Goal: Transaction & Acquisition: Book appointment/travel/reservation

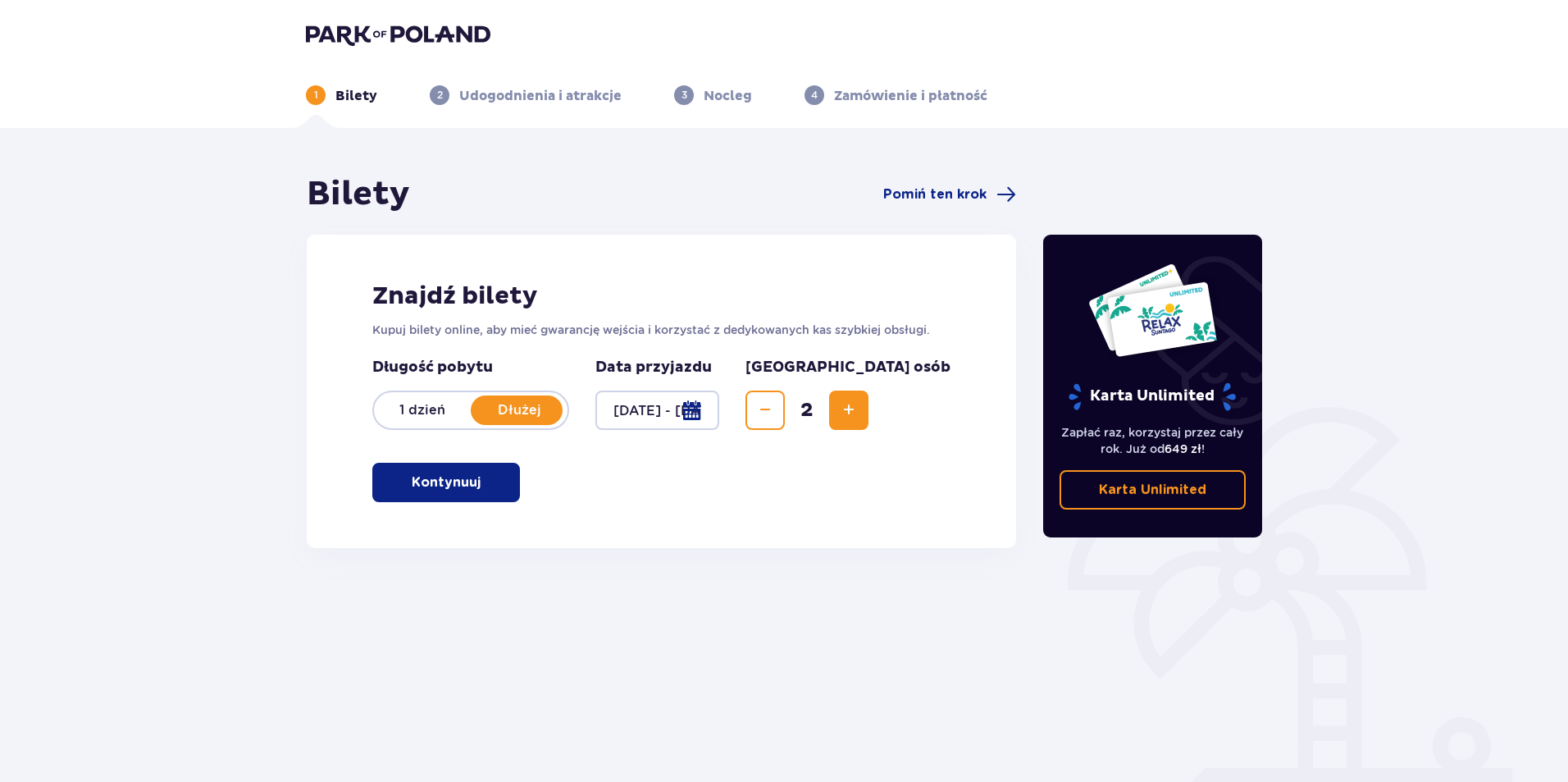
click at [1144, 497] on p "Karta Unlimited" at bounding box center [1153, 490] width 108 height 18
click at [719, 410] on div at bounding box center [657, 410] width 124 height 40
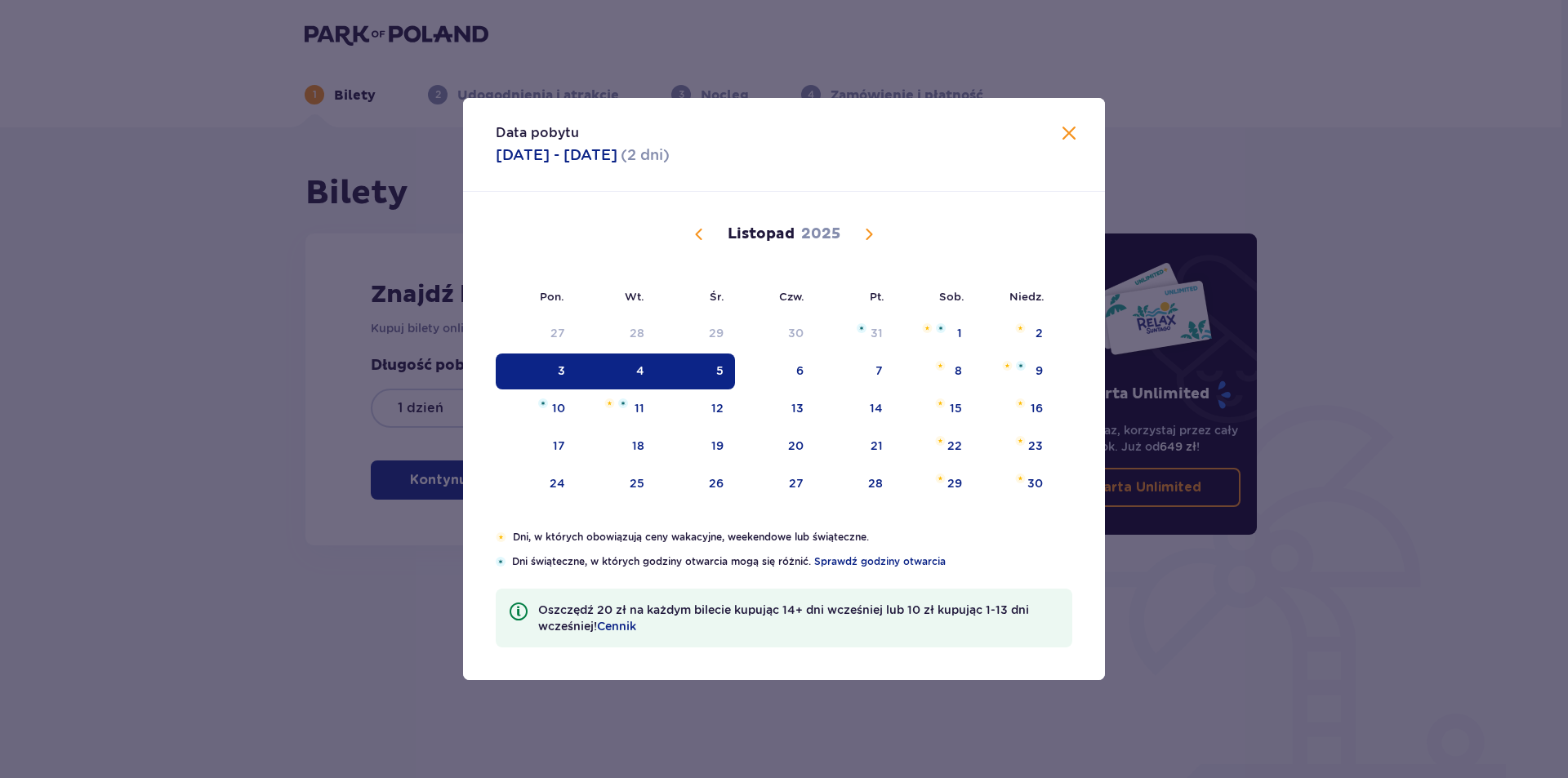
click at [558, 367] on div "3" at bounding box center [561, 371] width 7 height 16
click at [718, 373] on div "5" at bounding box center [720, 371] width 7 height 16
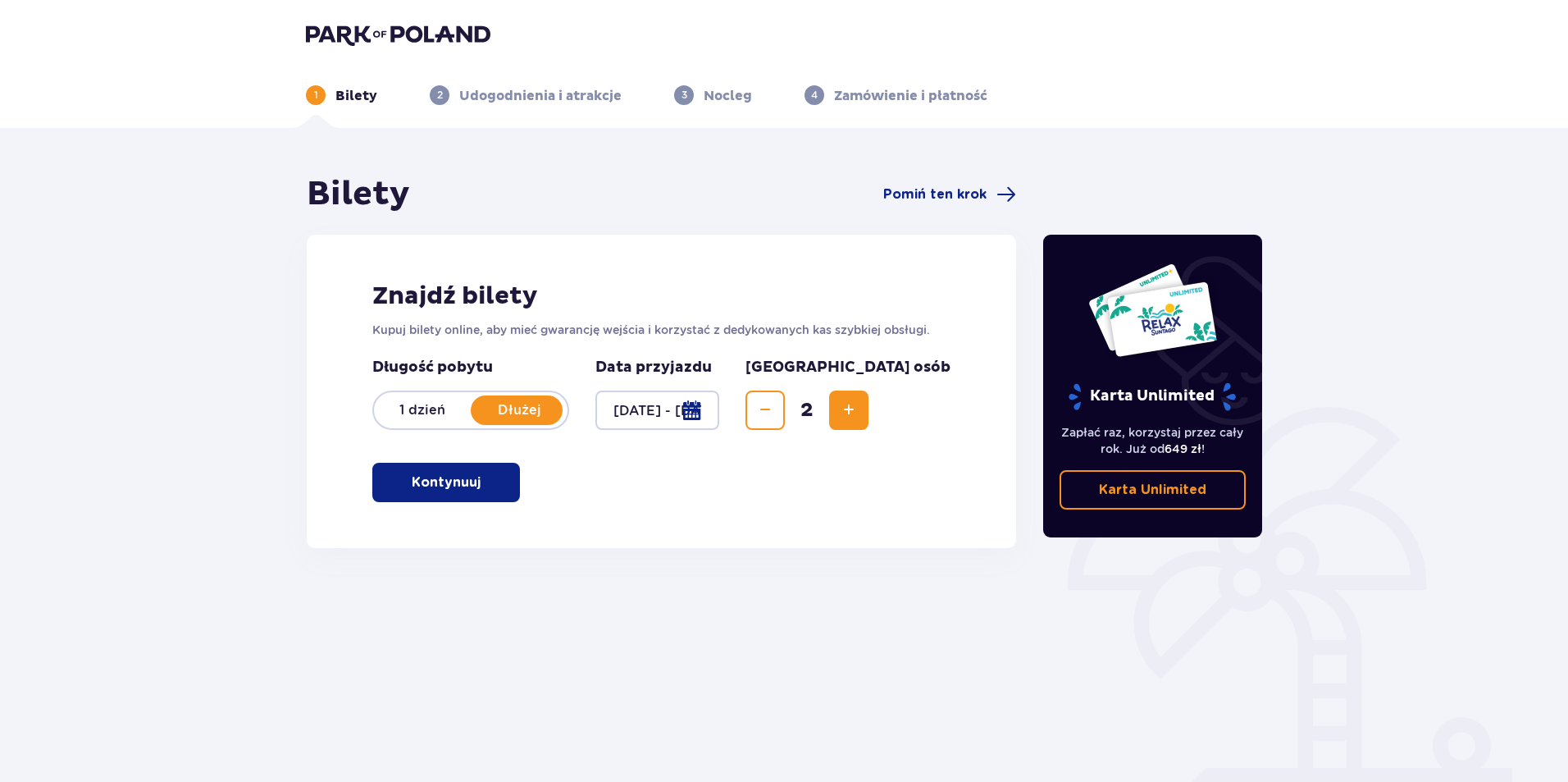
click at [455, 488] on p "Kontynuuj" at bounding box center [446, 483] width 69 height 18
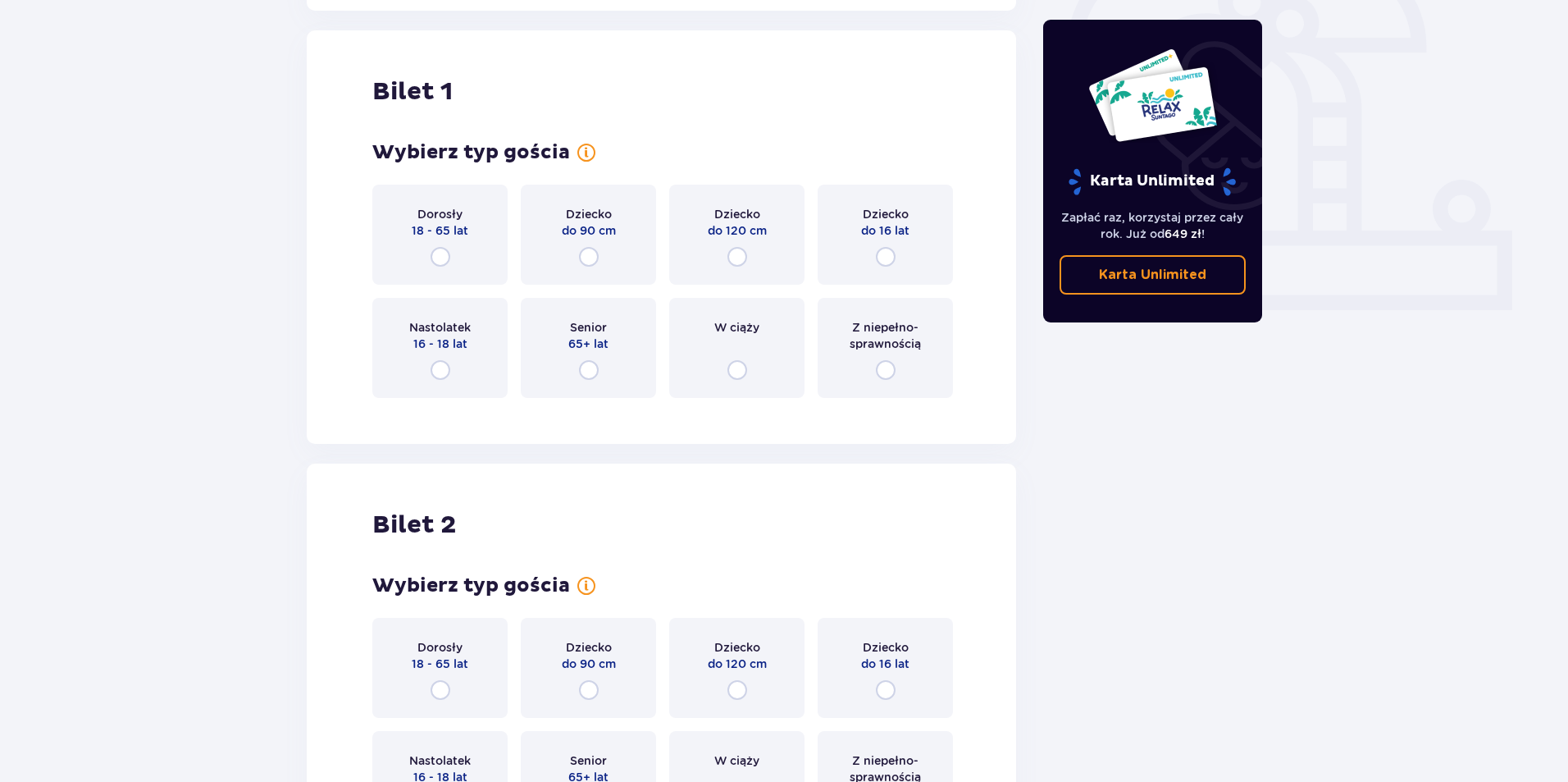
scroll to position [548, 0]
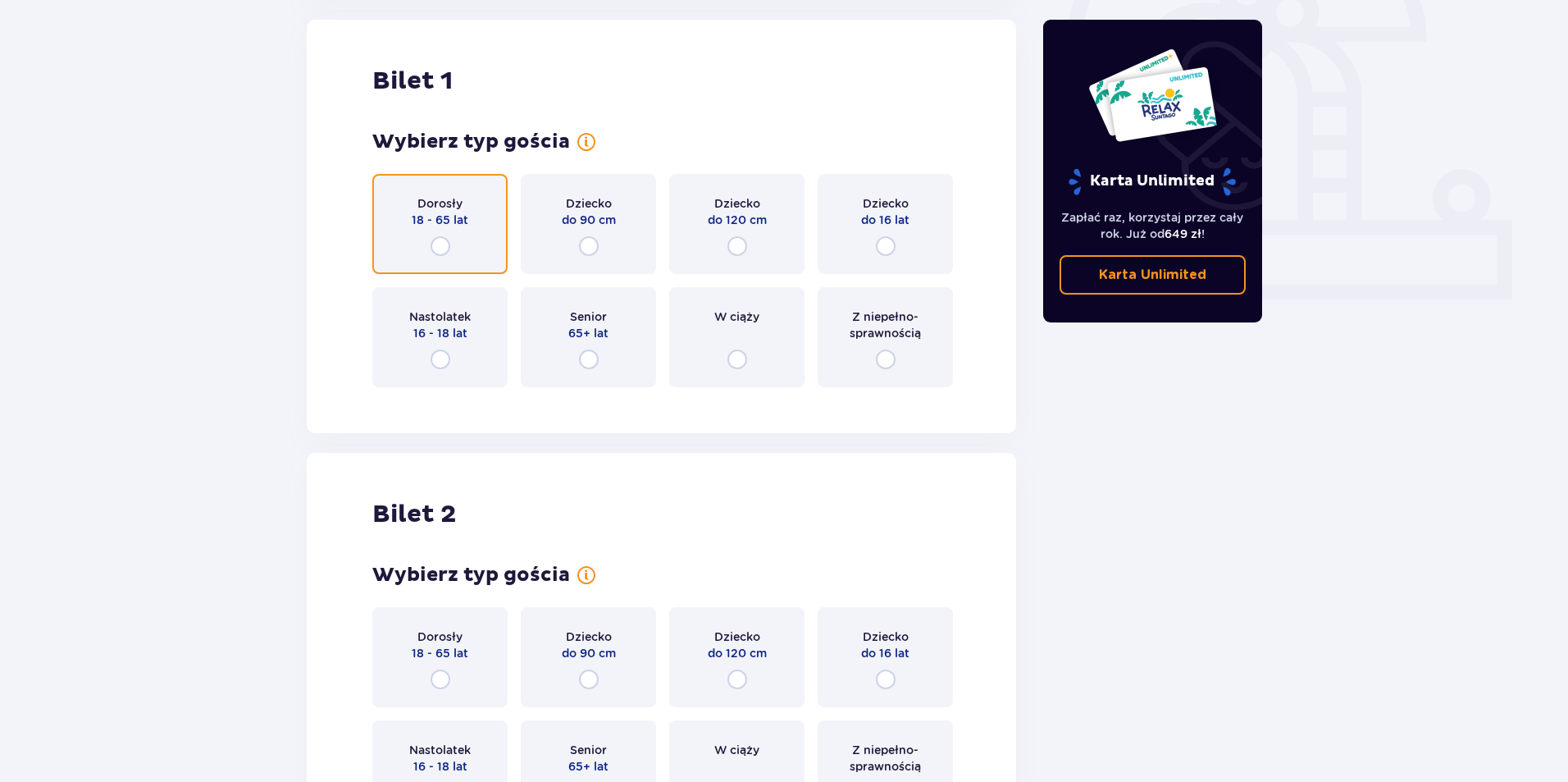
click at [435, 242] on input "radio" at bounding box center [440, 246] width 19 height 19
radio input "true"
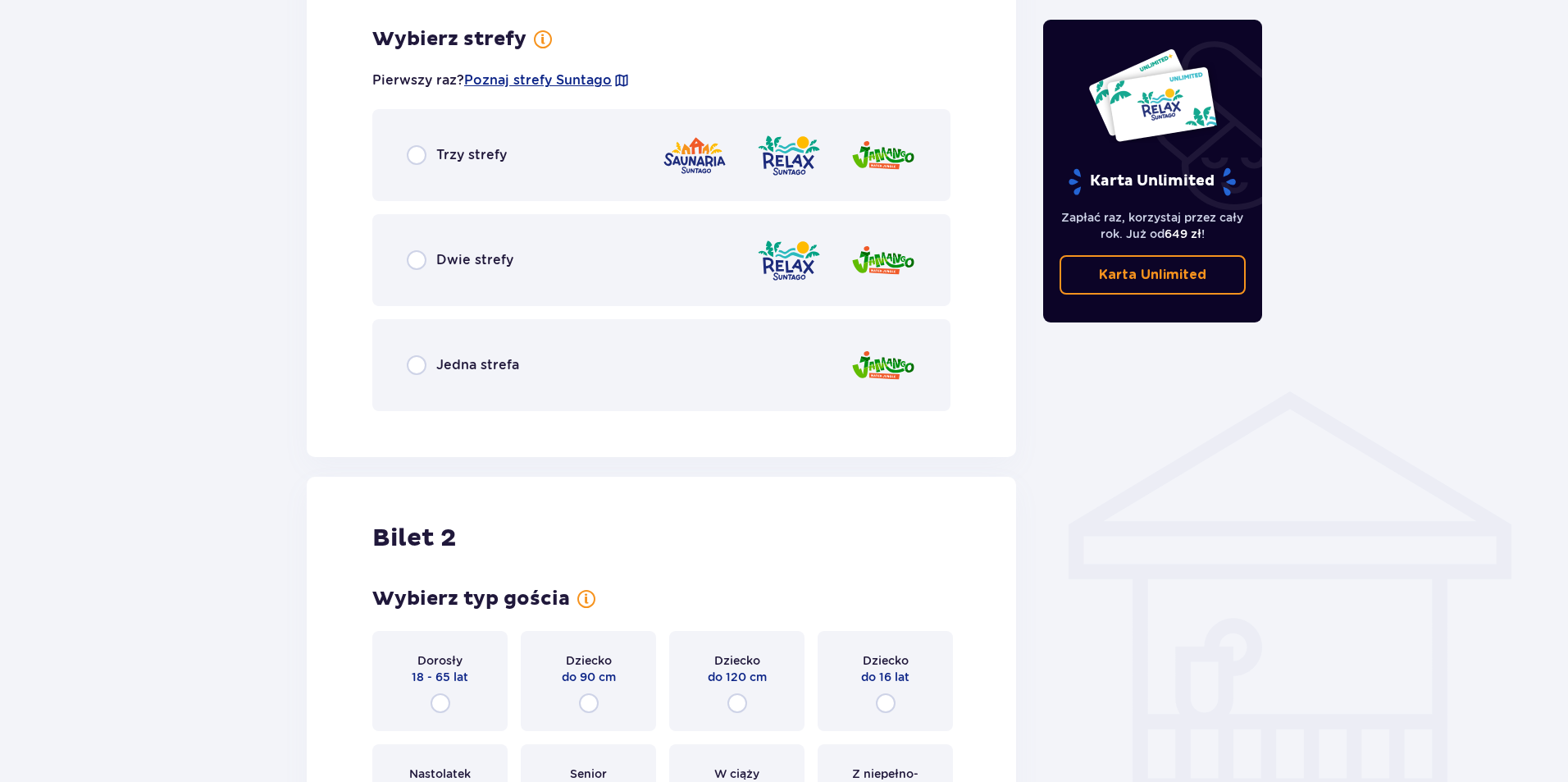
scroll to position [949, 0]
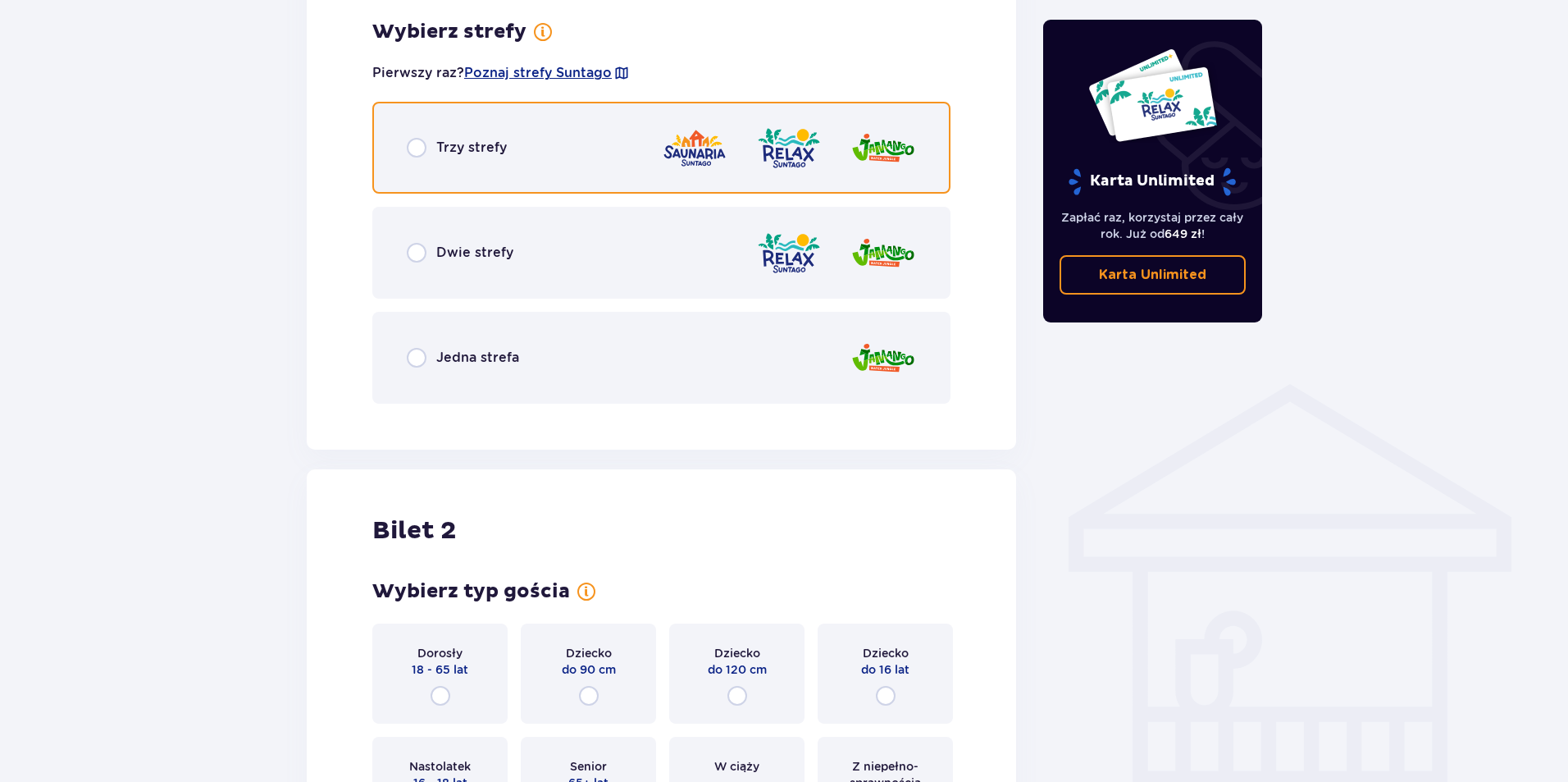
click at [420, 145] on input "radio" at bounding box center [416, 147] width 19 height 19
radio input "true"
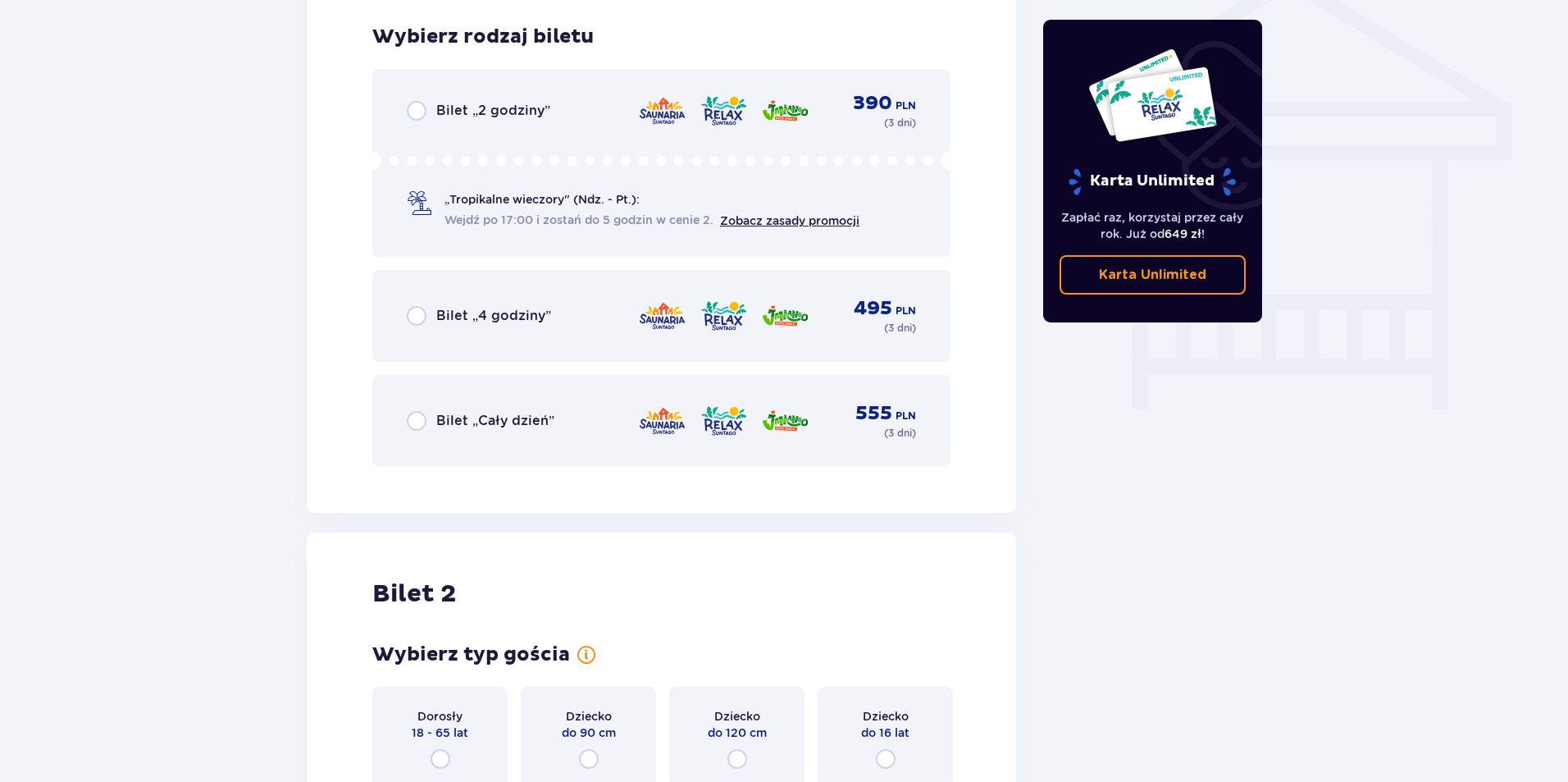
scroll to position [1365, 0]
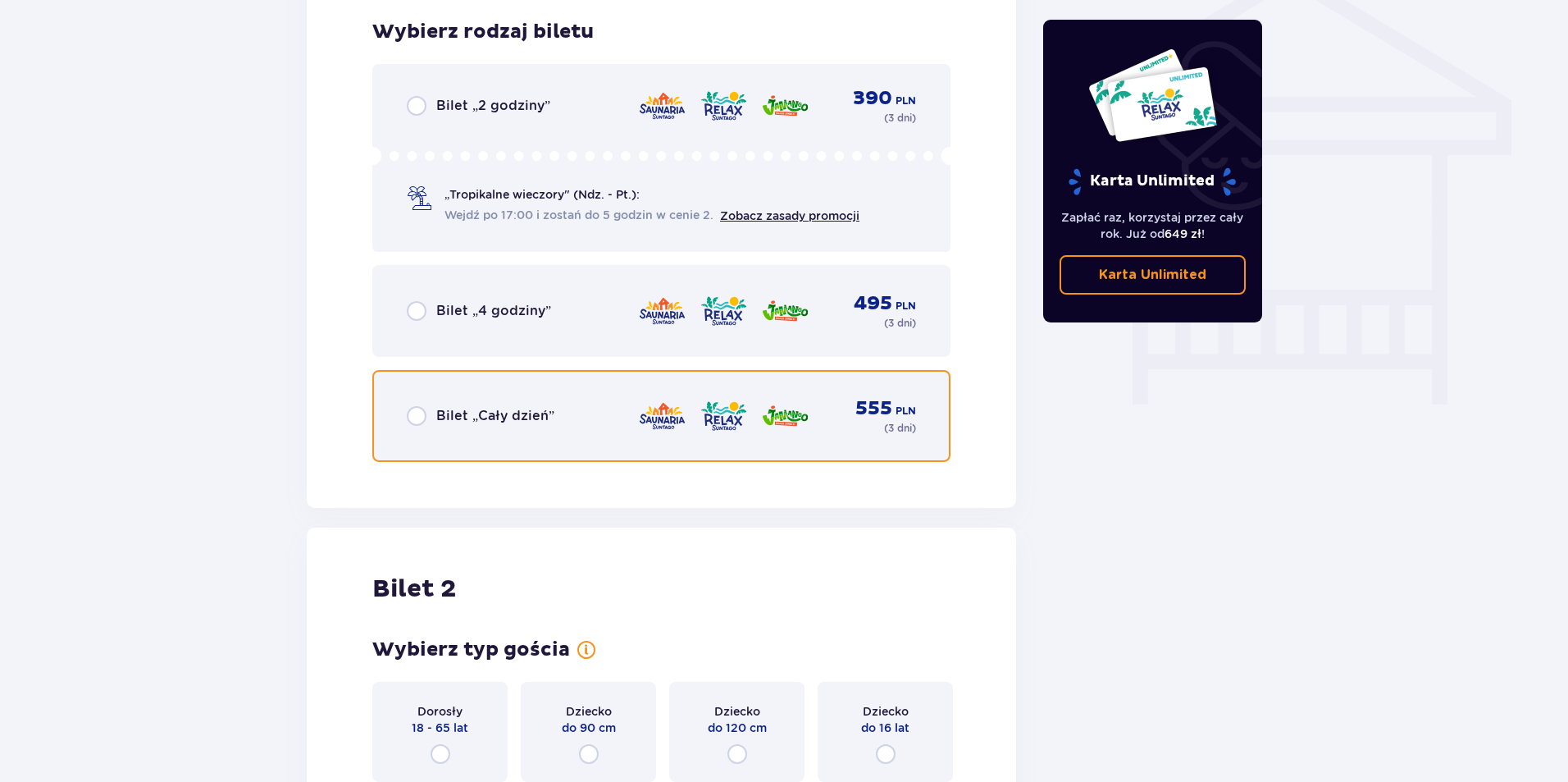
click at [421, 414] on input "radio" at bounding box center [416, 415] width 19 height 19
radio input "true"
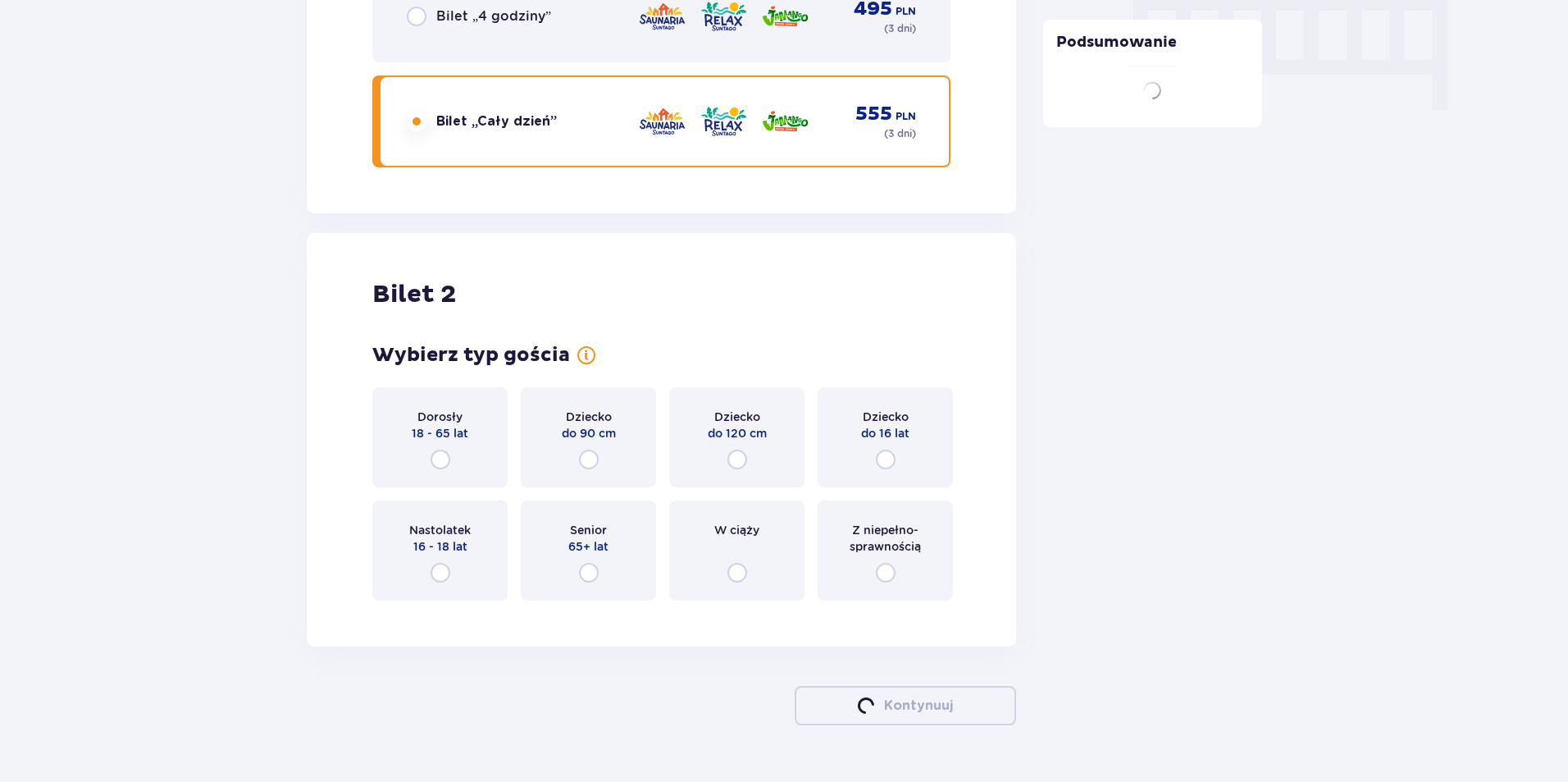
scroll to position [1702, 0]
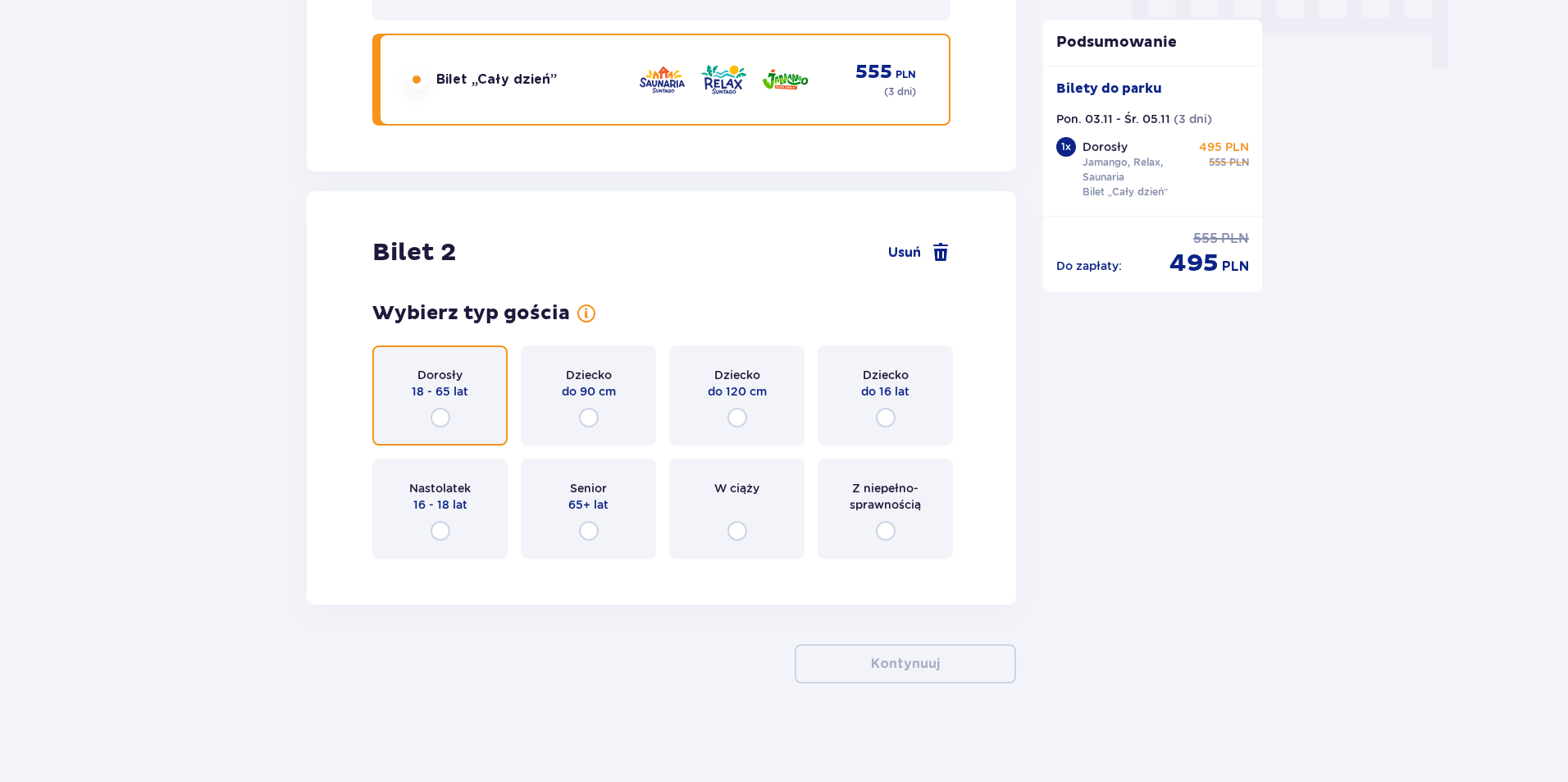
click at [440, 414] on input "radio" at bounding box center [440, 417] width 19 height 19
radio input "true"
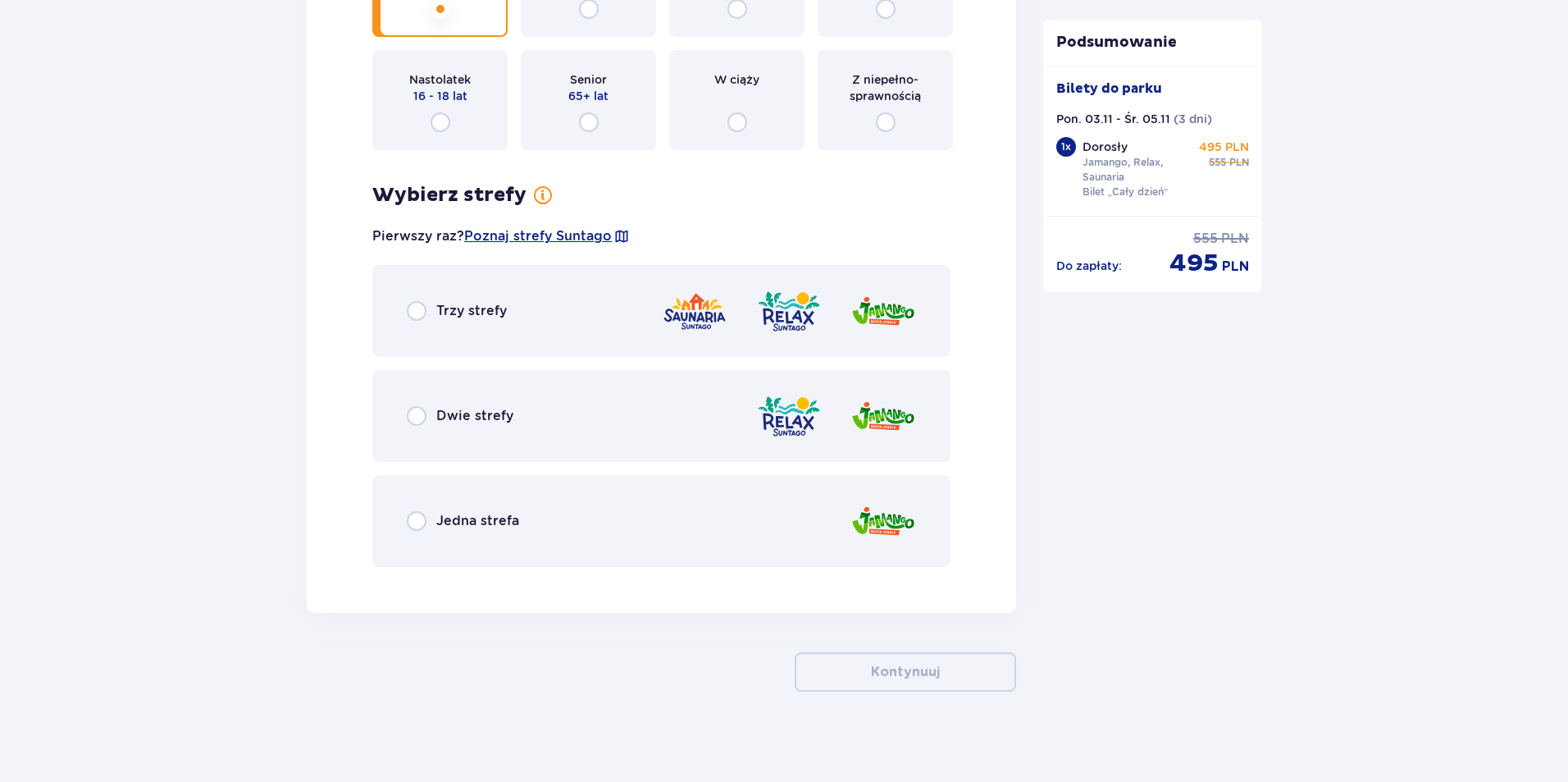
scroll to position [2118, 0]
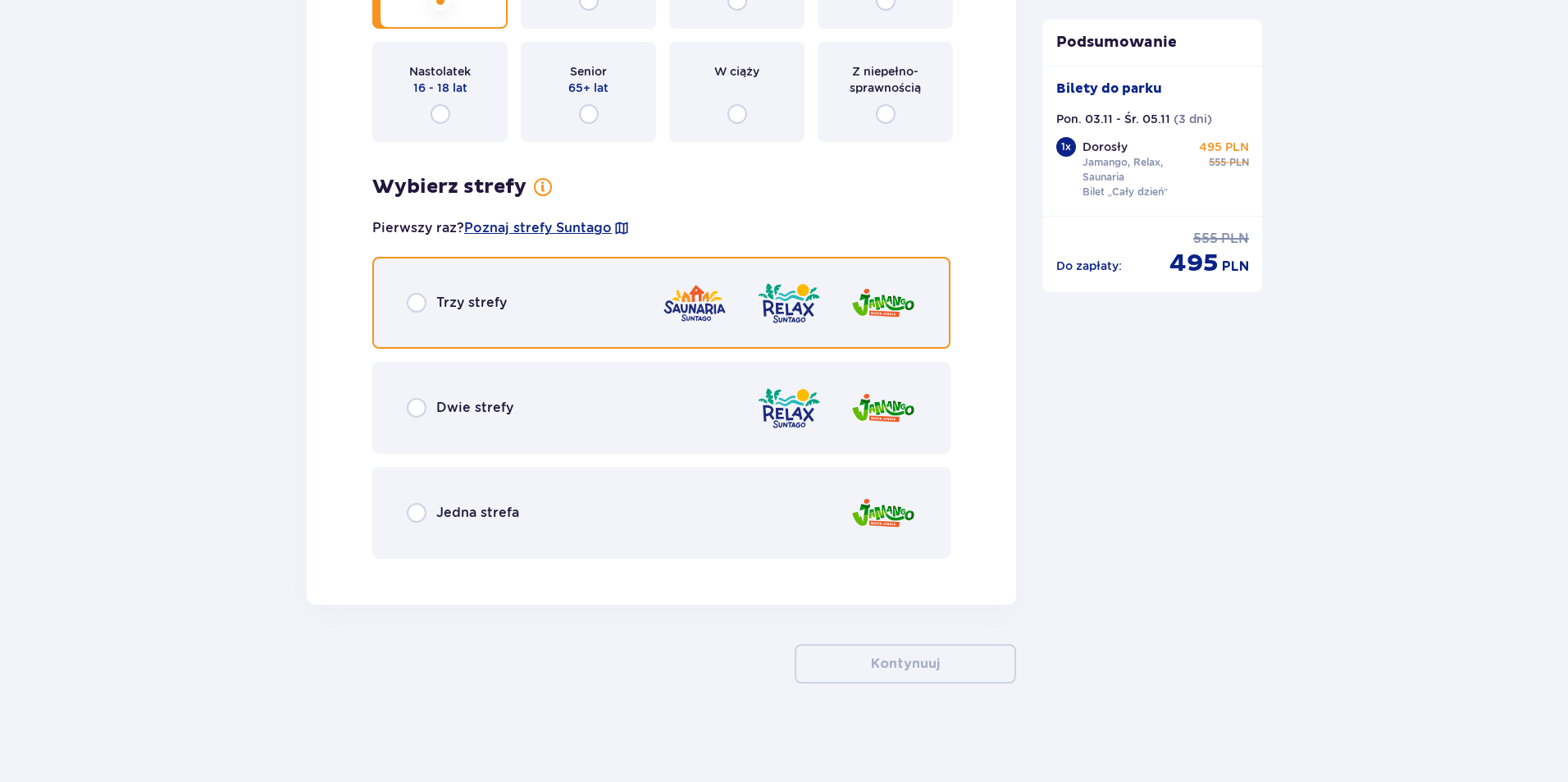
click at [421, 301] on input "radio" at bounding box center [416, 302] width 19 height 19
radio input "true"
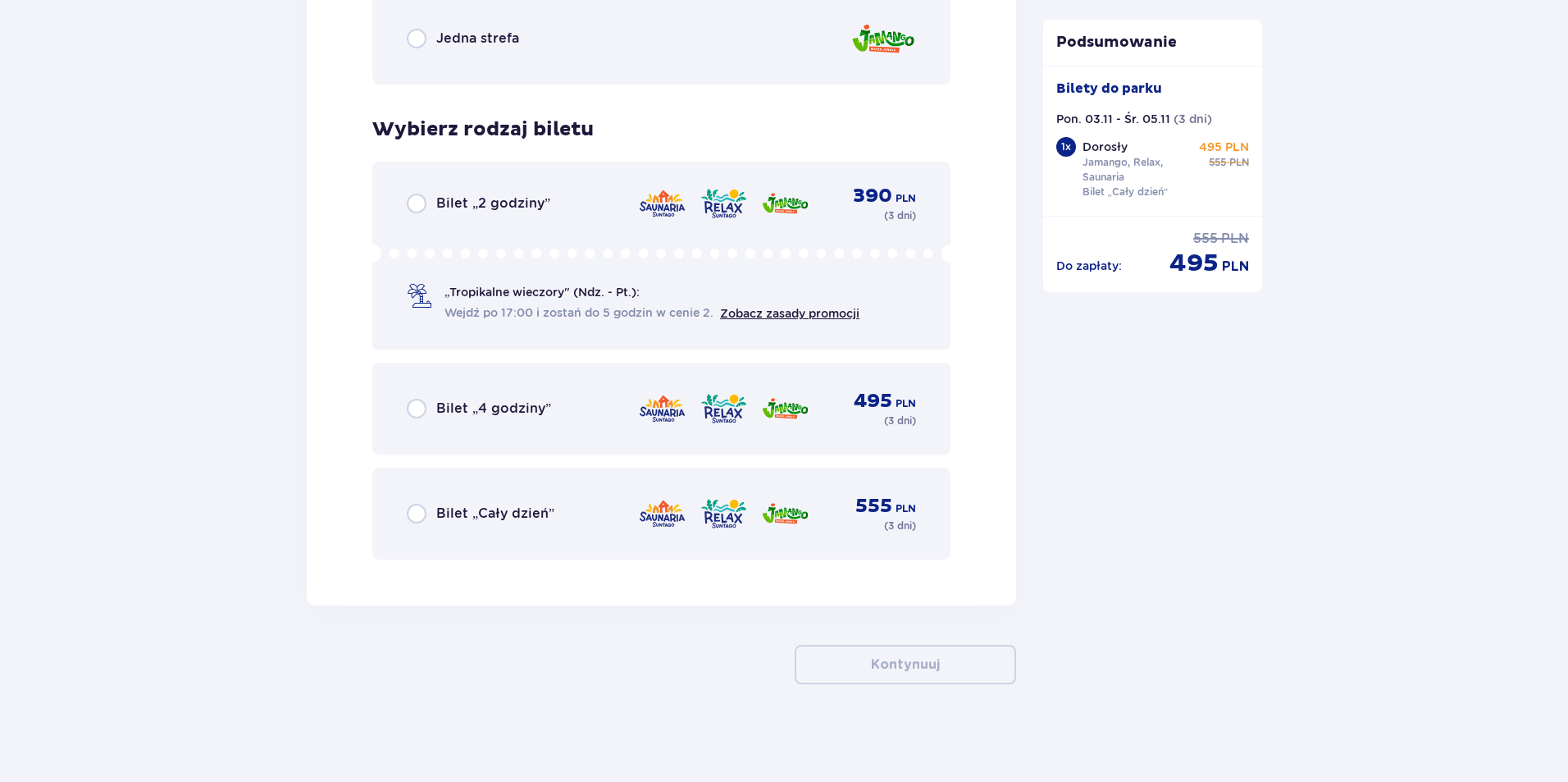
scroll to position [2594, 0]
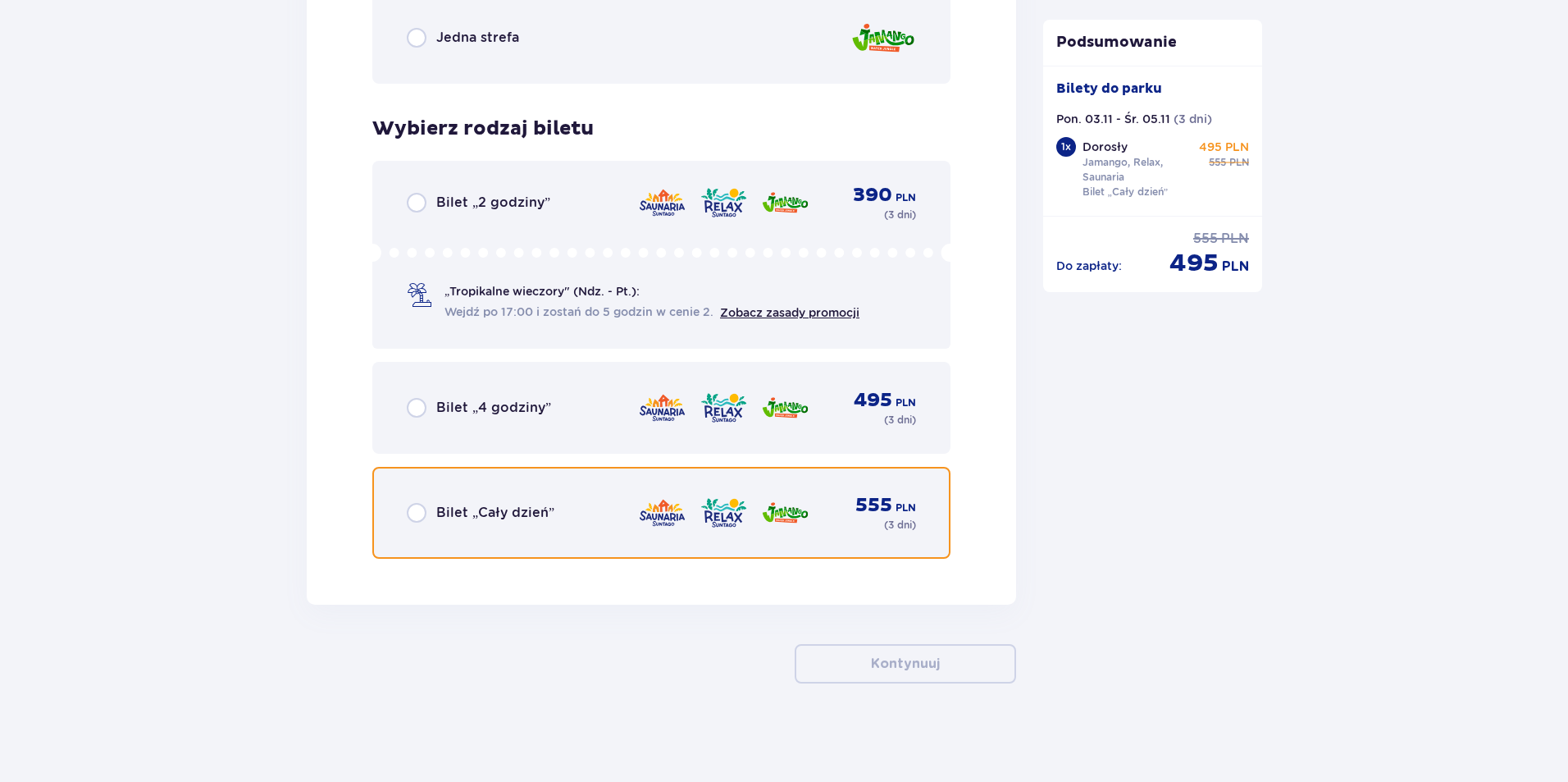
click at [425, 515] on input "radio" at bounding box center [416, 512] width 19 height 19
radio input "true"
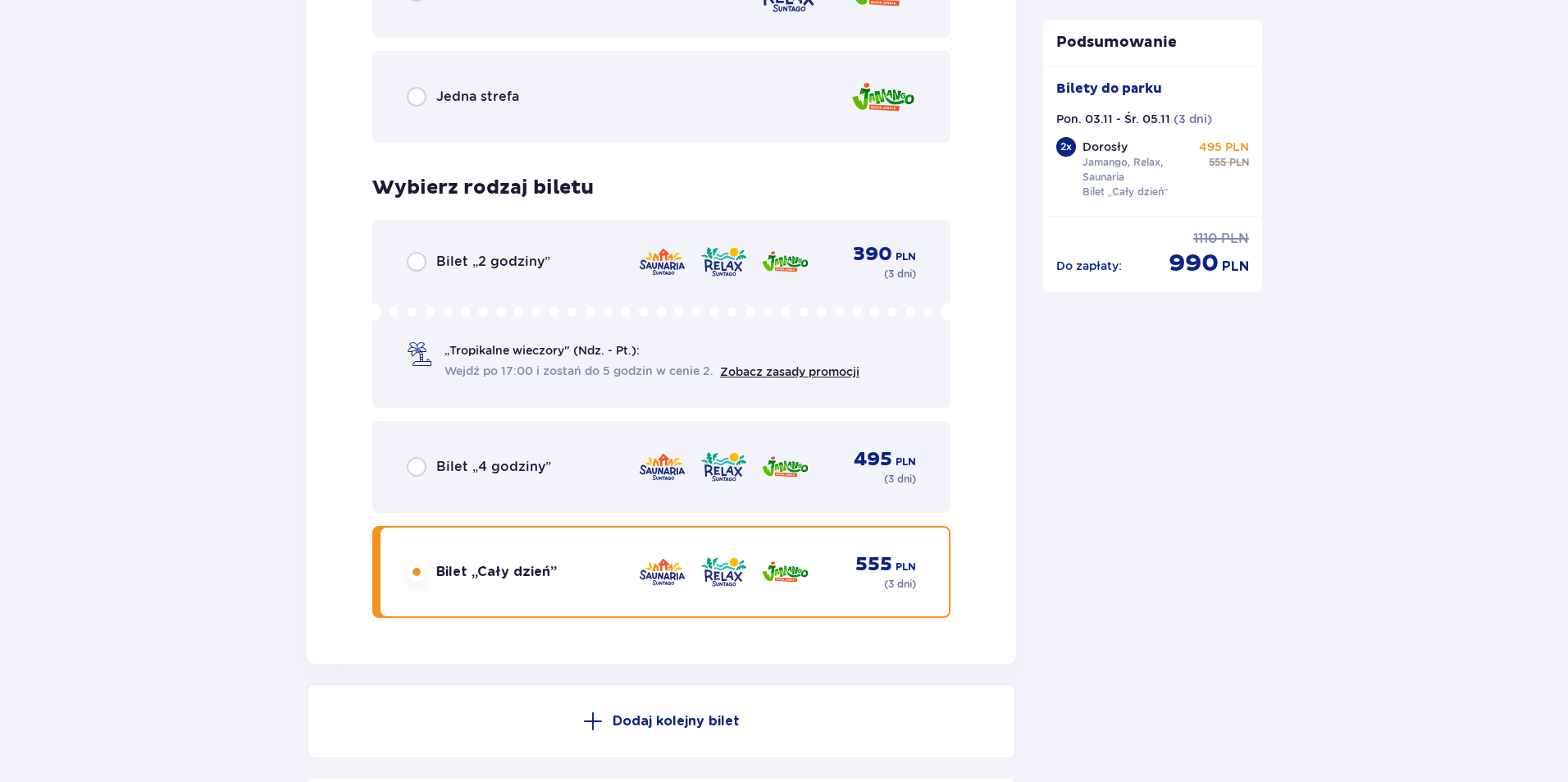
scroll to position [2761, 0]
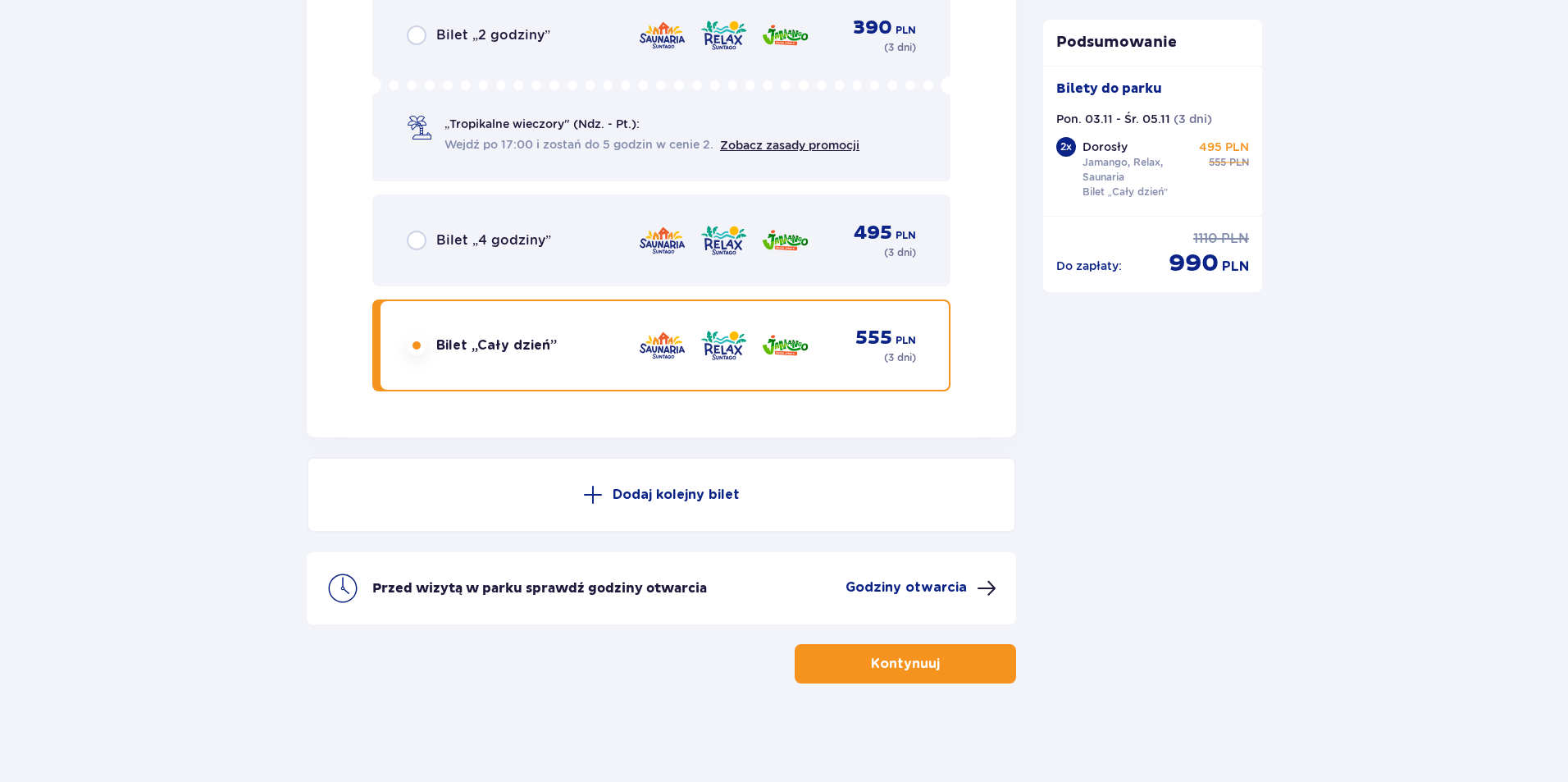
click at [883, 659] on p "Kontynuuj" at bounding box center [905, 664] width 69 height 18
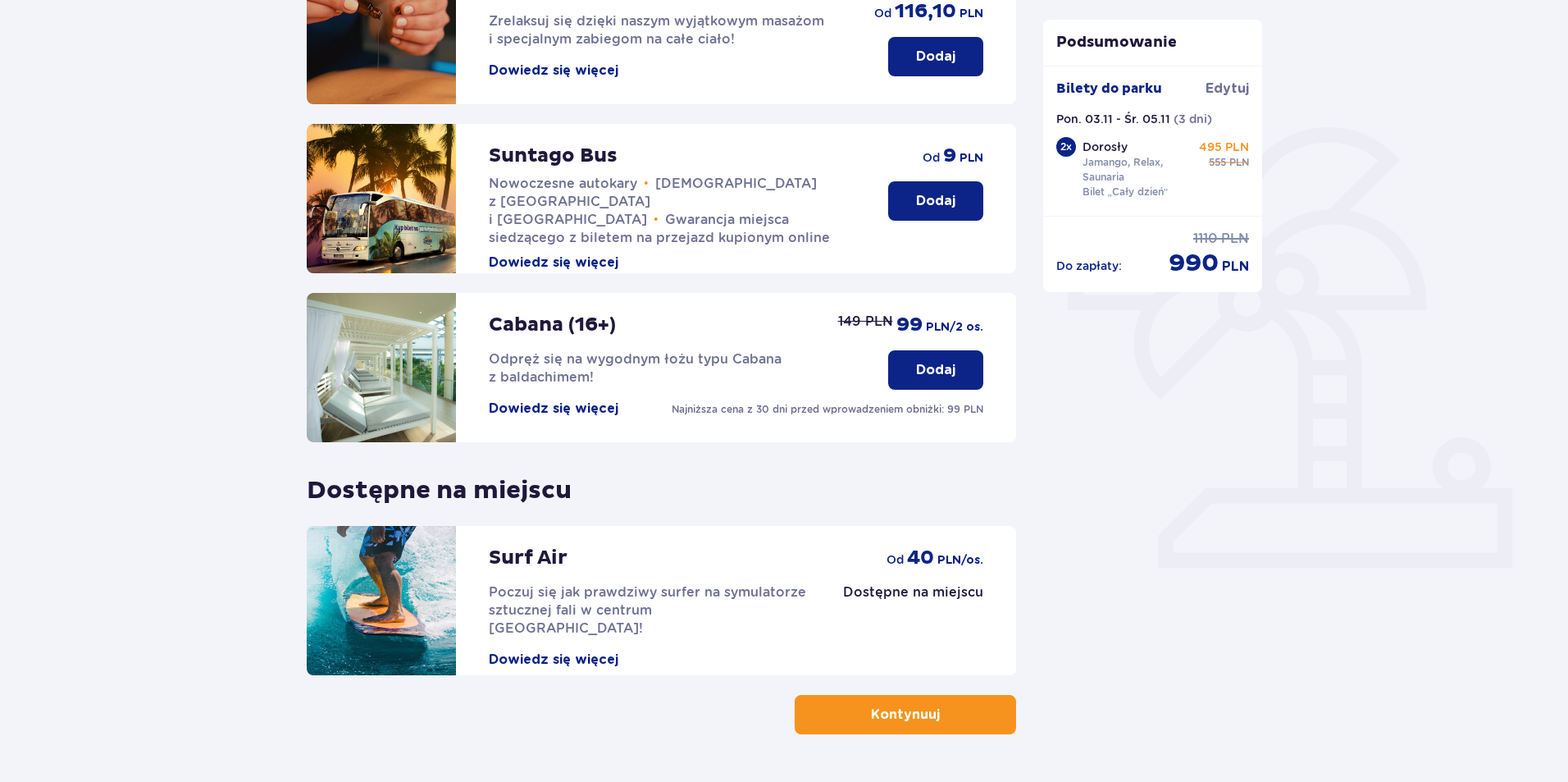
scroll to position [328, 0]
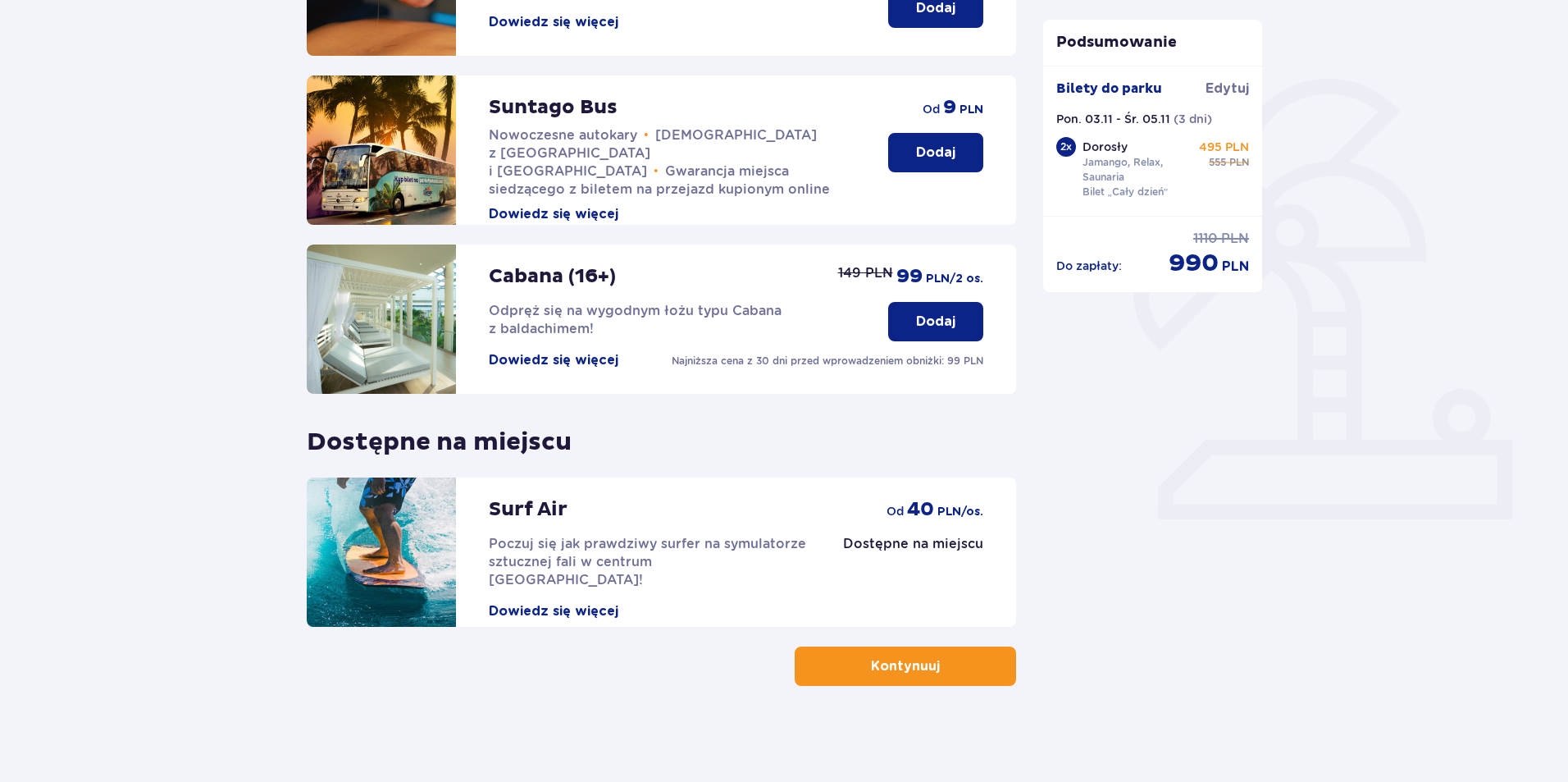
click at [388, 314] on img at bounding box center [381, 319] width 149 height 149
click at [524, 356] on button "Dowiedz się więcej" at bounding box center [553, 360] width 130 height 18
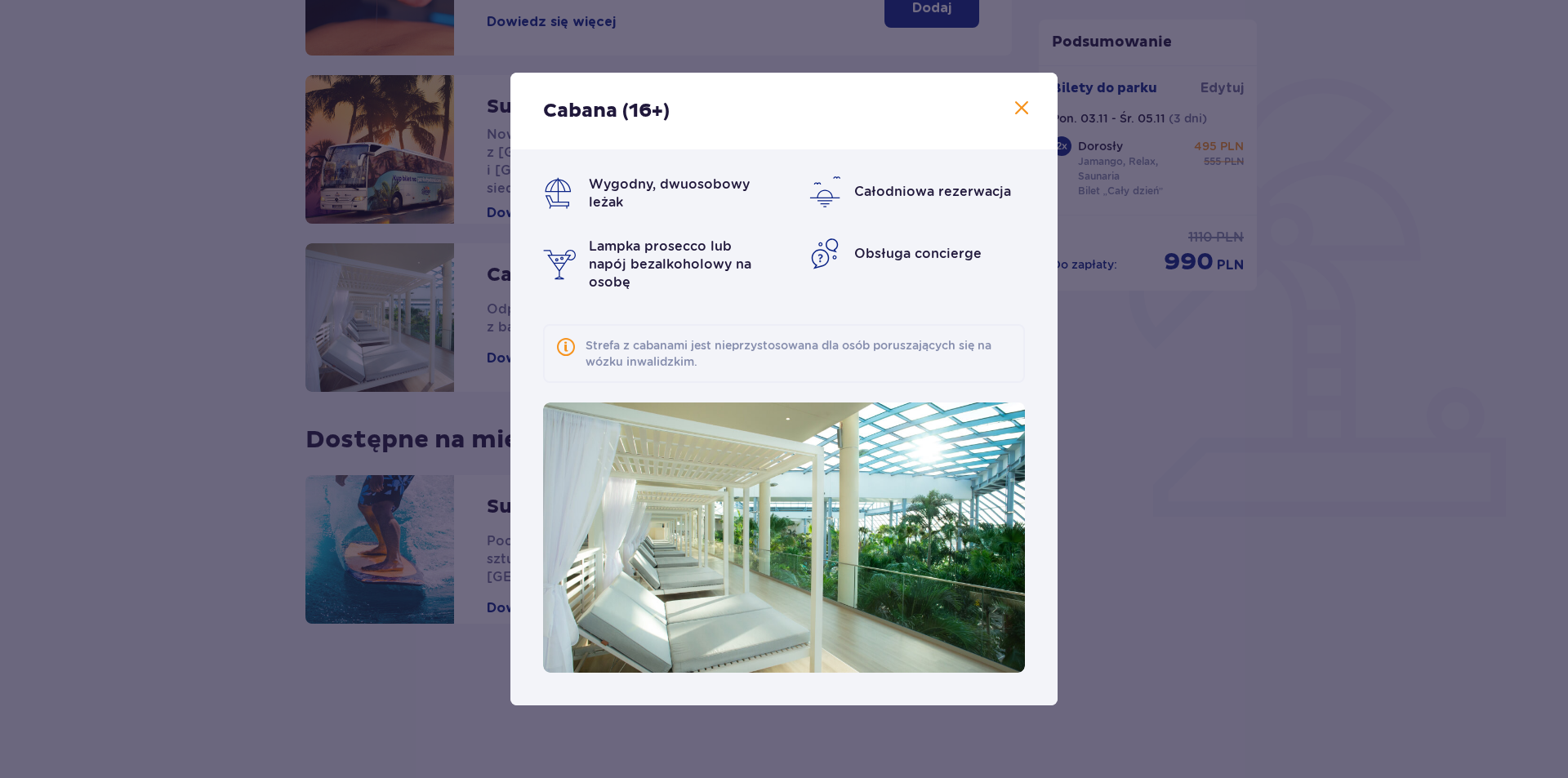
click at [665, 553] on img at bounding box center [784, 537] width 482 height 270
click at [815, 257] on img at bounding box center [825, 254] width 33 height 33
click at [1021, 113] on span at bounding box center [1021, 108] width 19 height 19
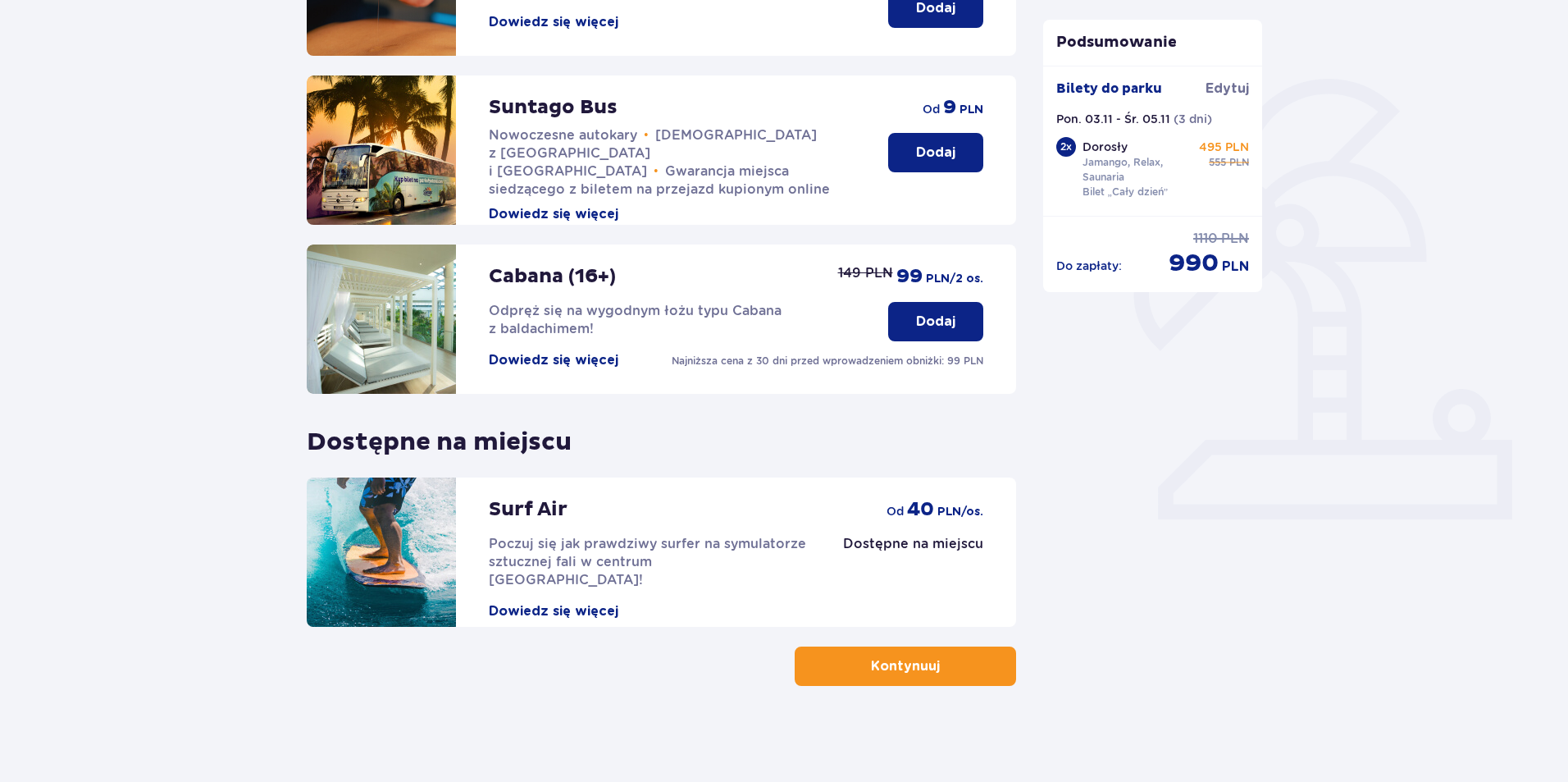
click at [932, 327] on p "Dodaj" at bounding box center [935, 321] width 40 height 18
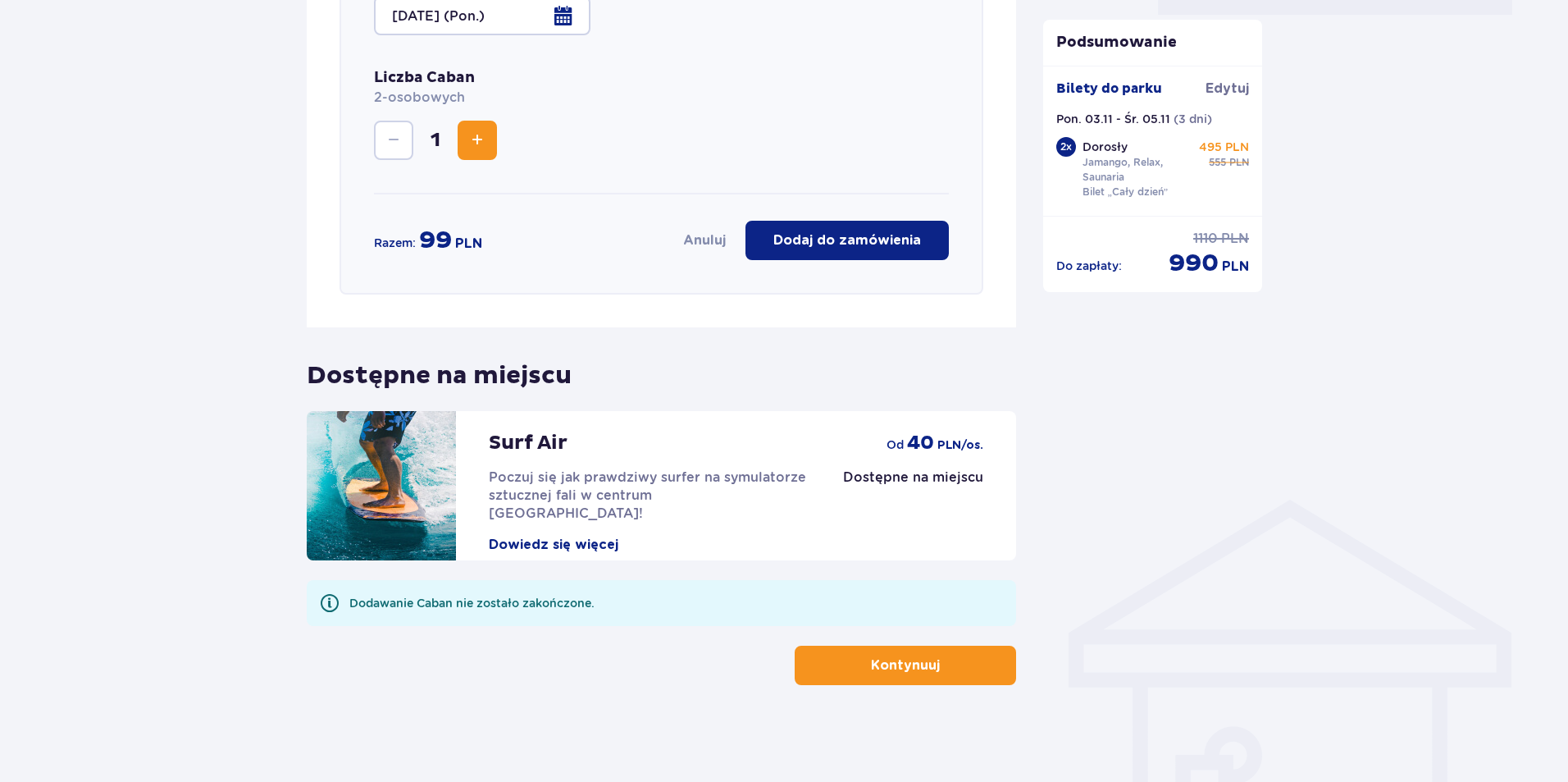
scroll to position [835, 0]
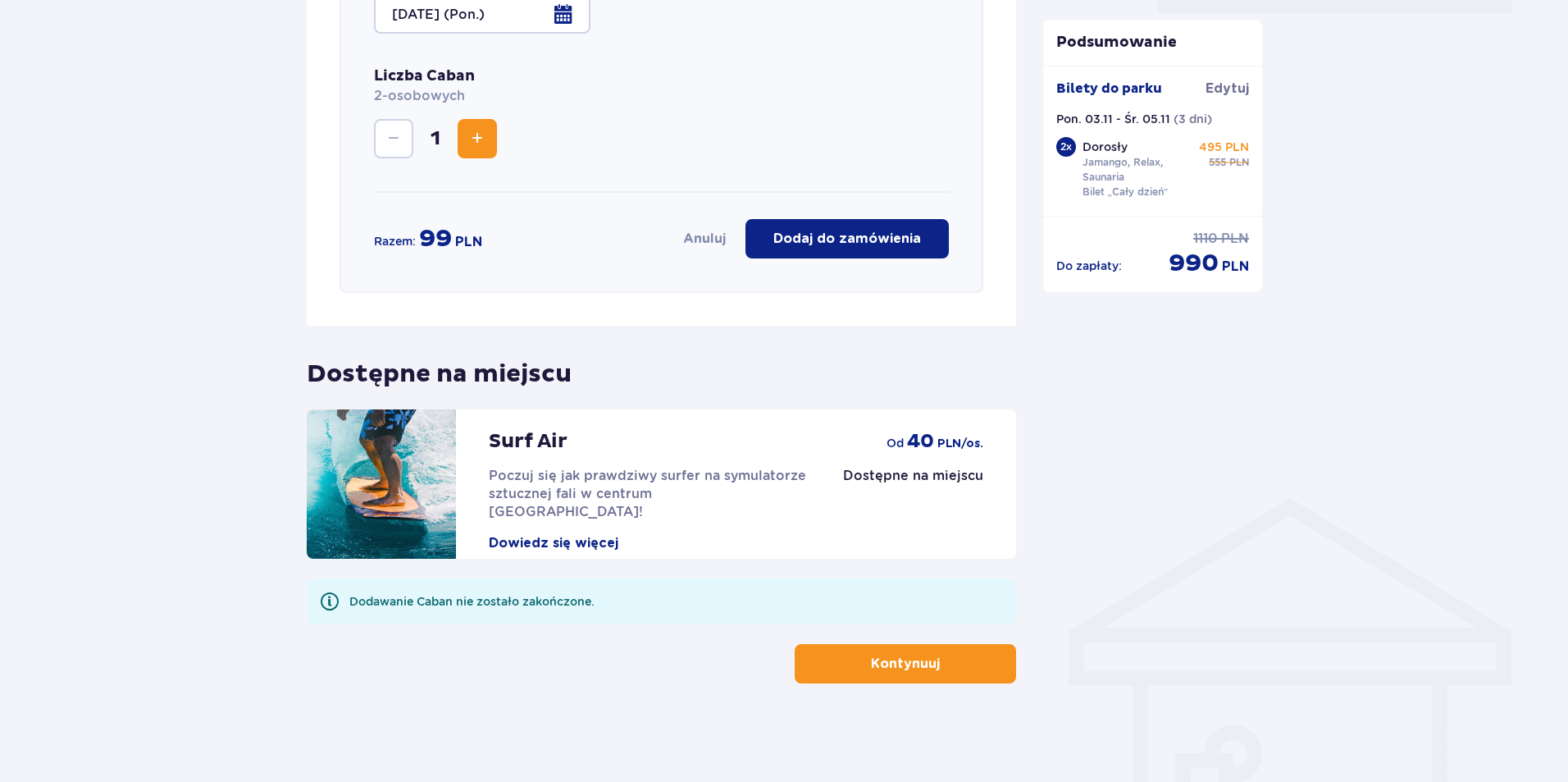
click at [871, 673] on button "Kontynuuj" at bounding box center [905, 663] width 222 height 40
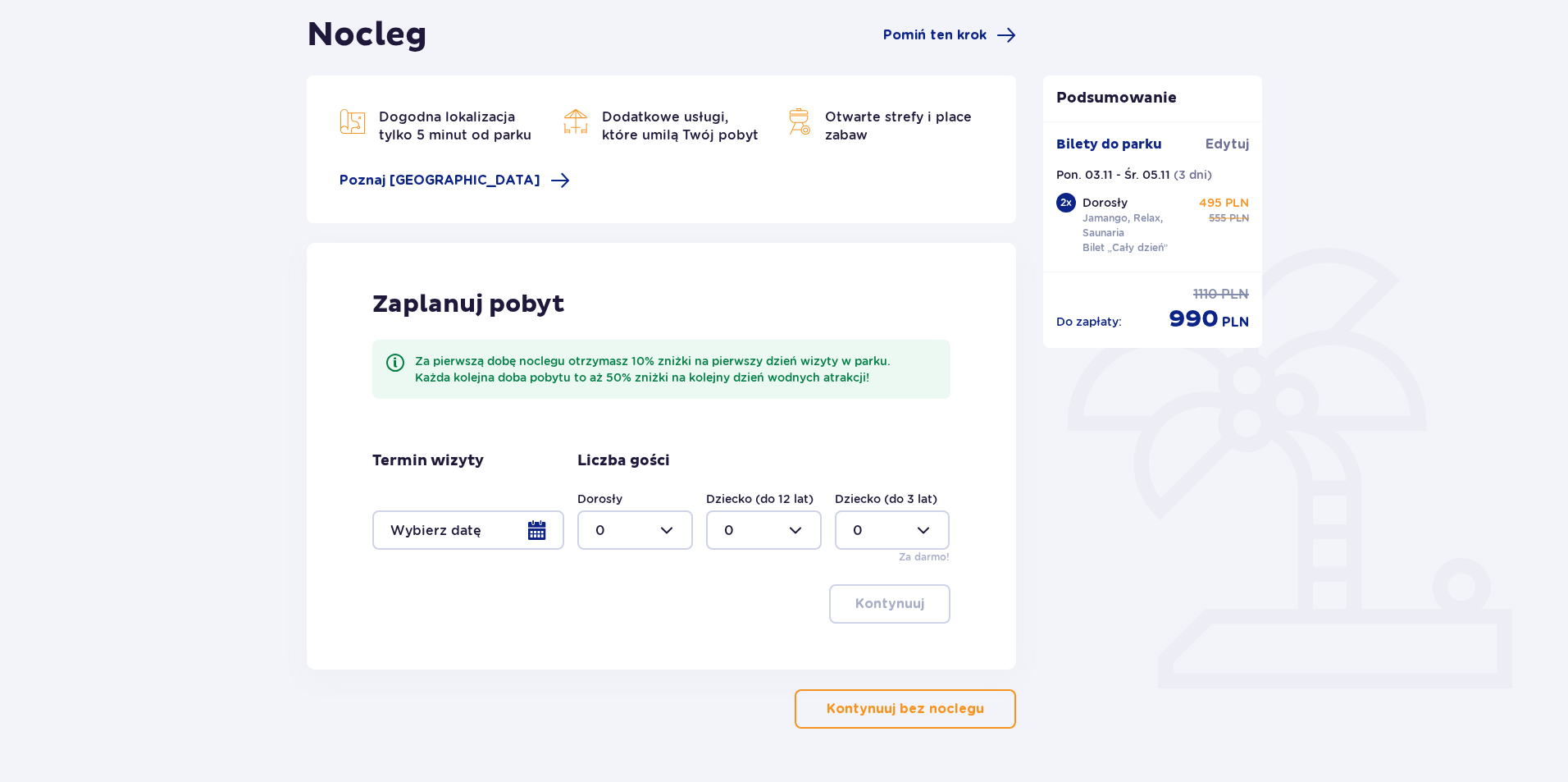
scroll to position [164, 0]
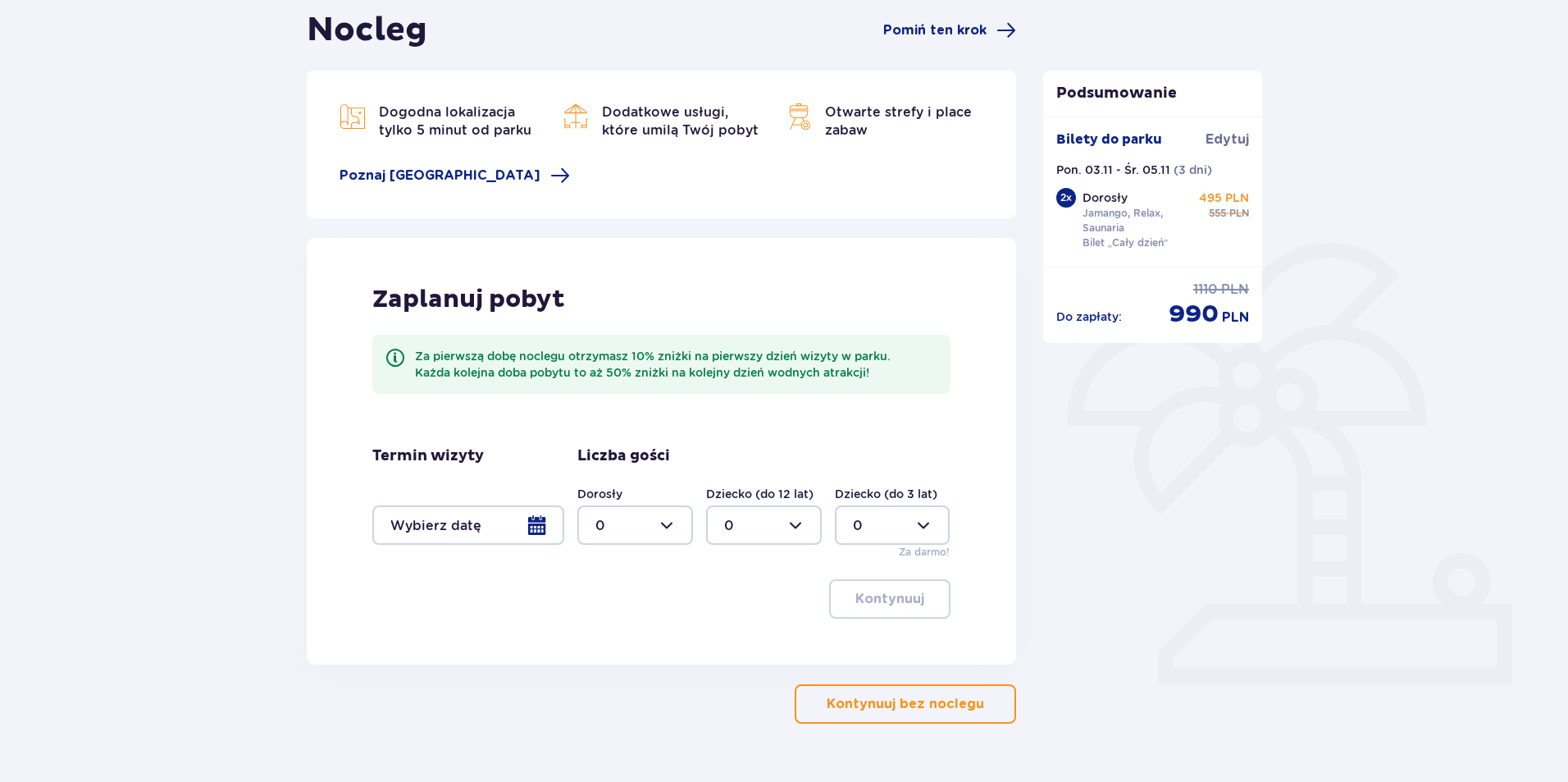
click at [534, 526] on div at bounding box center [468, 525] width 192 height 40
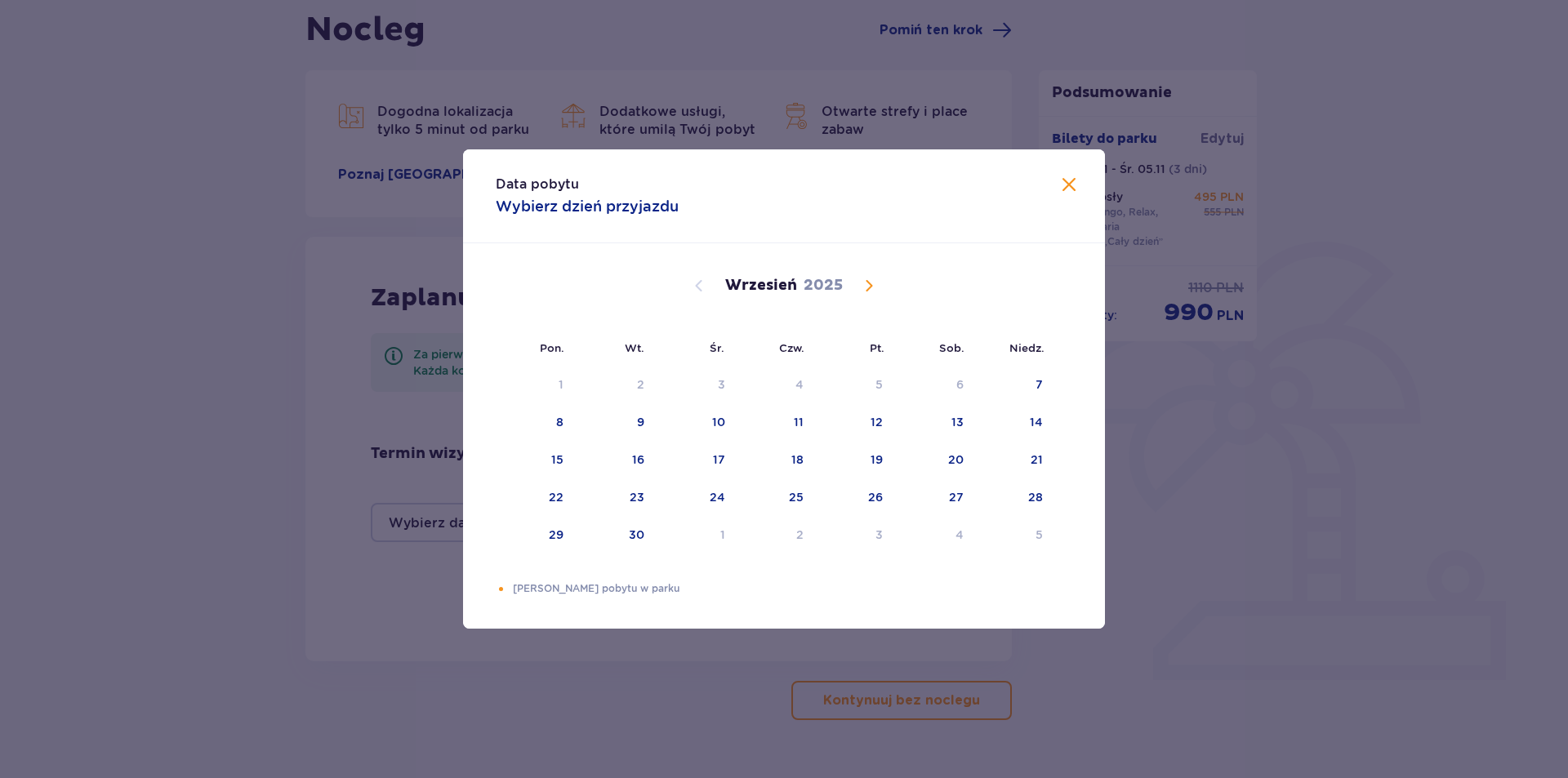
click at [864, 281] on span "Calendar" at bounding box center [868, 285] width 19 height 19
click at [555, 415] on div "3" at bounding box center [536, 422] width 81 height 36
click at [716, 417] on div "5" at bounding box center [720, 422] width 7 height 16
type input "[DATE] - [DATE]"
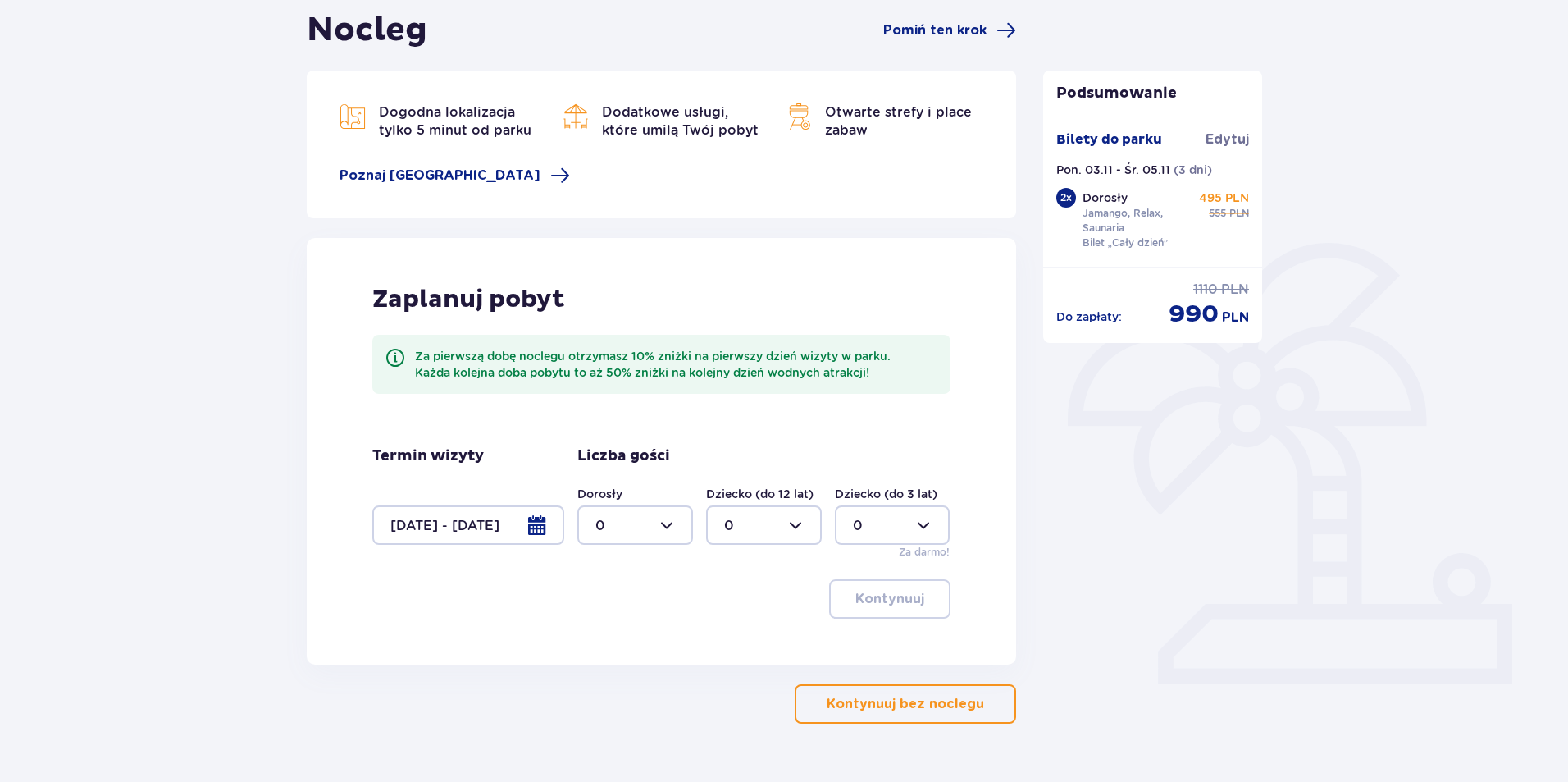
click at [672, 523] on div at bounding box center [635, 525] width 116 height 40
click at [608, 635] on span "2" at bounding box center [635, 644] width 112 height 34
type input "2"
click at [900, 592] on p "Kontynuuj" at bounding box center [889, 600] width 69 height 18
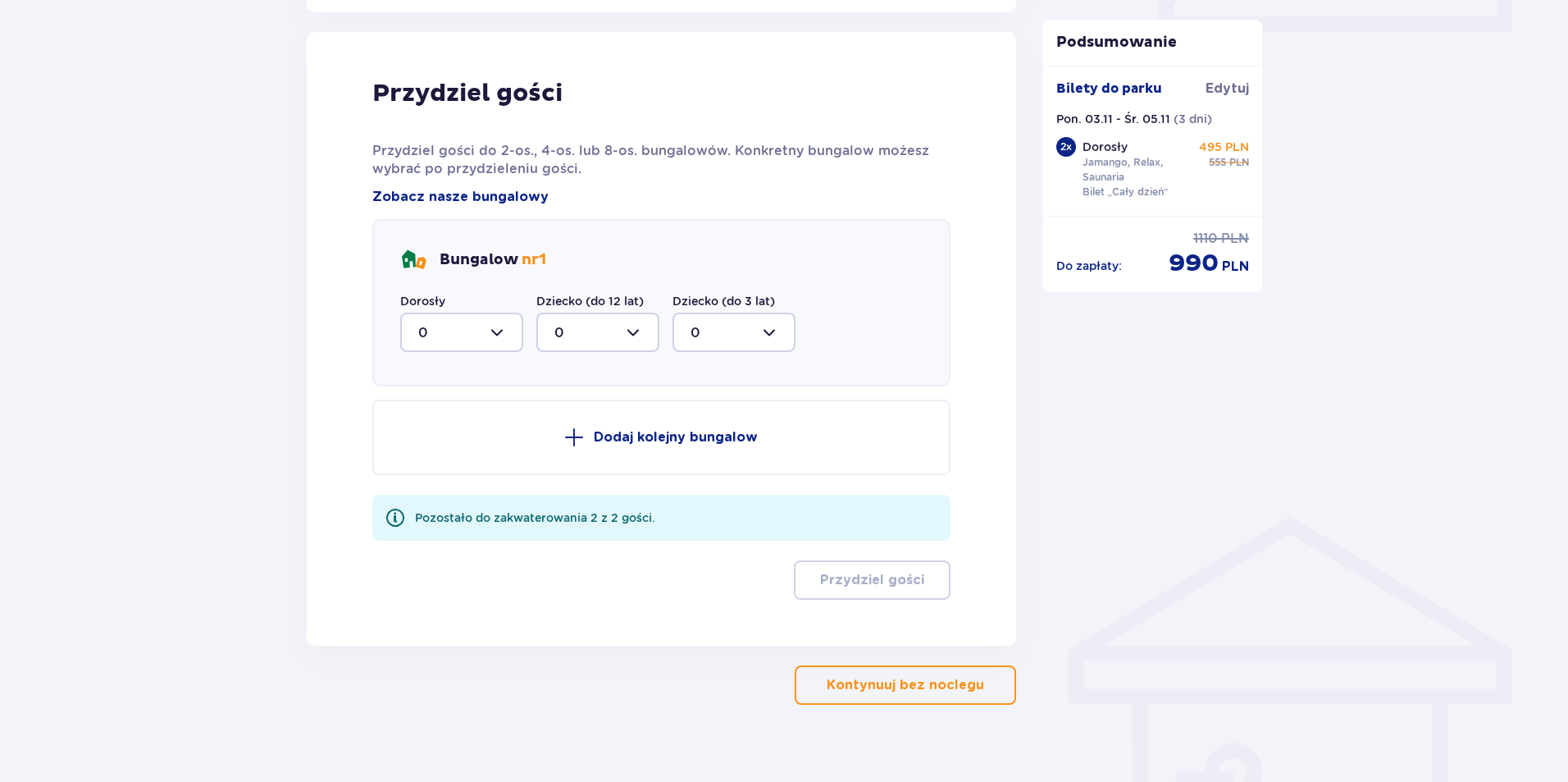
scroll to position [829, 0]
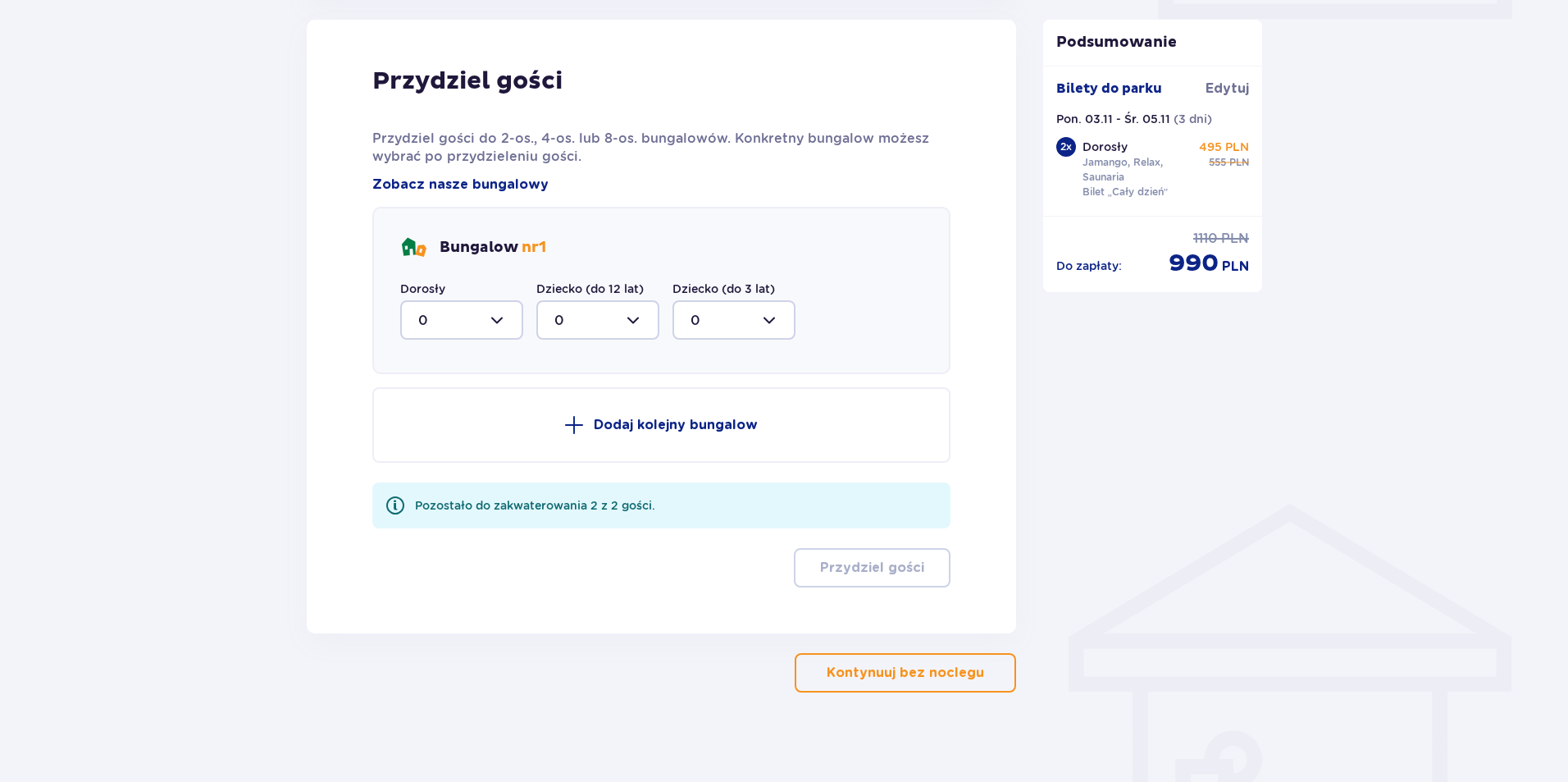
click at [496, 321] on div at bounding box center [462, 320] width 123 height 40
click at [450, 440] on div "2" at bounding box center [461, 439] width 87 height 18
type input "2"
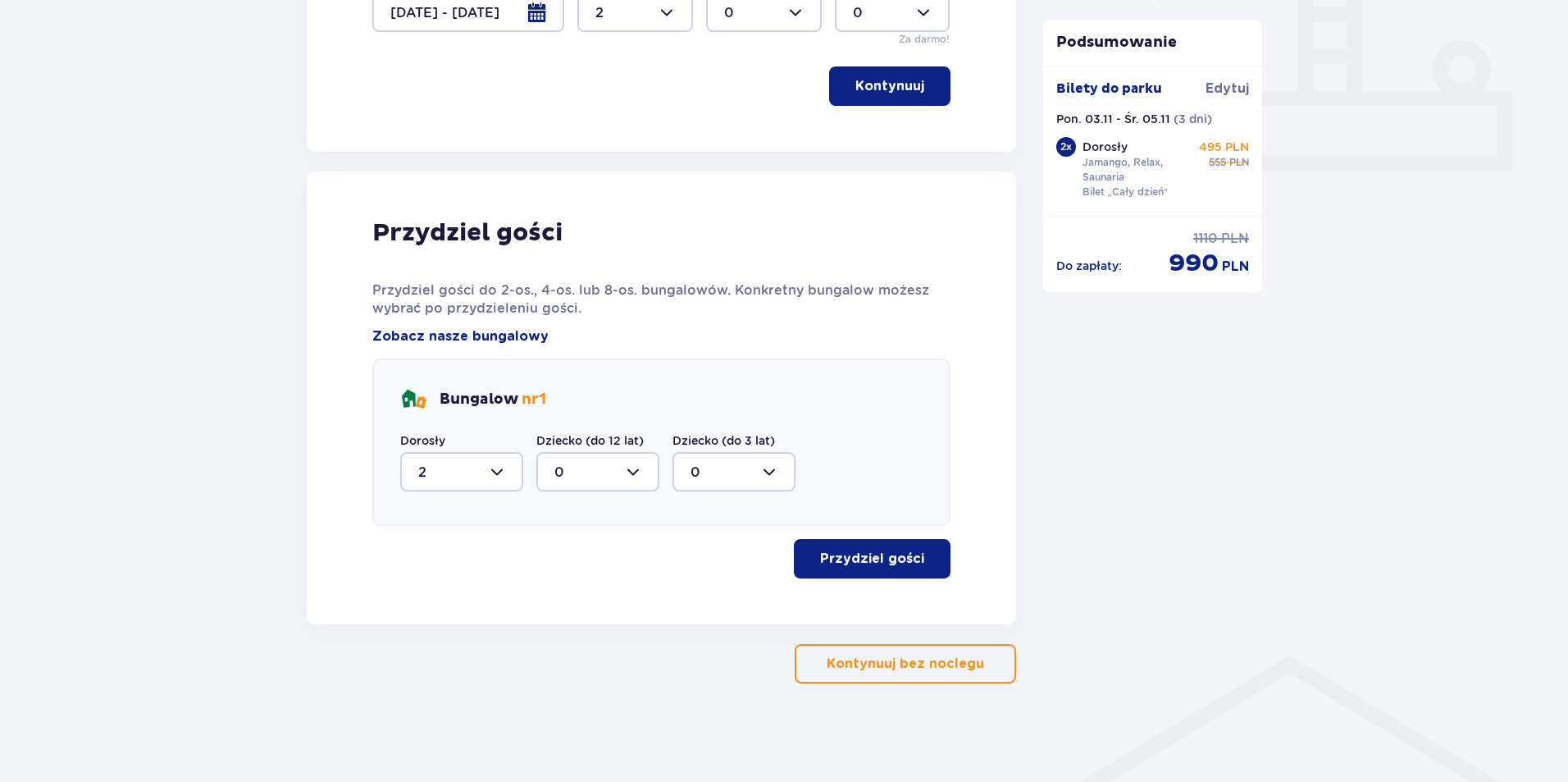
click at [854, 561] on p "Przydziel gości" at bounding box center [872, 559] width 104 height 18
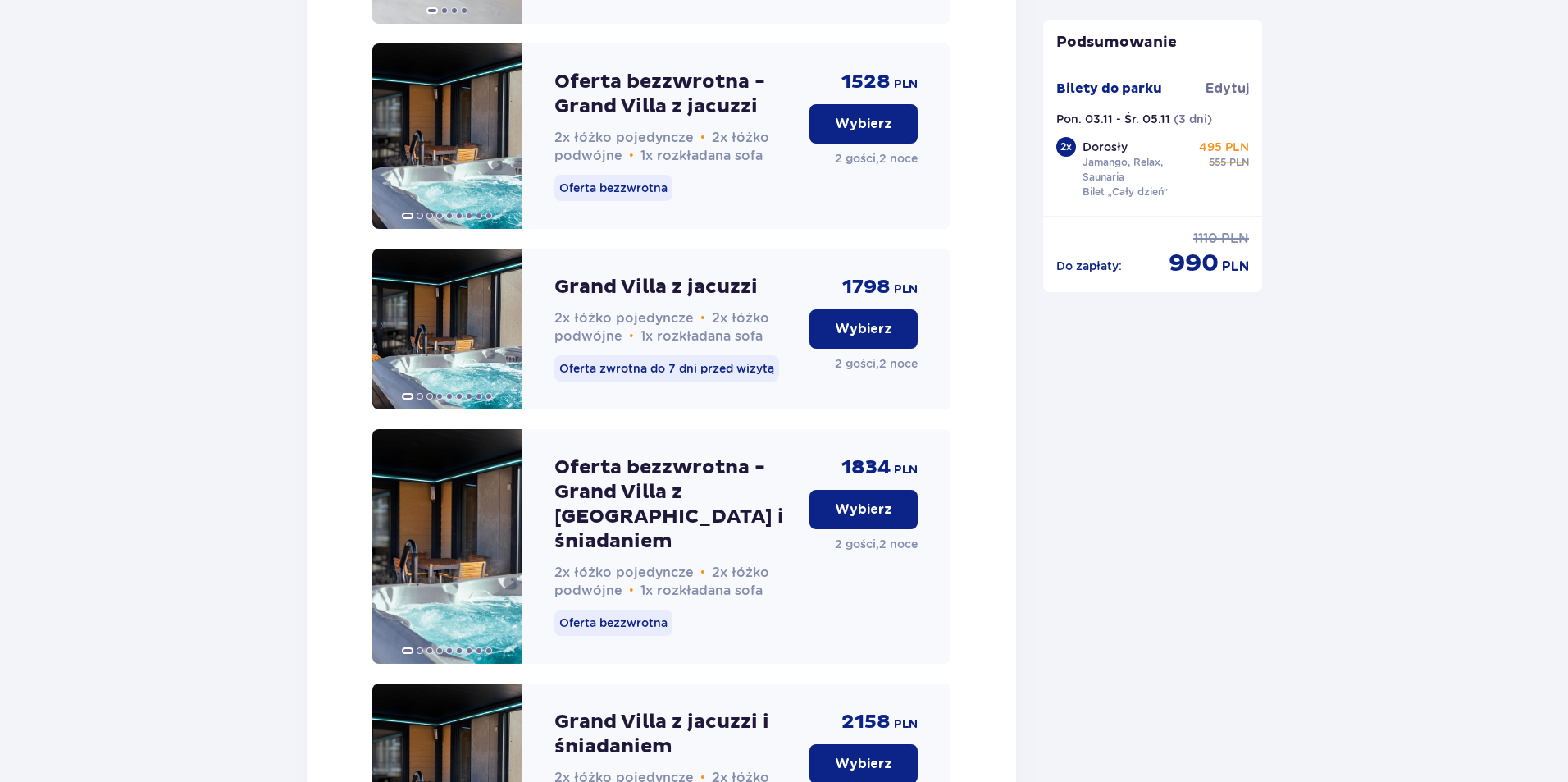
scroll to position [4009, 0]
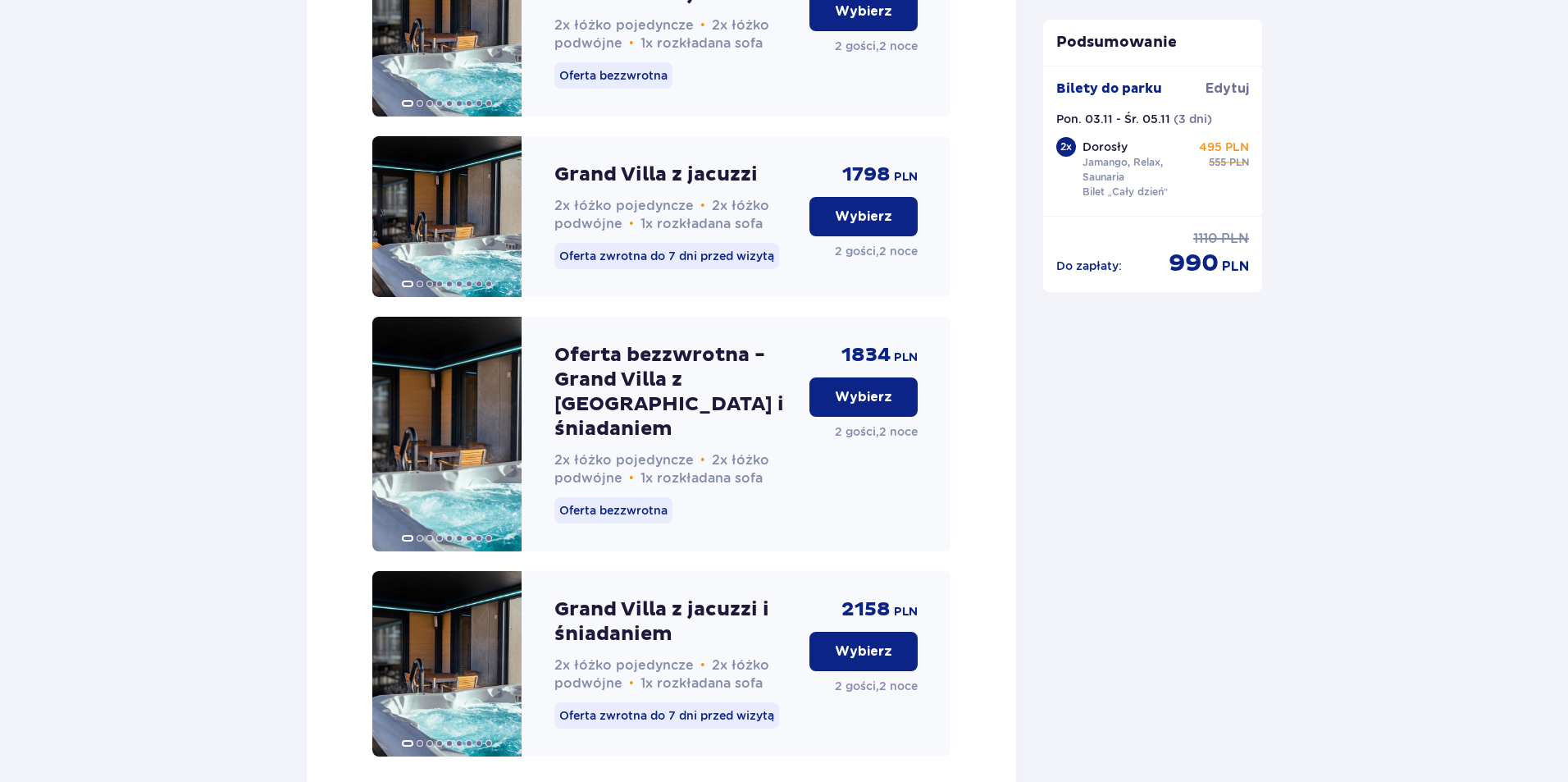
click at [853, 406] on p "Wybierz" at bounding box center [864, 397] width 57 height 18
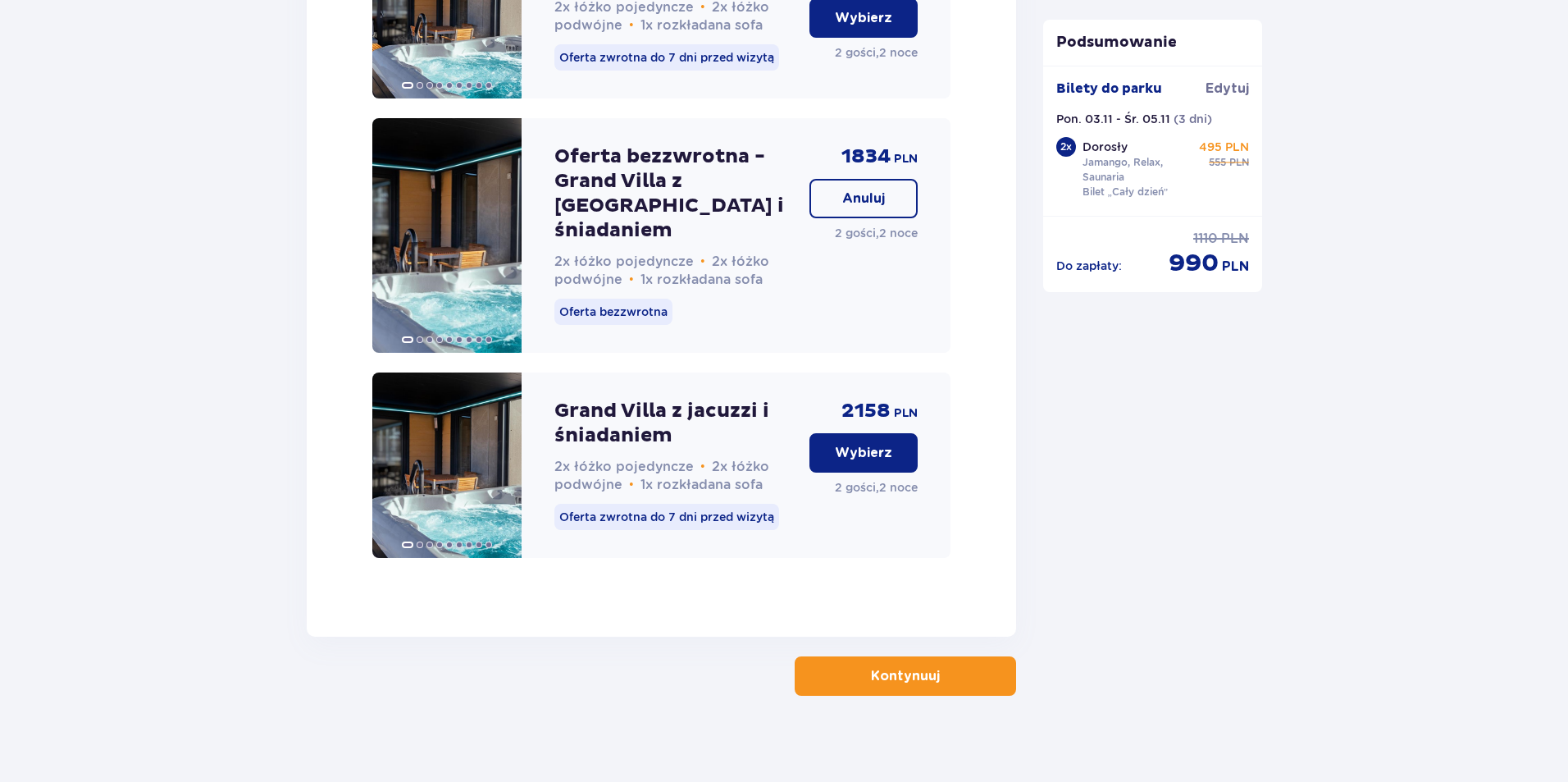
scroll to position [4212, 0]
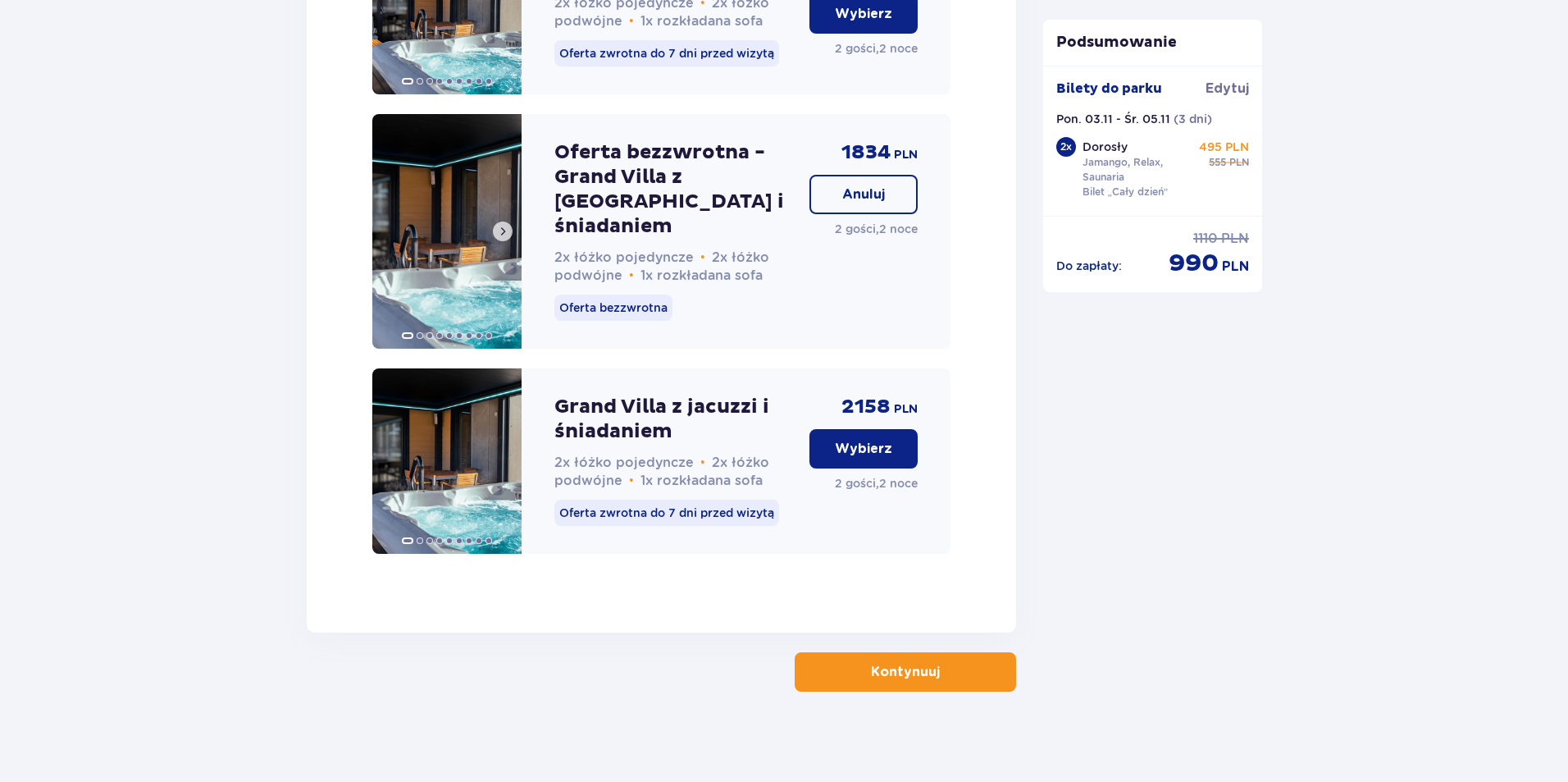
click at [447, 237] on img at bounding box center [447, 231] width 149 height 235
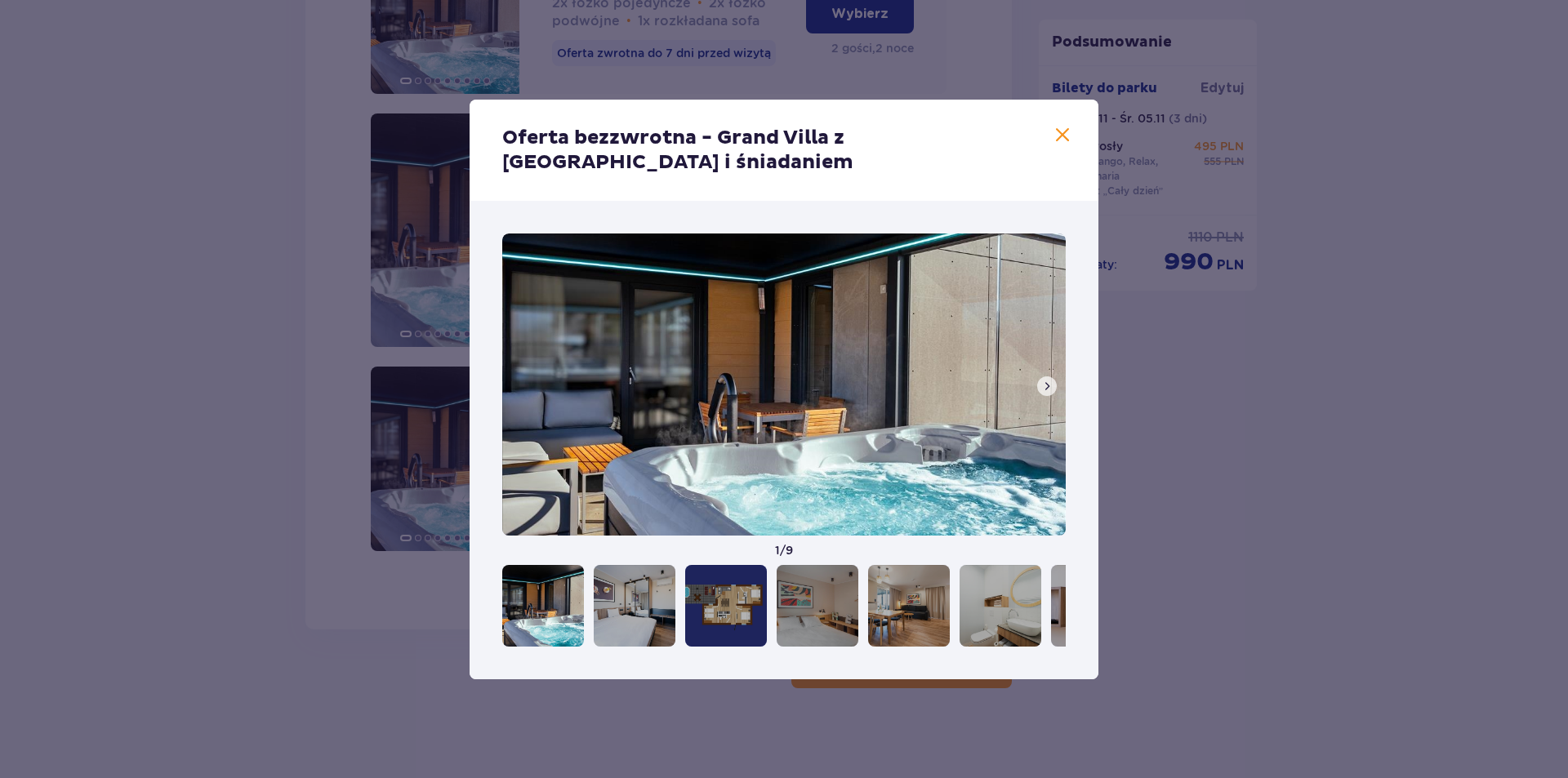
click at [1048, 378] on button at bounding box center [1046, 386] width 19 height 19
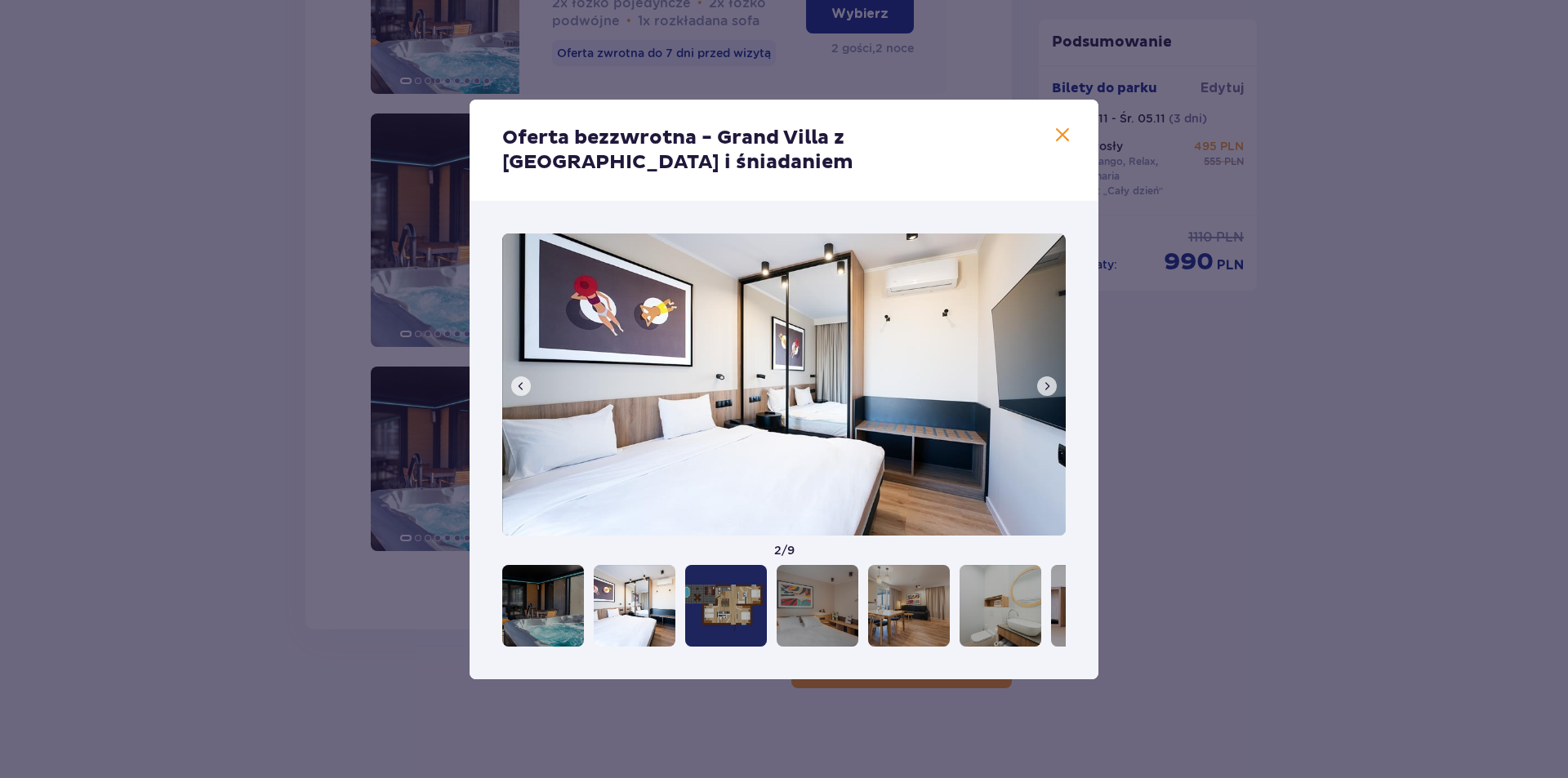
click at [1048, 378] on button at bounding box center [1046, 386] width 19 height 19
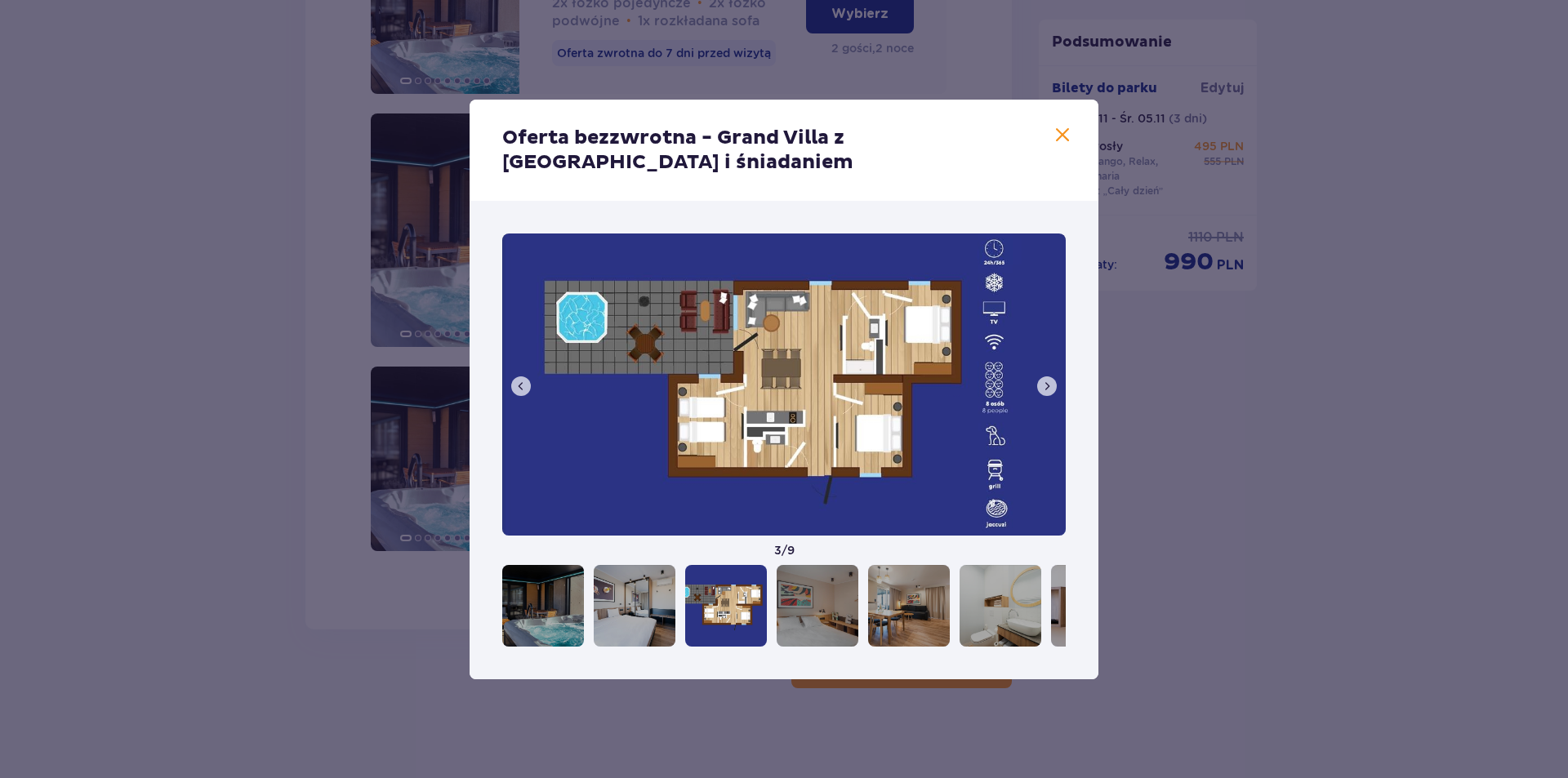
click at [1048, 378] on button at bounding box center [1046, 386] width 19 height 19
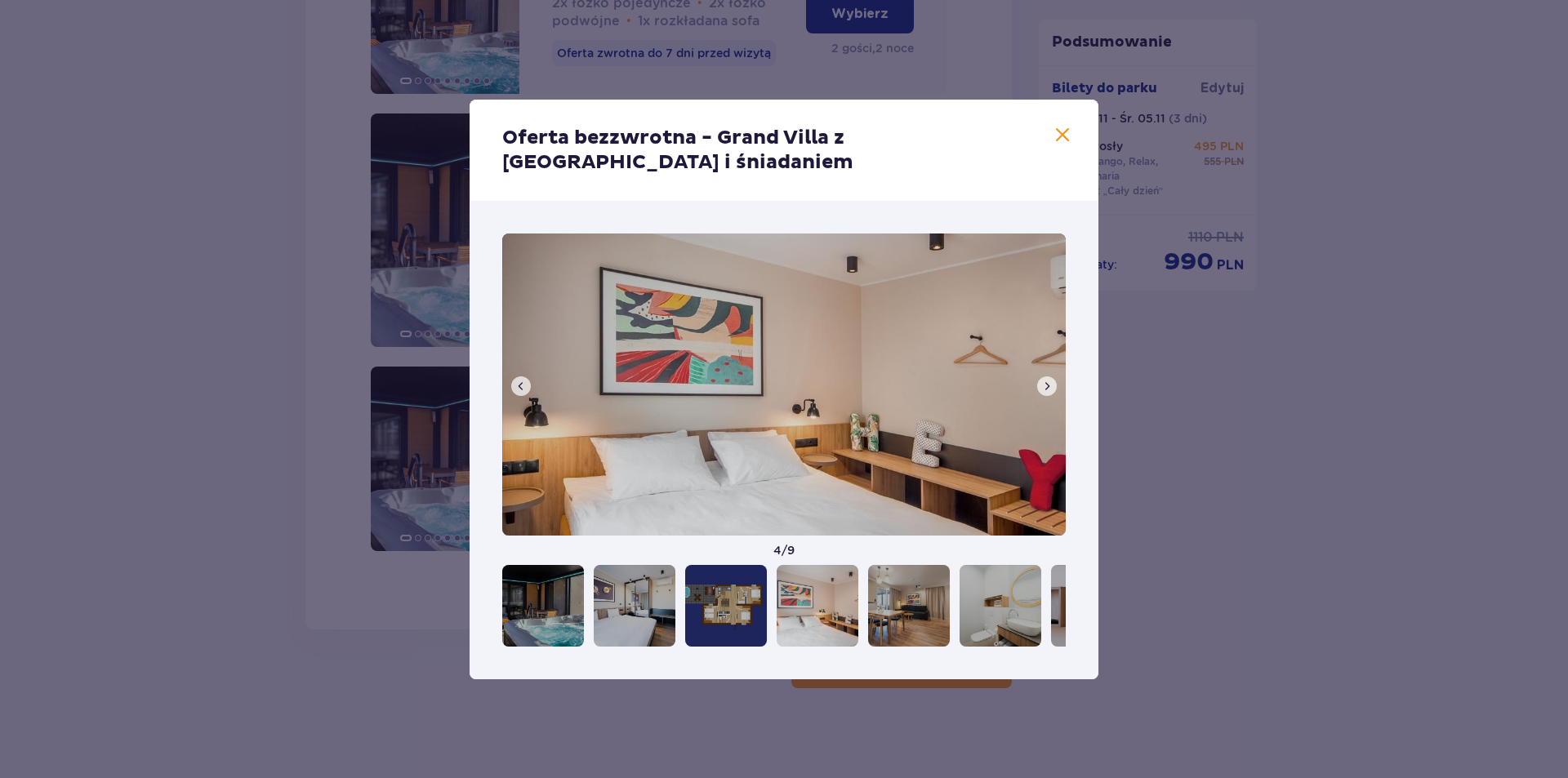
click at [1048, 378] on button at bounding box center [1046, 386] width 19 height 19
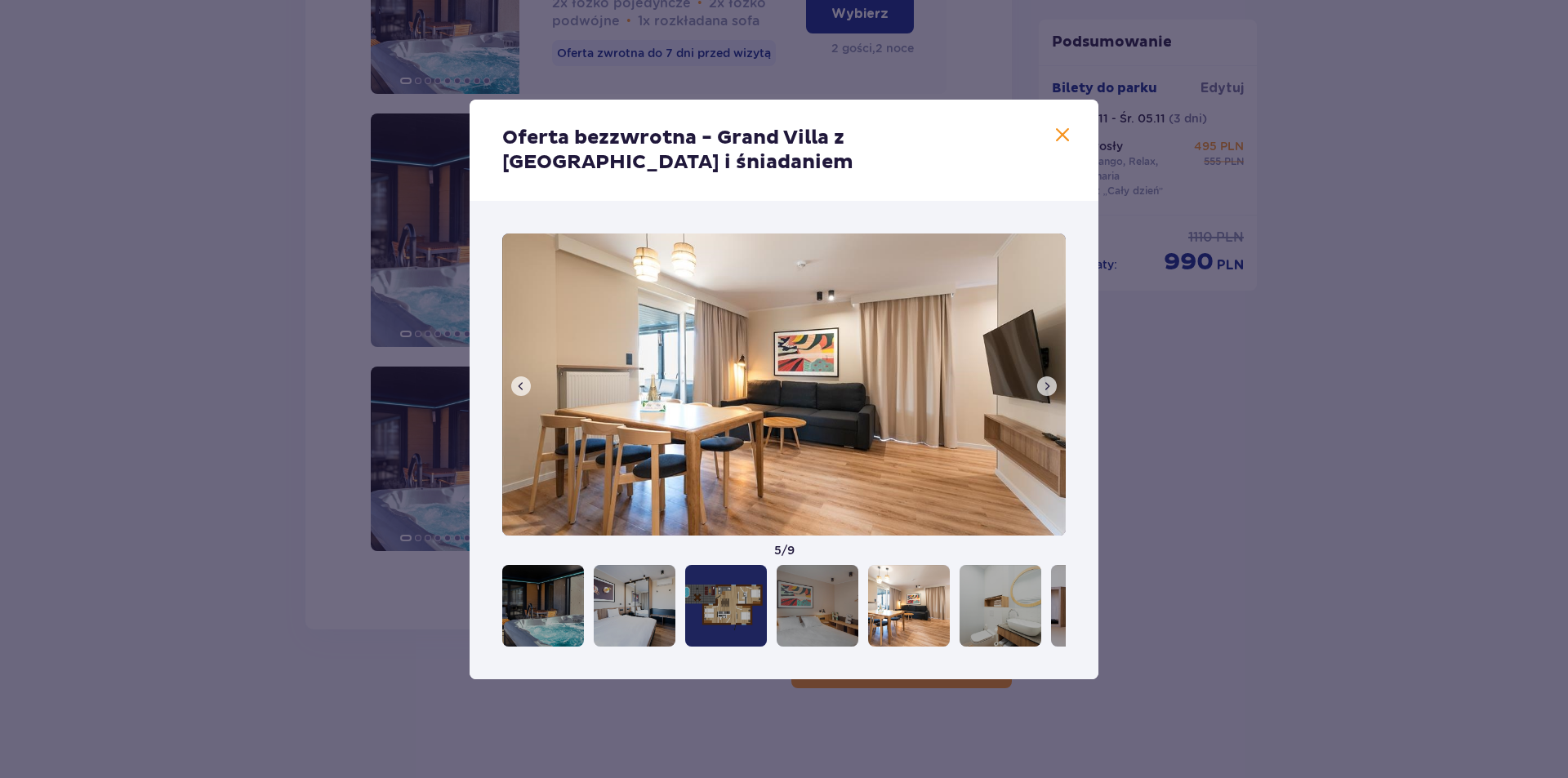
click at [1048, 378] on button at bounding box center [1046, 386] width 19 height 19
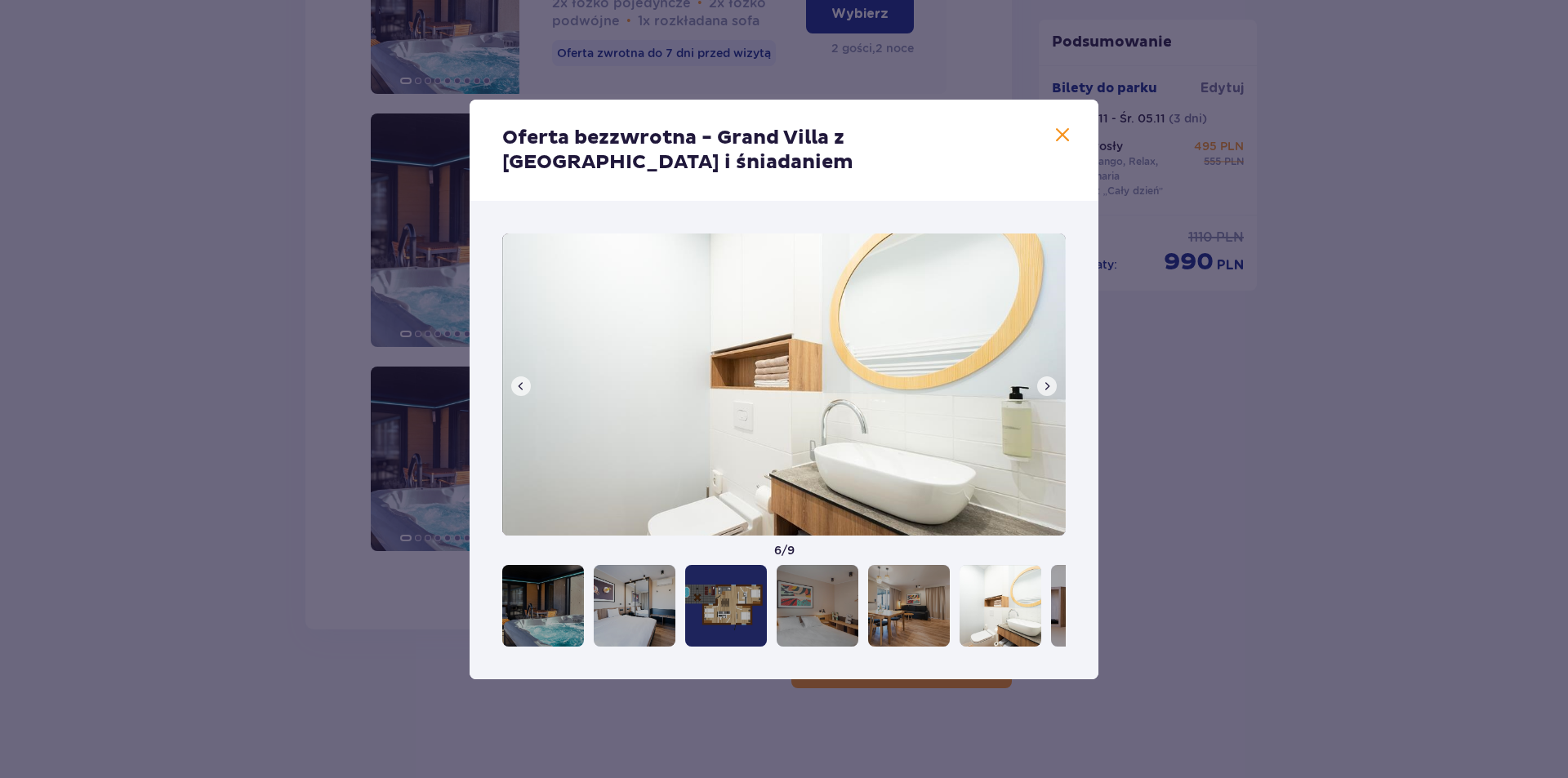
click at [1048, 377] on button at bounding box center [1046, 386] width 19 height 19
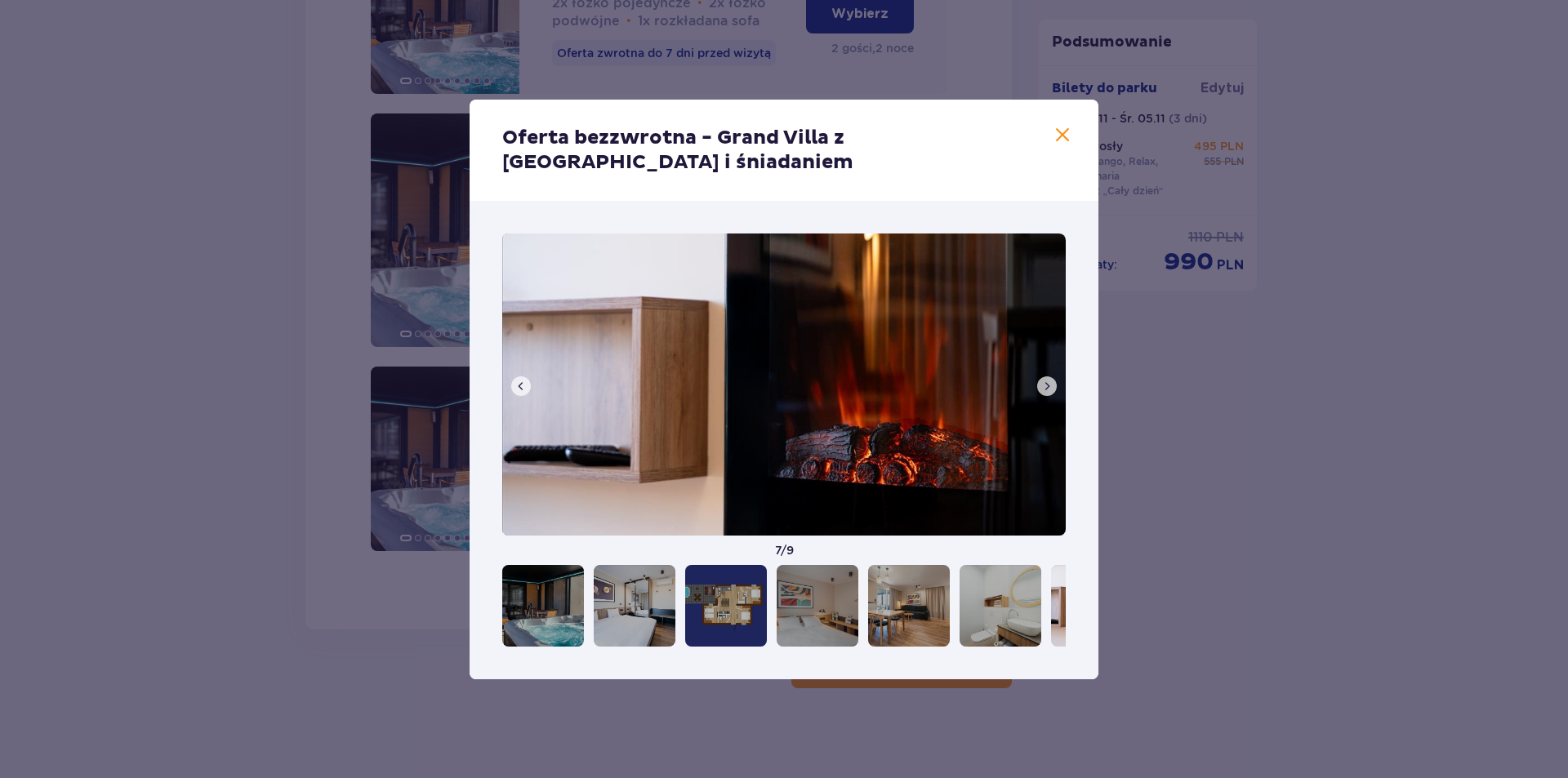
click at [1048, 377] on button at bounding box center [1046, 386] width 19 height 19
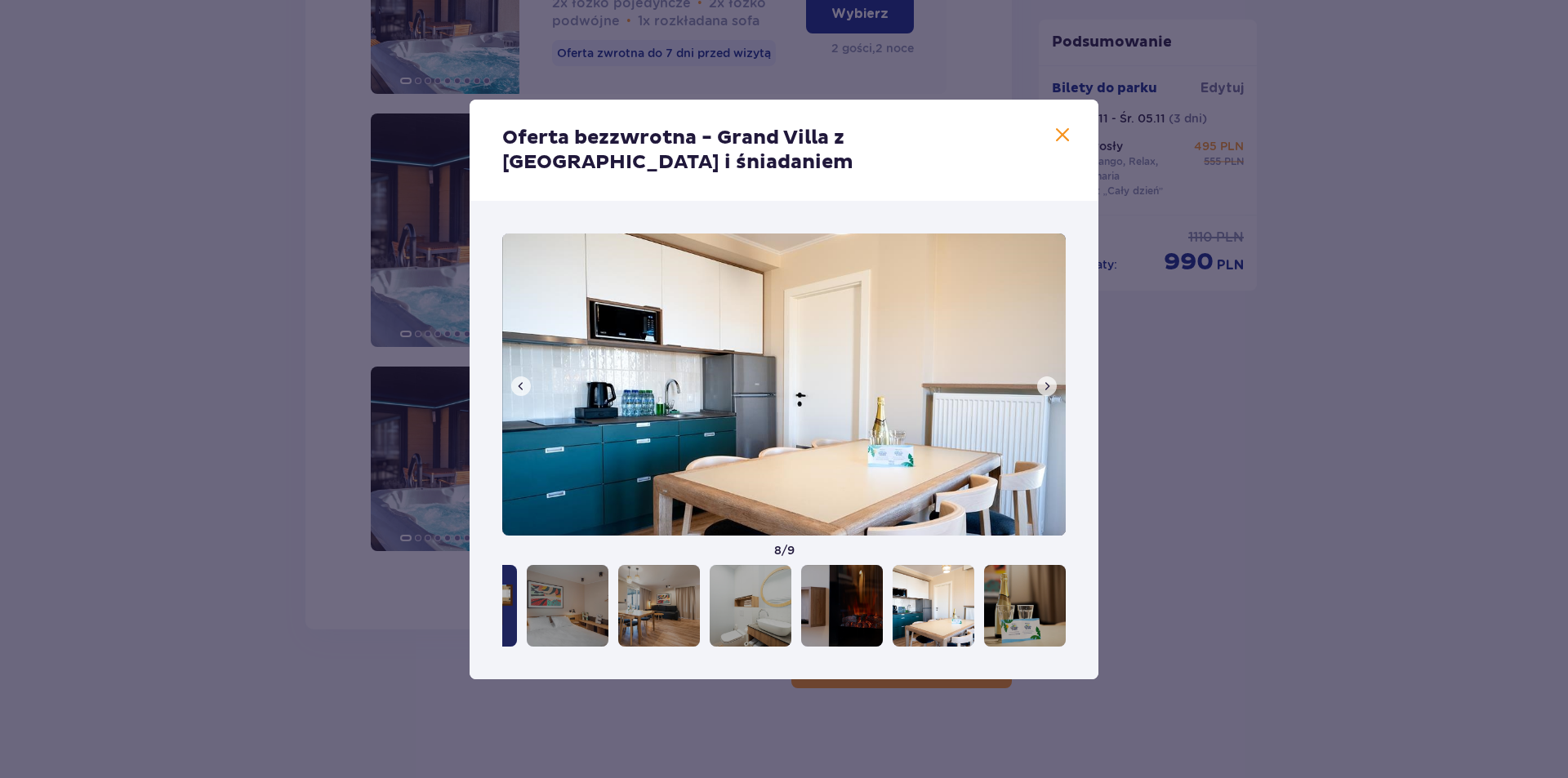
click at [1058, 145] on span at bounding box center [1062, 135] width 19 height 19
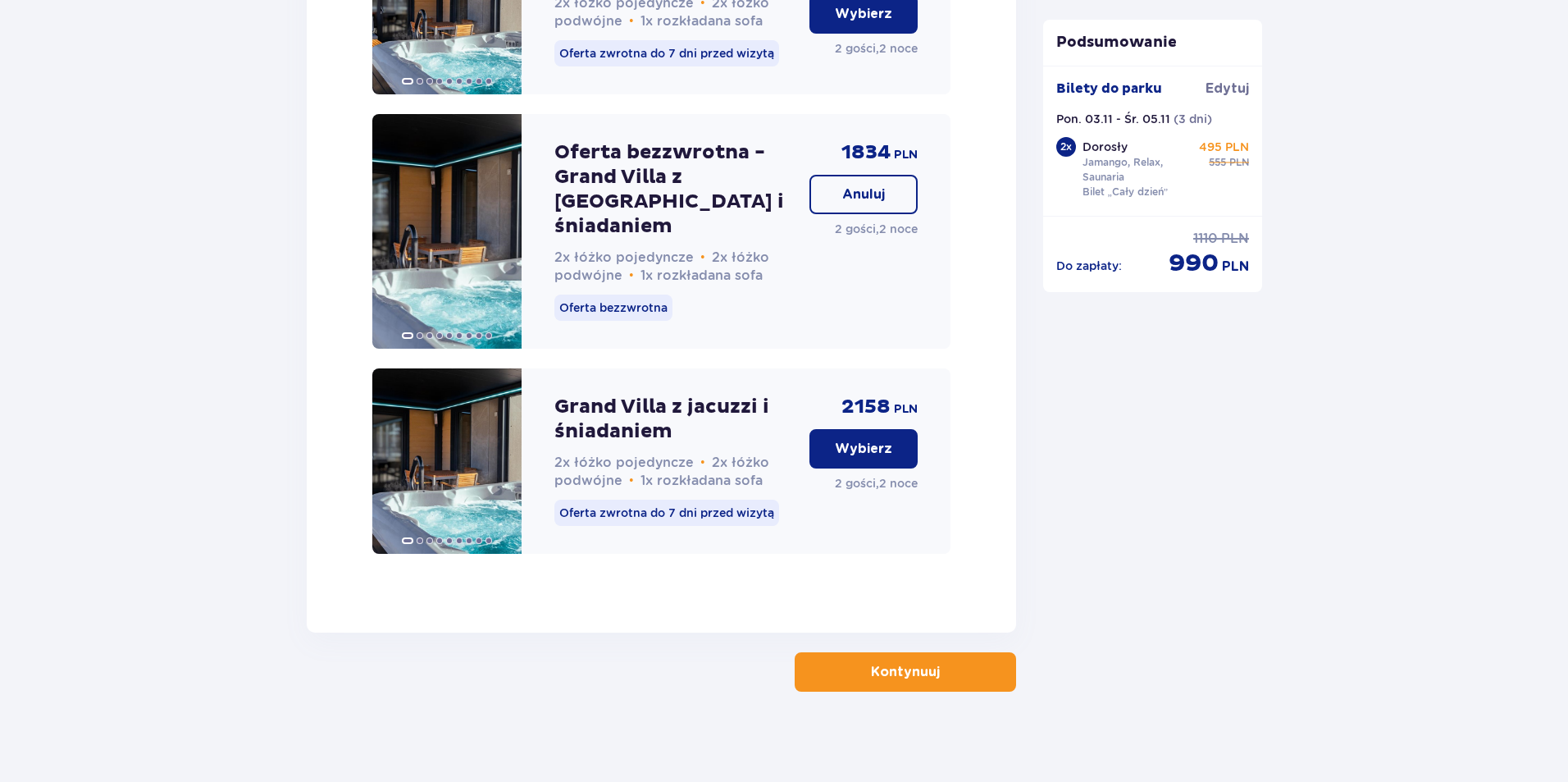
click at [930, 652] on button "Kontynuuj" at bounding box center [905, 671] width 222 height 40
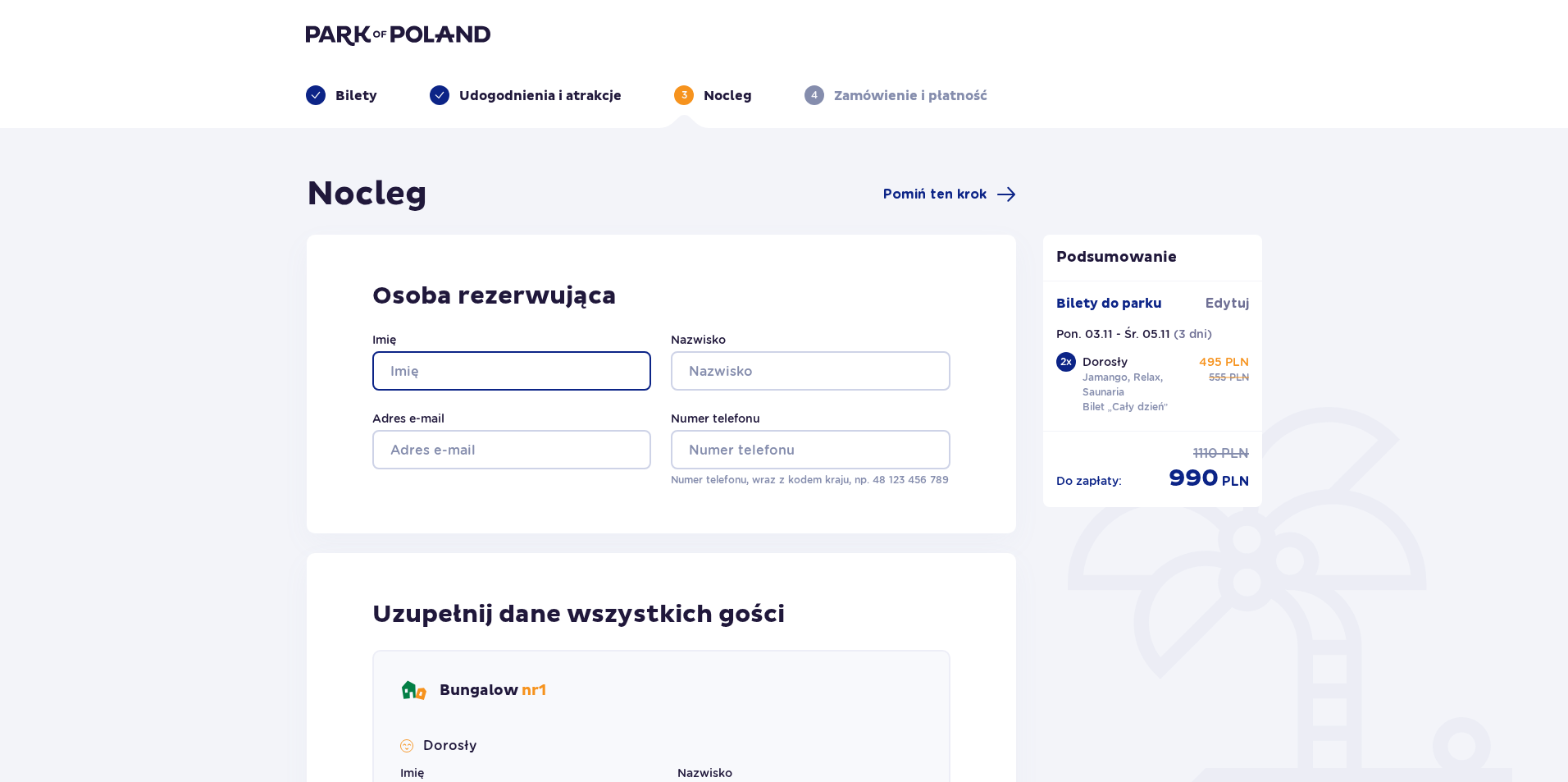
click at [446, 367] on input "Imię" at bounding box center [511, 370] width 279 height 40
type input "ROMAN"
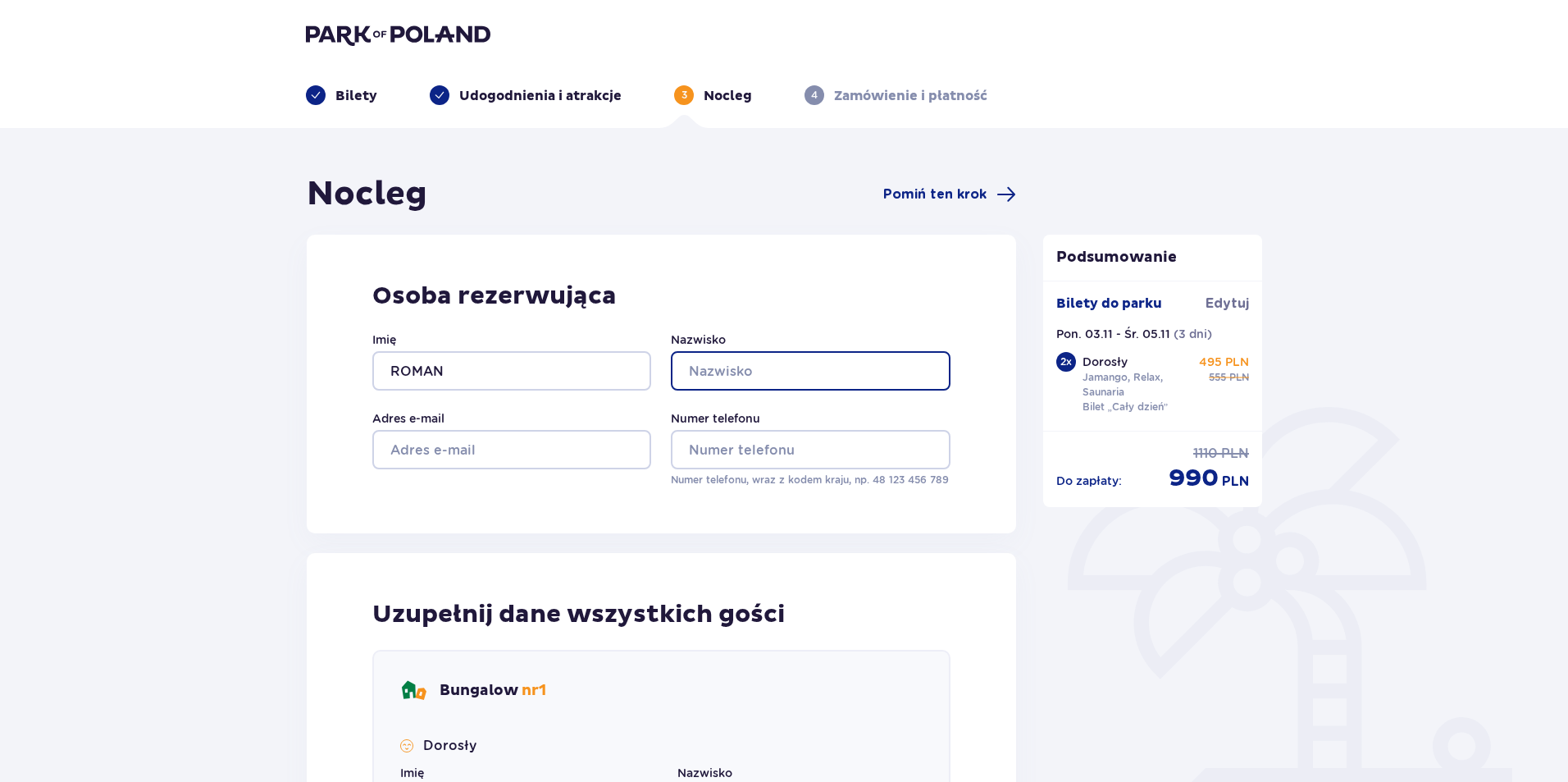
type input "POGHOSYAN"
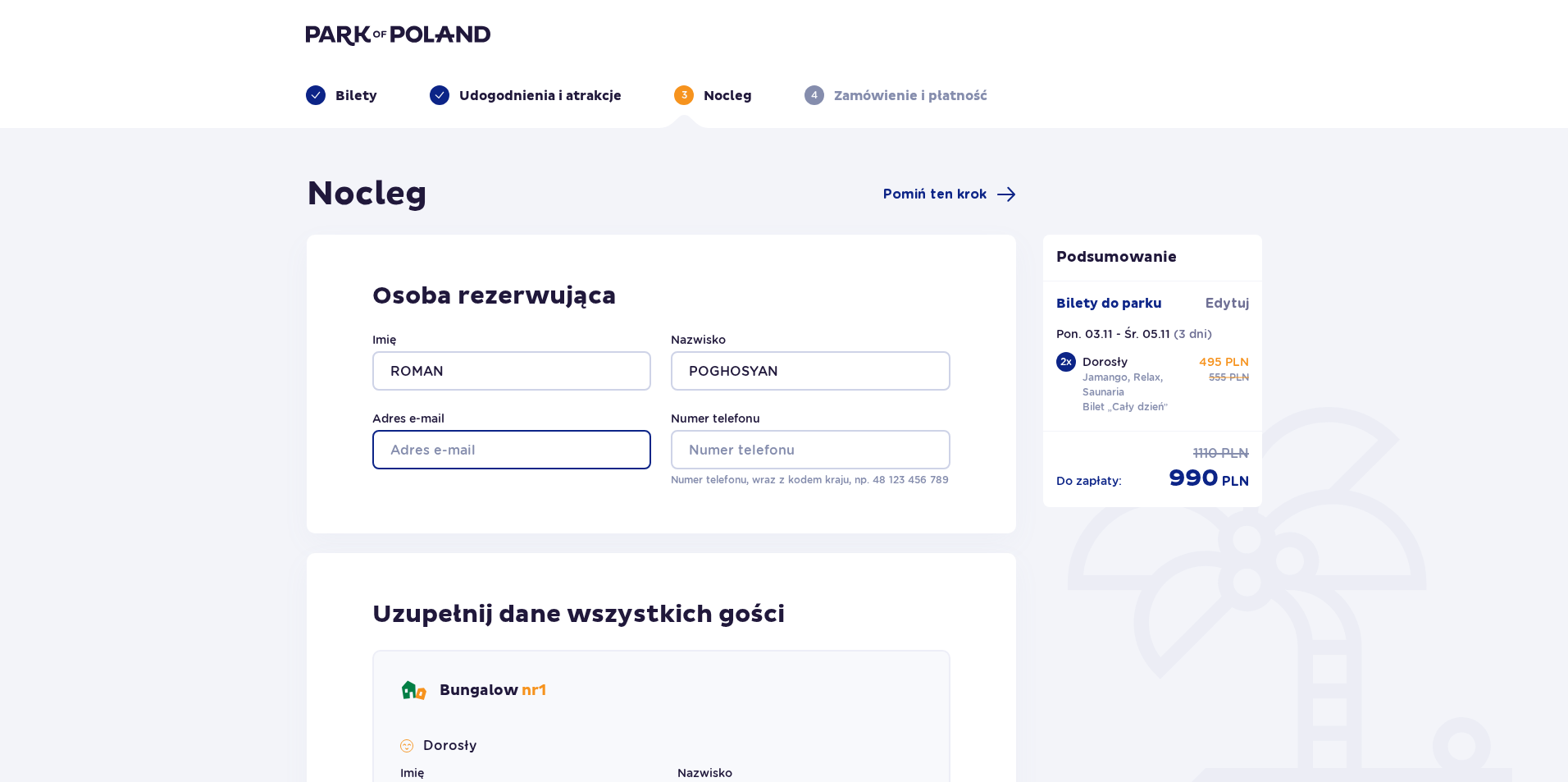
type input "[EMAIL_ADDRESS][DOMAIN_NAME]"
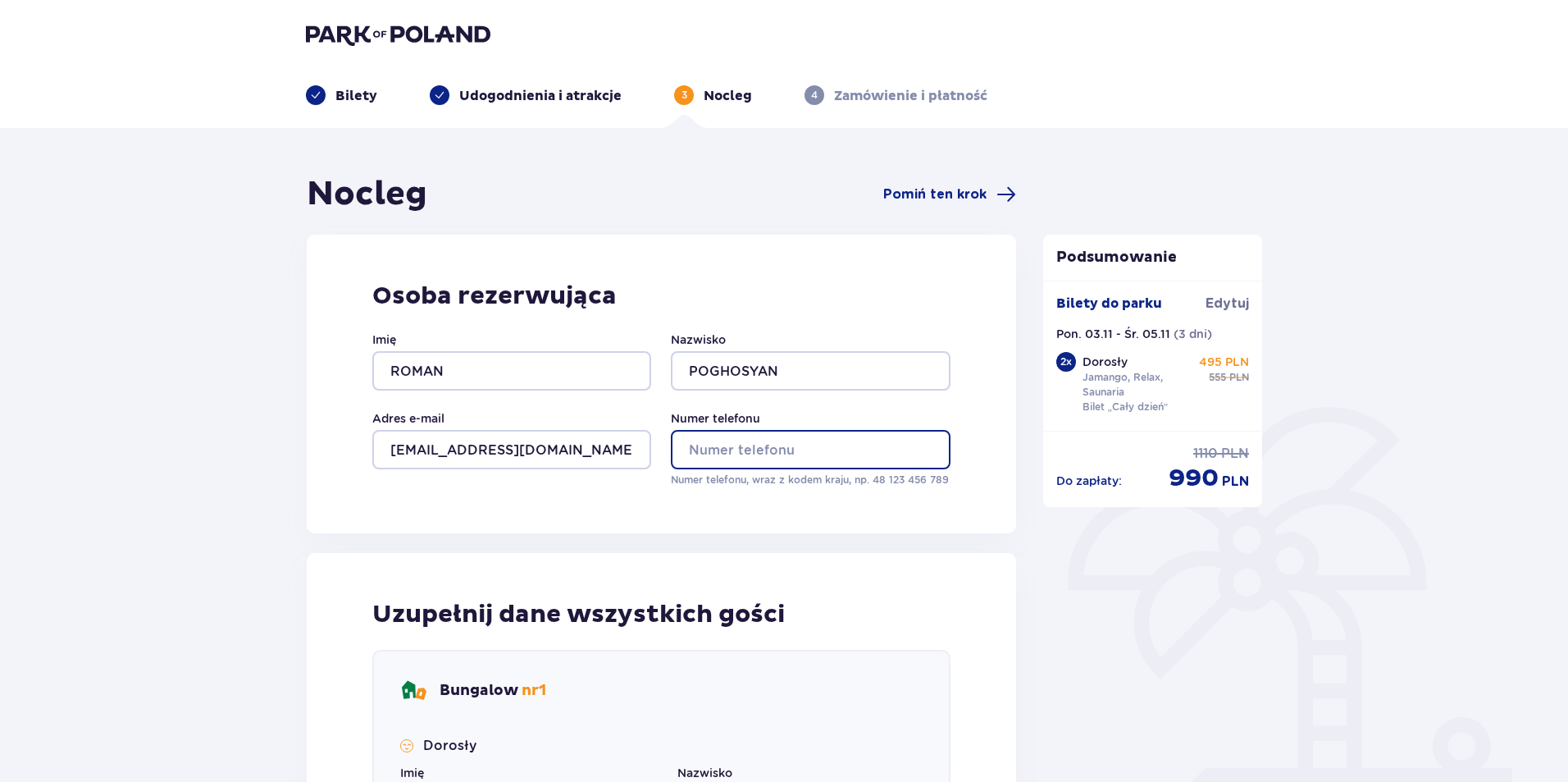
type input "600420004"
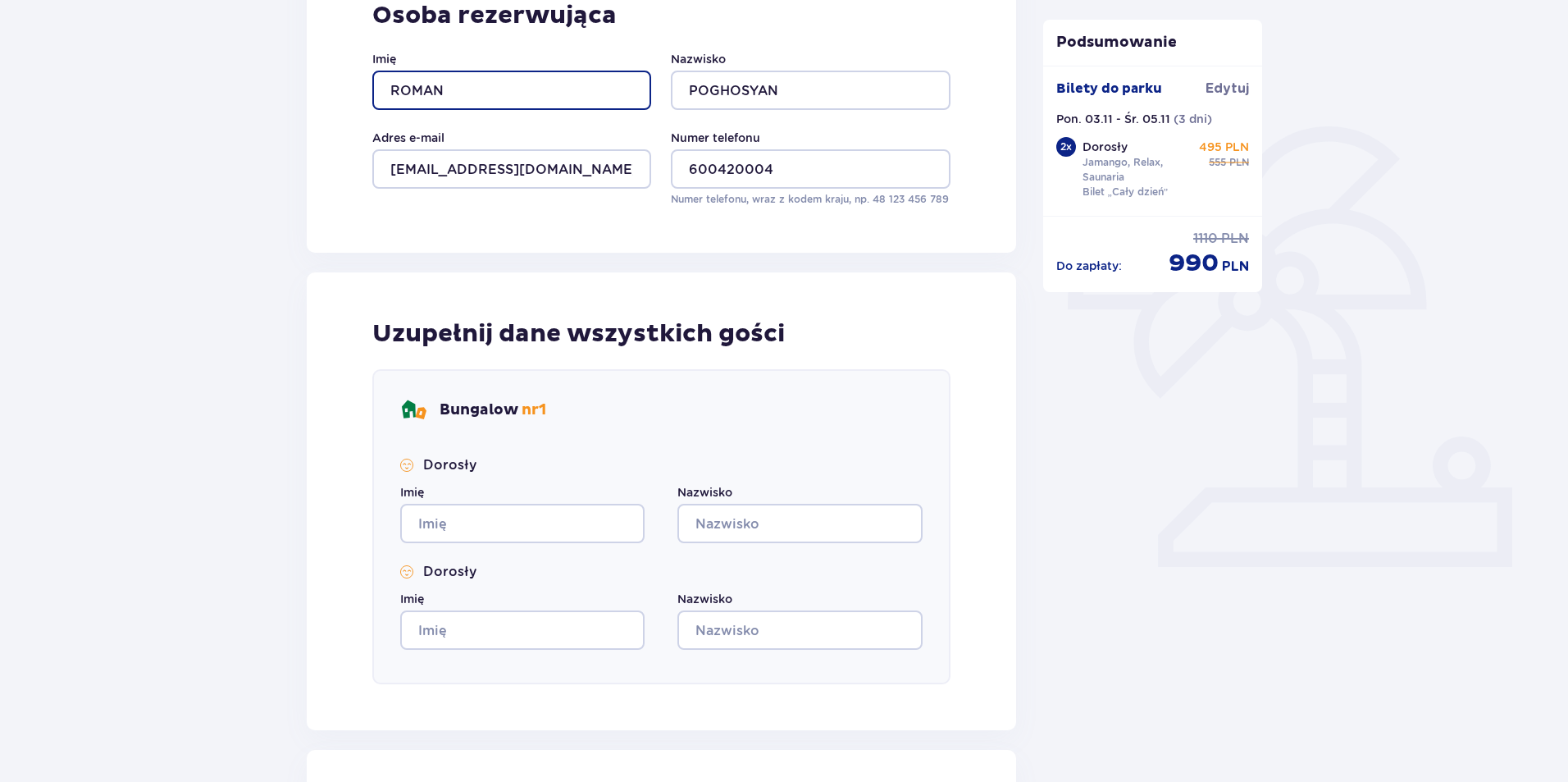
scroll to position [328, 0]
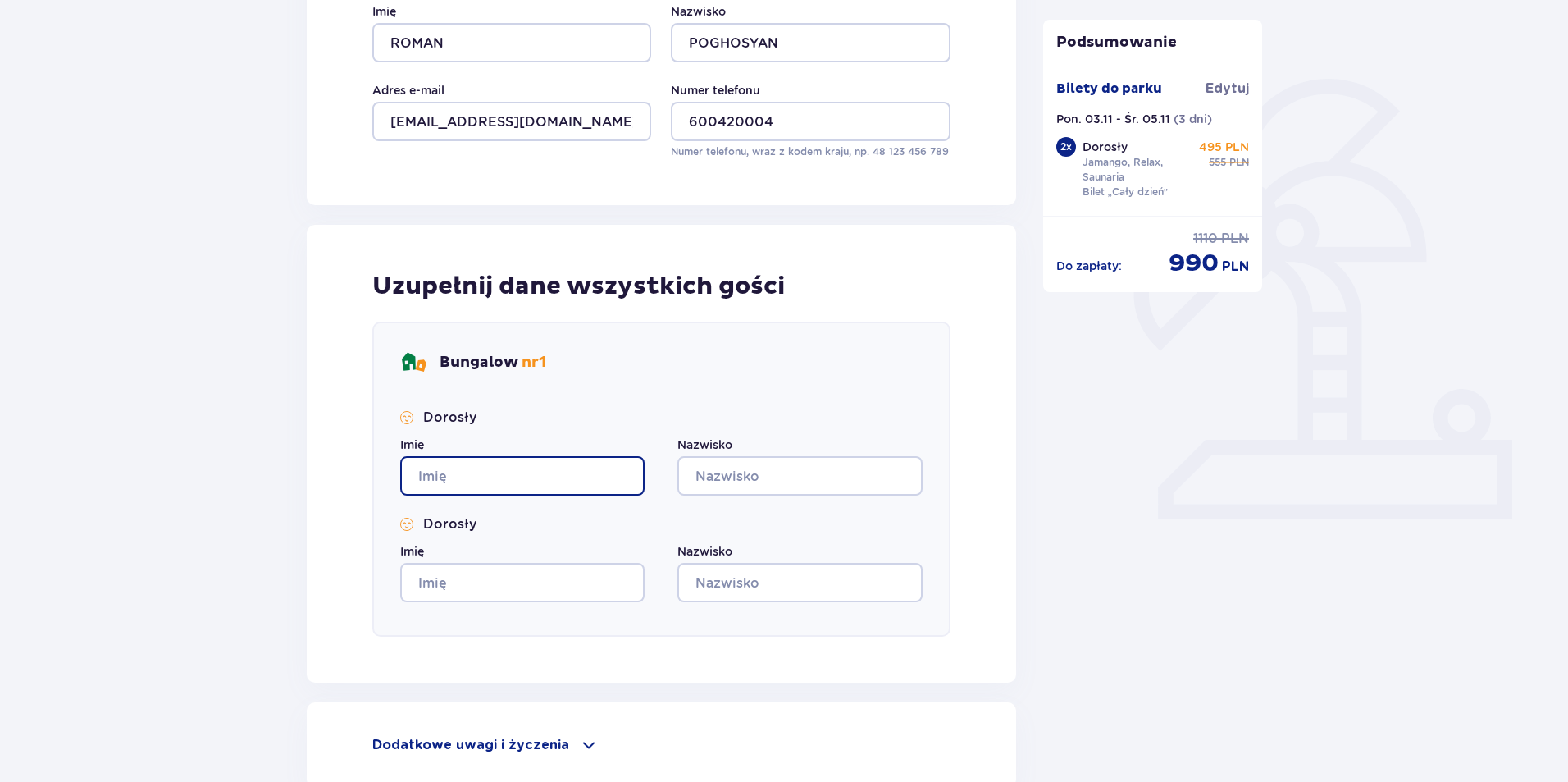
click at [527, 470] on input "Imię" at bounding box center [522, 475] width 244 height 40
type input "ROMAN"
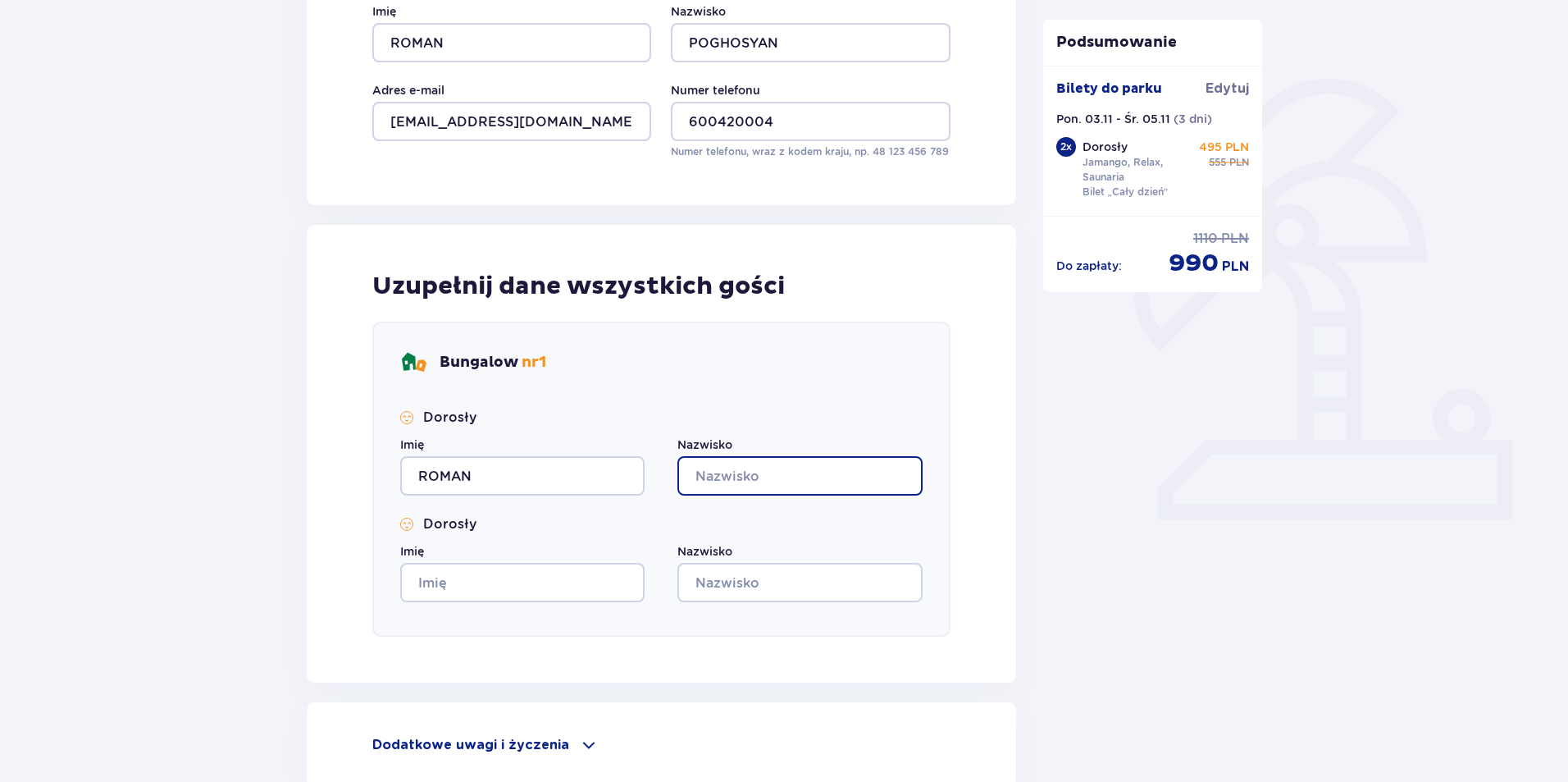
type input "POGHOSYAN"
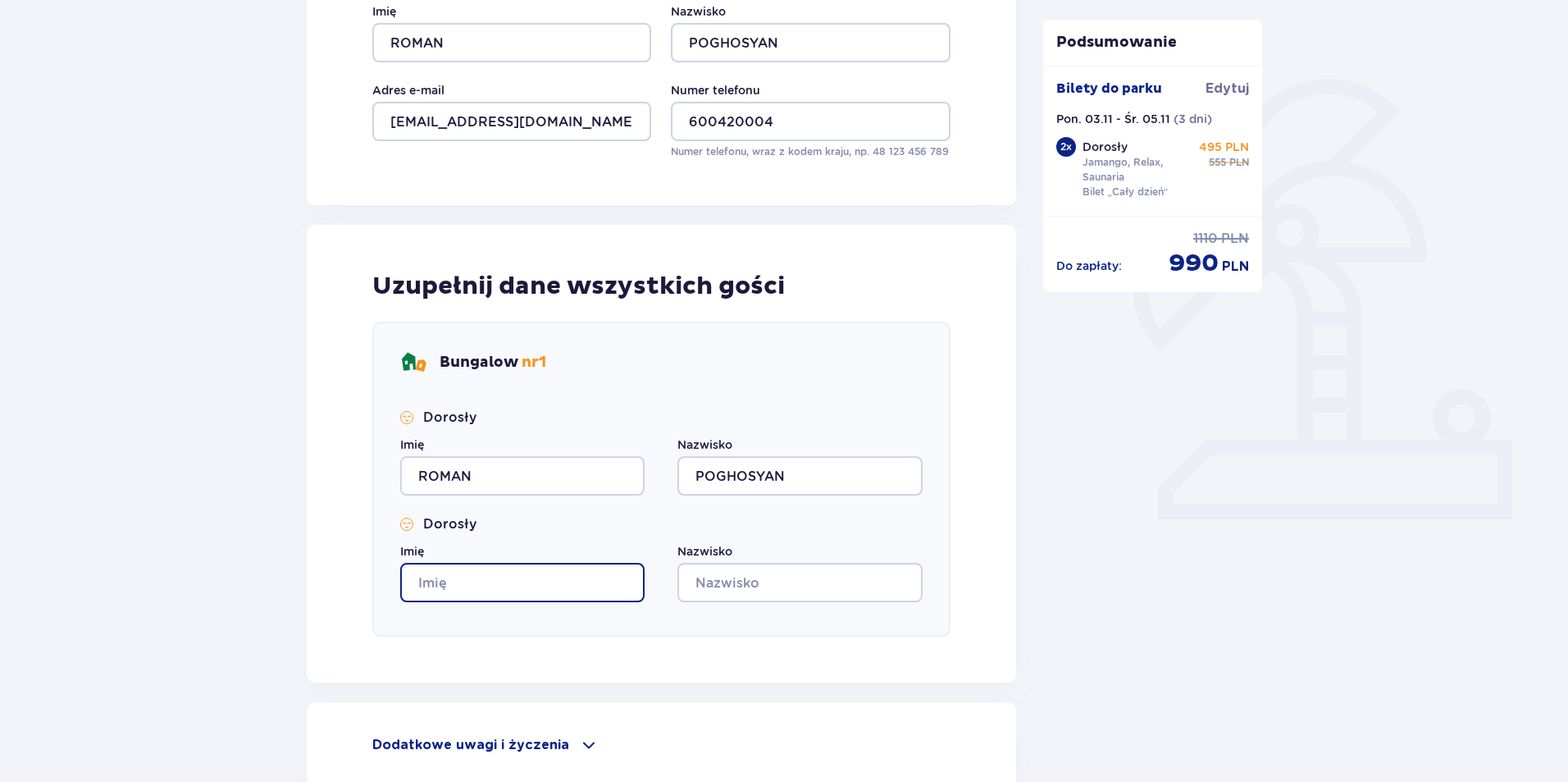
type input "ROMAN"
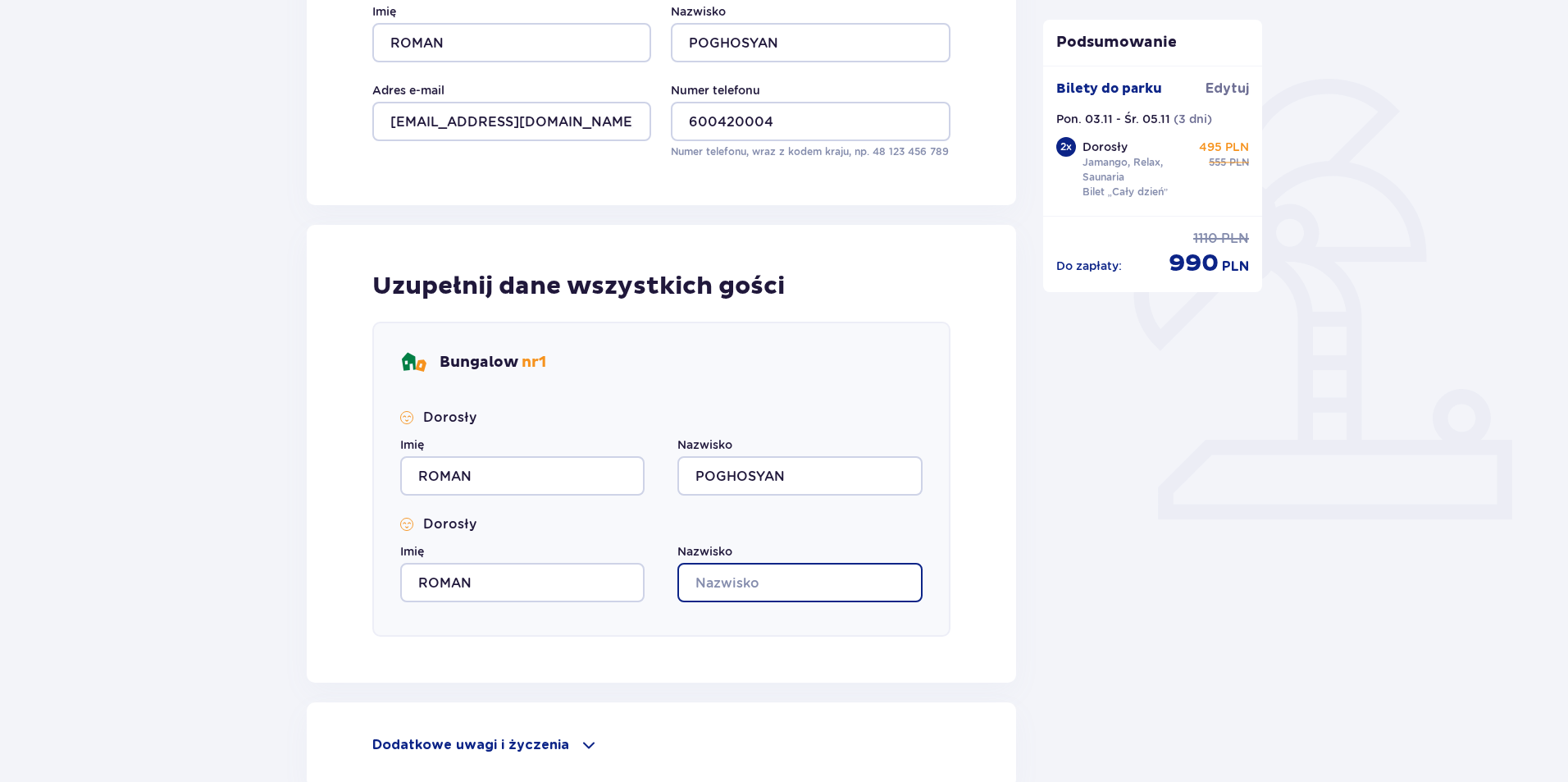
type input "POGHOSYAN"
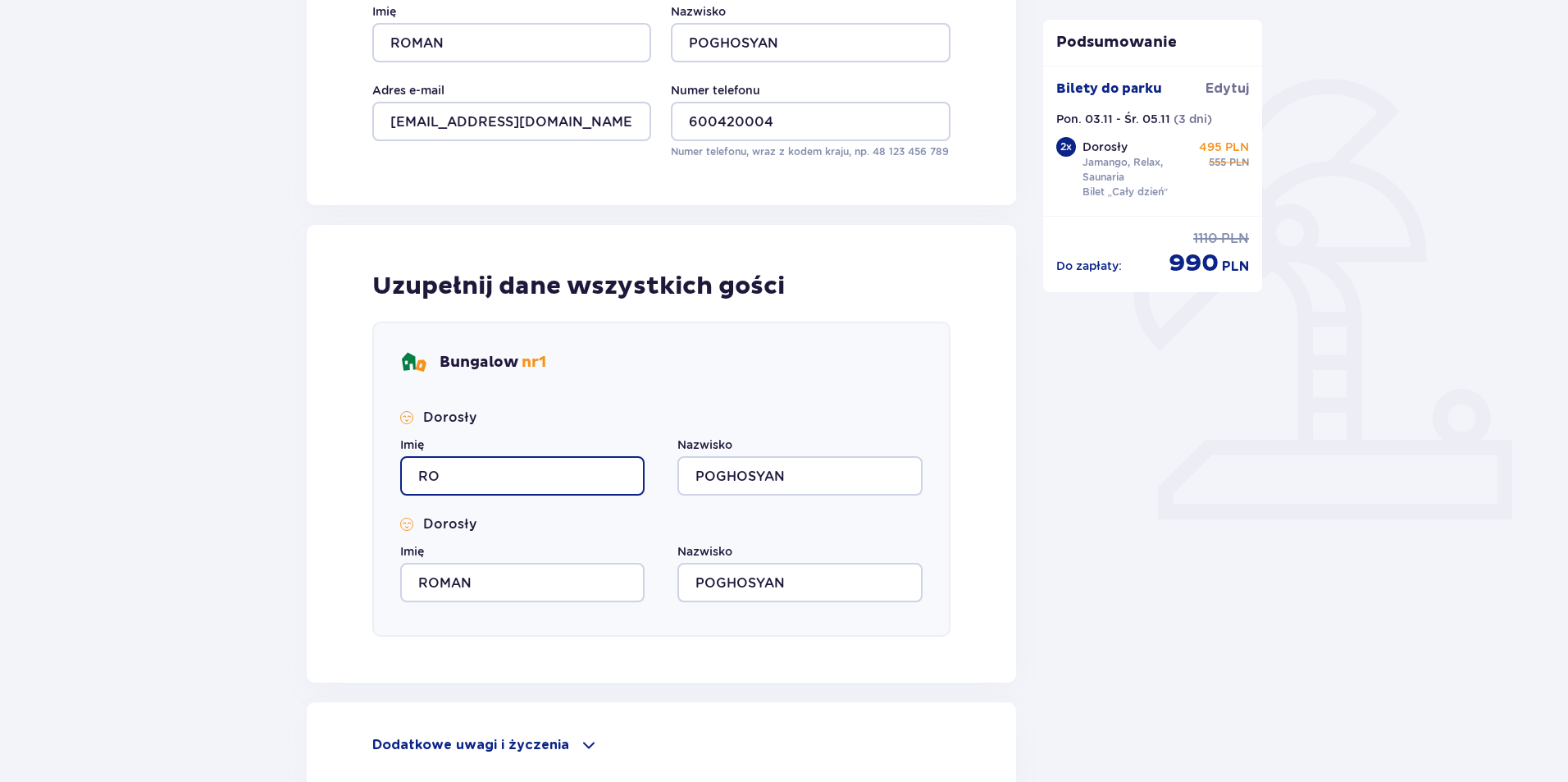
type input "R"
type input "SEVAK"
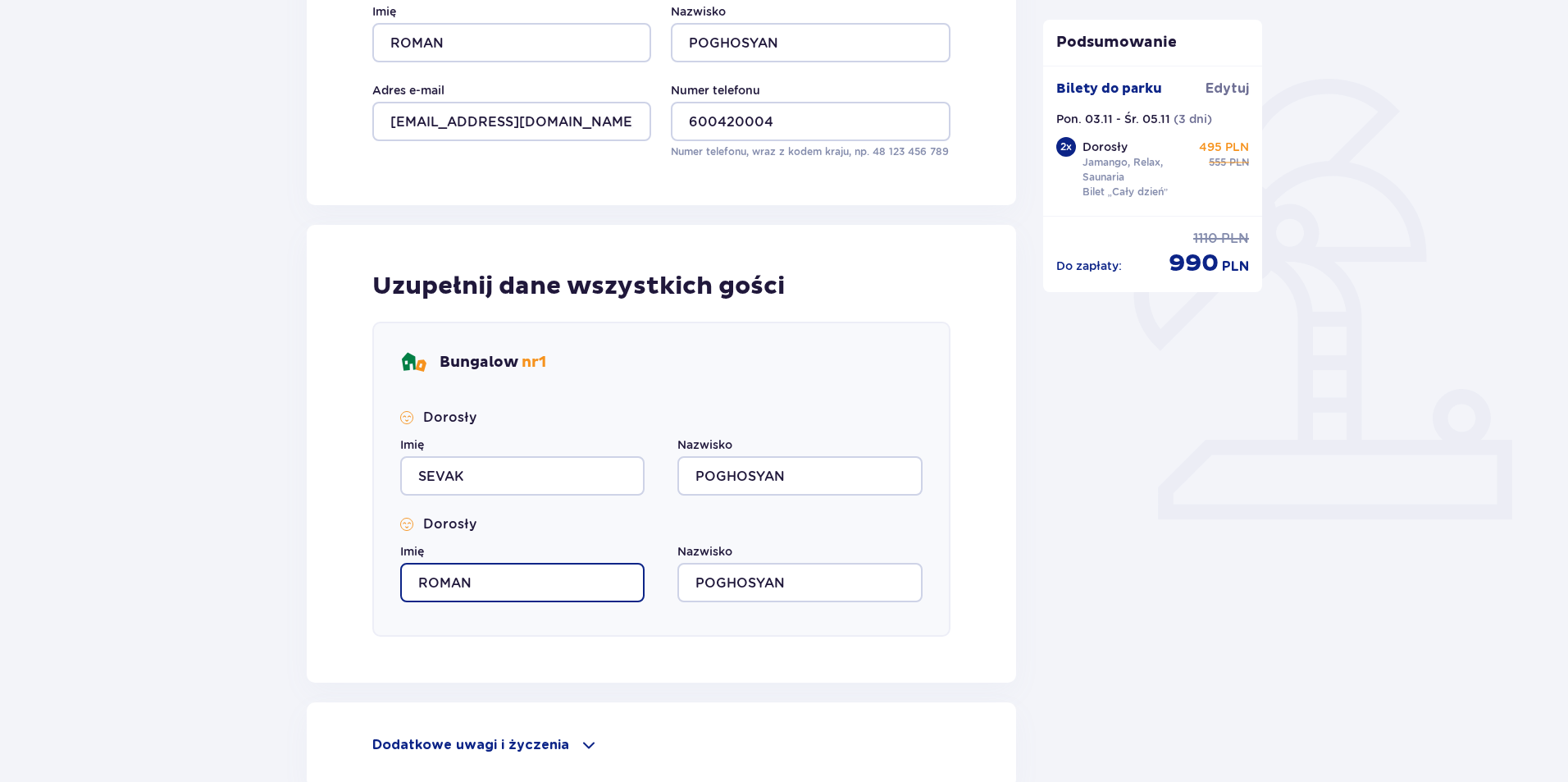
click at [470, 575] on input "ROMAN" at bounding box center [522, 582] width 244 height 40
type input "R"
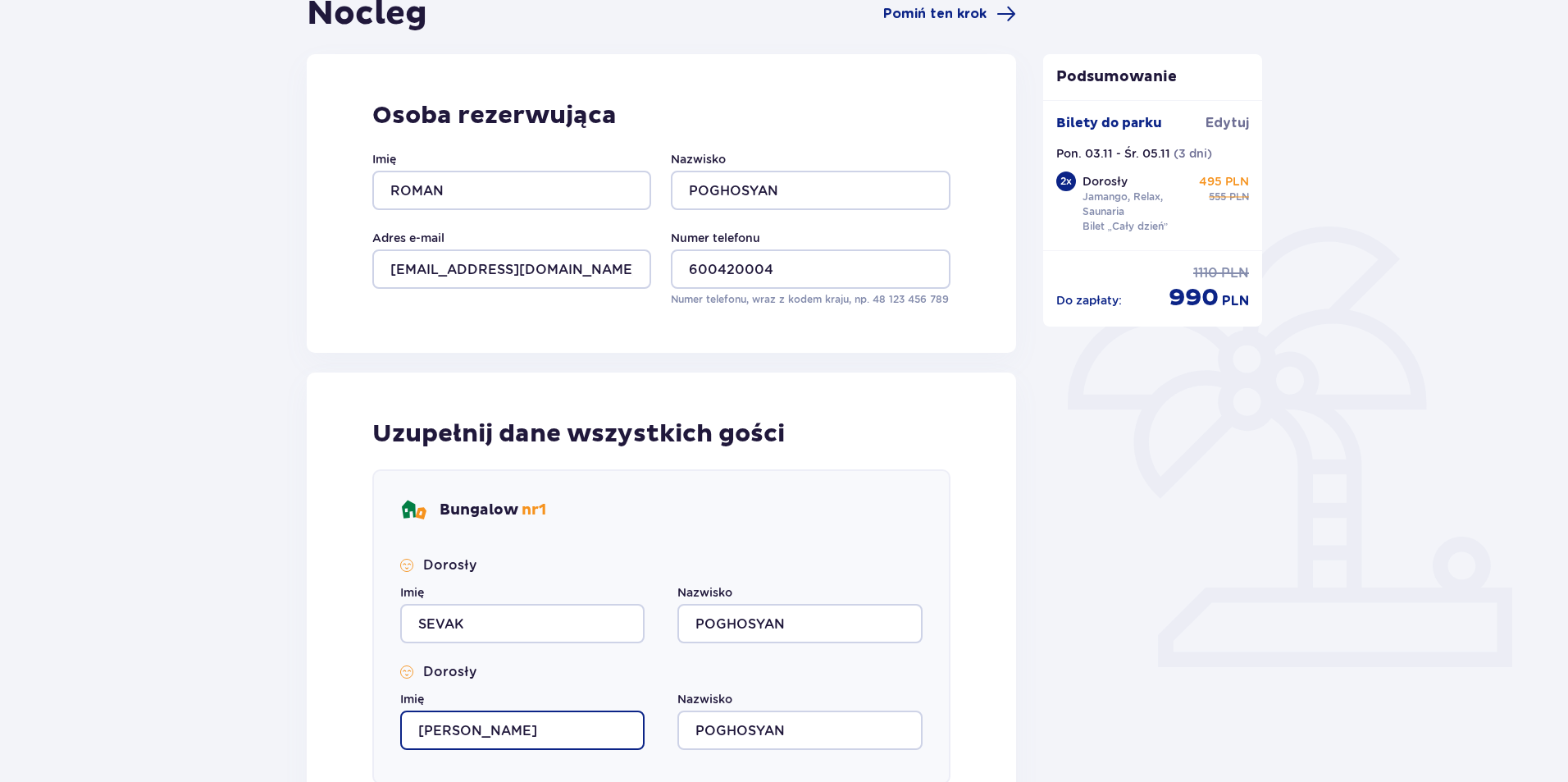
scroll to position [0, 0]
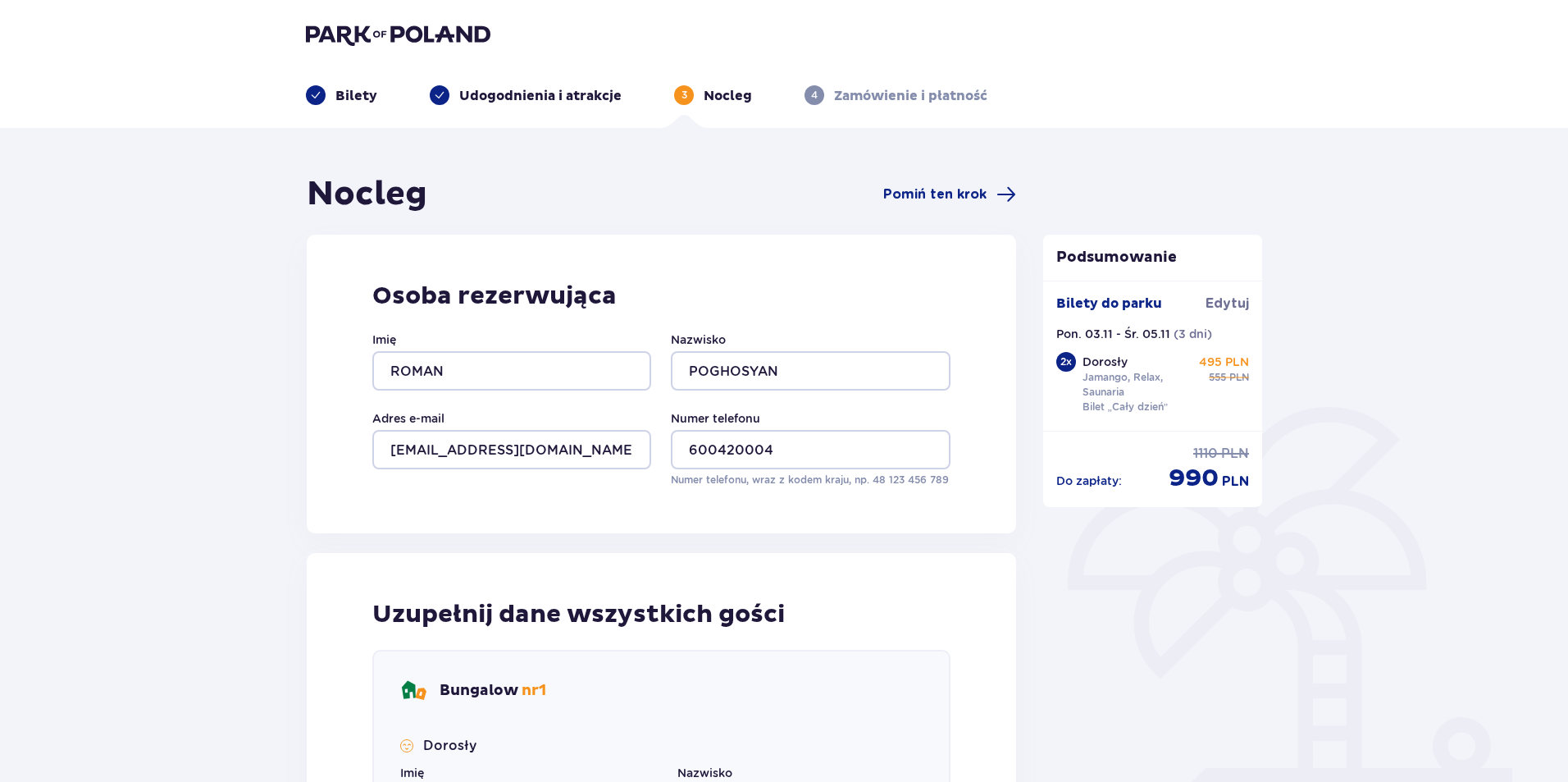
type input "[PERSON_NAME]"
click at [481, 360] on input "ROMAN" at bounding box center [511, 370] width 279 height 40
type input "R"
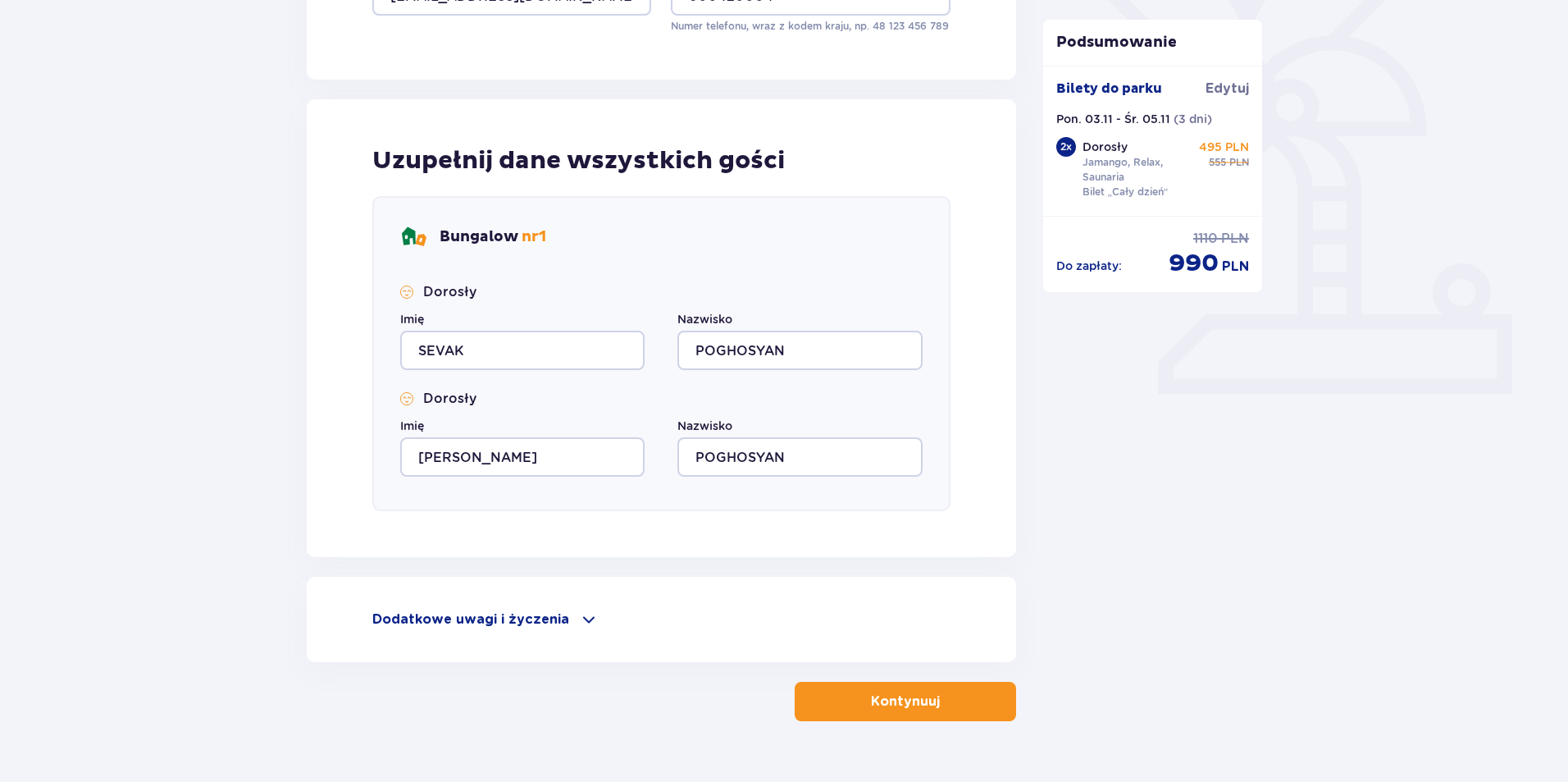
scroll to position [492, 0]
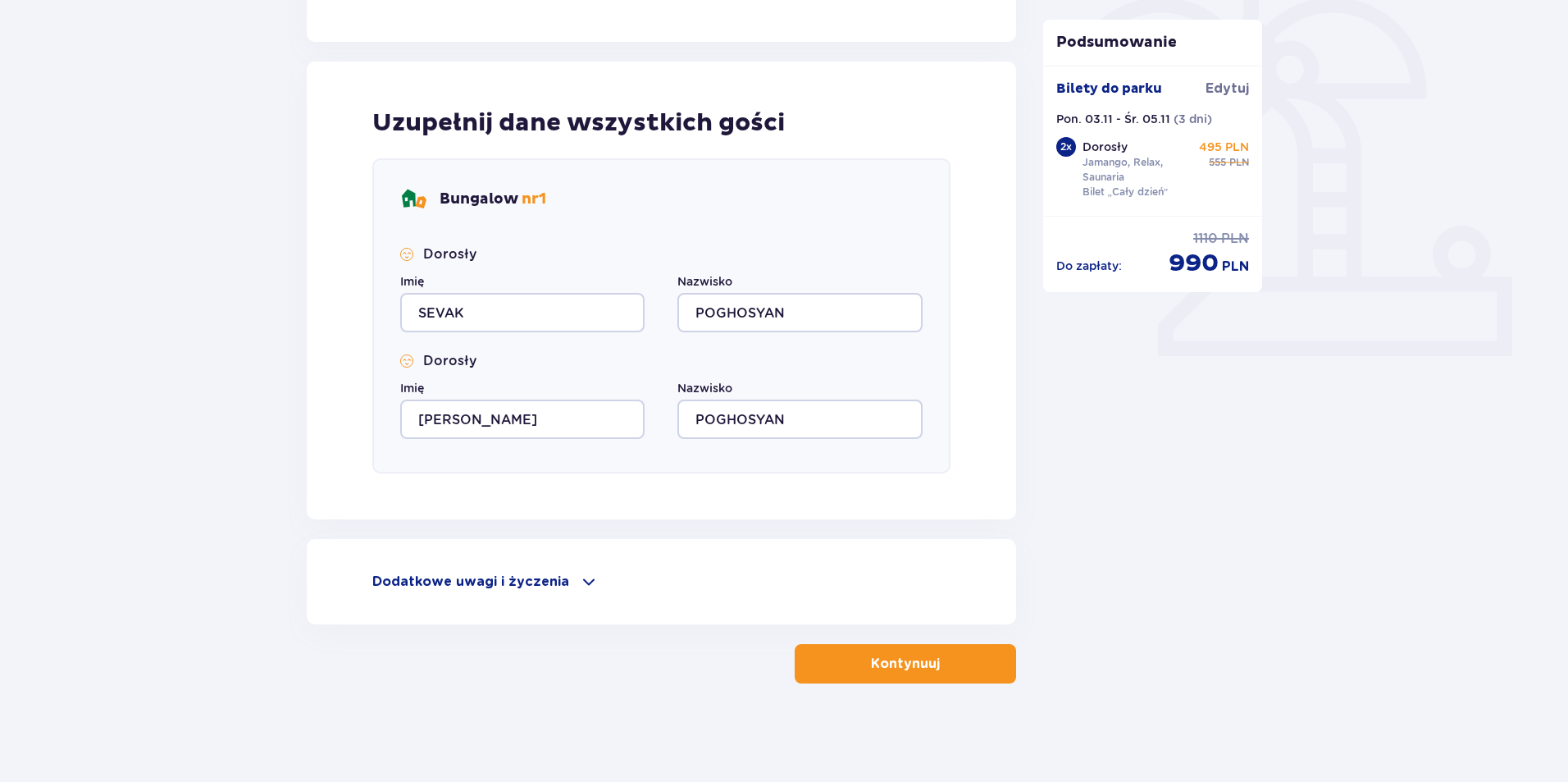
type input "SEVAK"
click at [913, 661] on p "Kontynuuj" at bounding box center [905, 664] width 69 height 18
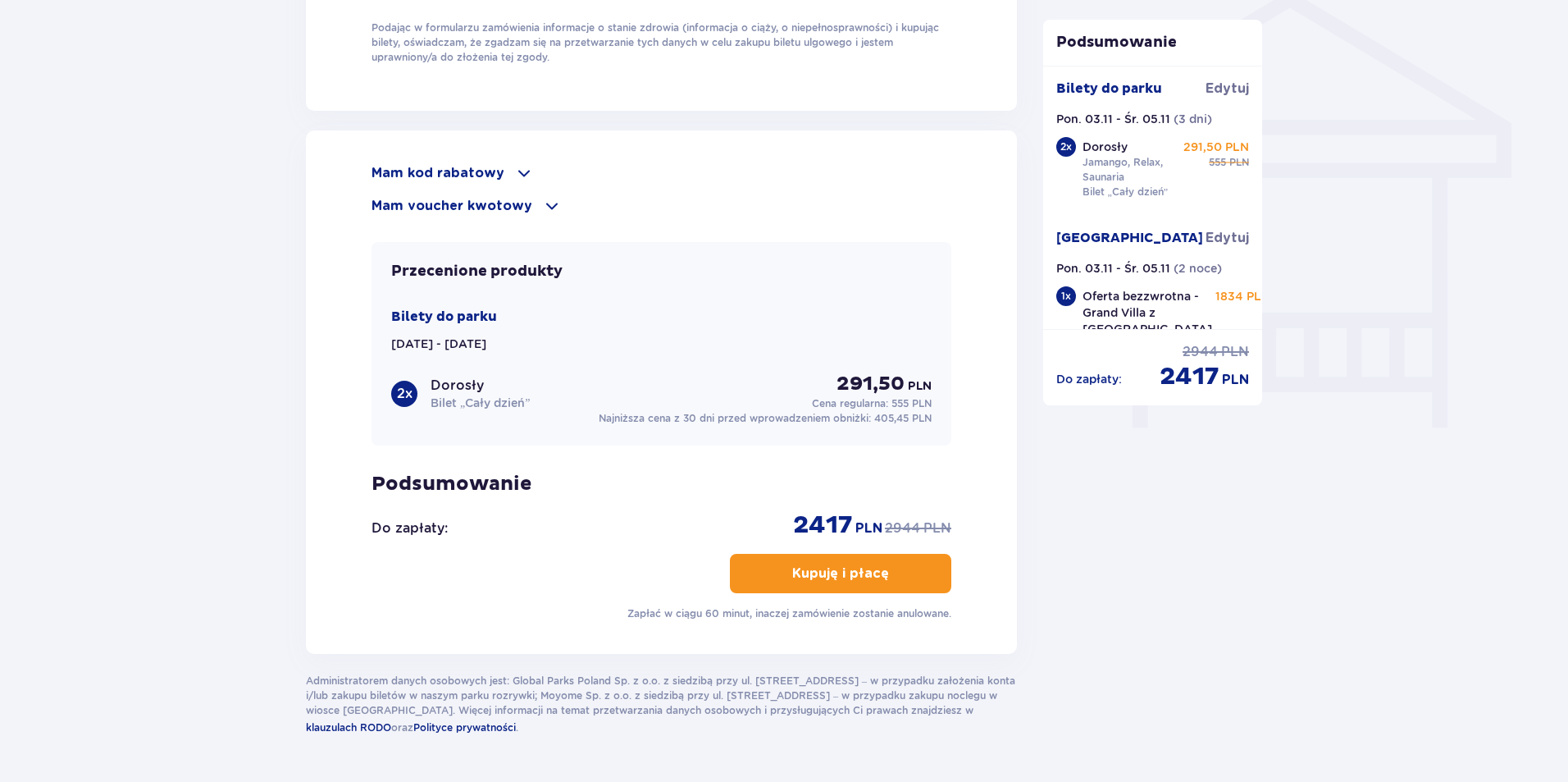
scroll to position [1391, 0]
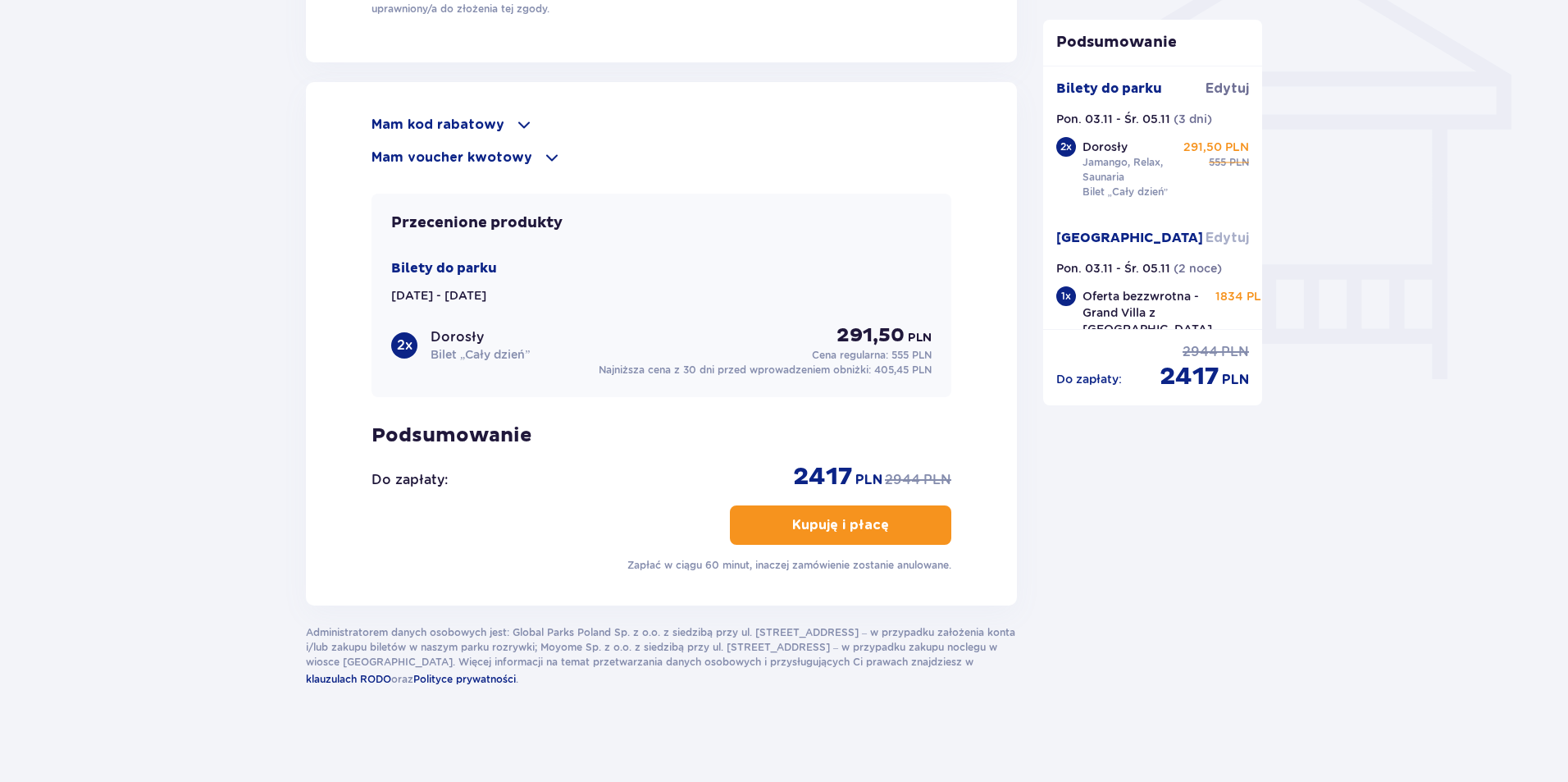
click at [1215, 243] on span "Edytuj" at bounding box center [1227, 239] width 43 height 18
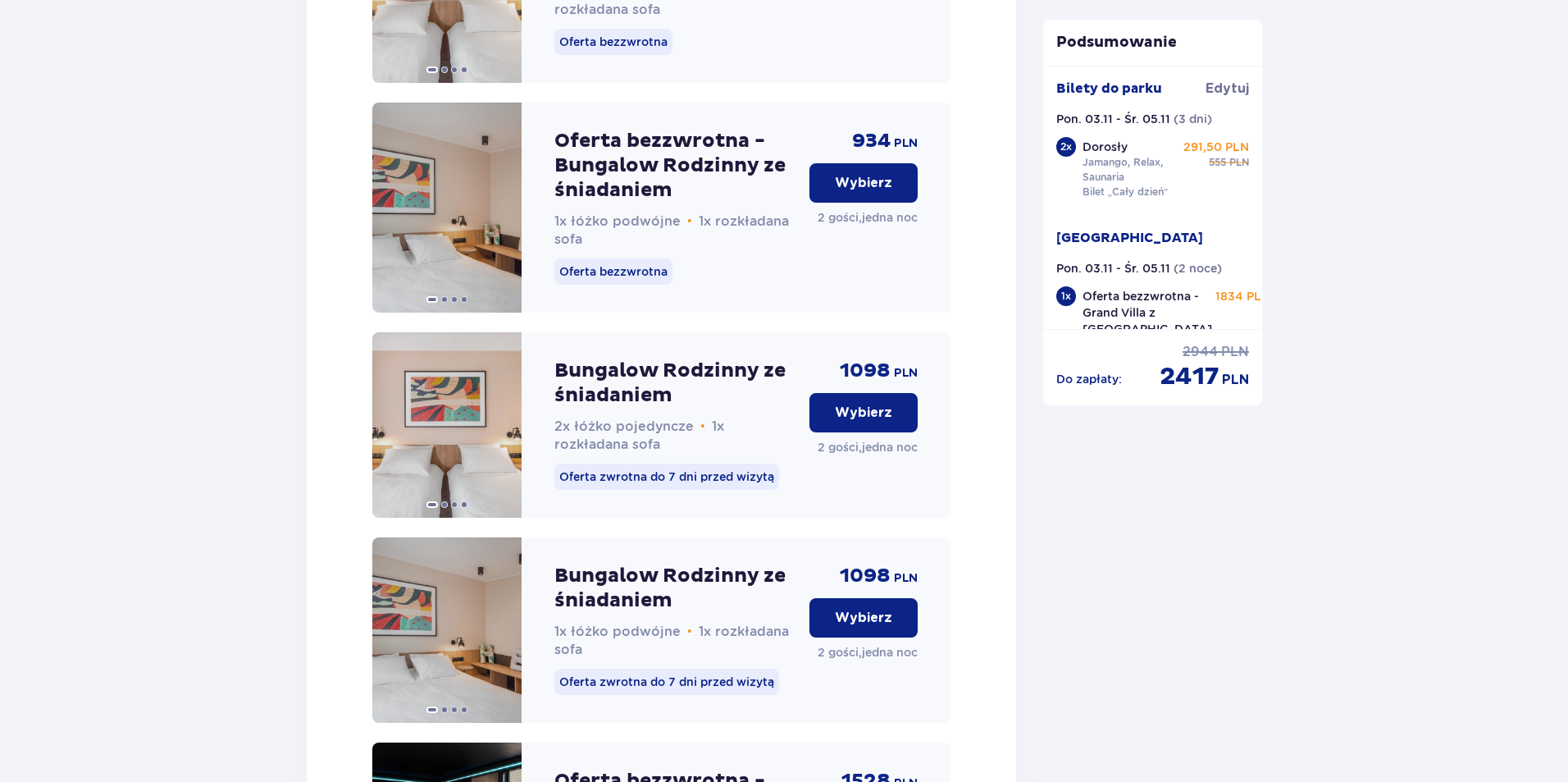
scroll to position [3196, 0]
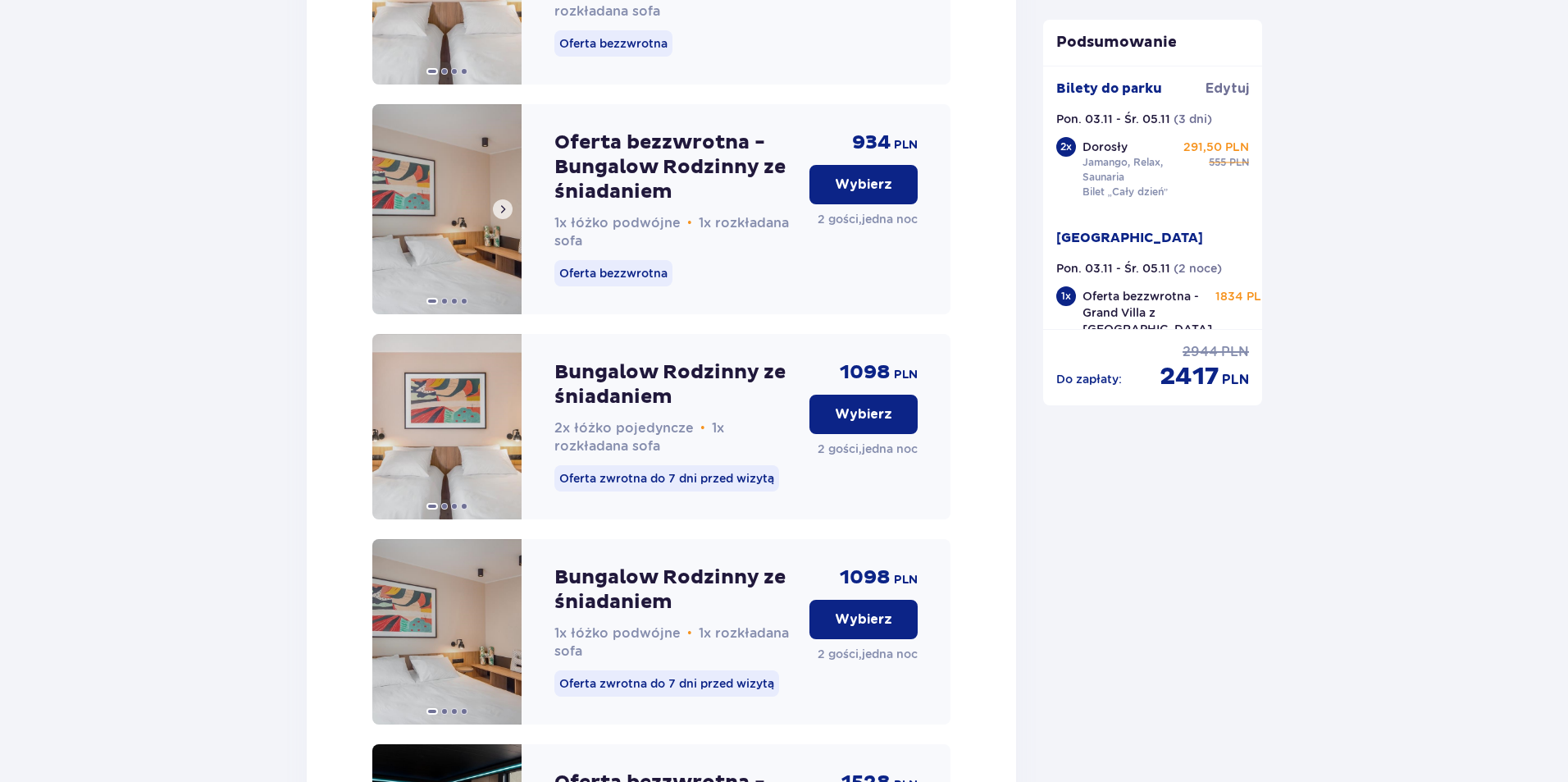
click at [505, 216] on span at bounding box center [503, 209] width 13 height 13
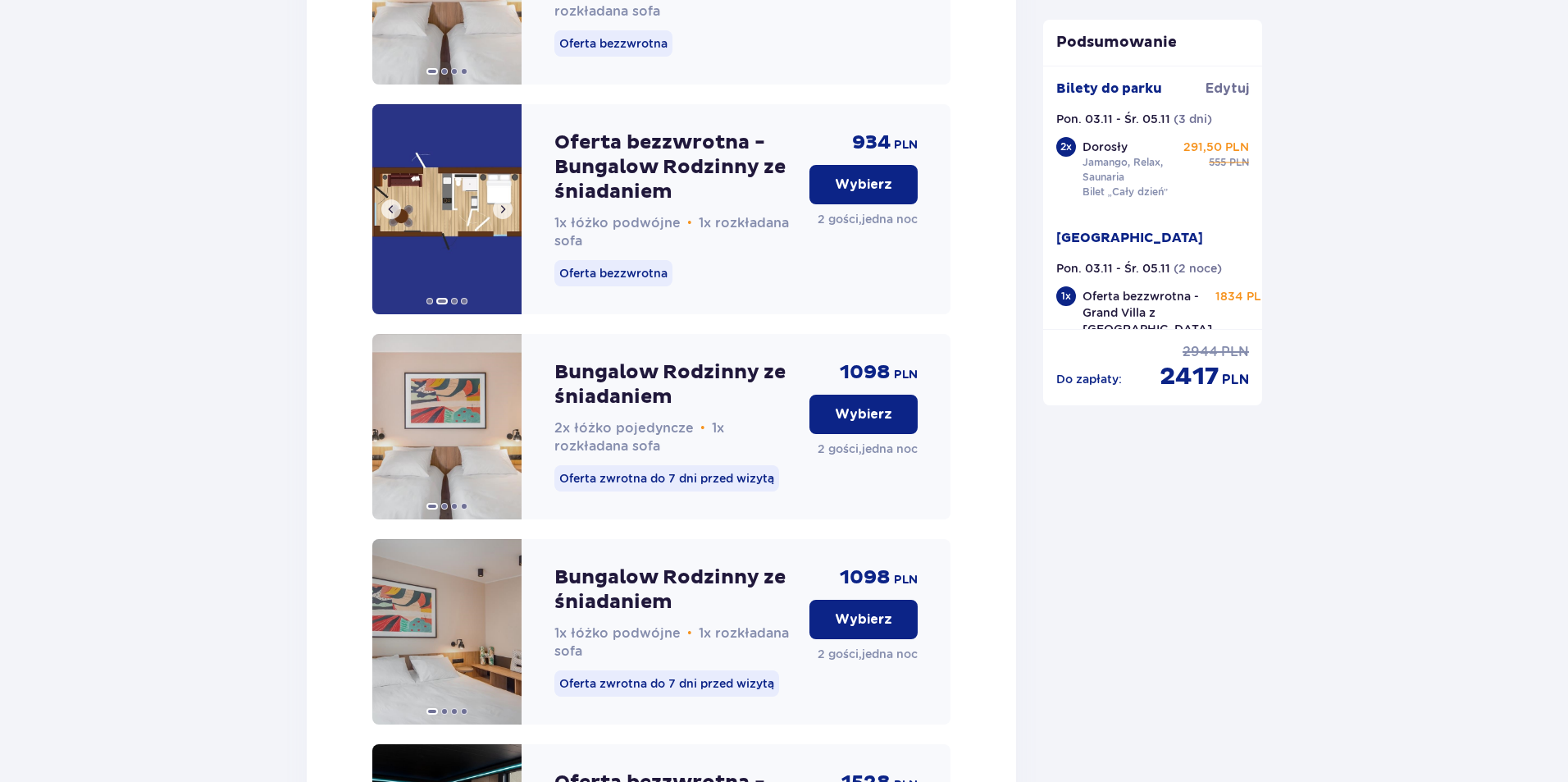
click at [467, 229] on img at bounding box center [447, 209] width 149 height 210
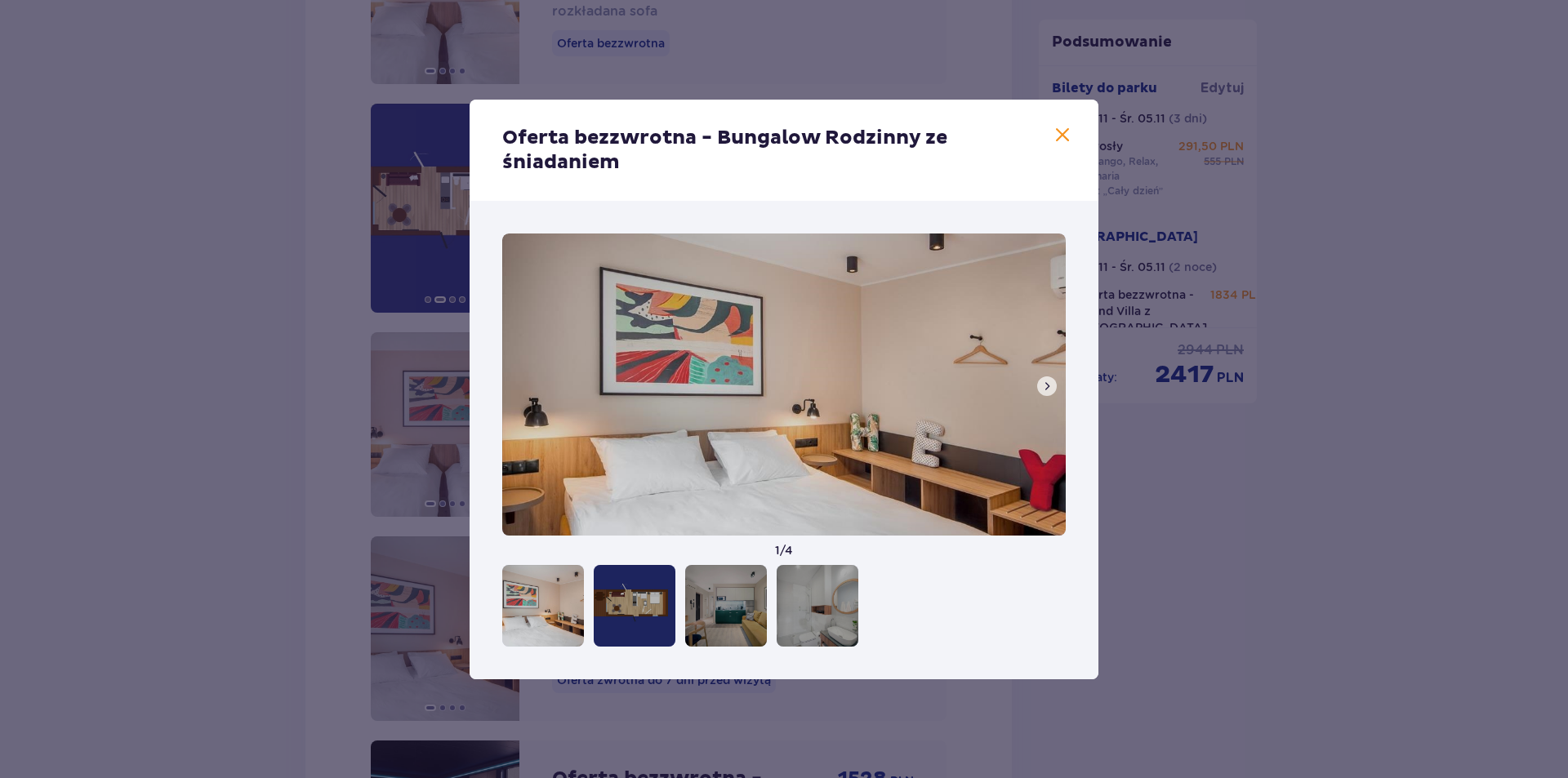
click at [1040, 382] on button at bounding box center [1046, 386] width 19 height 19
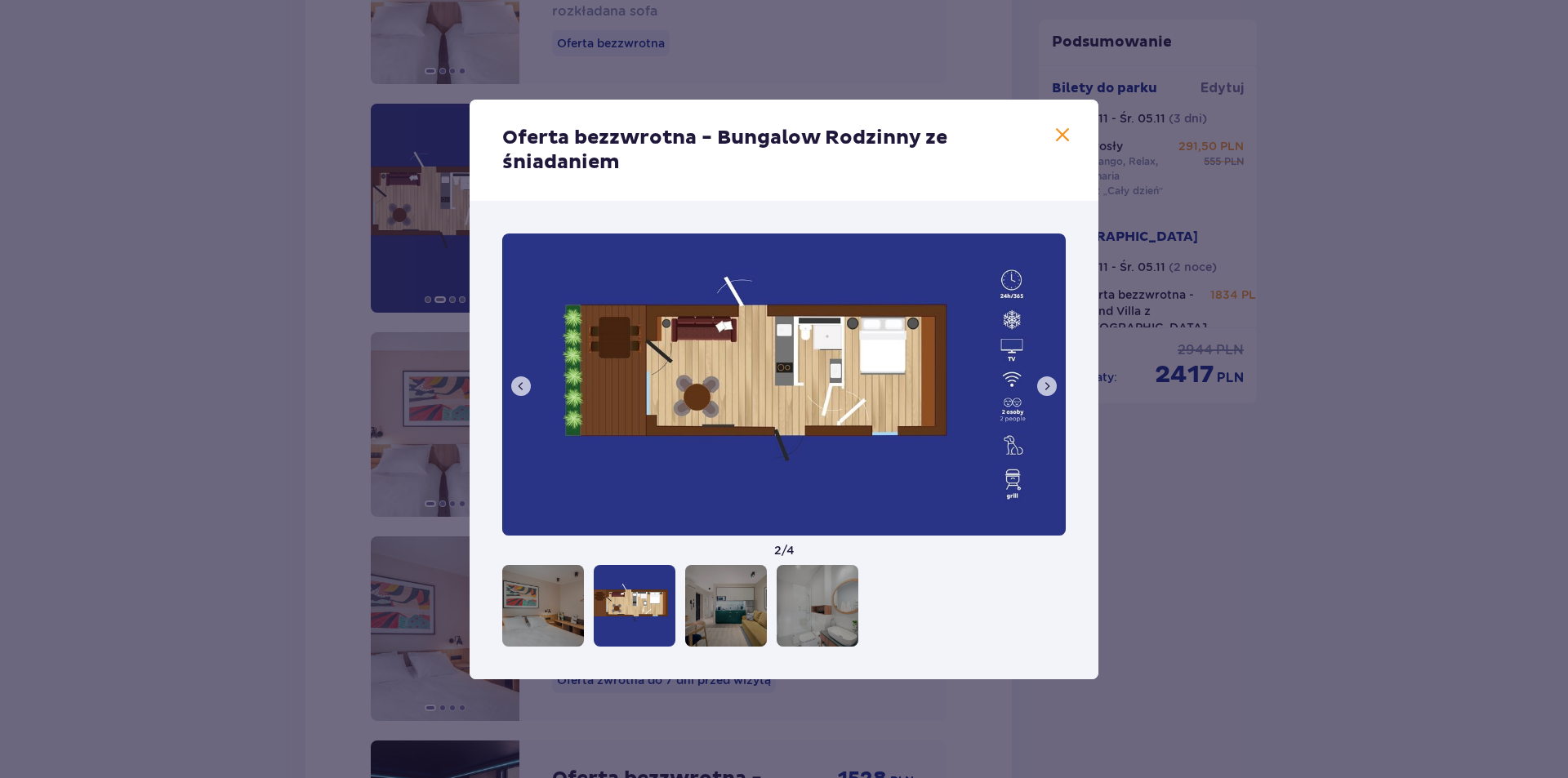
click at [1040, 382] on button at bounding box center [1046, 386] width 19 height 19
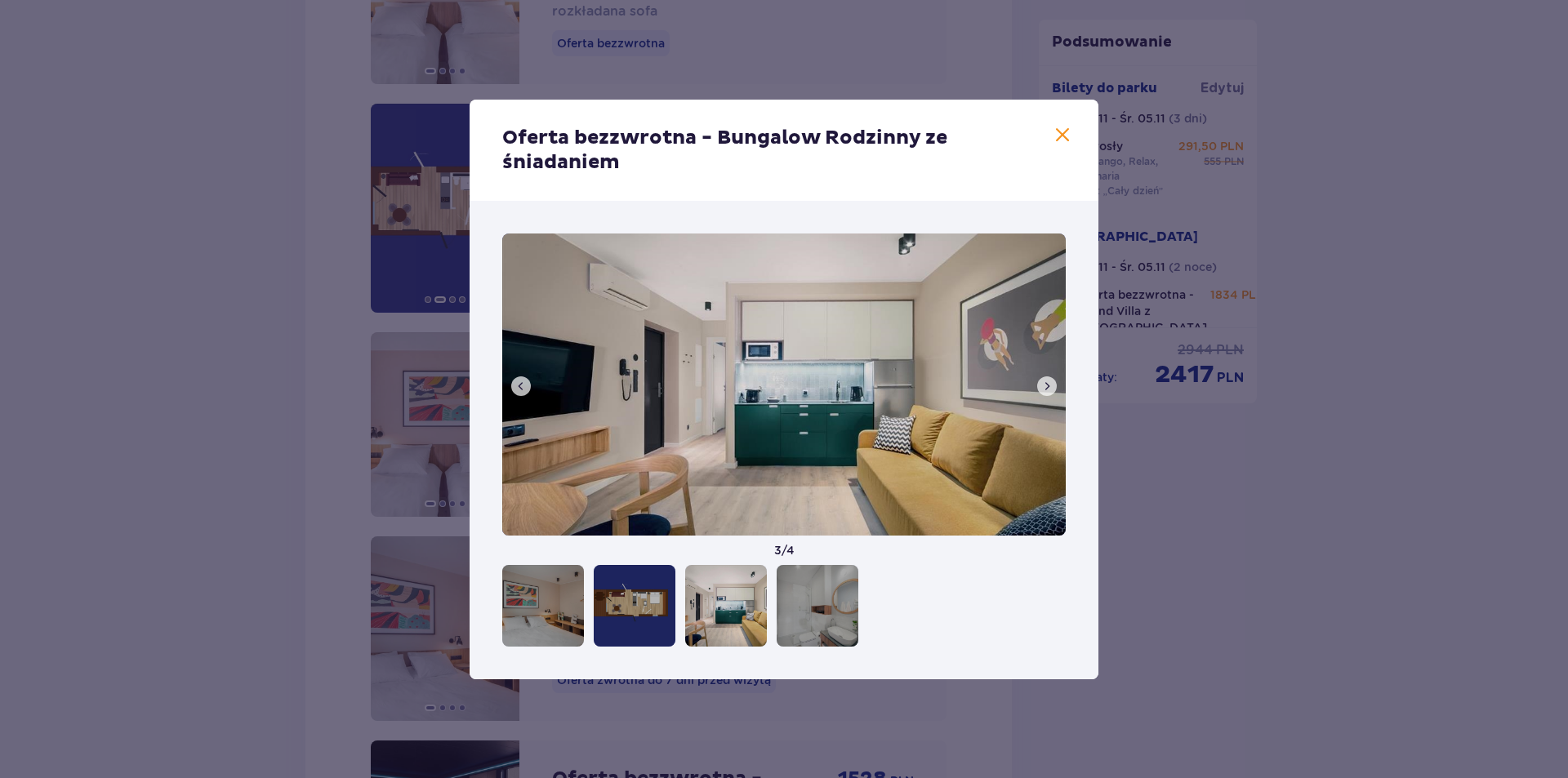
click at [1062, 133] on span at bounding box center [1062, 135] width 19 height 19
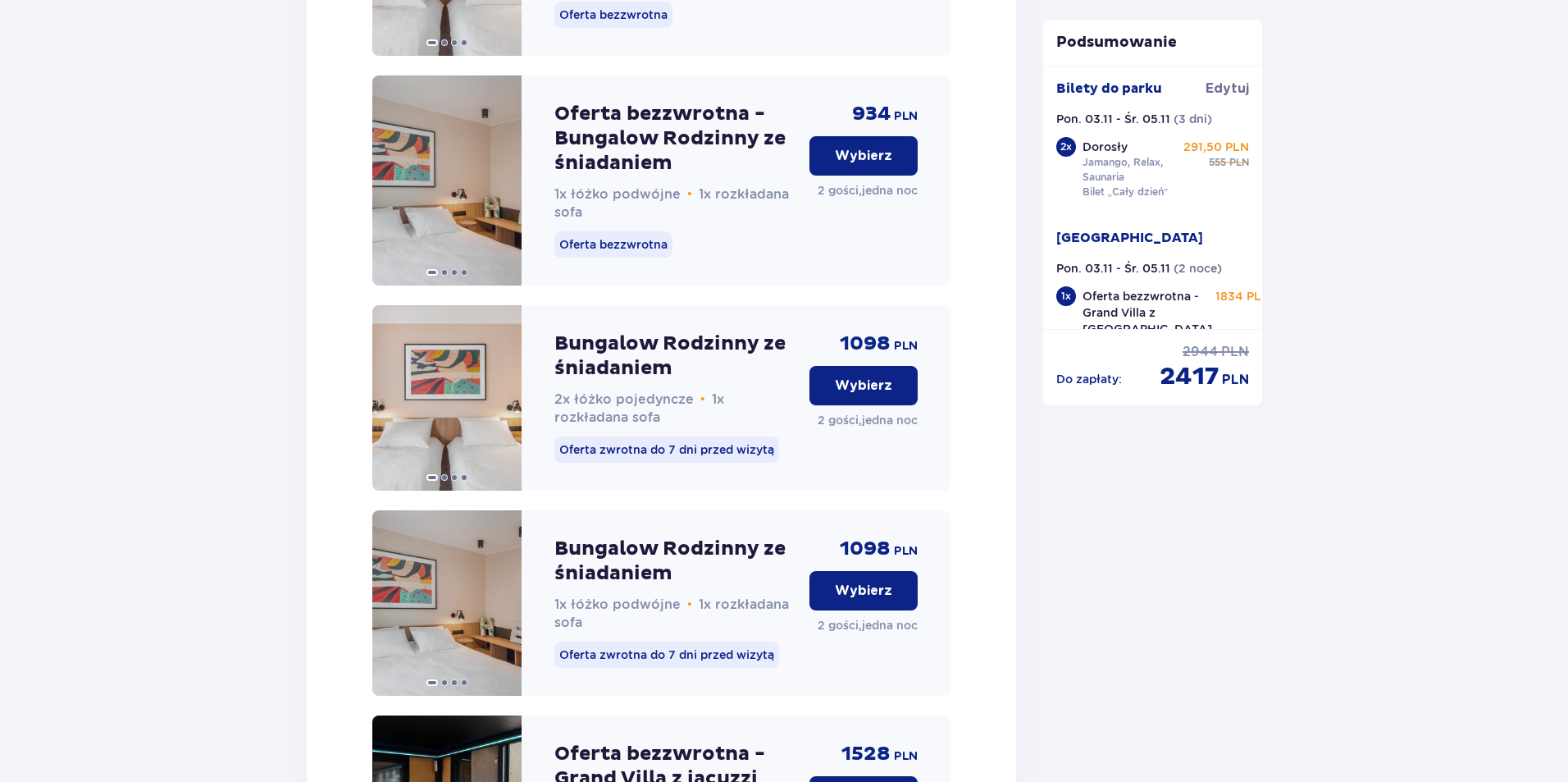
scroll to position [3196, 0]
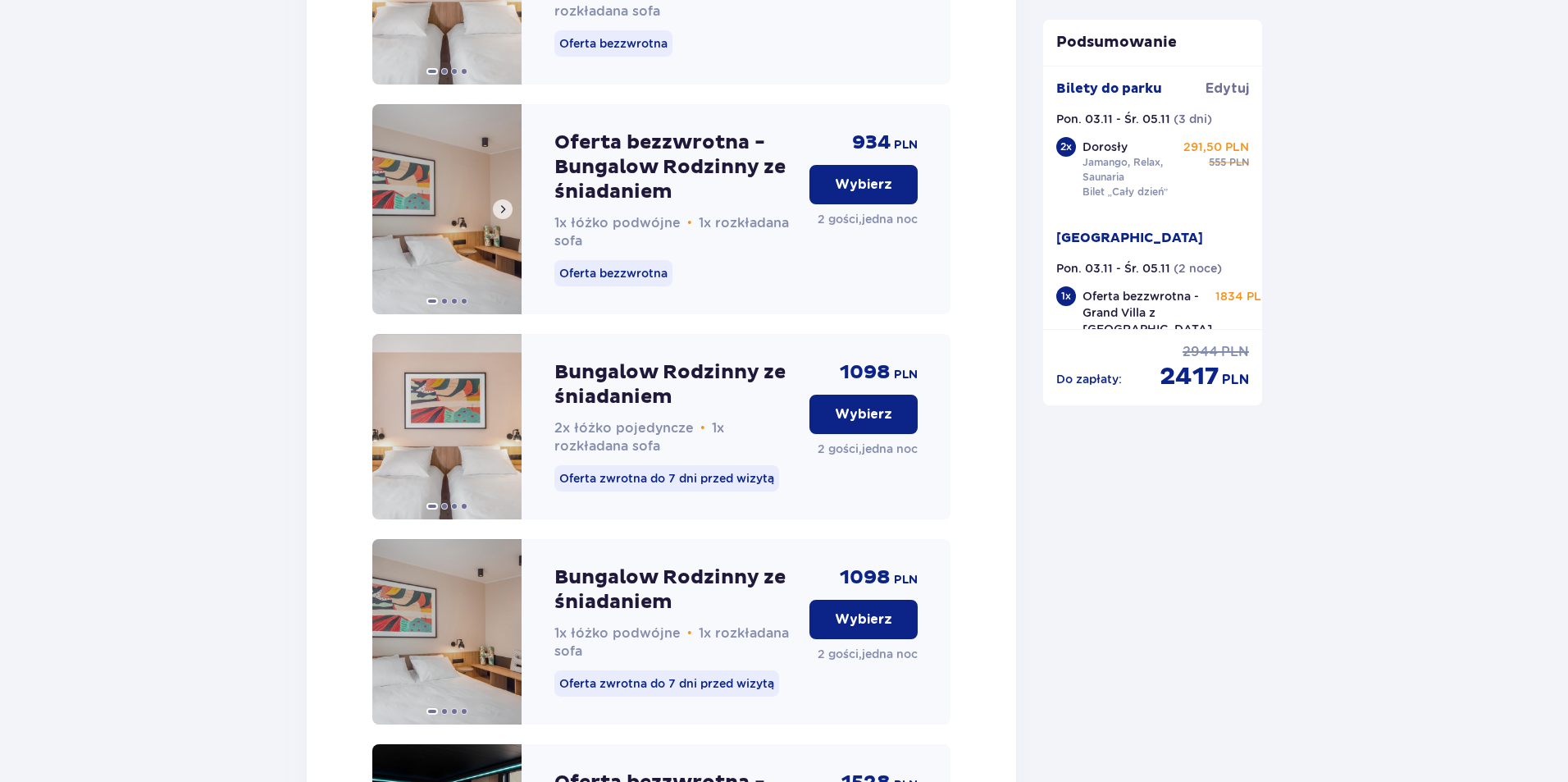
click at [505, 216] on span at bounding box center [503, 209] width 13 height 13
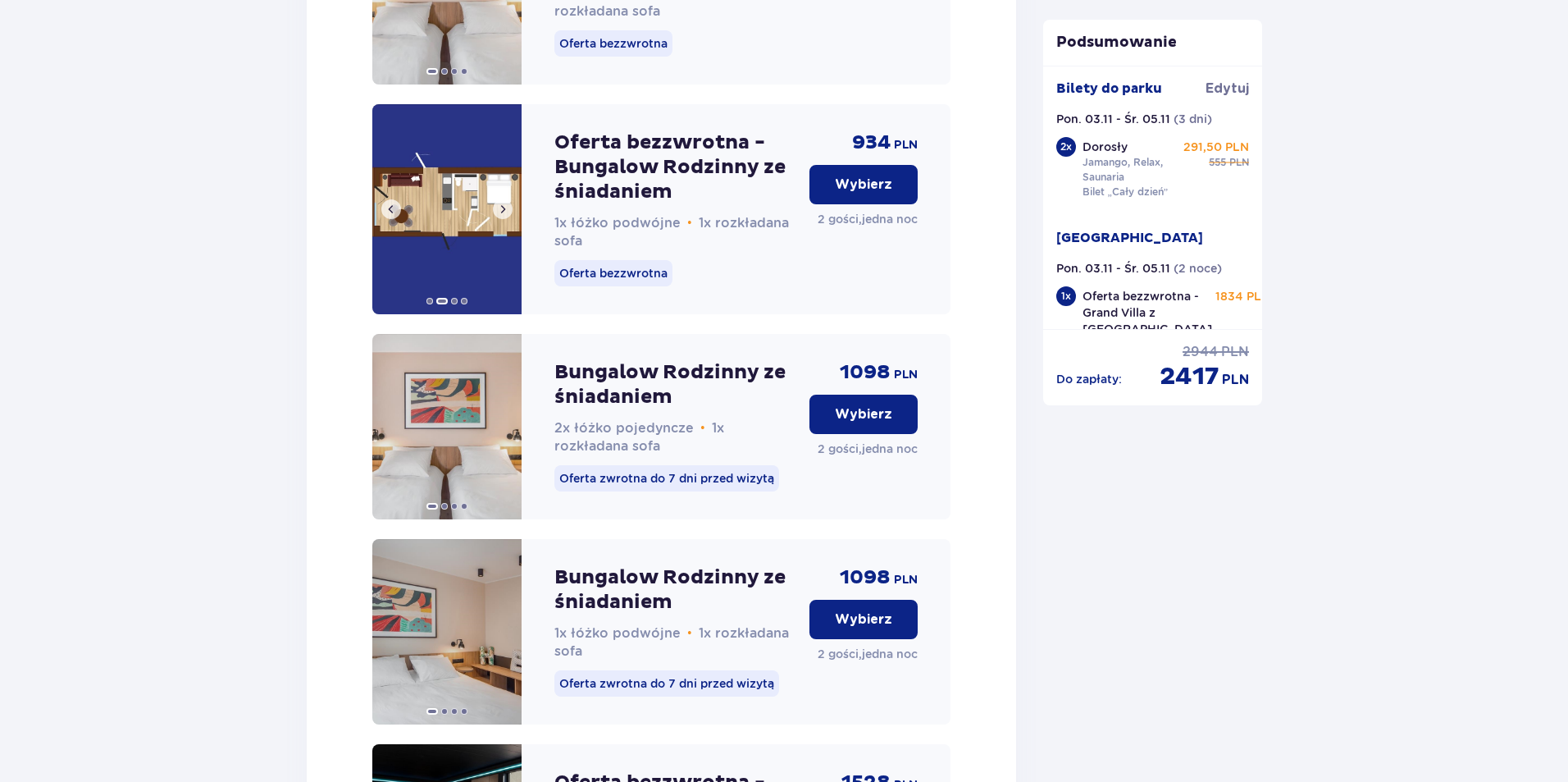
click at [505, 216] on span at bounding box center [503, 209] width 13 height 13
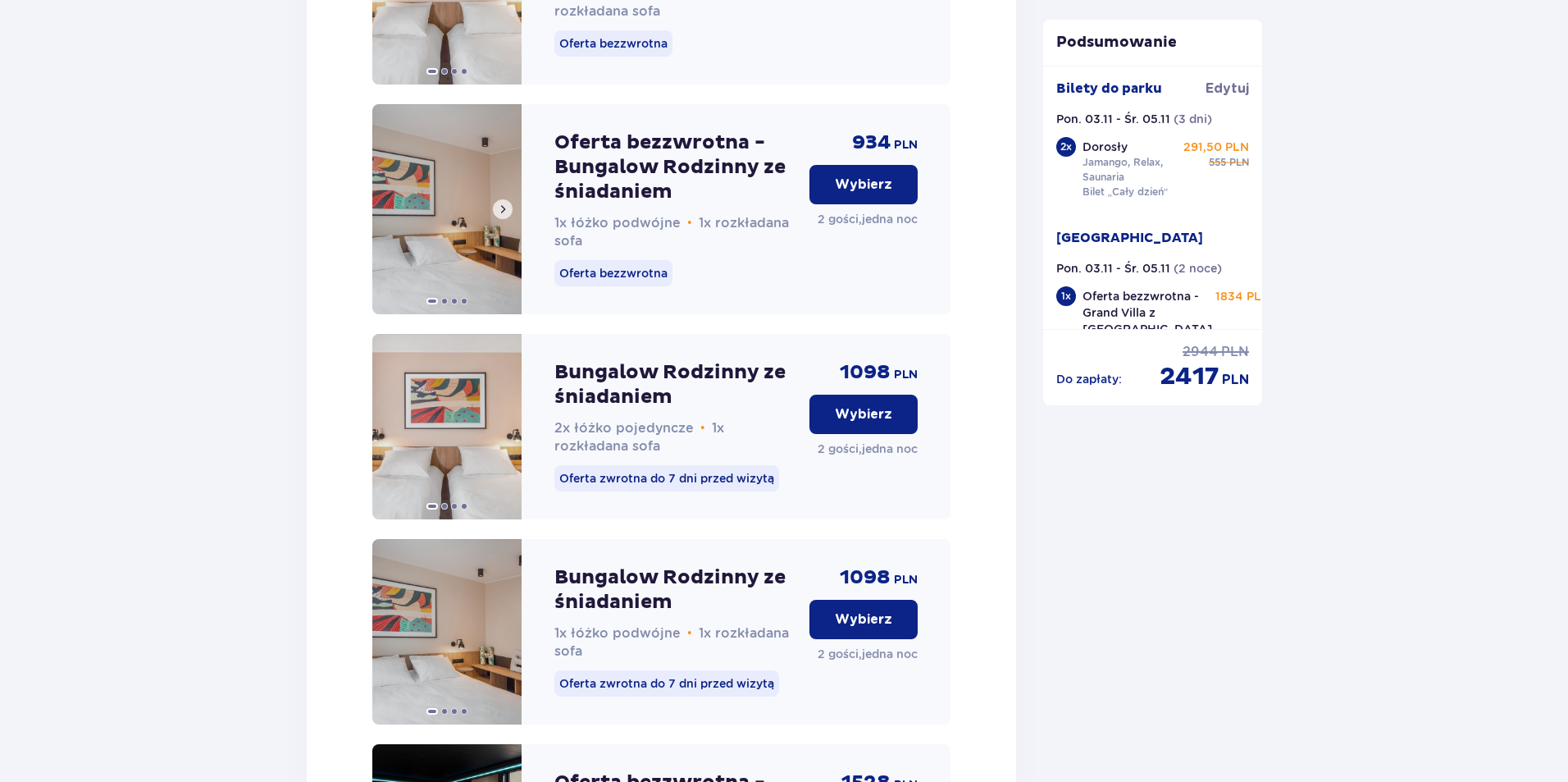
click at [505, 216] on span at bounding box center [503, 209] width 13 height 13
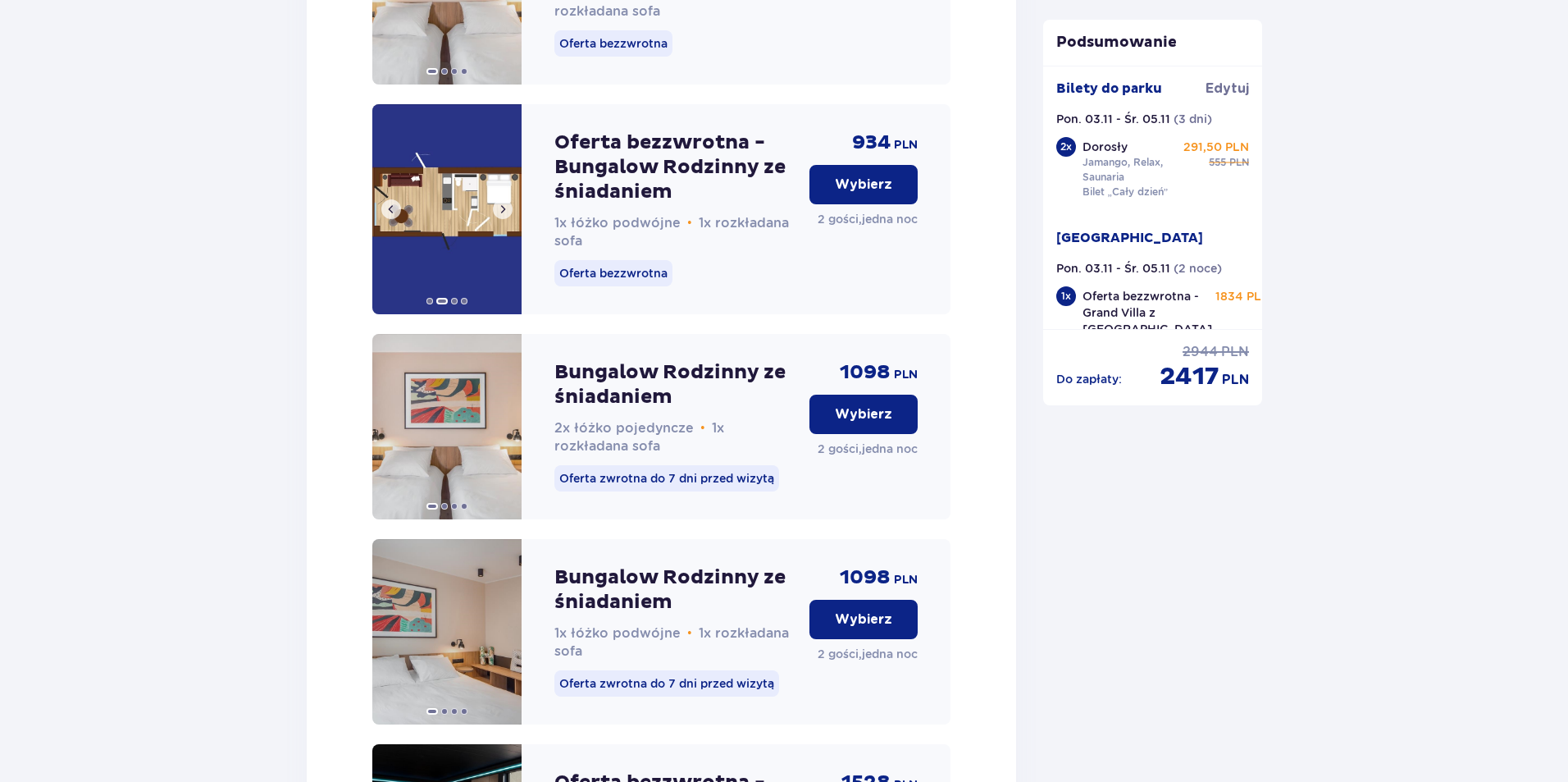
click at [447, 235] on img at bounding box center [447, 209] width 149 height 210
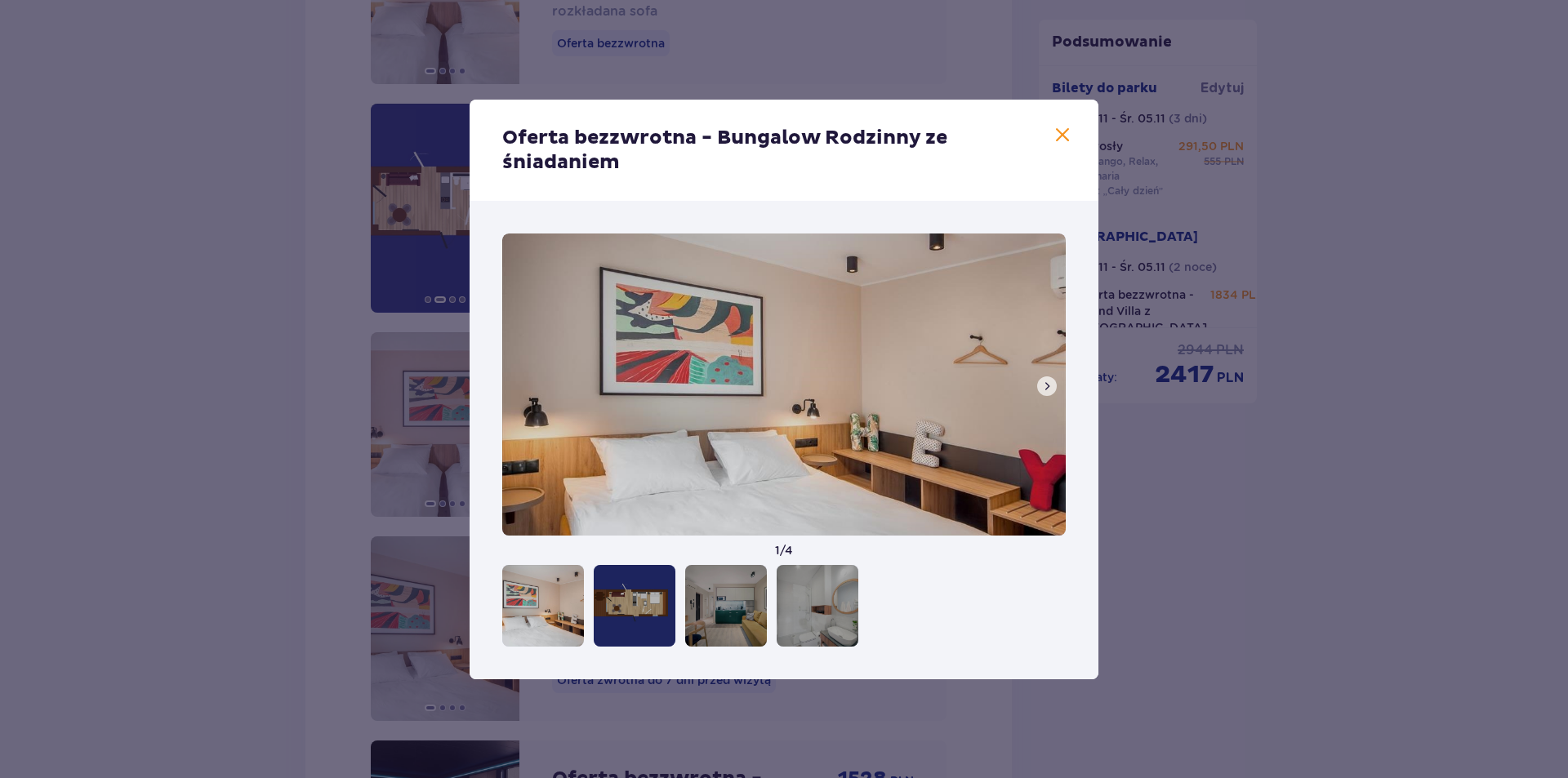
click at [1038, 383] on button at bounding box center [1046, 386] width 19 height 19
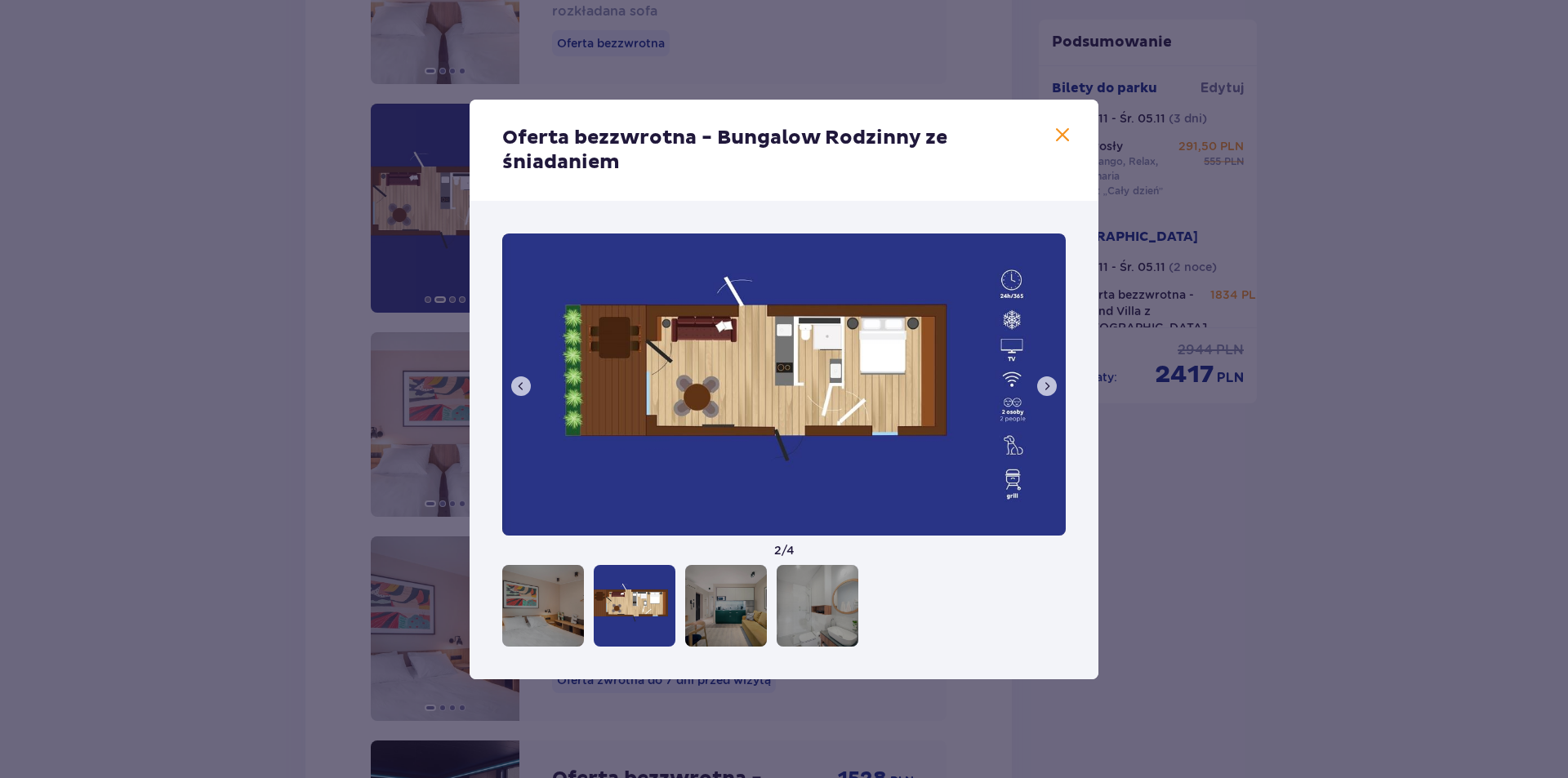
click at [1063, 131] on span at bounding box center [1062, 135] width 19 height 19
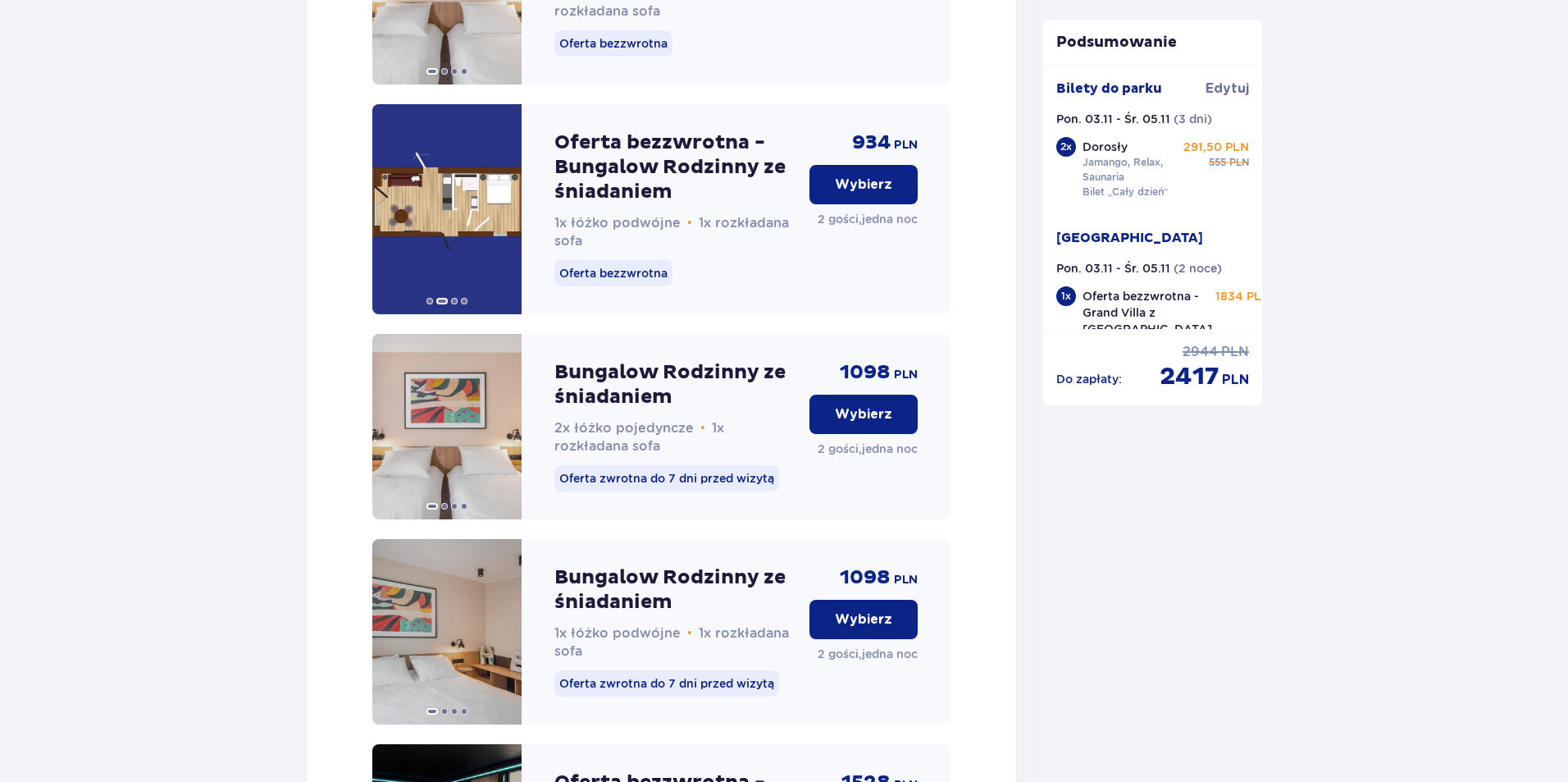
click at [871, 193] on p "Wybierz" at bounding box center [864, 185] width 57 height 18
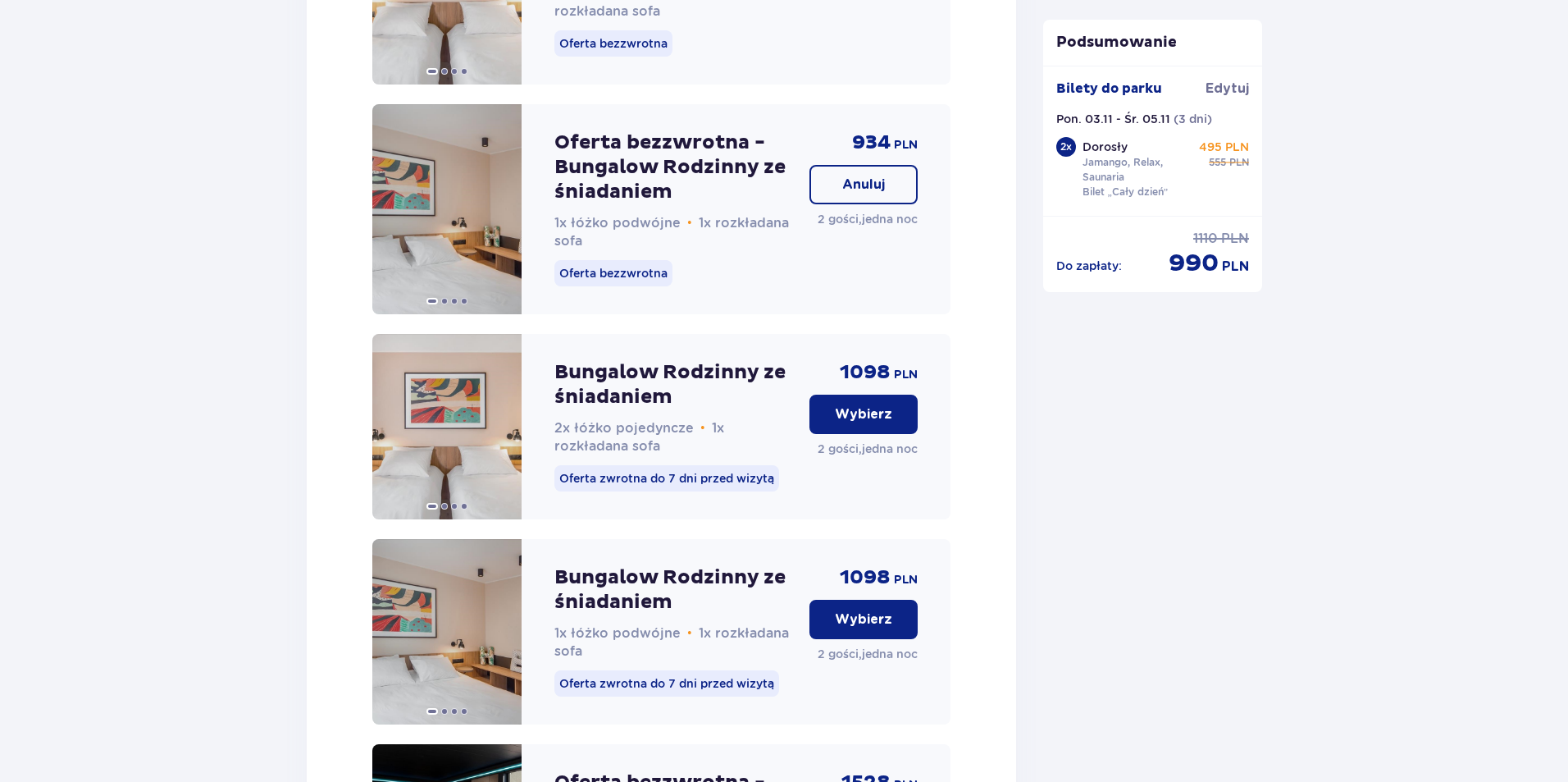
scroll to position [4212, 0]
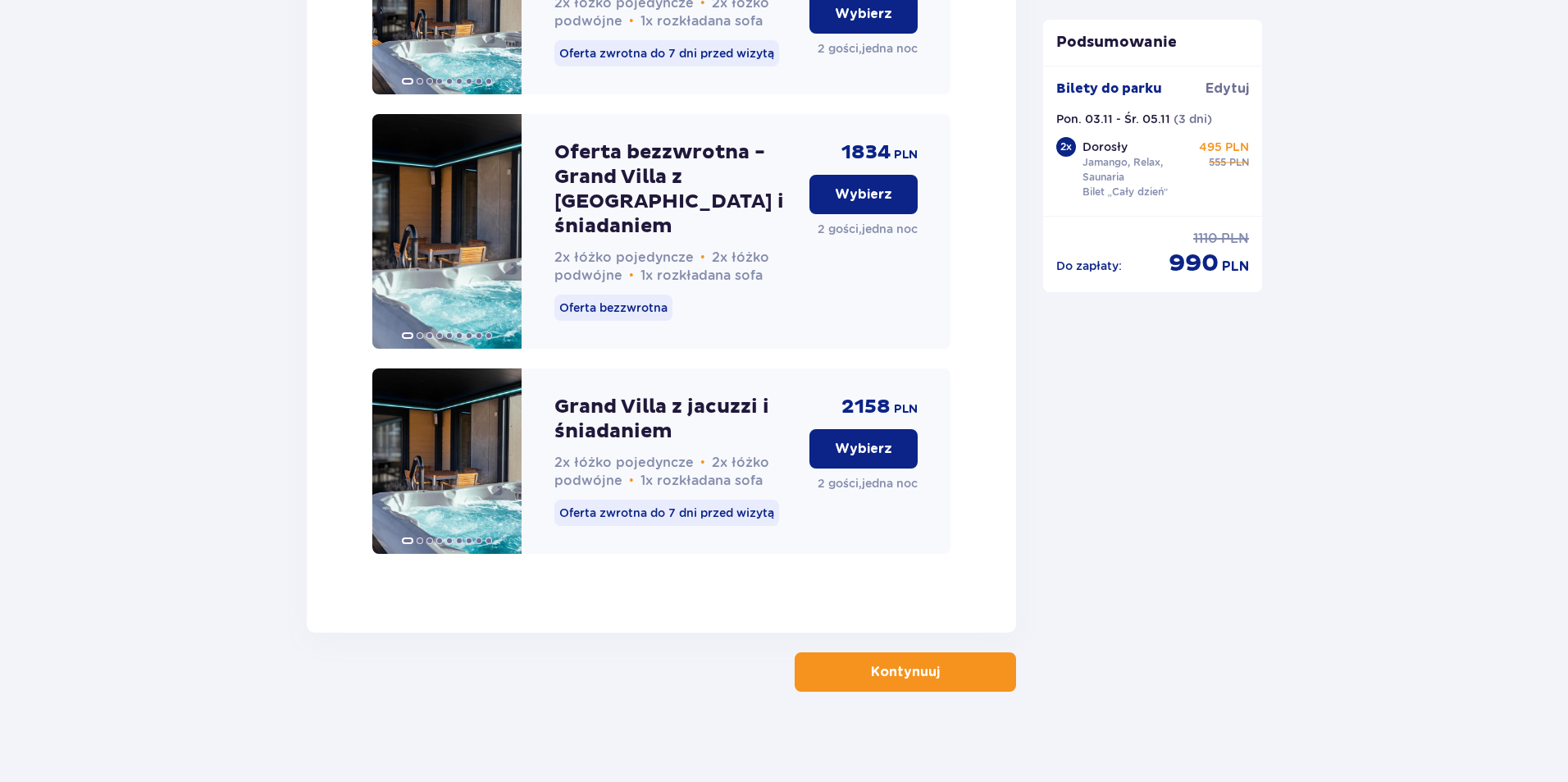
click at [918, 673] on button "Kontynuuj" at bounding box center [905, 671] width 222 height 40
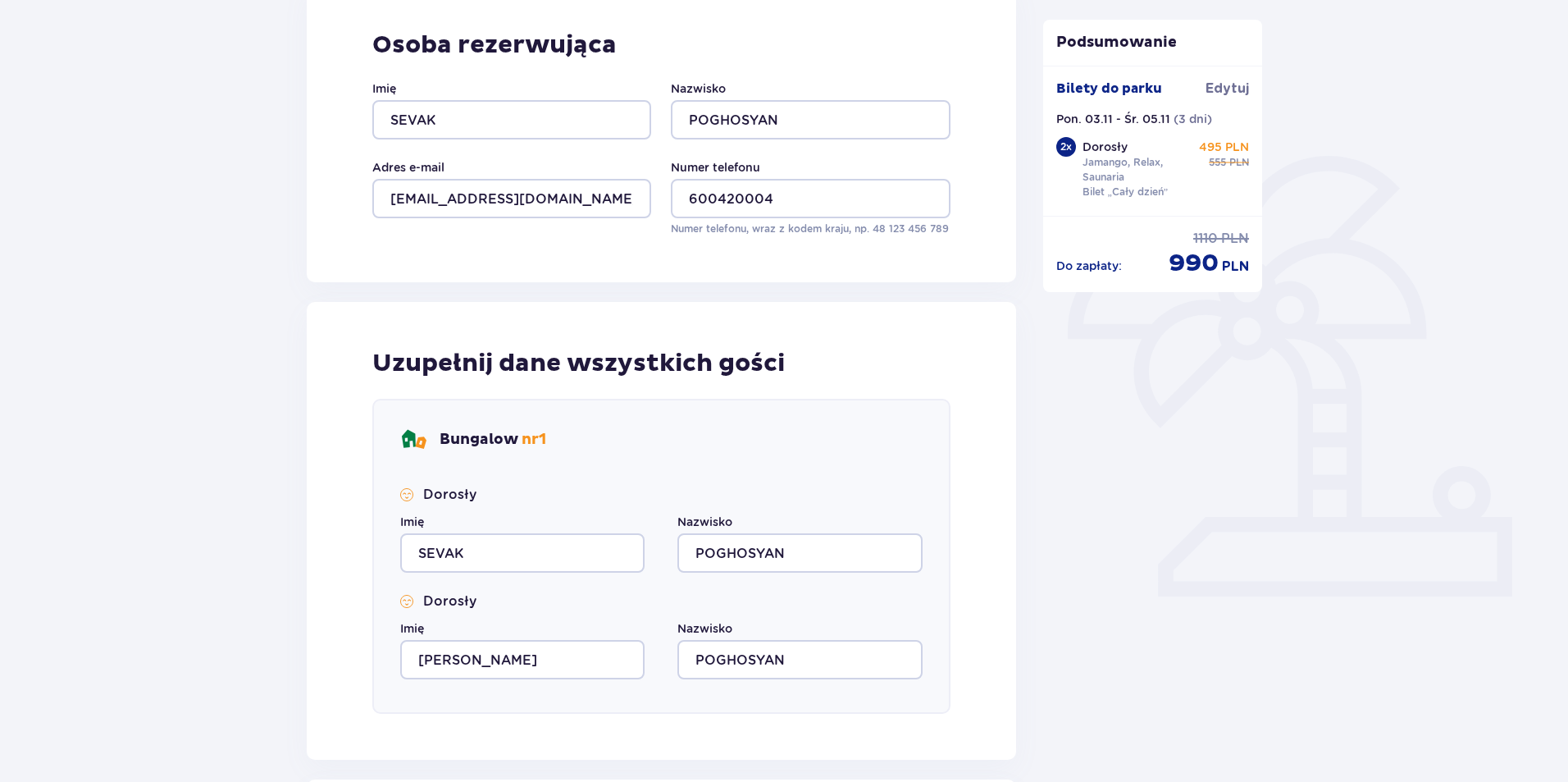
scroll to position [410, 0]
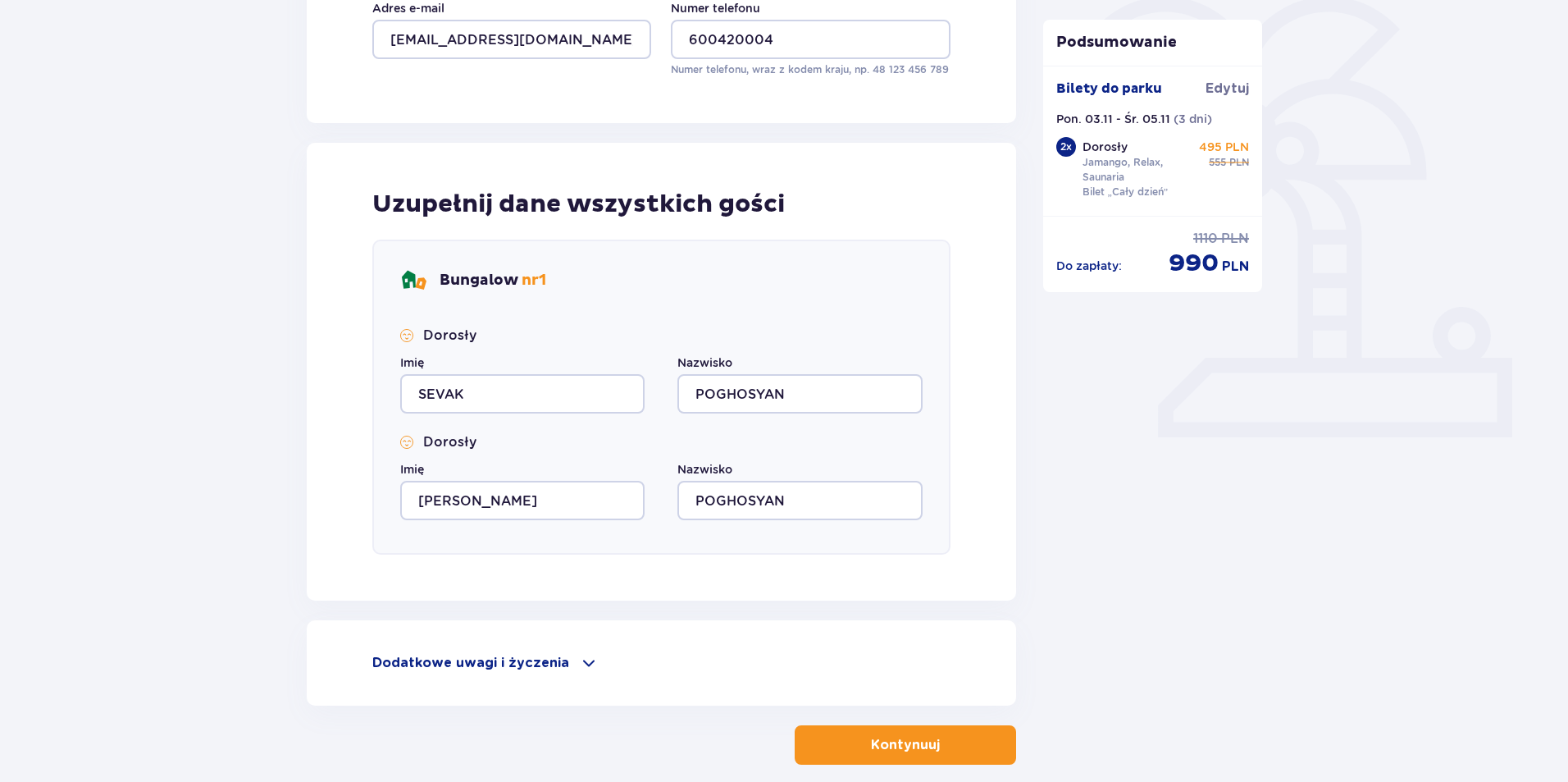
click at [913, 757] on button "Kontynuuj" at bounding box center [905, 745] width 222 height 40
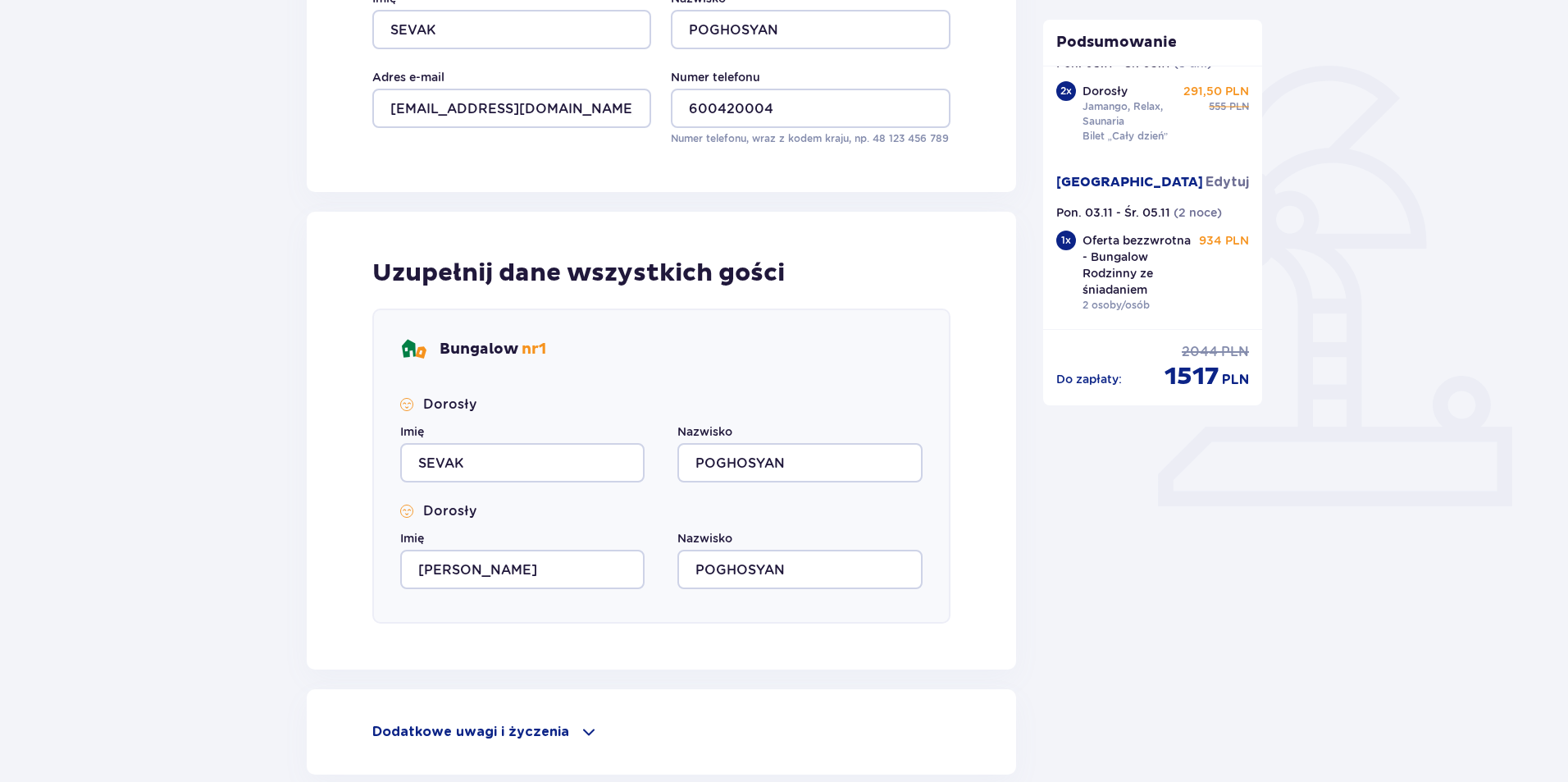
scroll to position [410, 0]
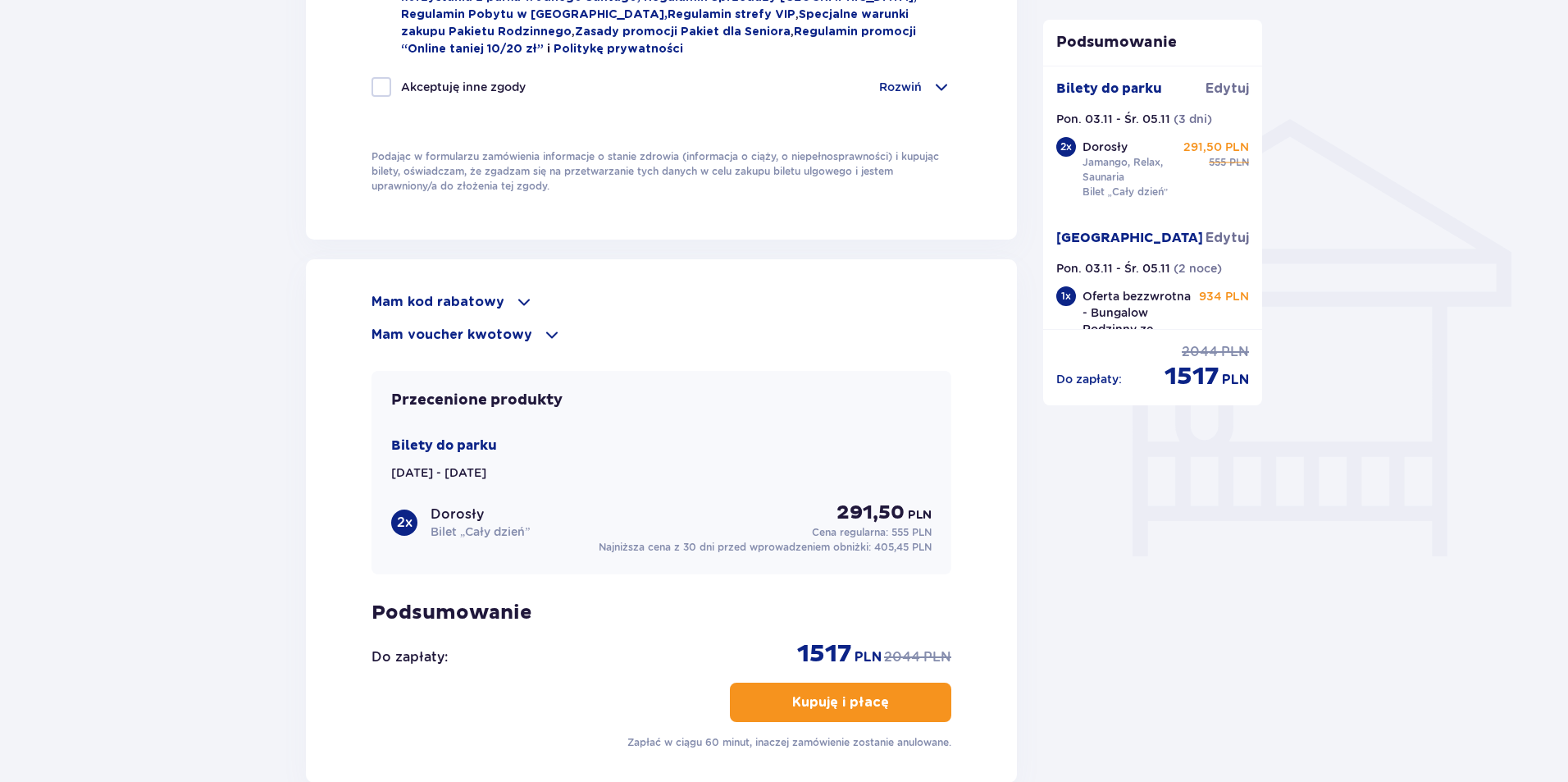
scroll to position [981, 0]
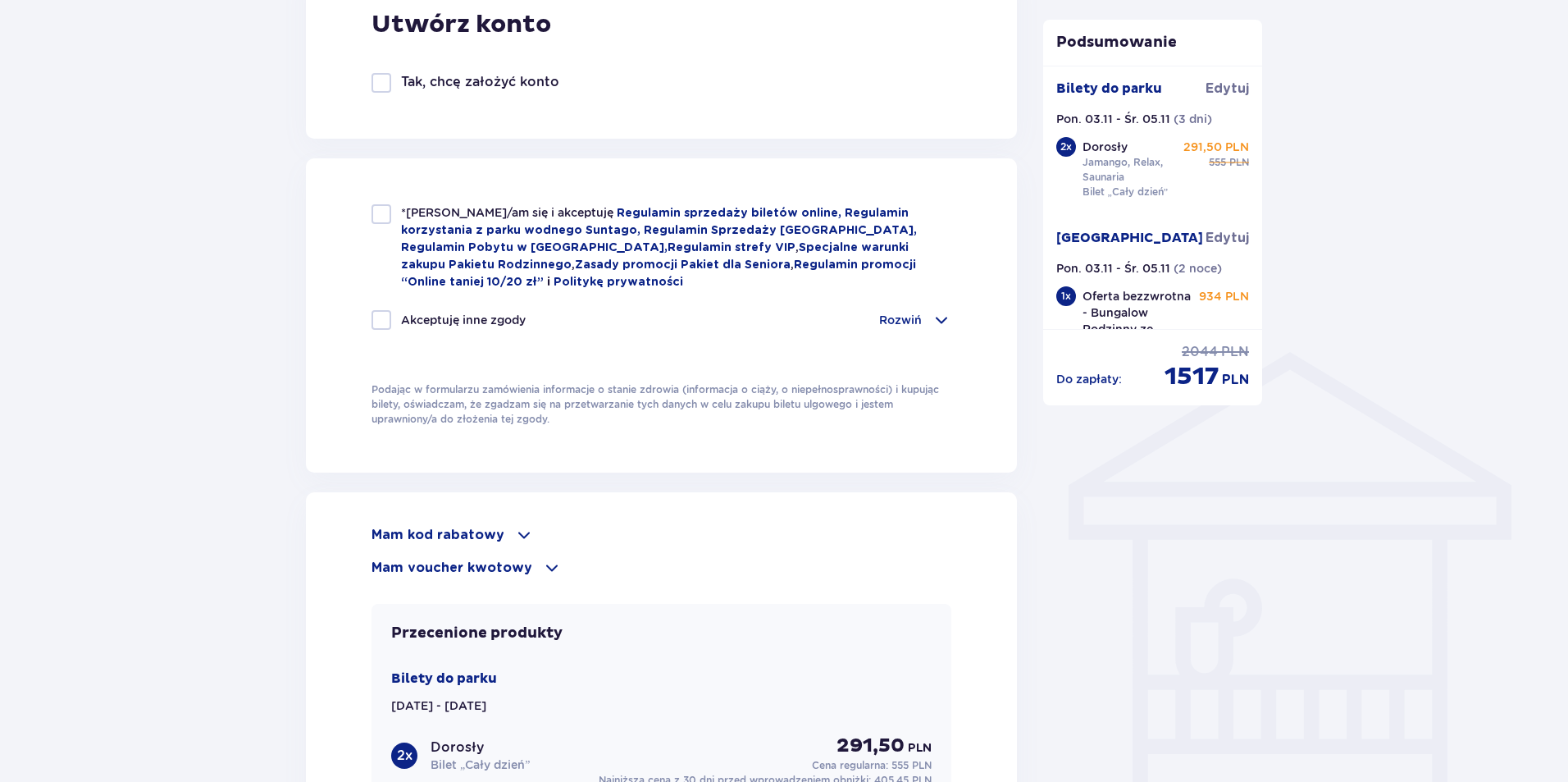
scroll to position [492, 0]
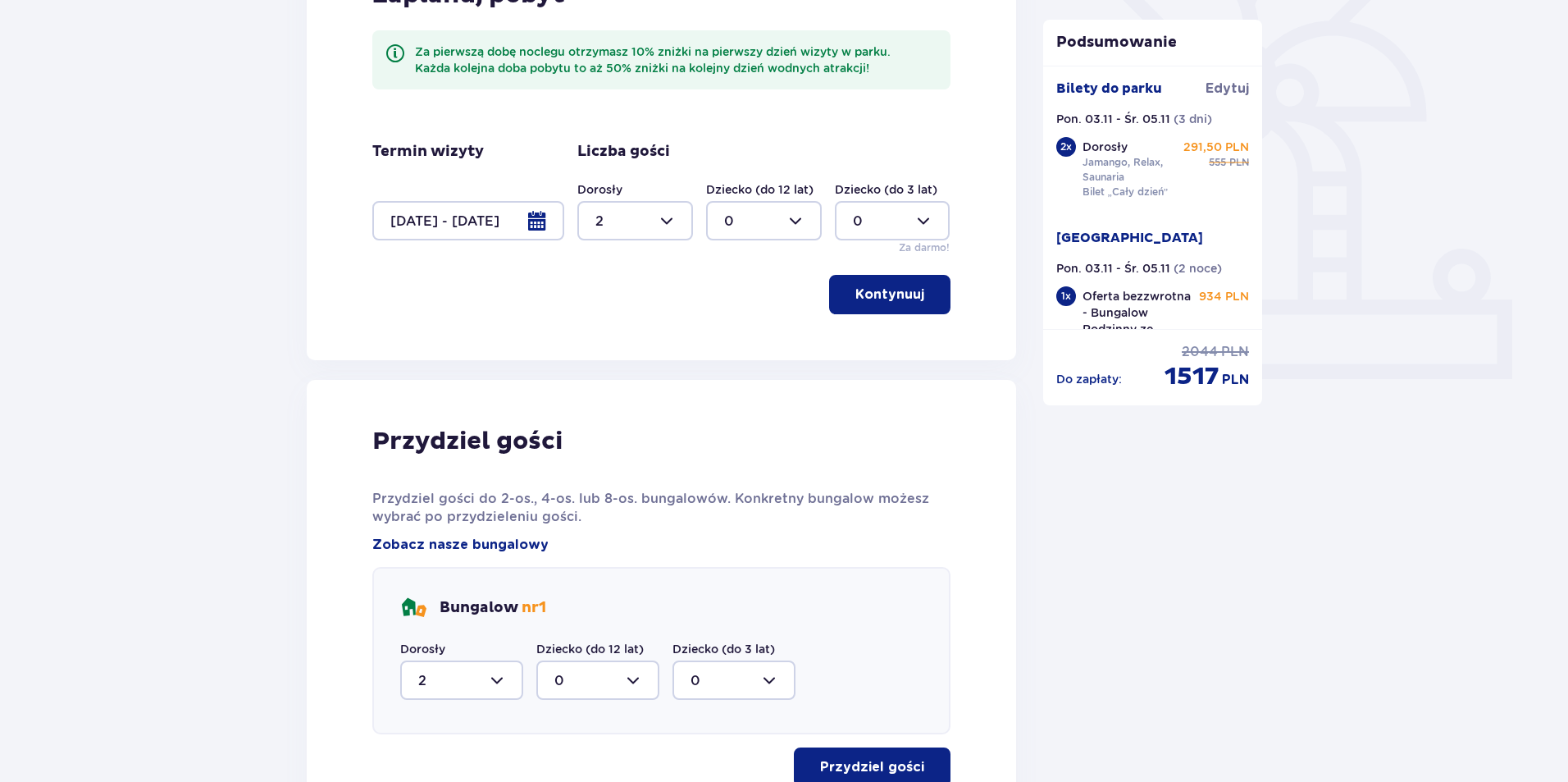
scroll to position [192, 0]
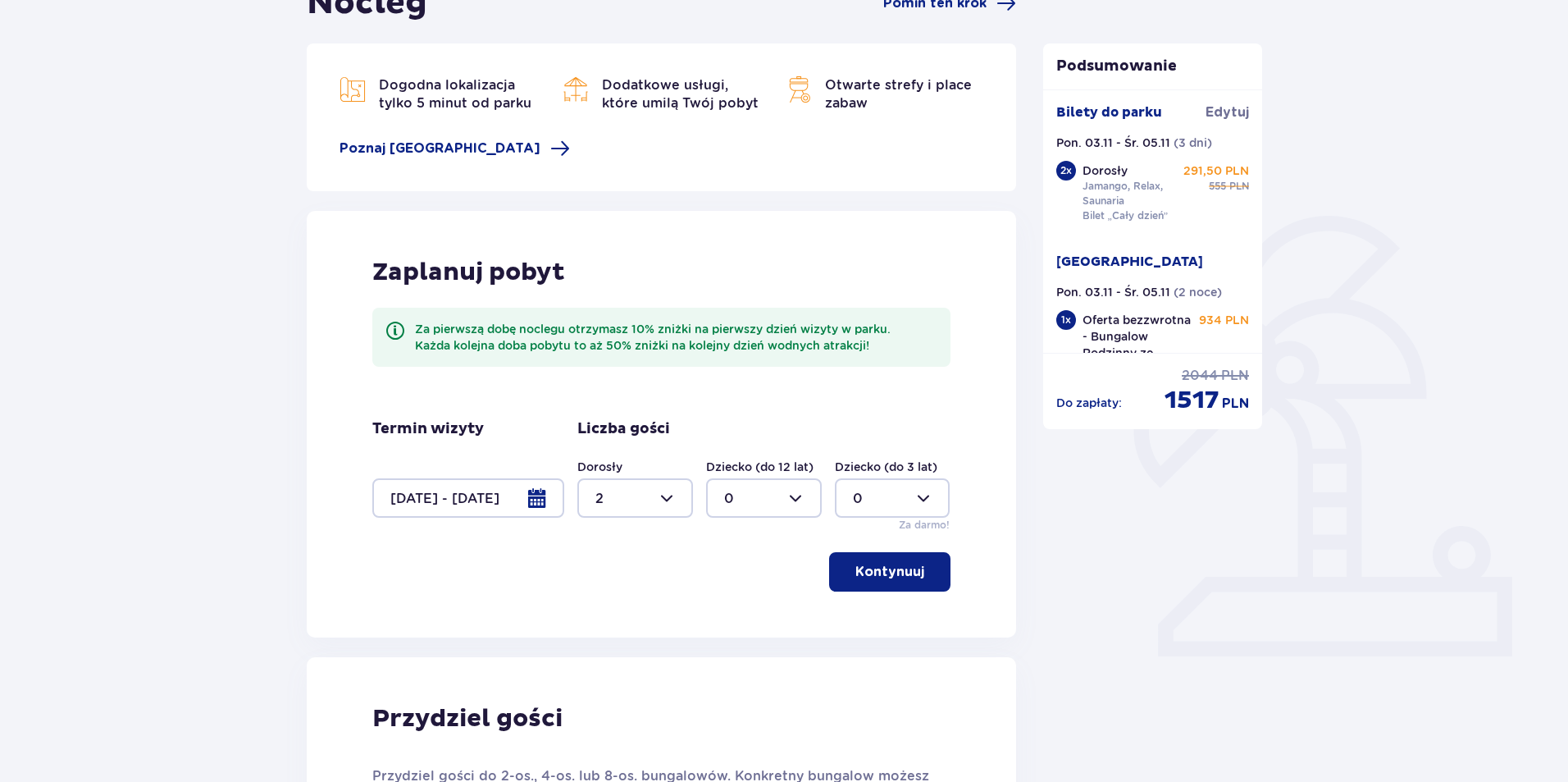
click at [542, 497] on div at bounding box center [468, 497] width 192 height 40
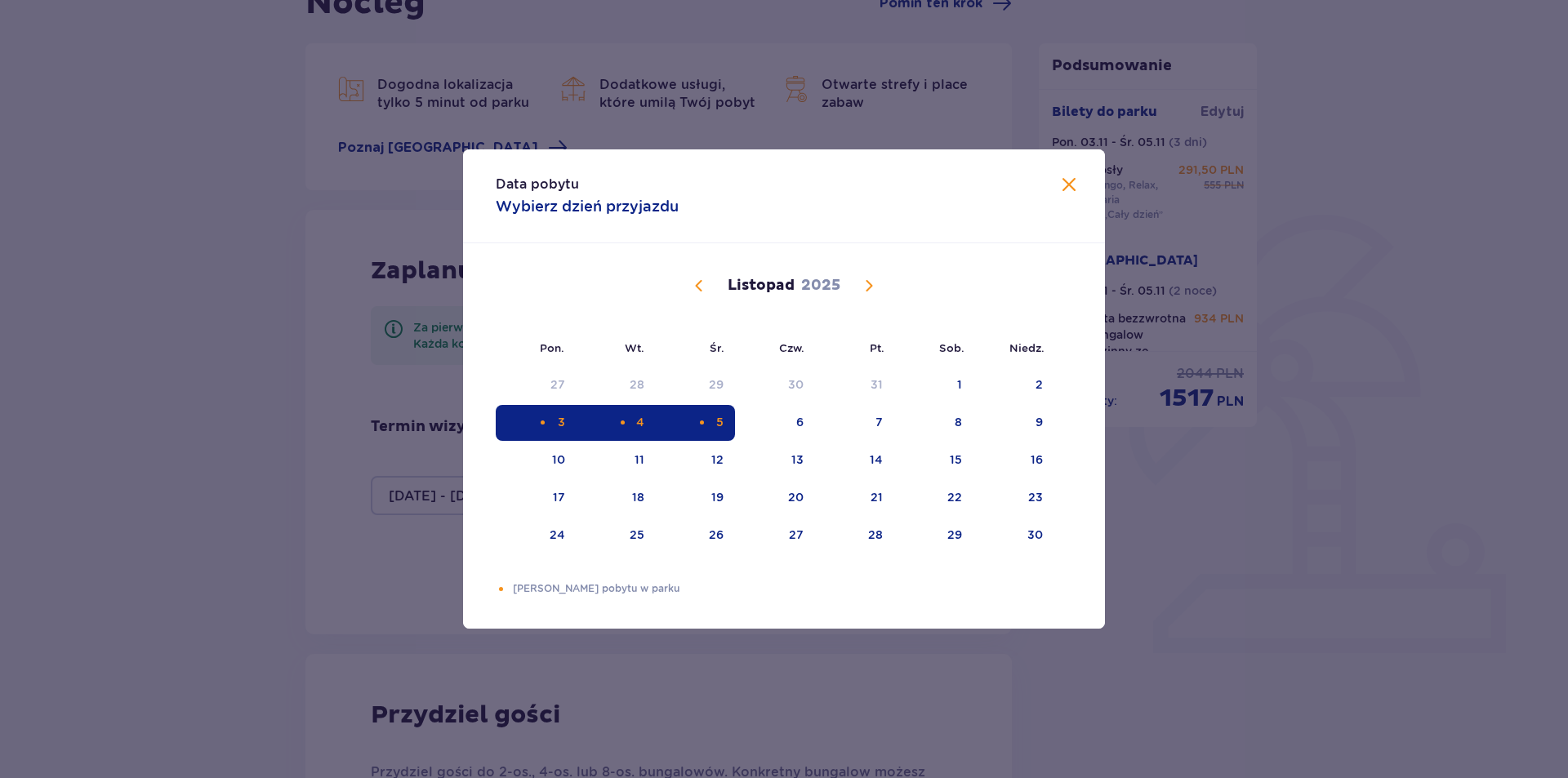
click at [874, 282] on span "Calendar" at bounding box center [868, 285] width 19 height 19
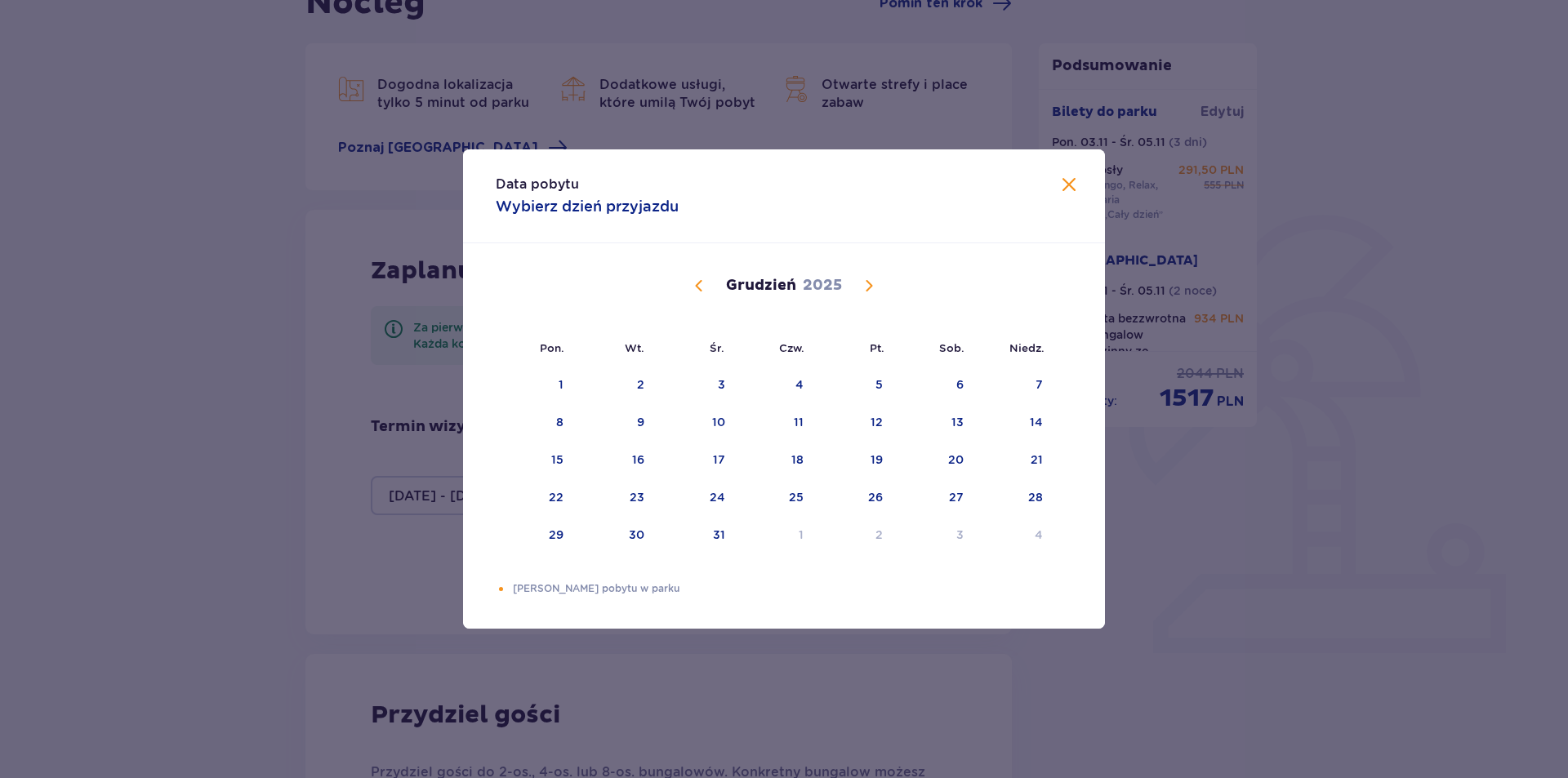
click at [874, 282] on span "Calendar" at bounding box center [868, 285] width 19 height 19
click at [557, 500] on div "16" at bounding box center [557, 498] width 12 height 16
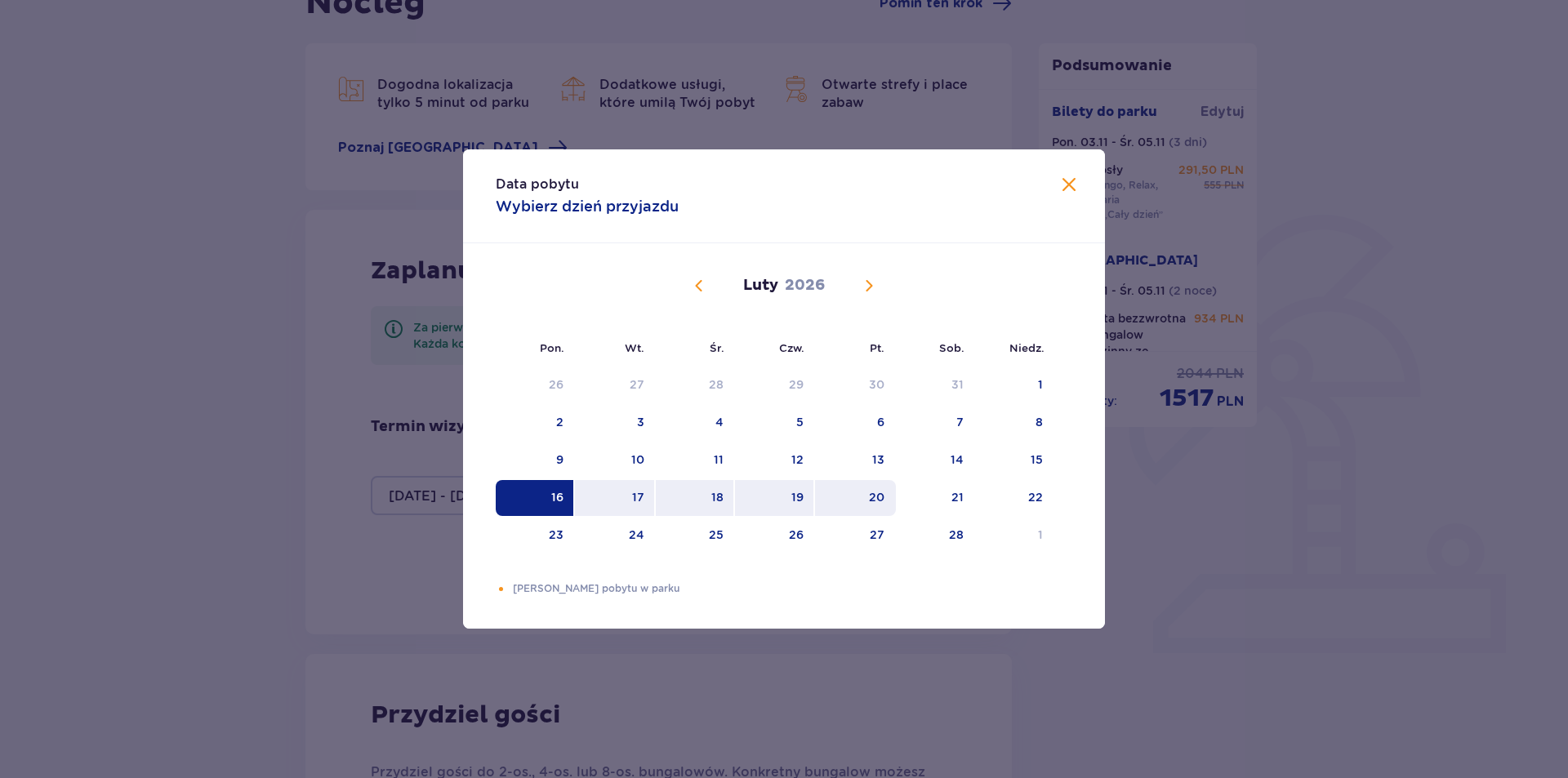
click at [888, 494] on div "20" at bounding box center [856, 498] width 81 height 36
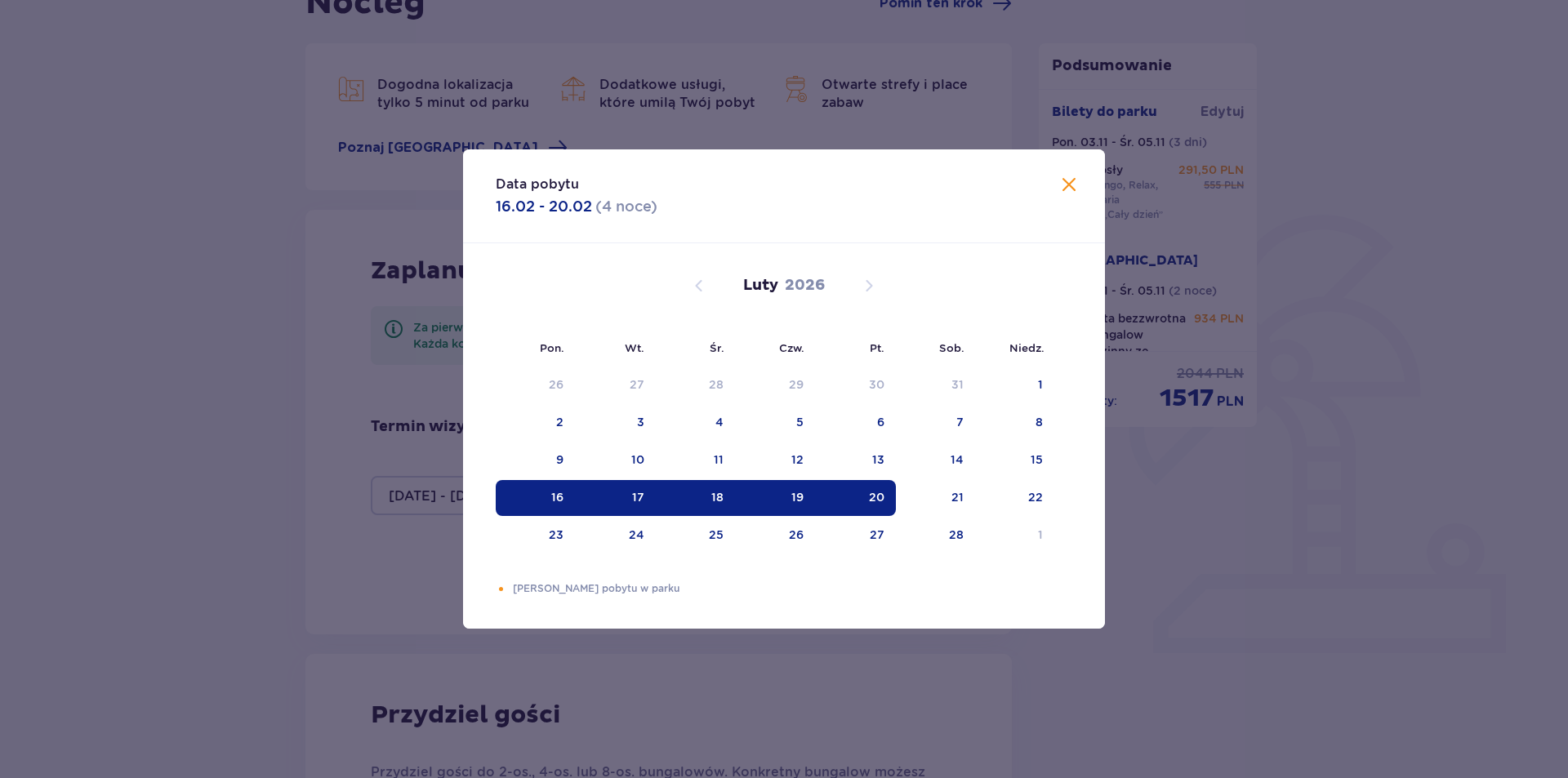
type input "16.02.26 - 20.02.26"
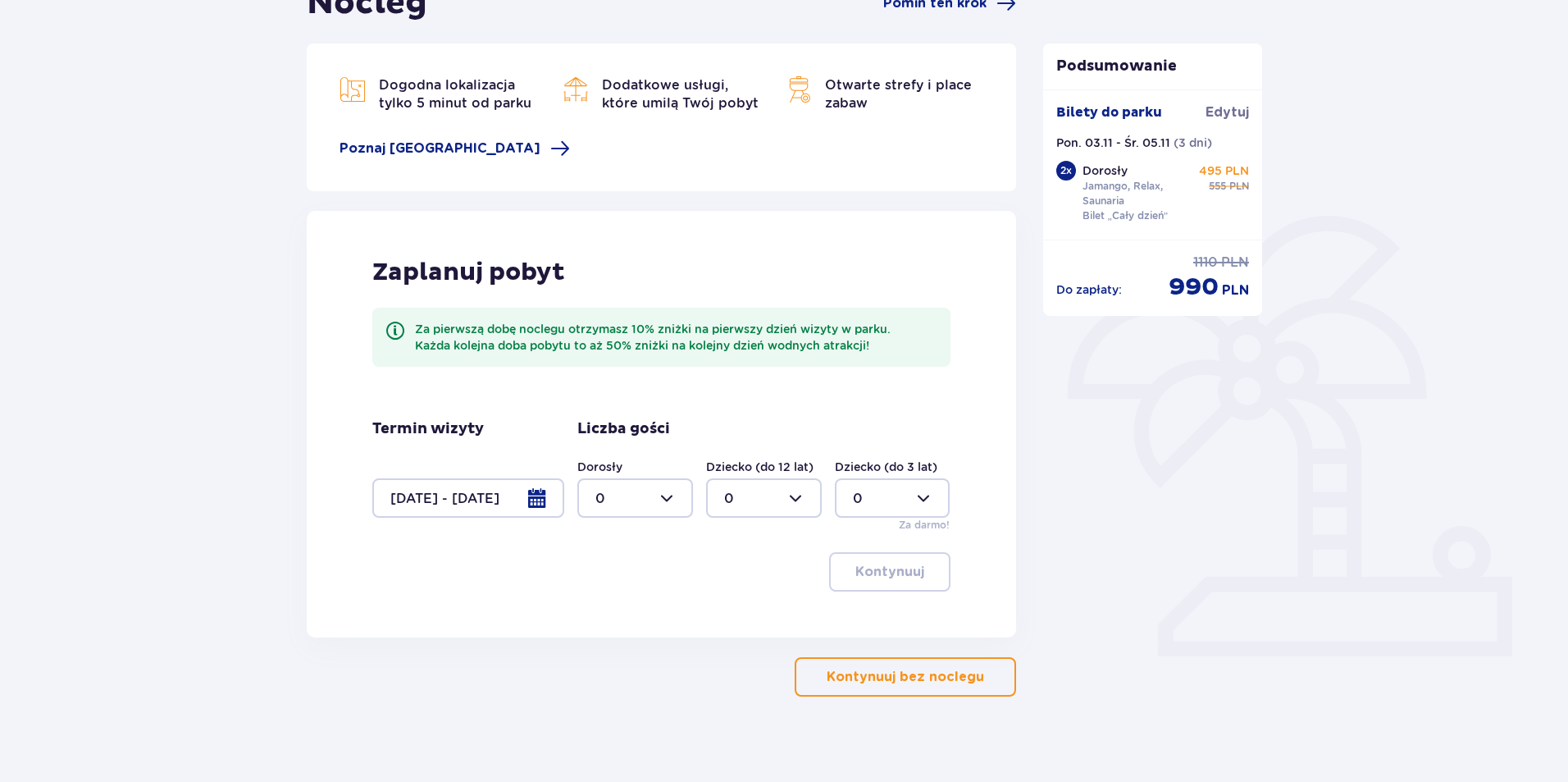
click at [673, 501] on div at bounding box center [635, 497] width 116 height 40
click at [635, 610] on div "2" at bounding box center [635, 617] width 79 height 18
type input "2"
click at [907, 566] on p "Kontynuuj" at bounding box center [889, 572] width 69 height 18
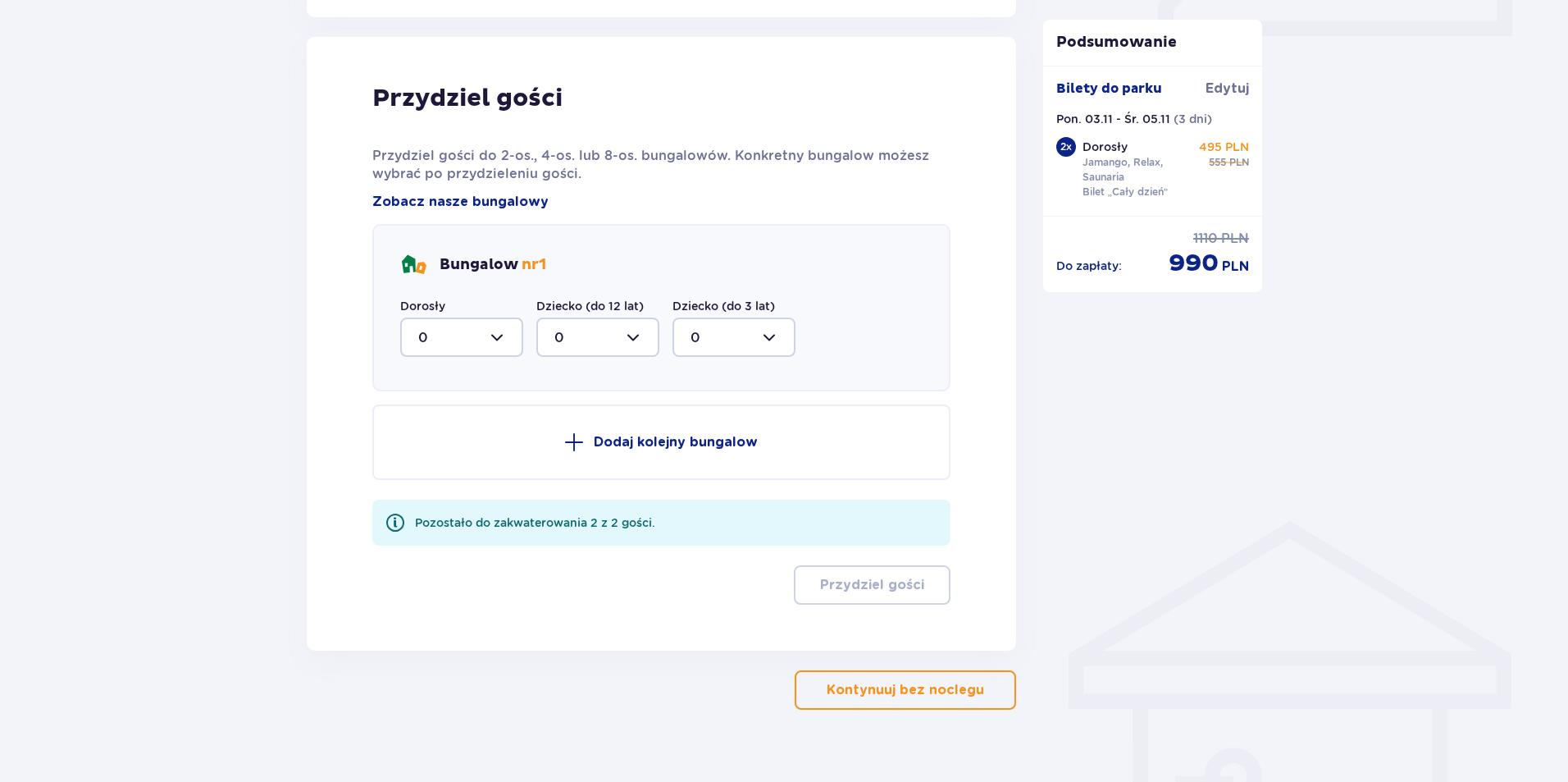
scroll to position [829, 0]
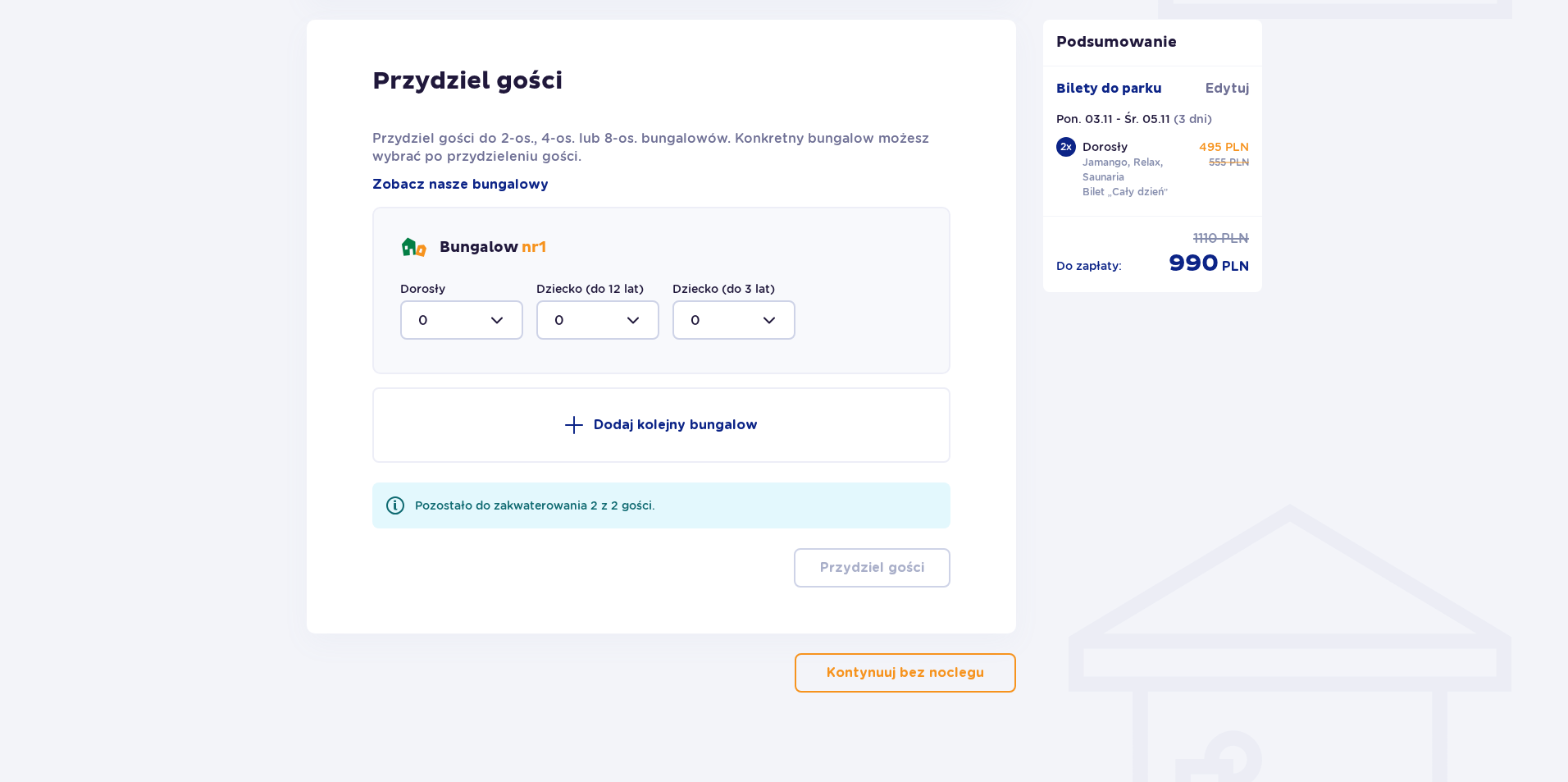
click at [500, 320] on div at bounding box center [462, 320] width 123 height 40
click at [444, 438] on div "2" at bounding box center [461, 439] width 87 height 18
type input "2"
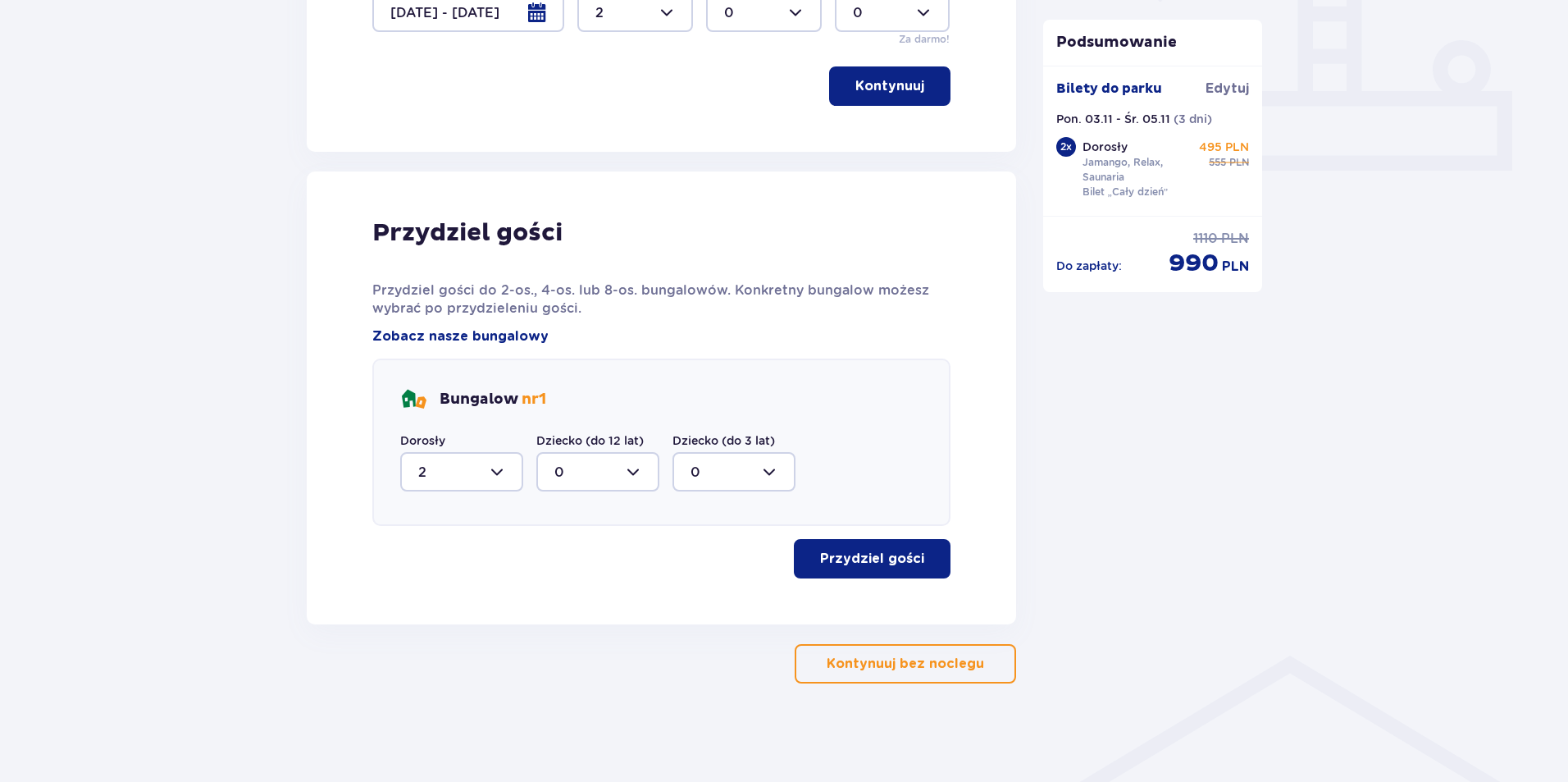
scroll to position [677, 0]
click at [841, 556] on p "Przydziel gości" at bounding box center [872, 559] width 104 height 18
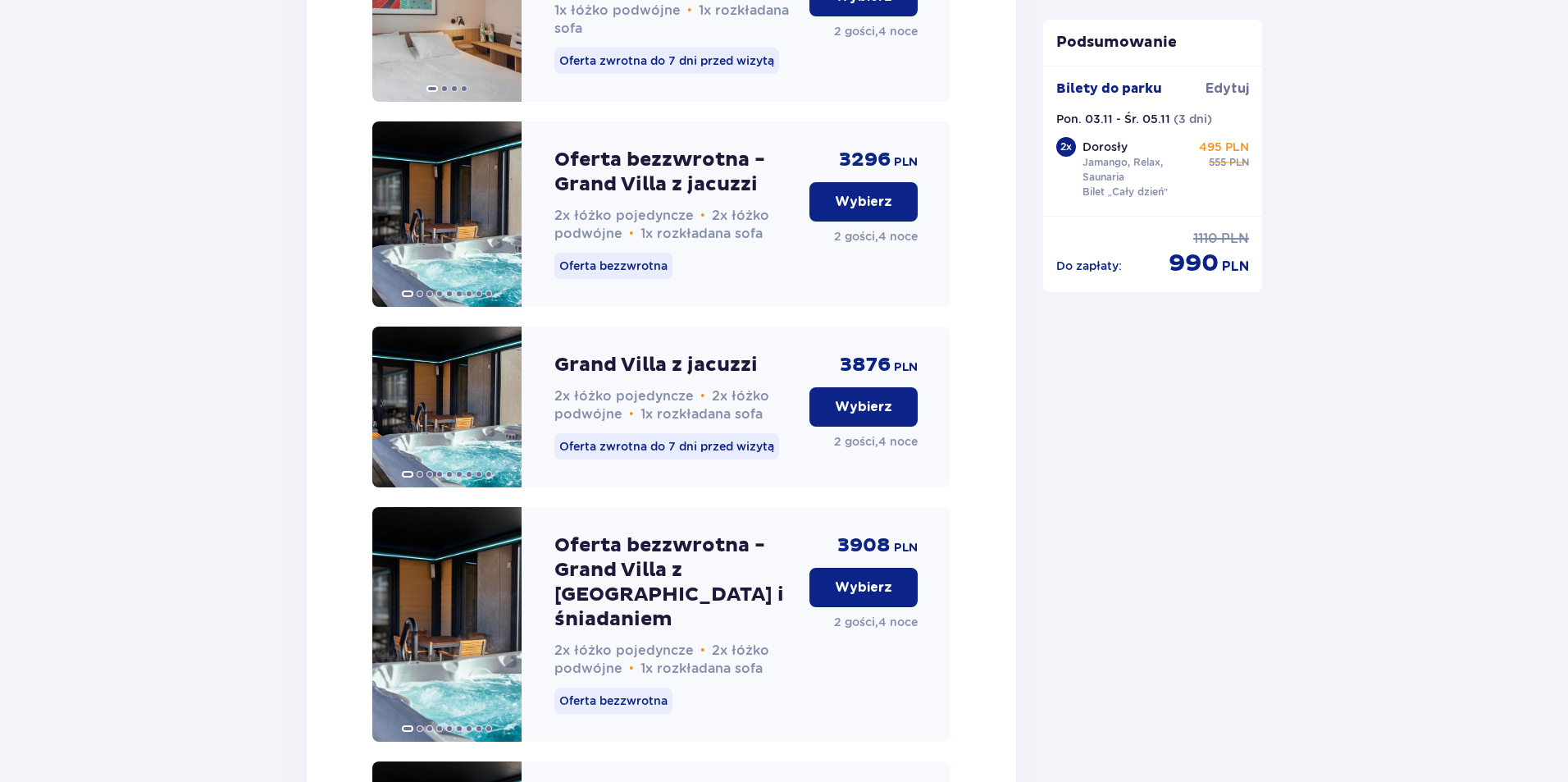
scroll to position [4583, 0]
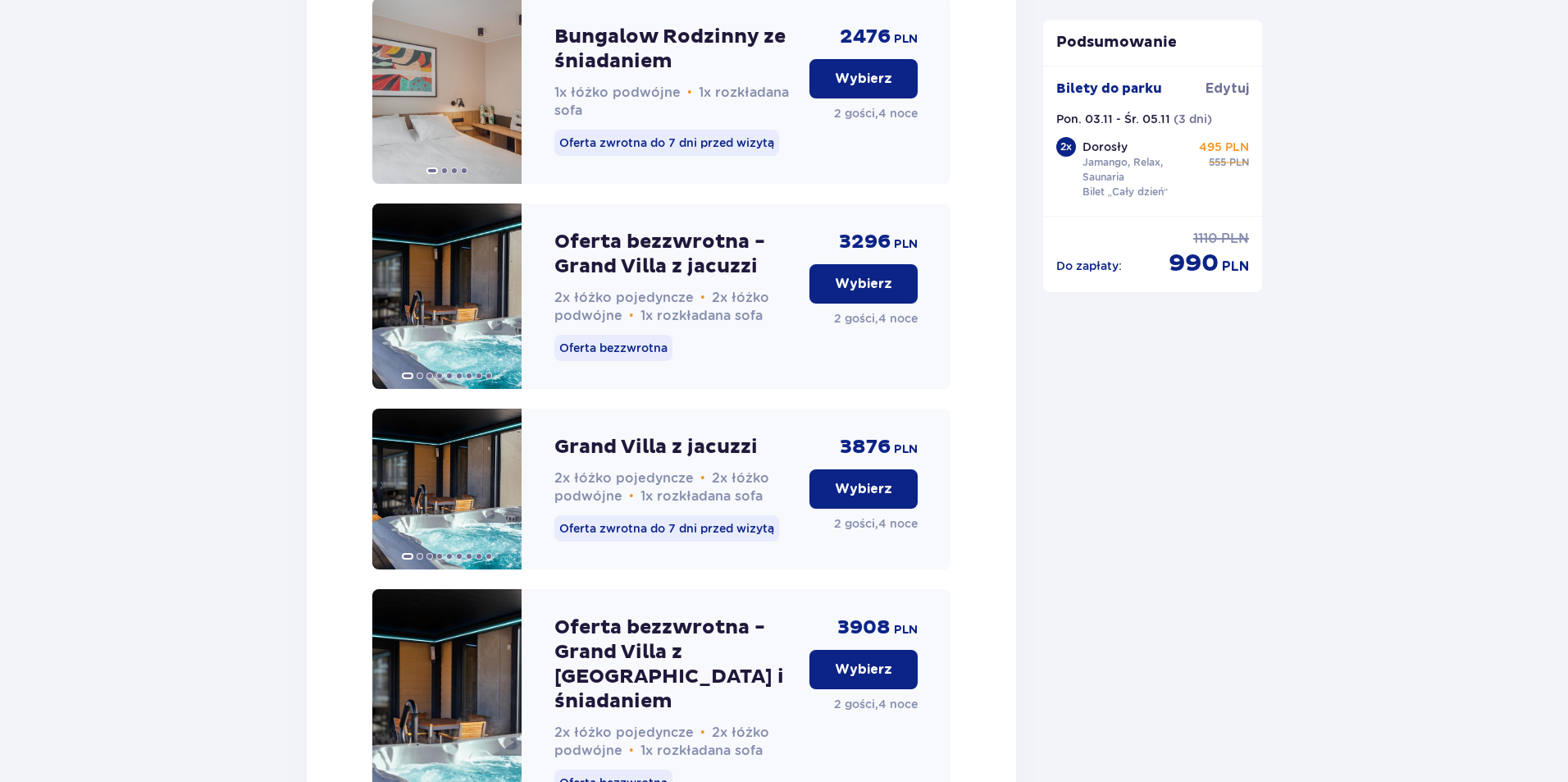
click at [856, 660] on p "Wybierz" at bounding box center [864, 670] width 57 height 18
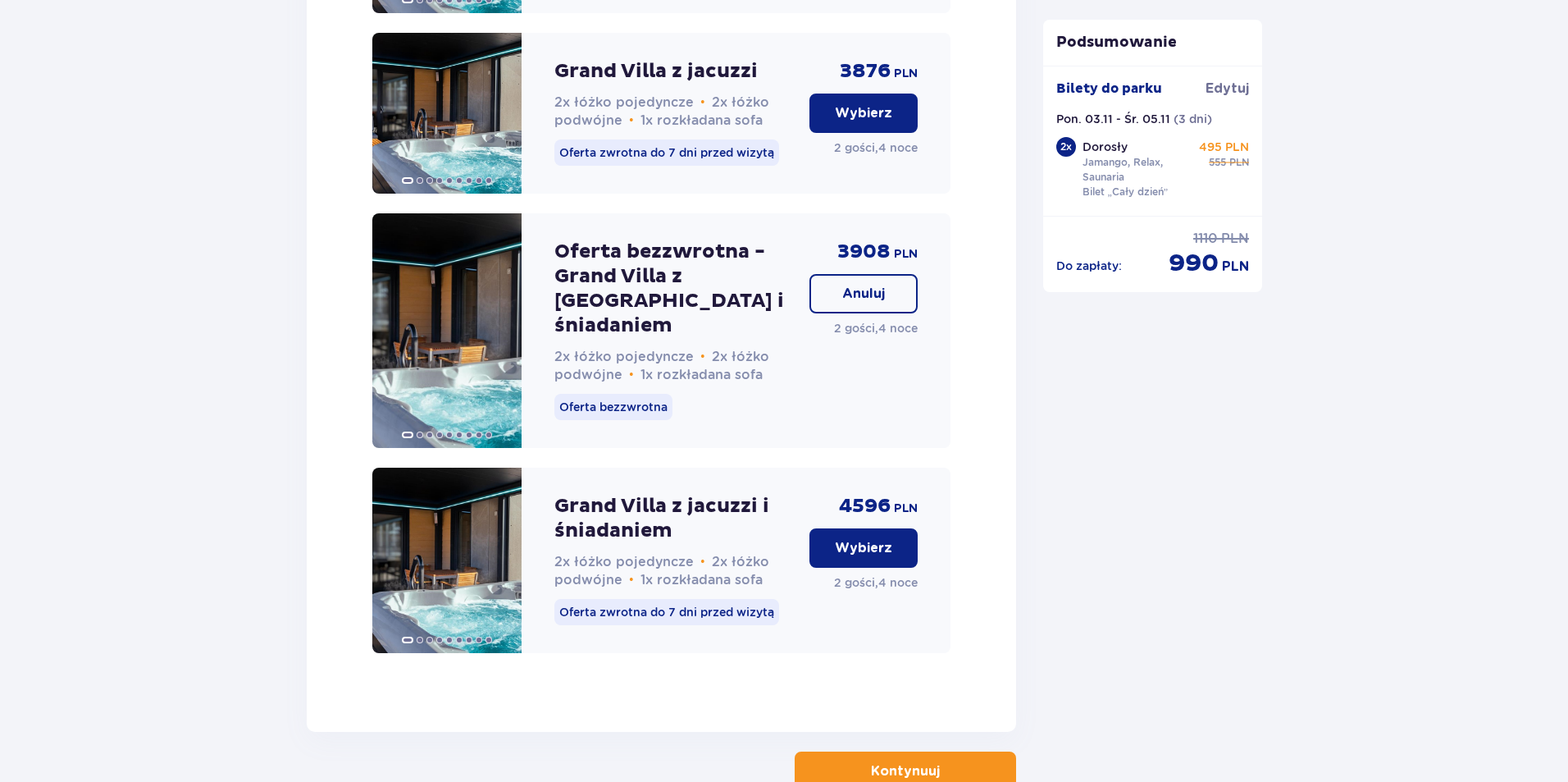
scroll to position [4966, 0]
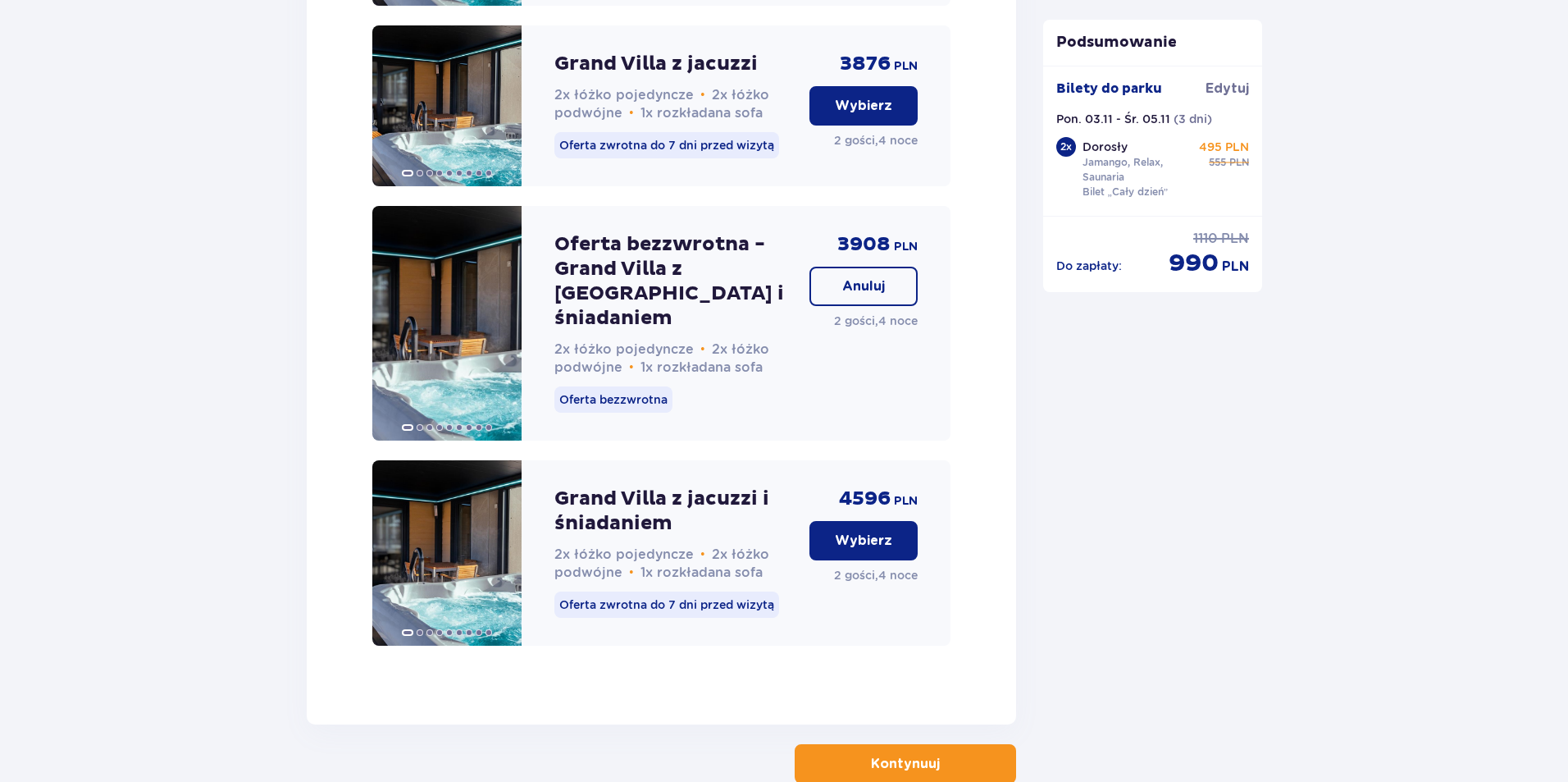
click at [901, 755] on p "Kontynuuj" at bounding box center [905, 764] width 69 height 18
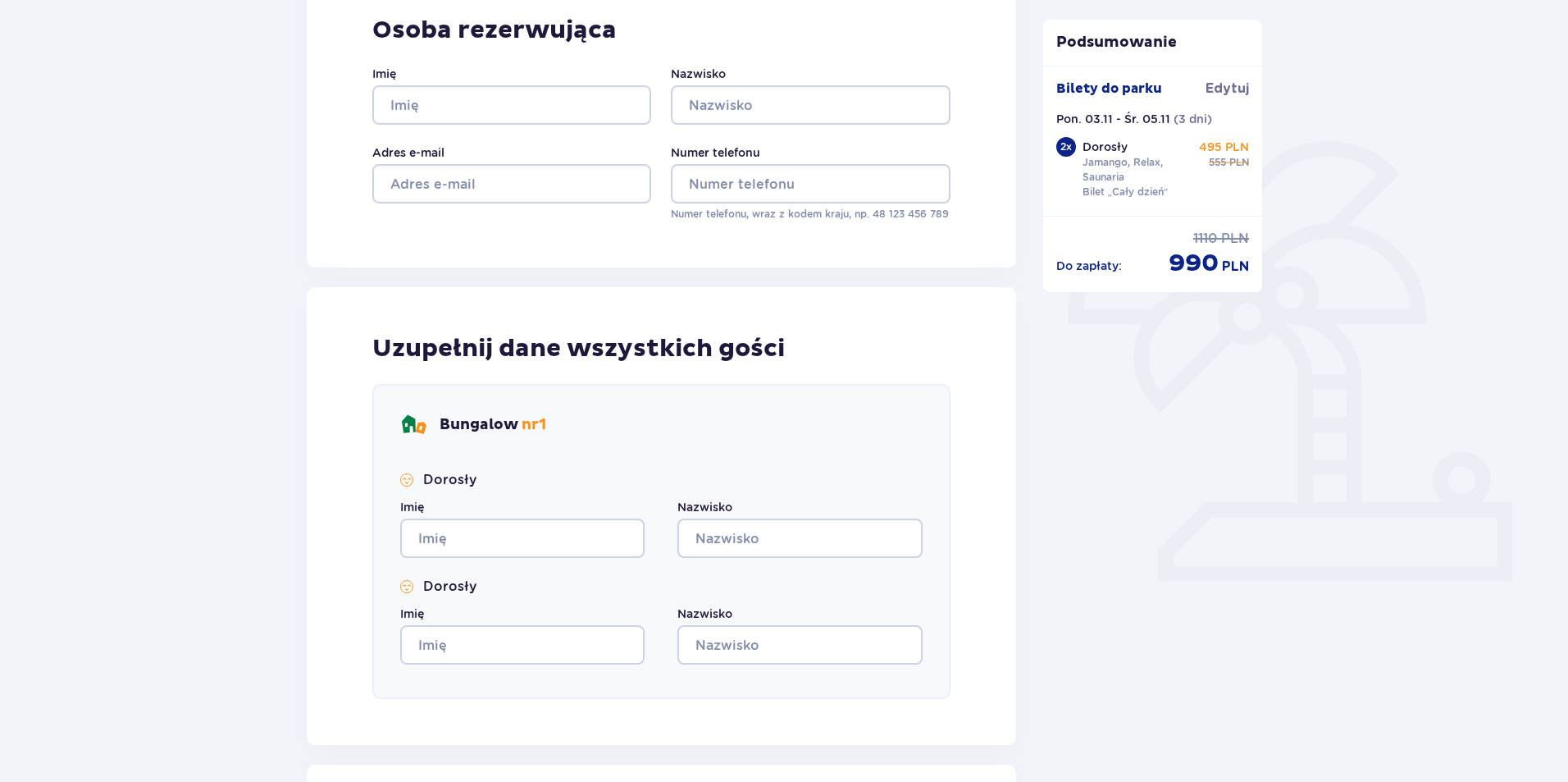
scroll to position [410, 0]
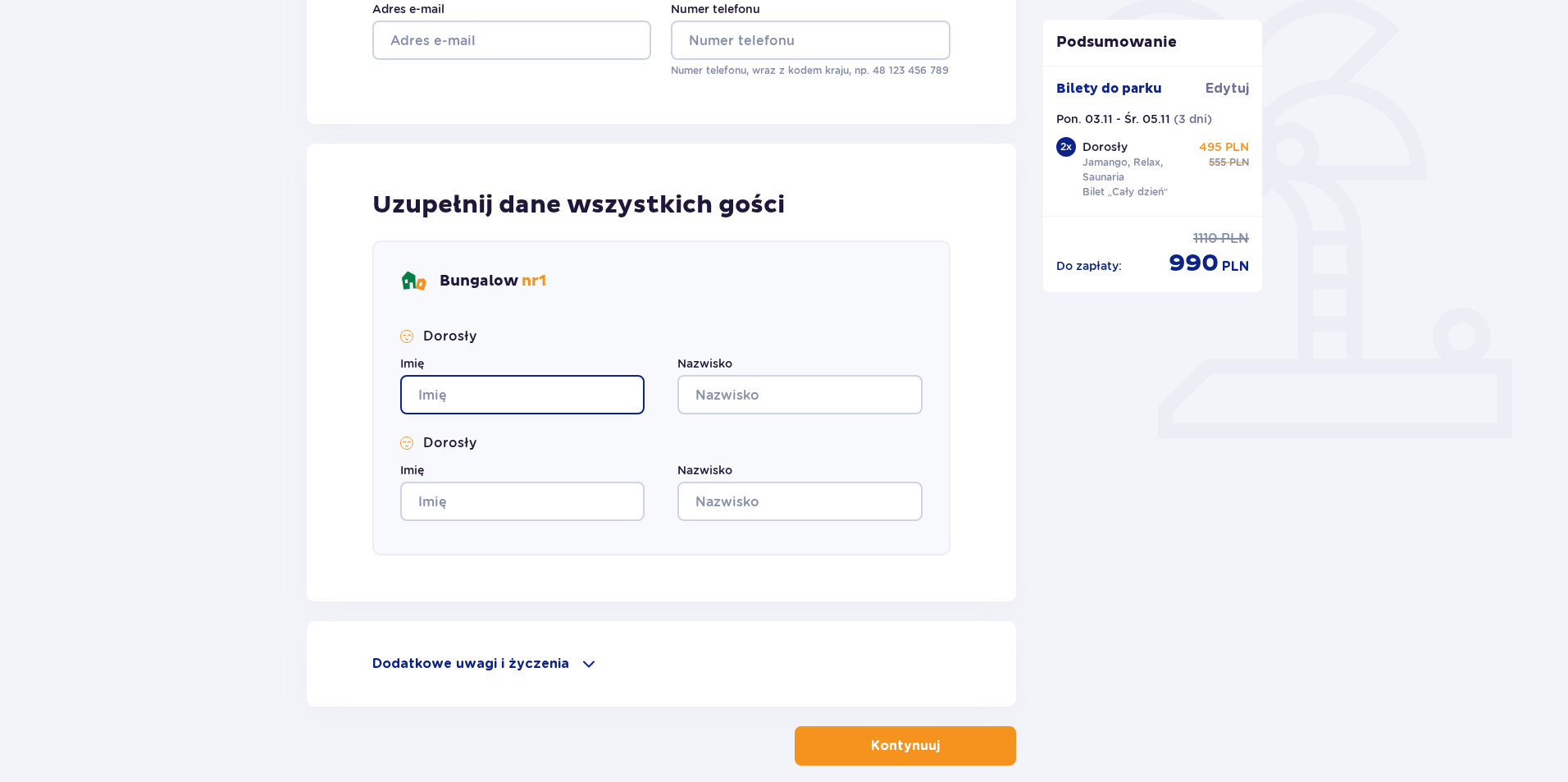
click at [526, 380] on input "Imię" at bounding box center [522, 394] width 244 height 40
type input "ROMAN"
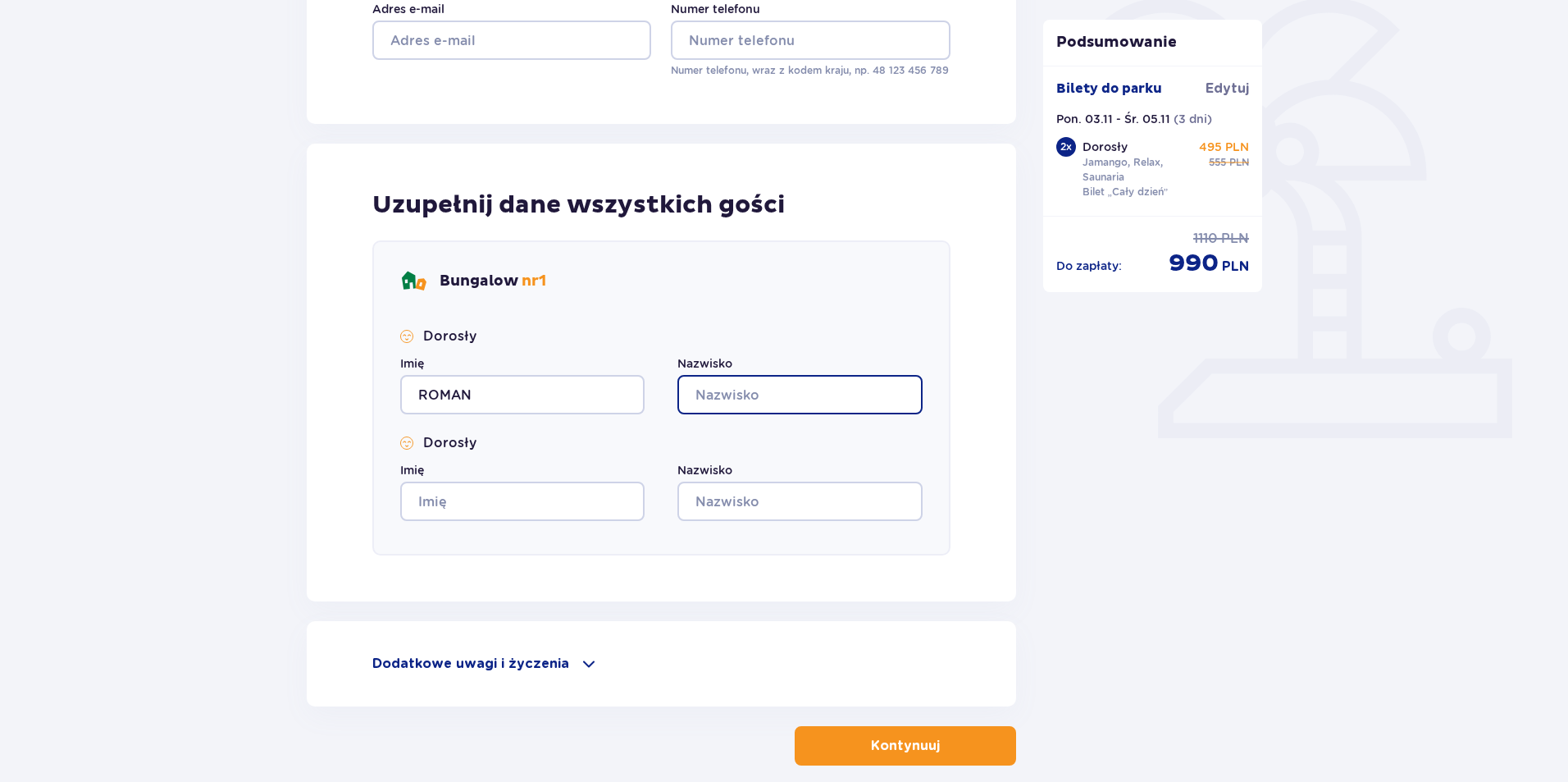
type input "POGHOSYAN"
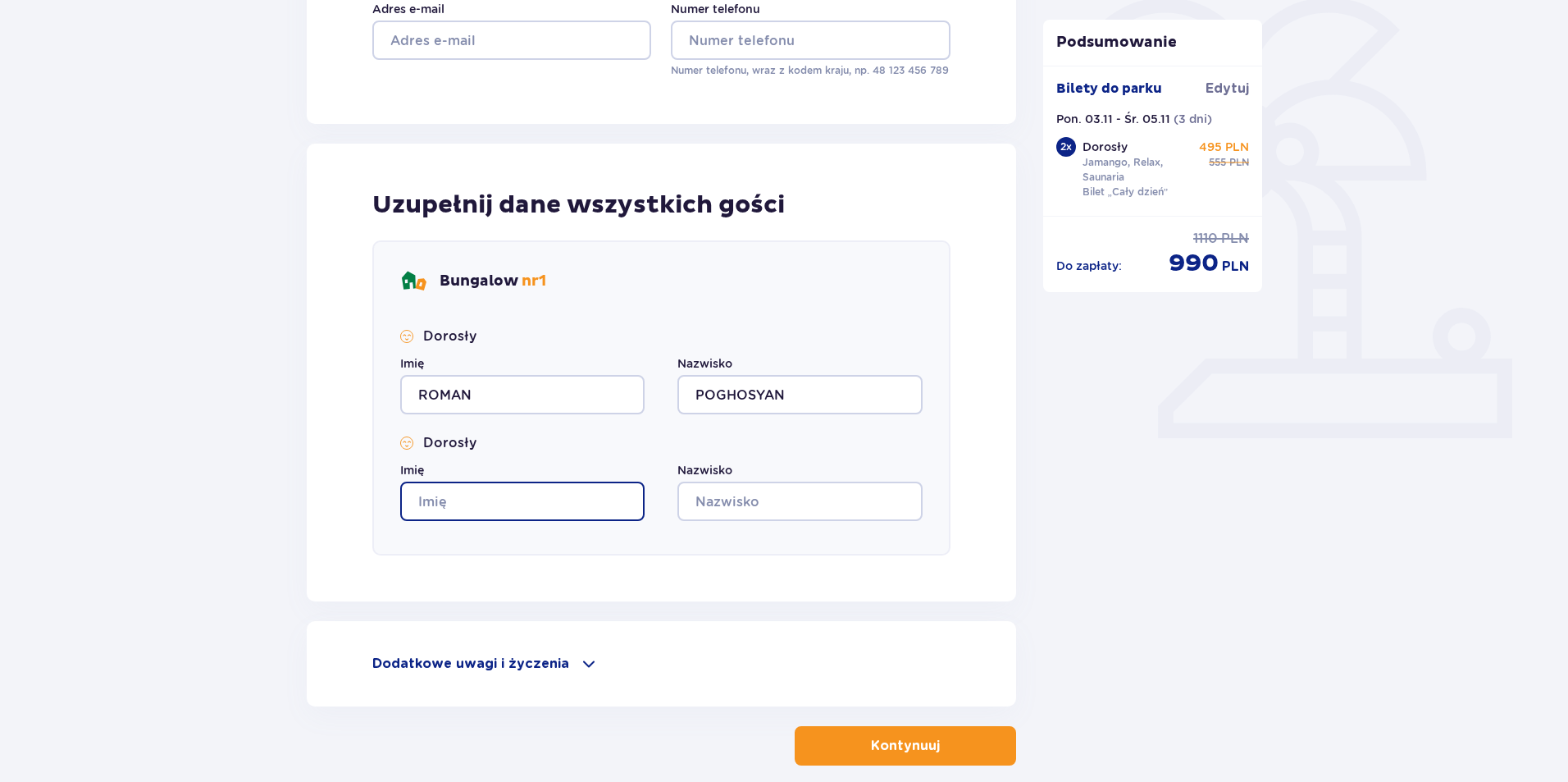
type input "ROMAN"
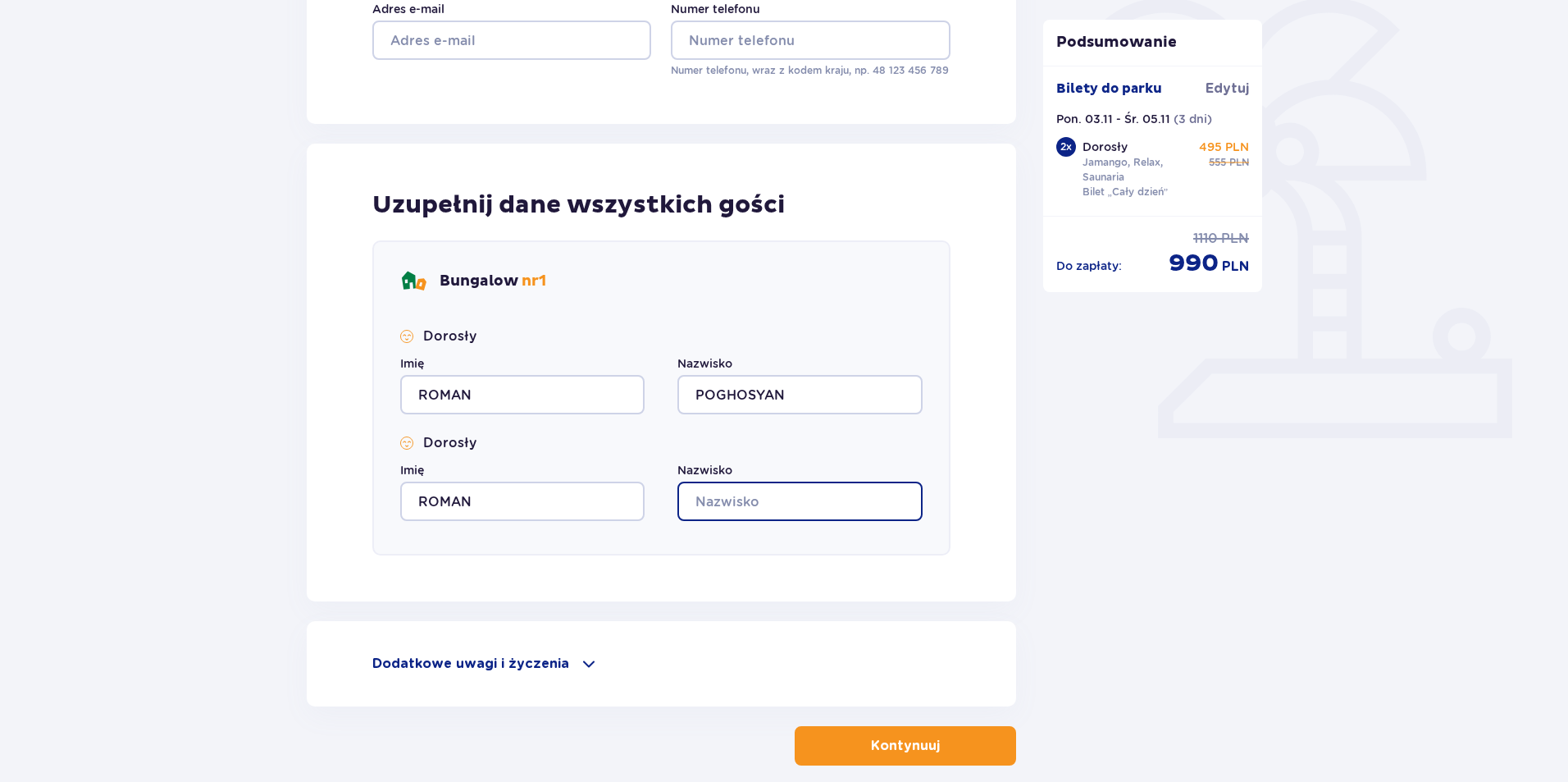
type input "POGHOSYAN"
click at [904, 743] on p "Kontynuuj" at bounding box center [905, 746] width 69 height 18
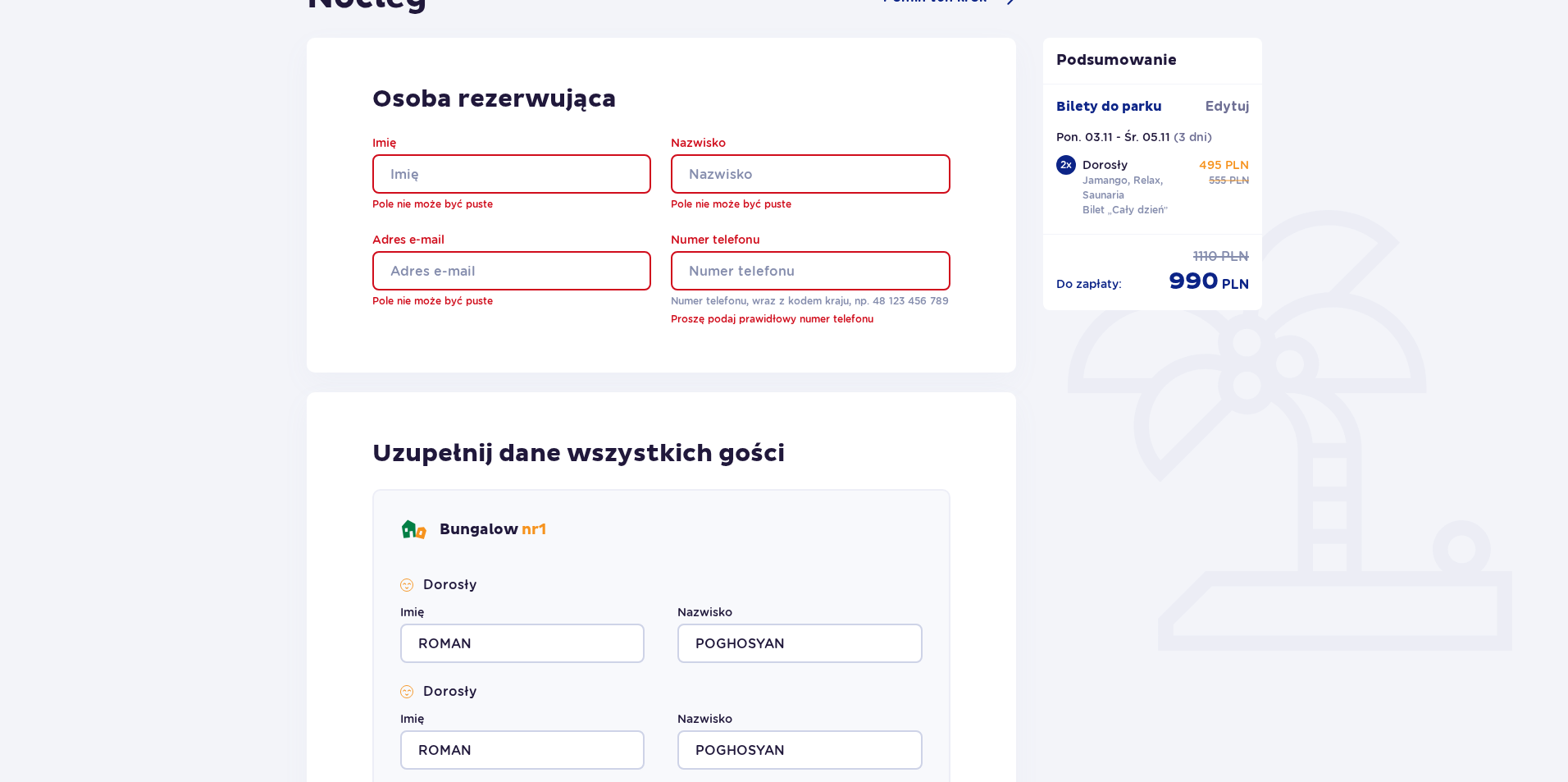
scroll to position [0, 0]
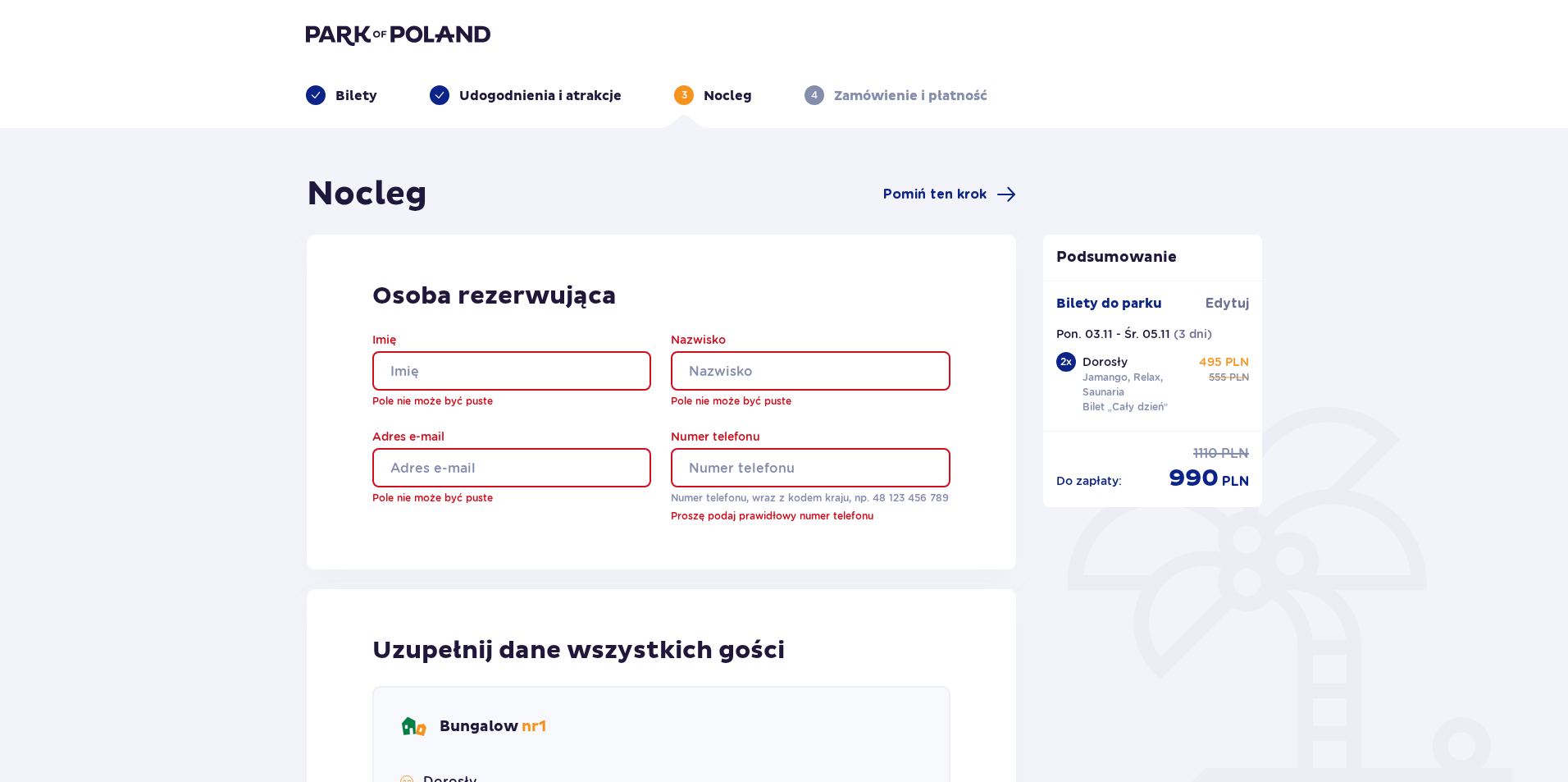
click at [517, 367] on input "Imię" at bounding box center [511, 370] width 279 height 40
type input "ROMAN"
type input "POGHOSYAN"
type input "[EMAIL_ADDRESS][DOMAIN_NAME]"
type input "600420004"
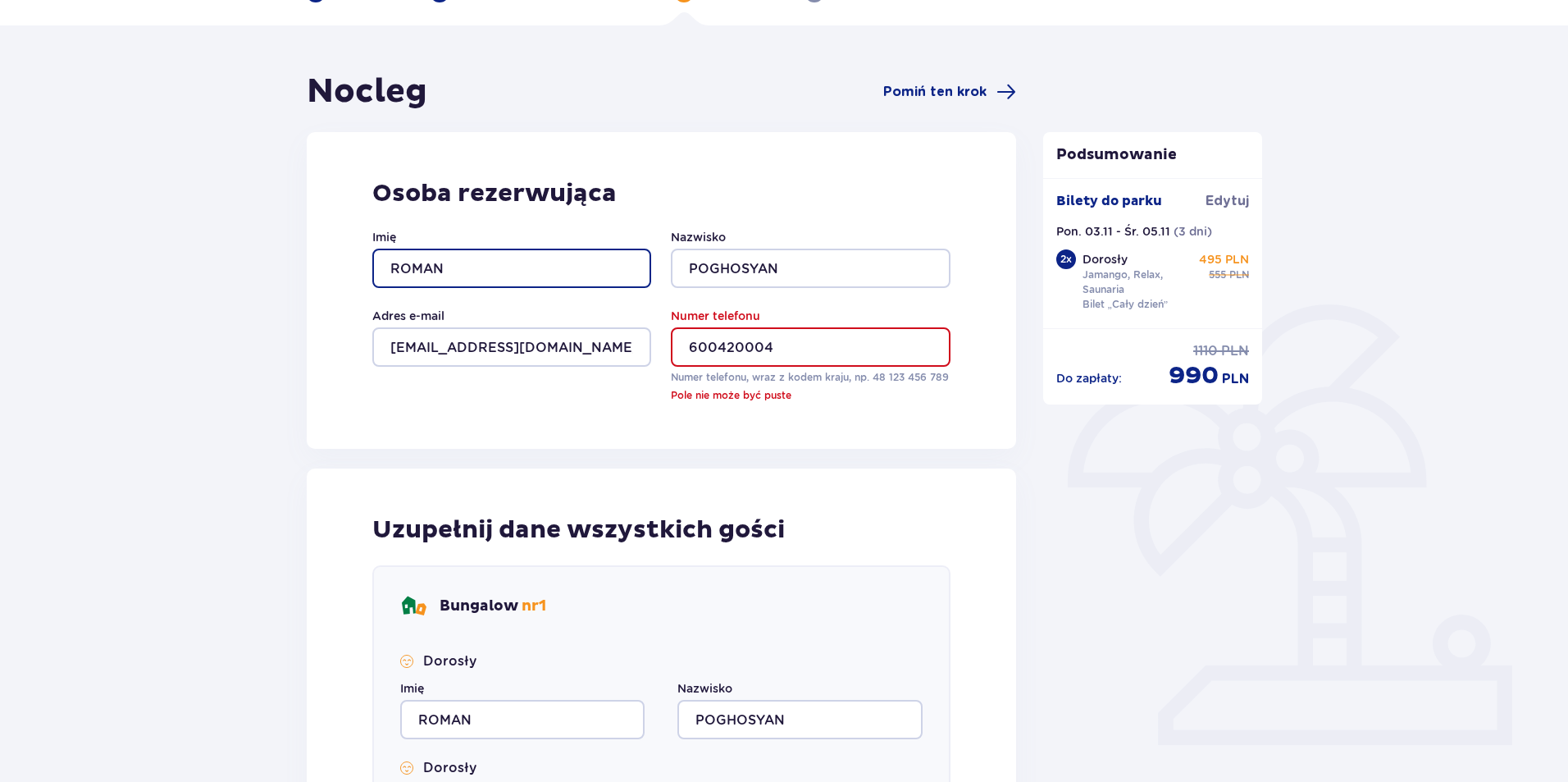
scroll to position [493, 0]
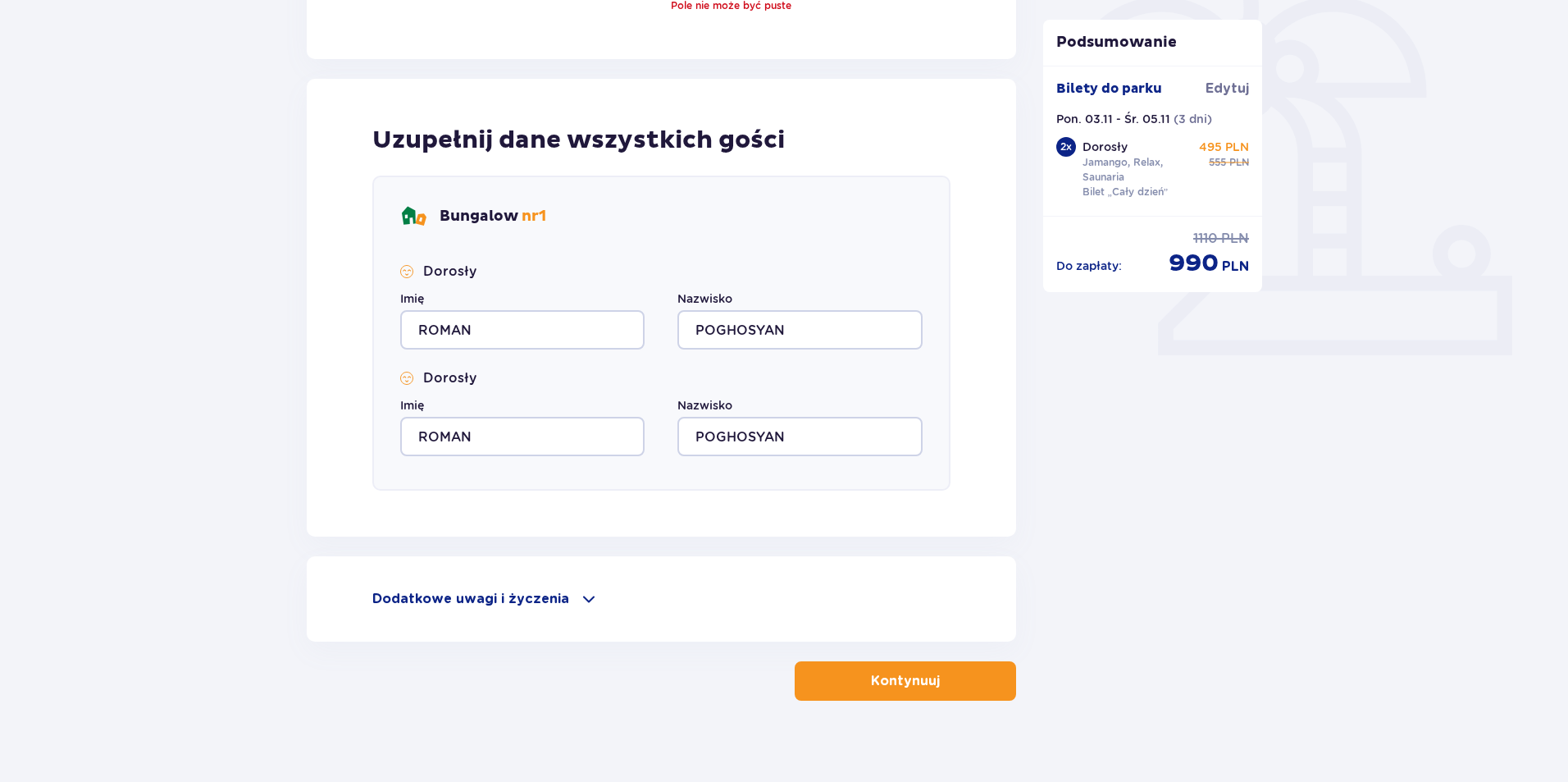
click at [896, 691] on button "Kontynuuj" at bounding box center [905, 681] width 222 height 40
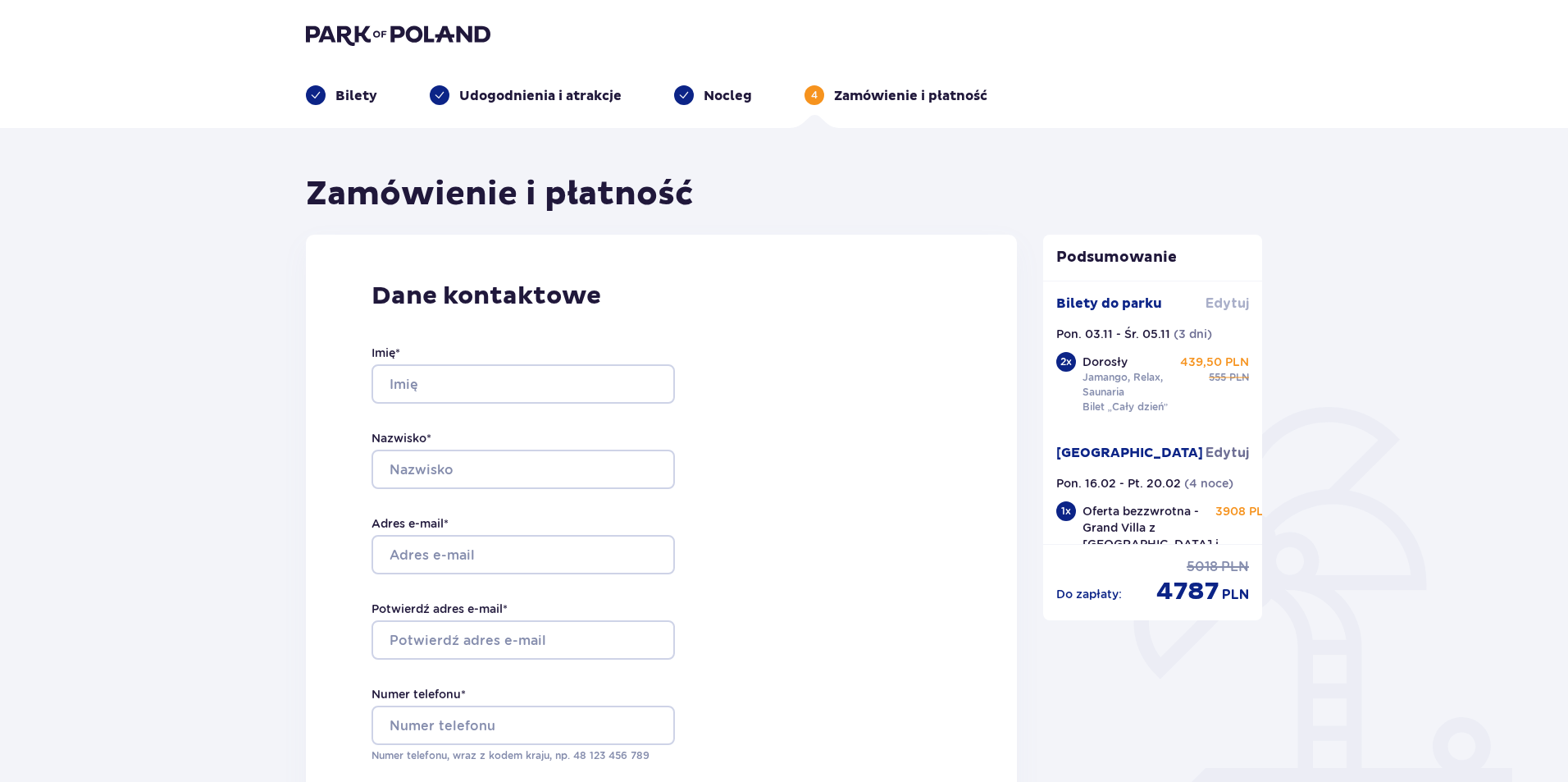
click at [1220, 303] on span "Edytuj" at bounding box center [1227, 304] width 43 height 18
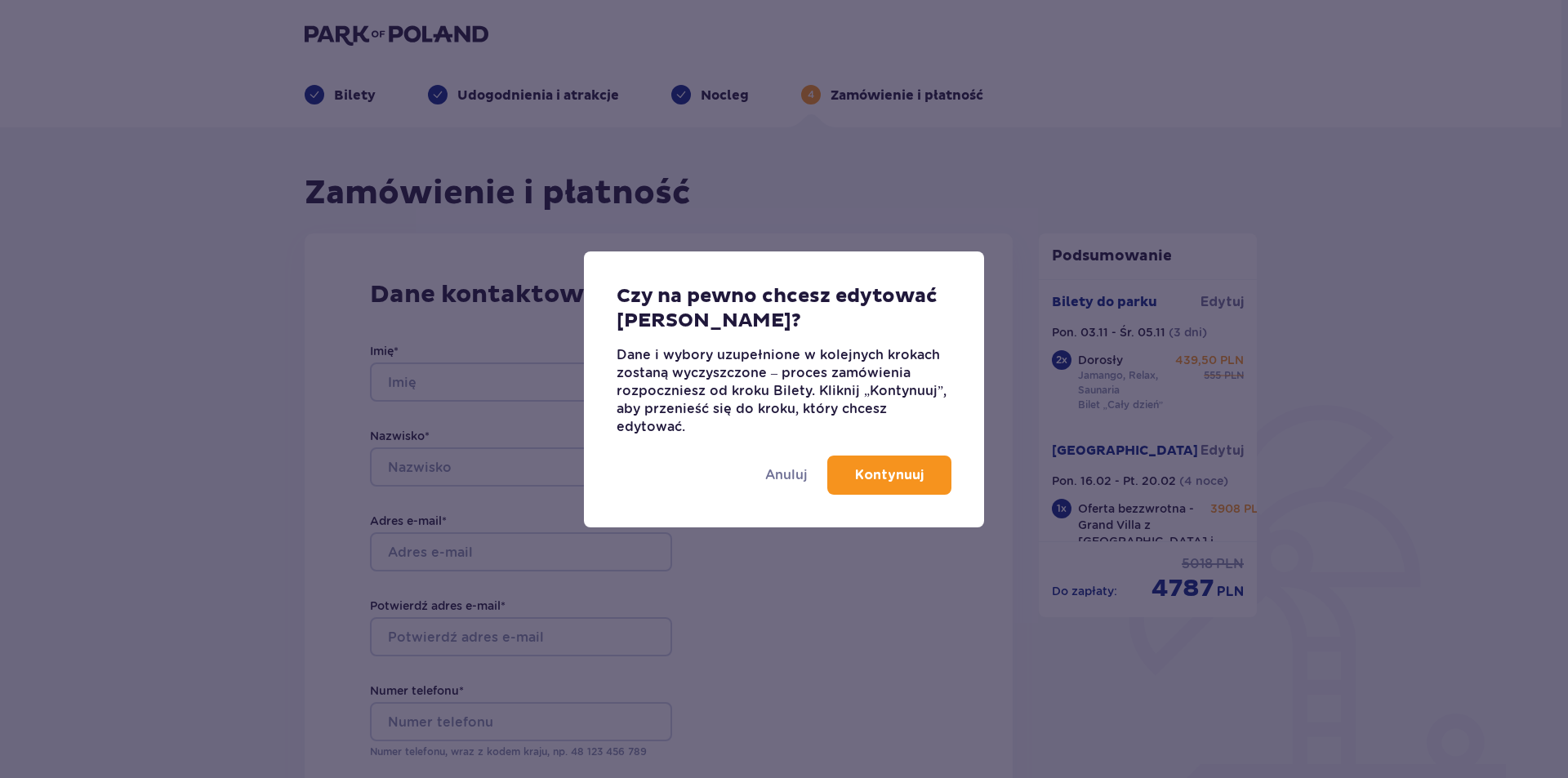
click at [857, 477] on p "Kontynuuj" at bounding box center [889, 476] width 69 height 18
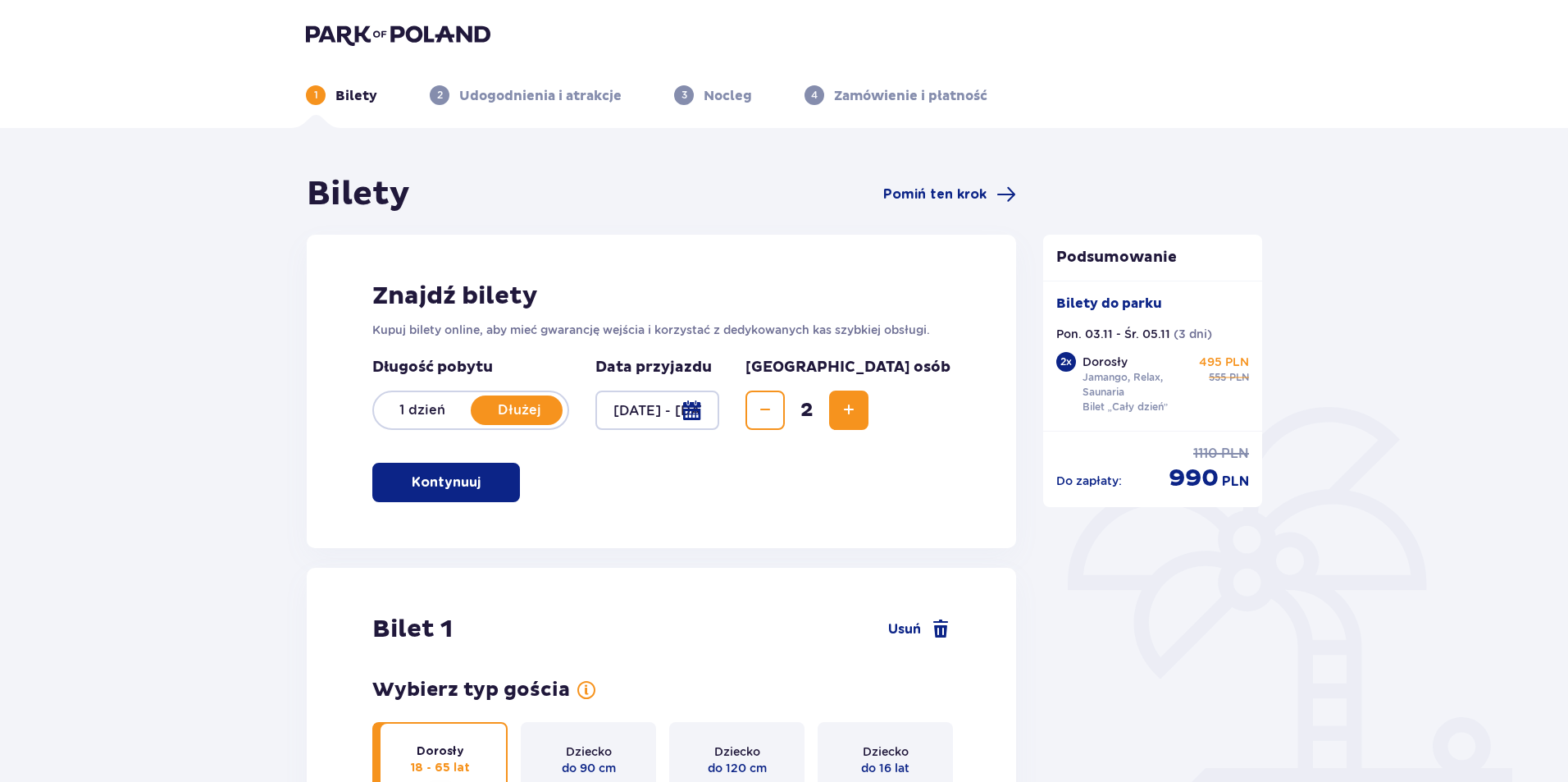
click at [719, 410] on div at bounding box center [657, 410] width 124 height 40
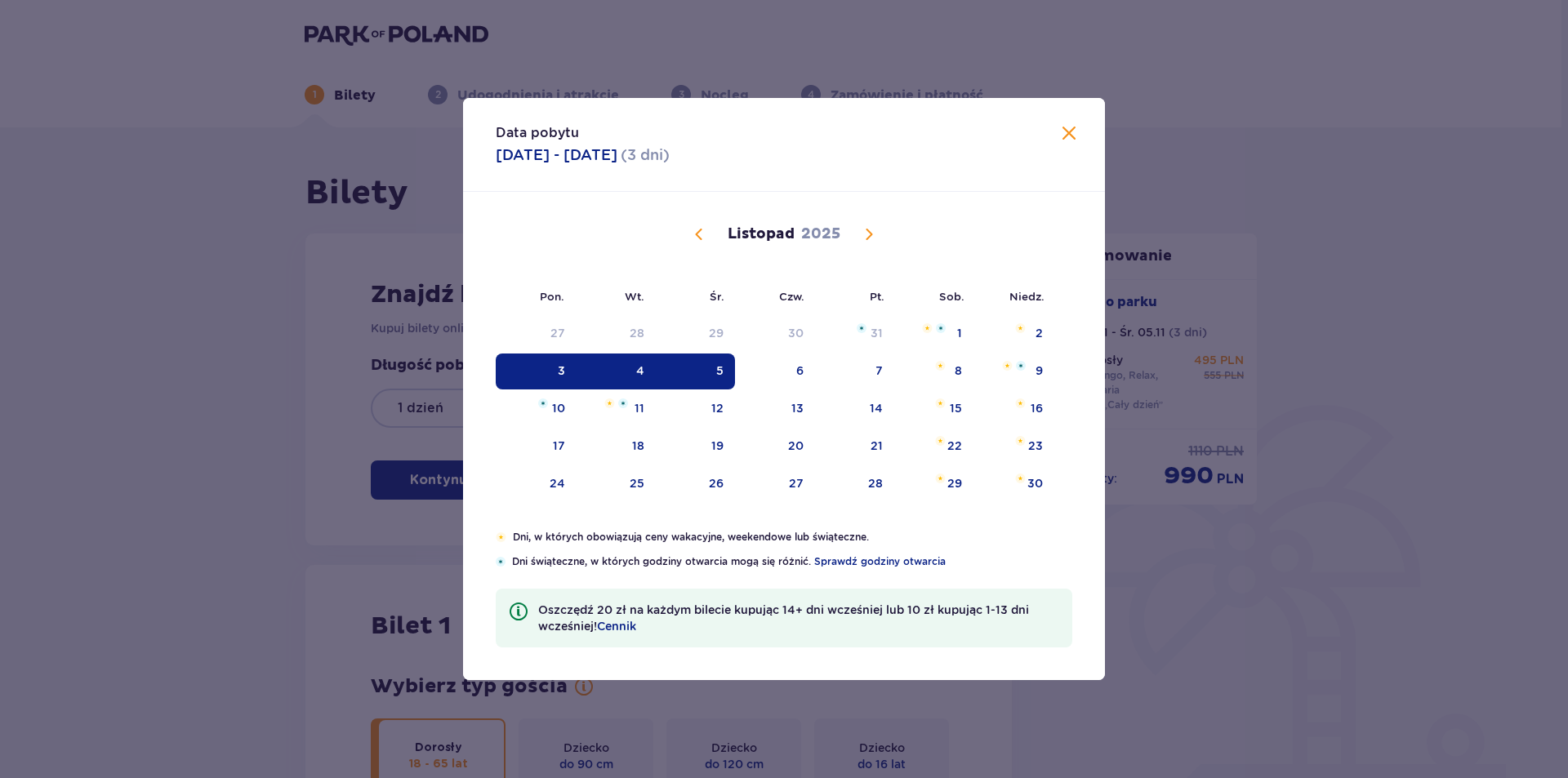
click at [1066, 126] on span at bounding box center [1068, 133] width 19 height 19
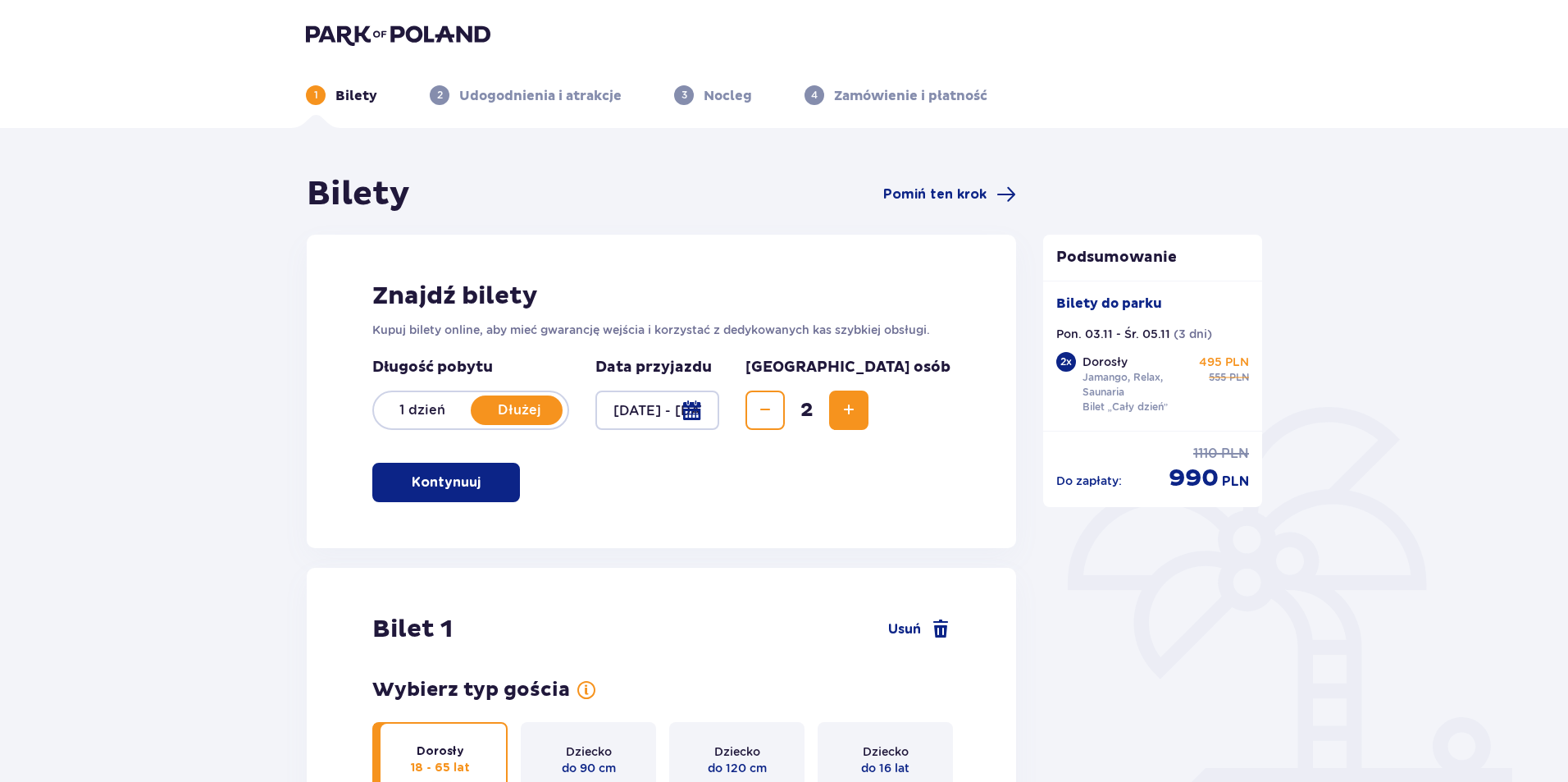
click at [775, 411] on span "Decrease" at bounding box center [764, 410] width 19 height 19
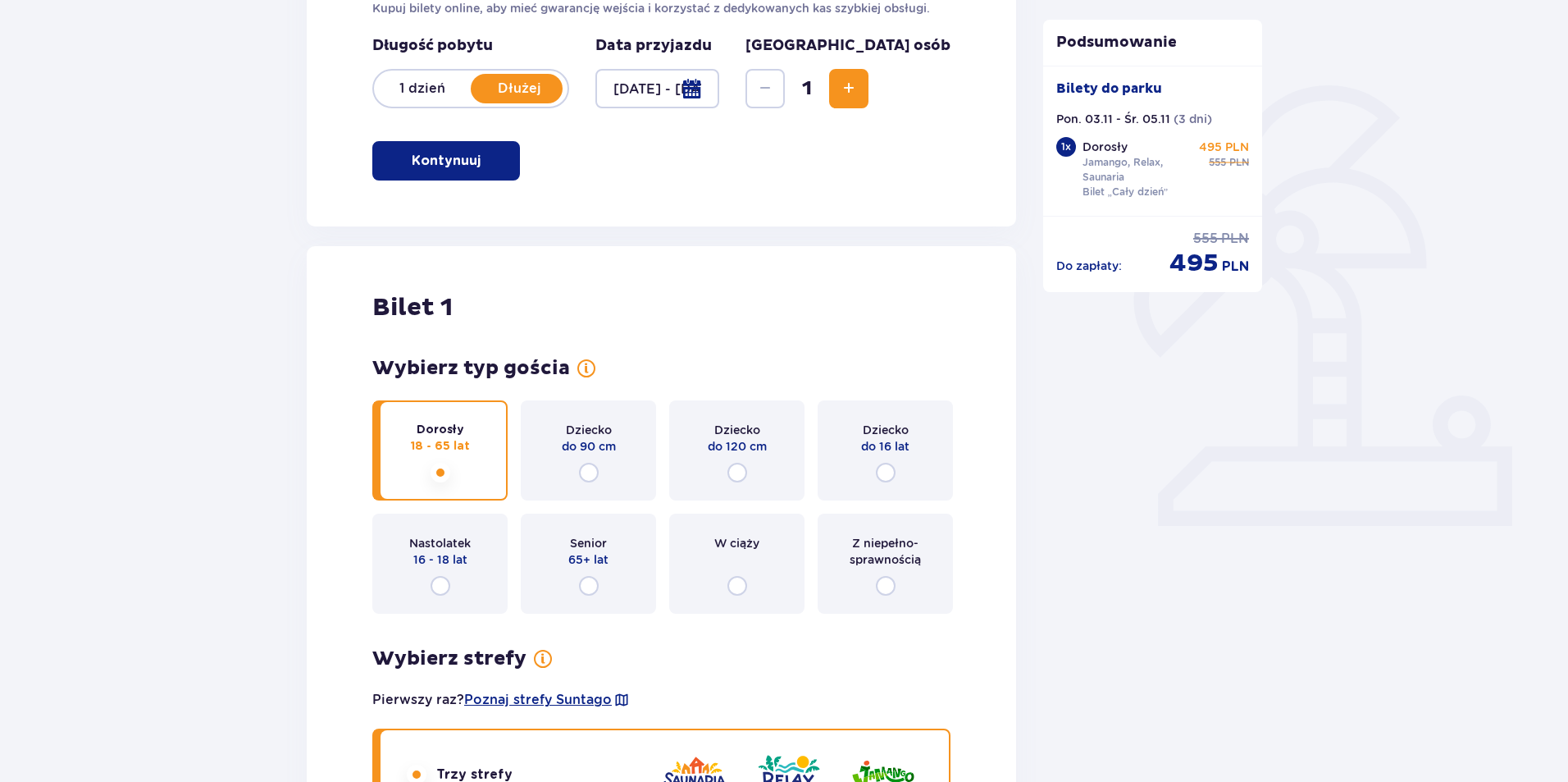
scroll to position [41, 0]
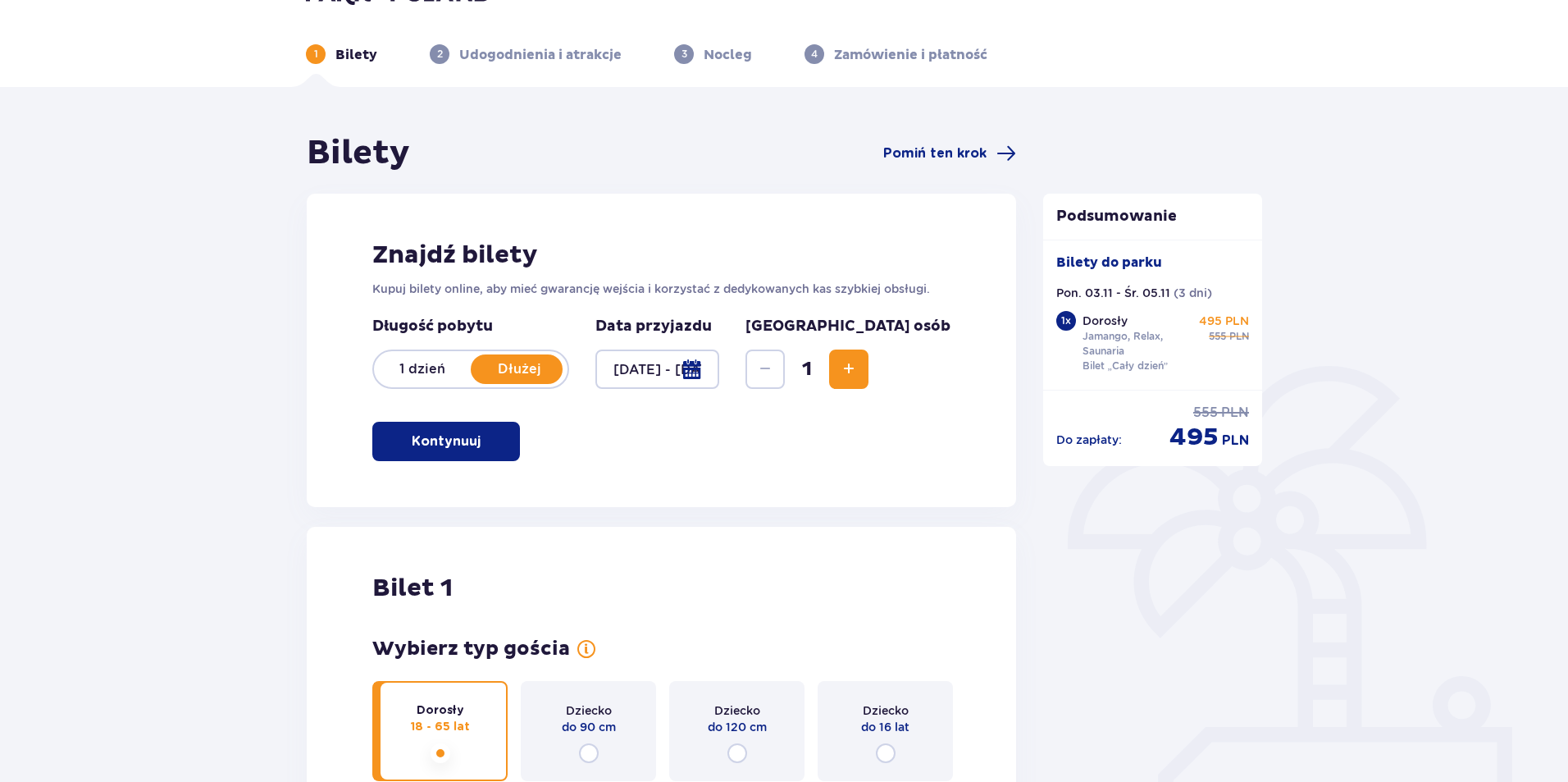
click at [859, 372] on span "Increase" at bounding box center [848, 368] width 19 height 19
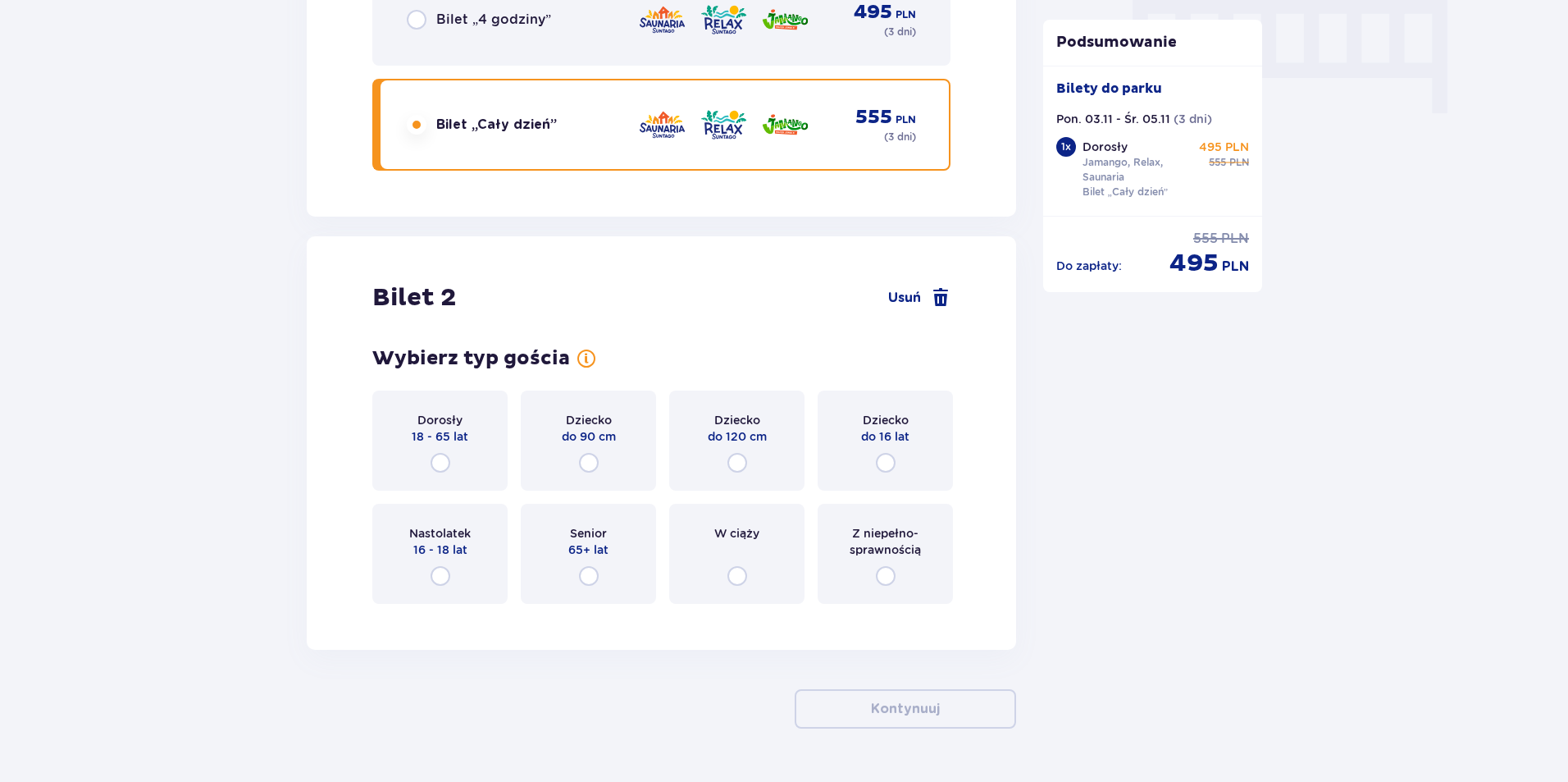
scroll to position [1702, 0]
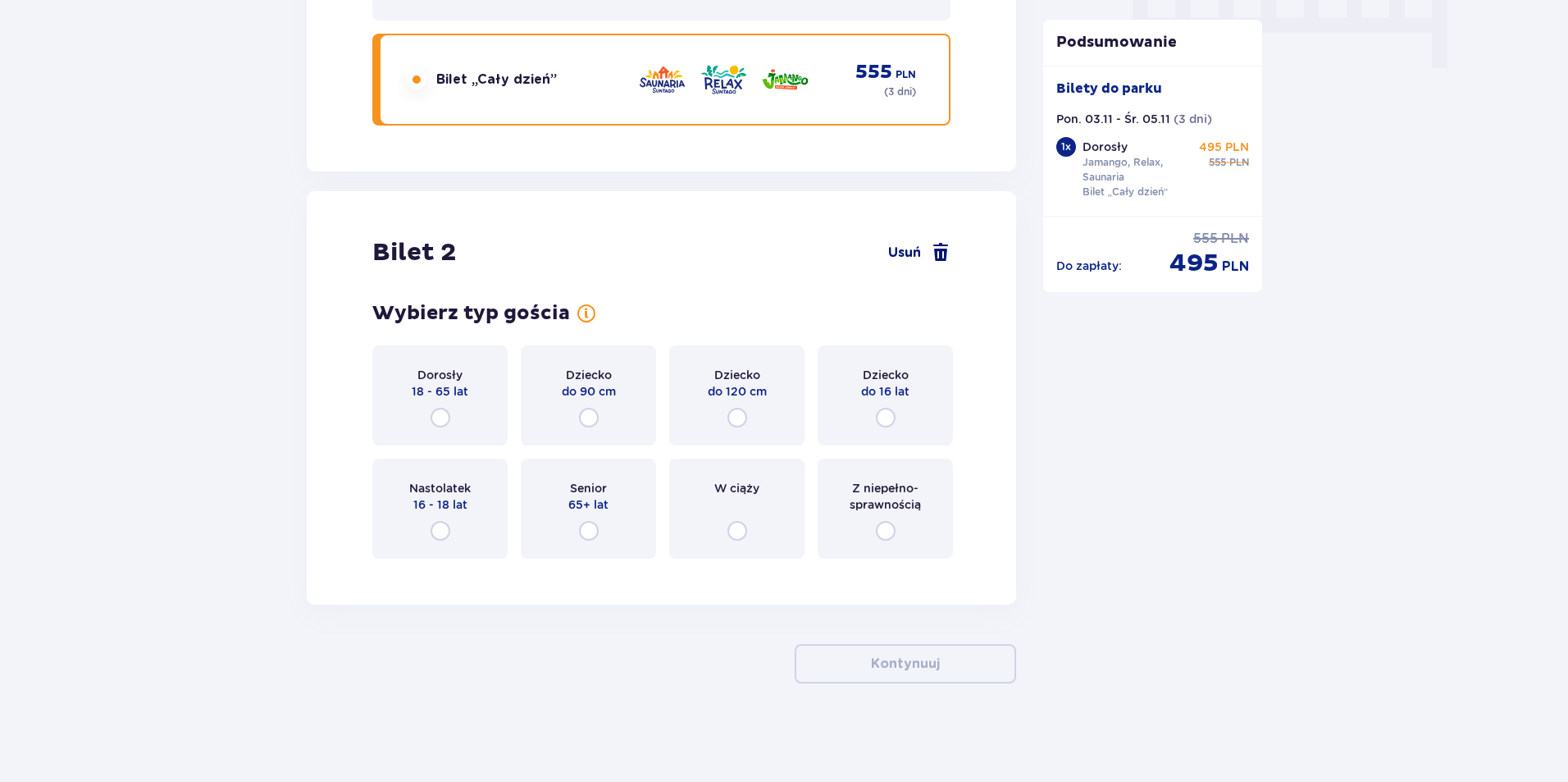
click at [943, 251] on span at bounding box center [940, 252] width 19 height 19
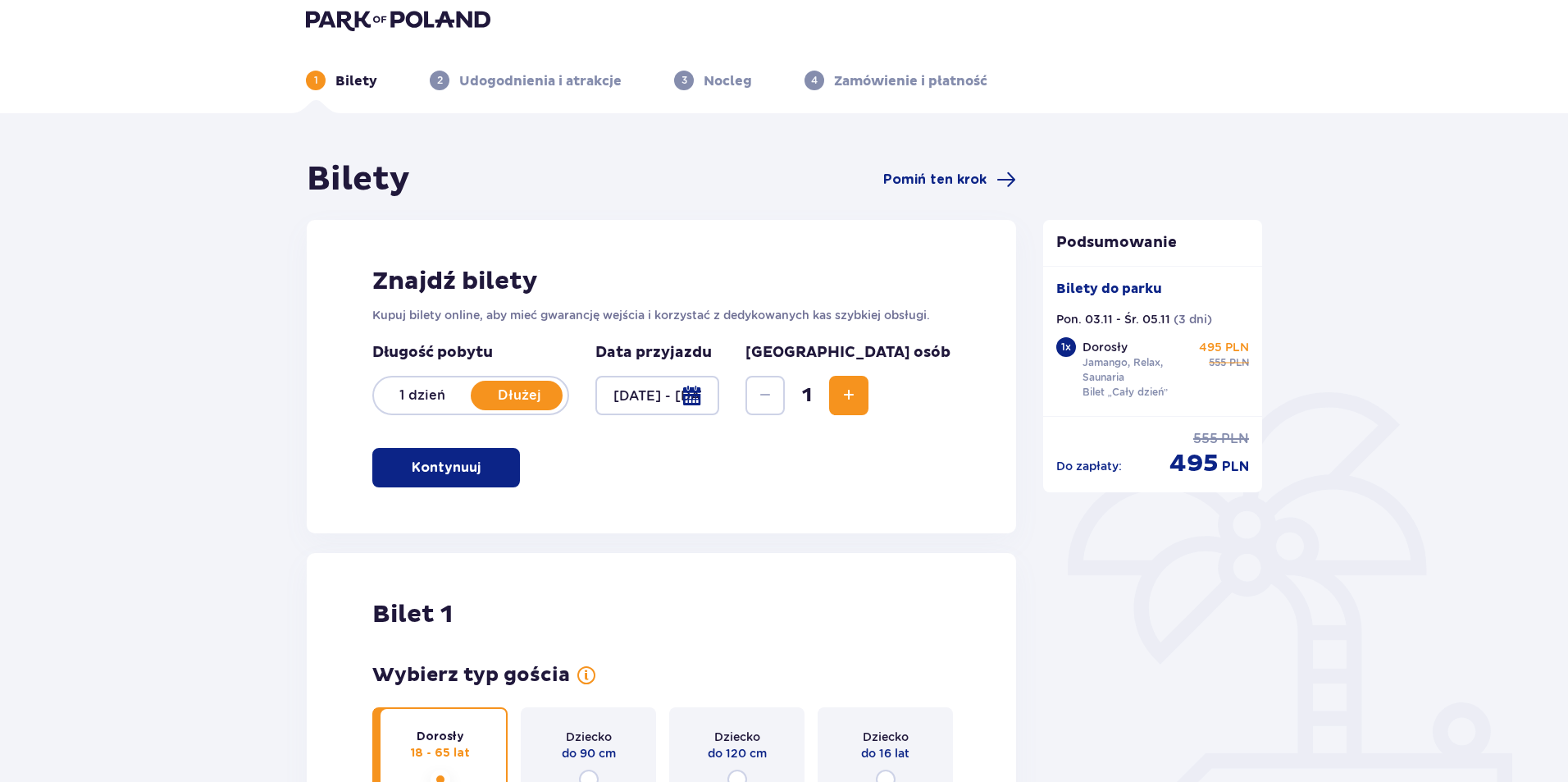
scroll to position [0, 0]
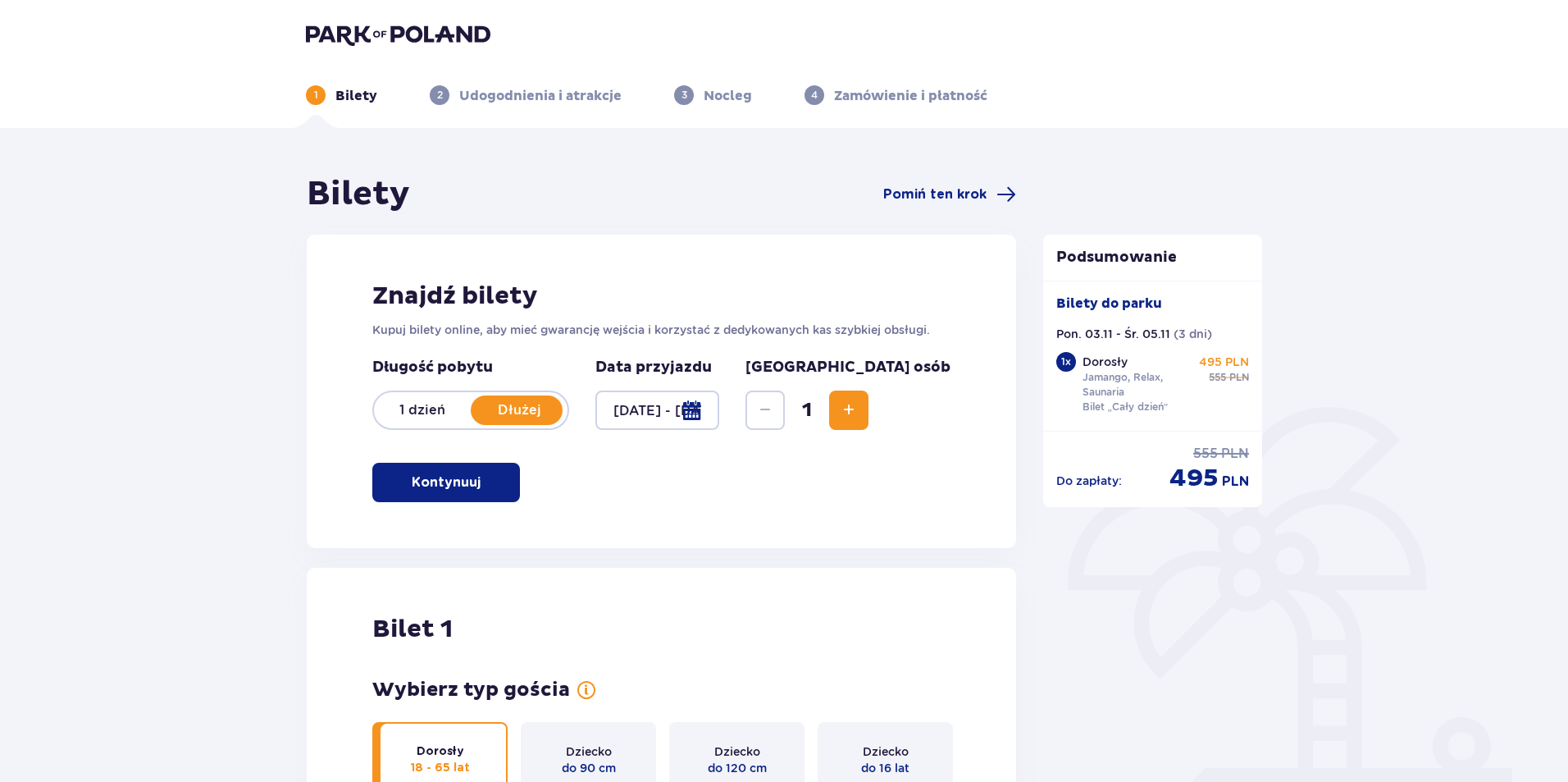
click at [1098, 257] on p "Podsumowanie" at bounding box center [1153, 257] width 220 height 19
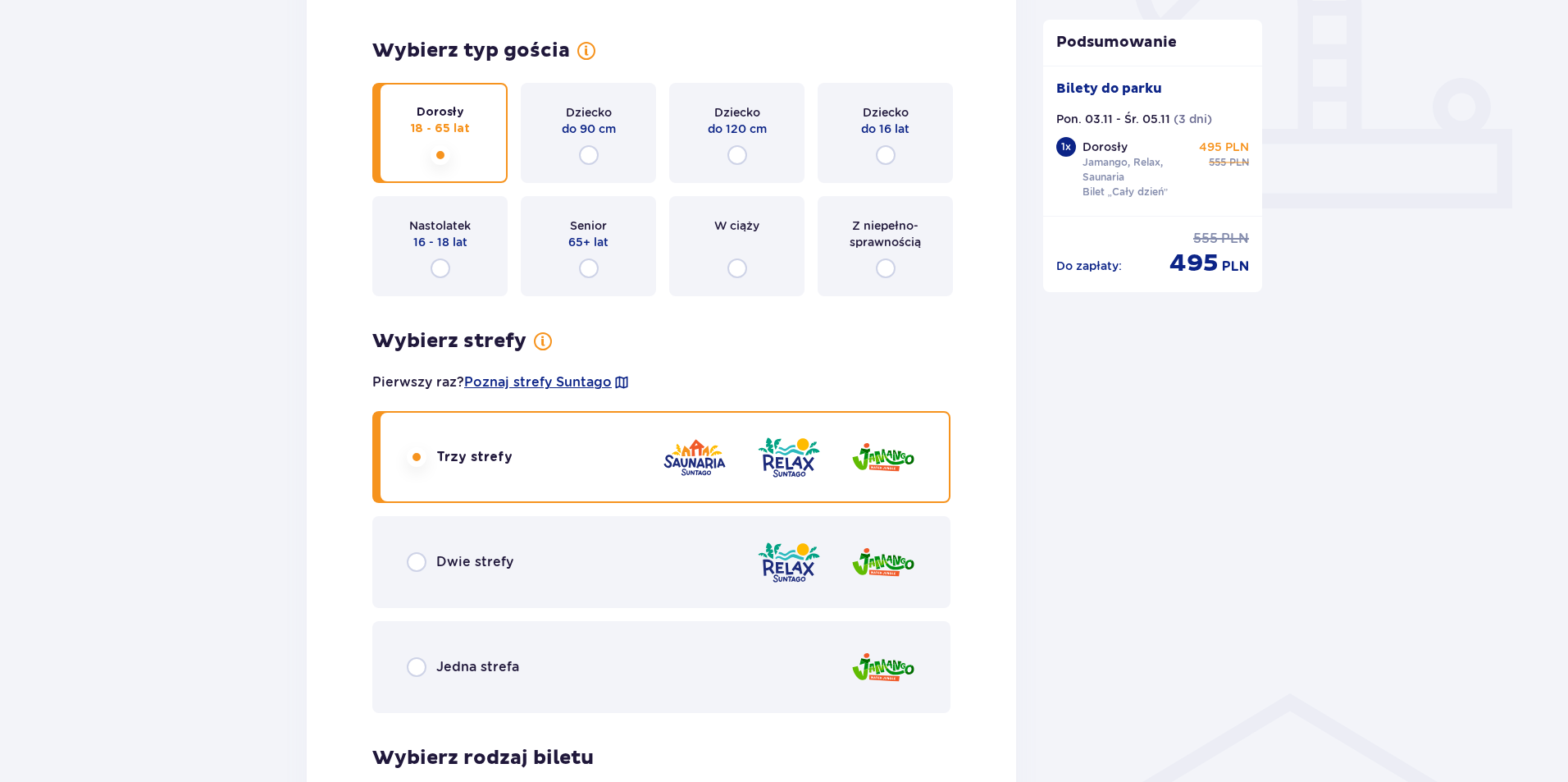
scroll to position [657, 0]
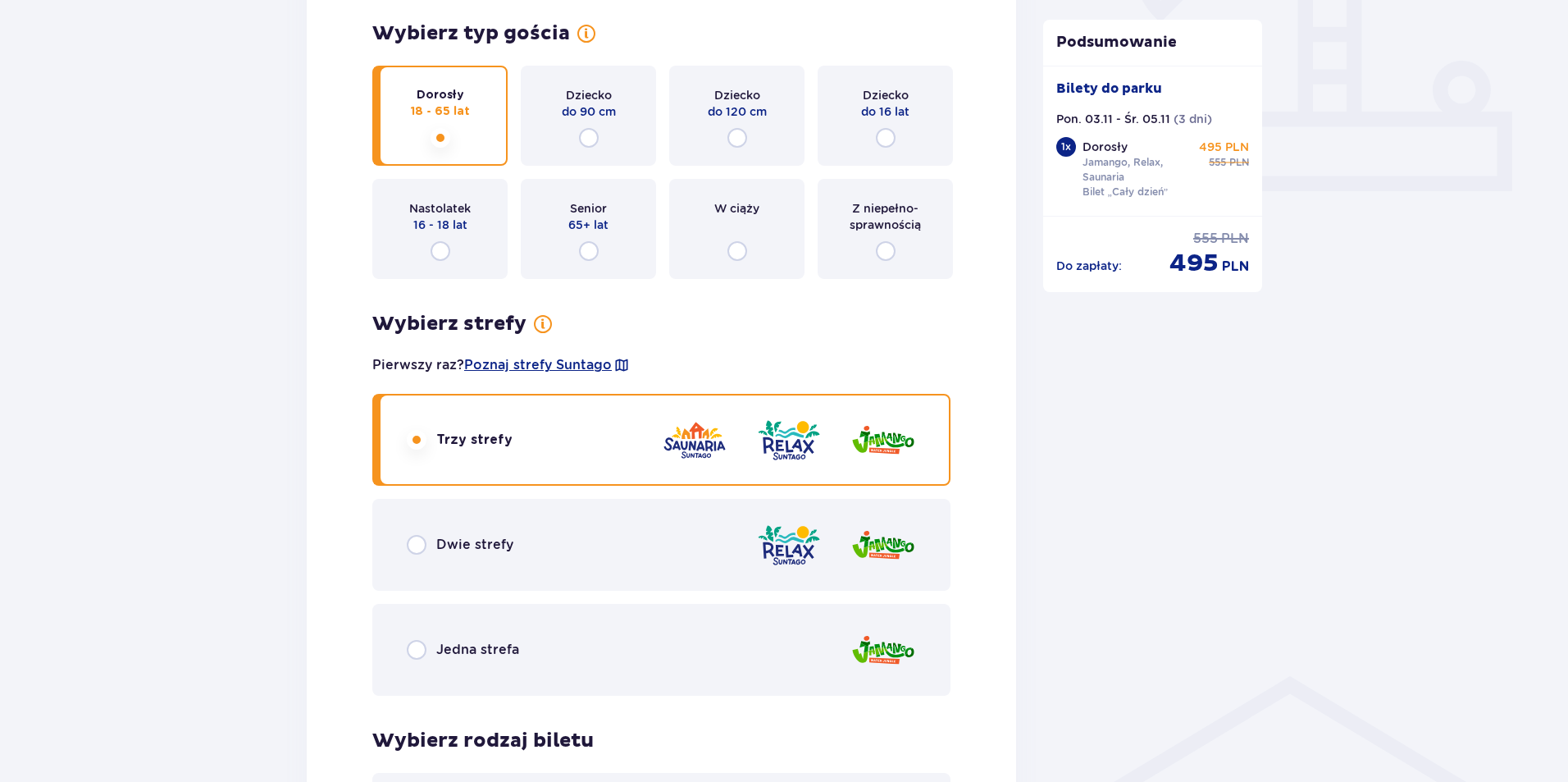
click at [419, 443] on input "radio" at bounding box center [416, 439] width 19 height 19
radio input "true"
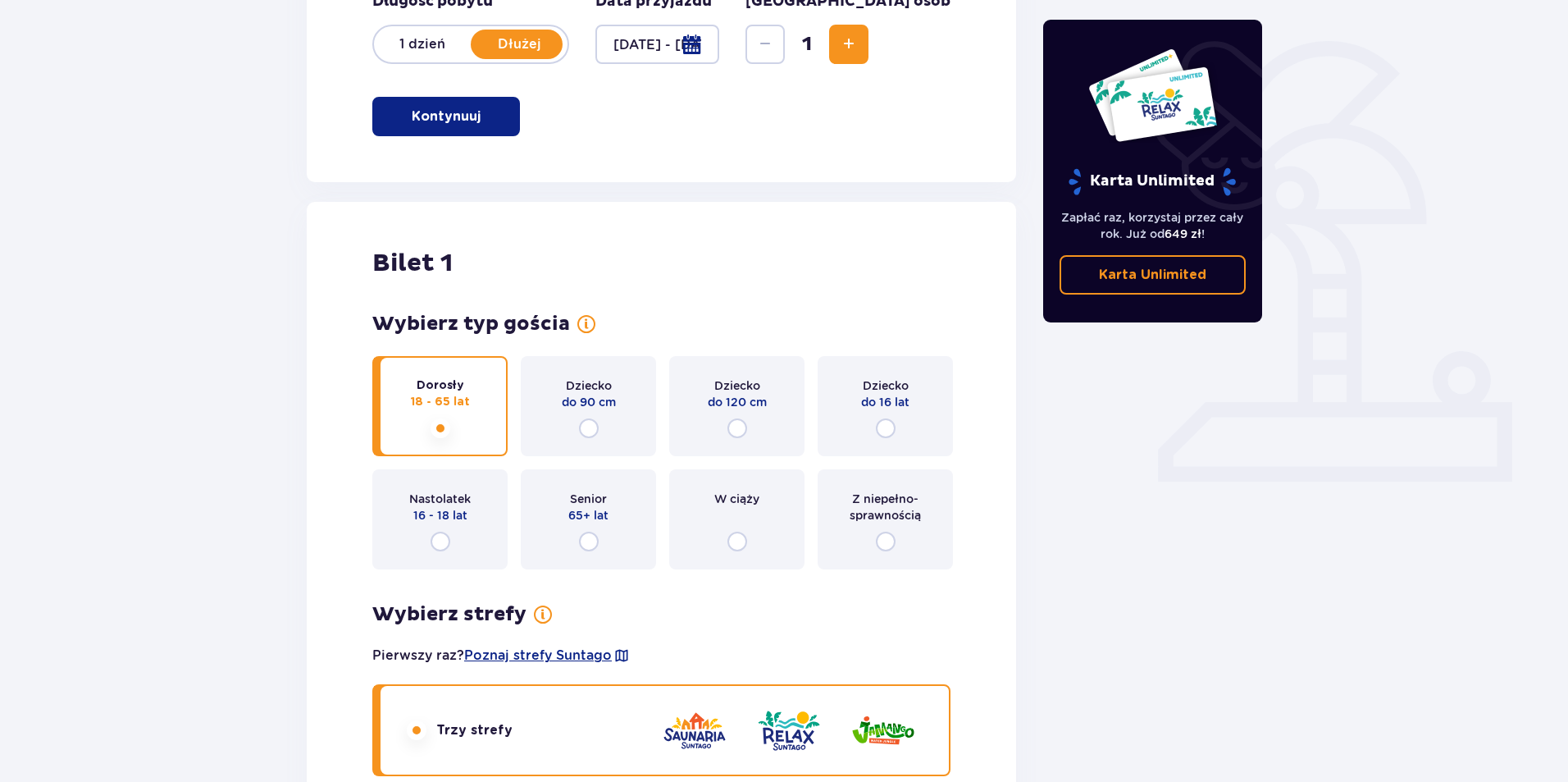
scroll to position [0, 0]
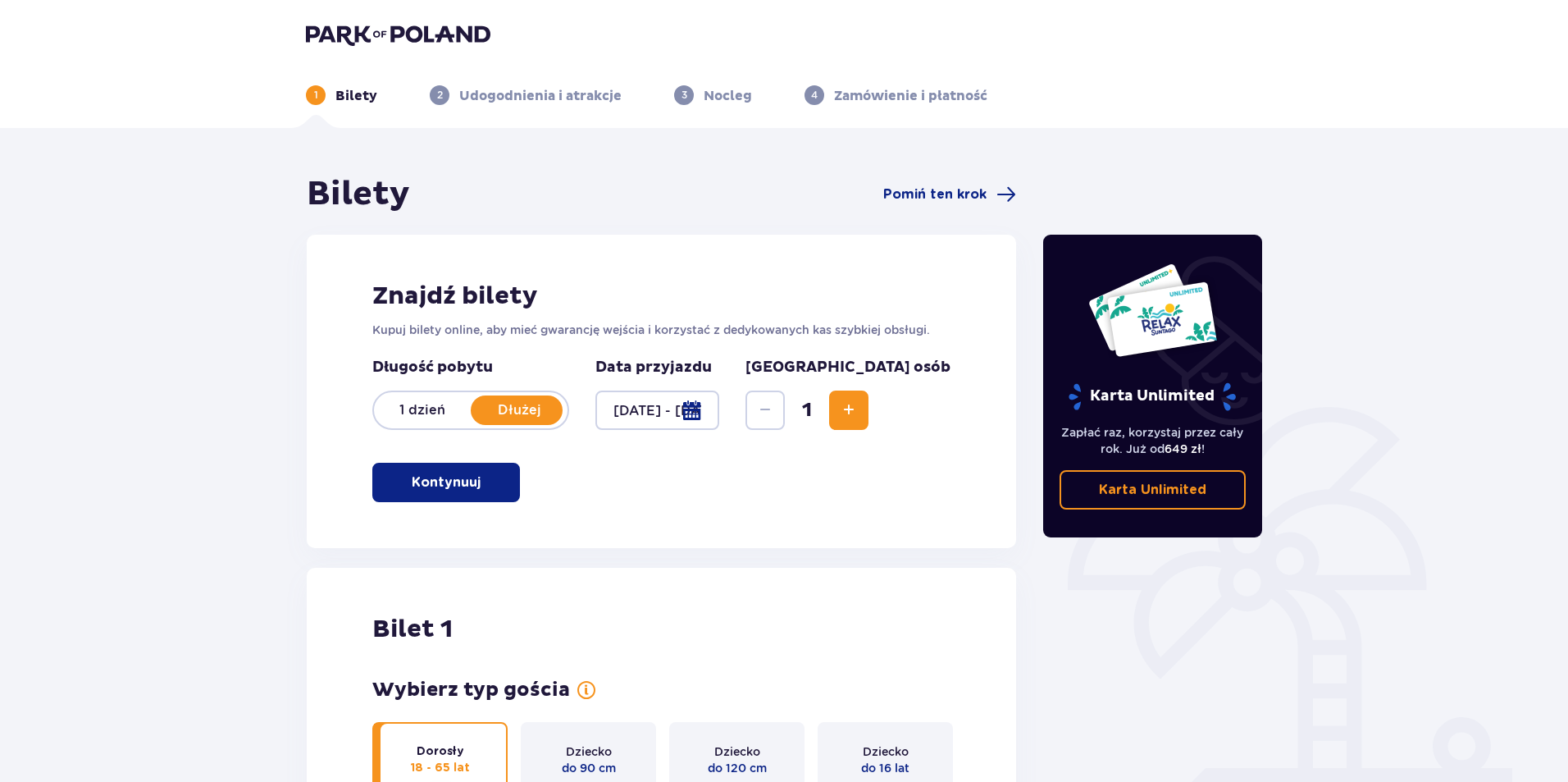
click at [410, 414] on p "1 dzień" at bounding box center [422, 411] width 97 height 18
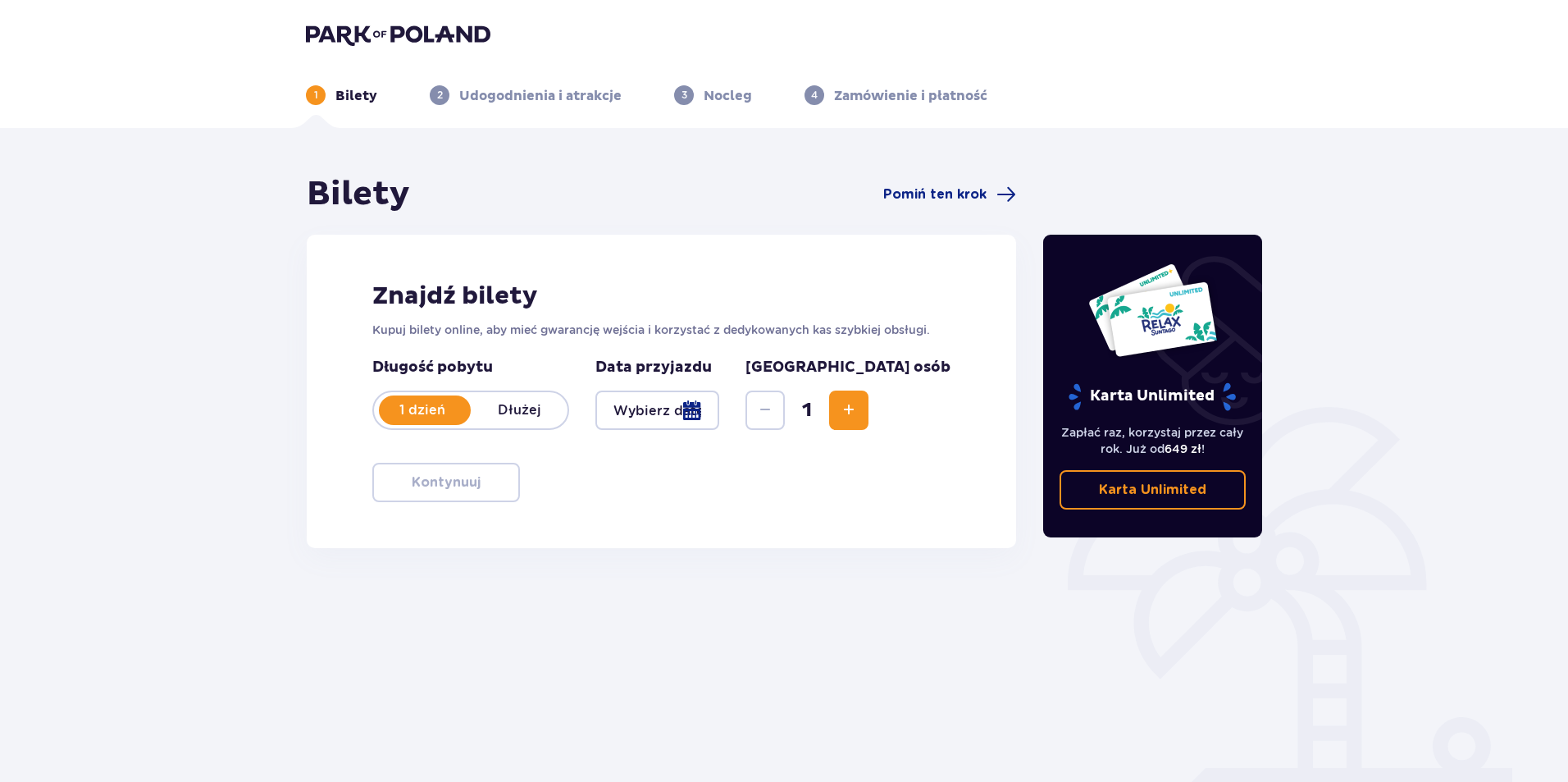
click at [866, 372] on p "[GEOGRAPHIC_DATA] osób" at bounding box center [848, 367] width 205 height 19
click at [969, 187] on span "Pomiń ten krok" at bounding box center [935, 194] width 103 height 18
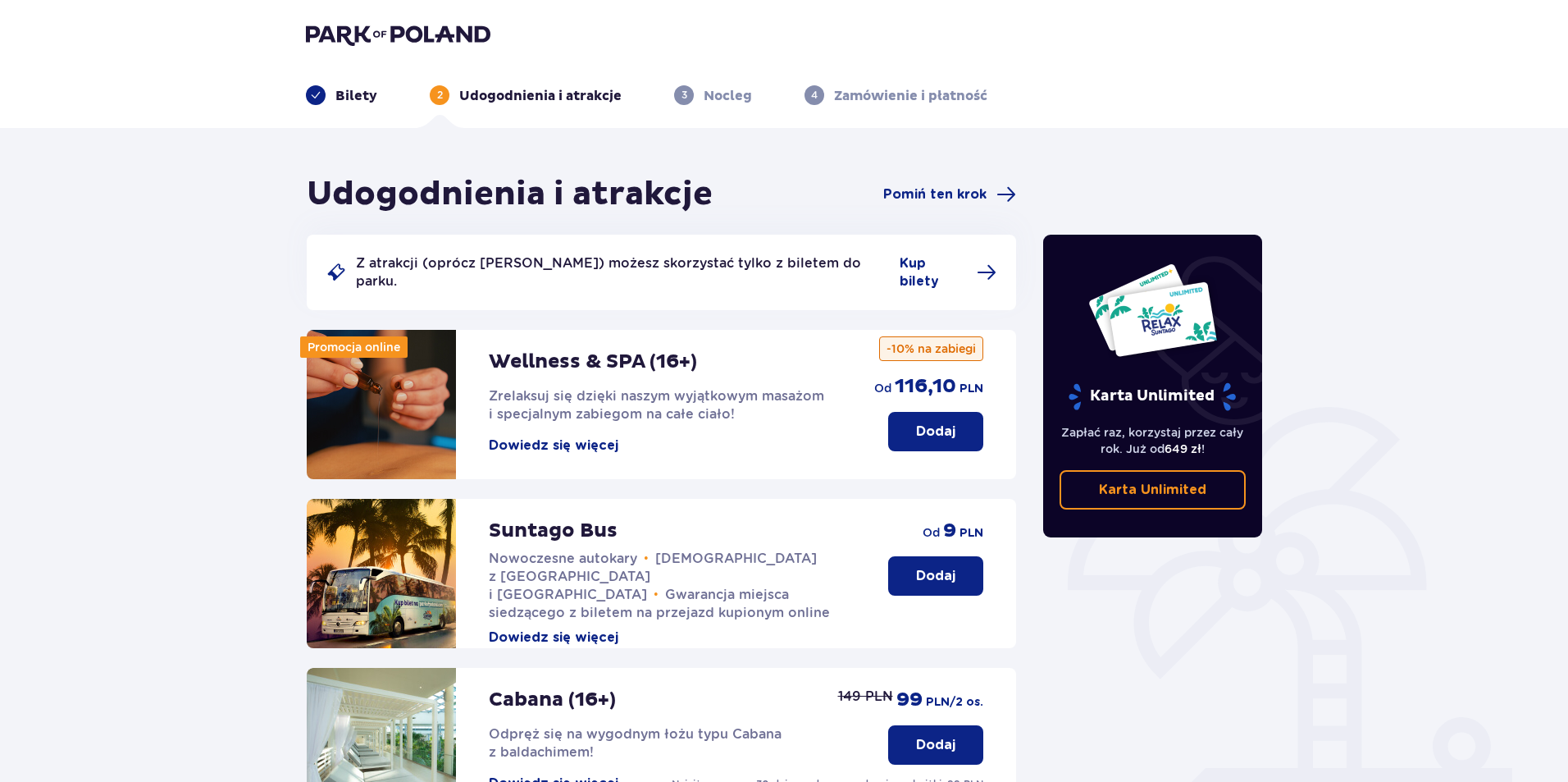
click at [320, 99] on span at bounding box center [316, 95] width 11 height 11
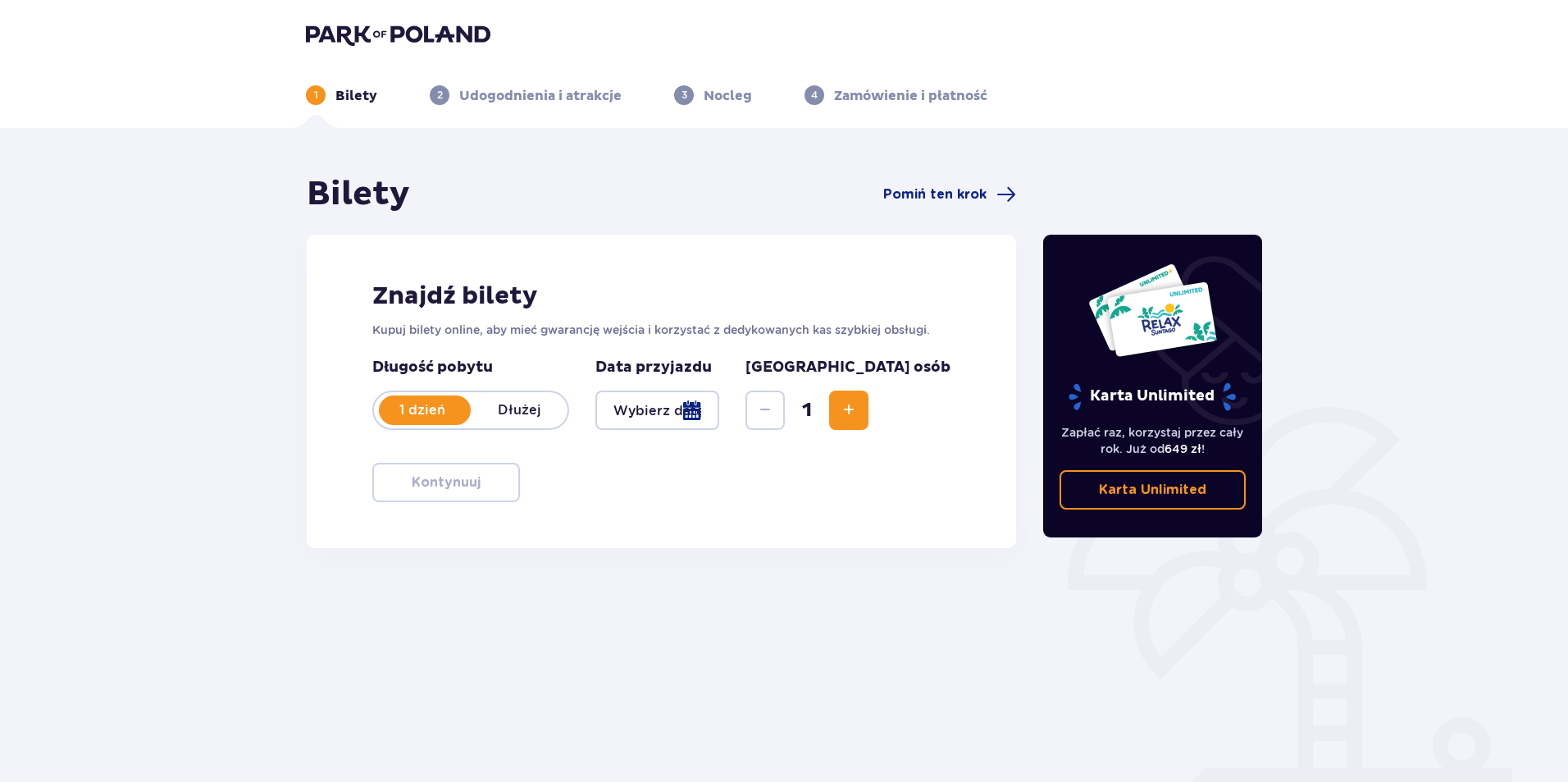
click at [1157, 477] on link "Karta Unlimited" at bounding box center [1153, 489] width 187 height 40
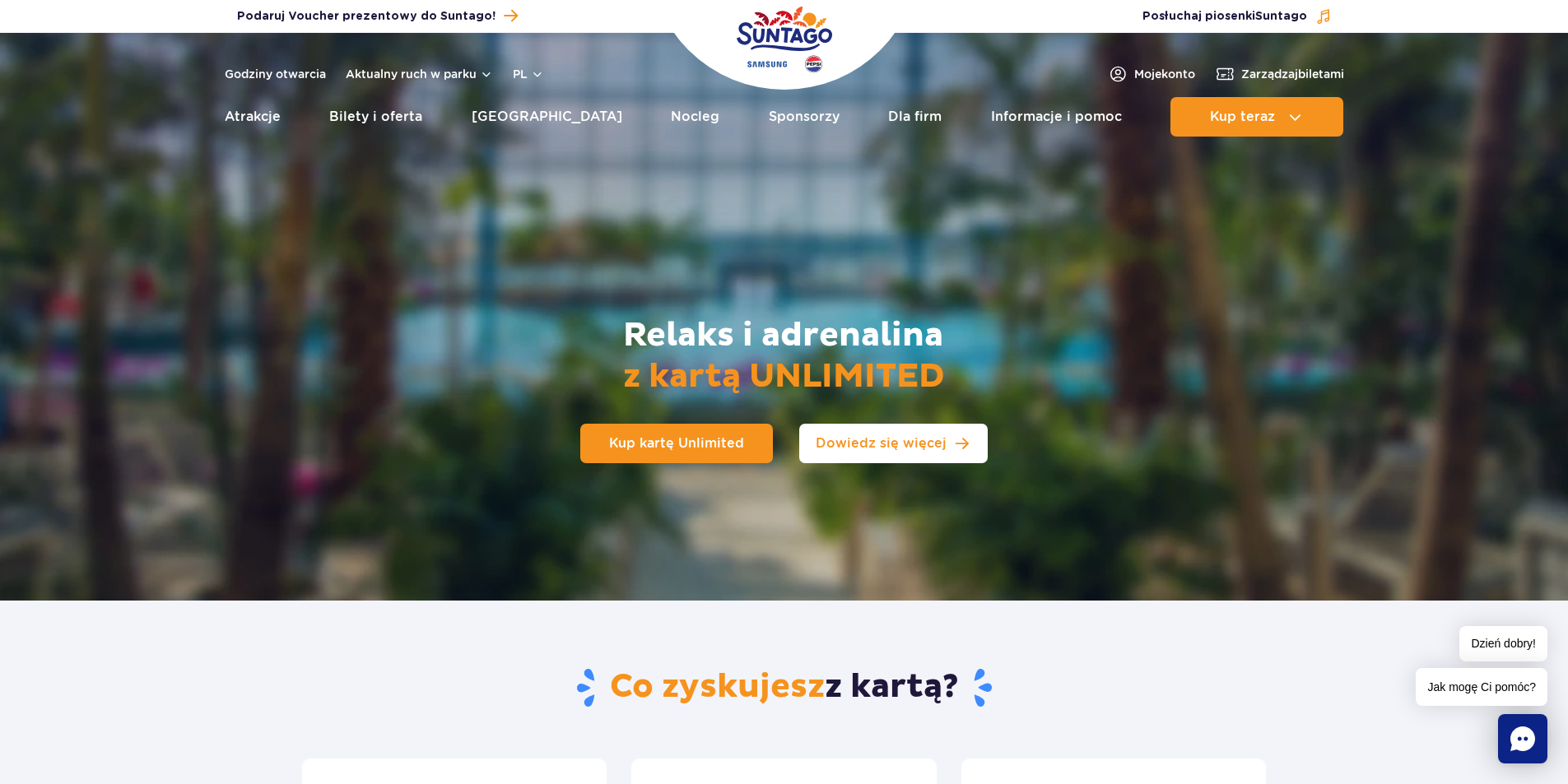
click at [881, 456] on link "Dowiedz się więcej" at bounding box center [893, 443] width 188 height 40
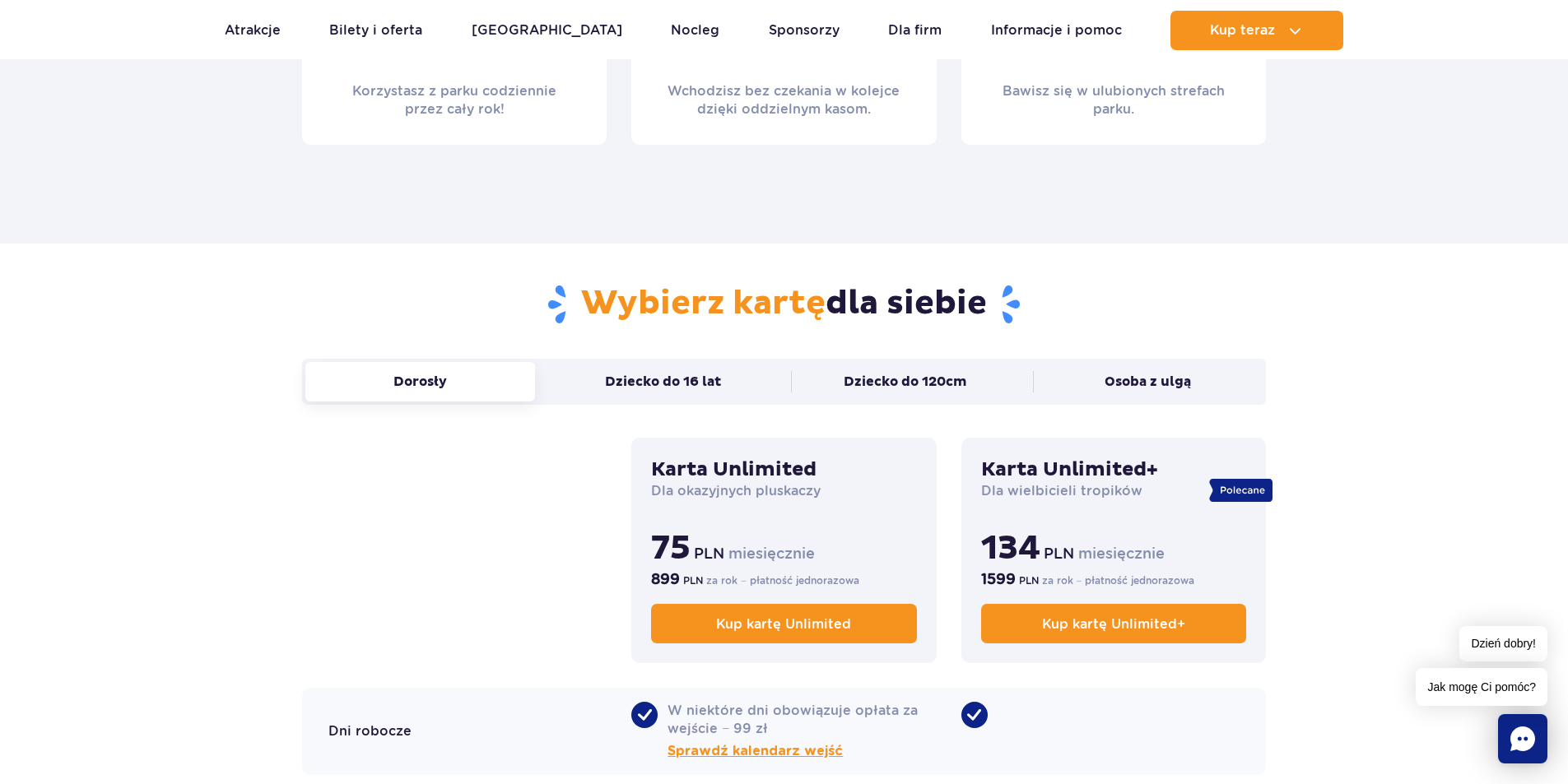
scroll to position [930, 0]
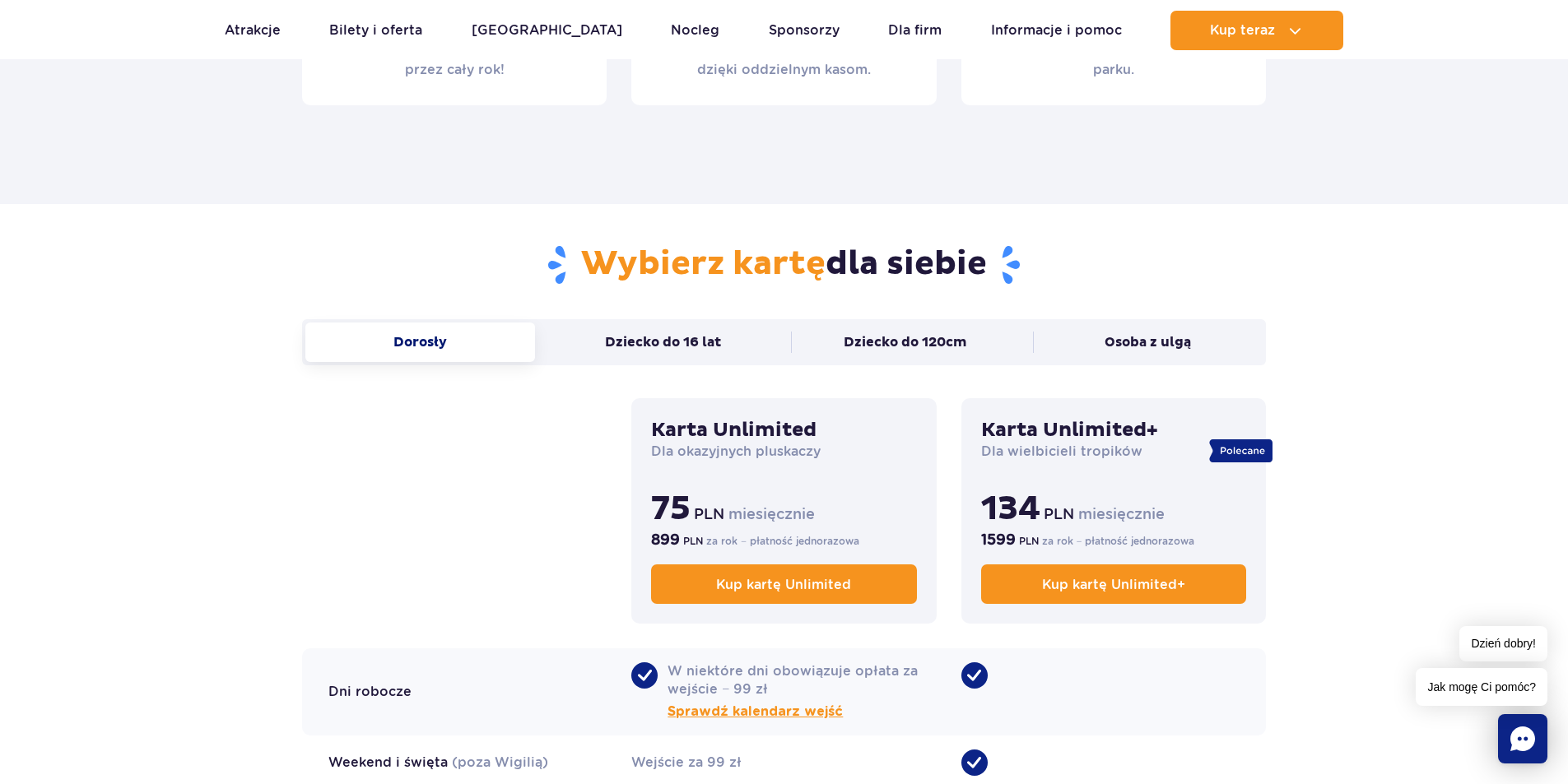
click at [424, 346] on button "Dorosły" at bounding box center [420, 342] width 230 height 40
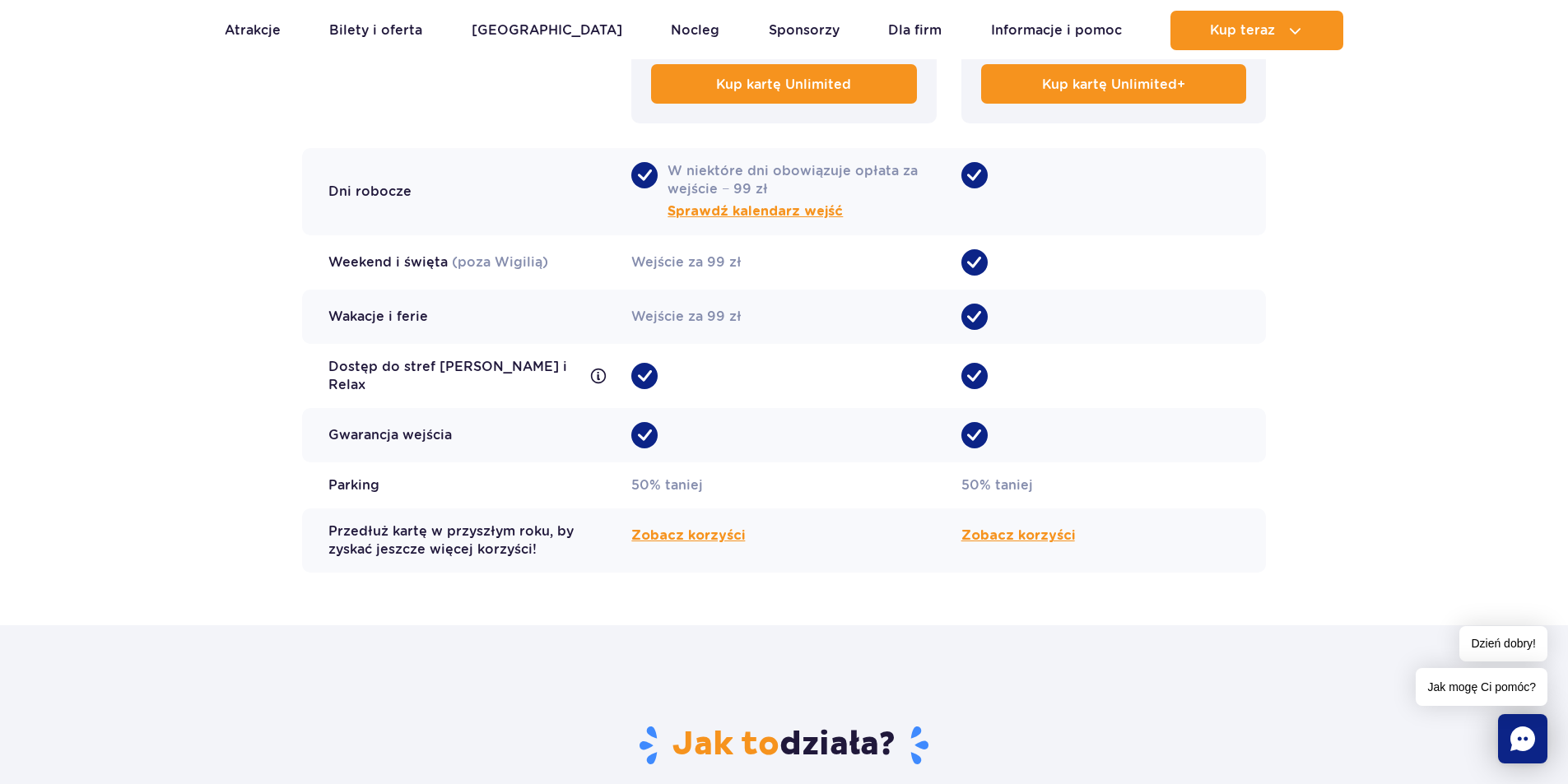
scroll to position [1423, 0]
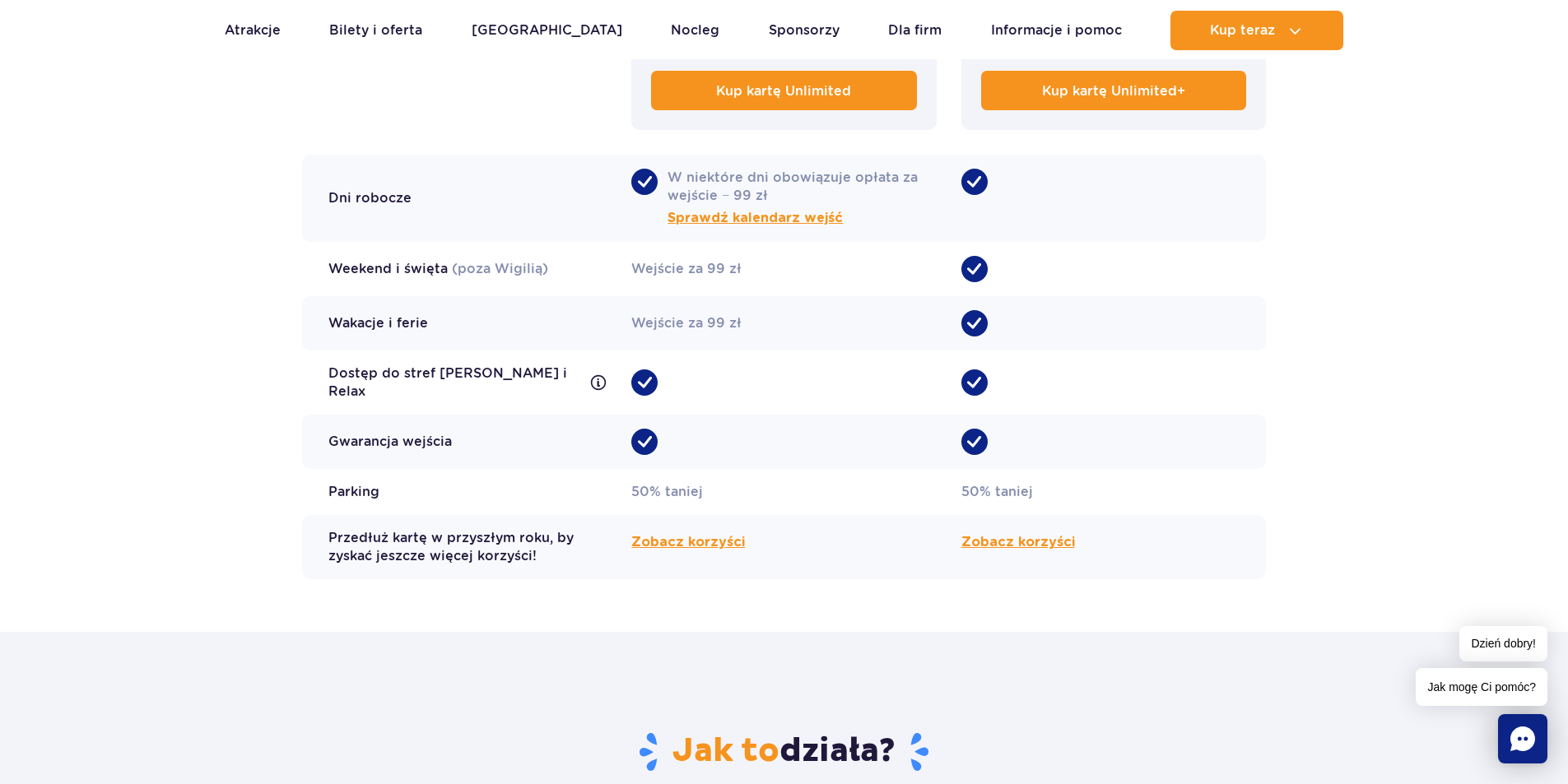
click at [590, 381] on icon at bounding box center [599, 382] width 17 height 17
click at [590, 378] on icon at bounding box center [599, 382] width 17 height 17
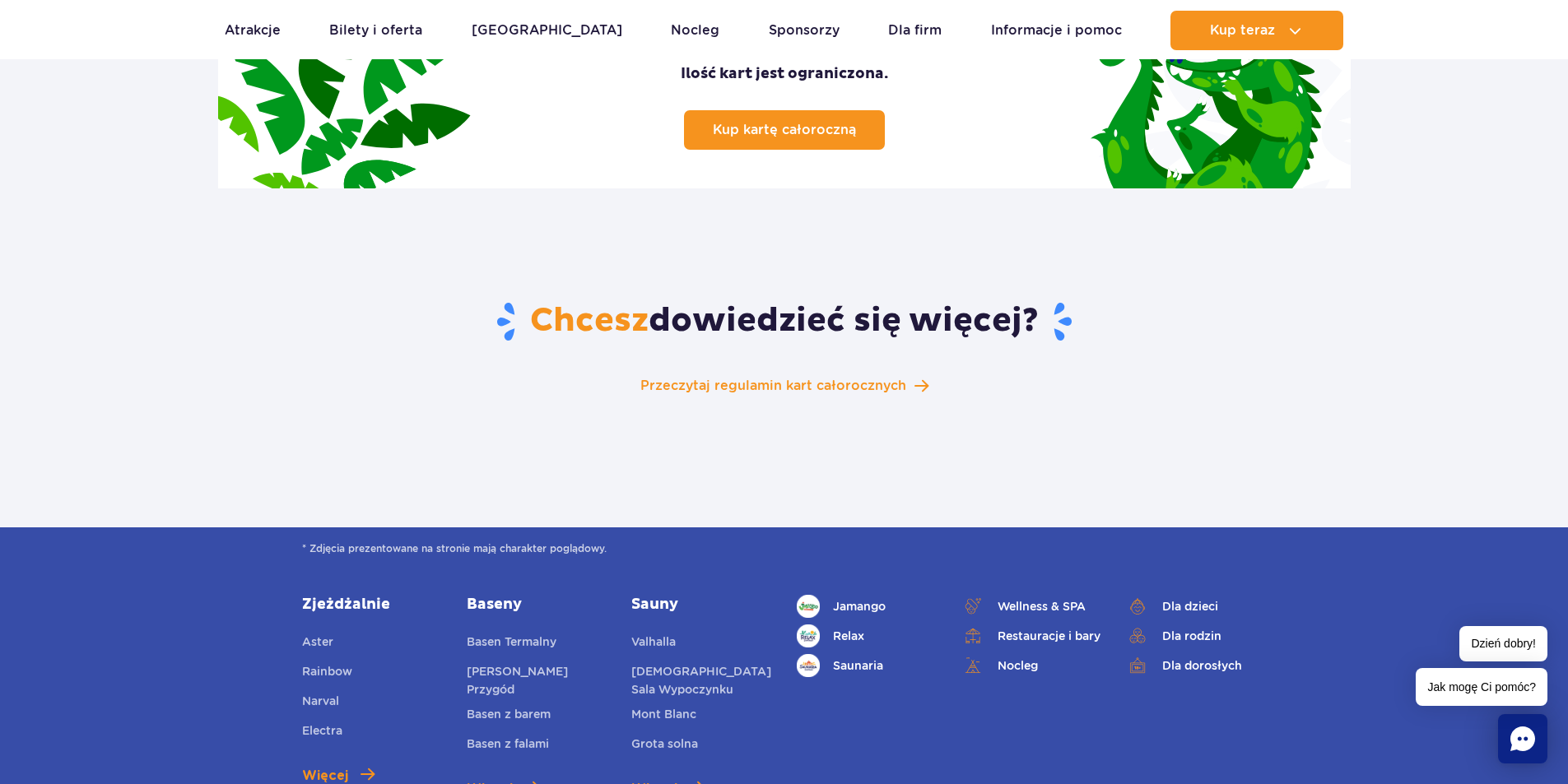
scroll to position [2575, 0]
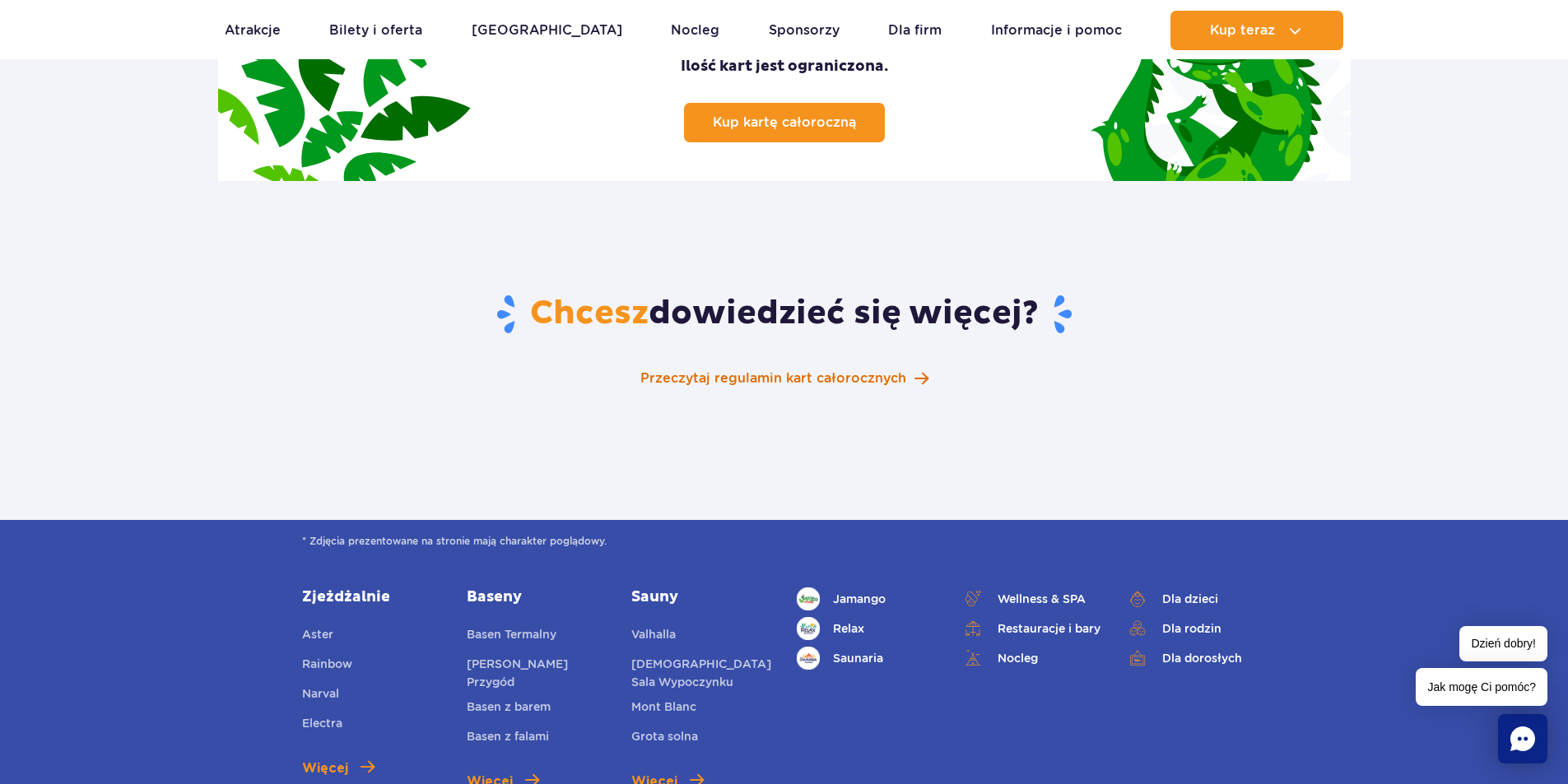
click at [897, 368] on span "Przeczytaj regulamin kart całorocznych" at bounding box center [773, 378] width 266 height 19
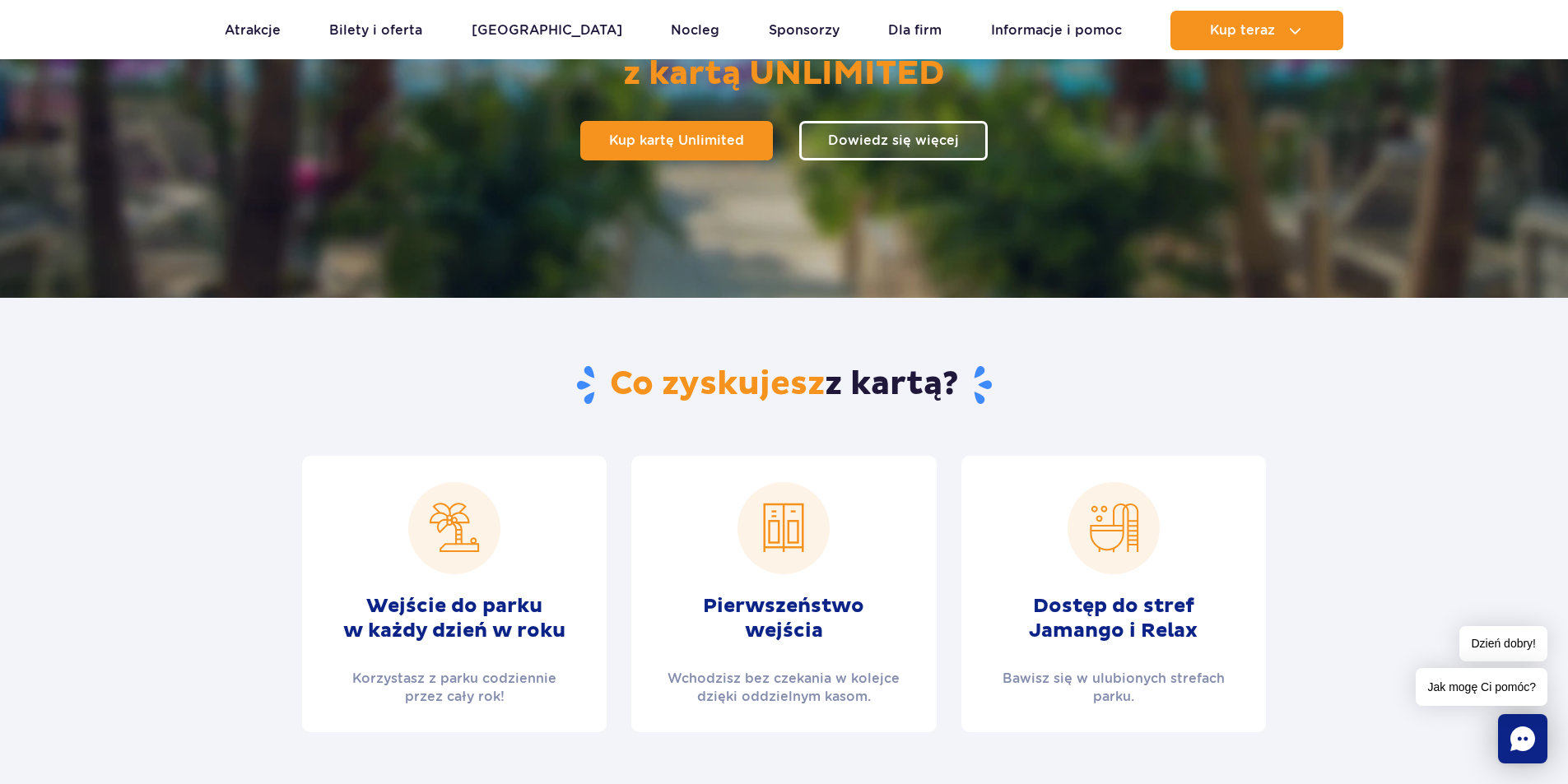
scroll to position [0, 0]
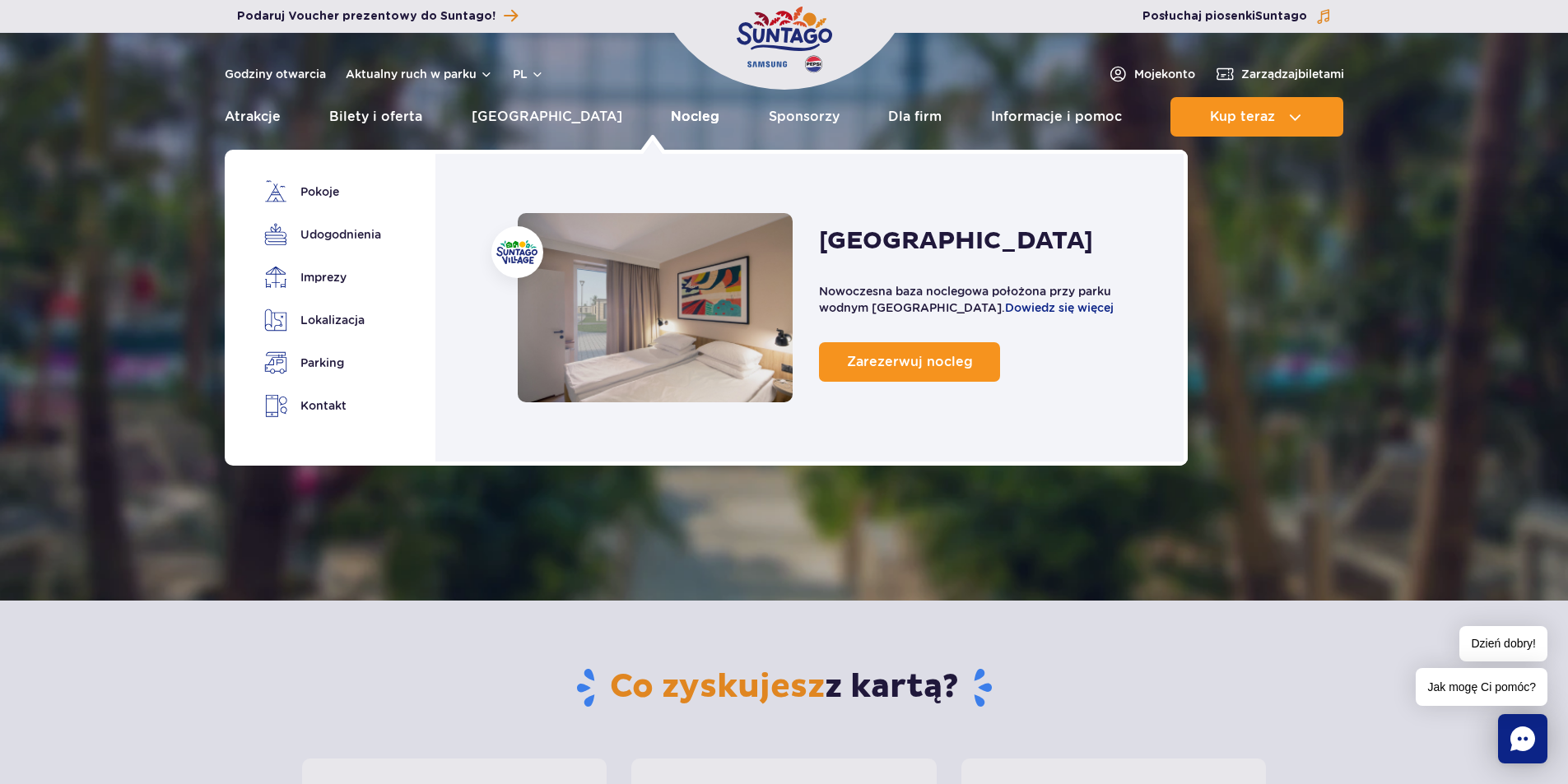
click at [671, 121] on link "Nocleg" at bounding box center [695, 116] width 49 height 40
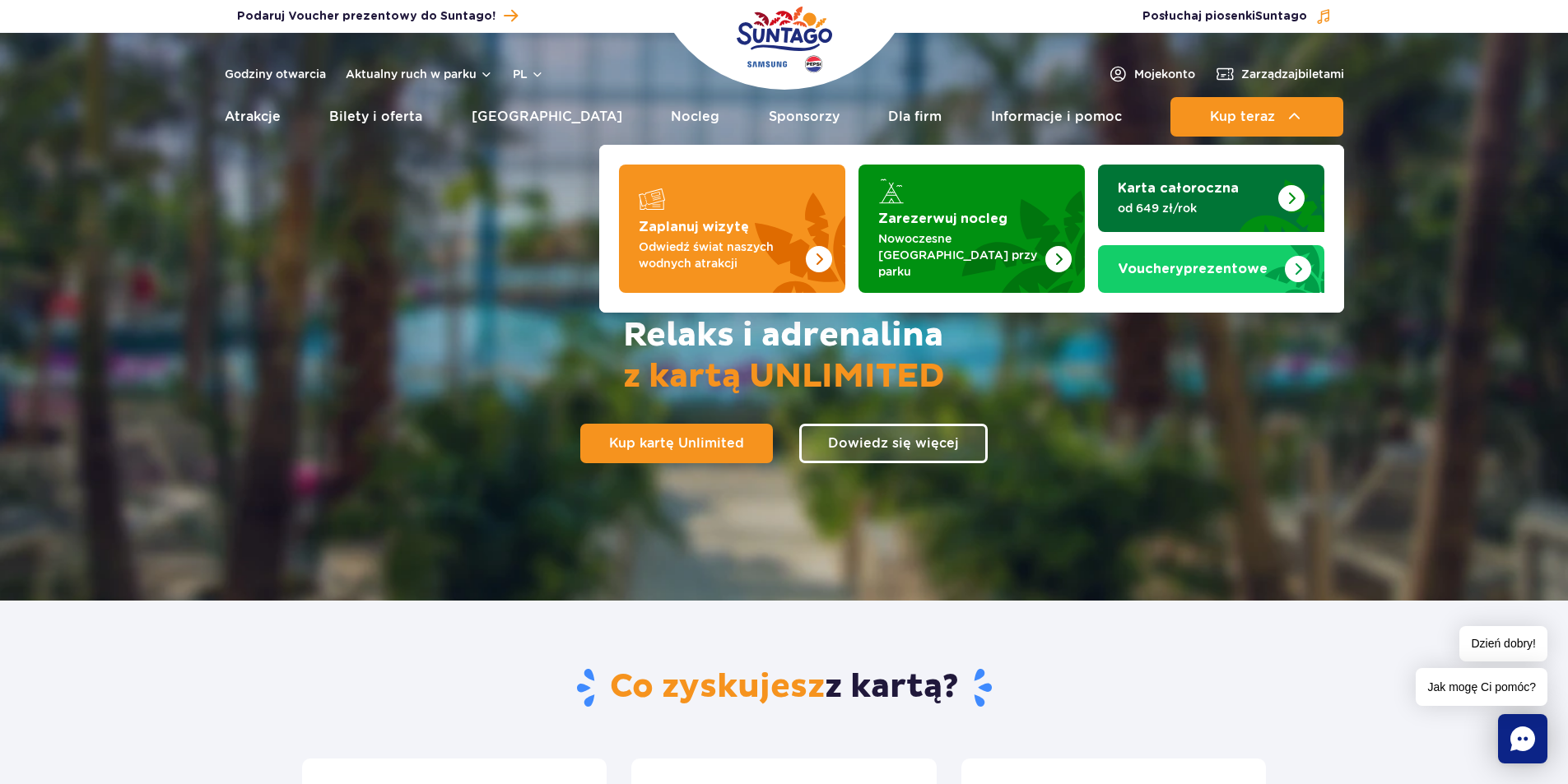
click at [1297, 194] on img "Karta całoroczna" at bounding box center [1292, 198] width 27 height 27
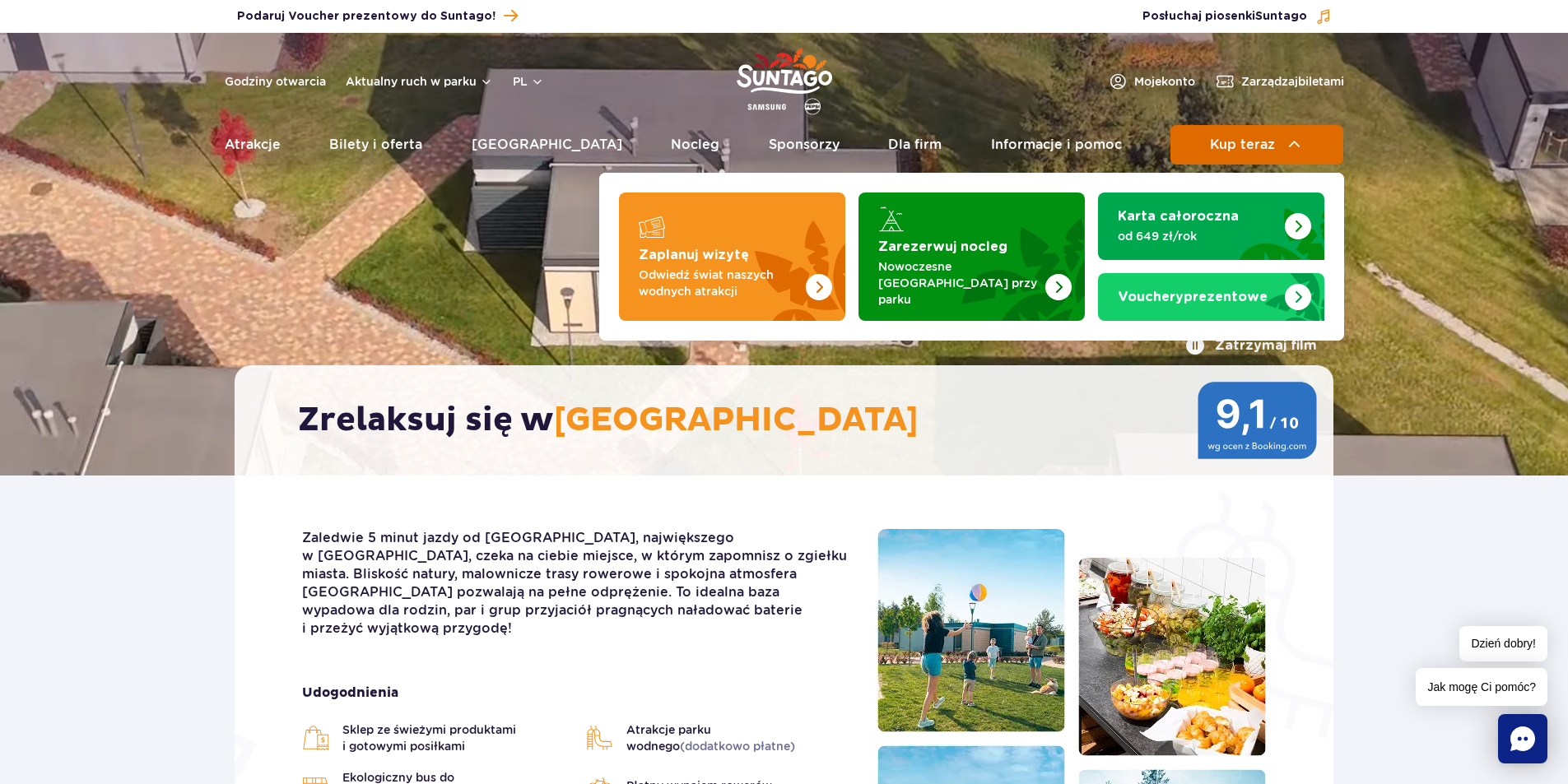
click at [1253, 138] on span "Kup teraz" at bounding box center [1243, 145] width 65 height 15
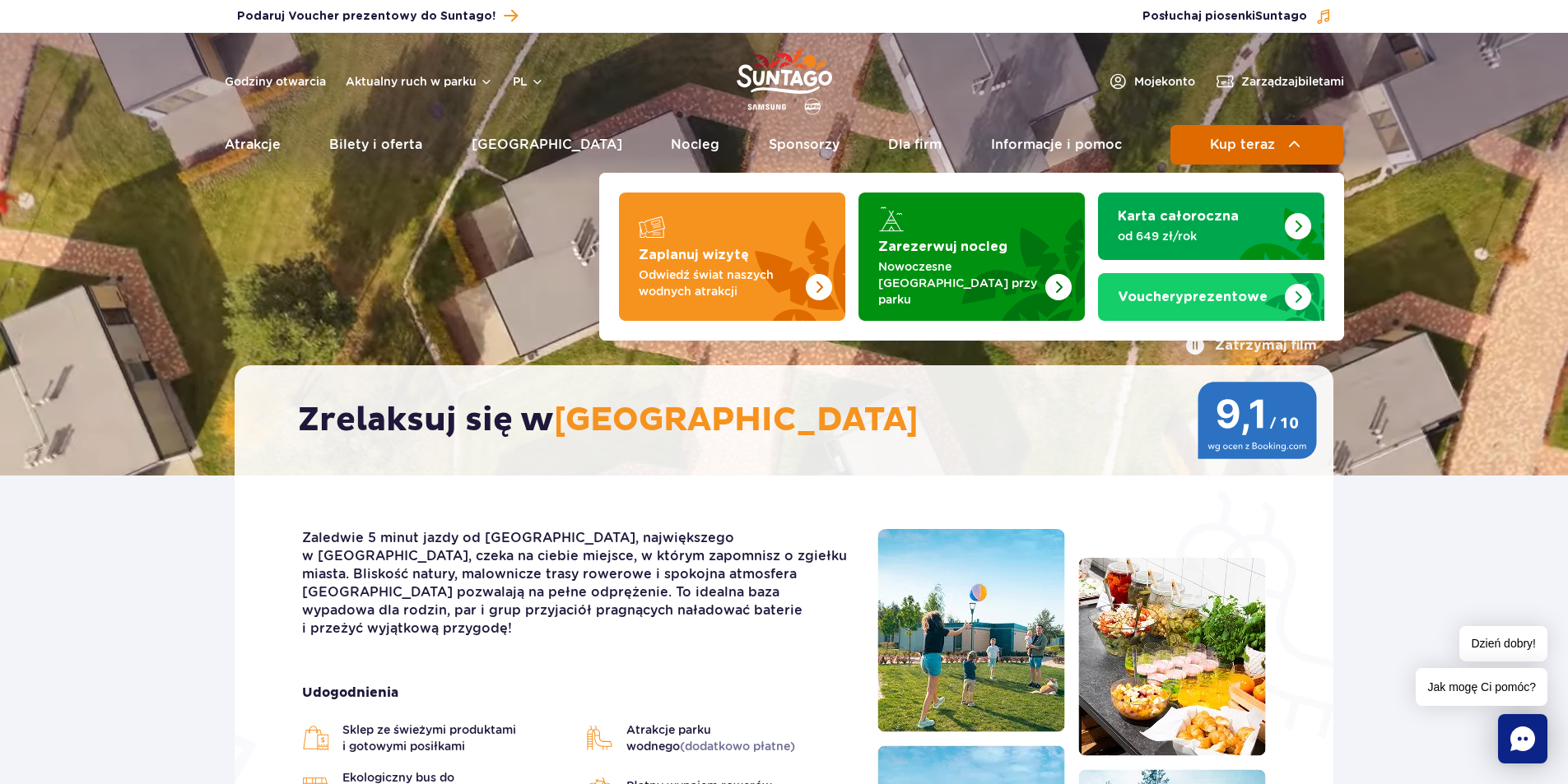
click at [1258, 136] on button "Kup teraz" at bounding box center [1257, 144] width 173 height 40
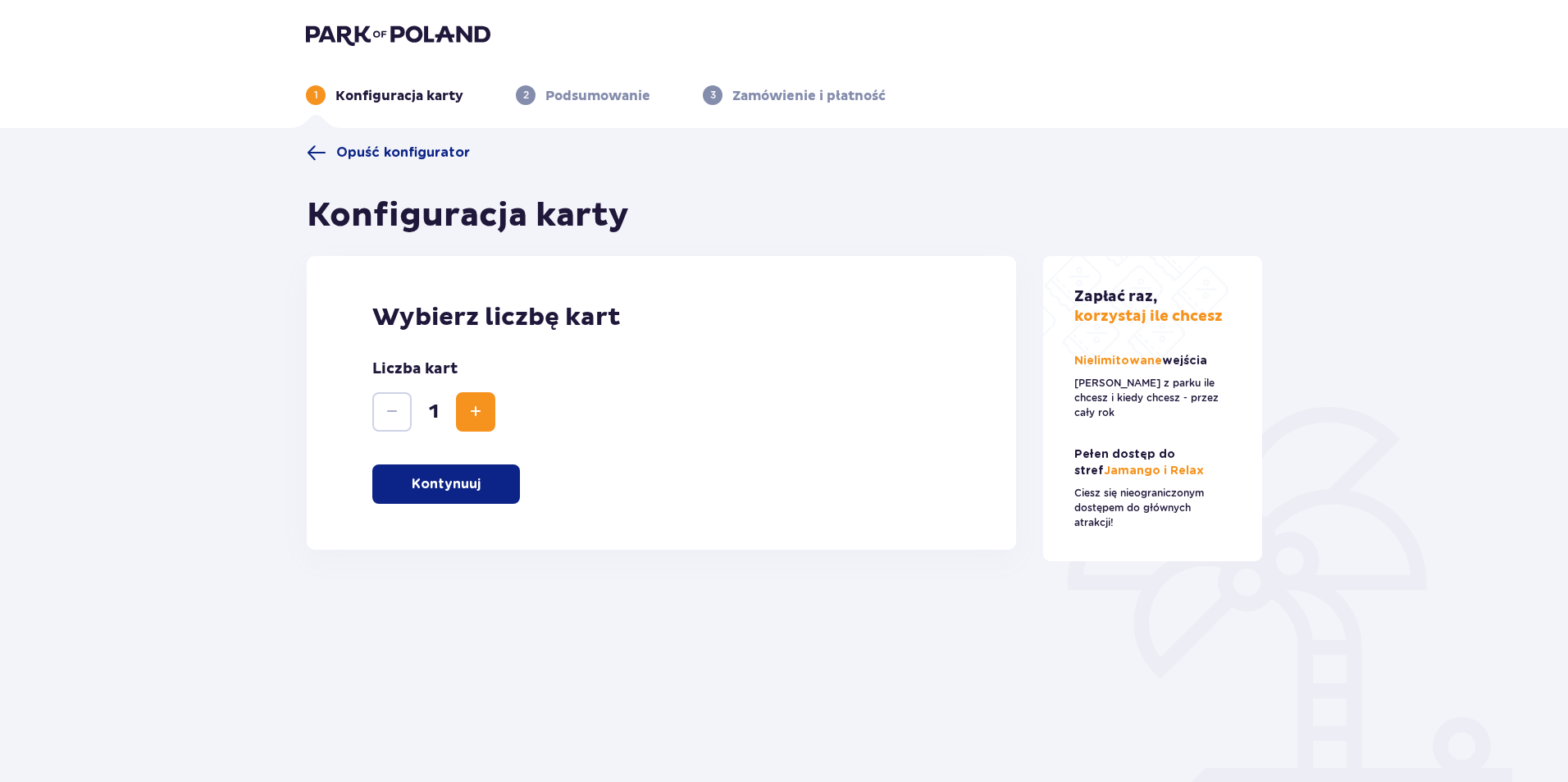
scroll to position [64, 0]
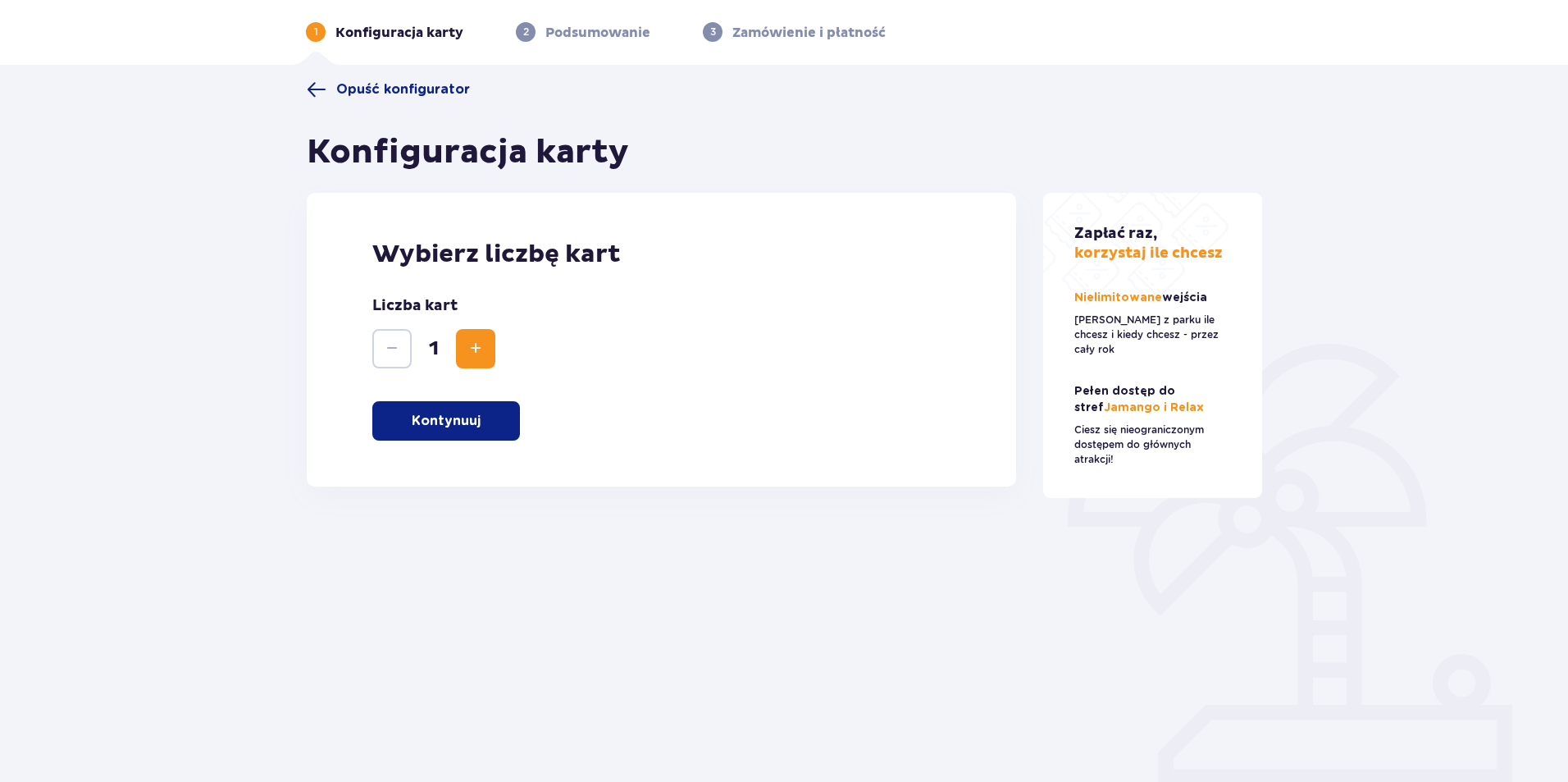
click at [446, 417] on p "Kontynuuj" at bounding box center [446, 421] width 69 height 18
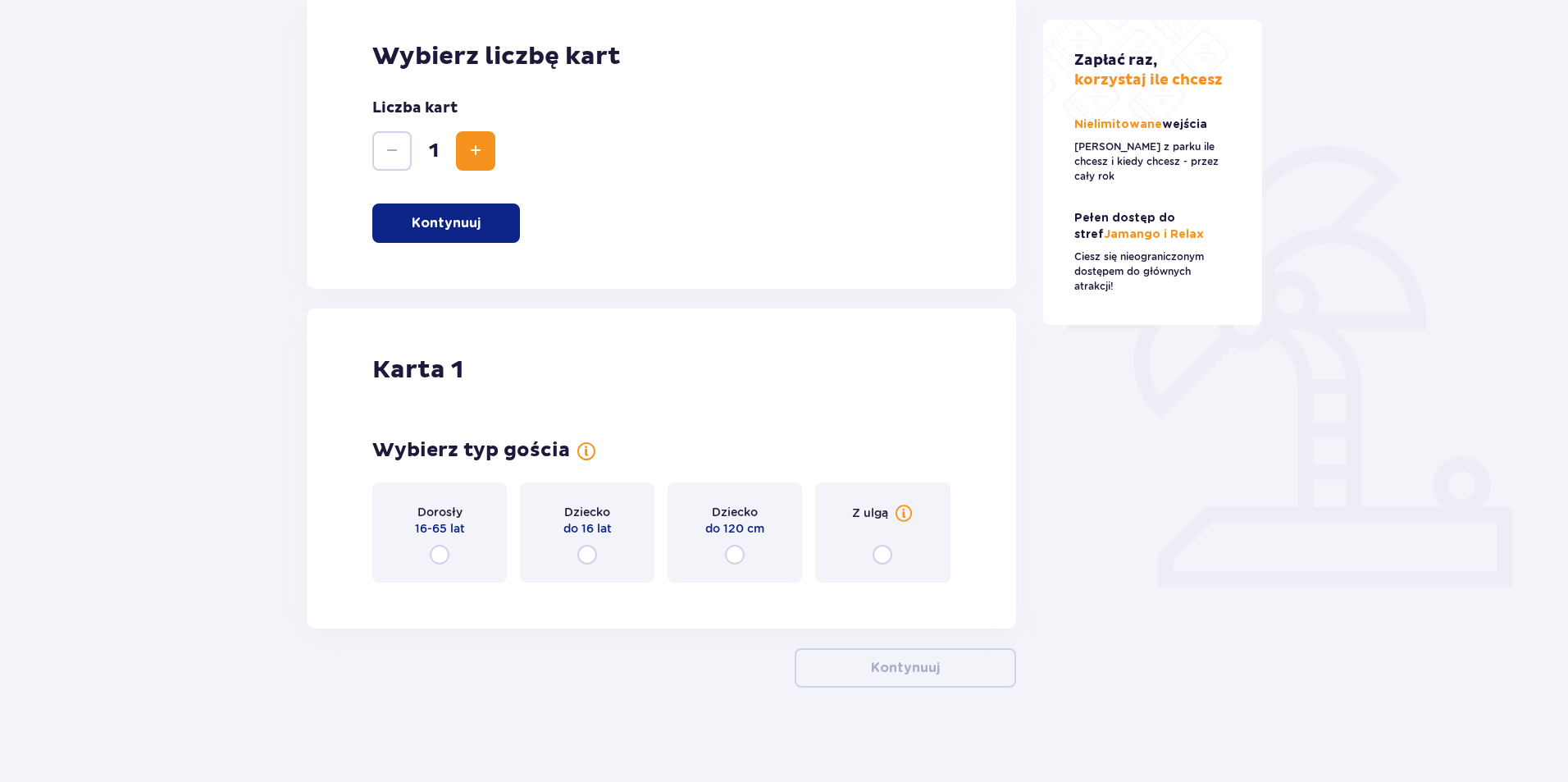
scroll to position [265, 0]
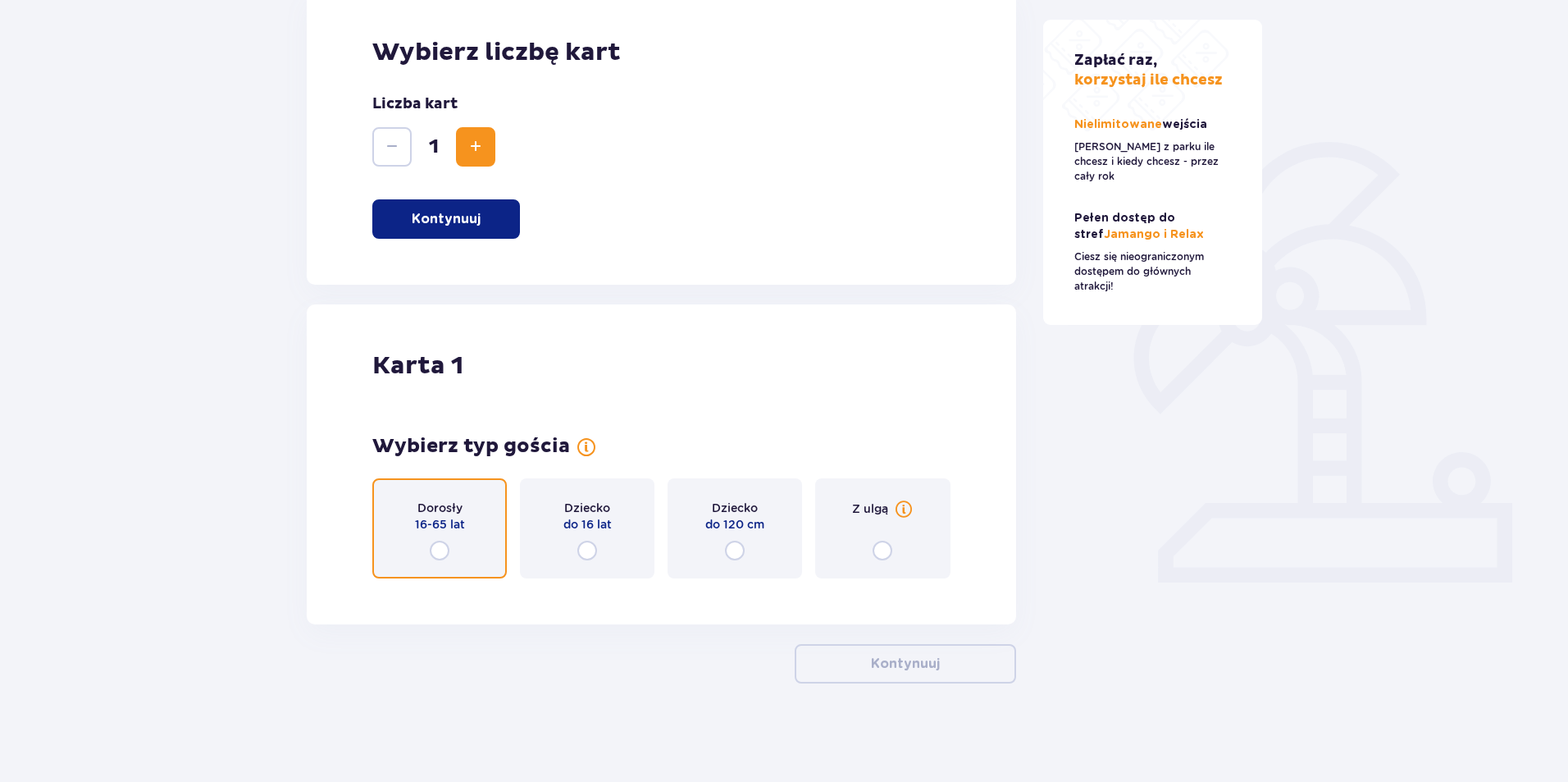
click at [444, 547] on input "radio" at bounding box center [439, 550] width 19 height 19
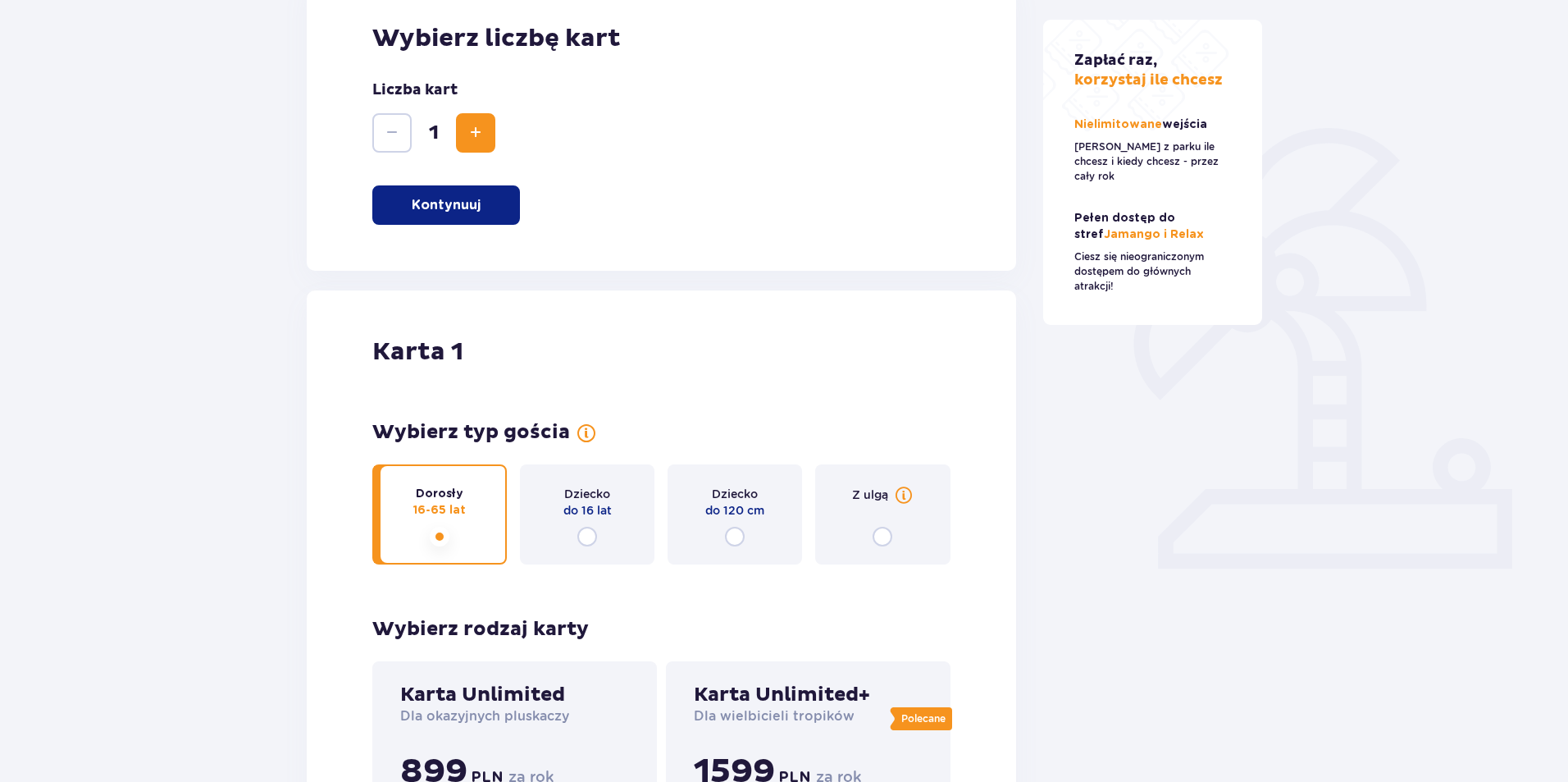
scroll to position [0, 0]
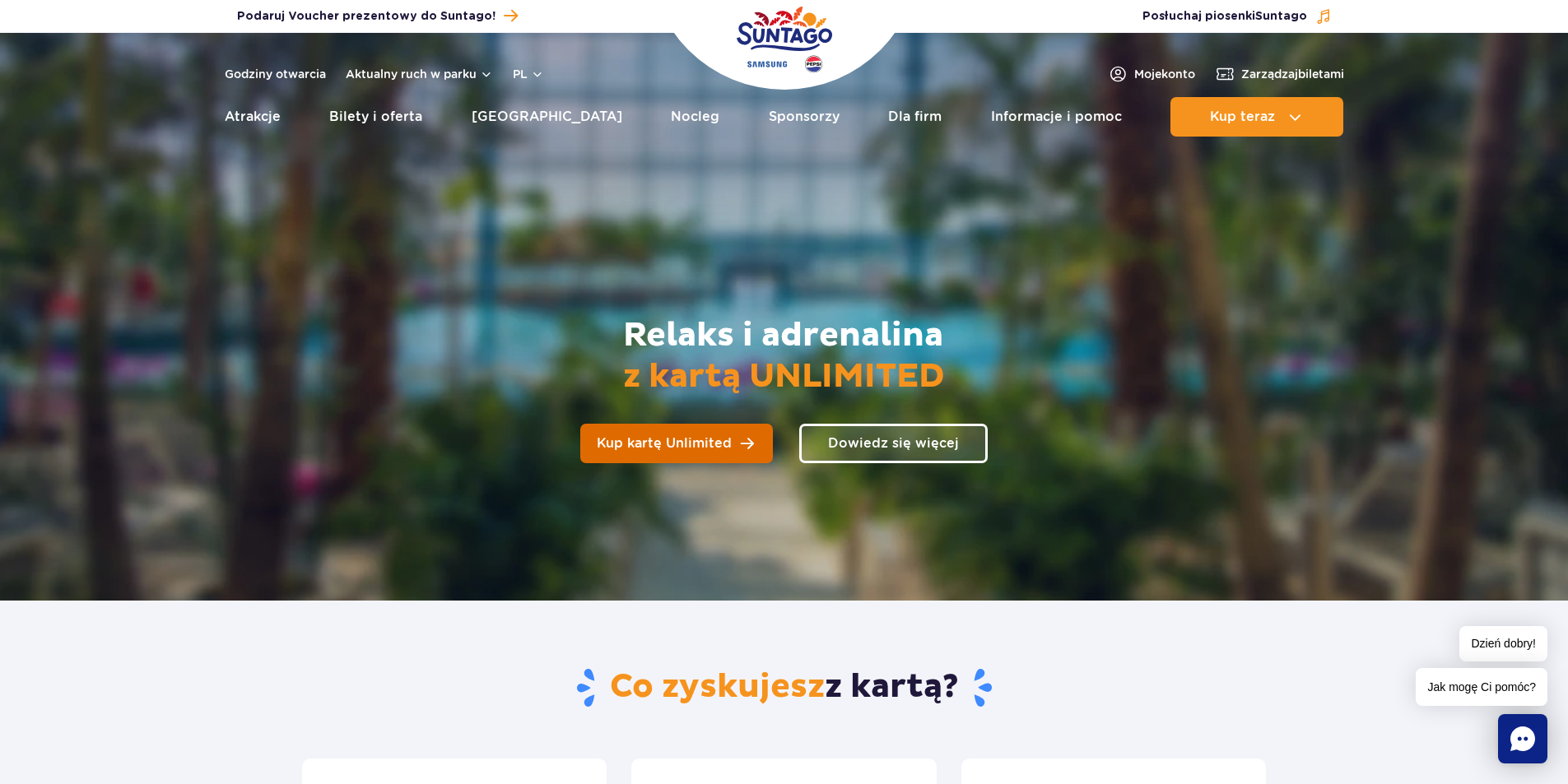
click at [683, 441] on span "Kup kartę Unlimited" at bounding box center [664, 443] width 135 height 13
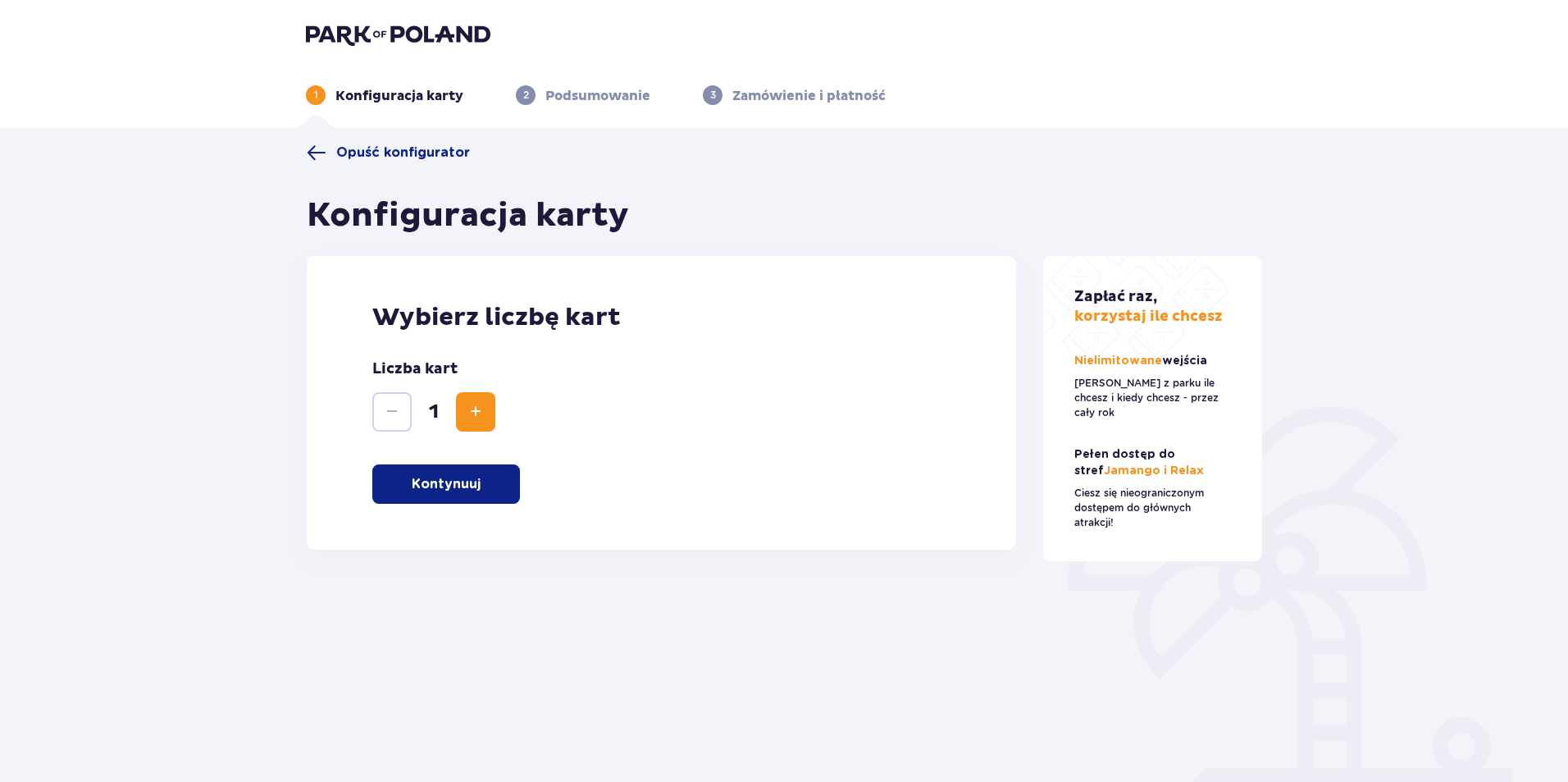
click at [476, 409] on span "Increase" at bounding box center [475, 412] width 19 height 19
drag, startPoint x: 458, startPoint y: 483, endPoint x: 462, endPoint y: 490, distance: 8.1
click at [460, 486] on p "Kontynuuj" at bounding box center [446, 484] width 69 height 18
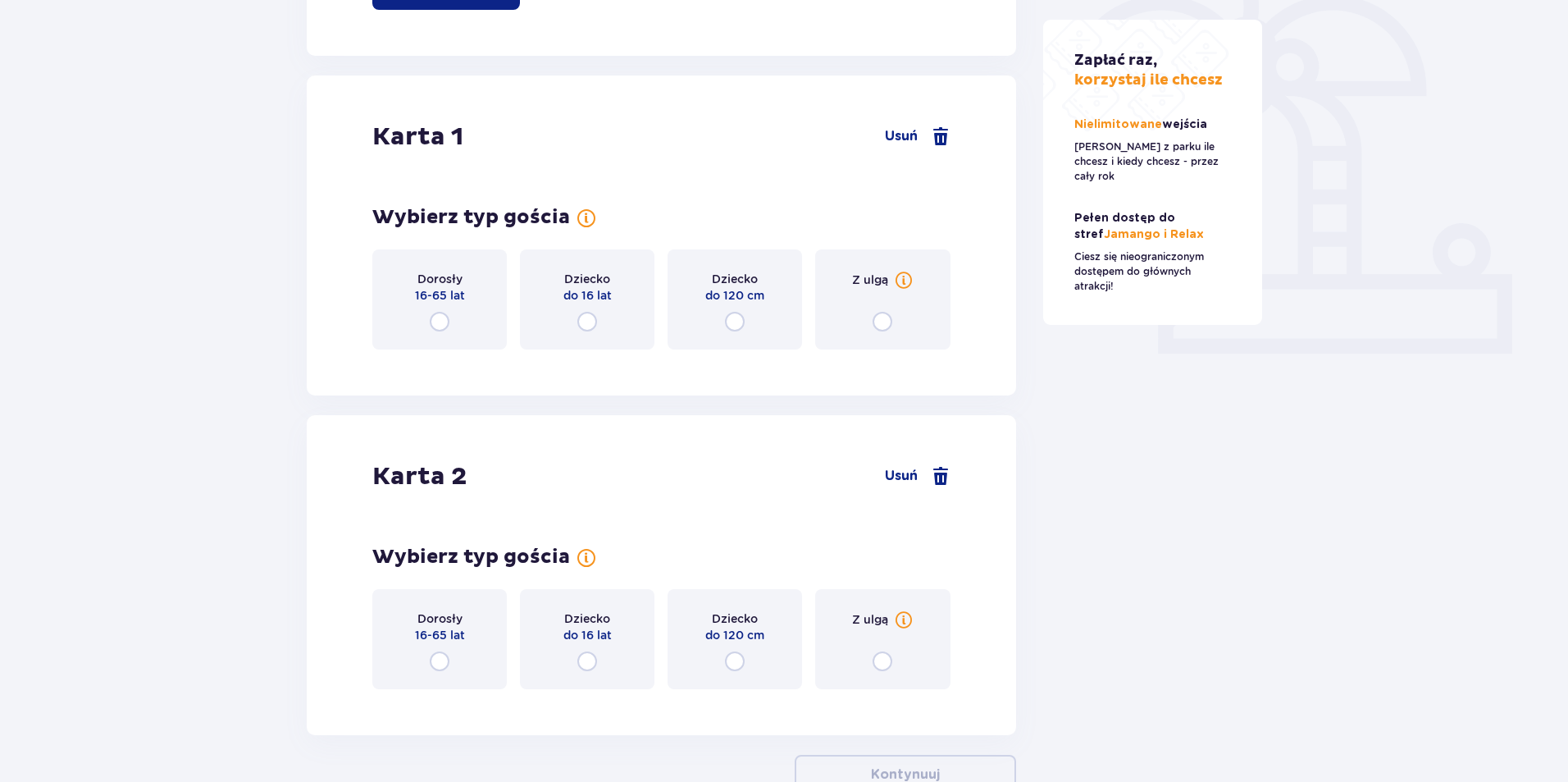
scroll to position [550, 0]
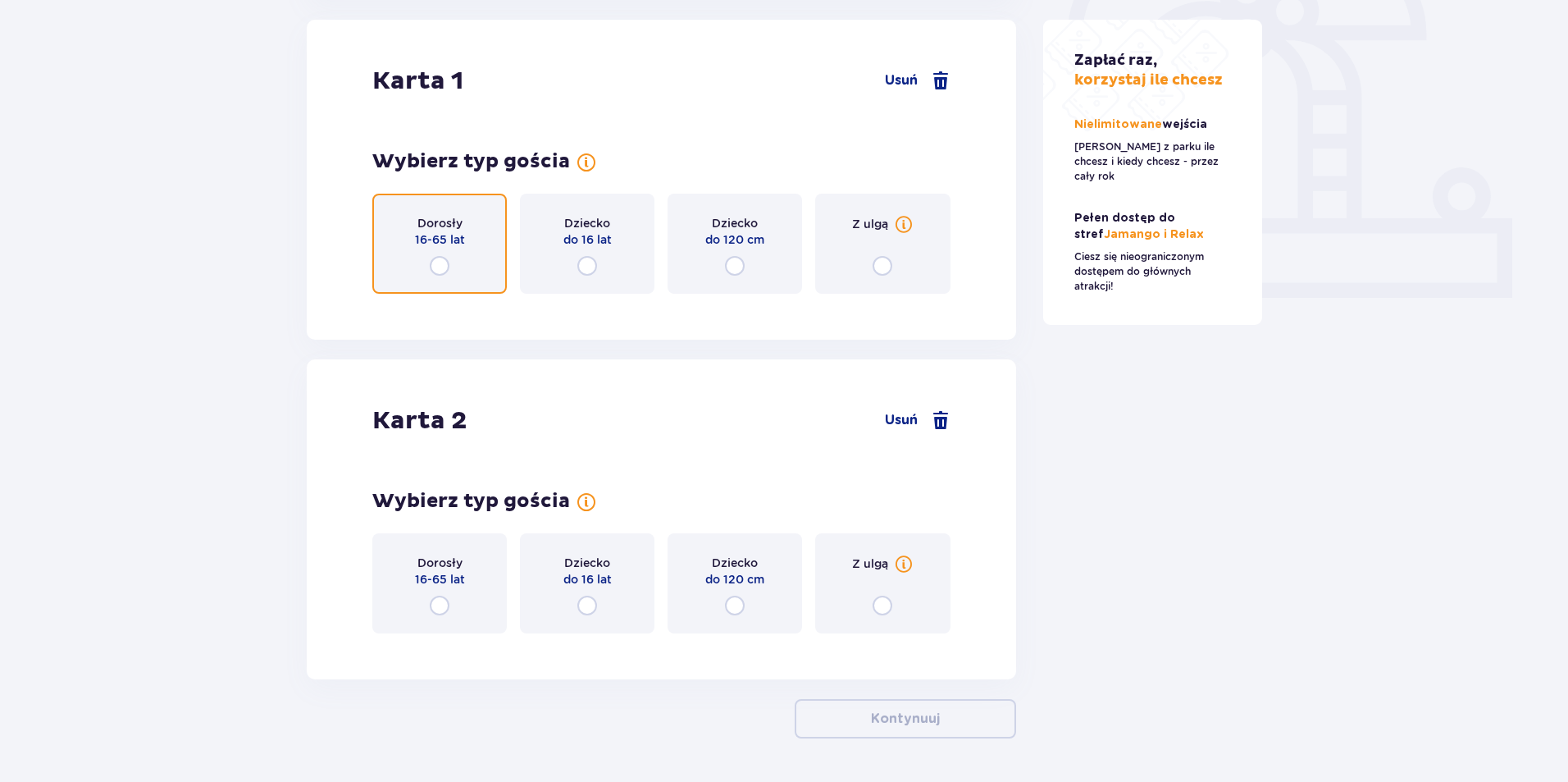
click at [440, 261] on input "radio" at bounding box center [439, 265] width 19 height 19
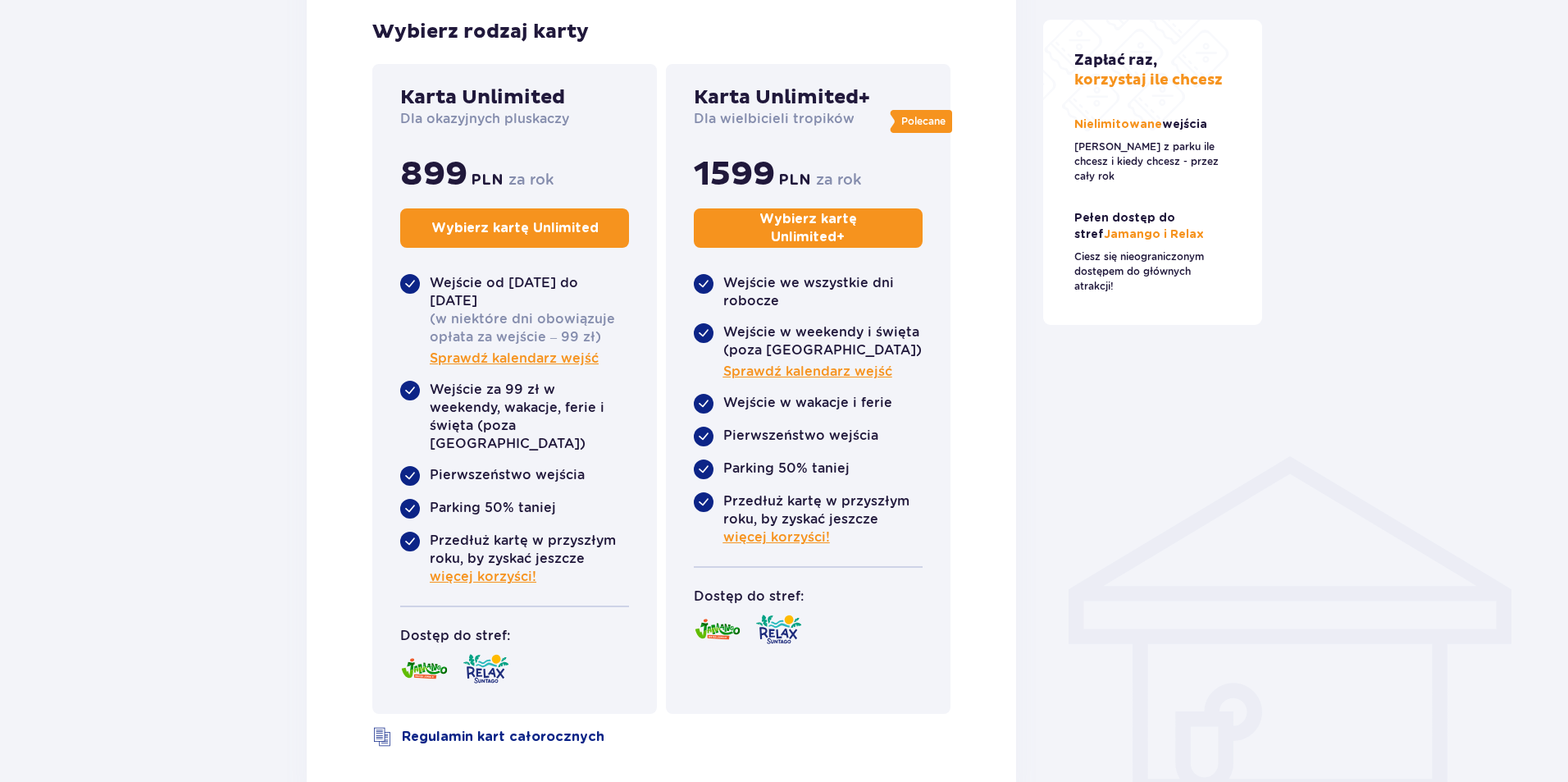
scroll to position [959, 0]
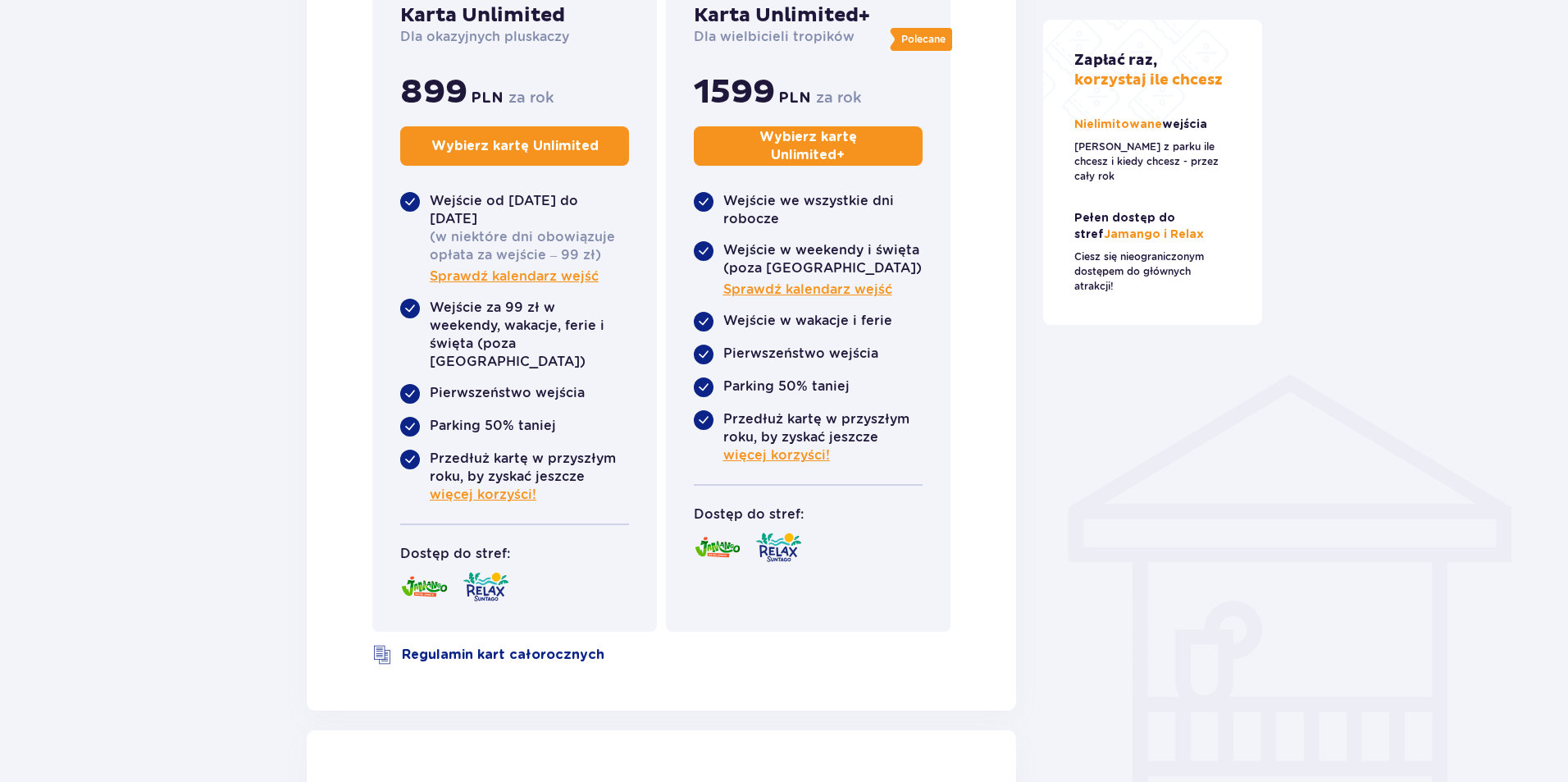
click at [529, 137] on button "Wybierz kartę Unlimited" at bounding box center [515, 146] width 229 height 40
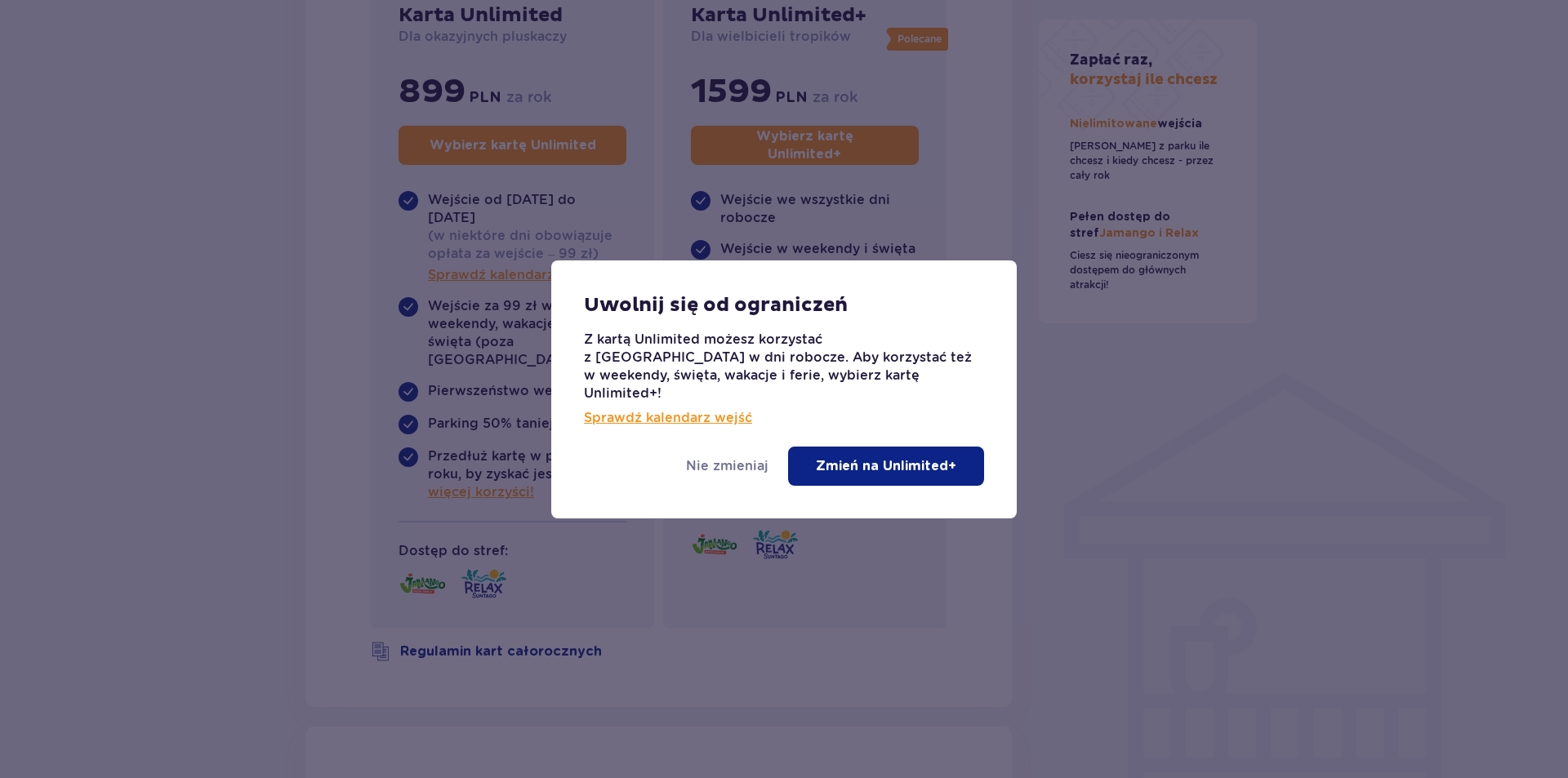
click at [882, 457] on p "Zmień na Unlimited+" at bounding box center [886, 466] width 140 height 18
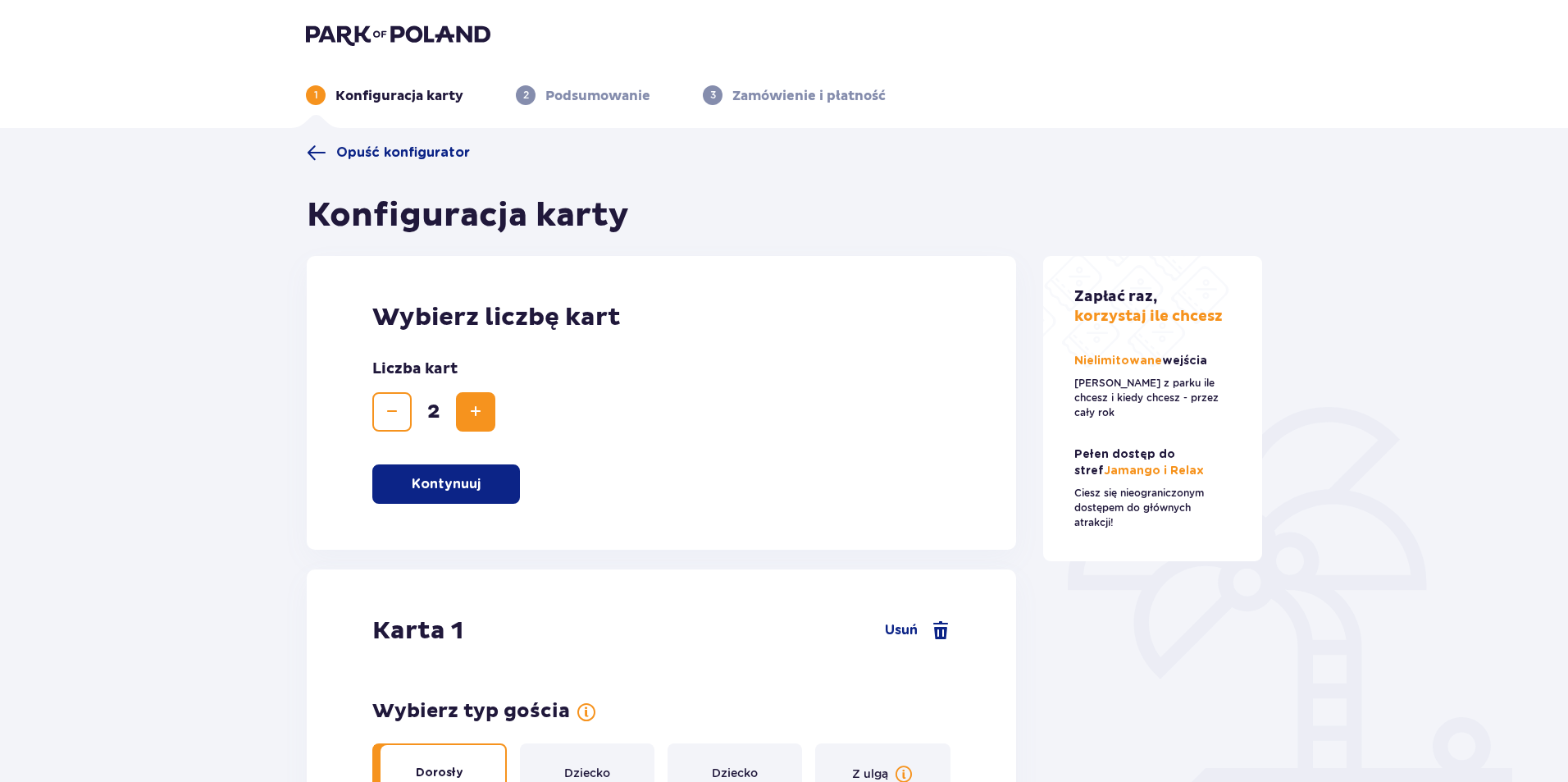
click at [906, 630] on p "Usuń" at bounding box center [901, 630] width 33 height 18
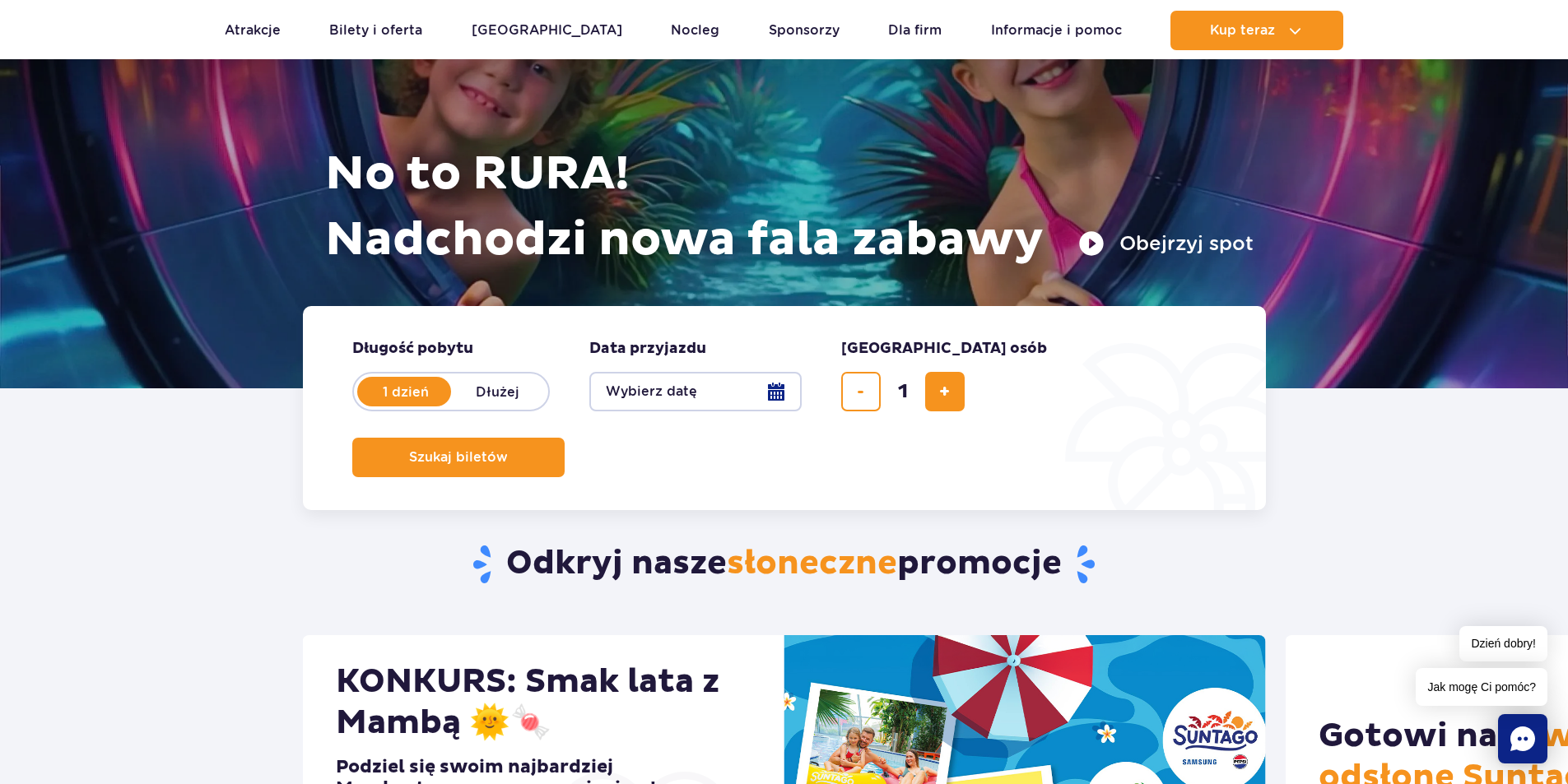
scroll to position [164, 0]
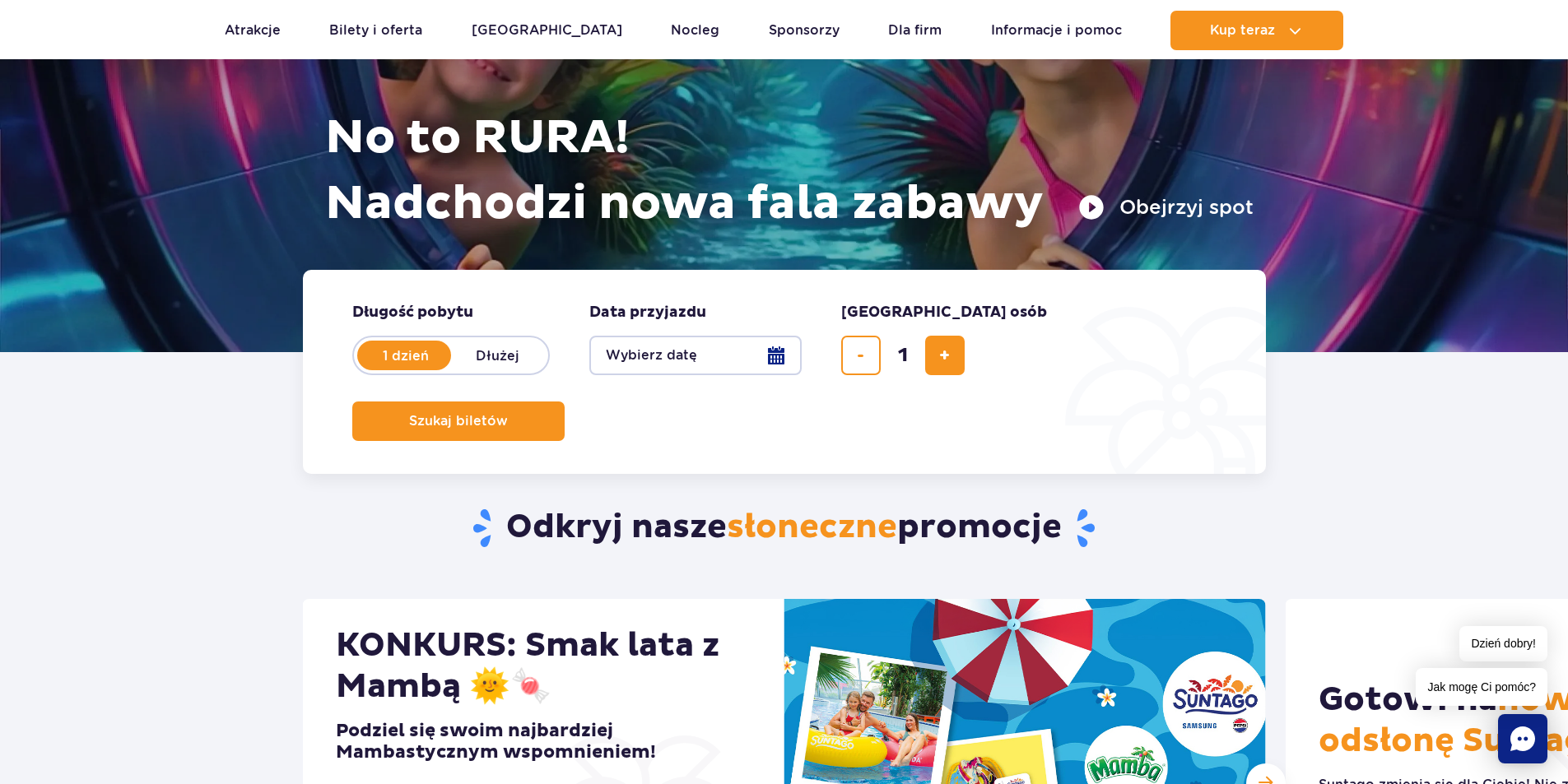
click at [774, 357] on button "Wybierz datę" at bounding box center [696, 355] width 213 height 40
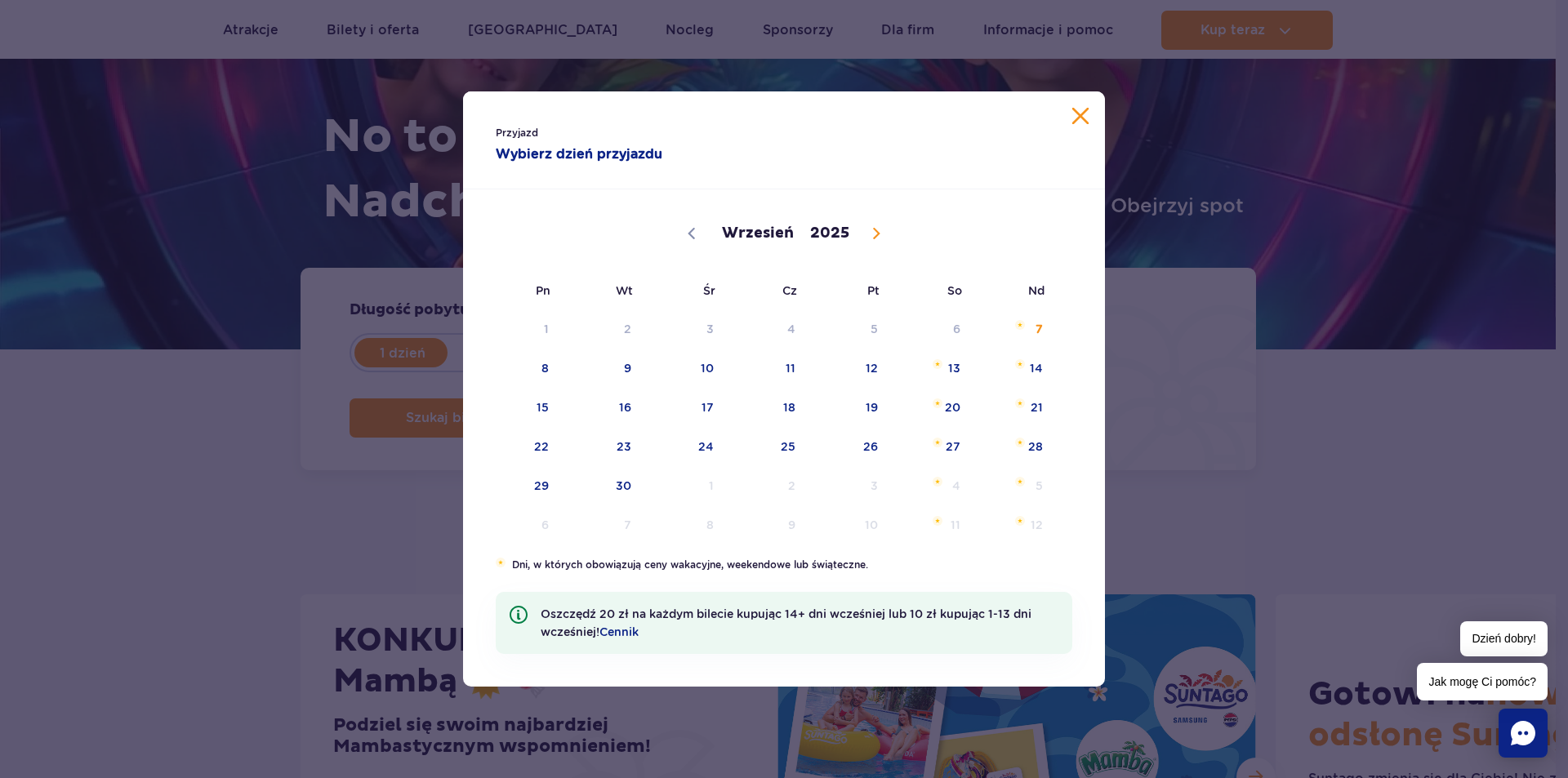
click at [872, 235] on icon at bounding box center [877, 234] width 11 height 11
select select "11"
click at [856, 231] on div "Wrzesień Październik Listopad Grudzień 2025" at bounding box center [784, 231] width 577 height 81
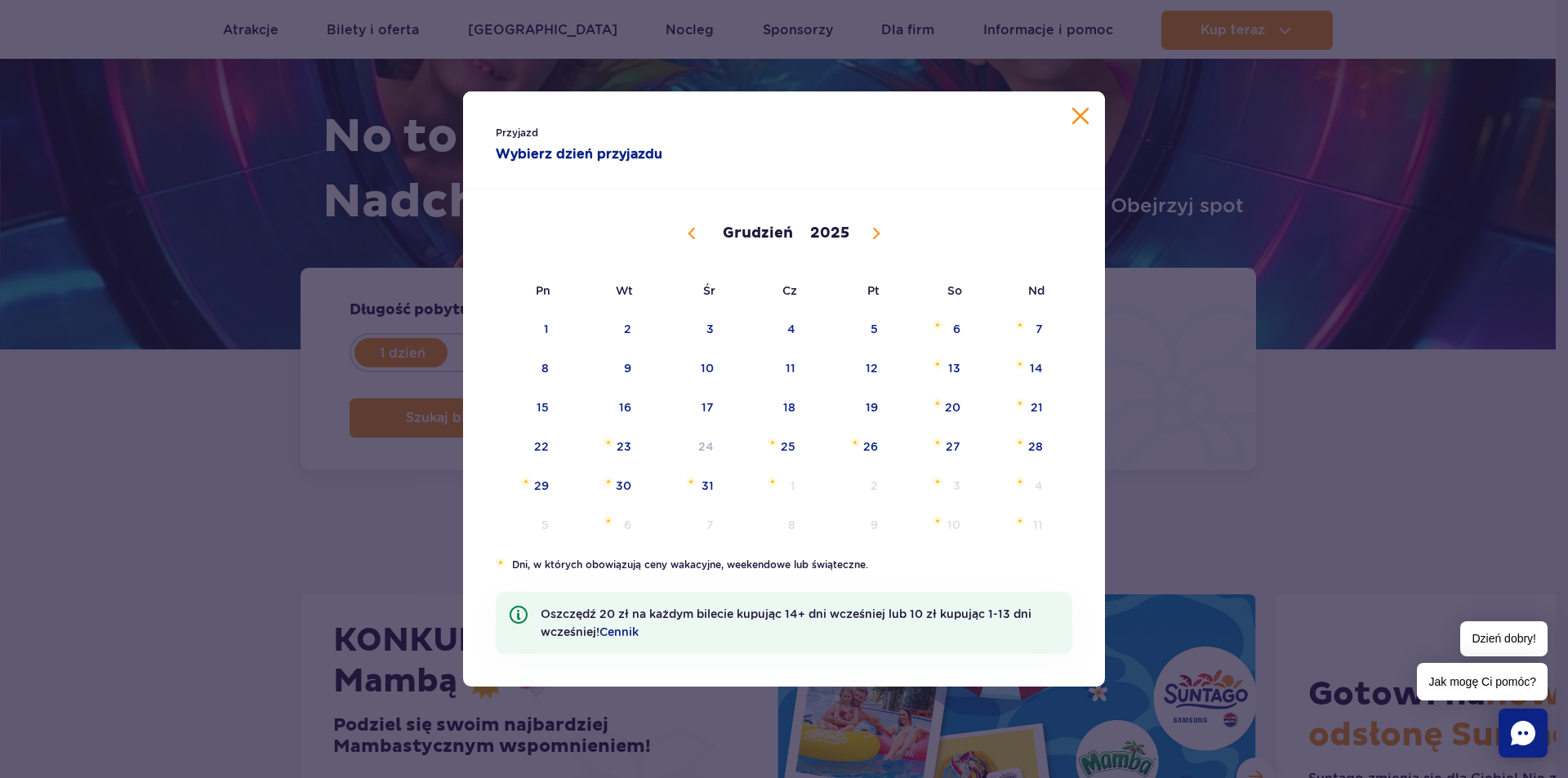
click at [880, 230] on icon at bounding box center [877, 234] width 11 height 11
type input "2026"
click at [880, 230] on icon at bounding box center [877, 234] width 11 height 11
click at [685, 231] on span at bounding box center [691, 234] width 28 height 27
select select "0"
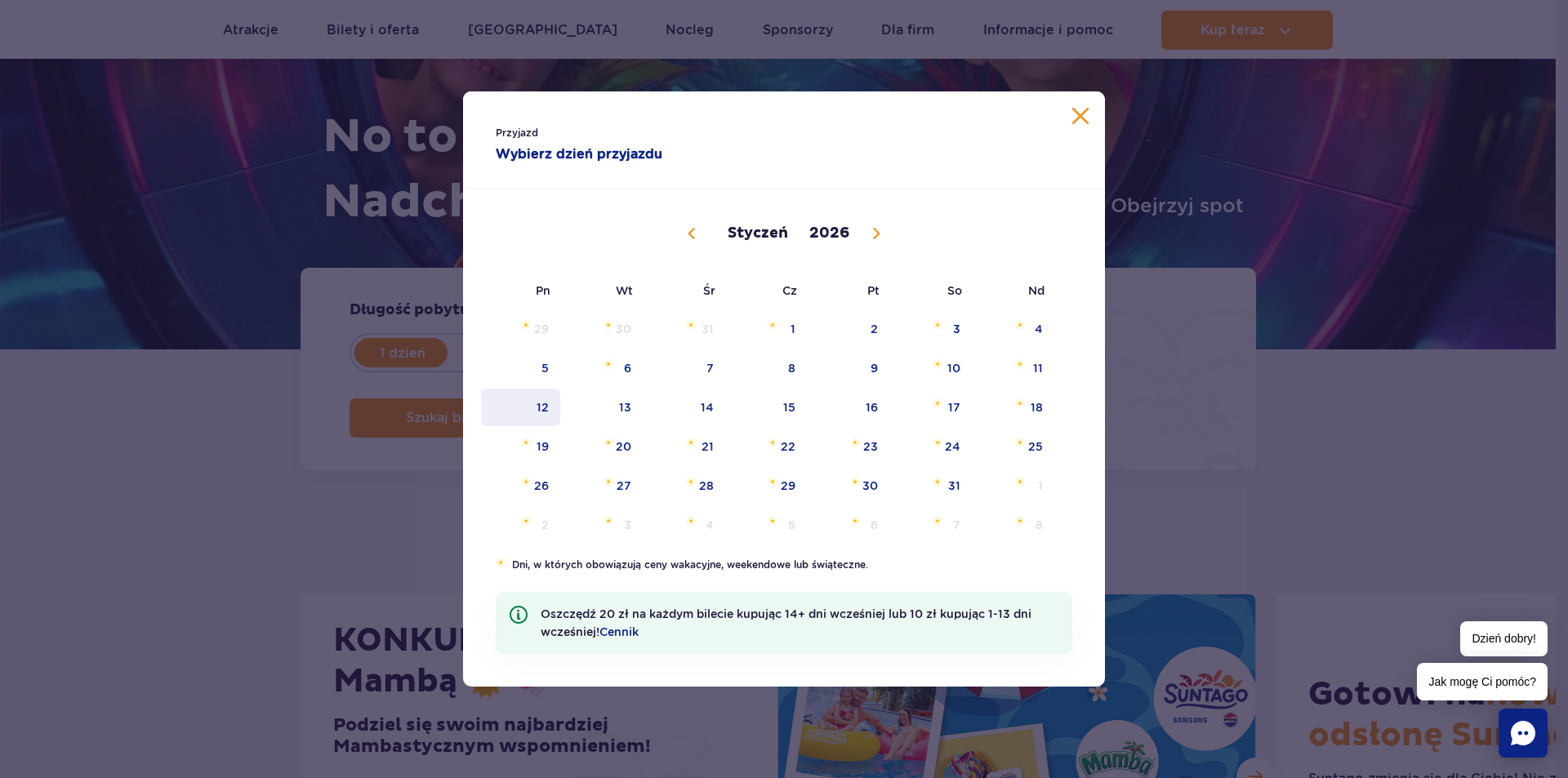
click at [550, 409] on span "12" at bounding box center [521, 407] width 83 height 38
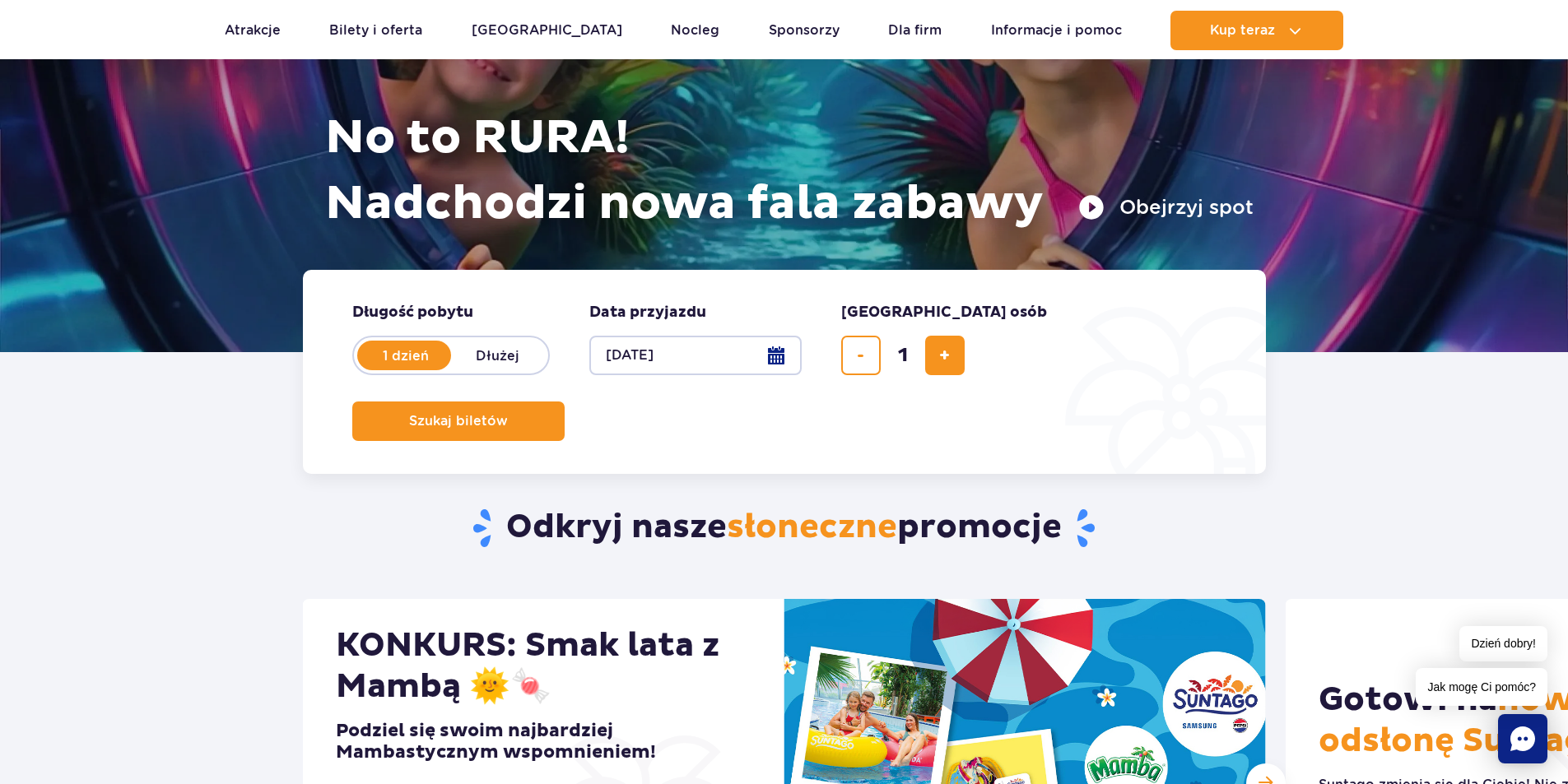
click at [777, 360] on button "[DATE]" at bounding box center [696, 355] width 213 height 40
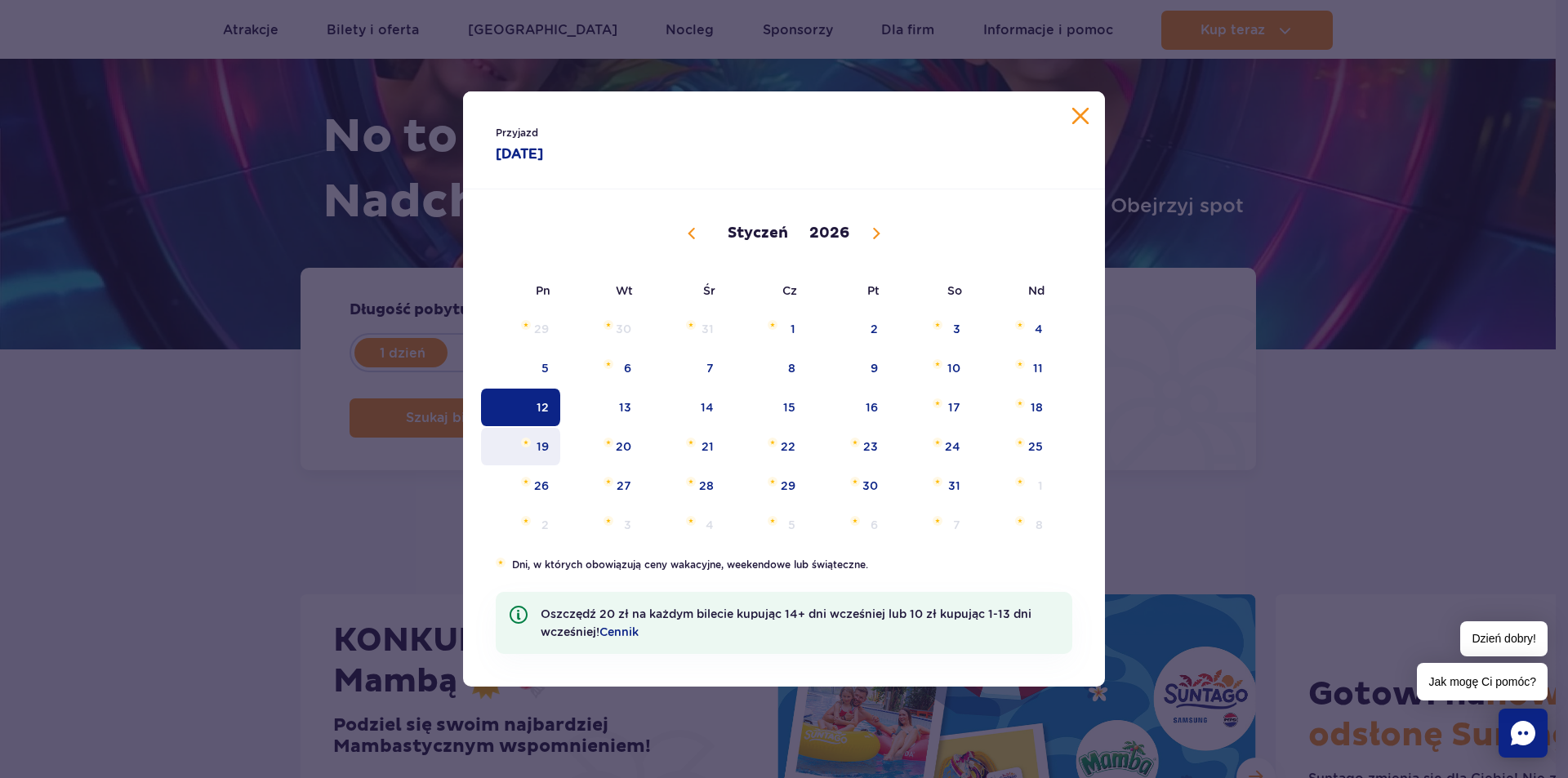
click at [544, 455] on span "19" at bounding box center [521, 446] width 83 height 38
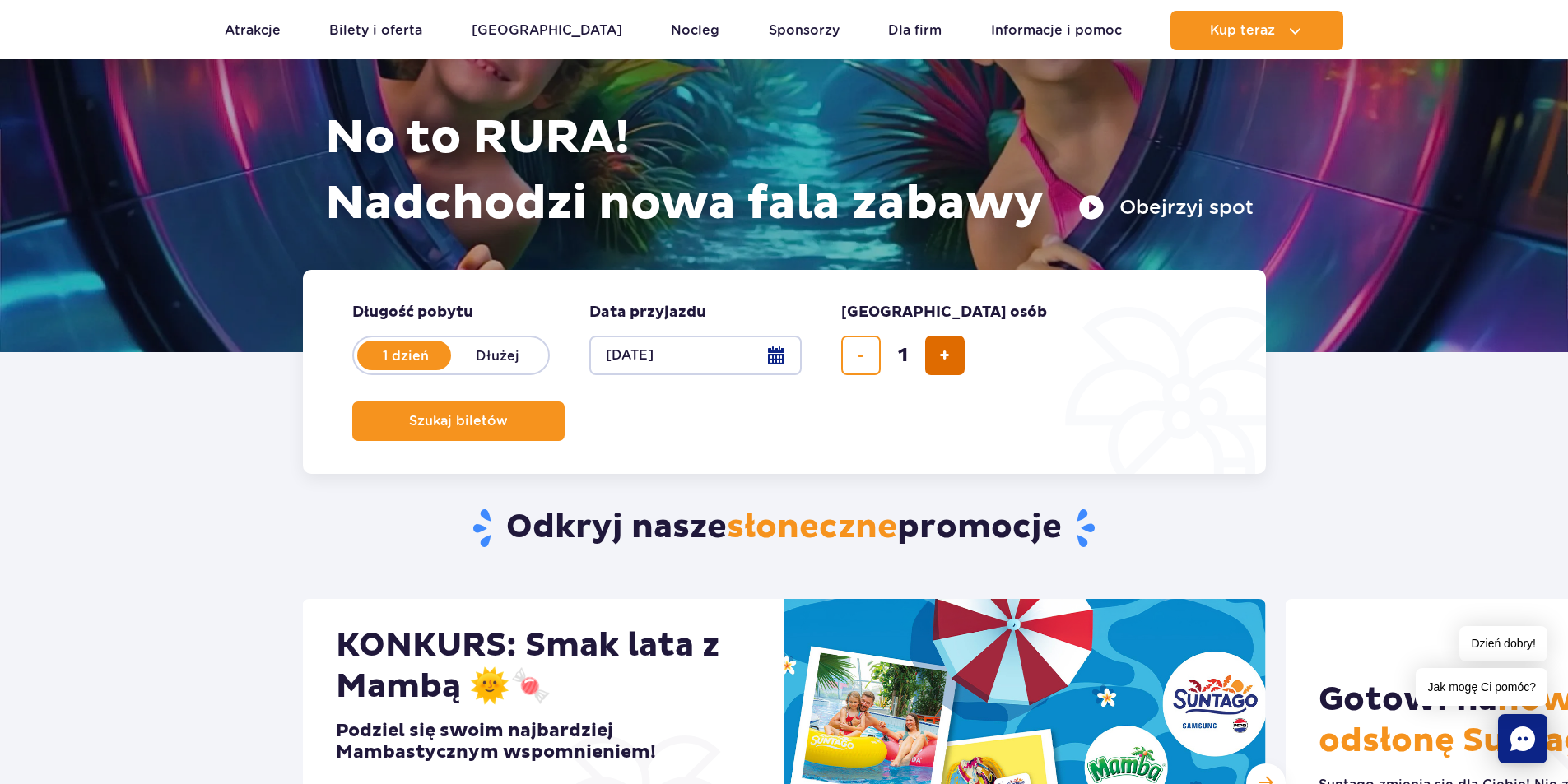
click at [953, 368] on button "dodaj bilet" at bounding box center [944, 355] width 40 height 40
type input "2"
click at [502, 414] on span "Szukaj biletów" at bounding box center [452, 421] width 99 height 15
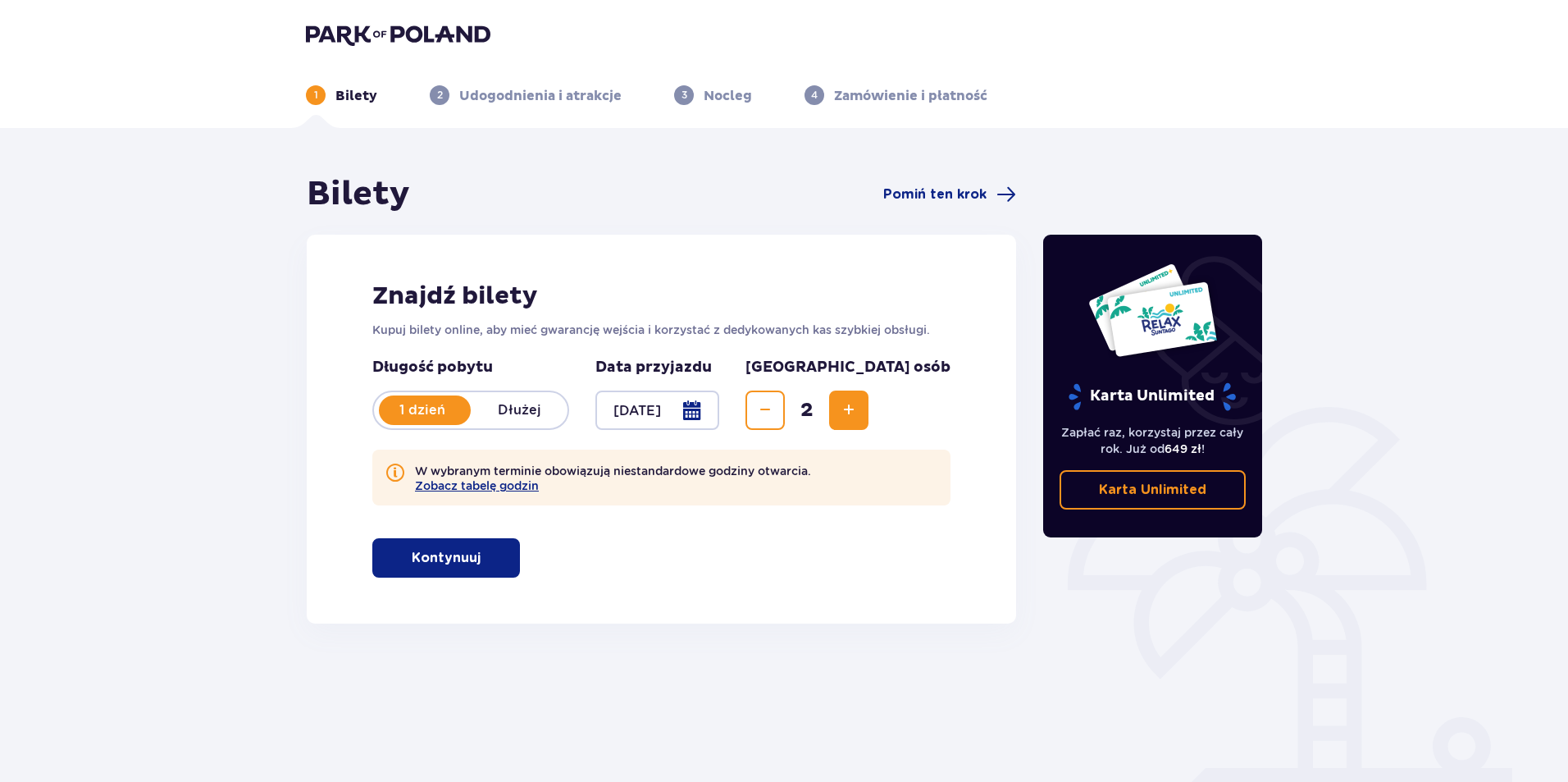
click at [515, 412] on p "Dłużej" at bounding box center [518, 411] width 97 height 18
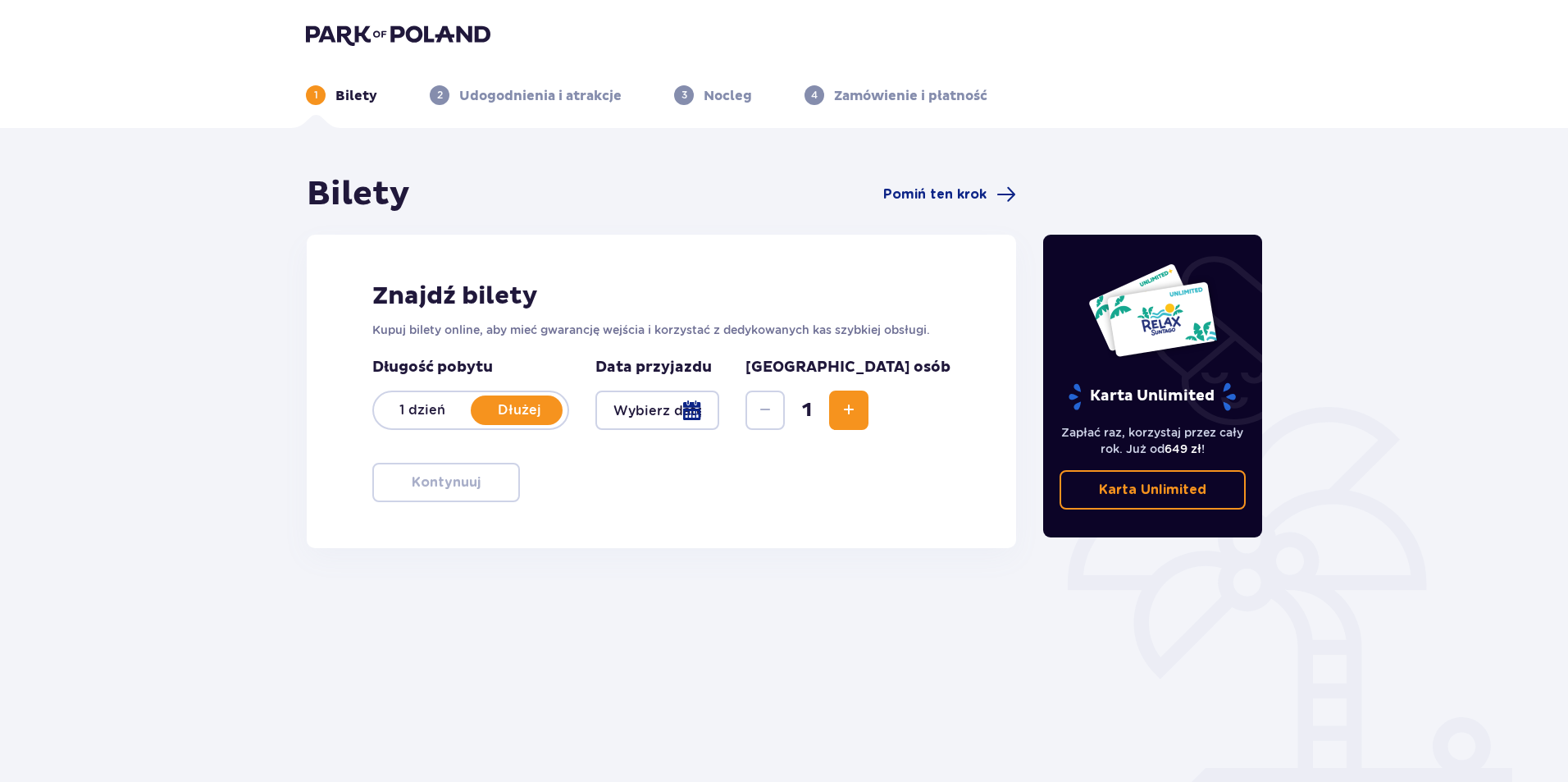
click at [719, 408] on div at bounding box center [657, 410] width 124 height 40
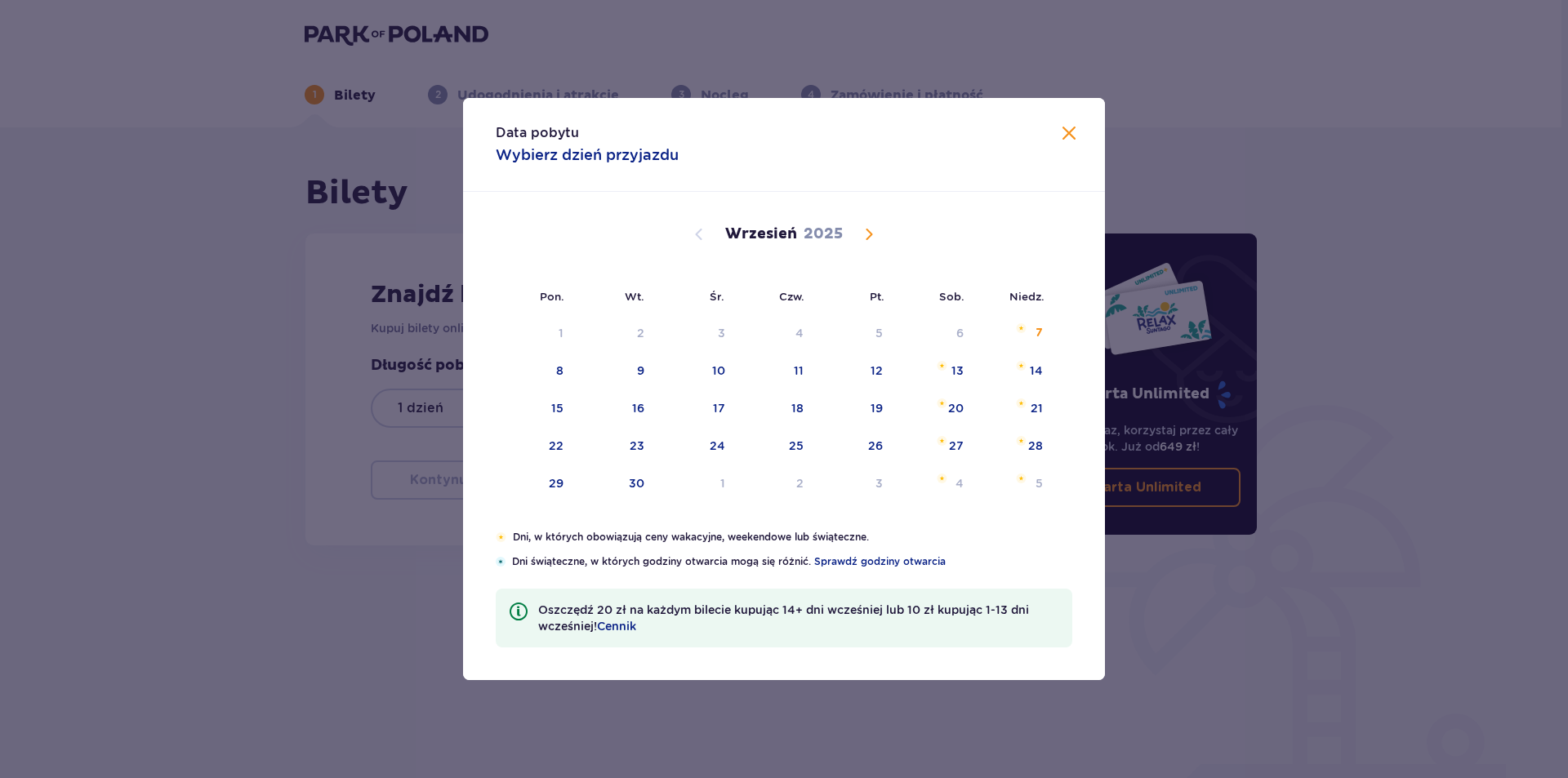
click at [867, 228] on span "Calendar" at bounding box center [868, 234] width 19 height 19
click at [874, 233] on span "Calendar" at bounding box center [868, 234] width 19 height 19
click at [862, 237] on span "Calendar" at bounding box center [868, 234] width 19 height 19
click at [864, 236] on span "Calendar" at bounding box center [868, 234] width 19 height 19
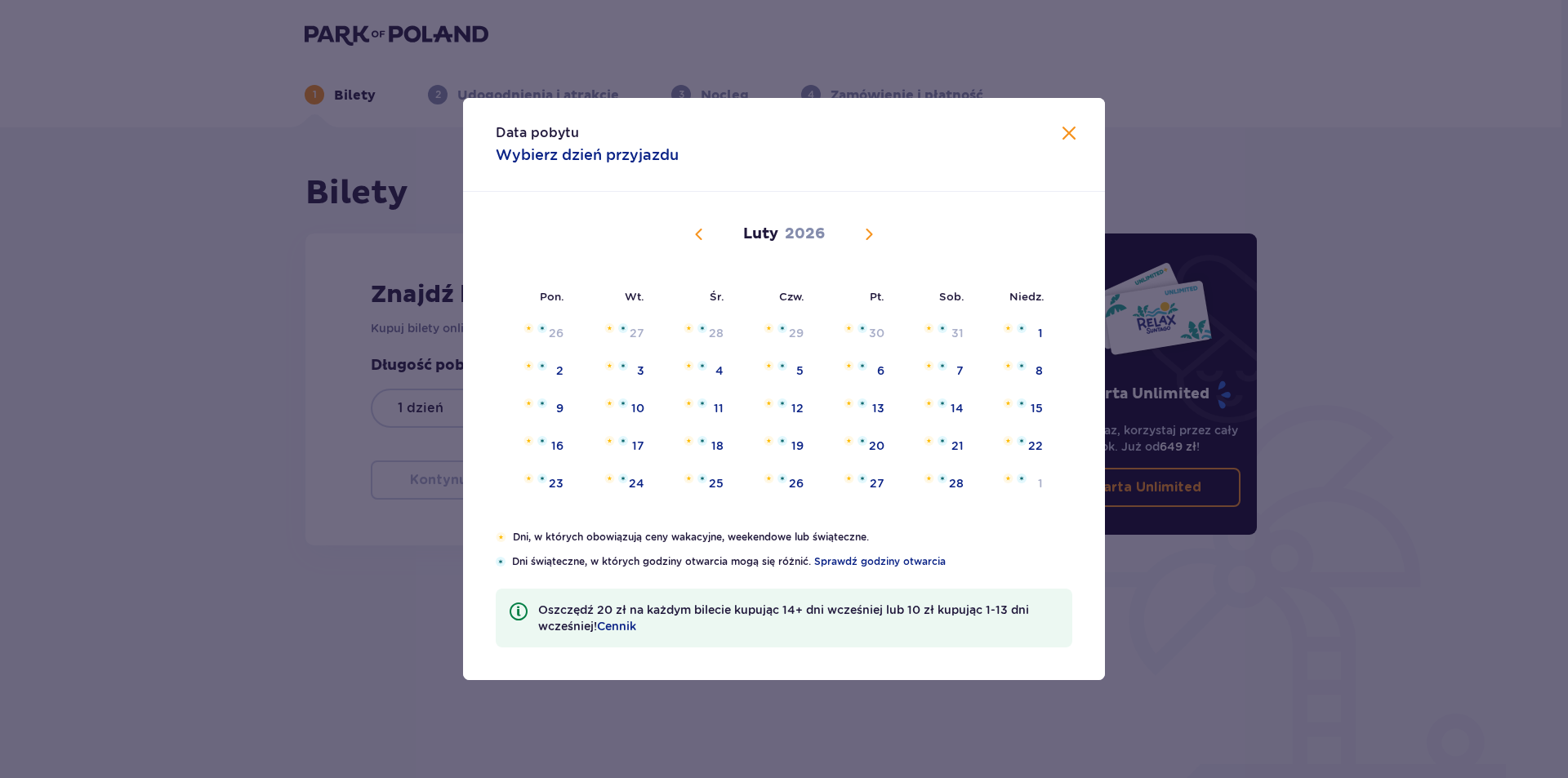
click at [1070, 144] on button at bounding box center [1068, 134] width 19 height 20
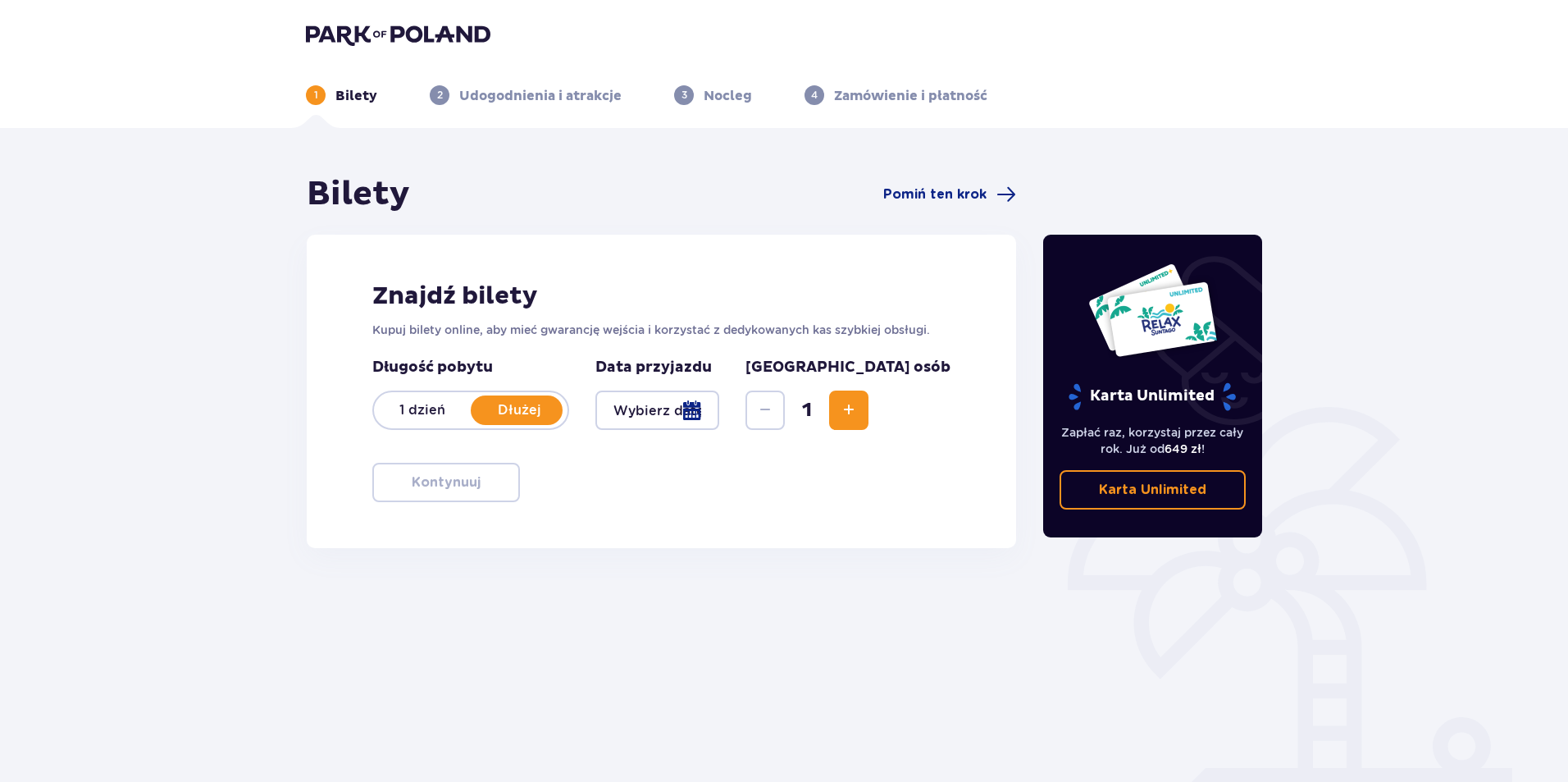
click at [317, 89] on p "1" at bounding box center [316, 95] width 4 height 15
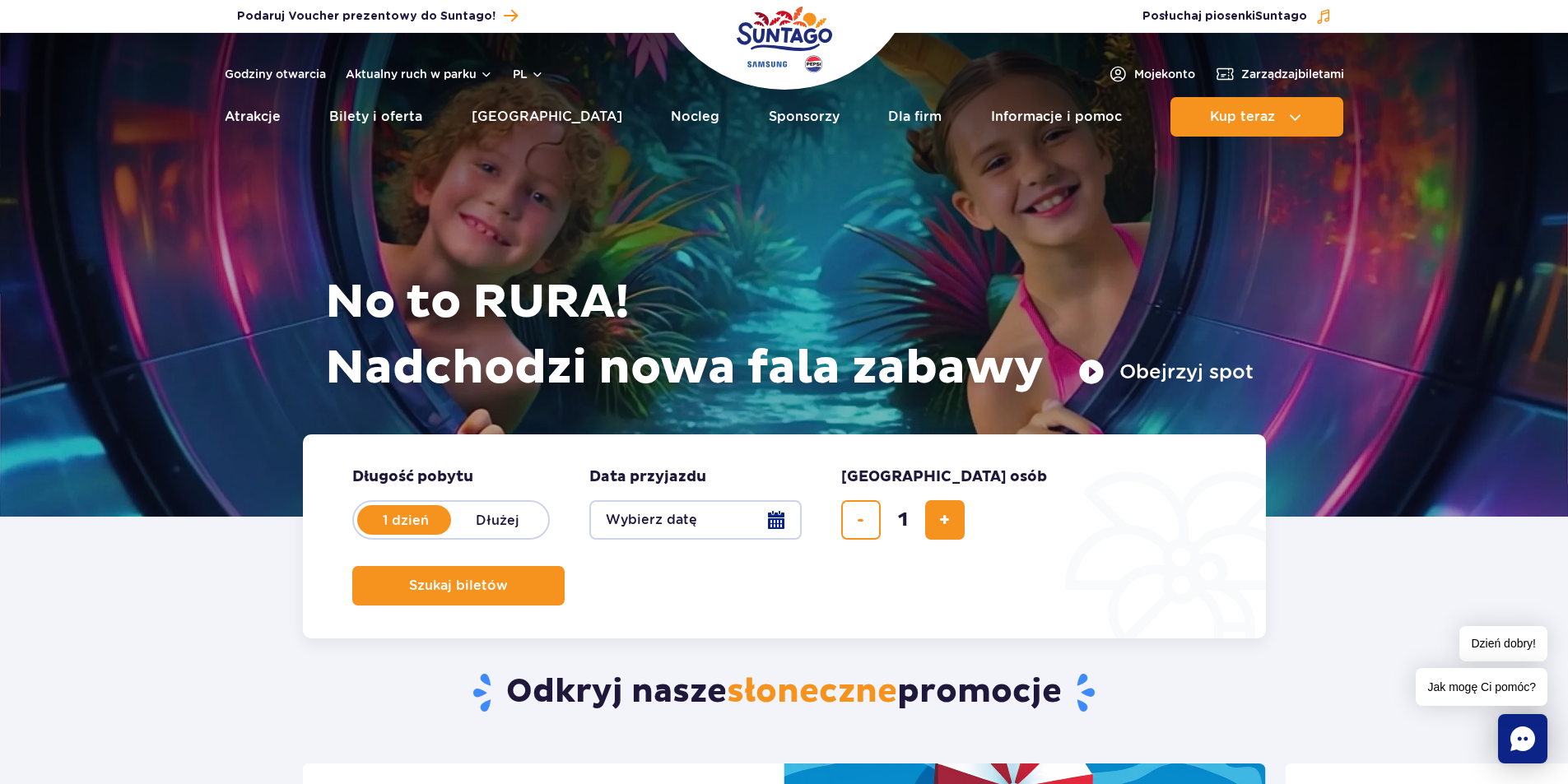
click at [515, 527] on label "Dłużej" at bounding box center [498, 519] width 94 height 34
click at [469, 534] on input "Dłużej" at bounding box center [460, 536] width 18 height 4
radio input "false"
radio input "true"
click at [784, 518] on button "Wybierz datę" at bounding box center [696, 520] width 213 height 40
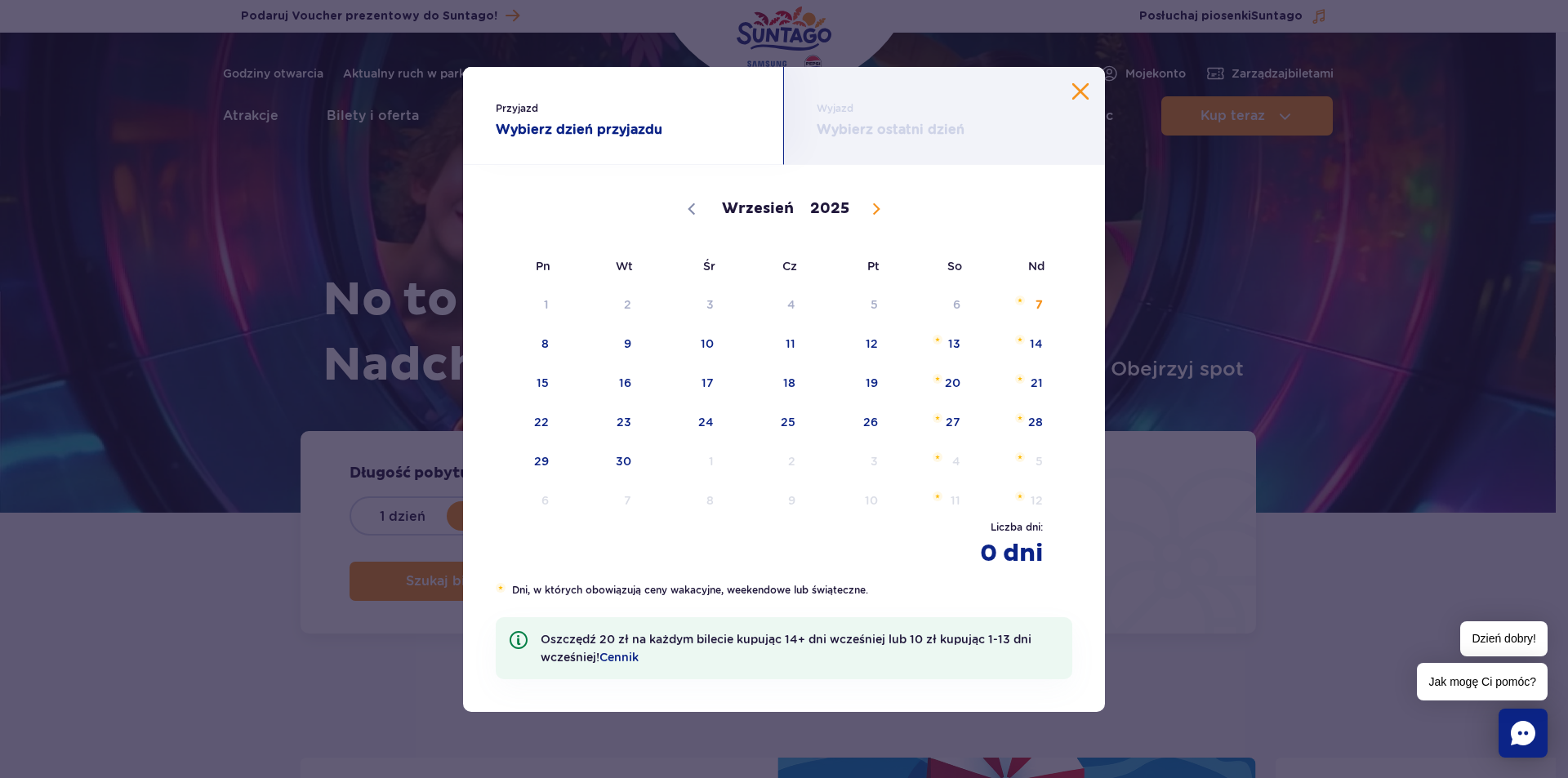
click at [872, 205] on icon at bounding box center [877, 209] width 11 height 11
select select "11"
click at [872, 205] on icon at bounding box center [877, 209] width 11 height 11
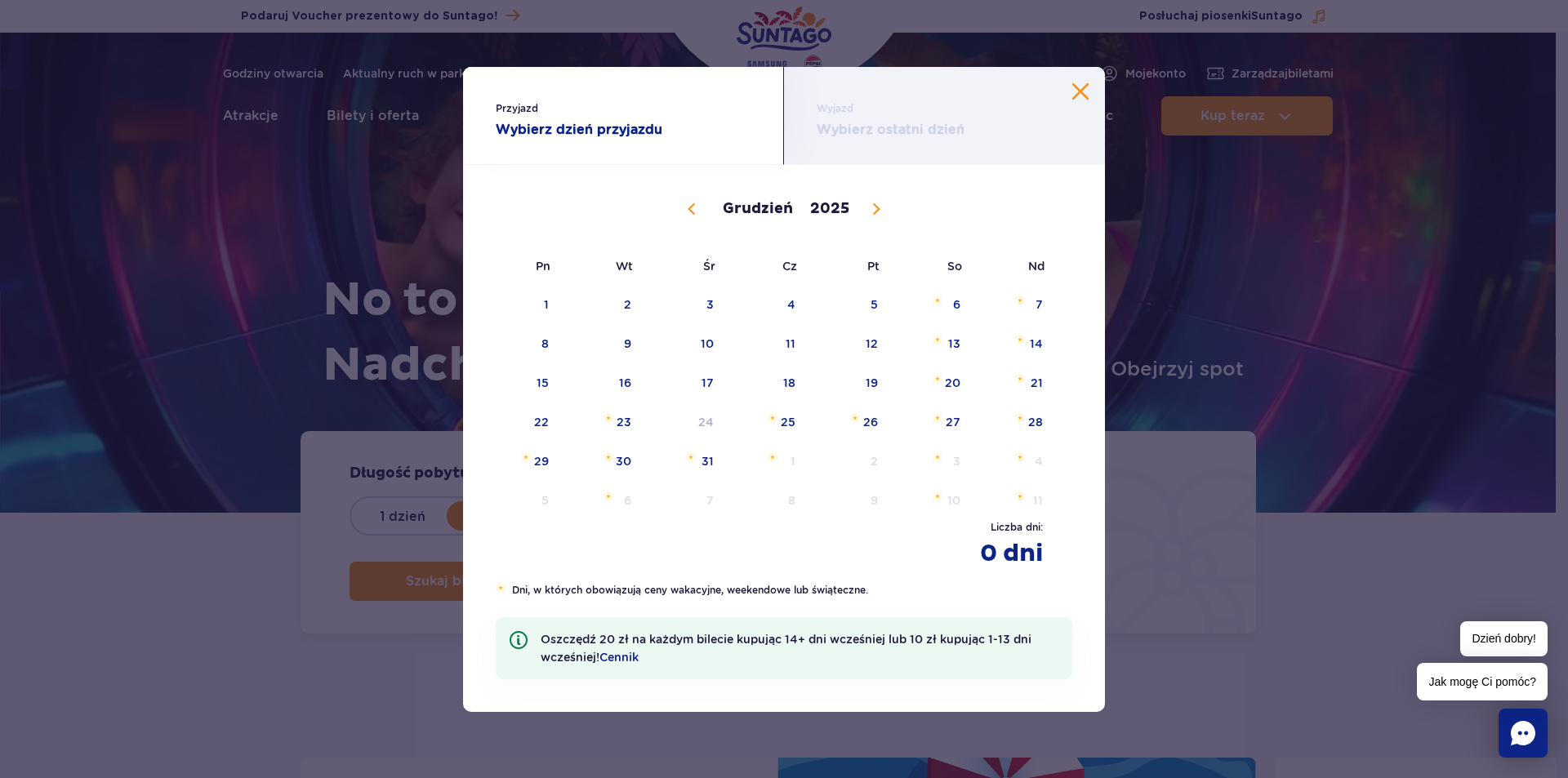
type input "2026"
select select "0"
click at [540, 387] on span "12" at bounding box center [521, 382] width 83 height 38
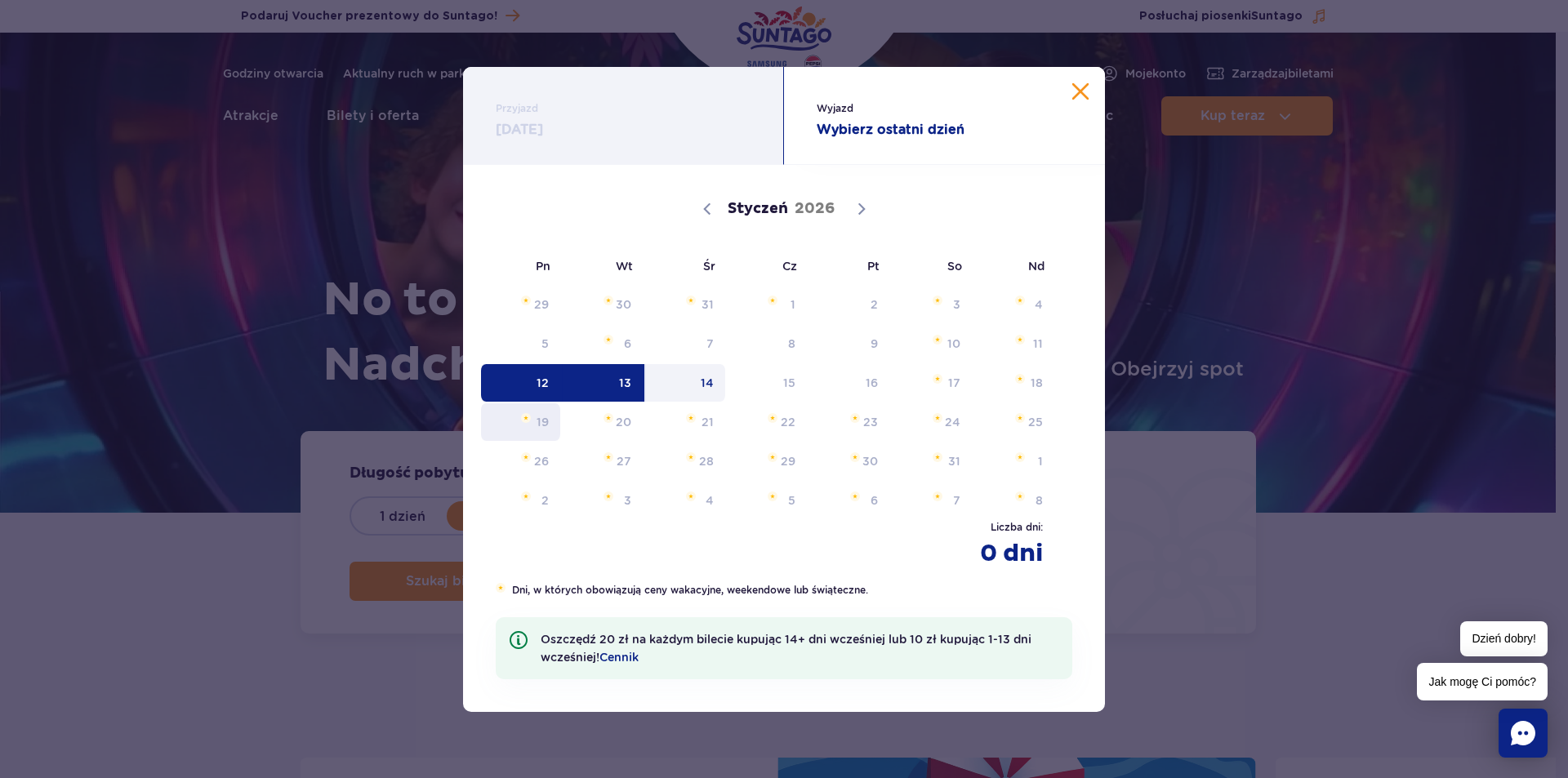
click at [546, 422] on span "19" at bounding box center [521, 422] width 83 height 38
click at [536, 426] on span "19" at bounding box center [521, 422] width 83 height 38
click at [873, 390] on span "16" at bounding box center [850, 382] width 83 height 38
click at [868, 385] on span "16" at bounding box center [850, 382] width 83 height 38
click at [634, 382] on span "13" at bounding box center [603, 382] width 83 height 38
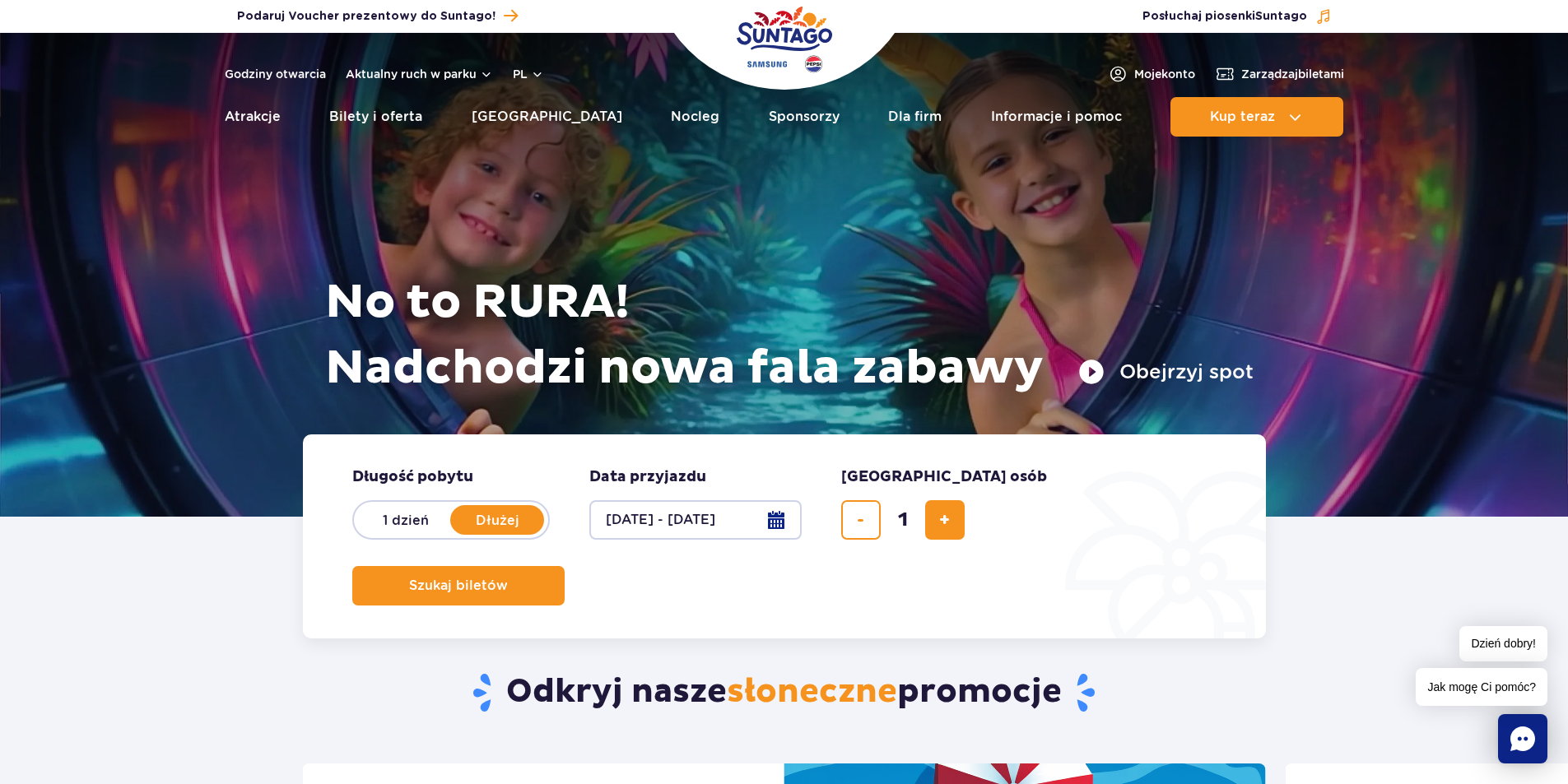
click at [773, 519] on button "12.01.26 - 13.01.26" at bounding box center [696, 520] width 213 height 40
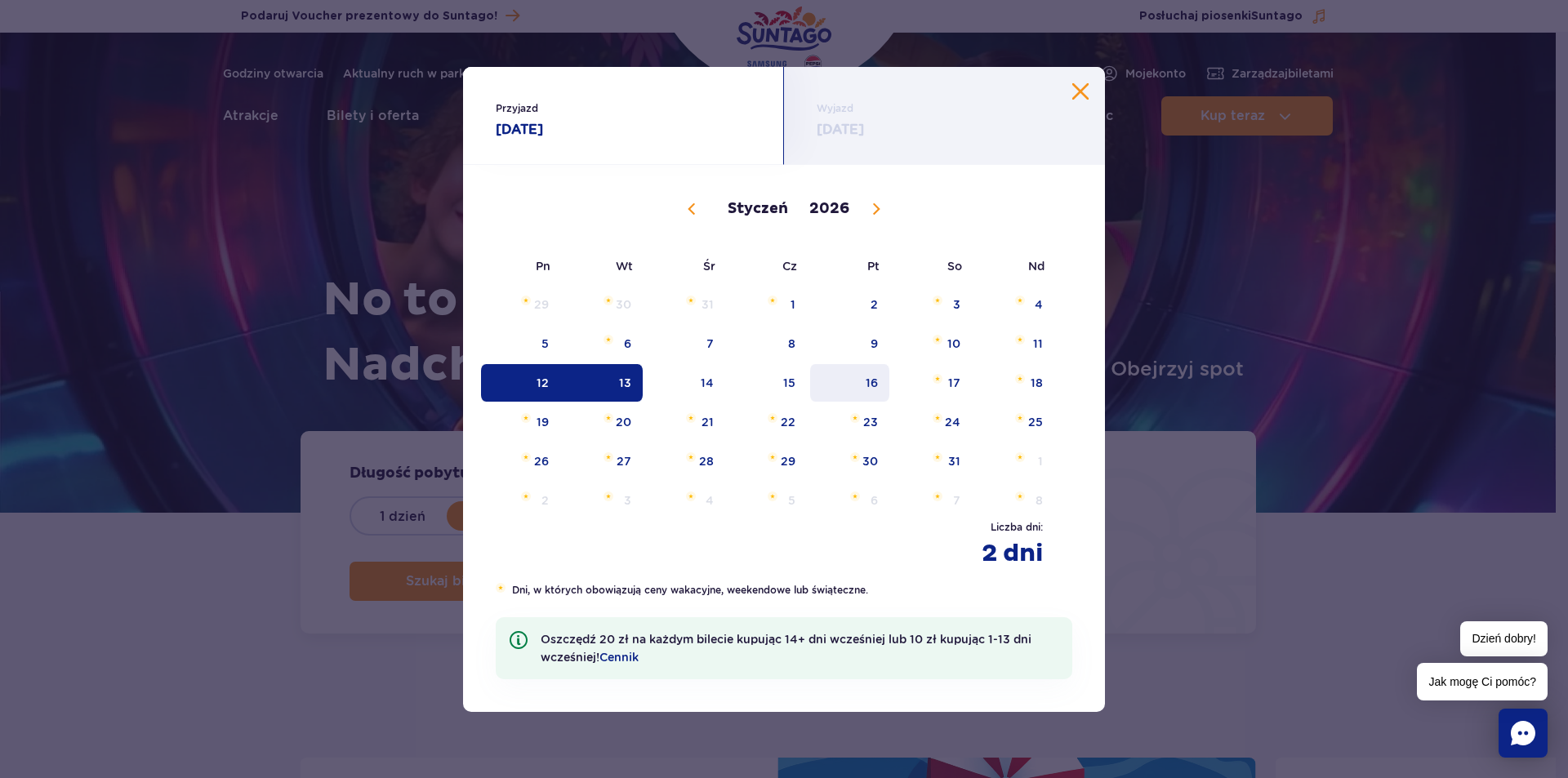
click at [865, 385] on span "16" at bounding box center [850, 382] width 83 height 38
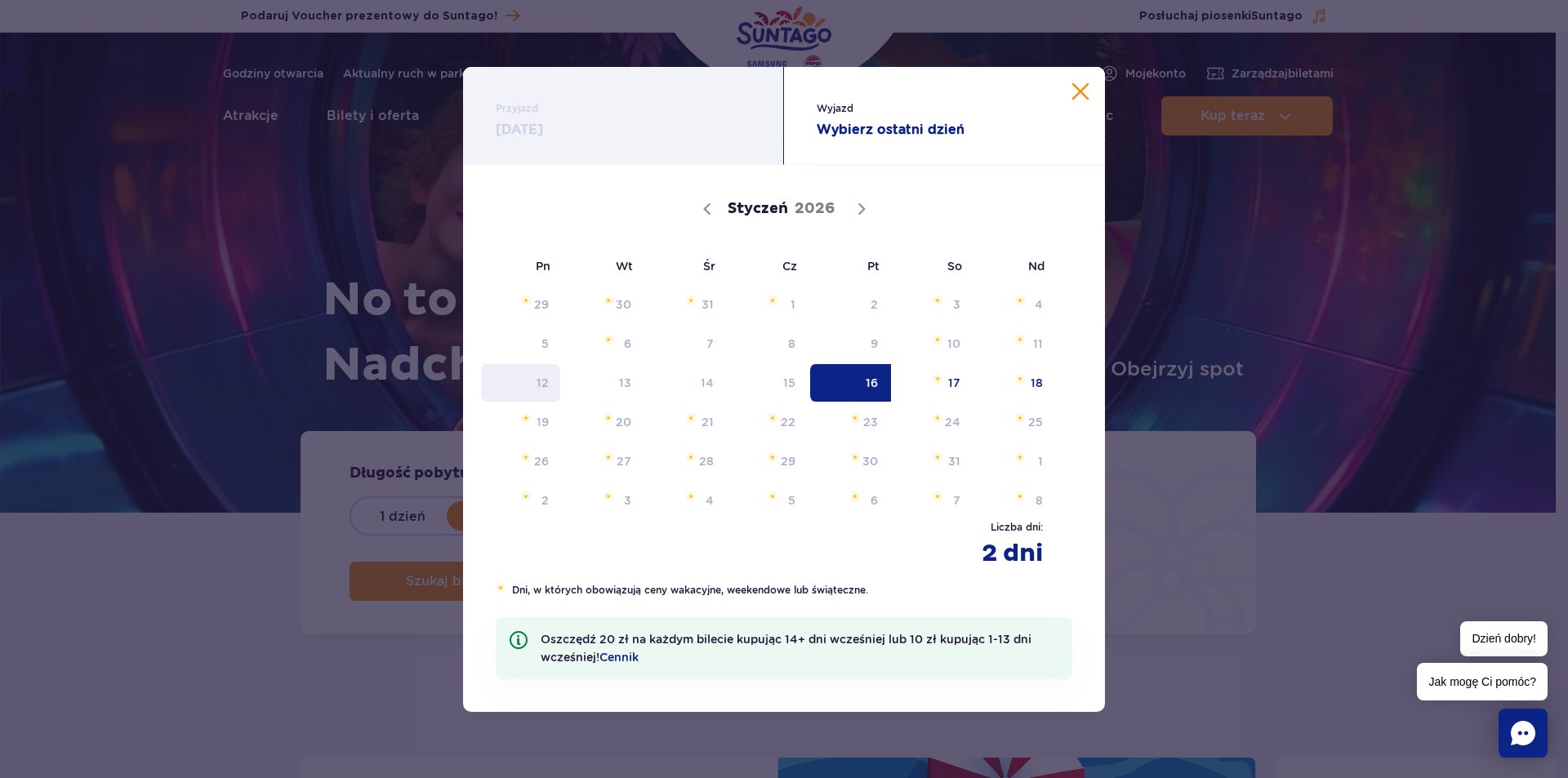
click at [536, 393] on span "12" at bounding box center [521, 382] width 83 height 38
drag, startPoint x: 1081, startPoint y: 93, endPoint x: 1044, endPoint y: 108, distance: 39.9
click at [1077, 96] on button "Zamknij kalendarz" at bounding box center [1081, 92] width 17 height 16
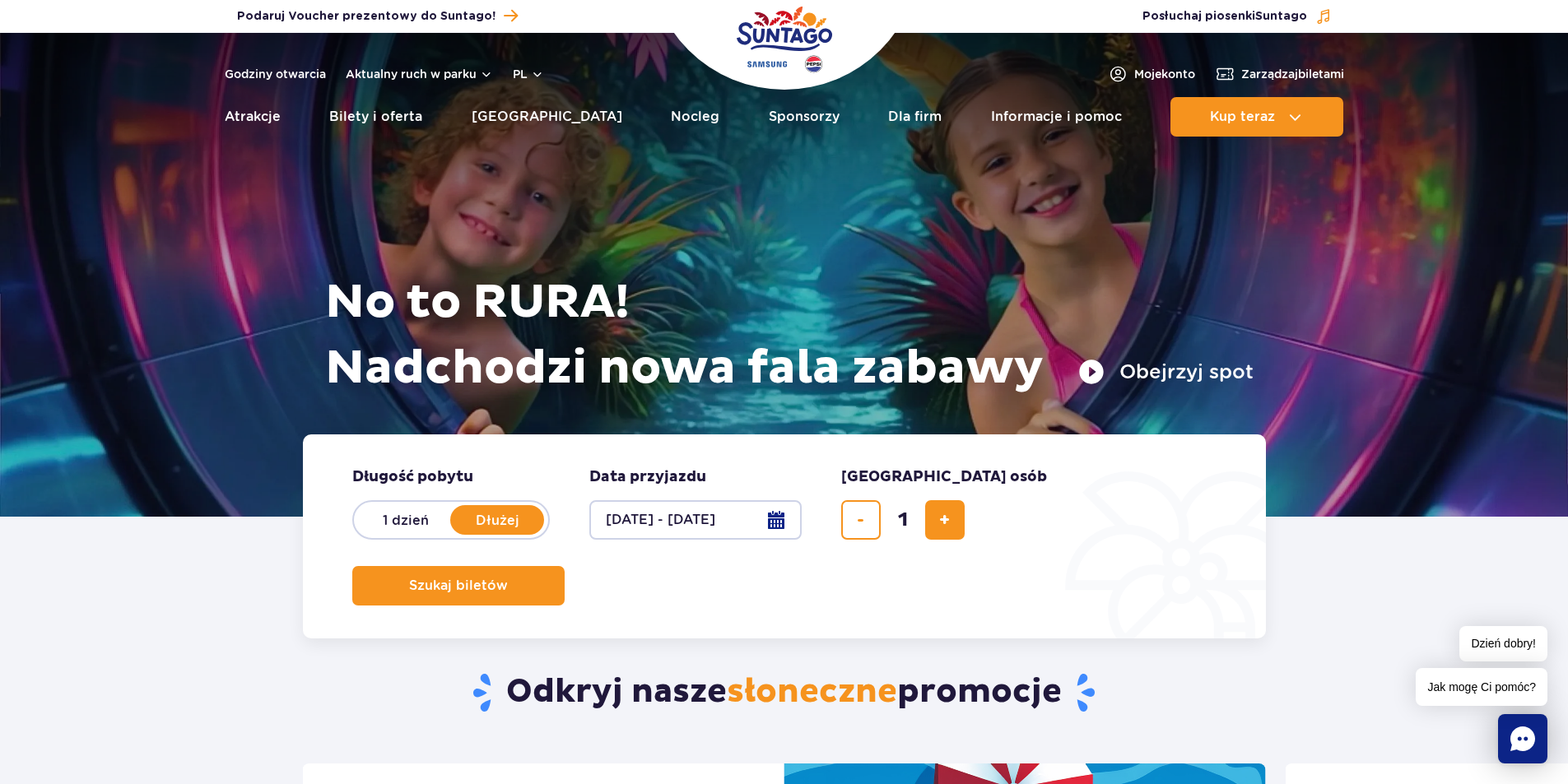
click at [708, 512] on button "12.01.26 - 13.01.26" at bounding box center [696, 520] width 213 height 40
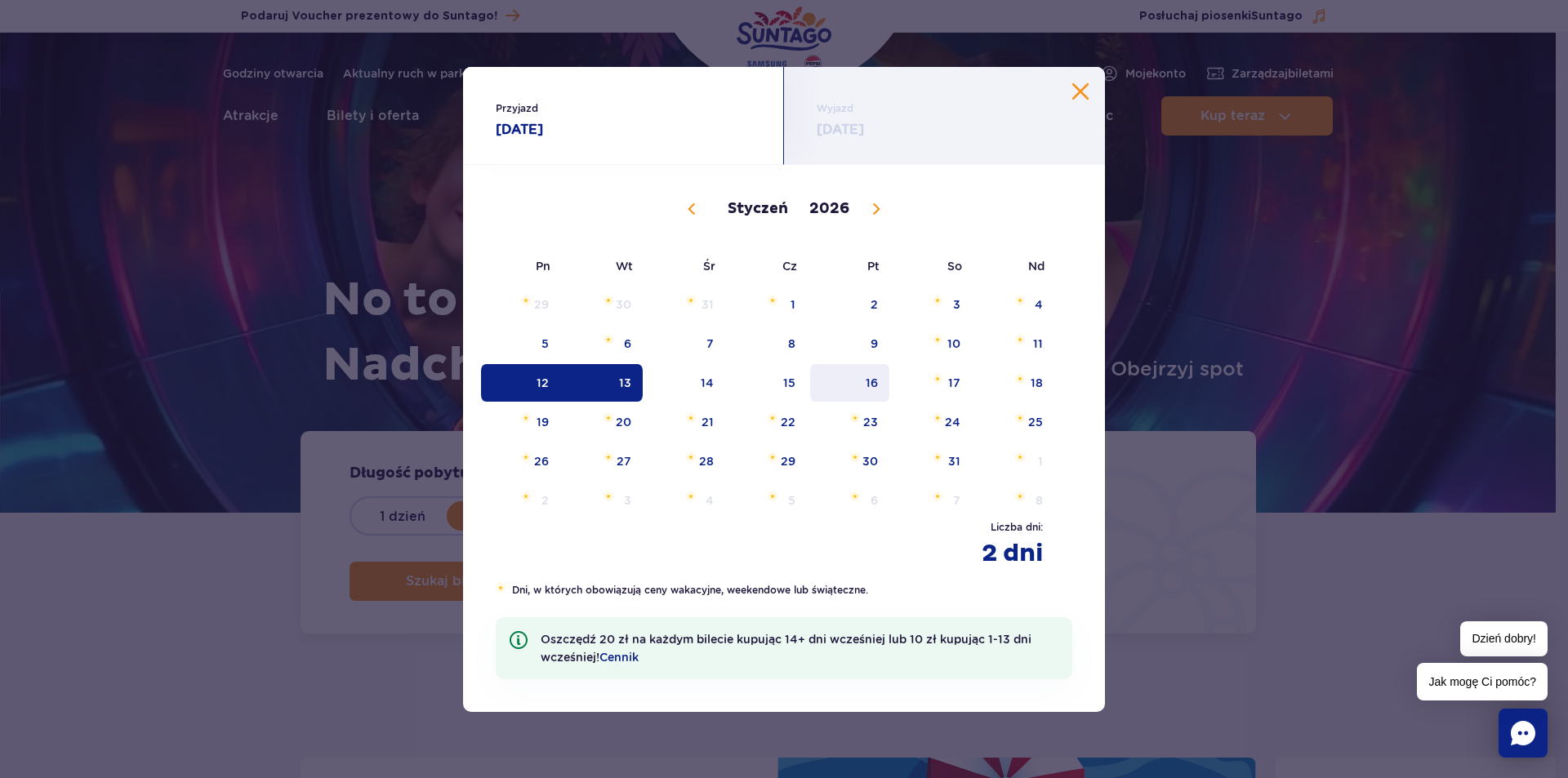
click at [870, 381] on span "16" at bounding box center [850, 382] width 83 height 38
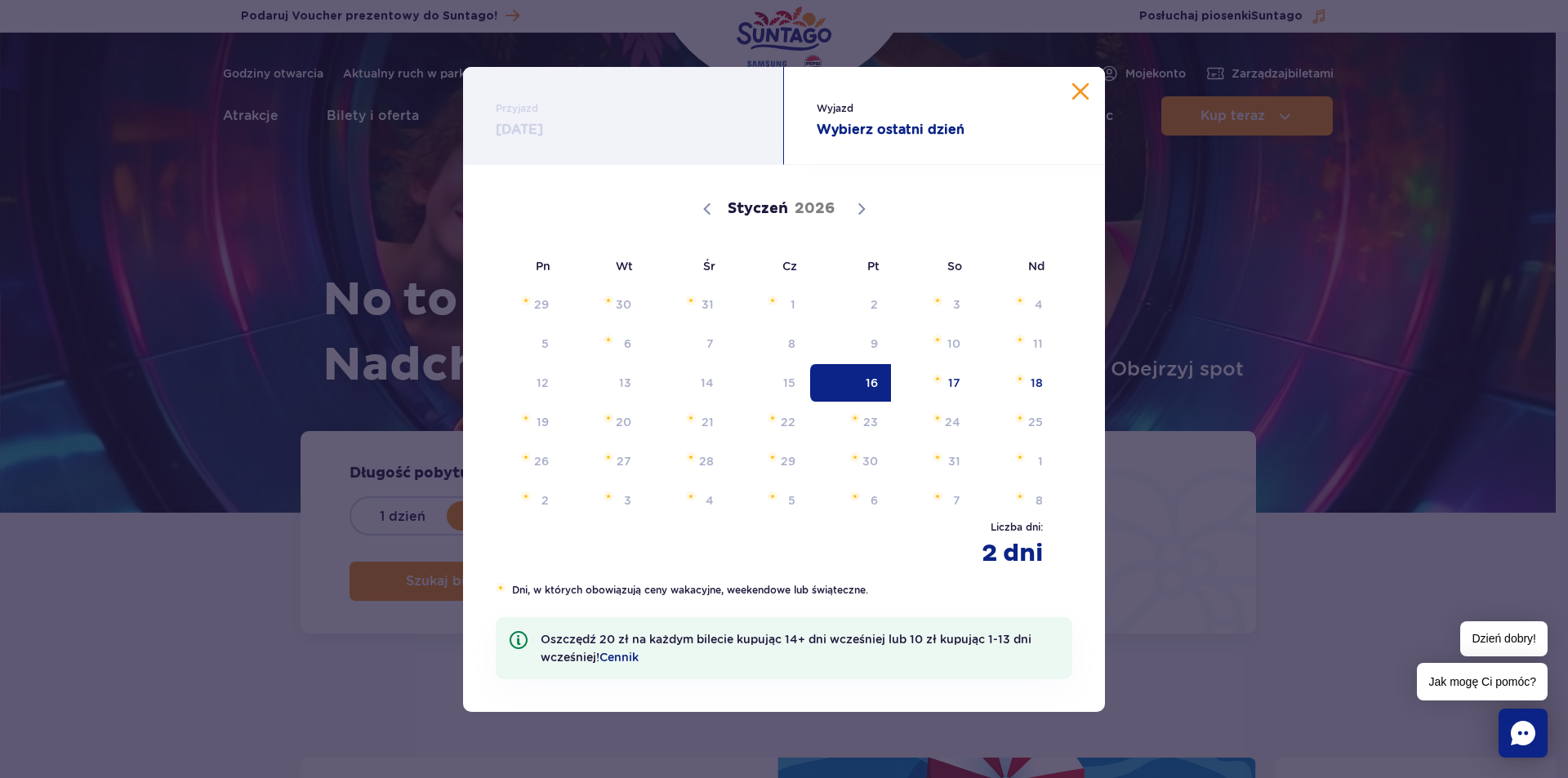
drag, startPoint x: 1090, startPoint y: 86, endPoint x: 1074, endPoint y: 96, distance: 18.9
click at [1089, 86] on div "Wyjazd Wybierz ostatni dzień" at bounding box center [944, 115] width 321 height 98
click at [1082, 96] on button "Zamknij kalendarz" at bounding box center [1081, 92] width 17 height 16
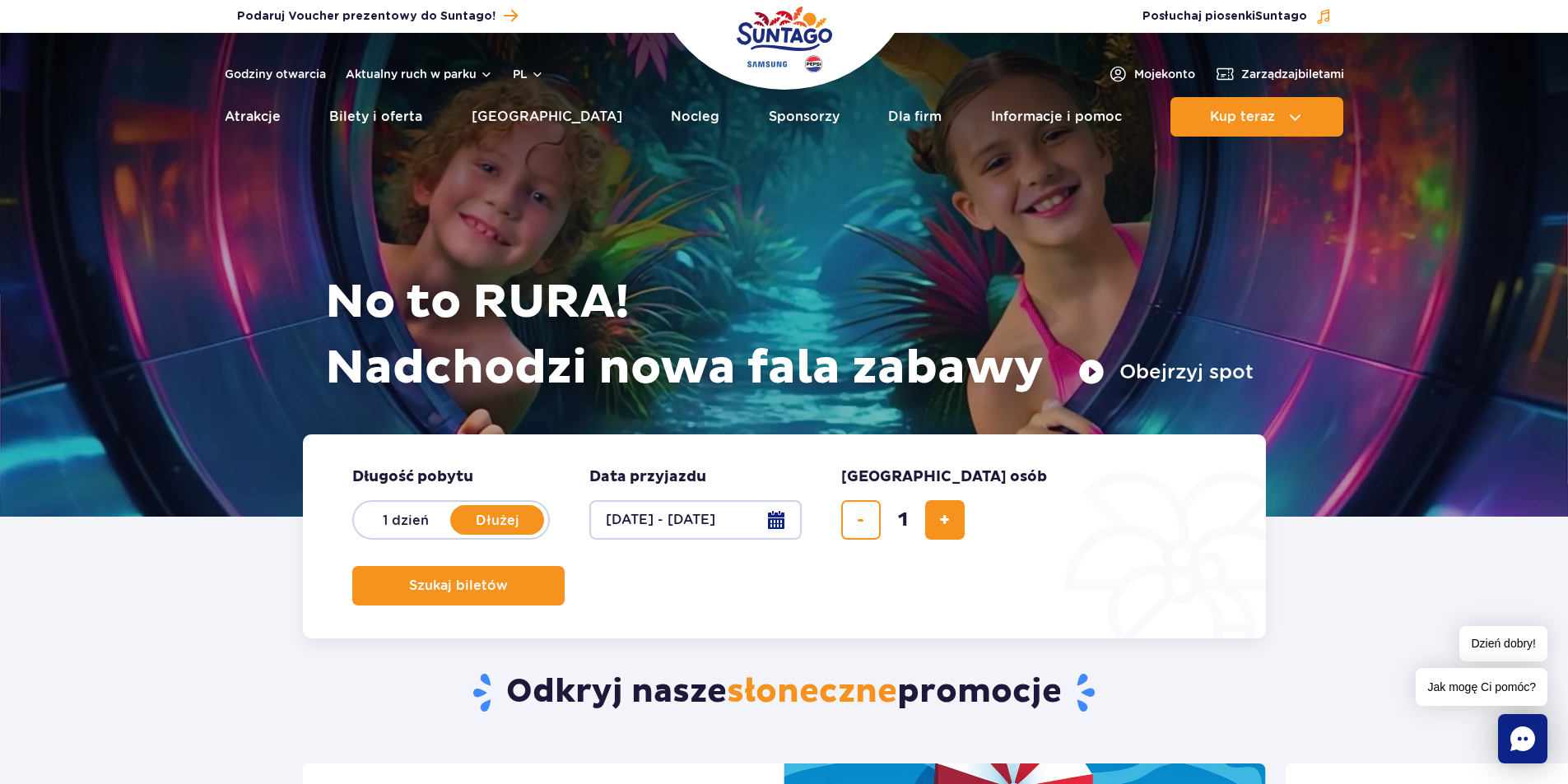
click at [781, 521] on button "12.01.26 - 13.01.26" at bounding box center [696, 520] width 213 height 40
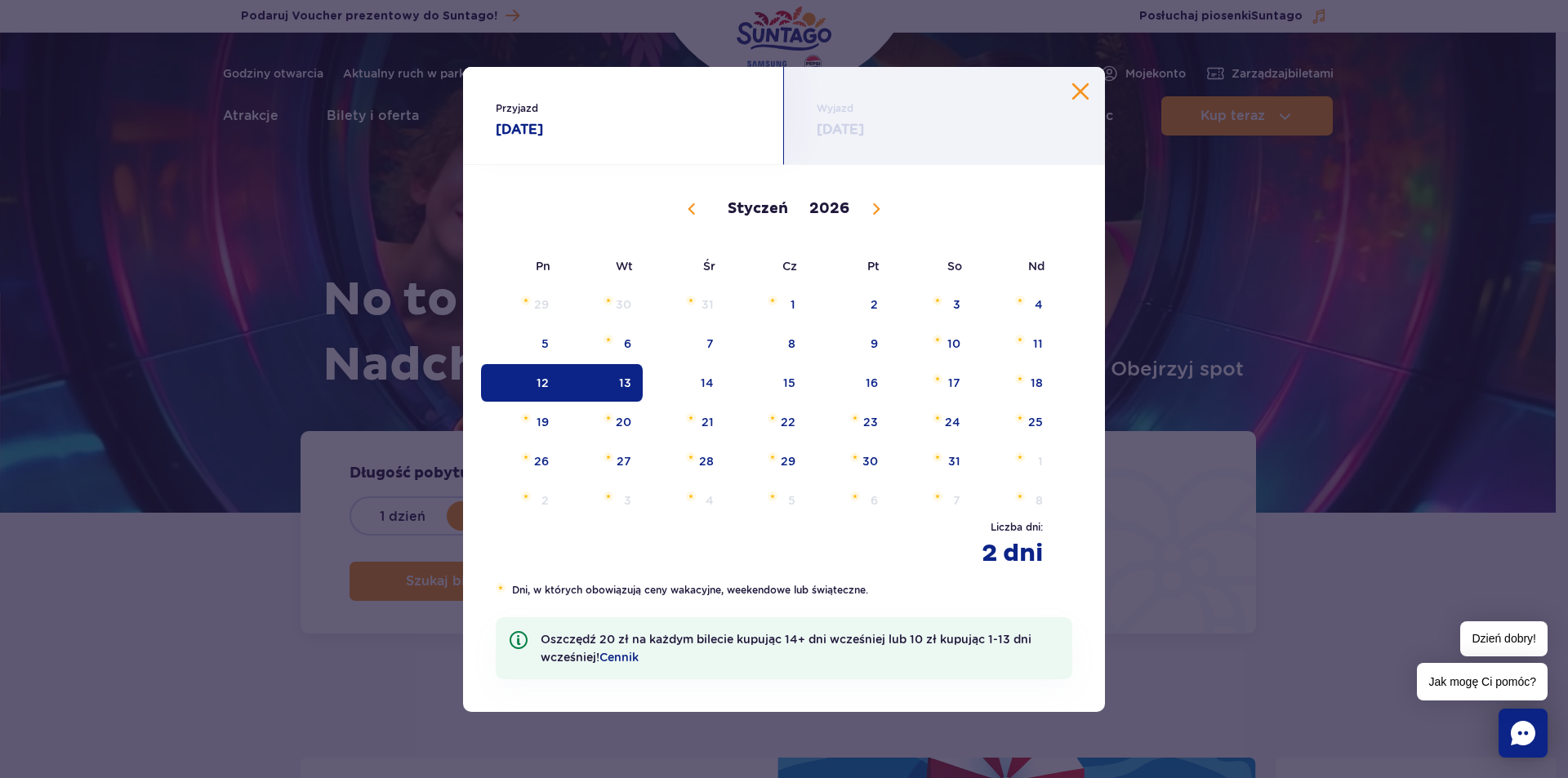
click at [536, 377] on span "12" at bounding box center [521, 382] width 83 height 38
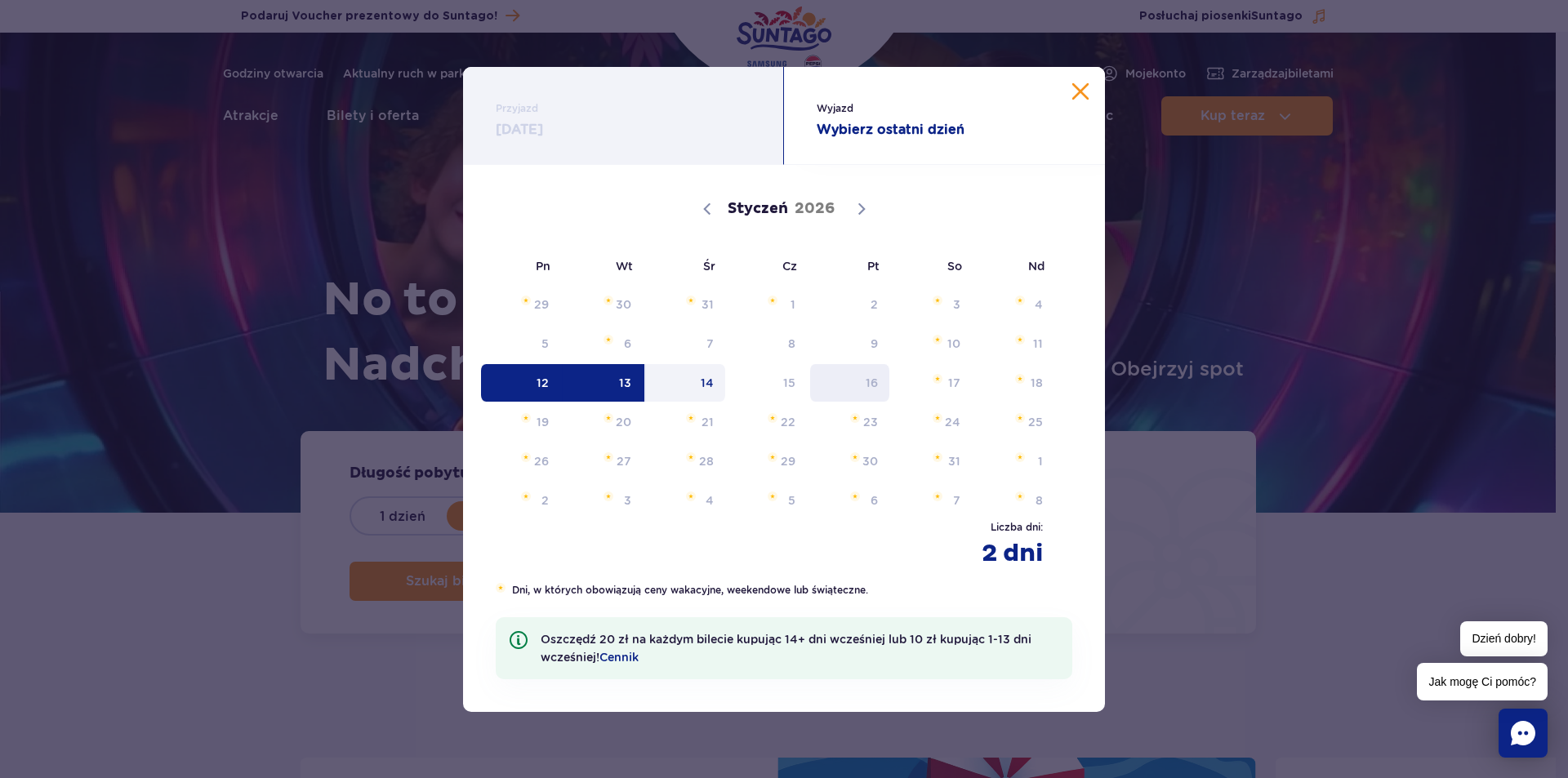
click at [863, 382] on span "16" at bounding box center [850, 382] width 83 height 38
click at [877, 389] on span "16" at bounding box center [850, 382] width 83 height 38
click at [717, 391] on span "14" at bounding box center [686, 382] width 83 height 38
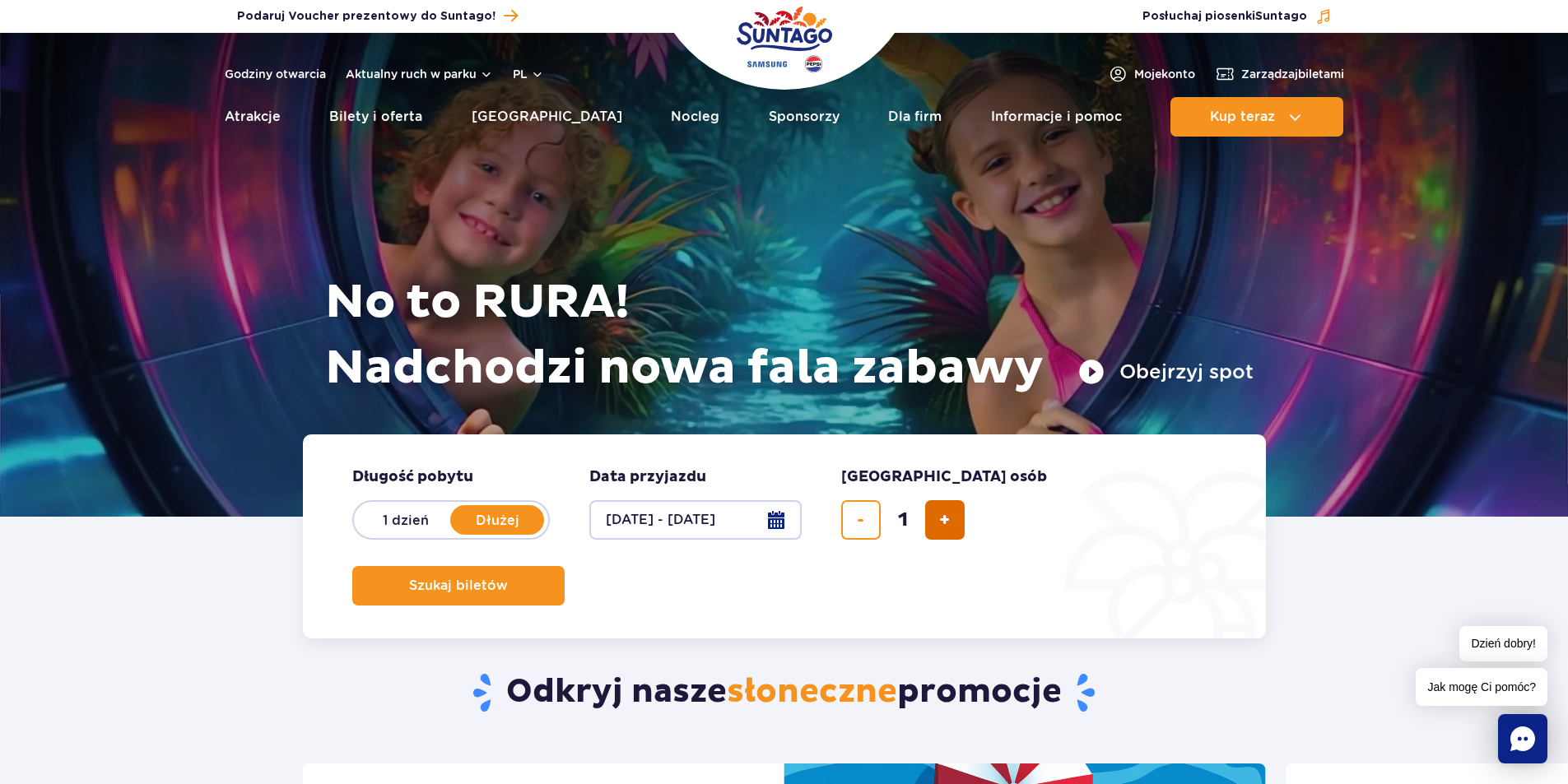
click at [940, 520] on span "dodaj bilet" at bounding box center [944, 520] width 11 height 0
type input "2"
click at [770, 525] on button "[DATE] - [DATE]" at bounding box center [696, 520] width 213 height 40
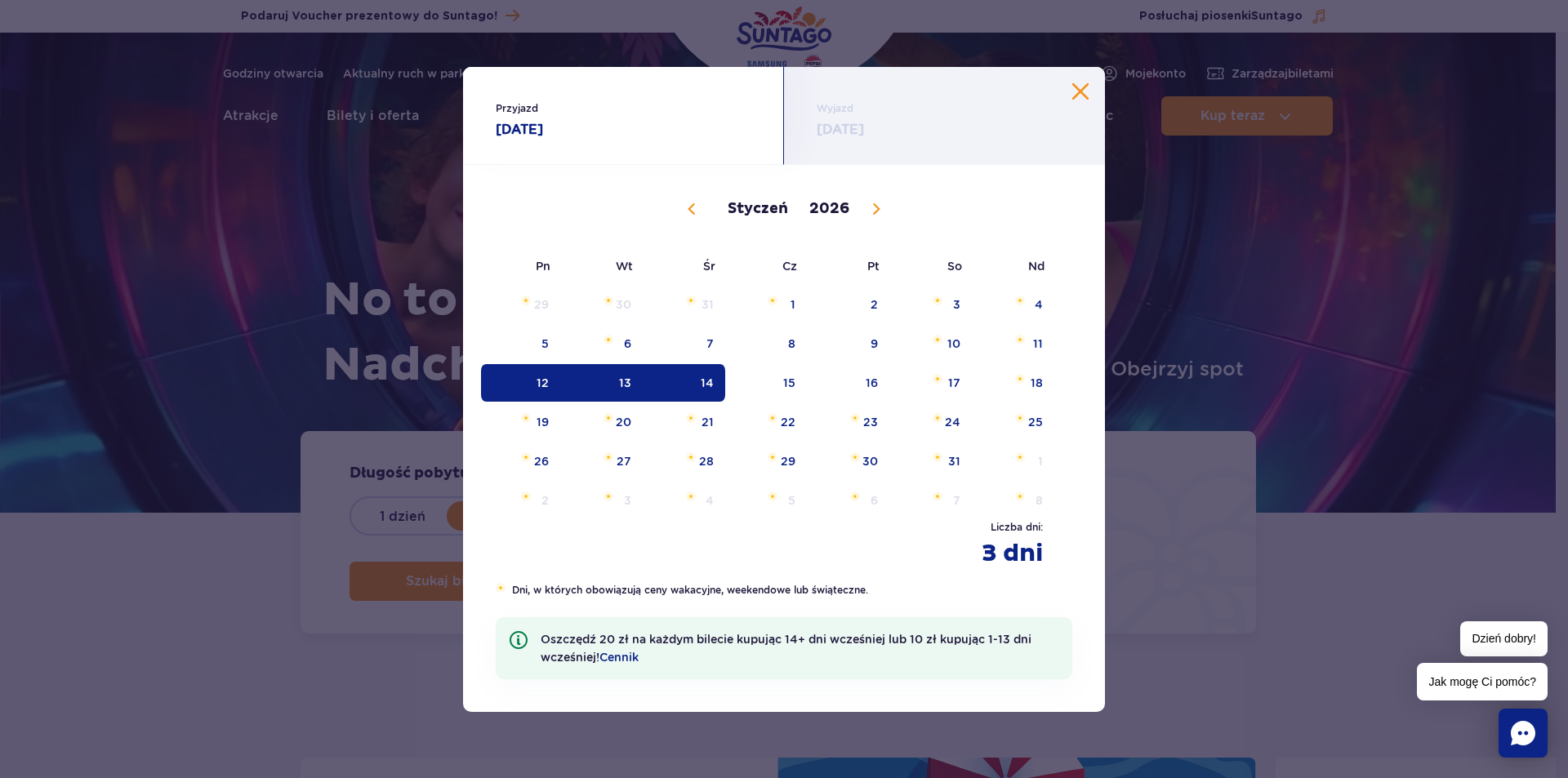
click at [538, 375] on span "12" at bounding box center [521, 382] width 83 height 38
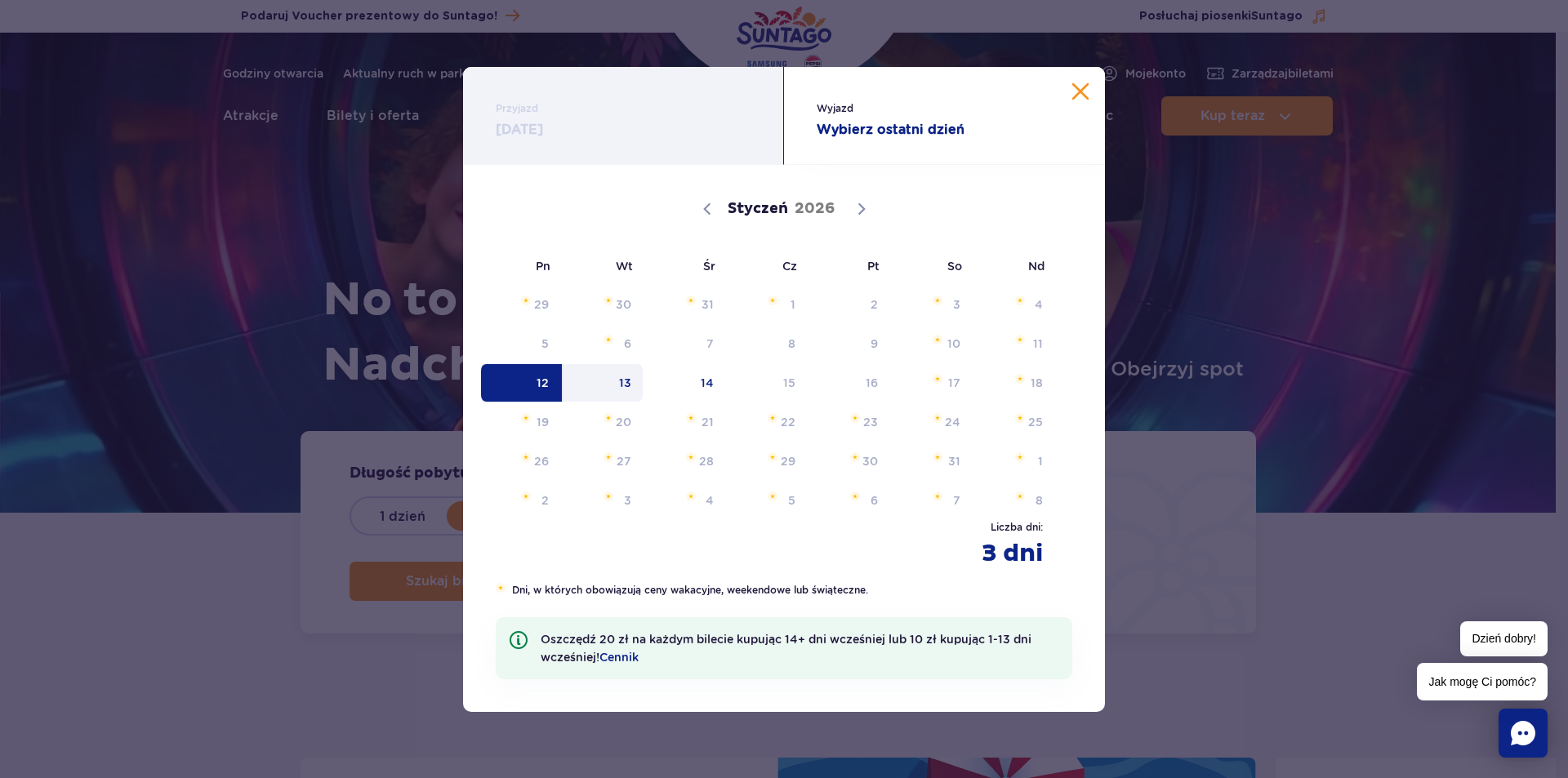
click at [1074, 95] on button "Zamknij kalendarz" at bounding box center [1081, 92] width 17 height 16
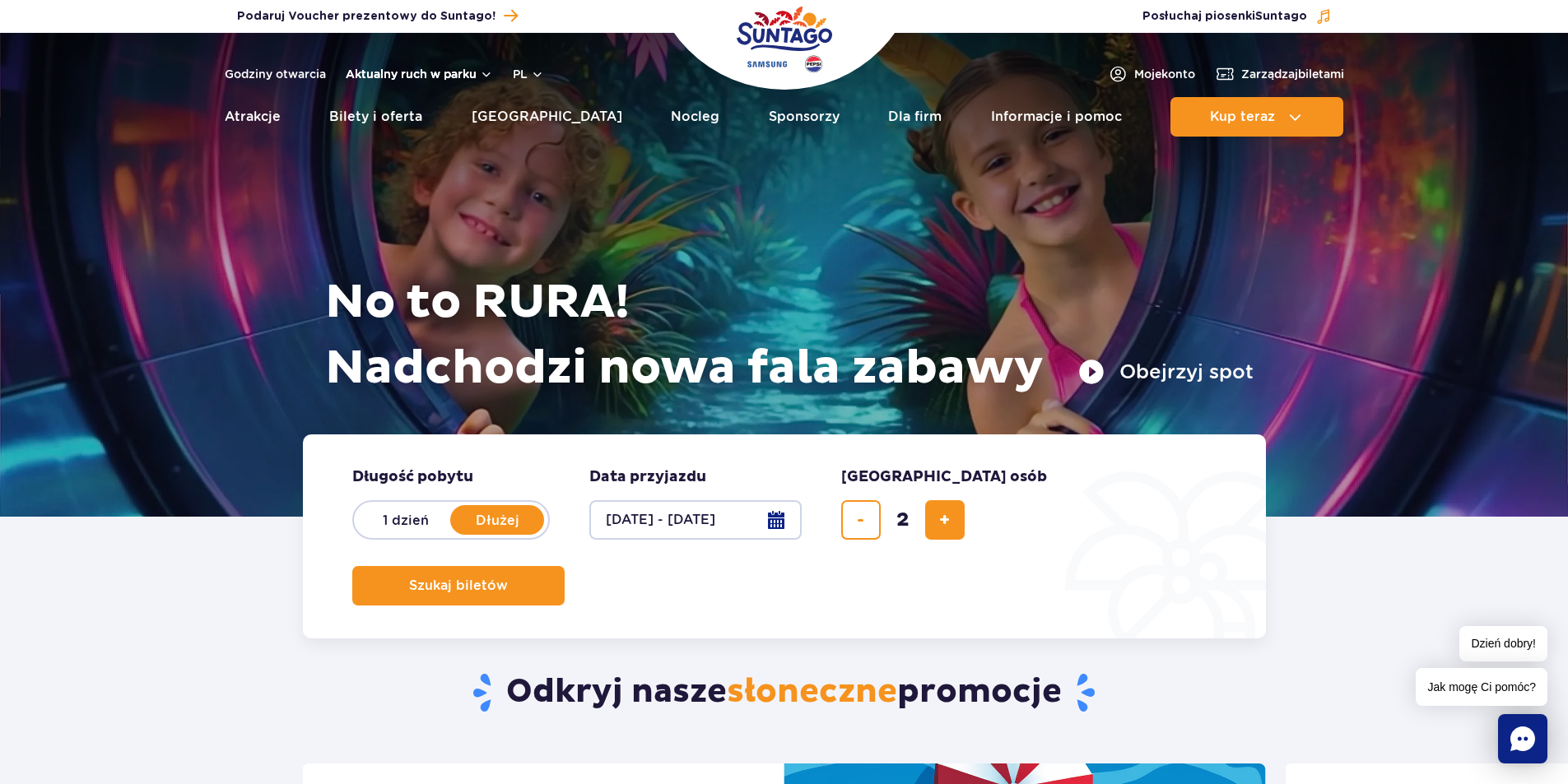
click at [395, 75] on button "Aktualny ruch w parku" at bounding box center [419, 74] width 147 height 13
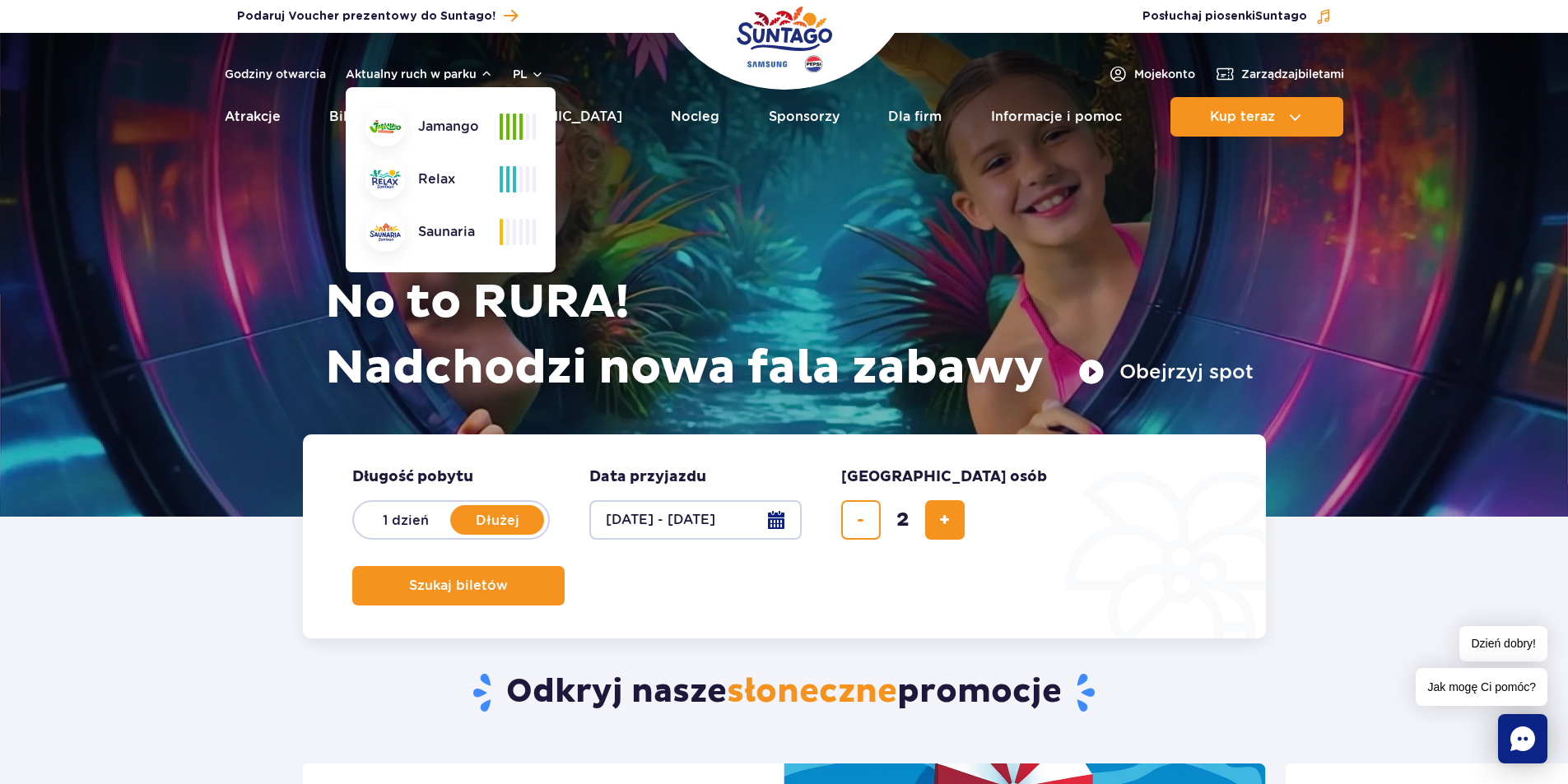
click at [283, 192] on div at bounding box center [784, 275] width 1568 height 484
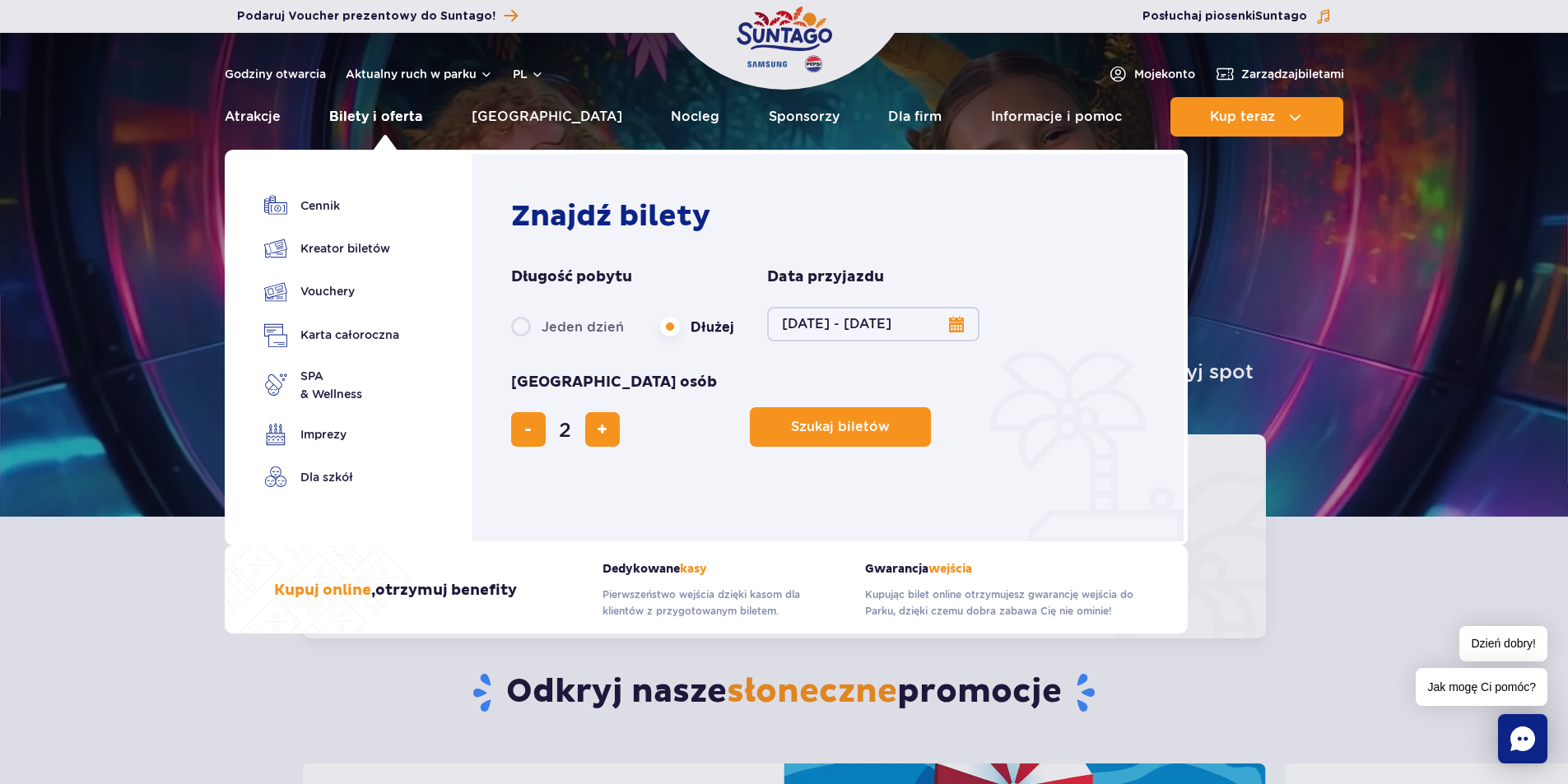
click at [395, 115] on link "Bilety i oferta" at bounding box center [375, 116] width 93 height 40
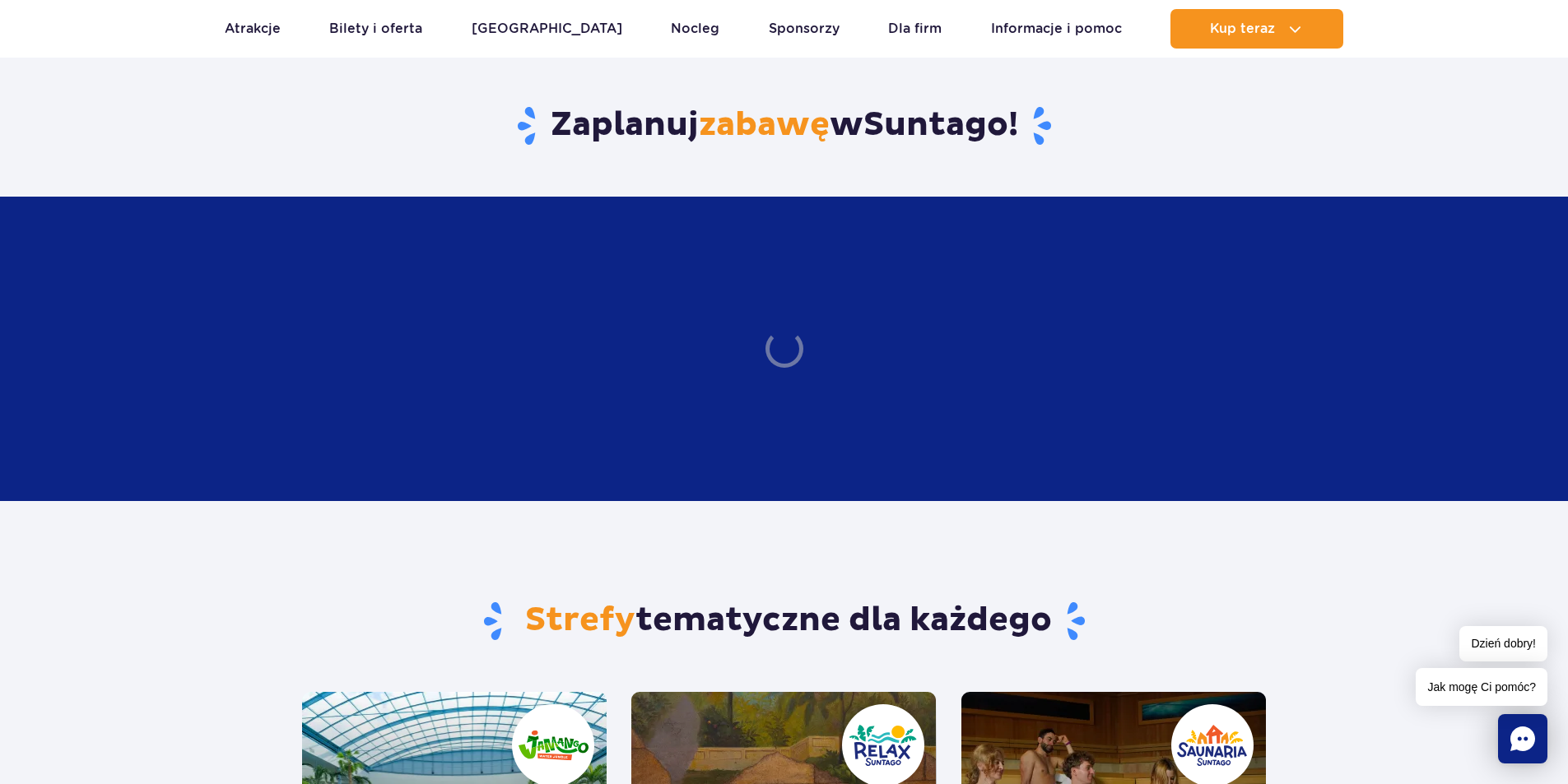
scroll to position [987, 0]
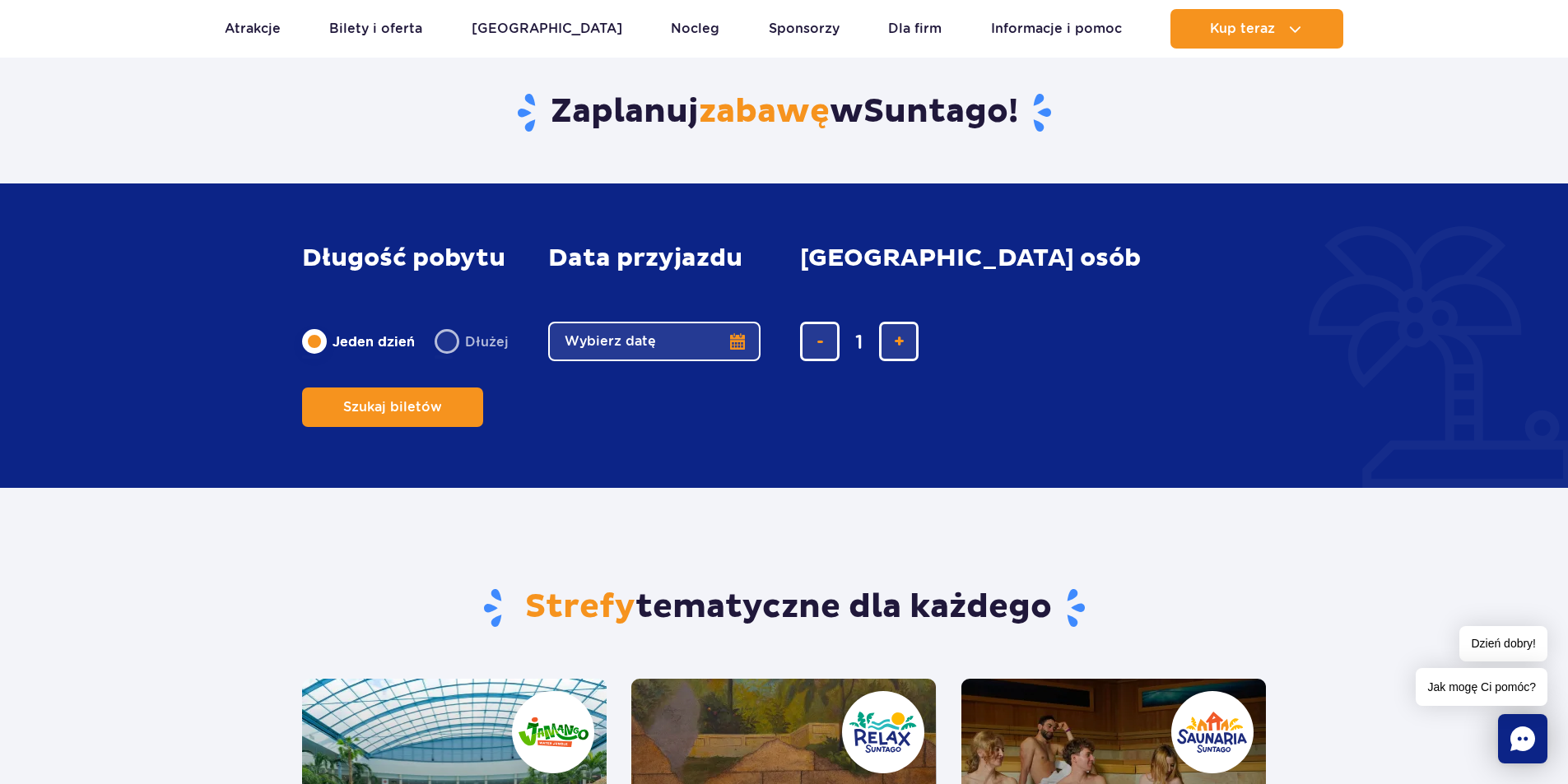
click at [442, 358] on label "Dłużej" at bounding box center [471, 341] width 74 height 34
click at [442, 358] on input "Dłużej" at bounding box center [444, 357] width 18 height 4
radio input "false"
radio input "true"
click at [743, 361] on button "Wybierz datę" at bounding box center [654, 341] width 213 height 40
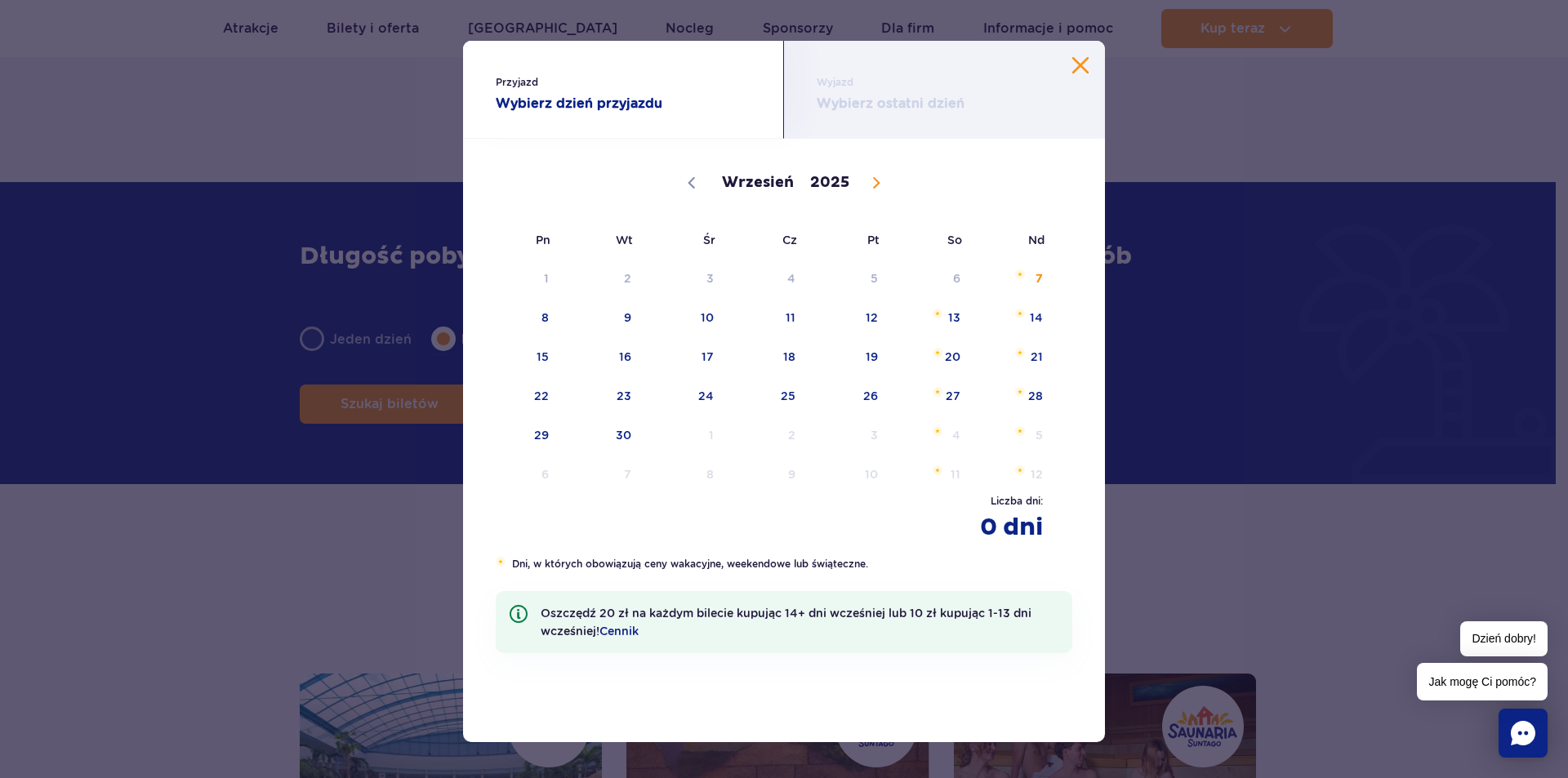
click at [871, 183] on icon at bounding box center [877, 182] width 11 height 11
select select "11"
click at [871, 184] on icon at bounding box center [877, 182] width 11 height 11
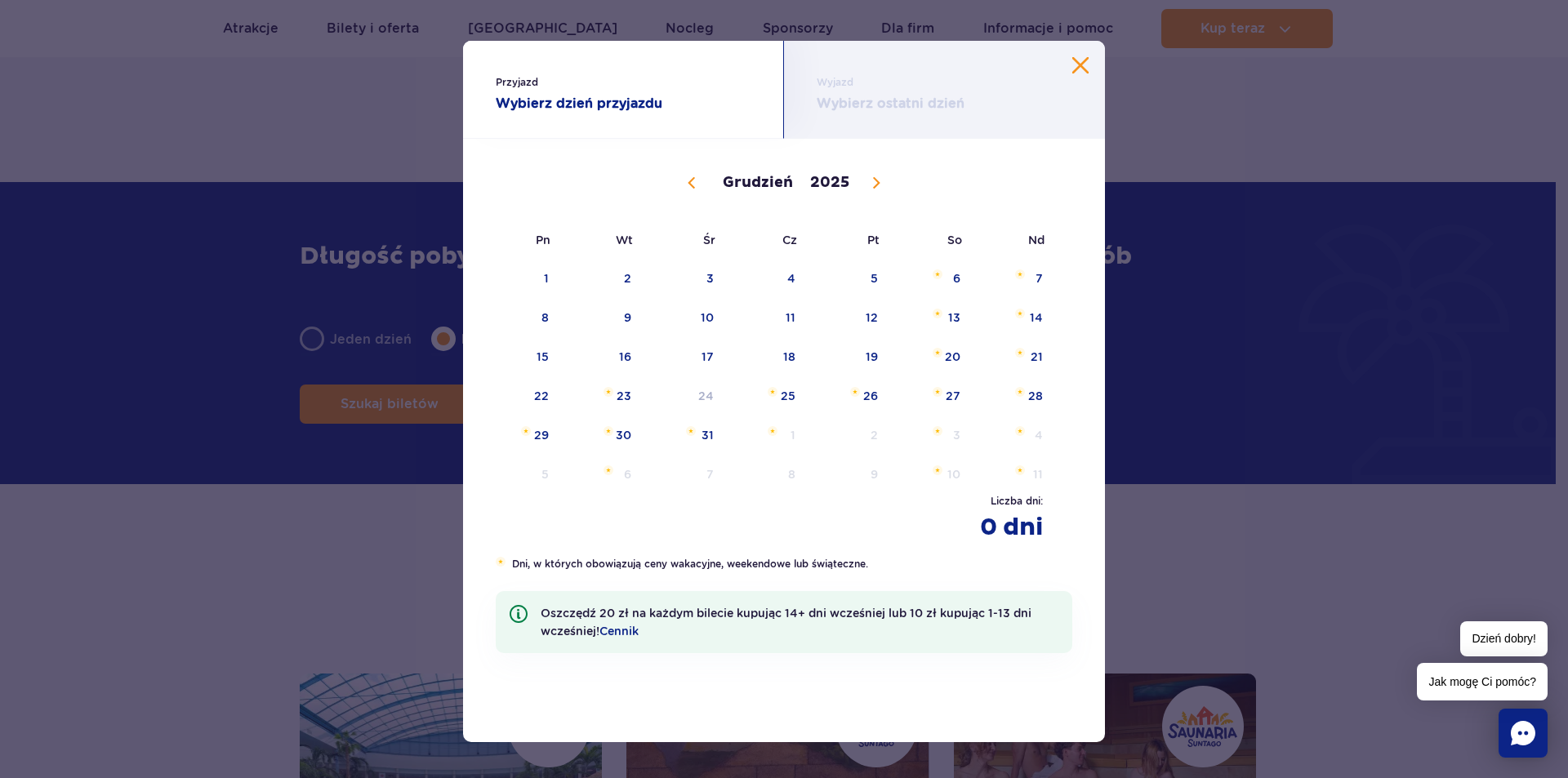
type input "2026"
select select "0"
click at [526, 354] on span "12" at bounding box center [521, 356] width 83 height 38
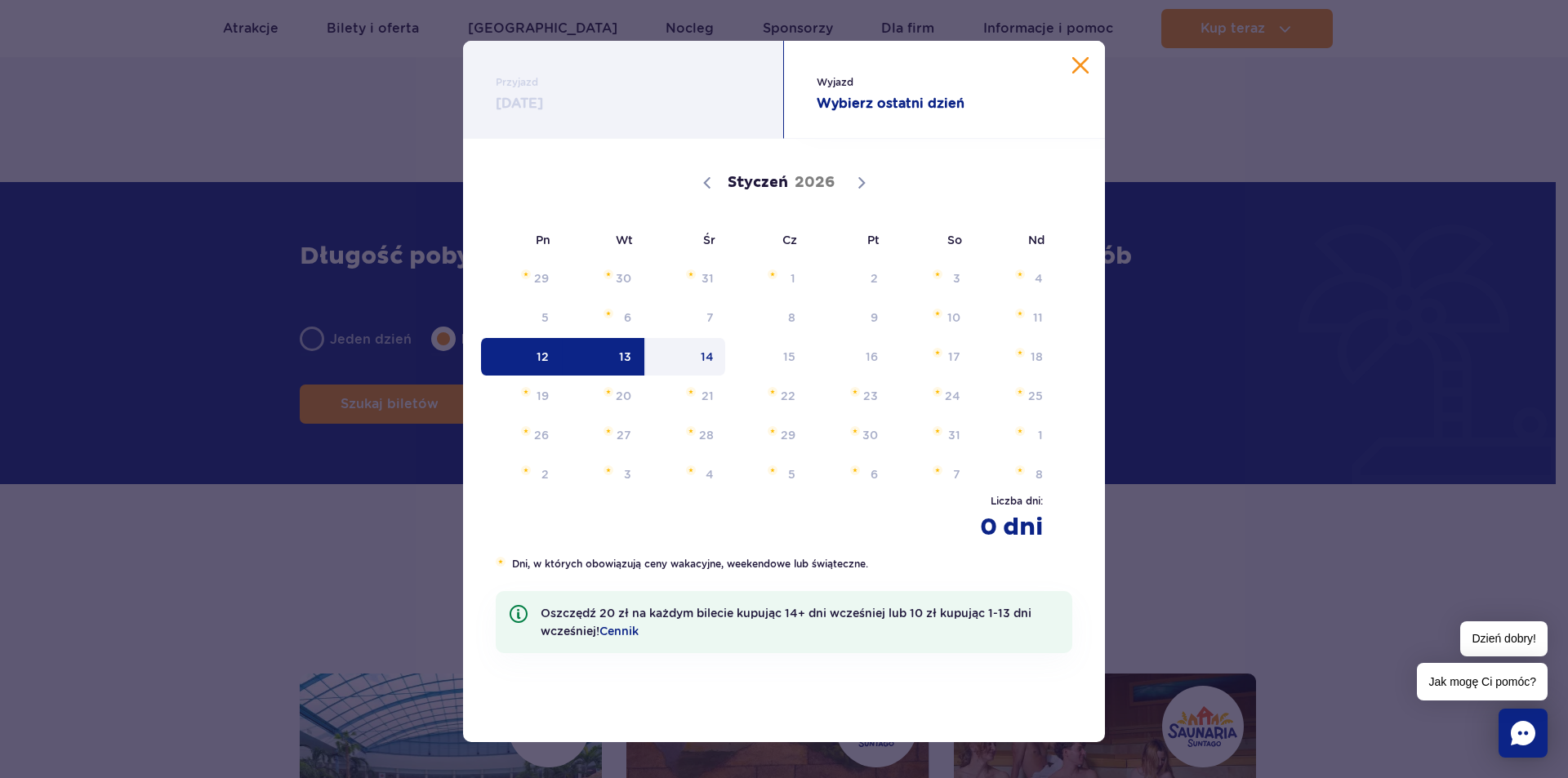
click at [515, 606] on li "Oszczędź 20 zł na każdym bilecie kupując 14+ dni wcześniej lub 10 zł kupując 1-…" at bounding box center [784, 622] width 577 height 62
click at [1073, 65] on button "Zamknij kalendarz" at bounding box center [1081, 65] width 17 height 16
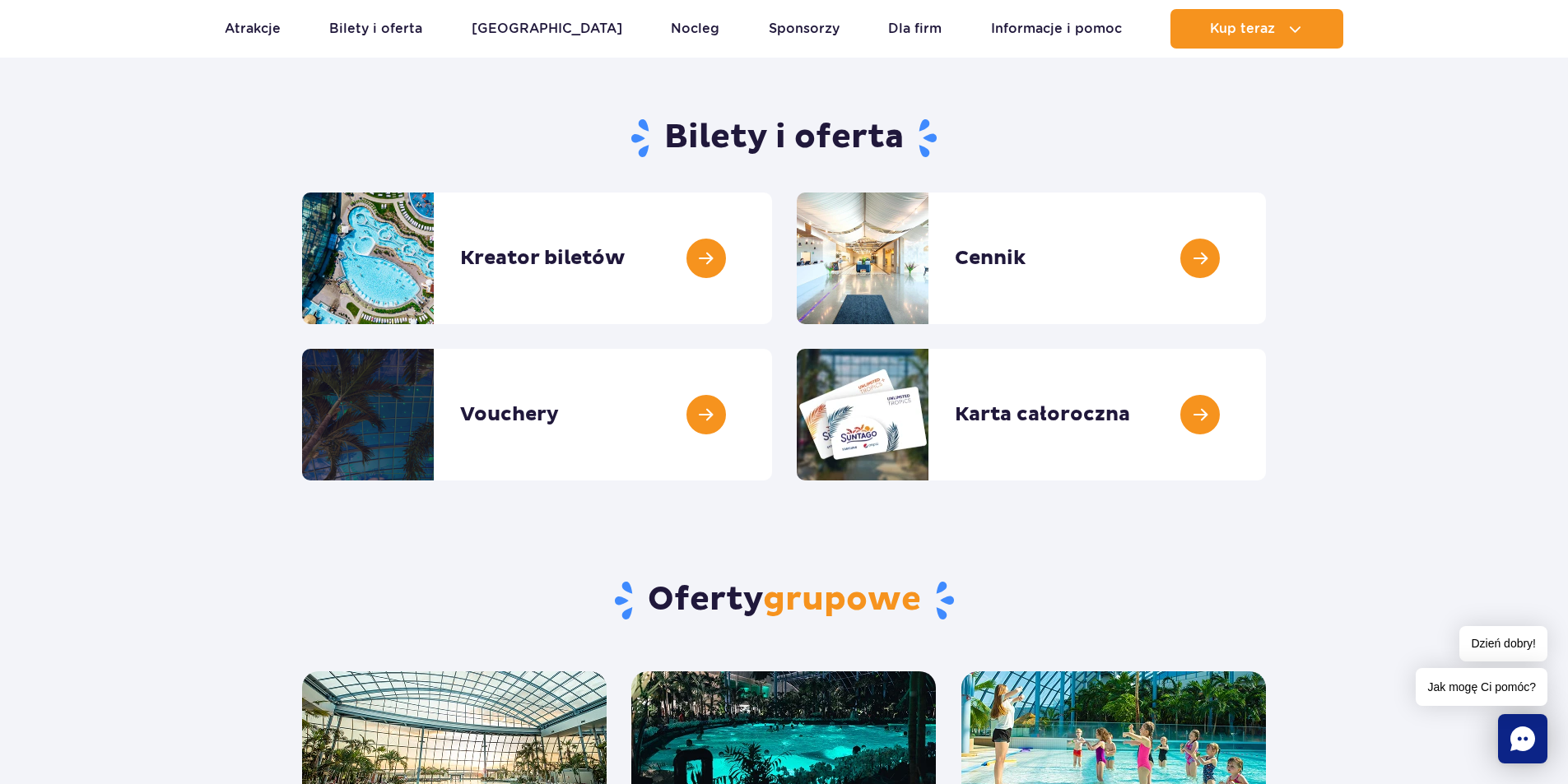
scroll to position [0, 0]
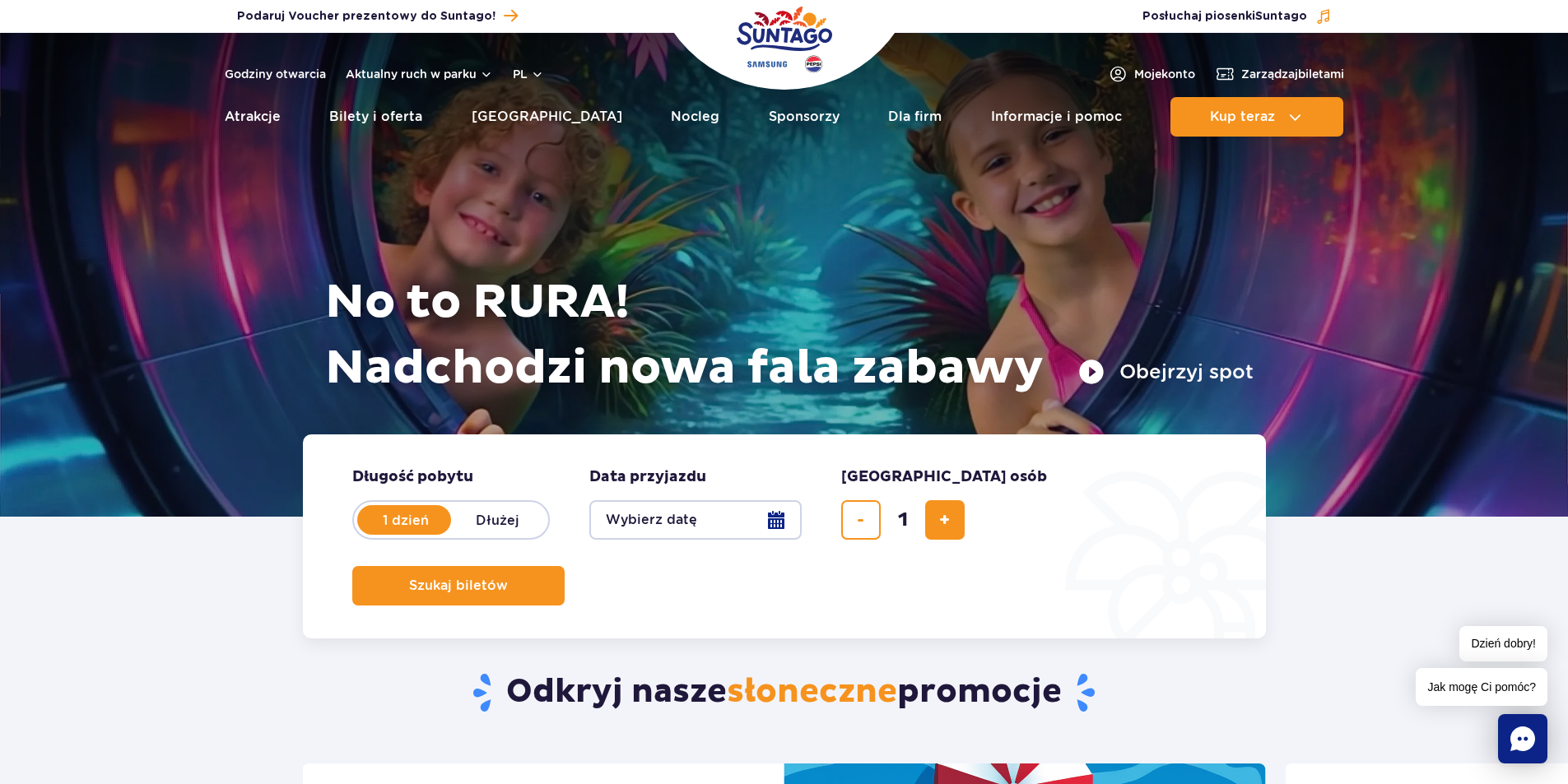
click at [509, 526] on label "Dłużej" at bounding box center [498, 519] width 94 height 34
click at [469, 534] on input "Dłużej" at bounding box center [460, 536] width 18 height 4
radio input "false"
radio input "true"
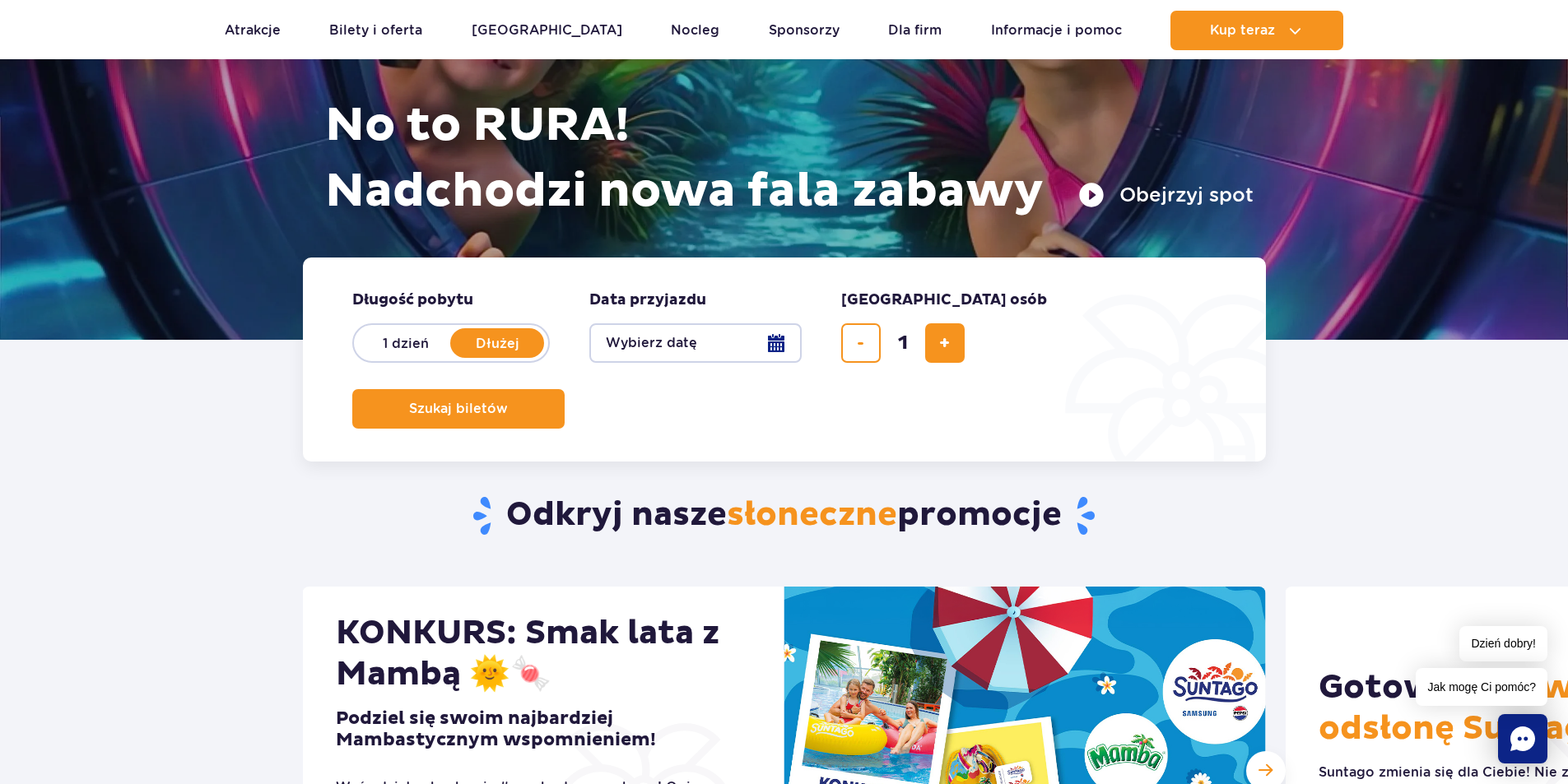
scroll to position [82, 0]
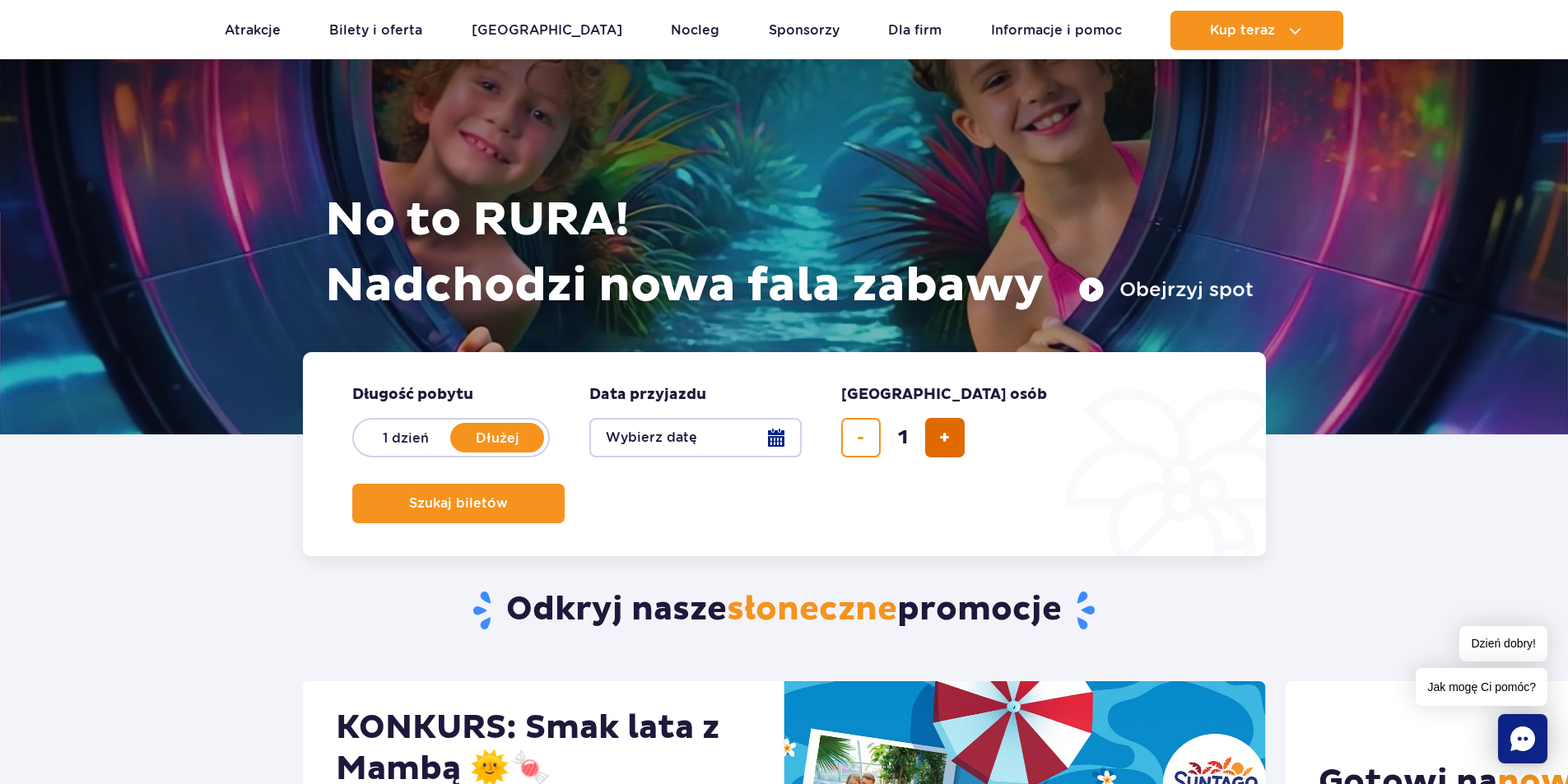
click at [934, 441] on button "dodaj bilet" at bounding box center [944, 438] width 40 height 40
type input "2"
click at [779, 448] on button "Wybierz datę" at bounding box center [696, 438] width 213 height 40
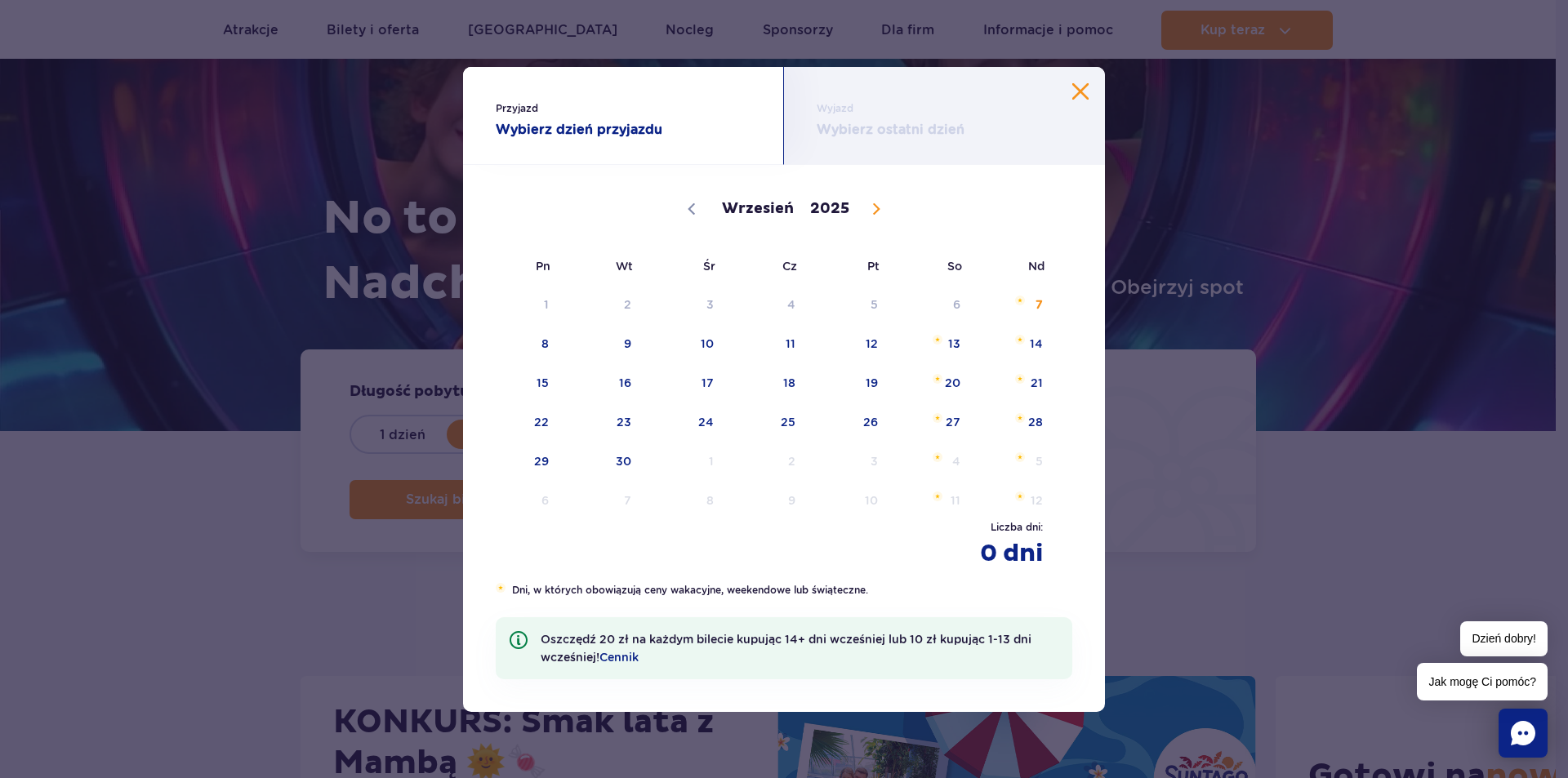
click at [882, 205] on span at bounding box center [877, 209] width 28 height 27
click at [882, 214] on span at bounding box center [877, 209] width 28 height 27
click at [882, 220] on span at bounding box center [877, 209] width 28 height 27
select select "11"
drag, startPoint x: 879, startPoint y: 214, endPoint x: 878, endPoint y: 225, distance: 11.0
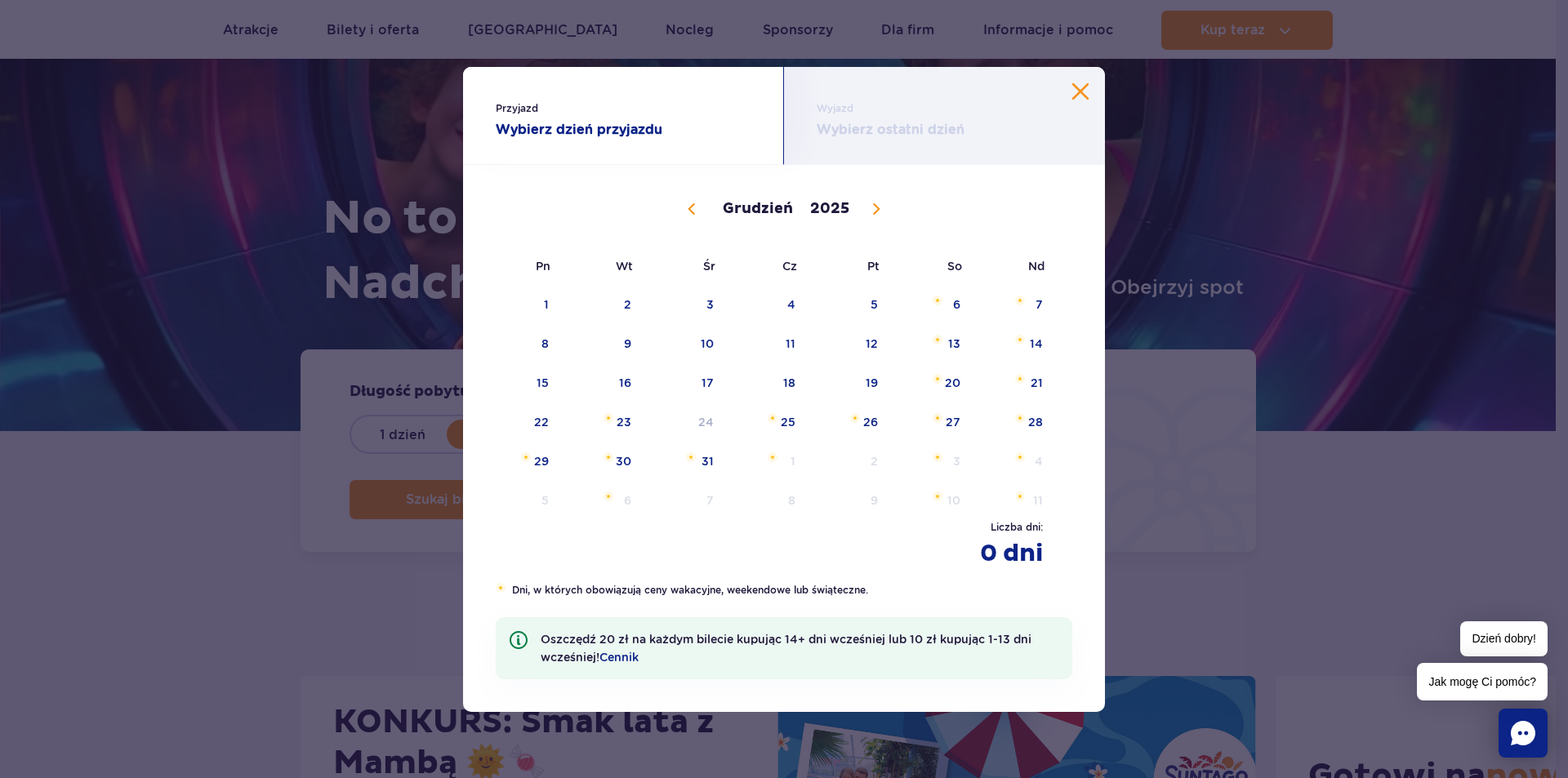
click at [878, 225] on div "Wrzesień Październik Listopad Grudzień 2025" at bounding box center [784, 207] width 577 height 81
click at [700, 148] on div "Przyjazd Wybierz dzień przyjazdu" at bounding box center [624, 115] width 321 height 98
click at [877, 209] on icon at bounding box center [877, 209] width 11 height 11
type input "2026"
select select "0"
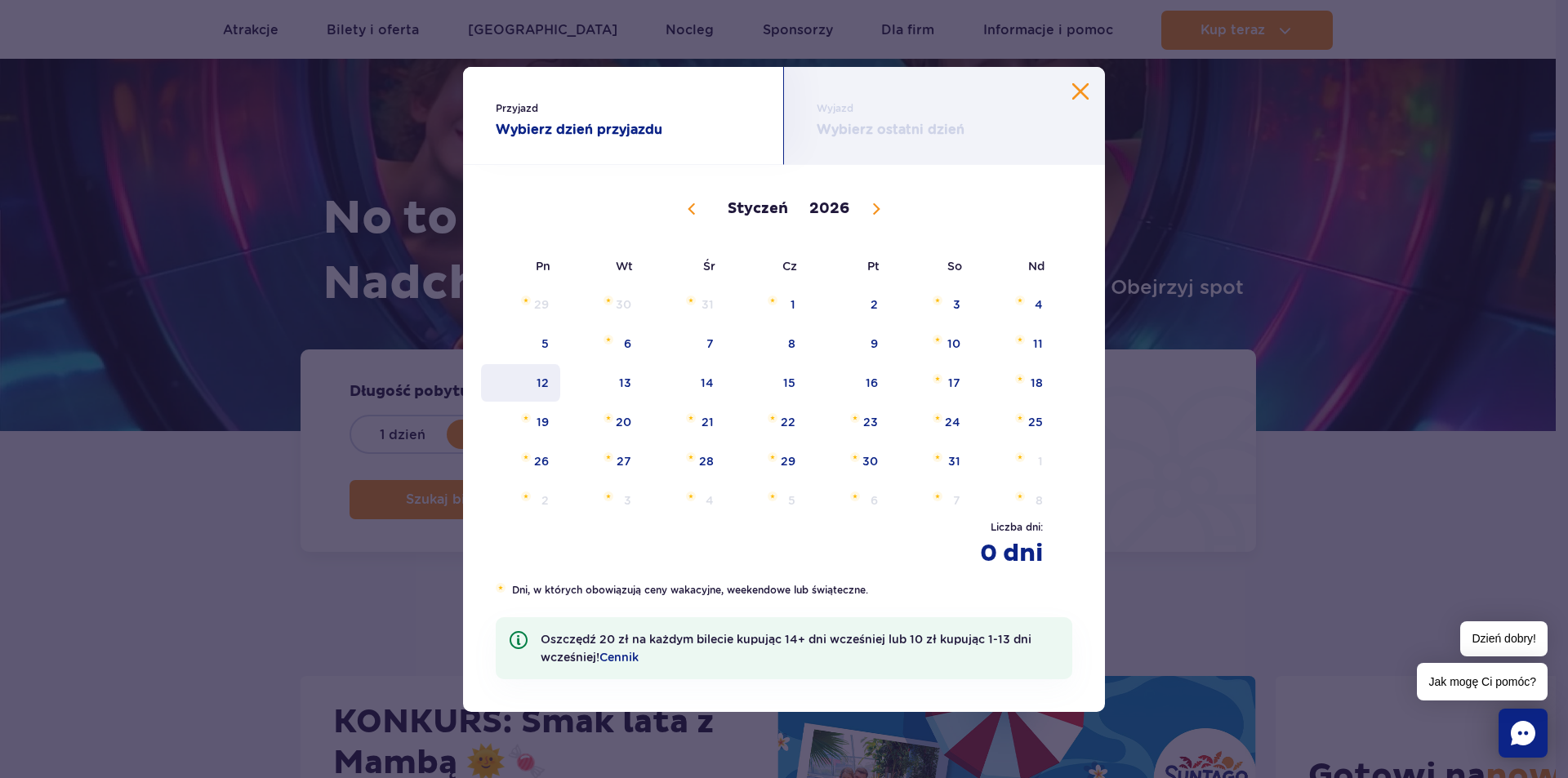
click at [532, 379] on span "12" at bounding box center [521, 382] width 83 height 38
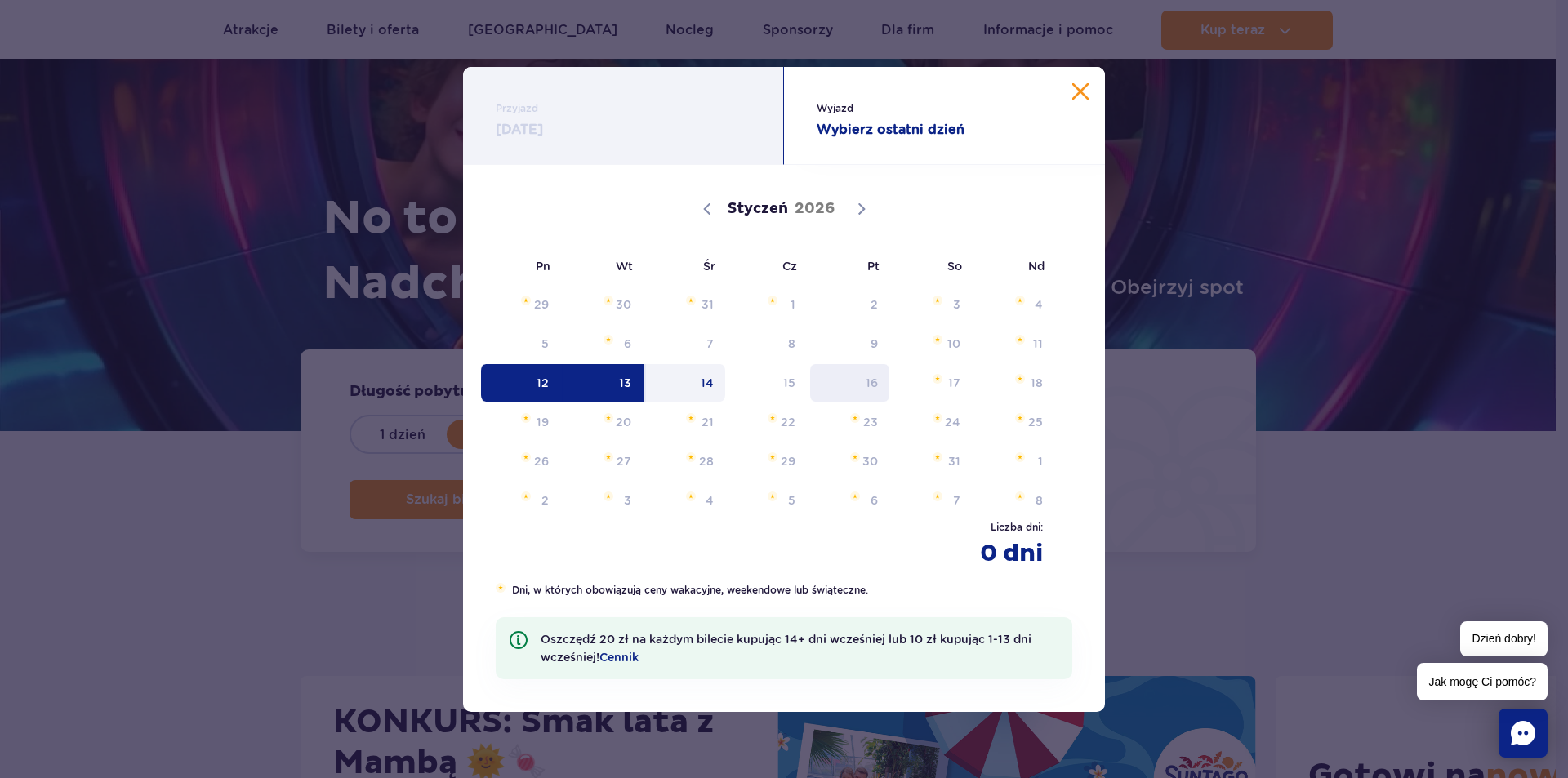
click at [875, 383] on span "16" at bounding box center [850, 382] width 83 height 38
click at [875, 385] on span "16" at bounding box center [850, 382] width 83 height 38
click at [1090, 94] on div "Wyjazd Wybierz ostatni dzień" at bounding box center [944, 115] width 321 height 98
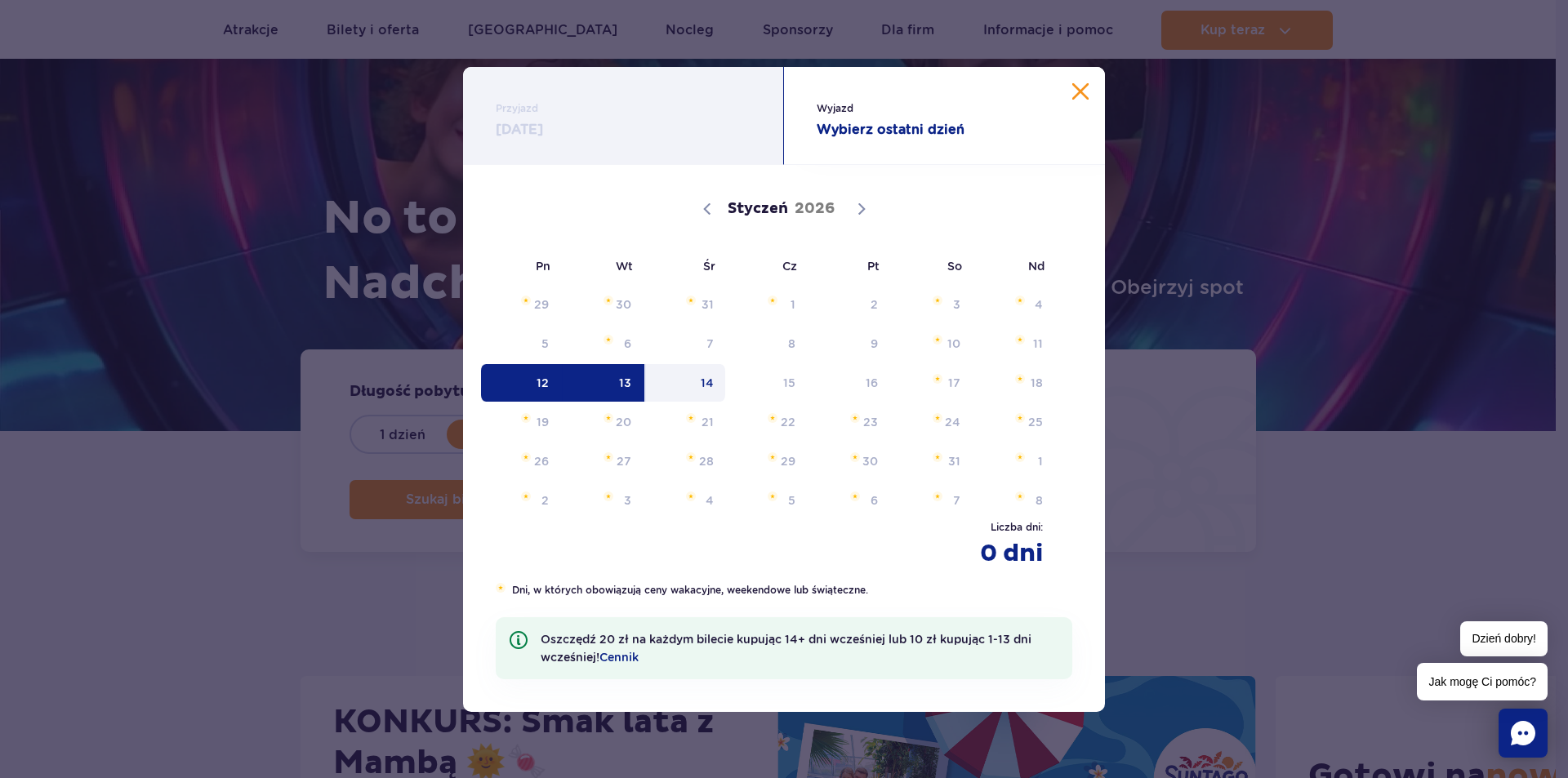
click at [1070, 102] on span "Wyjazd" at bounding box center [944, 109] width 256 height 16
click at [1077, 94] on button "Zamknij kalendarz" at bounding box center [1081, 92] width 17 height 16
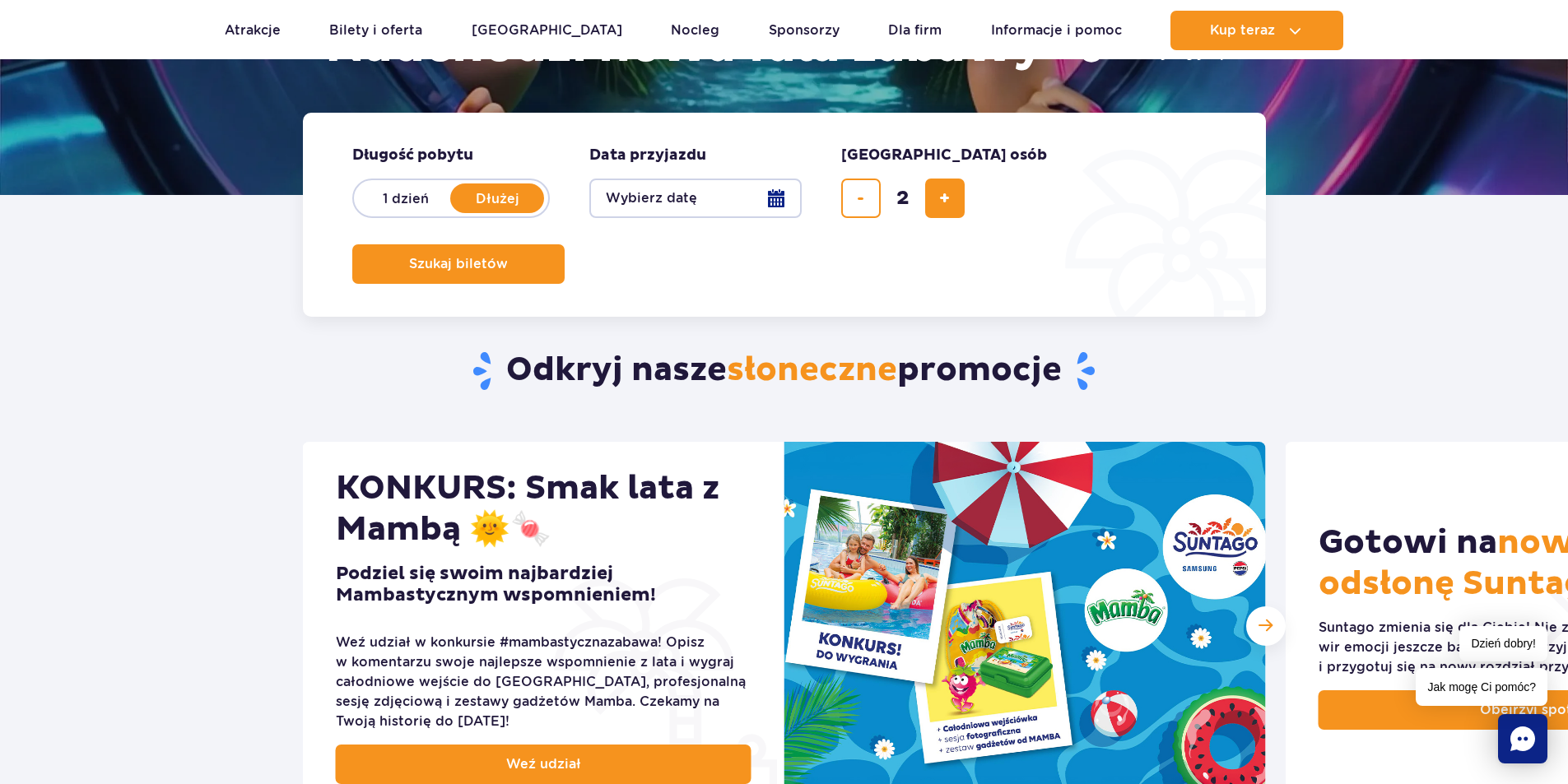
scroll to position [0, 0]
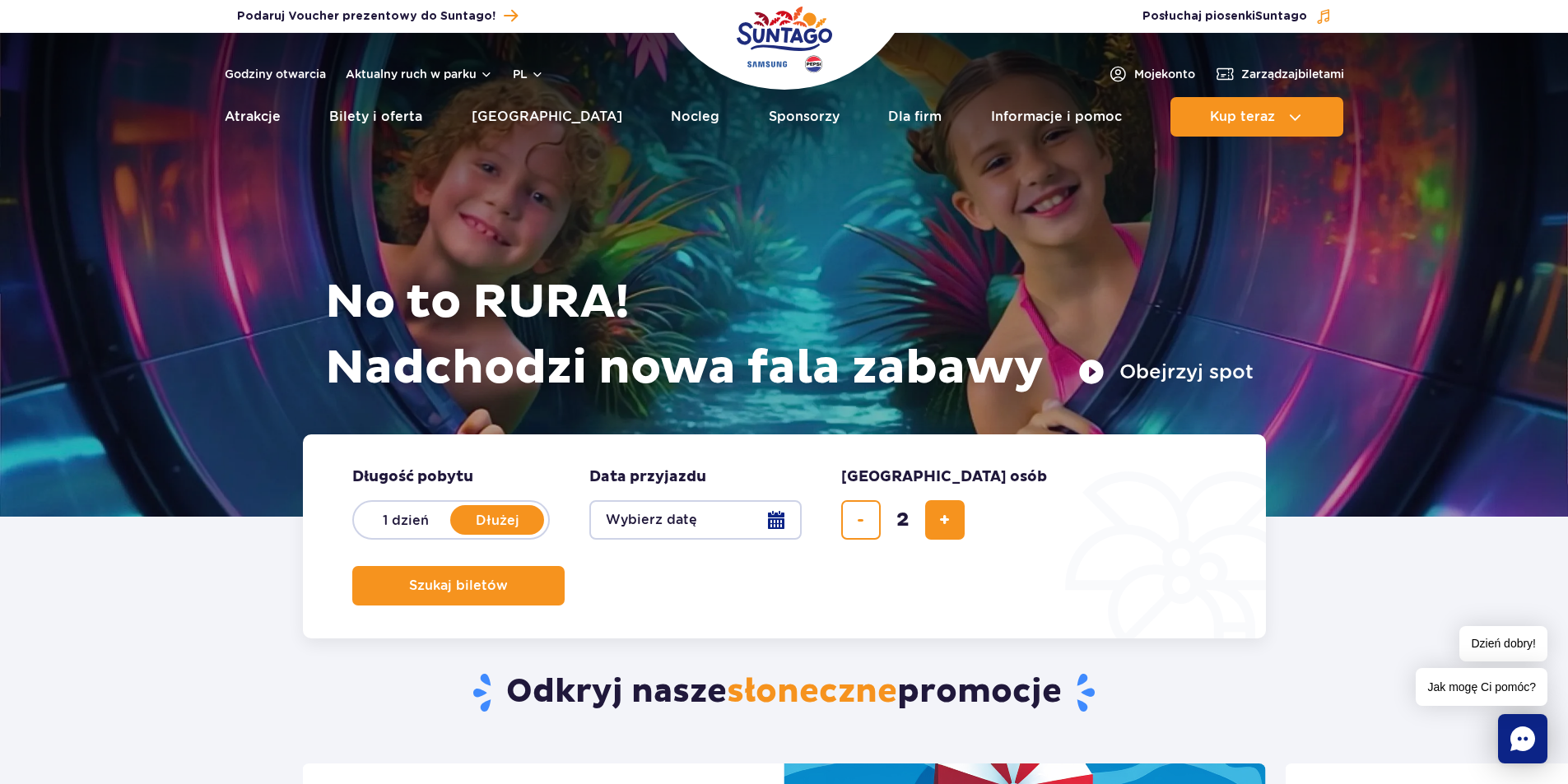
click at [787, 521] on button "Wybierz datę" at bounding box center [696, 520] width 213 height 40
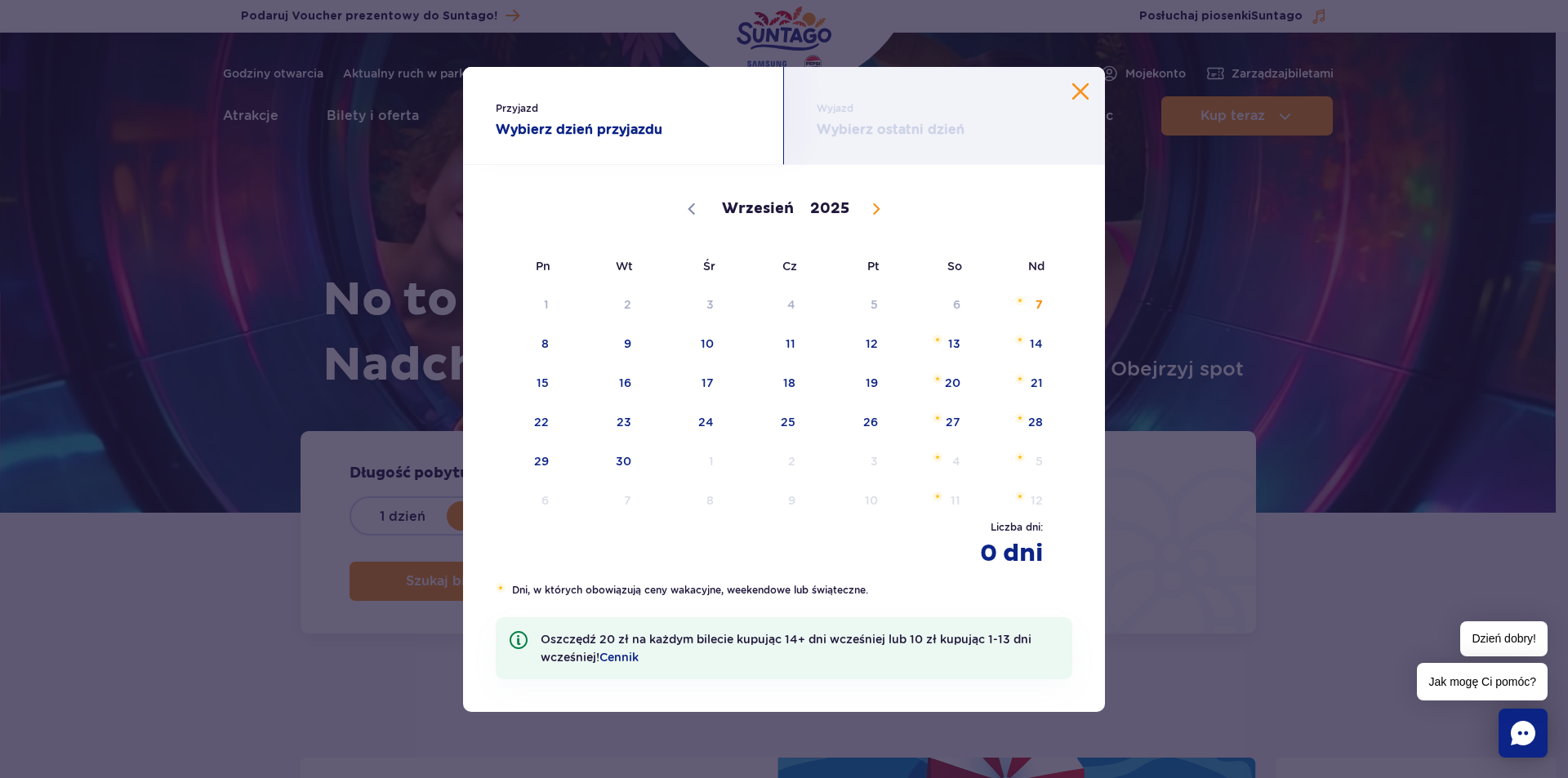
click at [876, 206] on icon at bounding box center [877, 209] width 6 height 11
click at [876, 207] on icon at bounding box center [877, 209] width 6 height 11
select select "11"
click at [873, 207] on icon at bounding box center [877, 209] width 11 height 11
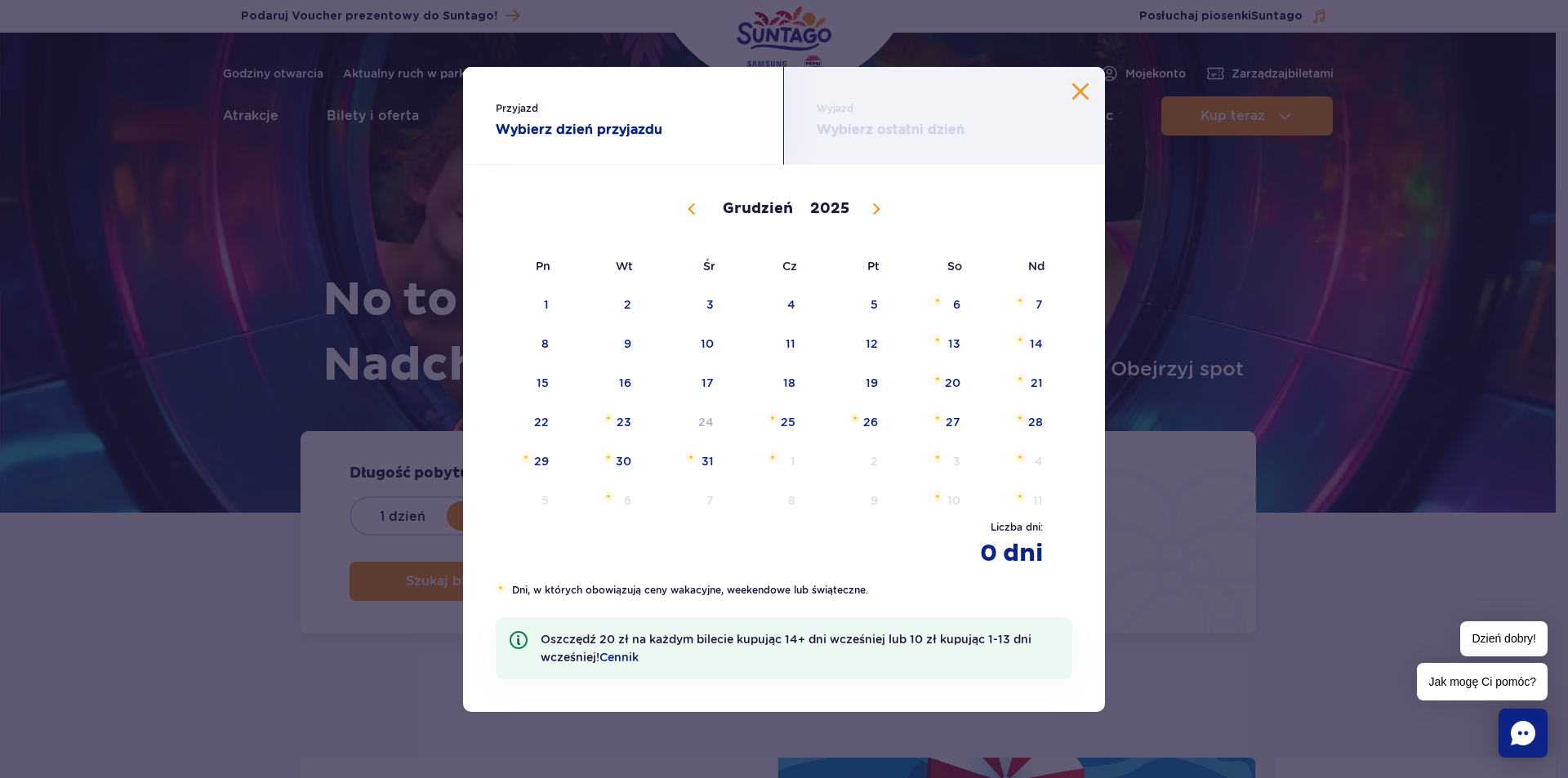
type input "2026"
select select "0"
click at [528, 385] on span "12" at bounding box center [521, 382] width 83 height 38
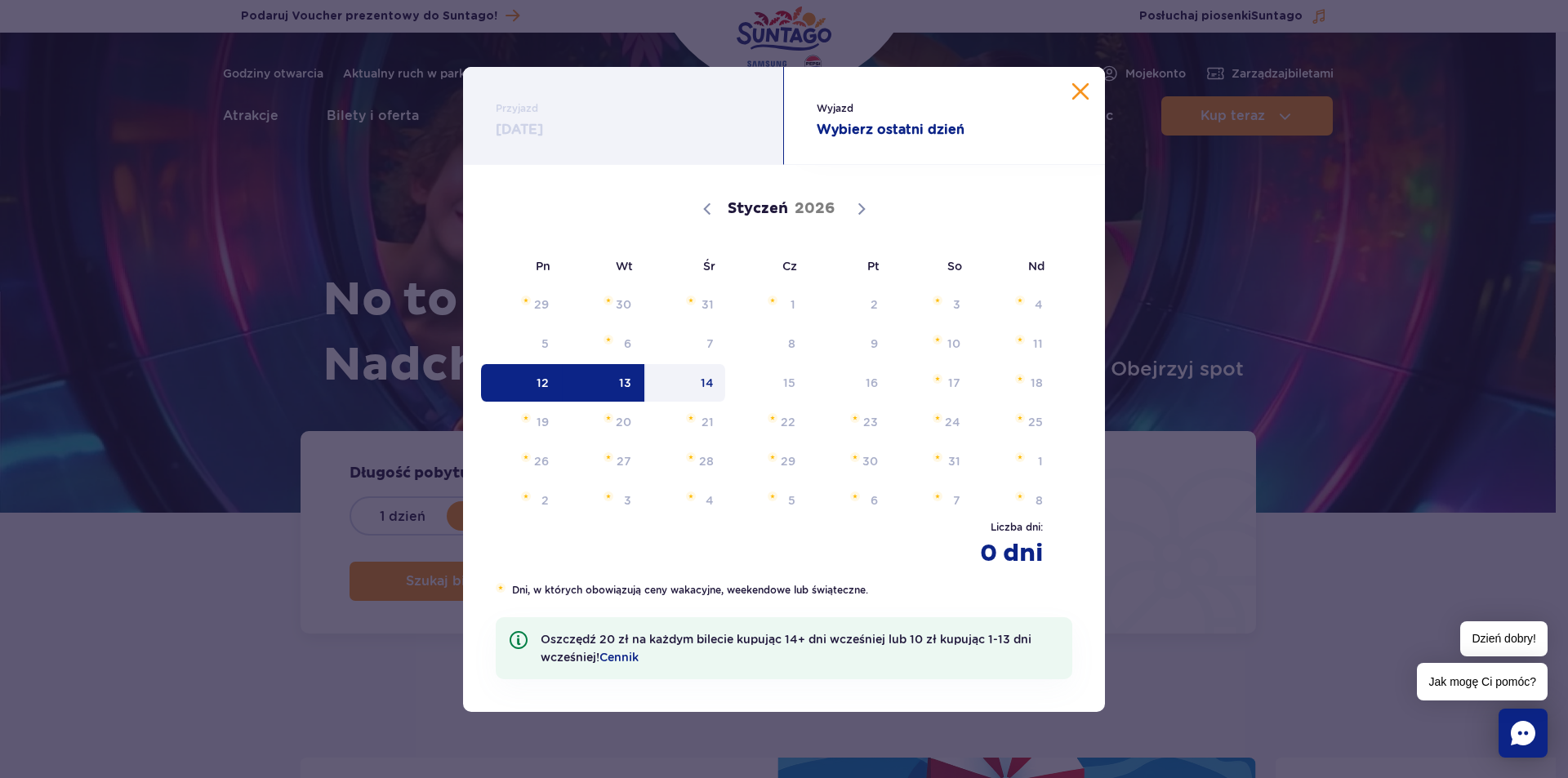
click at [701, 381] on span "14" at bounding box center [686, 382] width 83 height 38
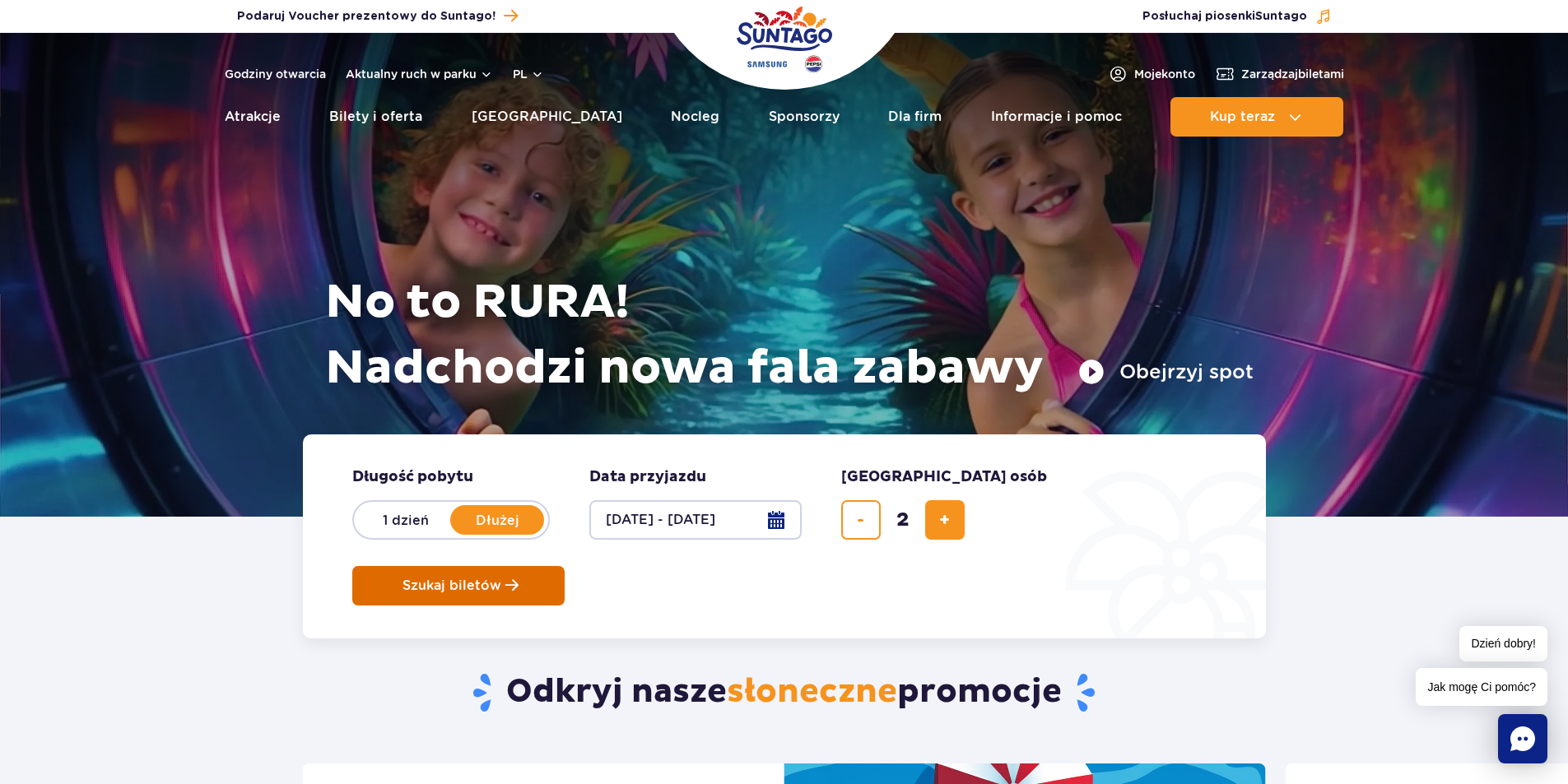
click at [565, 566] on button "Szukaj biletów" at bounding box center [458, 585] width 213 height 40
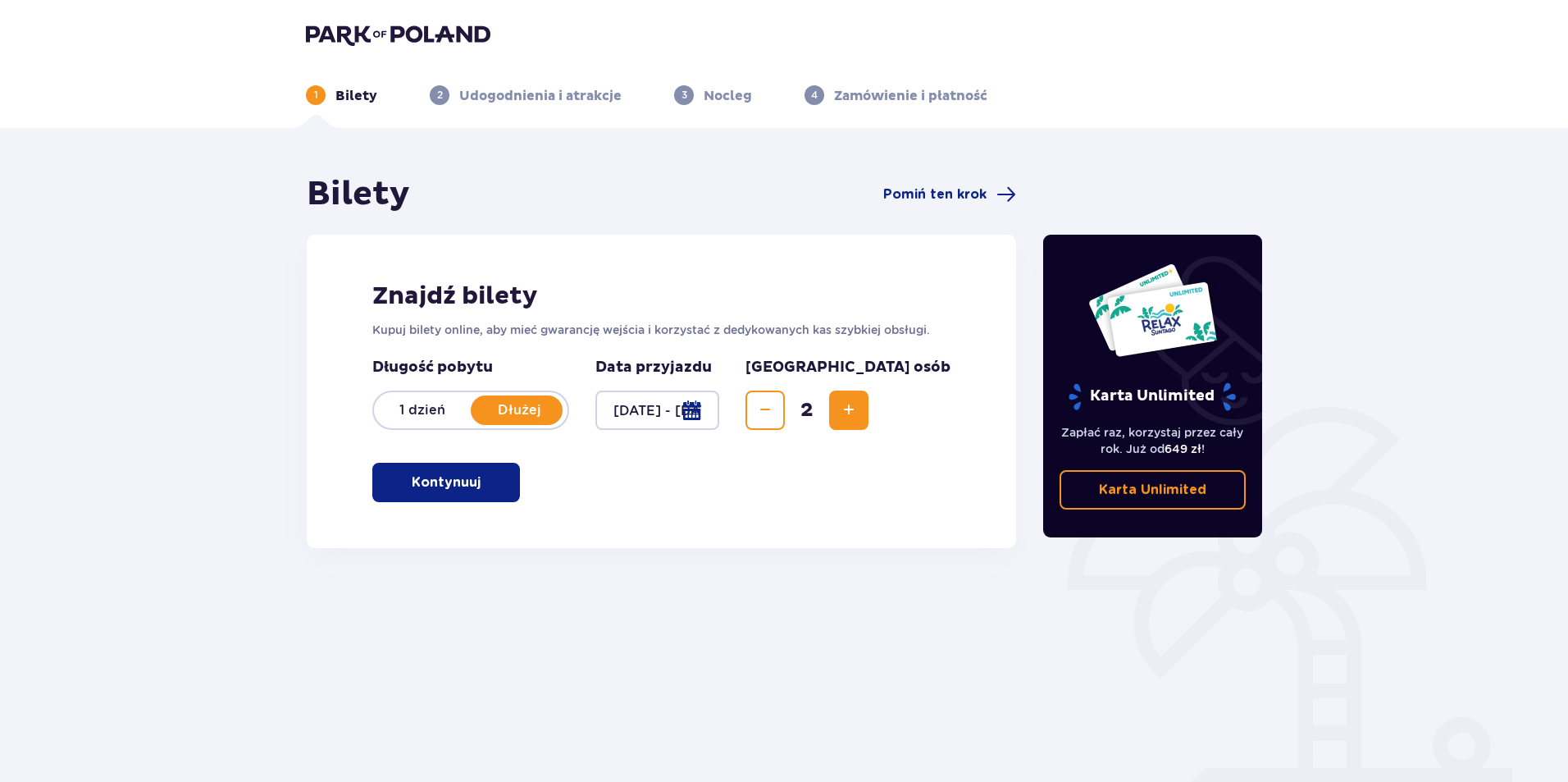
click at [458, 479] on p "Kontynuuj" at bounding box center [446, 483] width 69 height 18
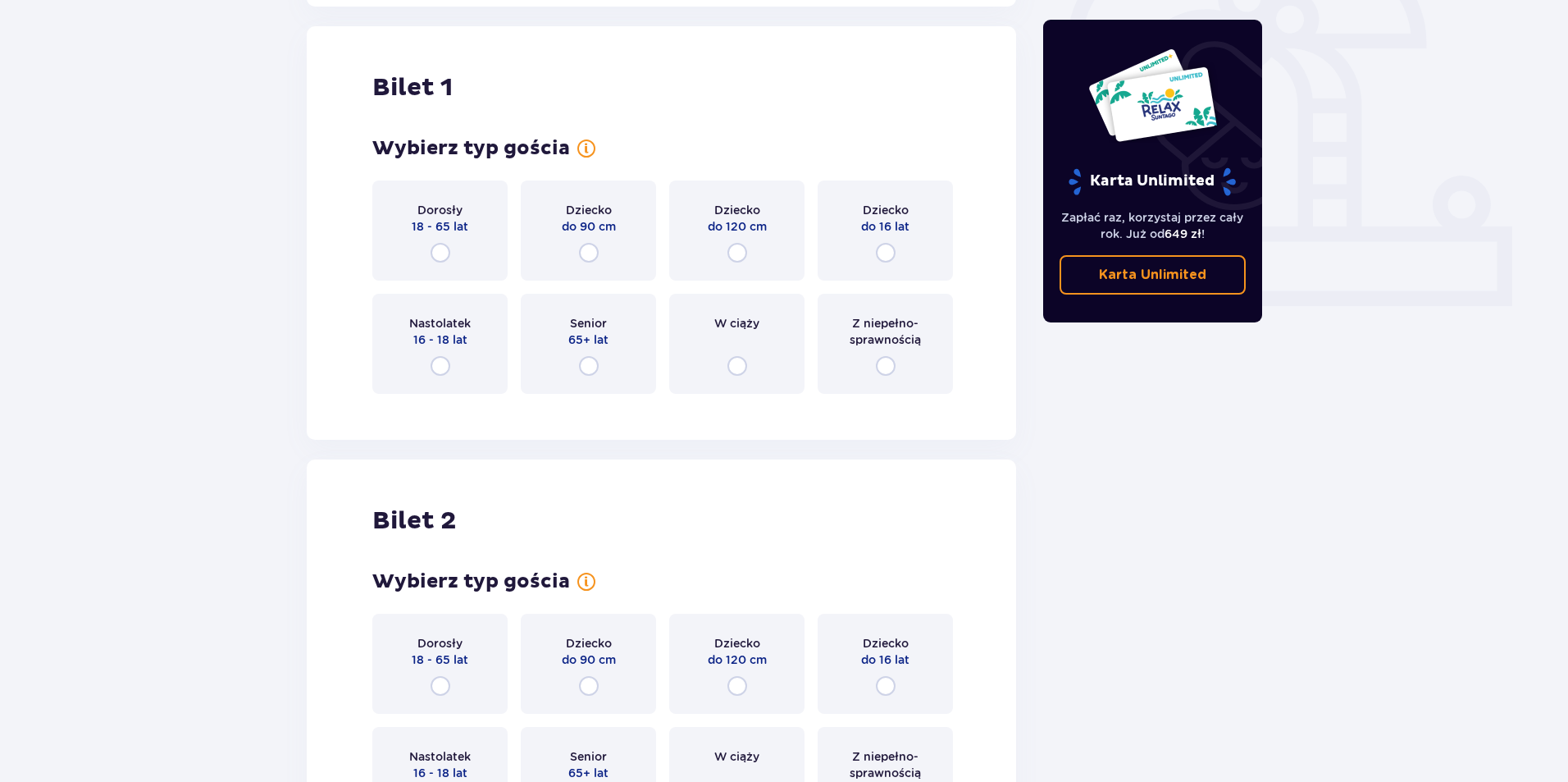
scroll to position [548, 0]
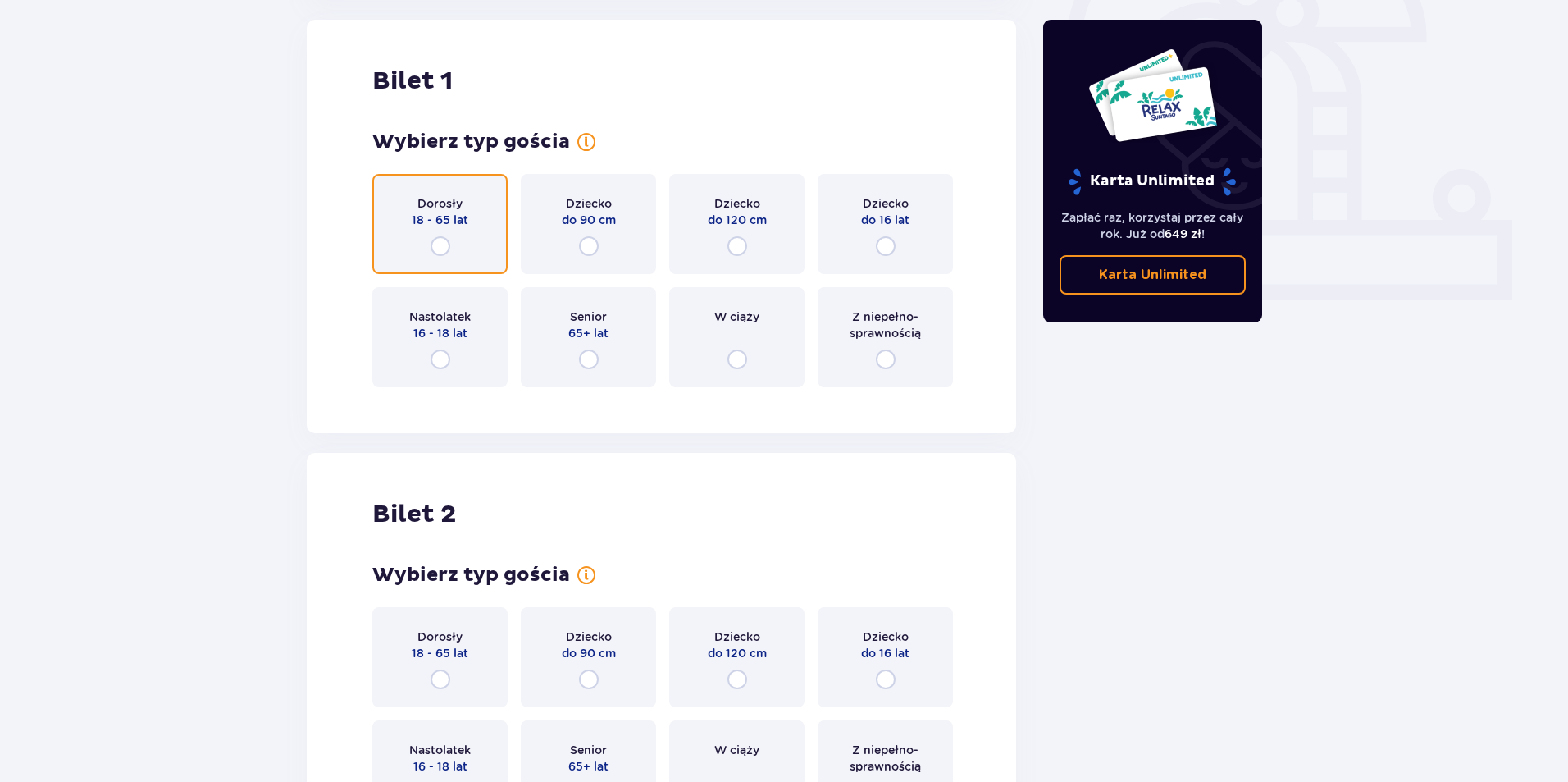
click at [446, 244] on input "radio" at bounding box center [440, 246] width 19 height 19
radio input "true"
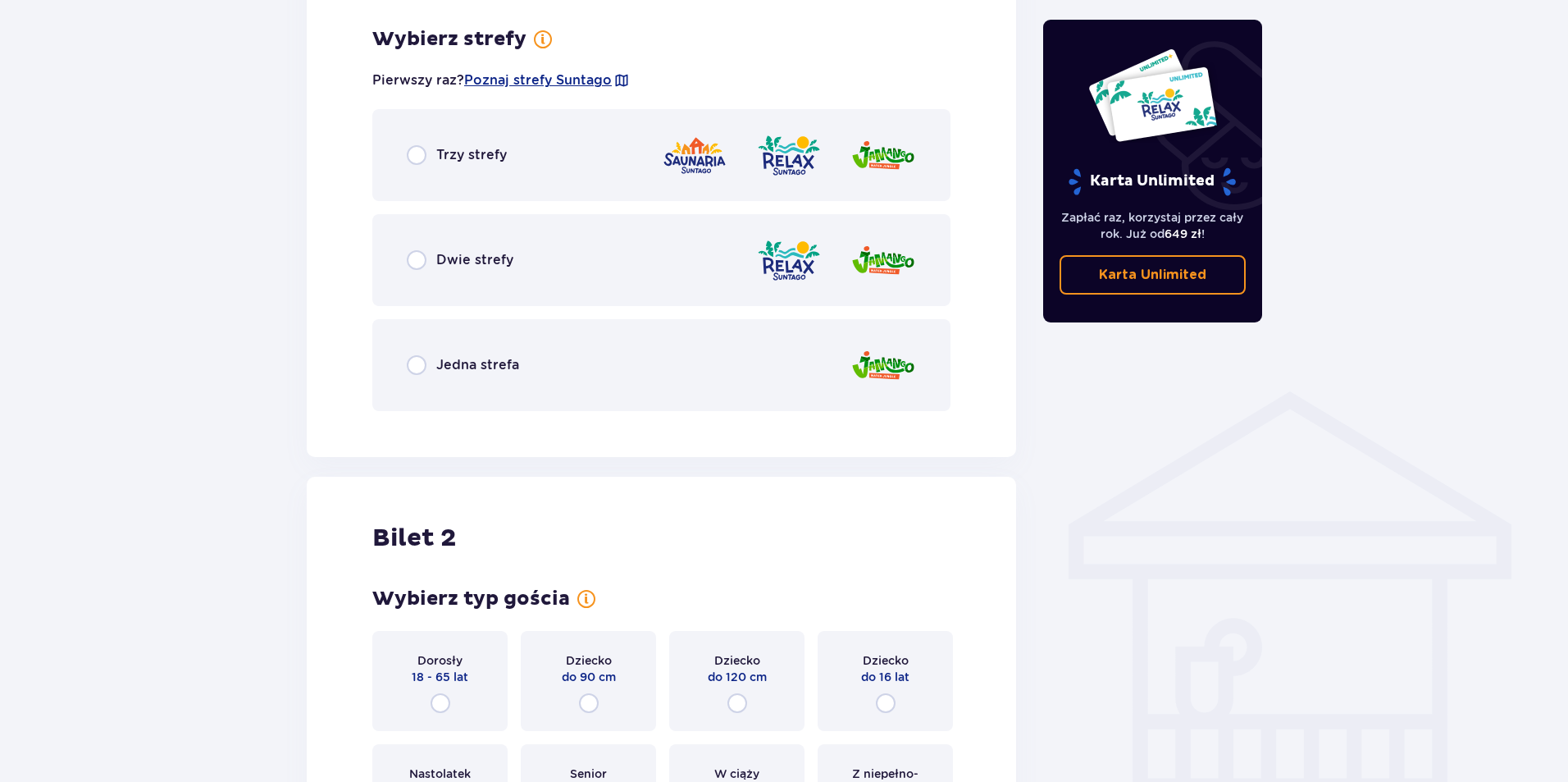
scroll to position [949, 0]
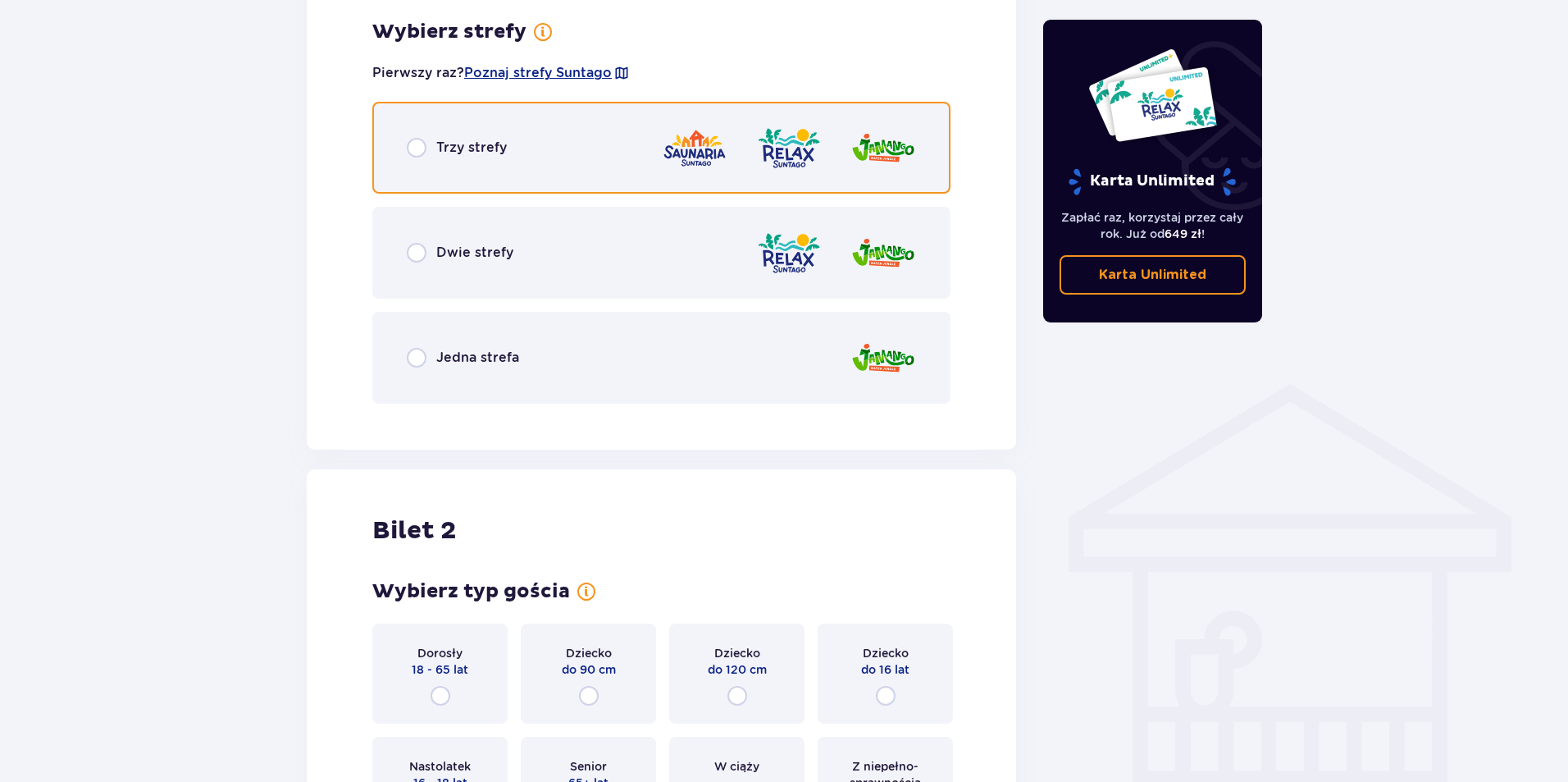
click at [415, 143] on input "radio" at bounding box center [416, 147] width 19 height 19
radio input "true"
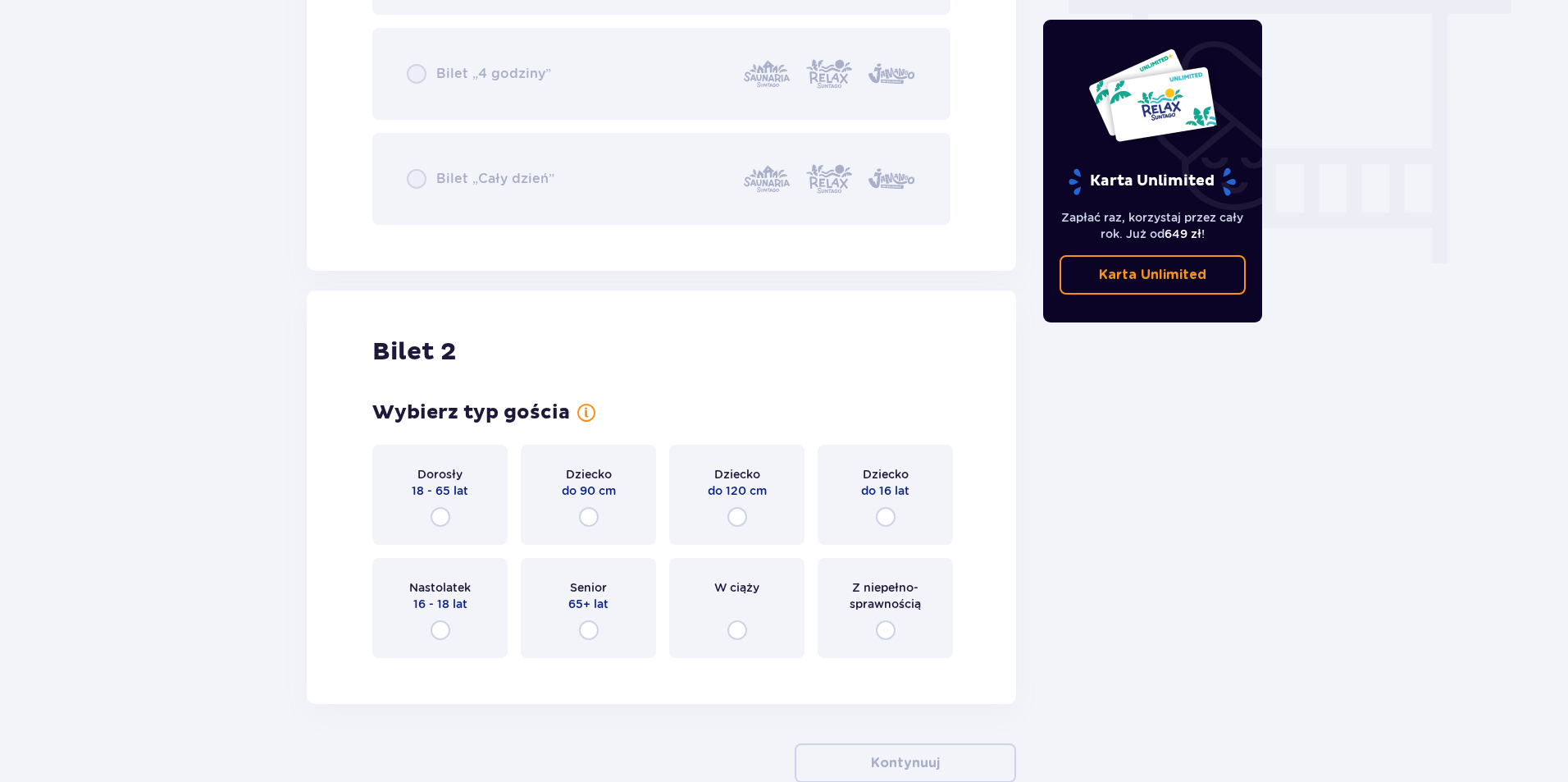
scroll to position [1530, 0]
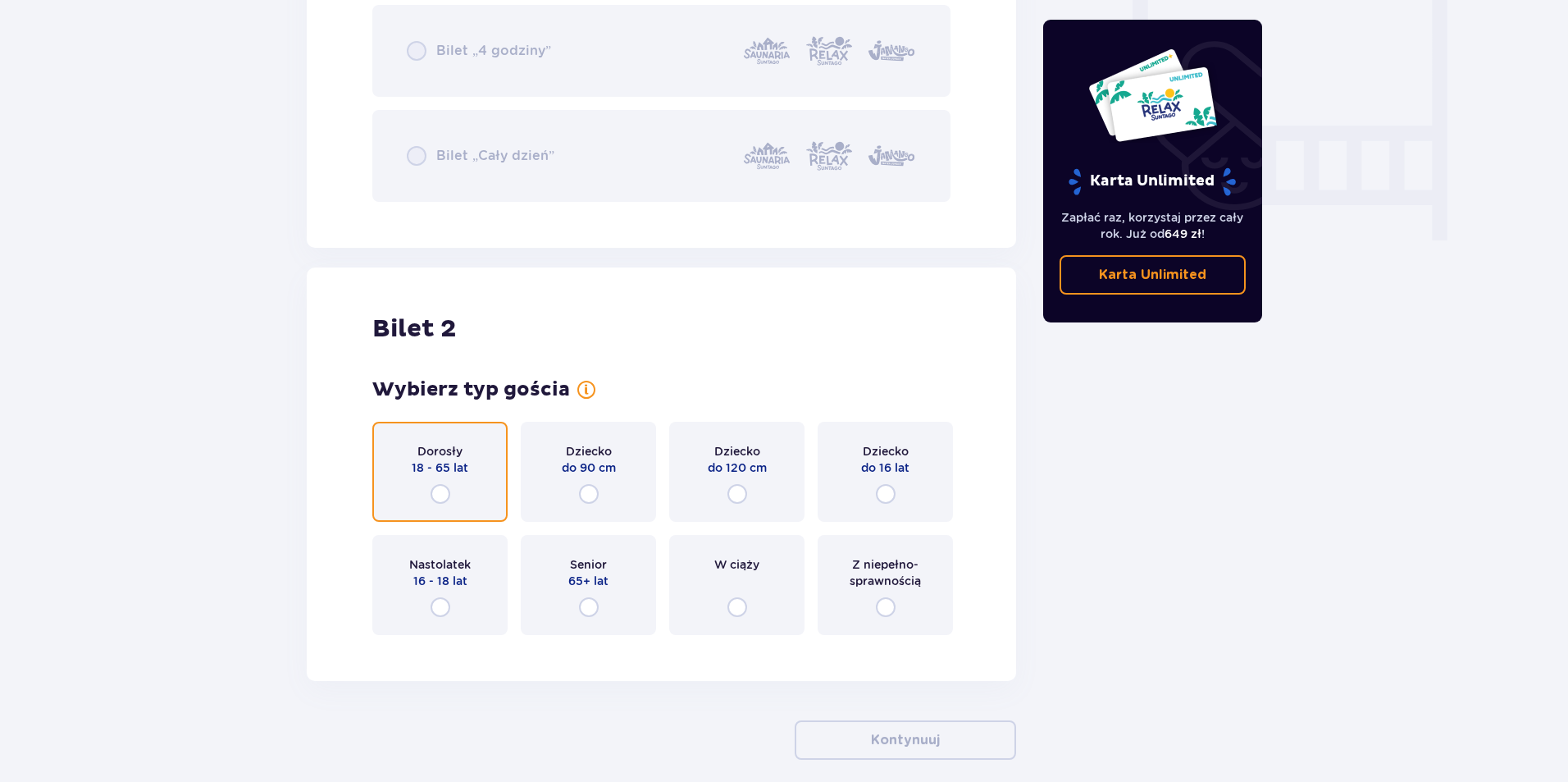
click at [445, 489] on input "radio" at bounding box center [440, 494] width 19 height 19
radio input "true"
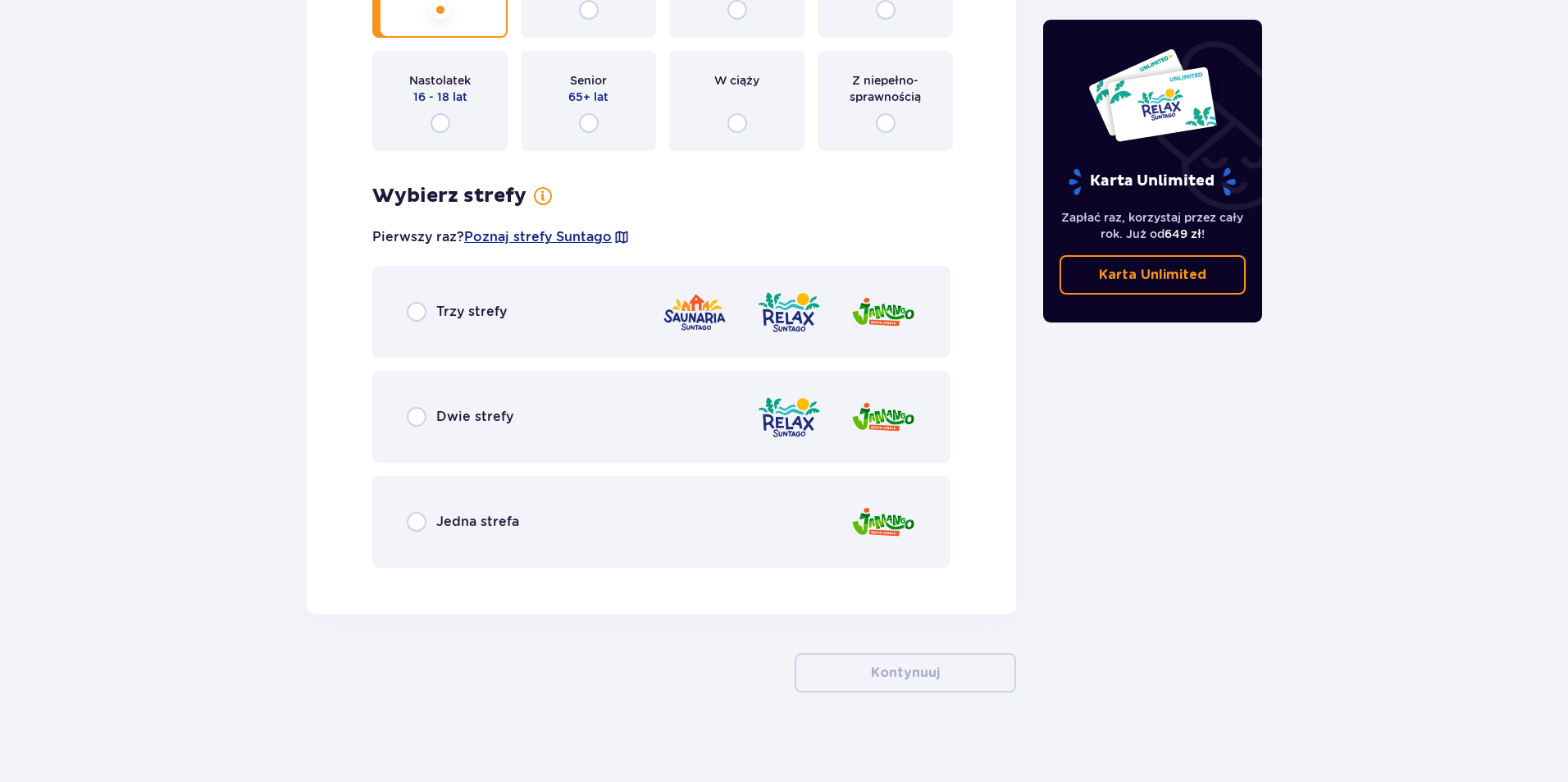
scroll to position [2023, 0]
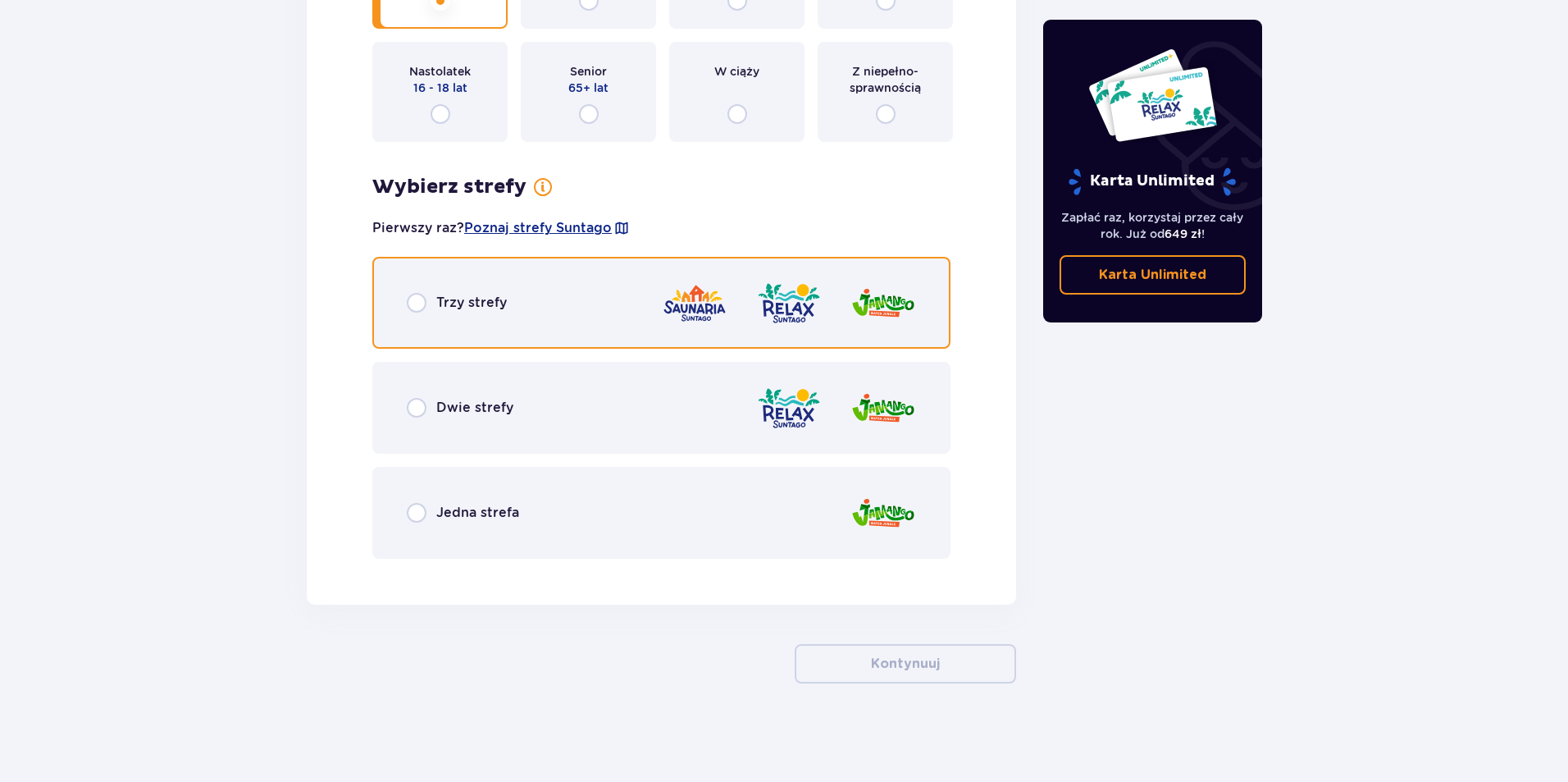
click at [415, 304] on input "radio" at bounding box center [416, 302] width 19 height 19
radio input "true"
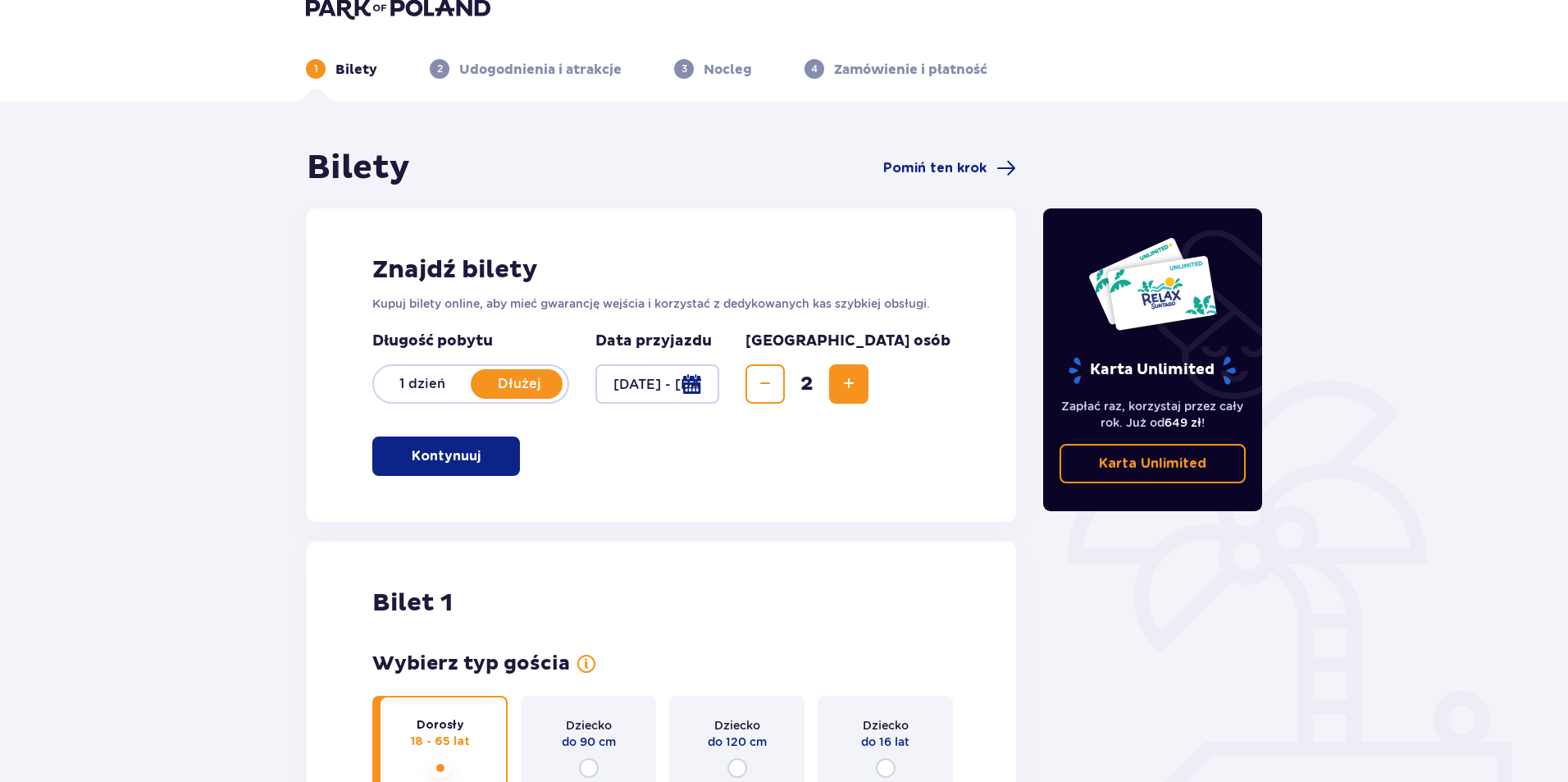
scroll to position [0, 0]
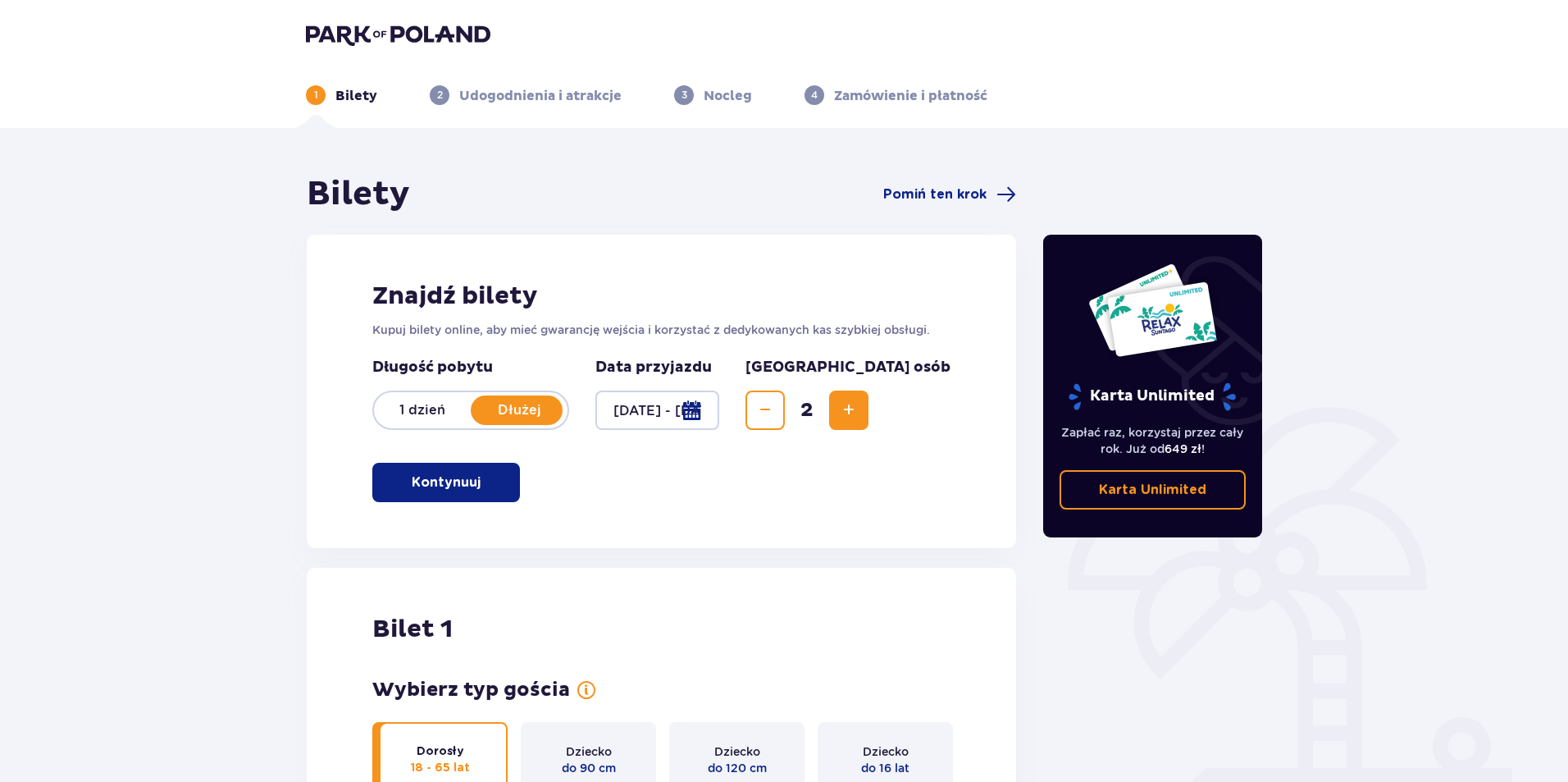
click at [443, 485] on p "Kontynuuj" at bounding box center [446, 483] width 69 height 18
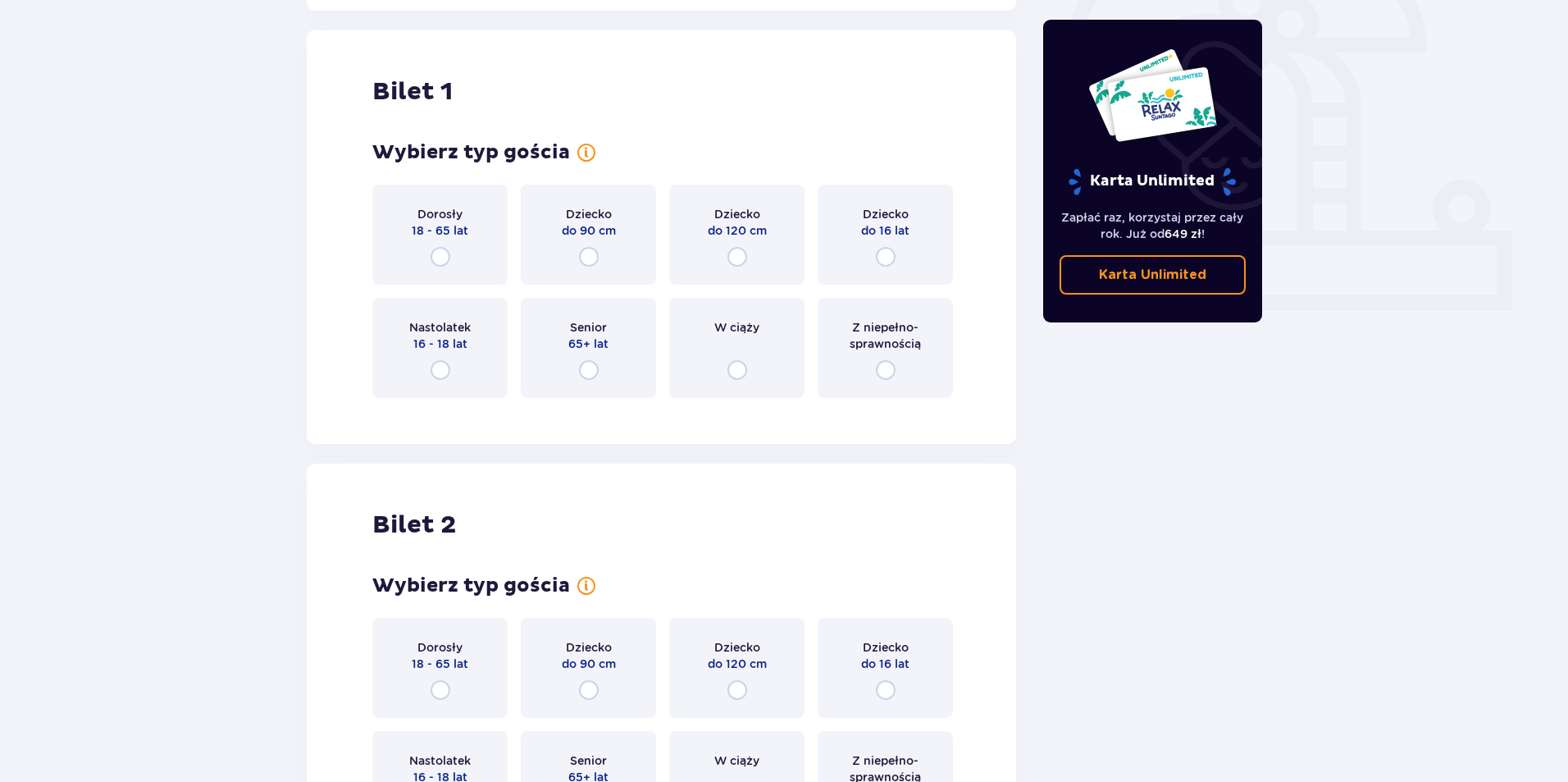
scroll to position [548, 0]
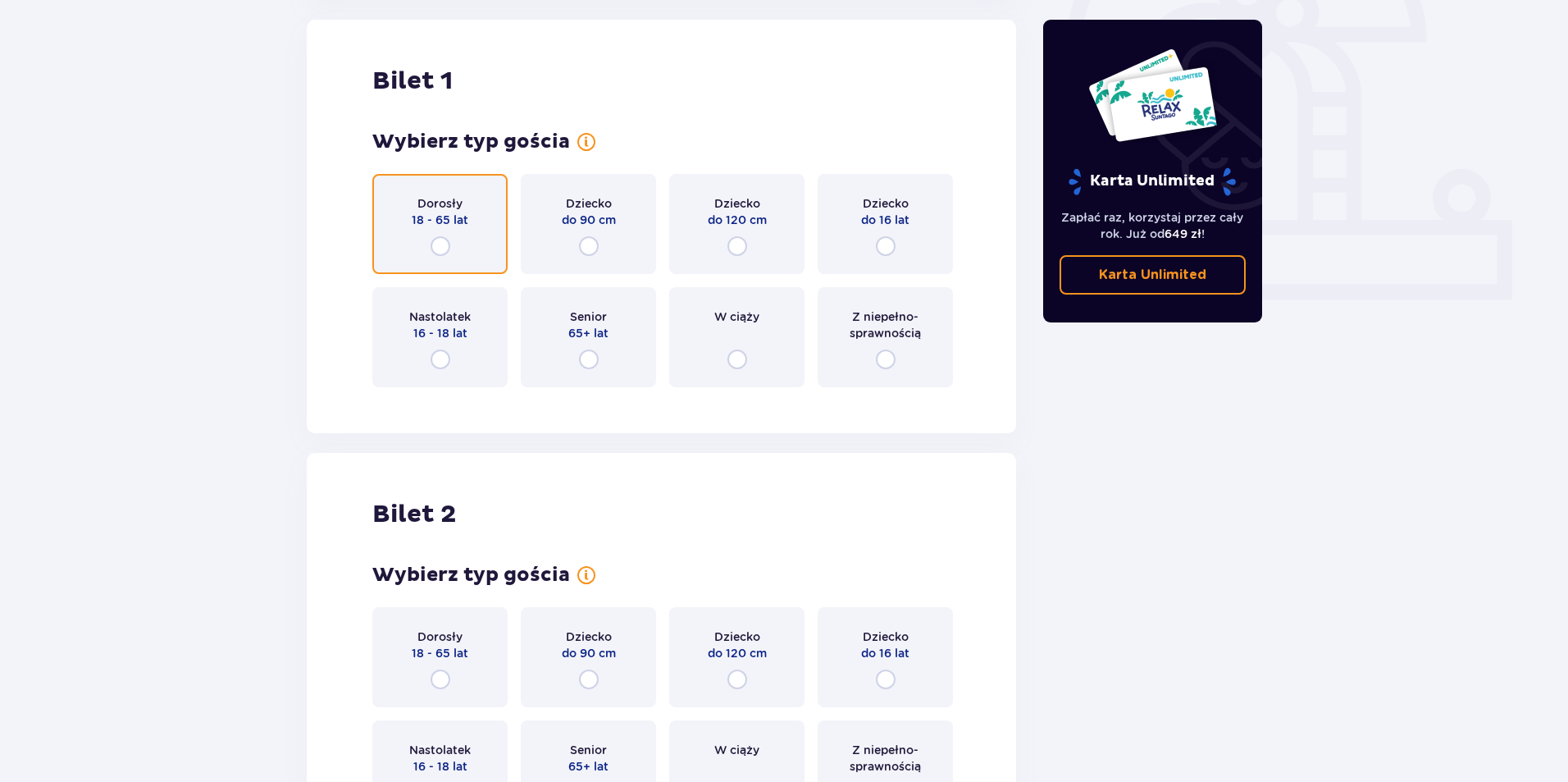
click at [441, 239] on input "radio" at bounding box center [440, 246] width 19 height 19
radio input "true"
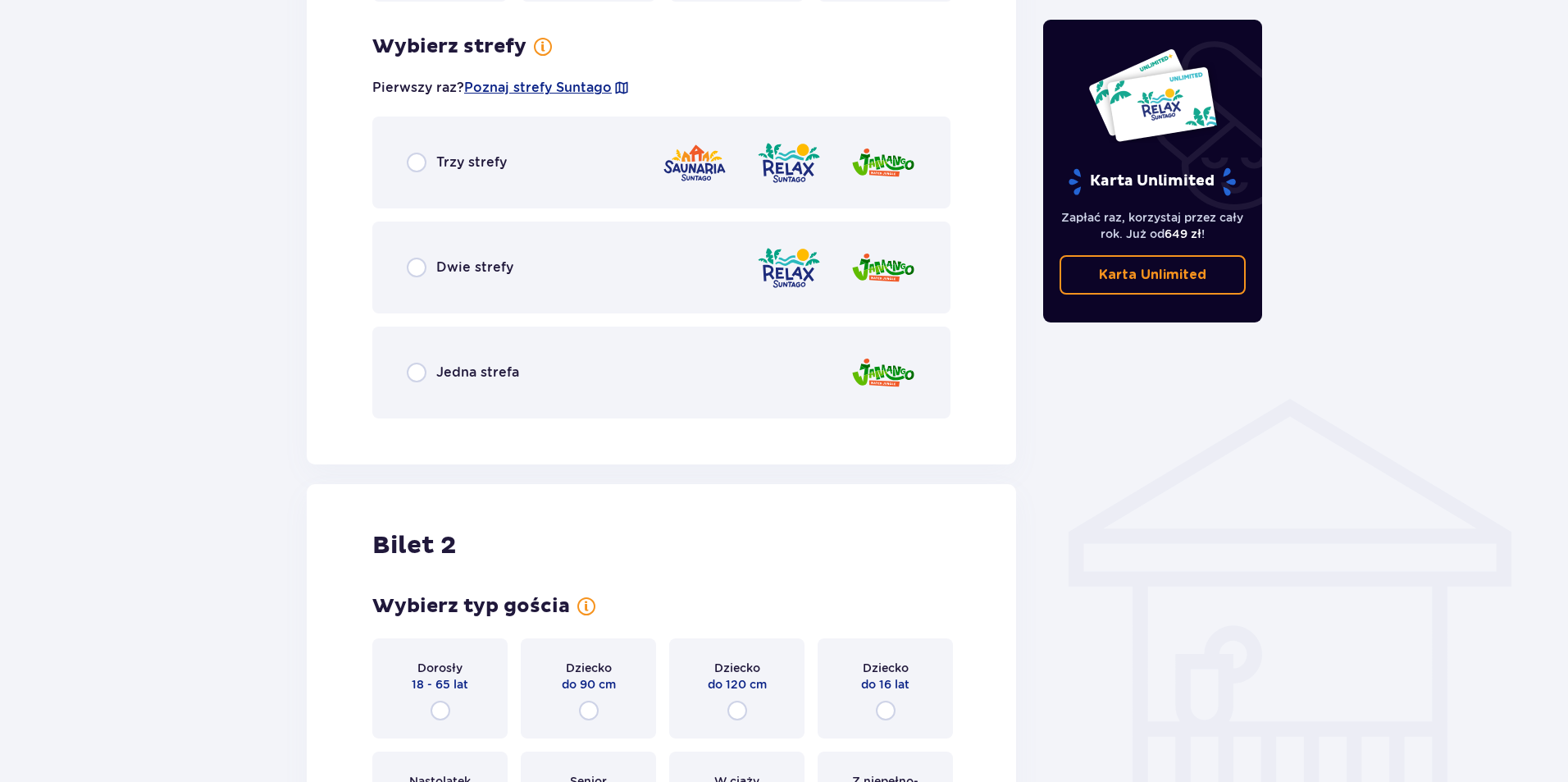
scroll to position [949, 0]
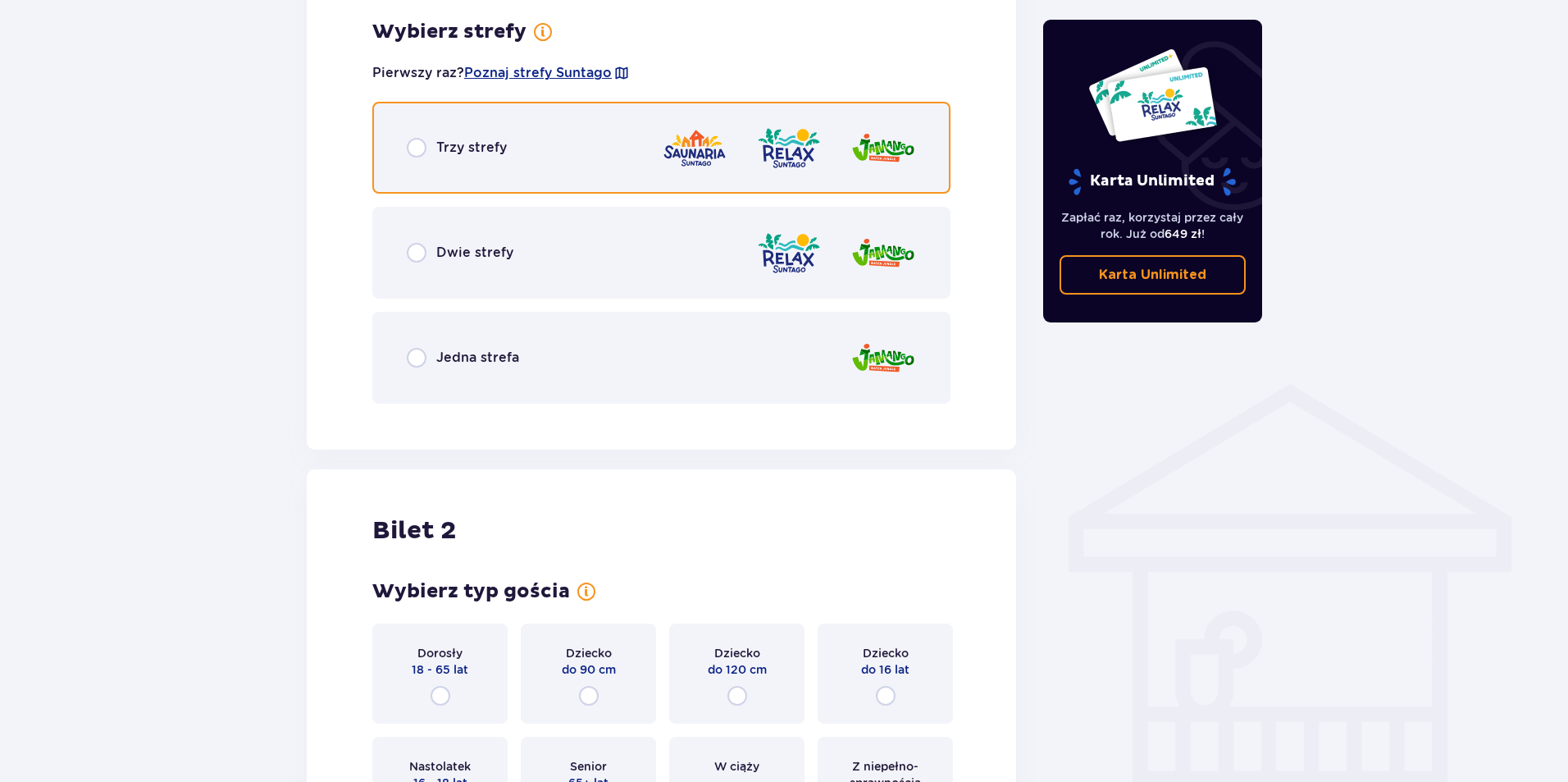
click at [416, 144] on input "radio" at bounding box center [416, 147] width 19 height 19
radio input "true"
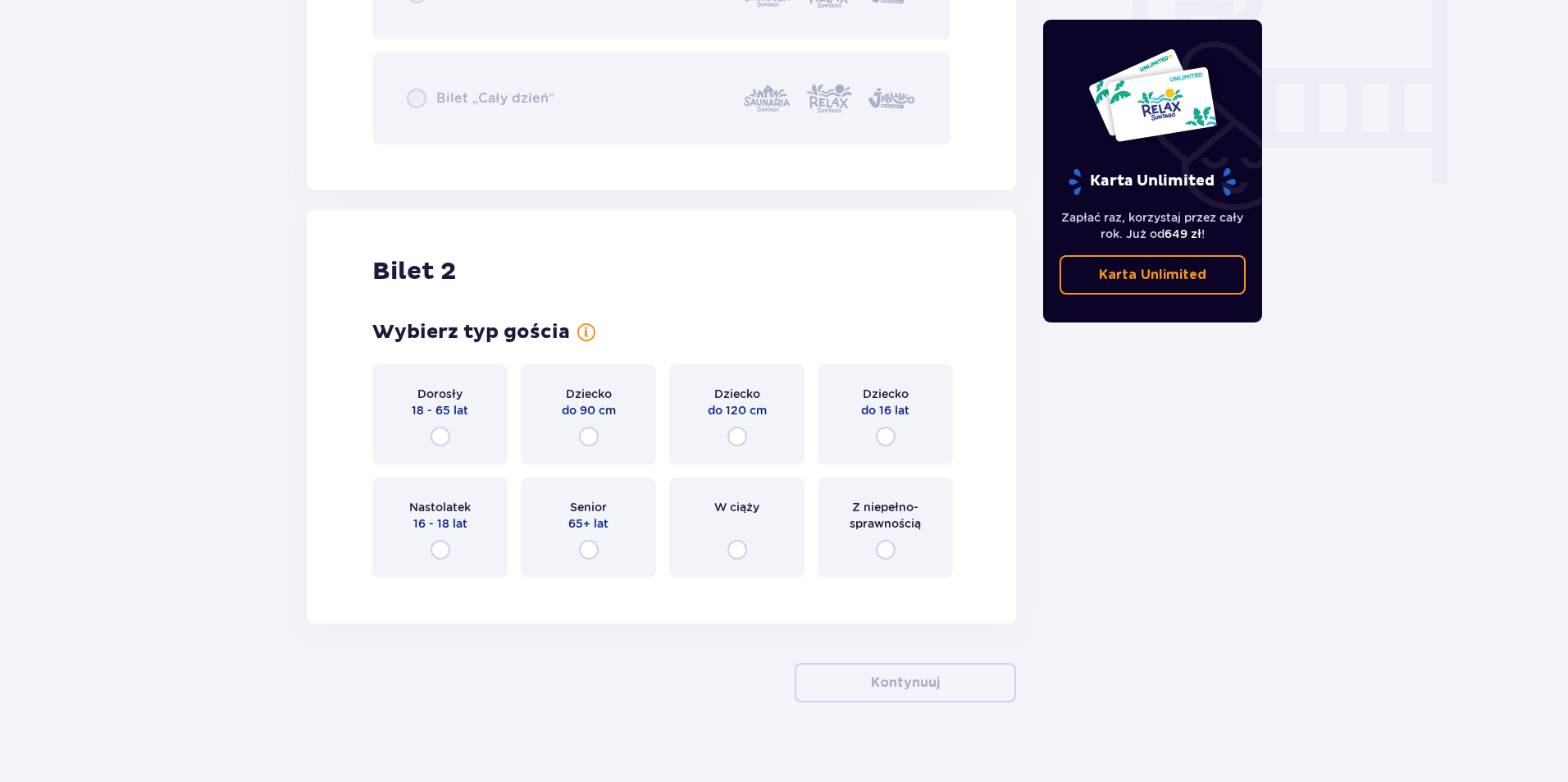
scroll to position [1605, 0]
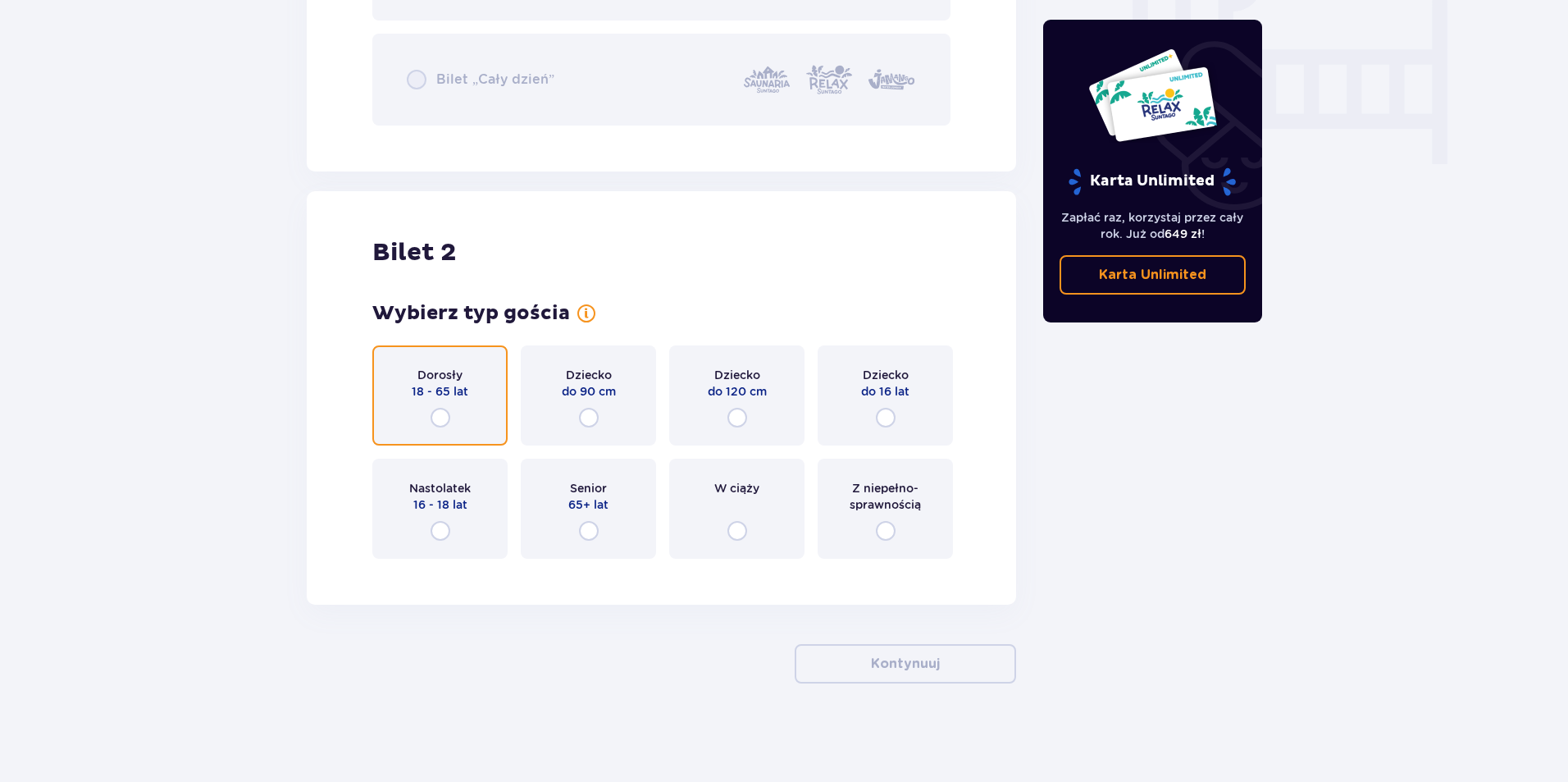
click at [436, 412] on input "radio" at bounding box center [440, 417] width 19 height 19
radio input "true"
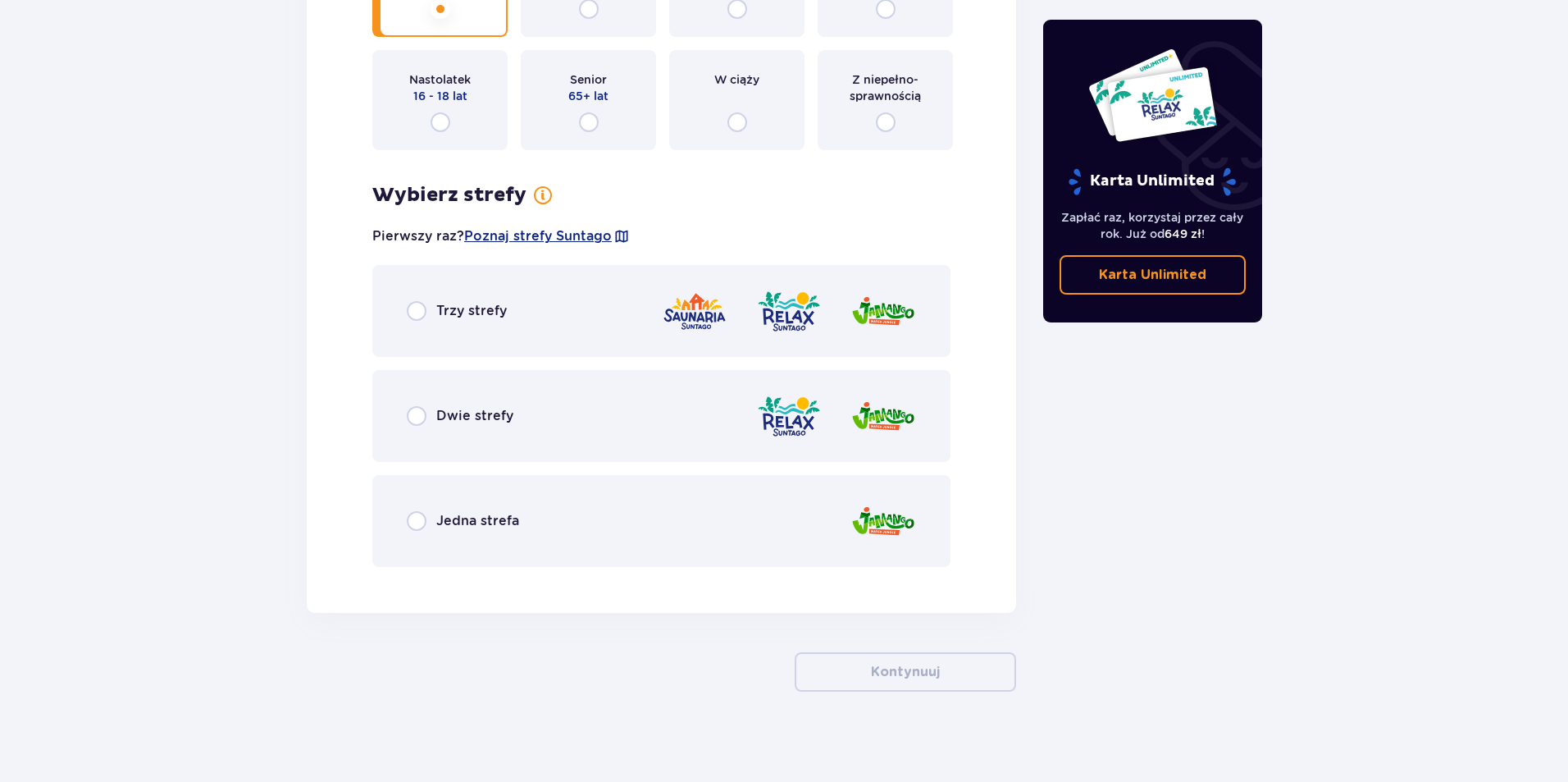
scroll to position [2023, 0]
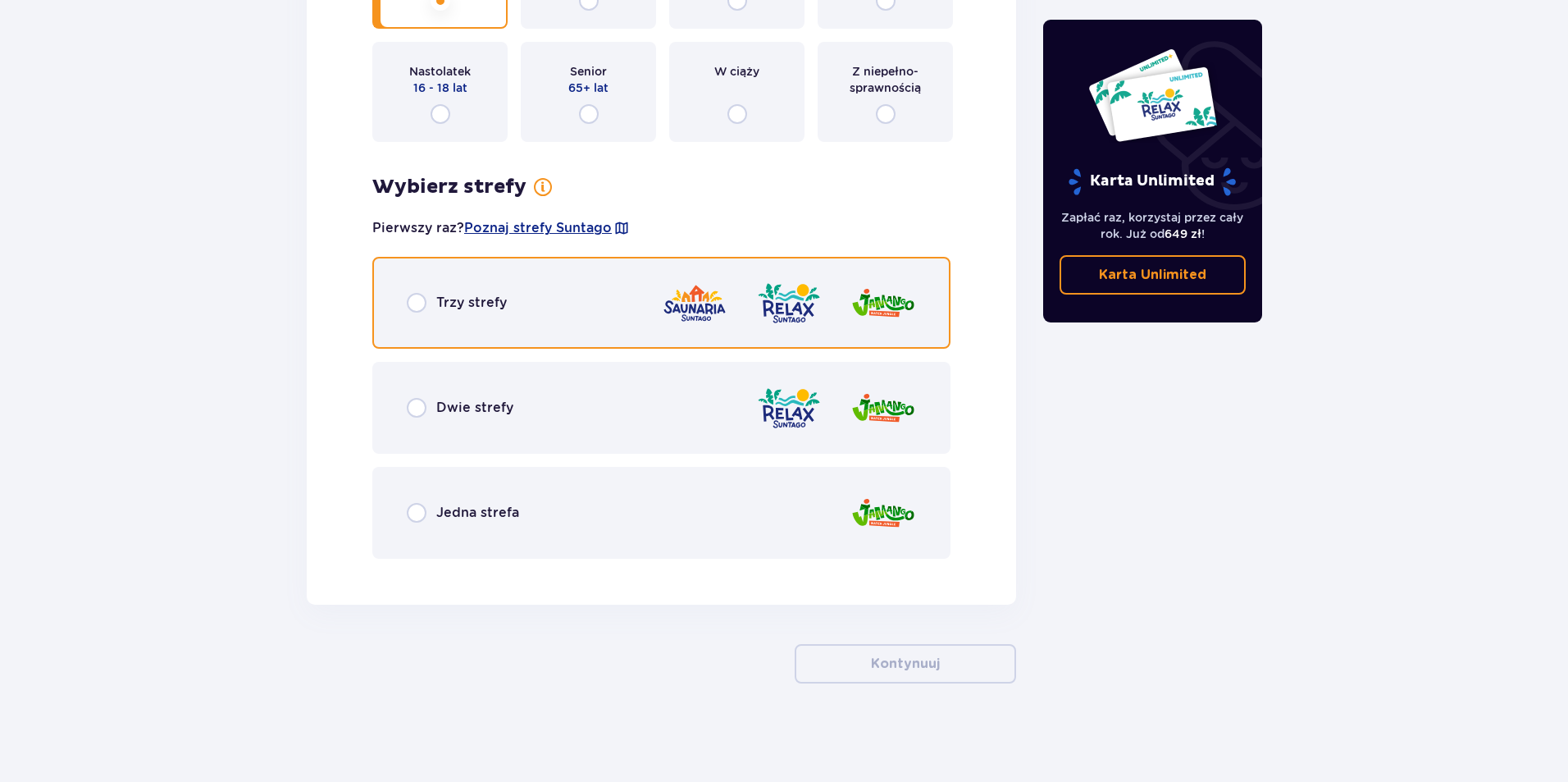
click at [416, 300] on input "radio" at bounding box center [416, 302] width 19 height 19
radio input "true"
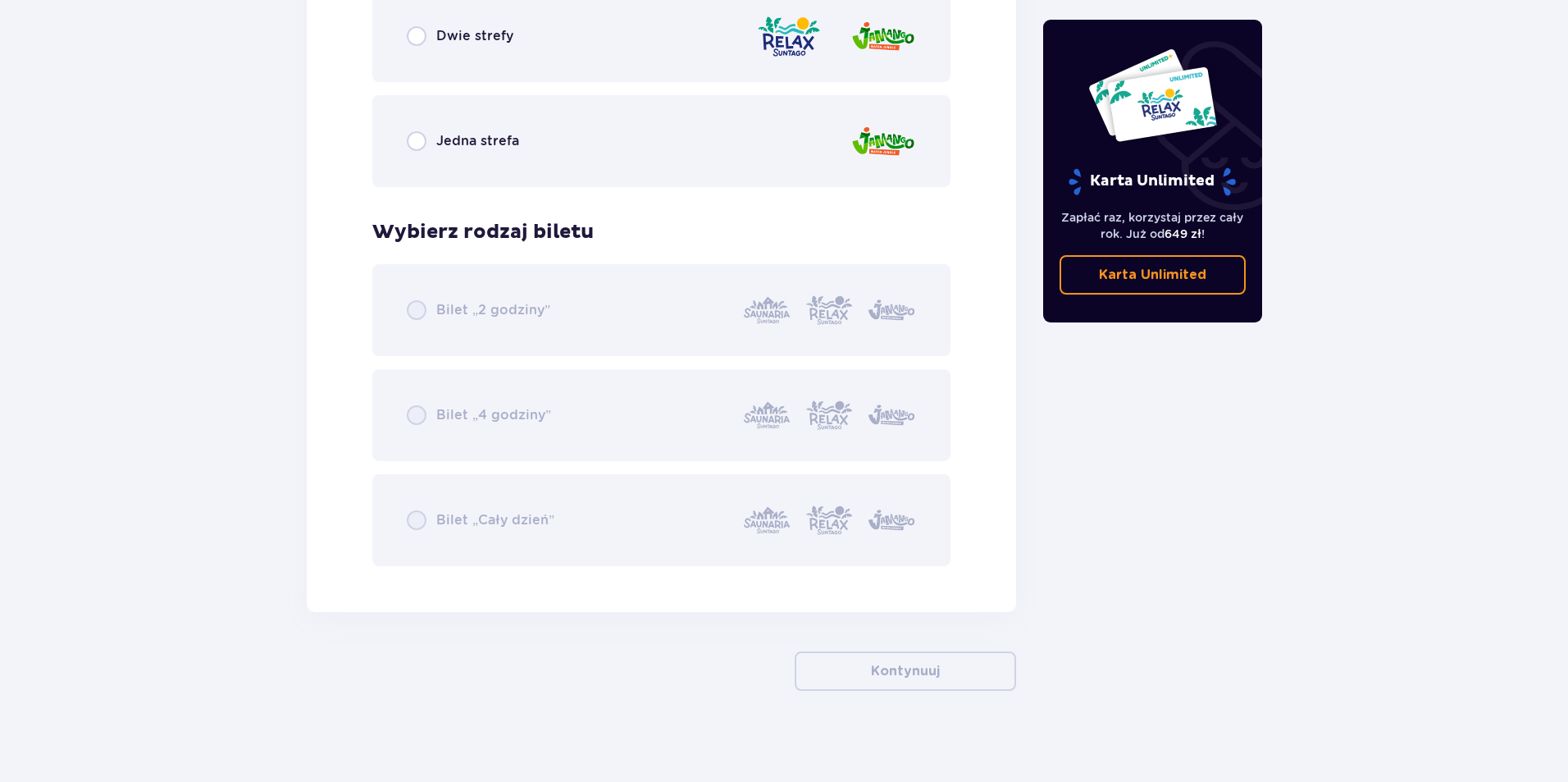
scroll to position [2402, 0]
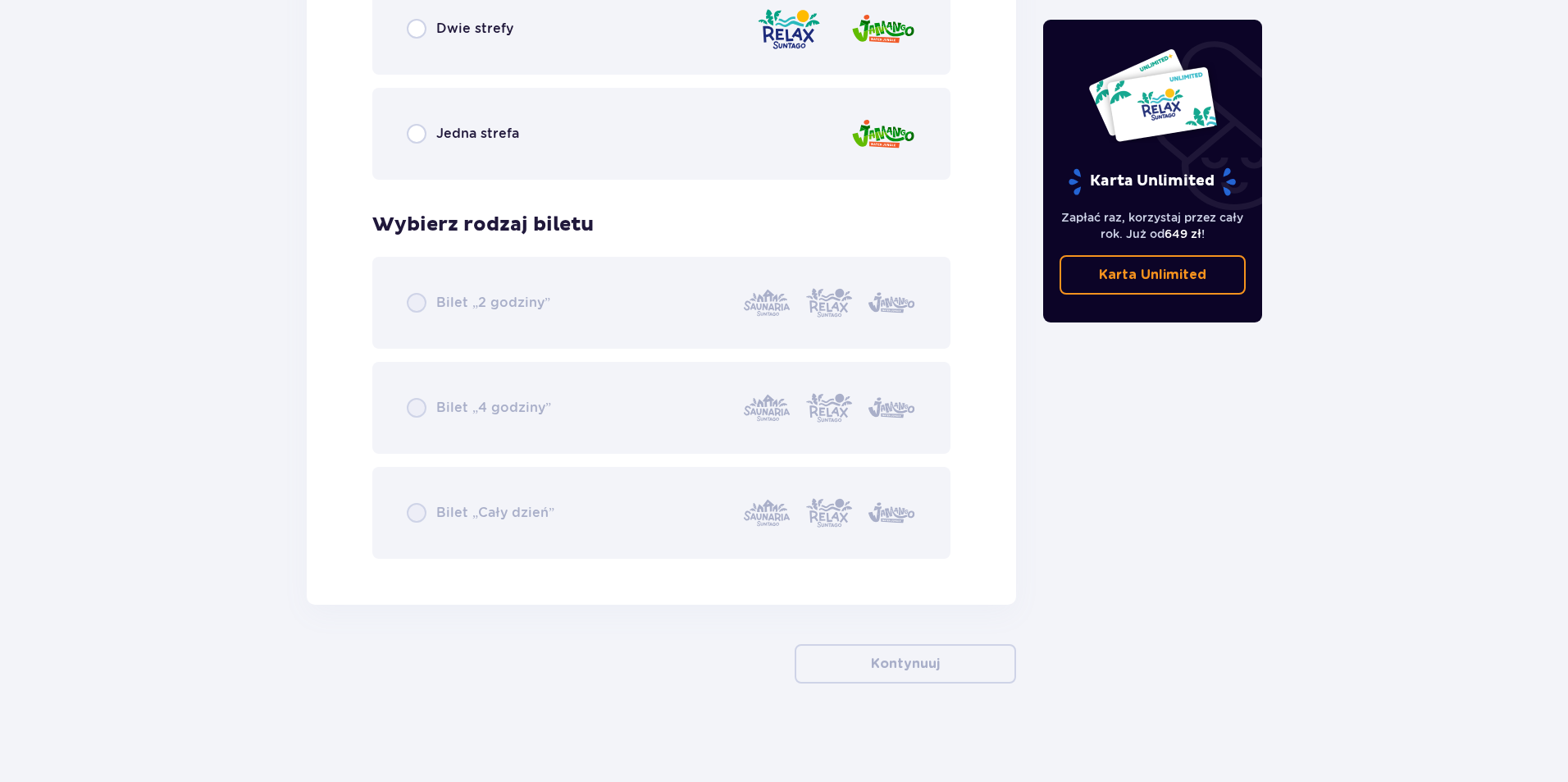
click at [404, 515] on div "Bilet „2 godziny” Bilet „4 godziny” Bilet „Cały dzień”" at bounding box center [661, 408] width 578 height 302
click at [413, 513] on div "Bilet „2 godziny” Bilet „4 godziny” Bilet „Cały dzień”" at bounding box center [661, 408] width 578 height 302
click at [414, 508] on div "Bilet „2 godziny” Bilet „4 godziny” Bilet „Cały dzień”" at bounding box center [661, 408] width 578 height 302
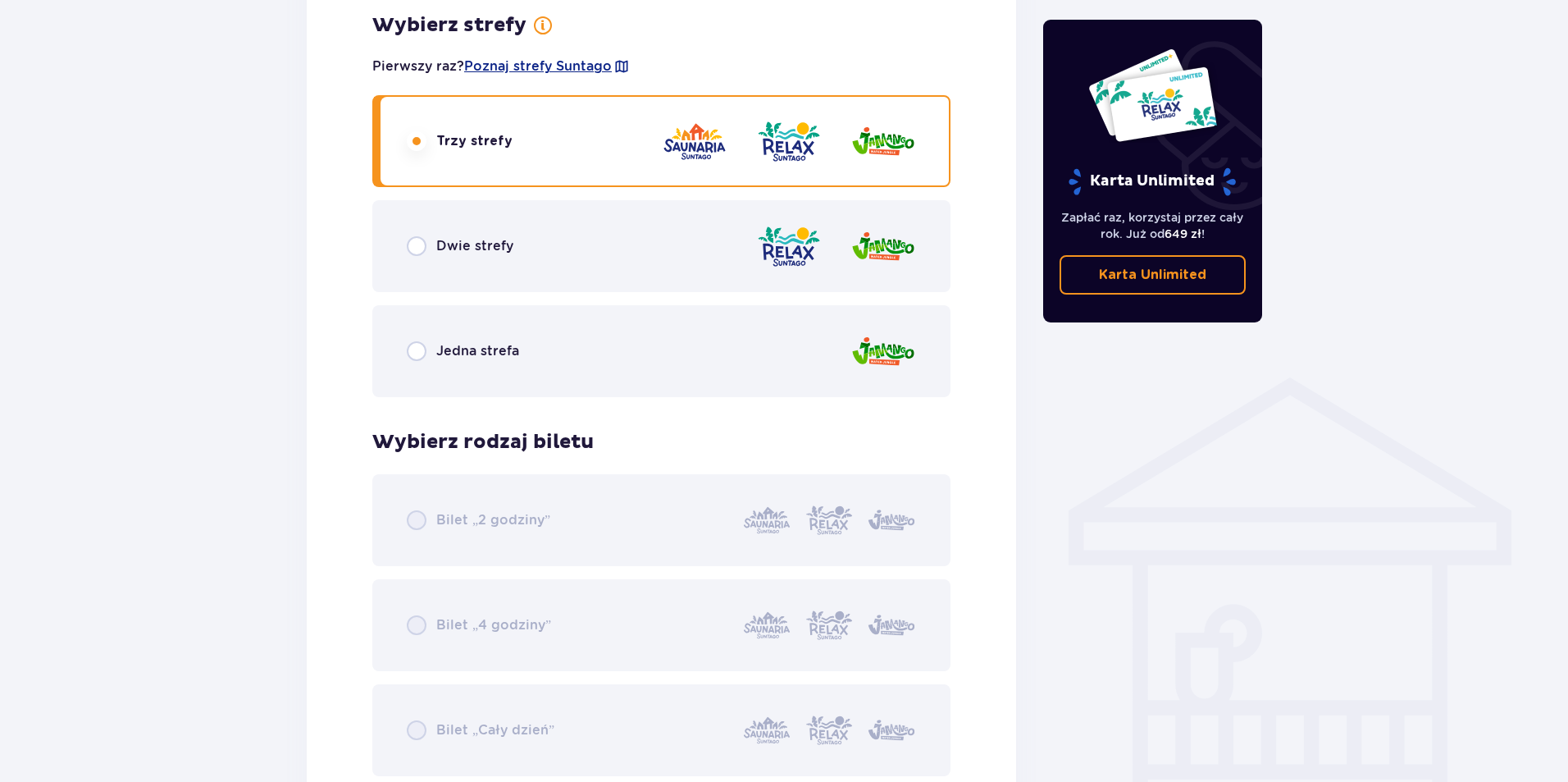
scroll to position [985, 0]
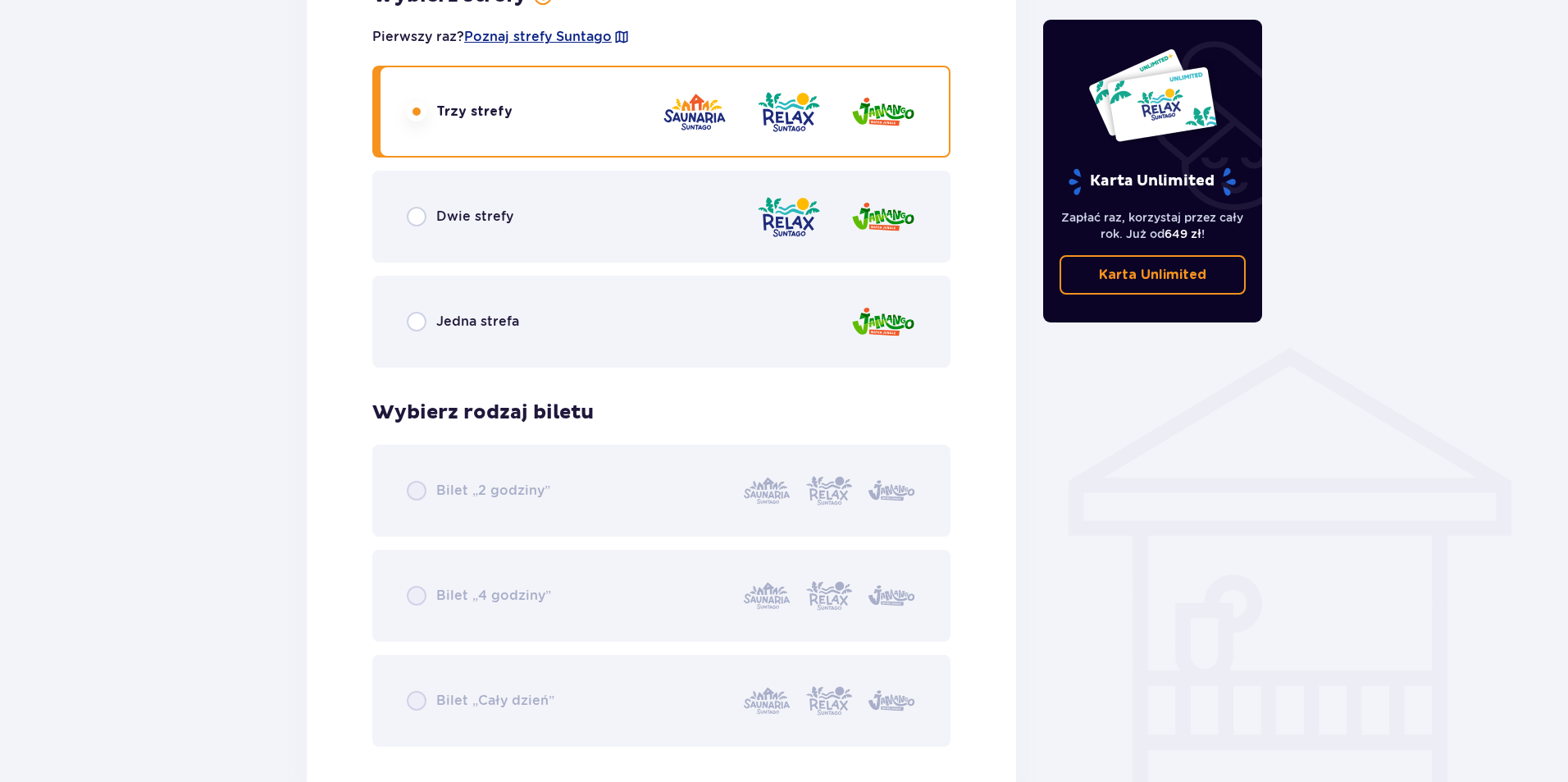
click at [414, 493] on div "Bilet „2 godziny” Bilet „4 godziny” Bilet „Cały dzień”" at bounding box center [661, 596] width 578 height 302
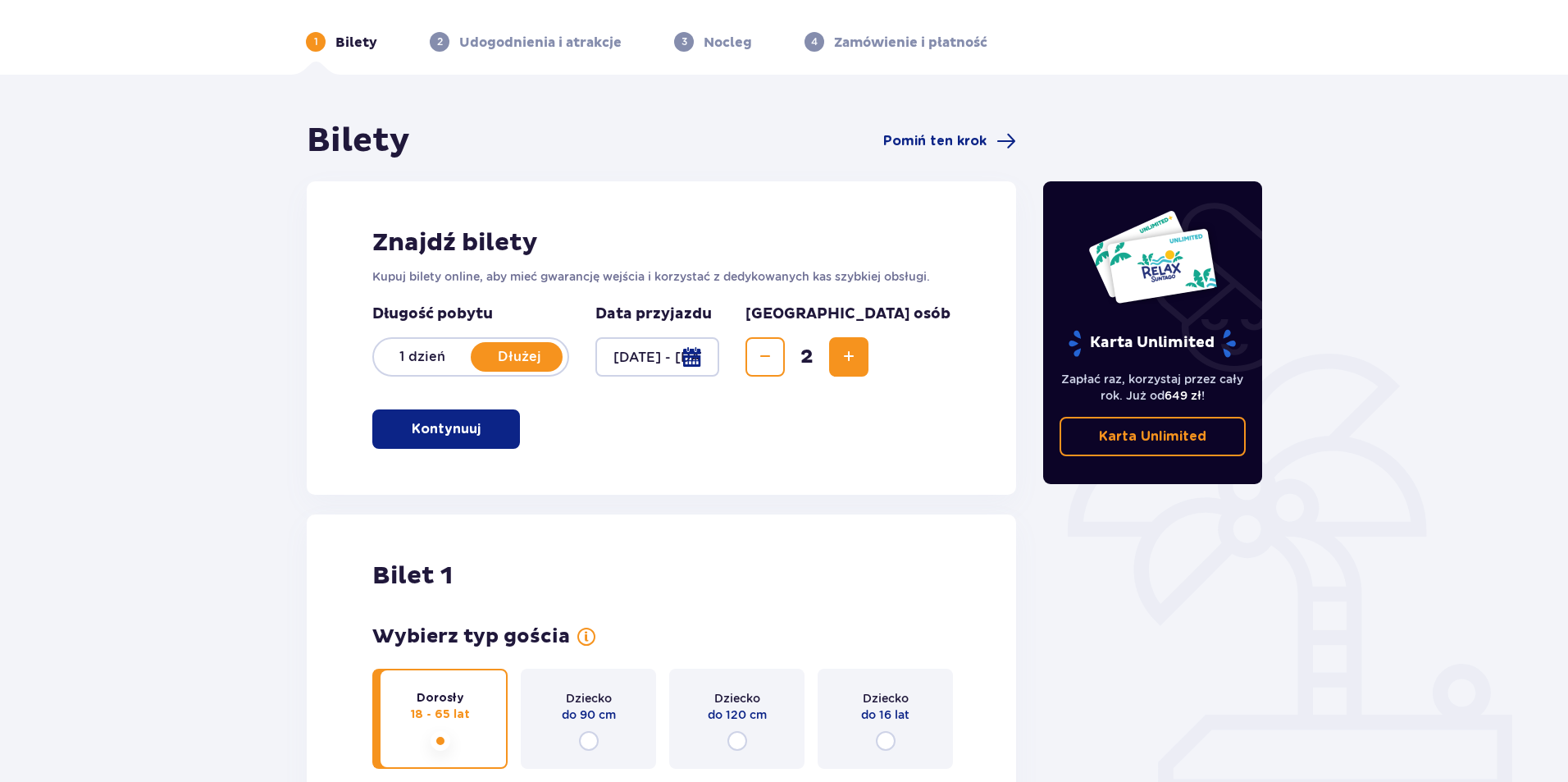
scroll to position [0, 0]
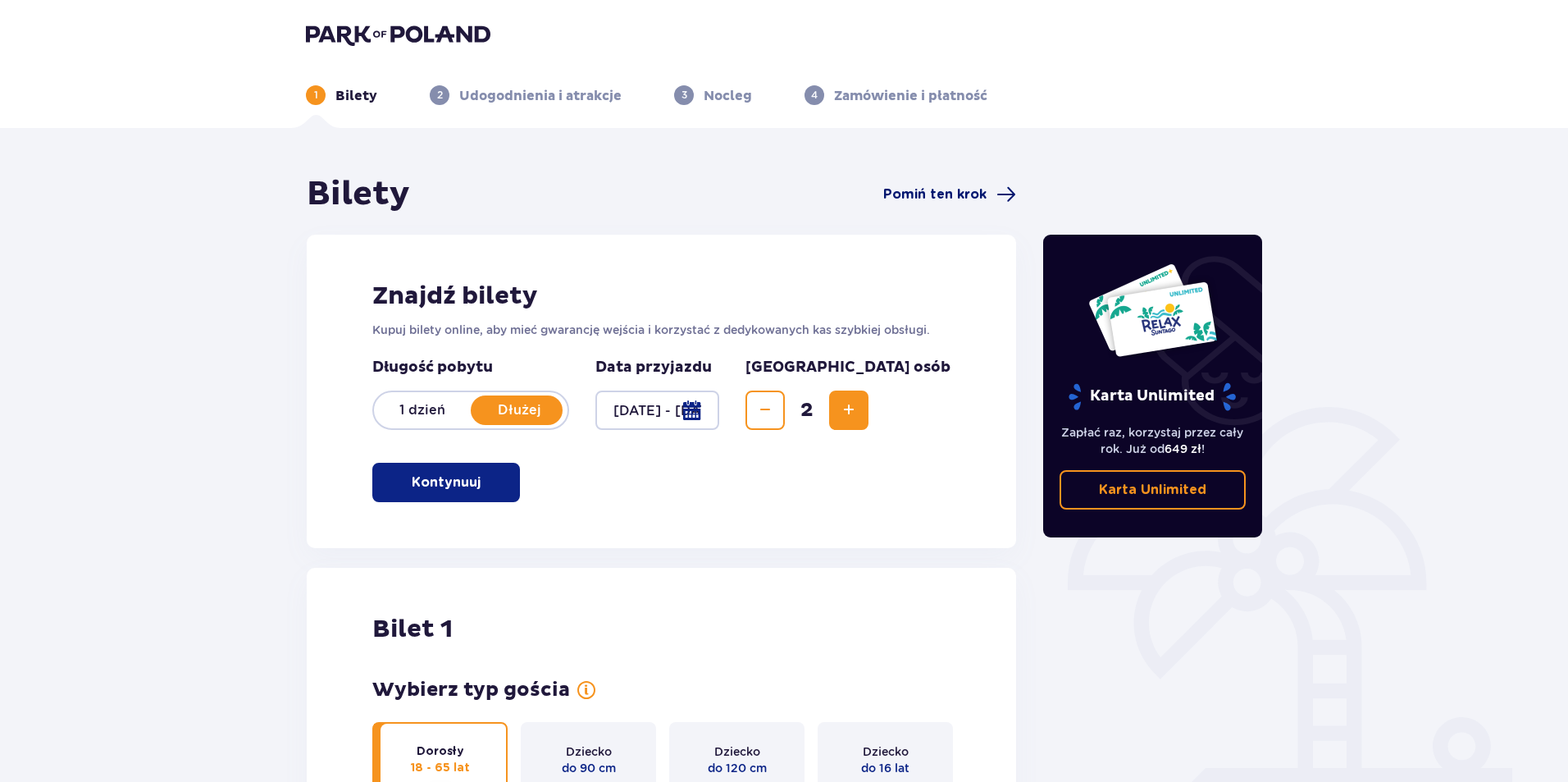
click at [973, 192] on span "Pomiń ten krok" at bounding box center [935, 194] width 103 height 18
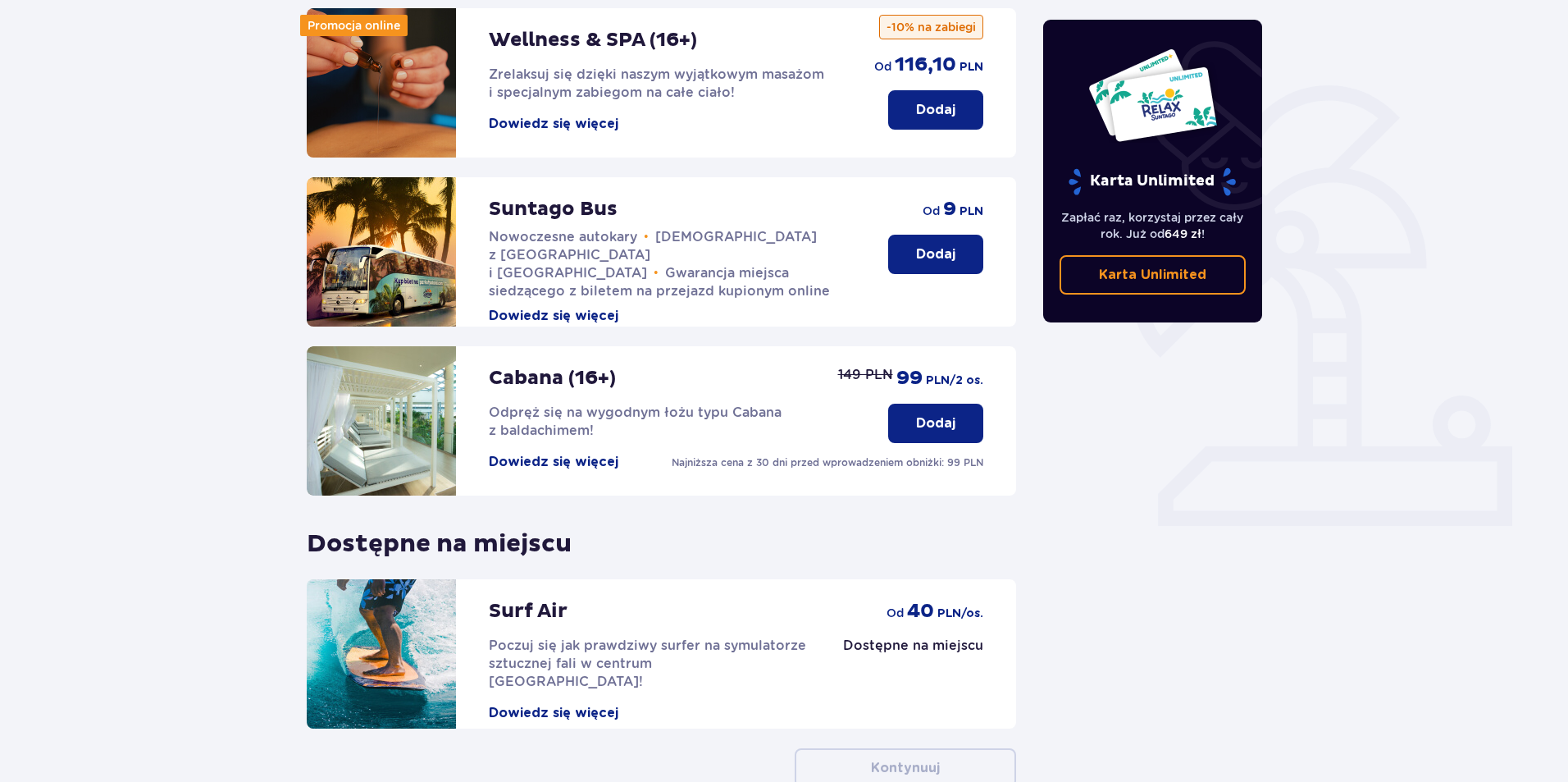
scroll to position [328, 0]
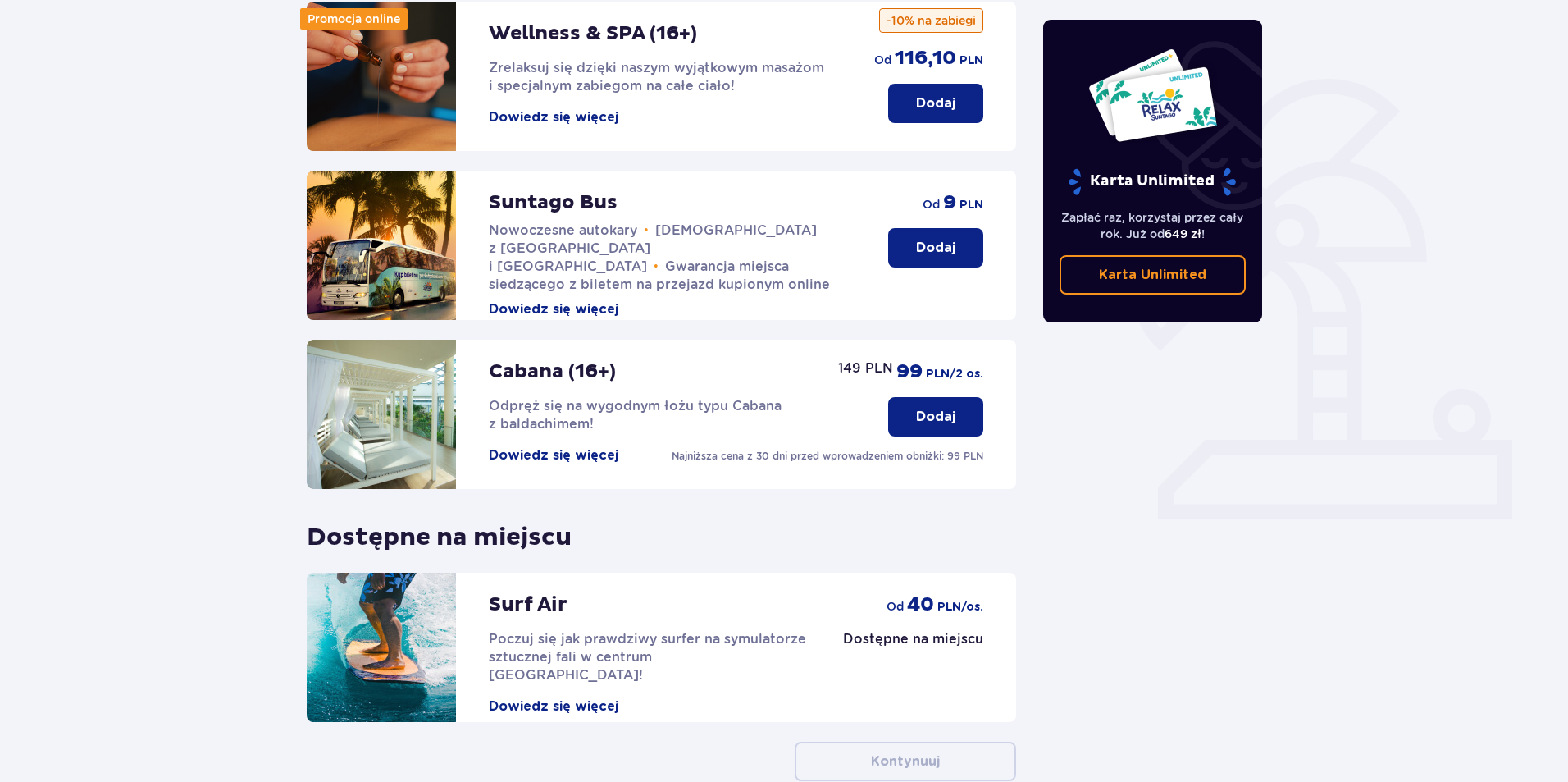
click at [959, 401] on button "Dodaj" at bounding box center [935, 416] width 95 height 40
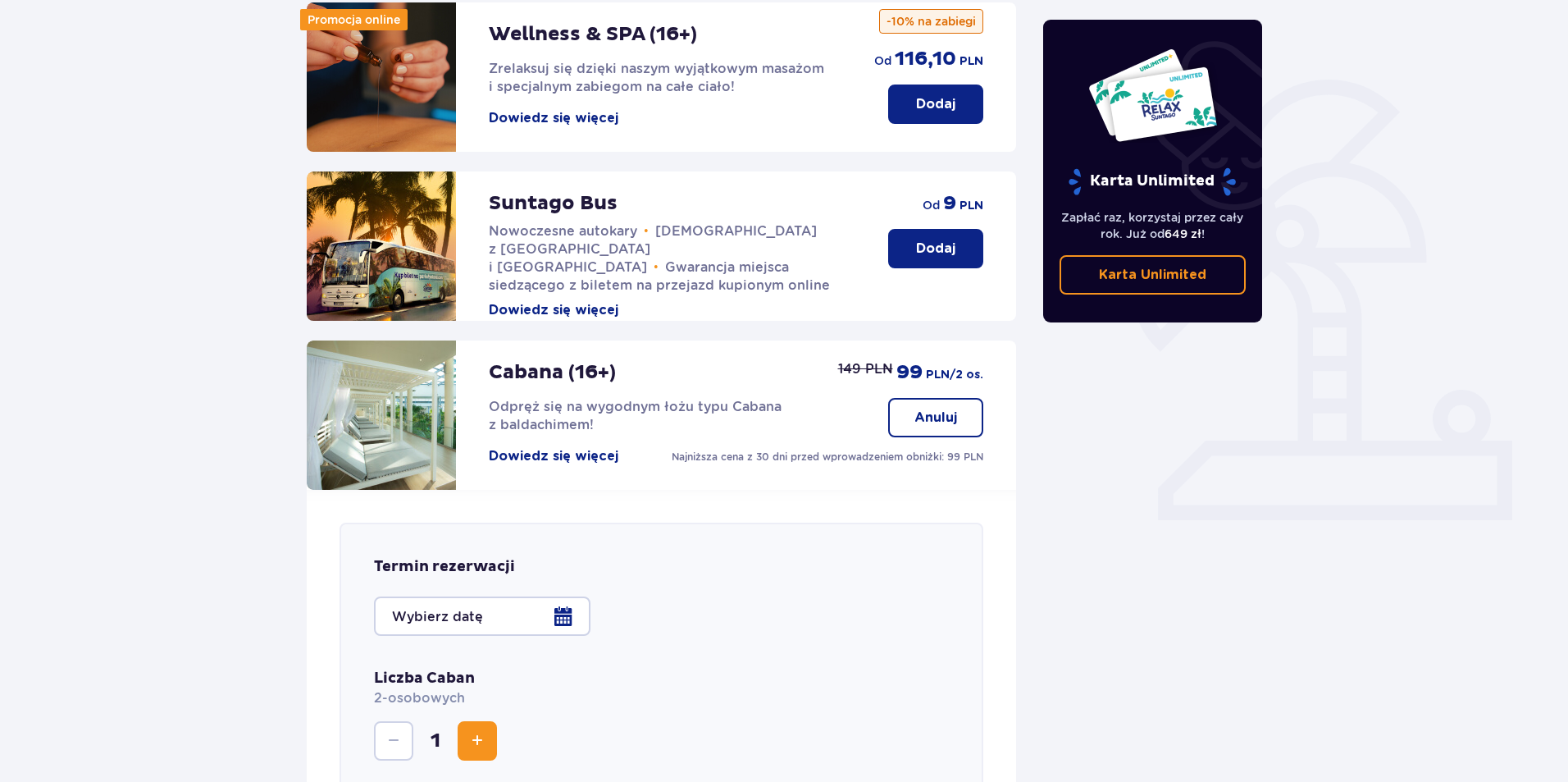
scroll to position [0, 0]
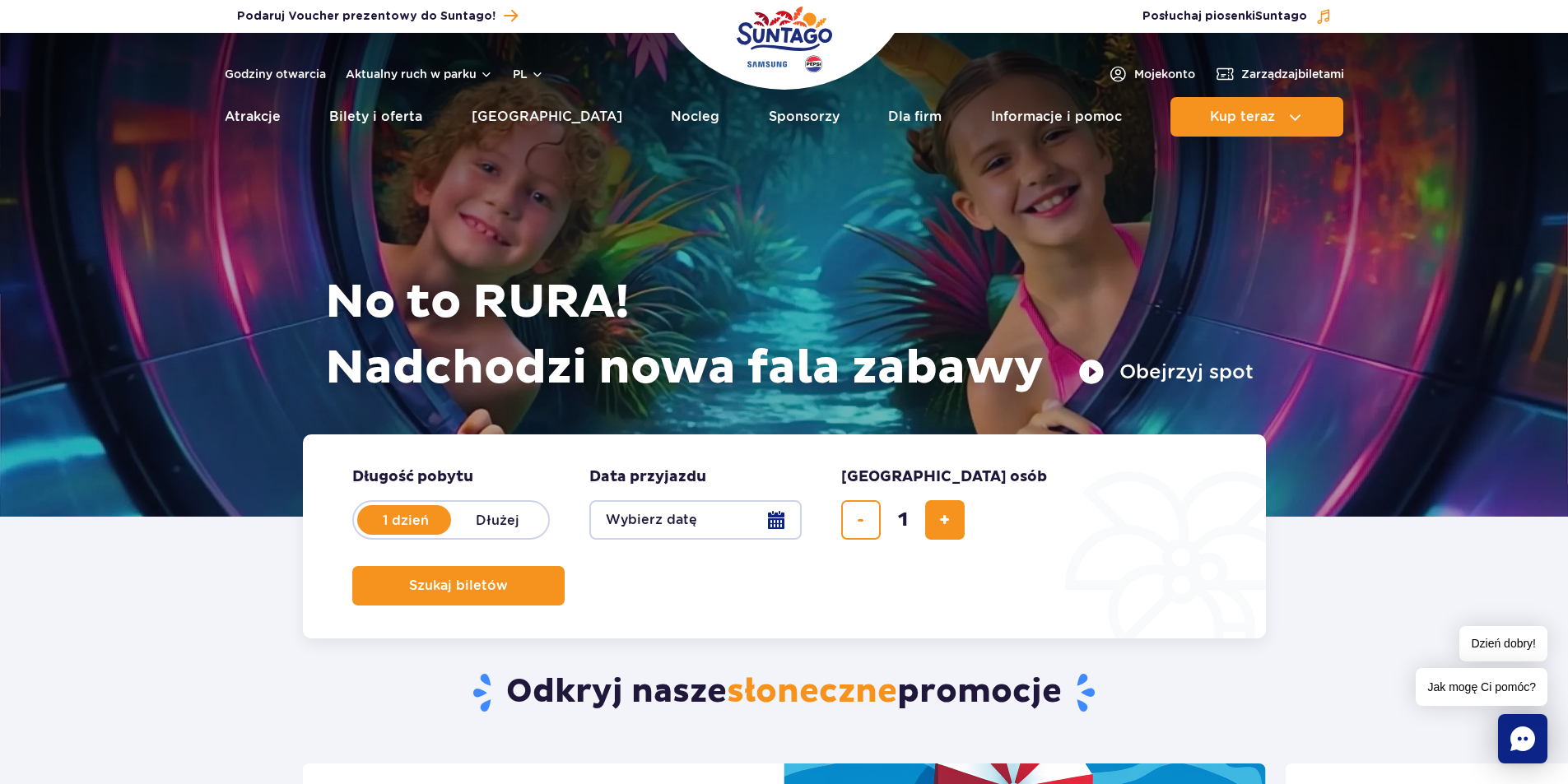
click at [485, 517] on label "Dłużej" at bounding box center [498, 519] width 94 height 34
click at [469, 534] on input "Dłużej" at bounding box center [460, 536] width 18 height 4
radio input "false"
radio input "true"
click at [952, 527] on button "dodaj bilet" at bounding box center [944, 520] width 40 height 40
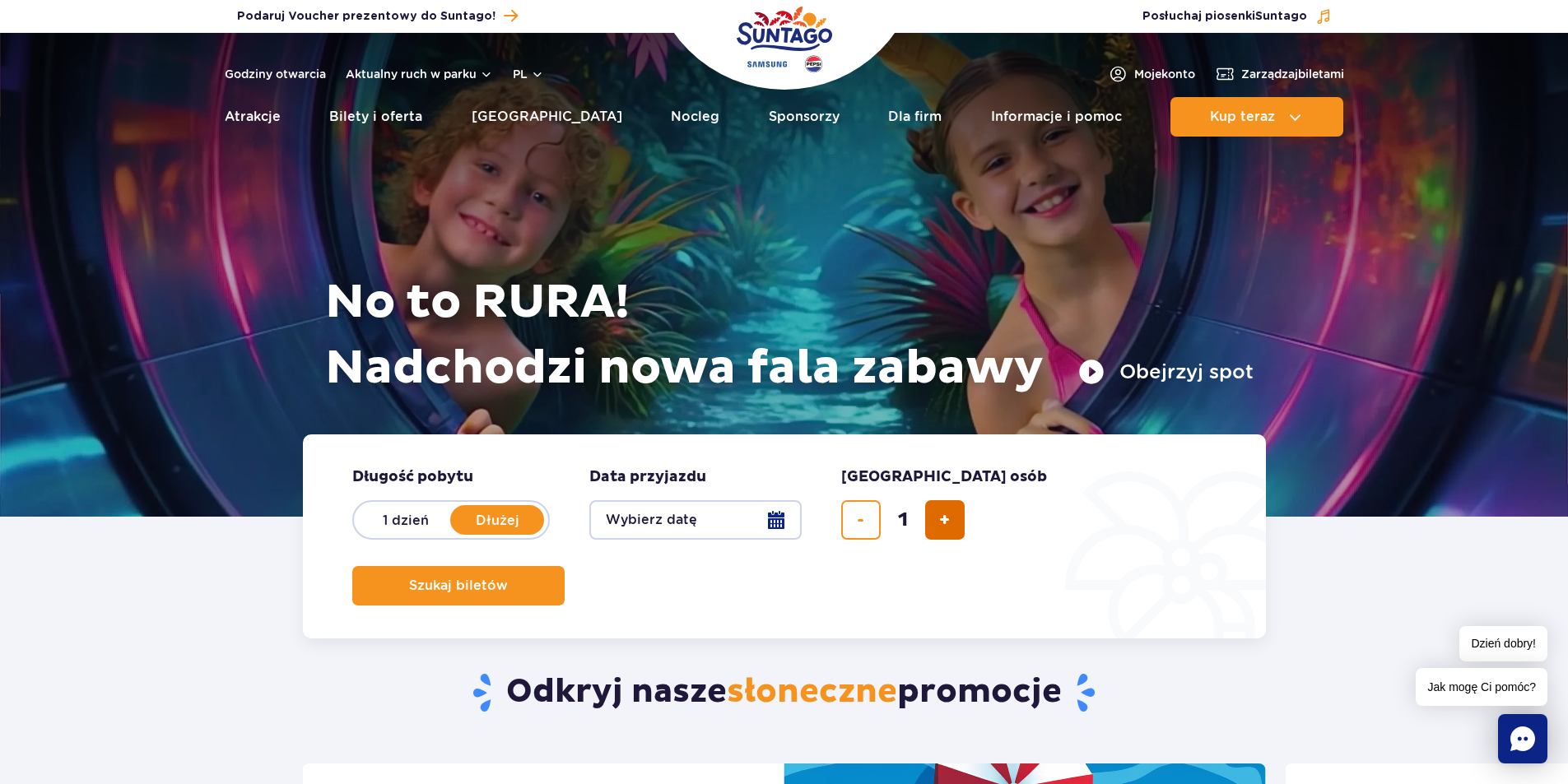
type input "2"
click at [765, 523] on button "Wybierz datę" at bounding box center [696, 520] width 213 height 40
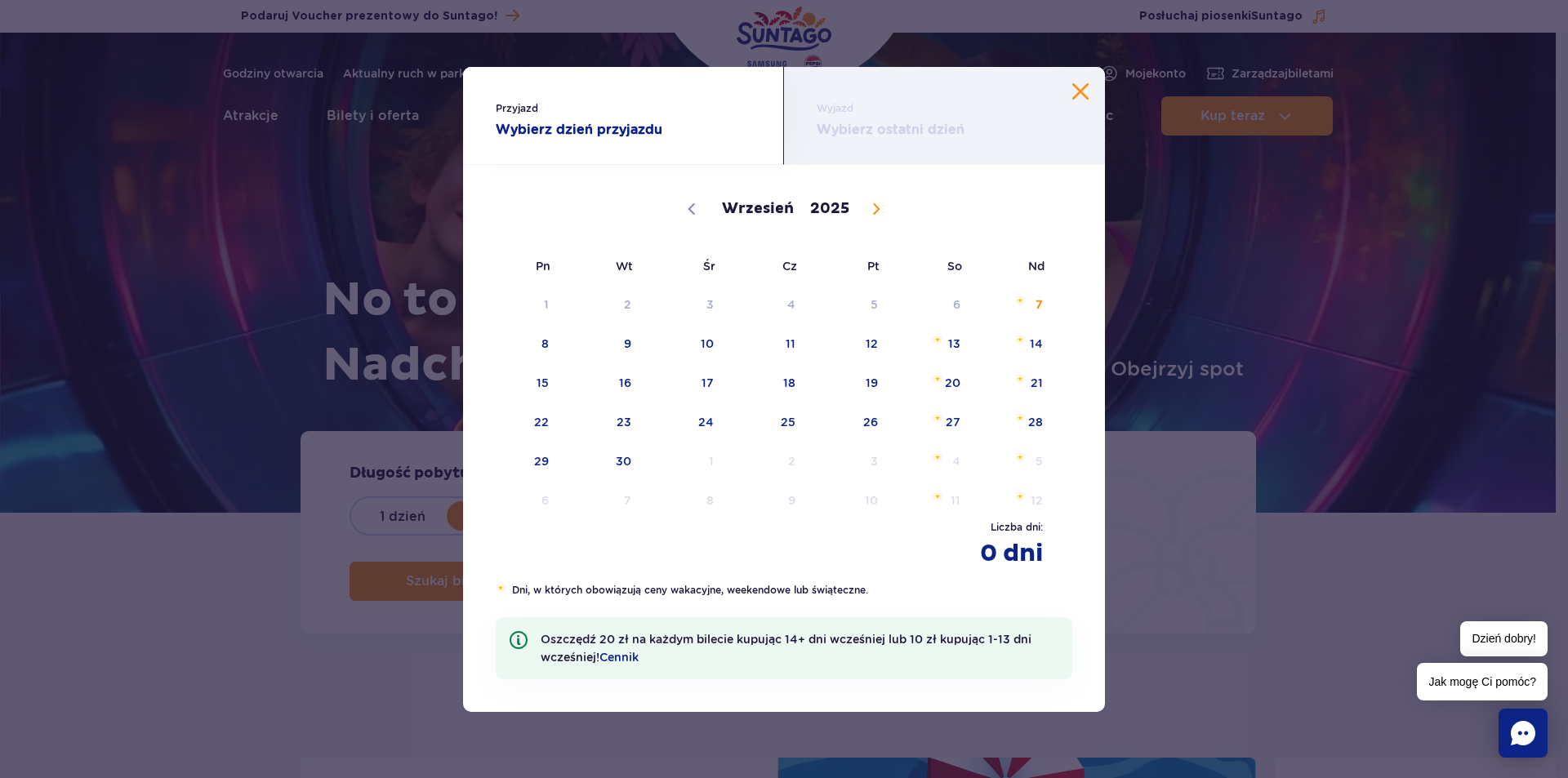
click at [875, 212] on icon at bounding box center [877, 209] width 6 height 11
click at [873, 214] on span at bounding box center [877, 209] width 28 height 27
select select "11"
click at [872, 209] on icon at bounding box center [877, 209] width 11 height 11
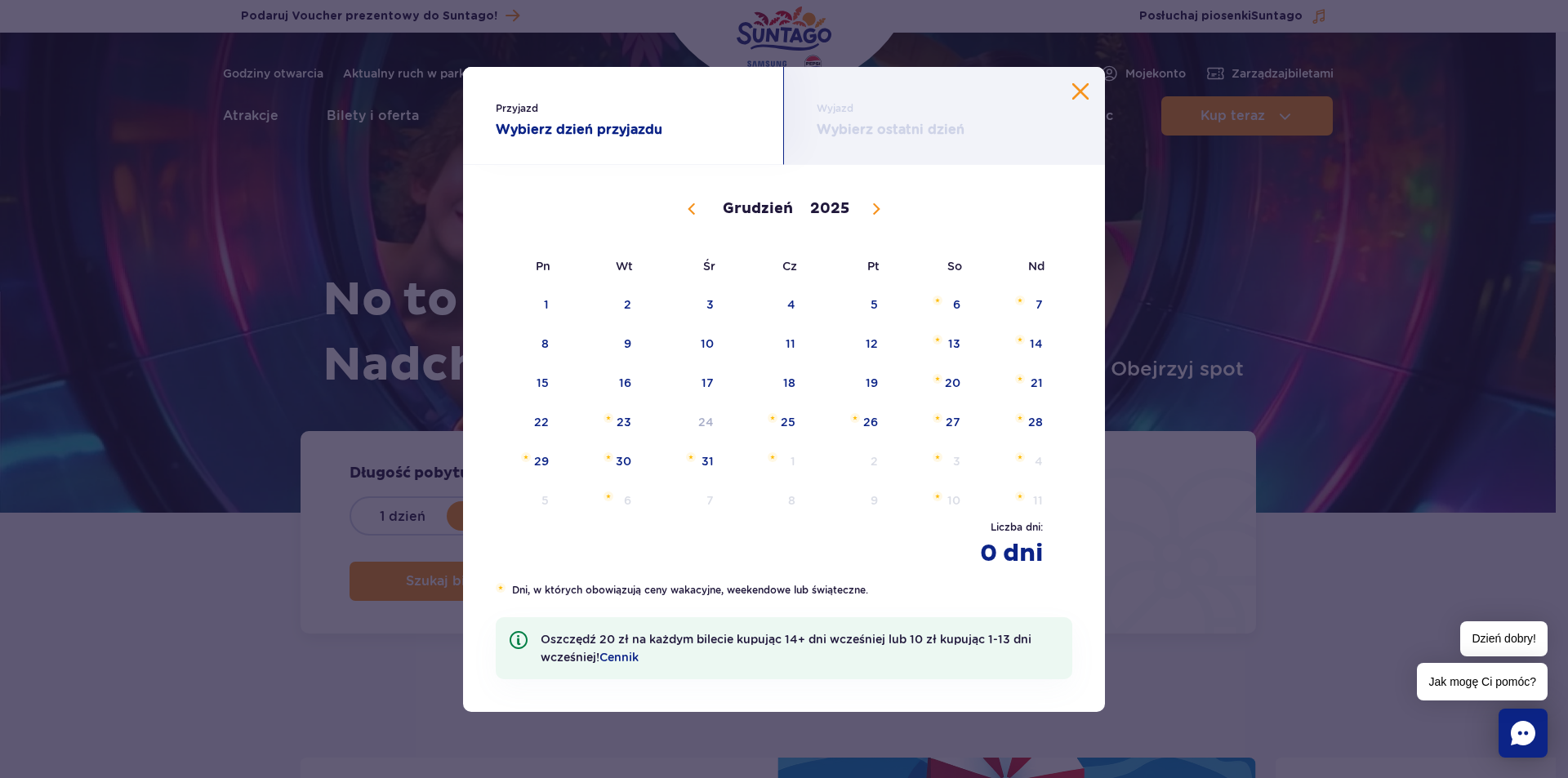
type input "2026"
select select "0"
click at [700, 218] on span at bounding box center [691, 209] width 28 height 27
type input "2025"
click at [700, 218] on span at bounding box center [691, 209] width 28 height 27
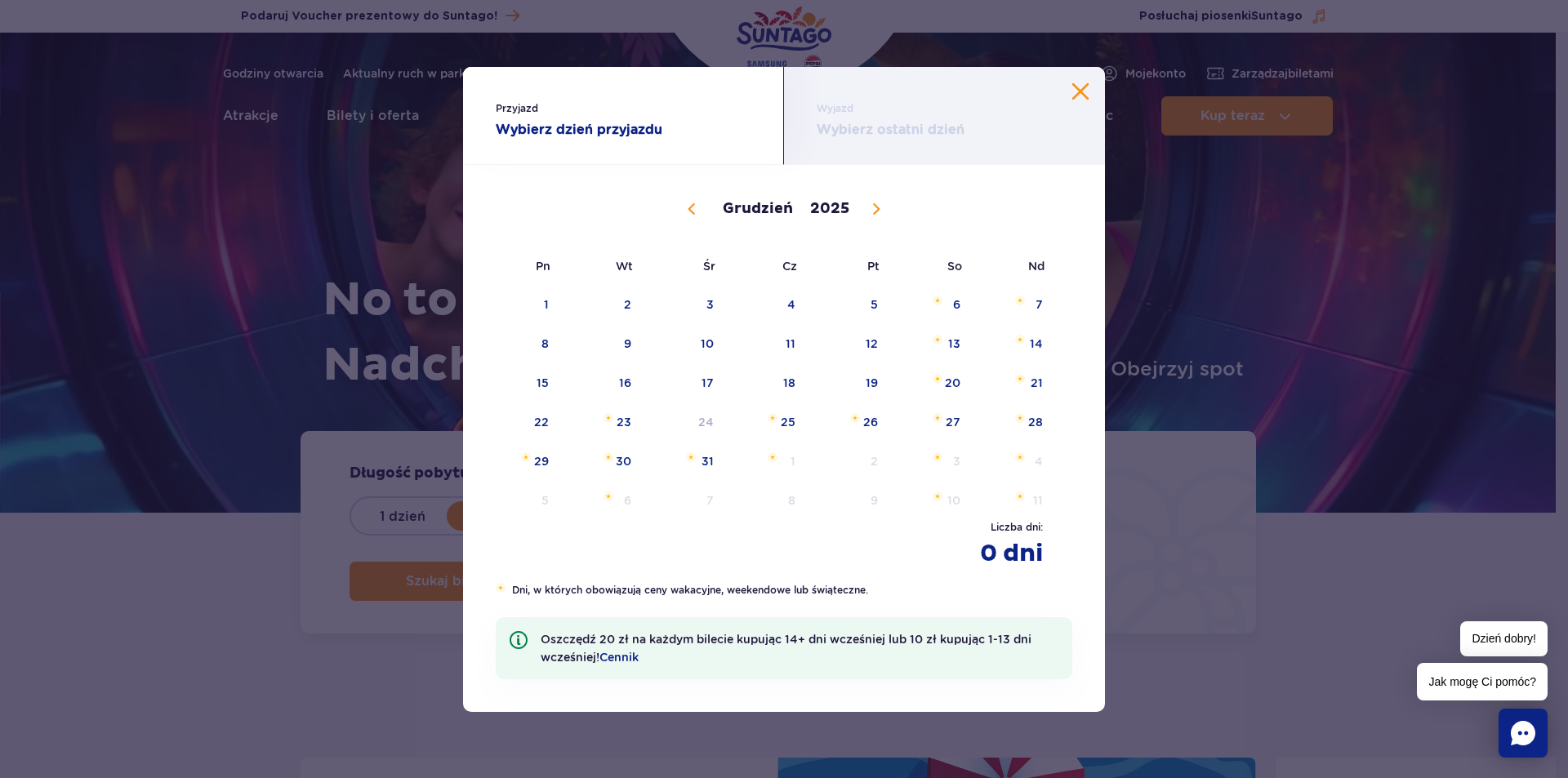
select select "10"
click at [536, 336] on span "3" at bounding box center [521, 344] width 83 height 38
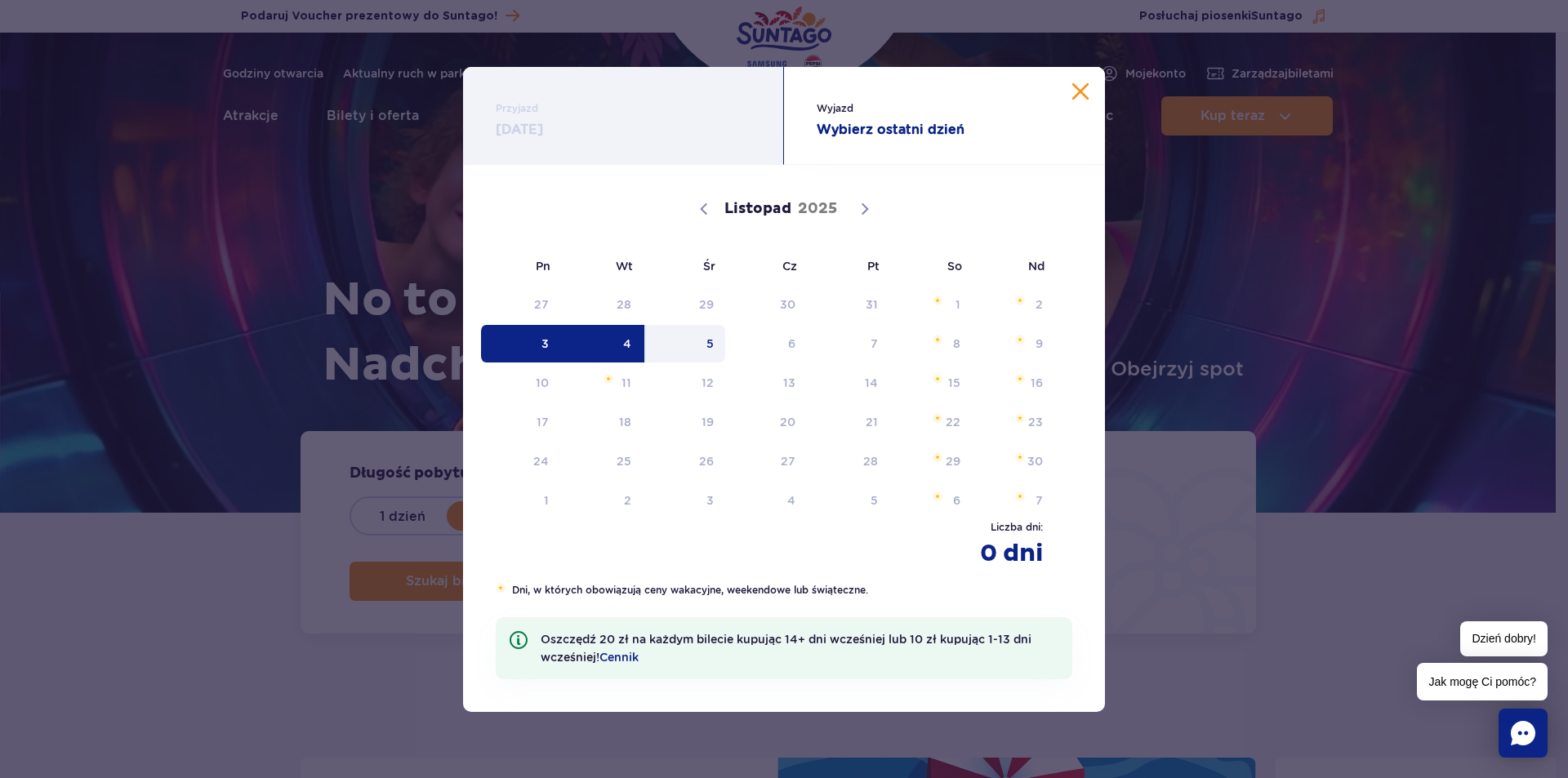
click at [707, 346] on span "5" at bounding box center [686, 344] width 83 height 38
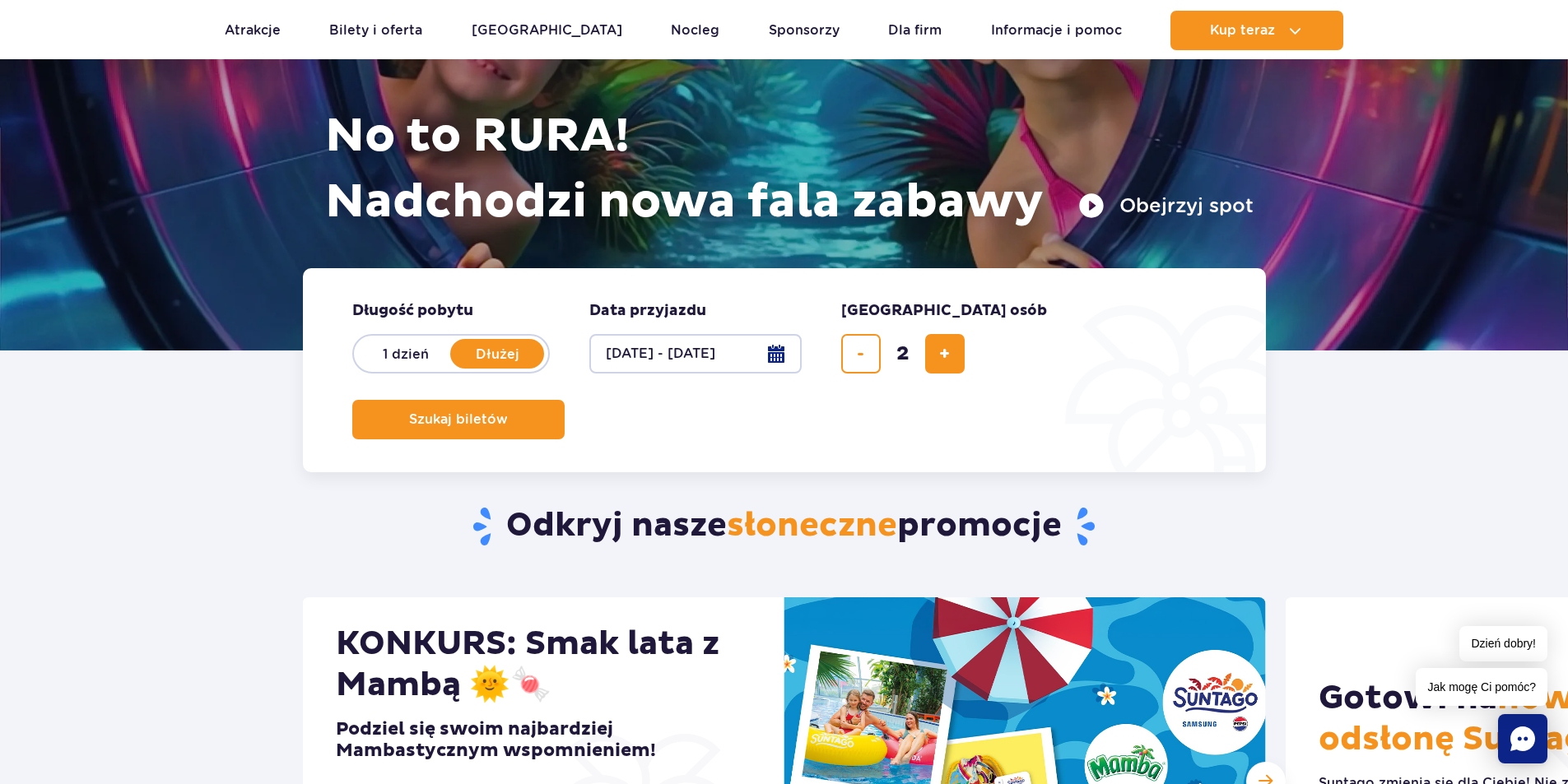
scroll to position [164, 0]
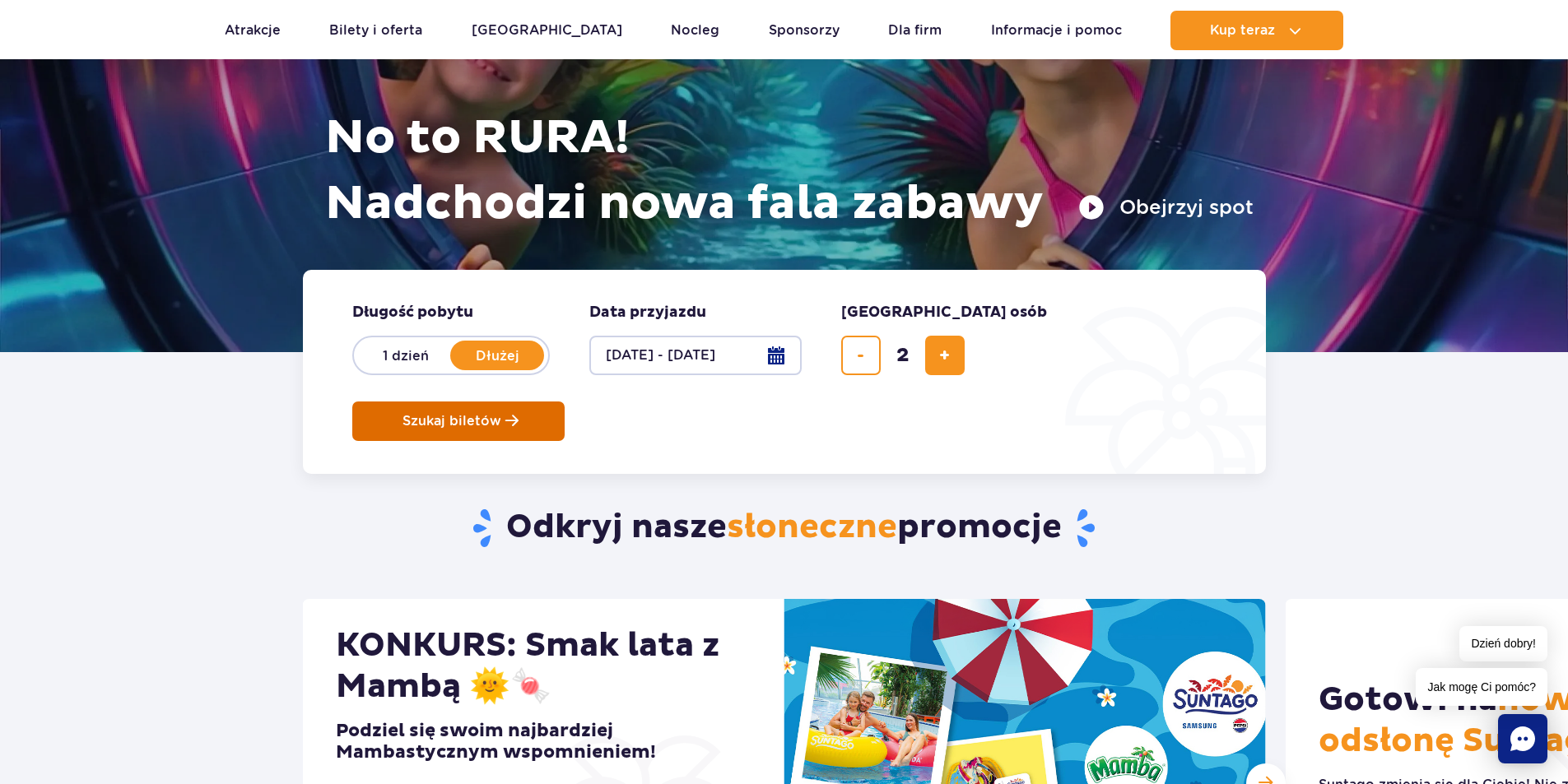
click at [502, 414] on span "Szukaj biletów" at bounding box center [452, 421] width 99 height 15
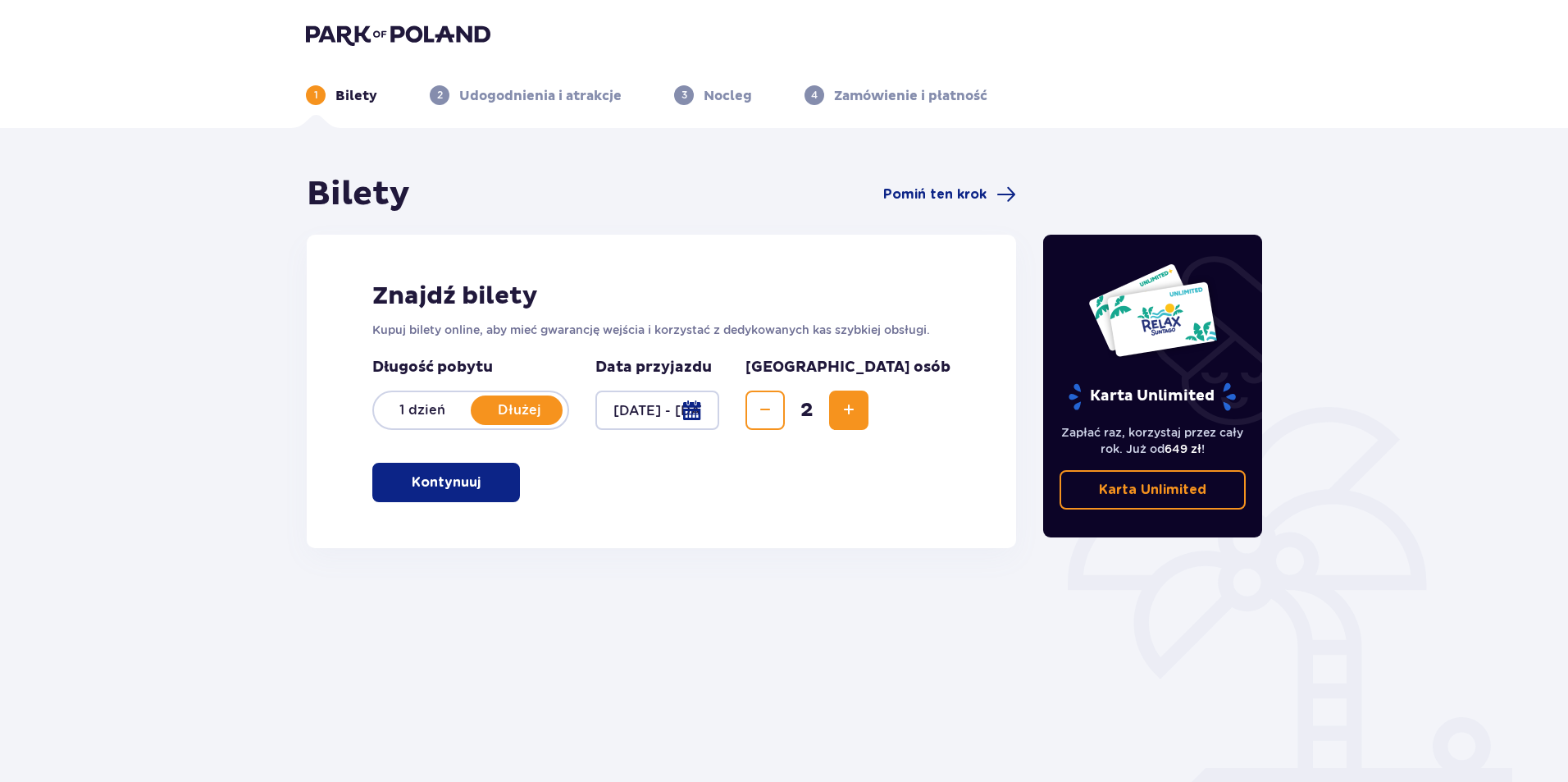
click at [460, 494] on button "Kontynuuj" at bounding box center [446, 482] width 147 height 40
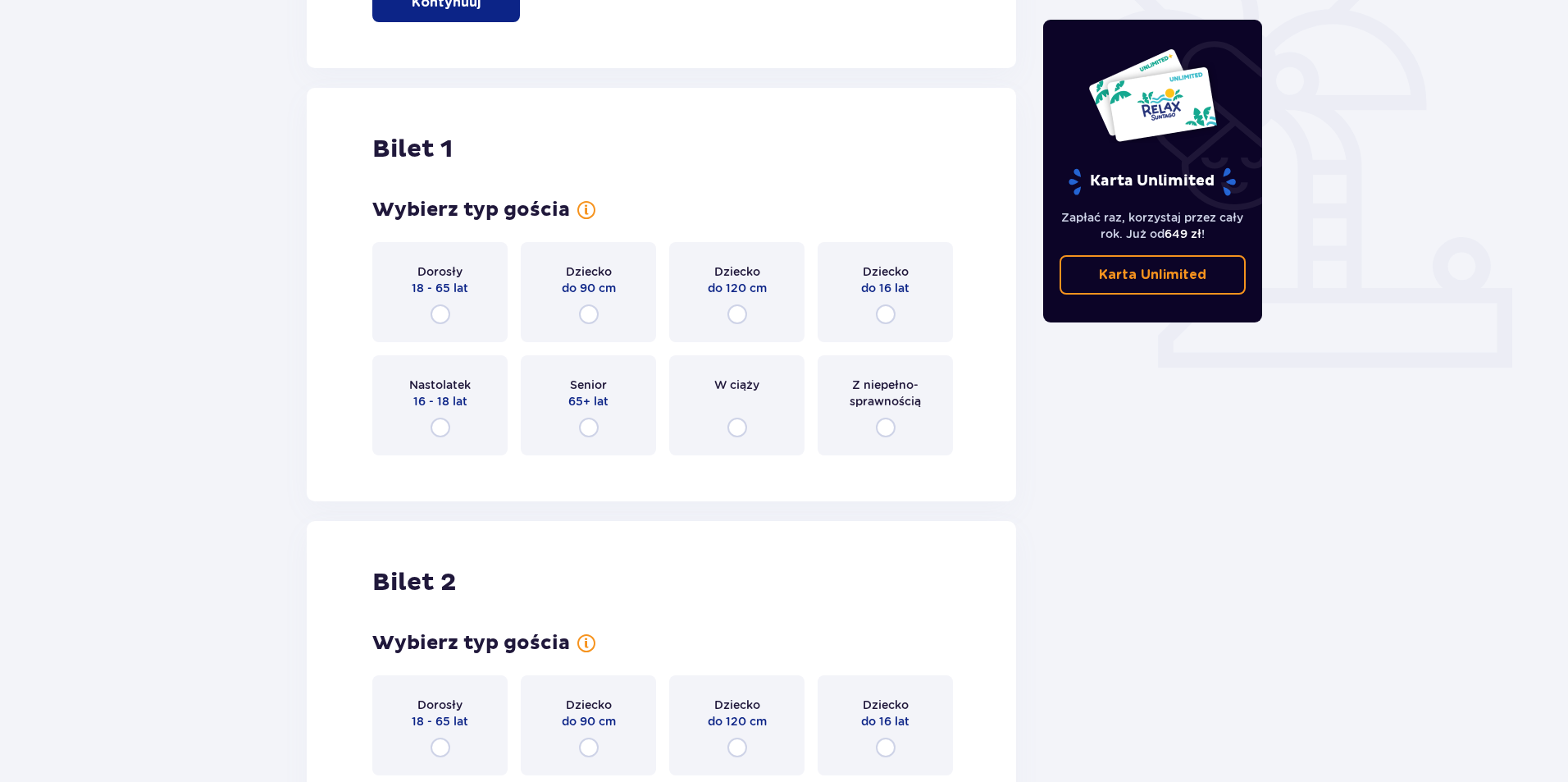
scroll to position [548, 0]
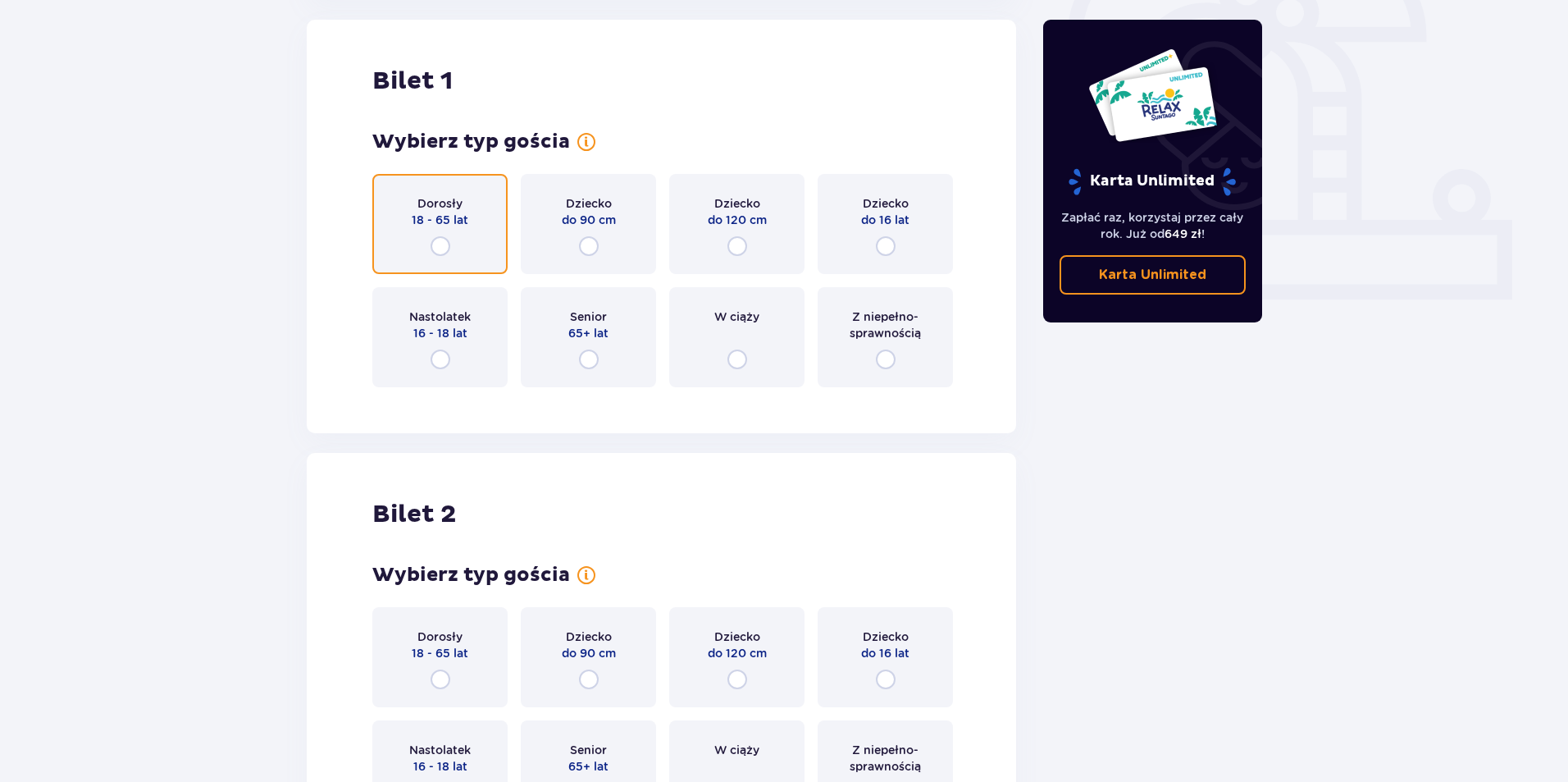
click at [435, 244] on input "radio" at bounding box center [440, 246] width 19 height 19
radio input "true"
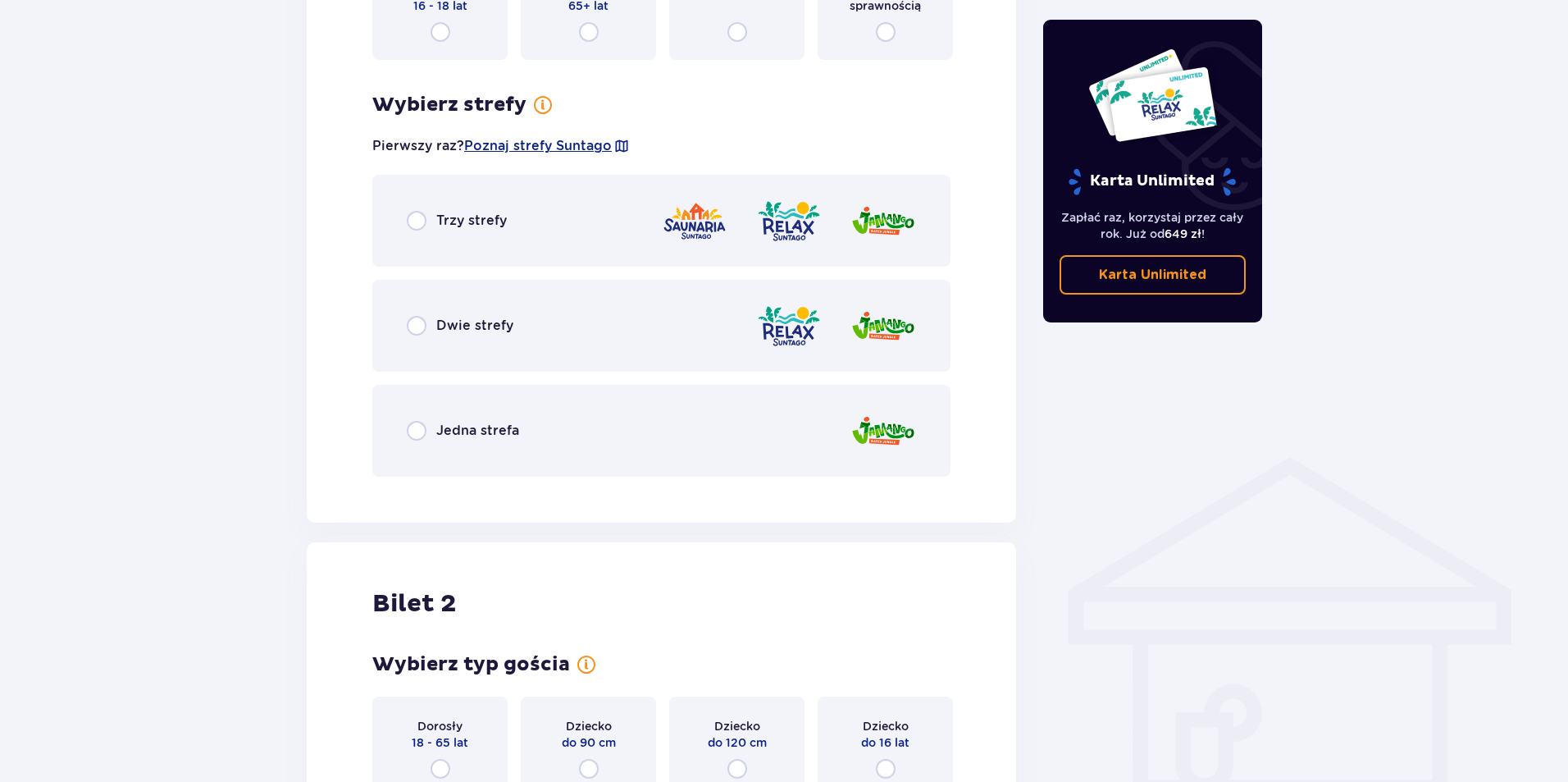
scroll to position [949, 0]
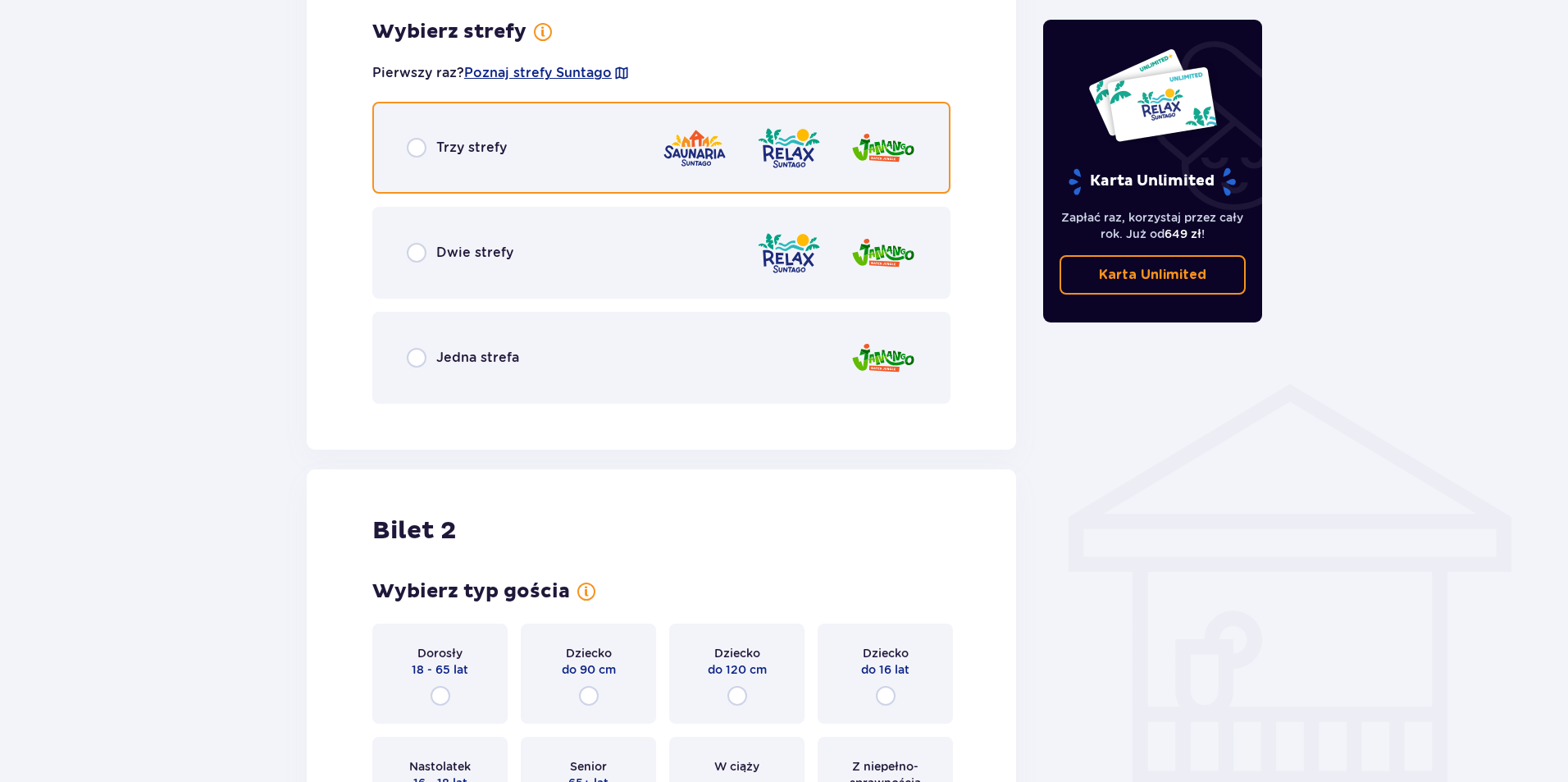
click at [418, 145] on input "radio" at bounding box center [416, 147] width 19 height 19
radio input "true"
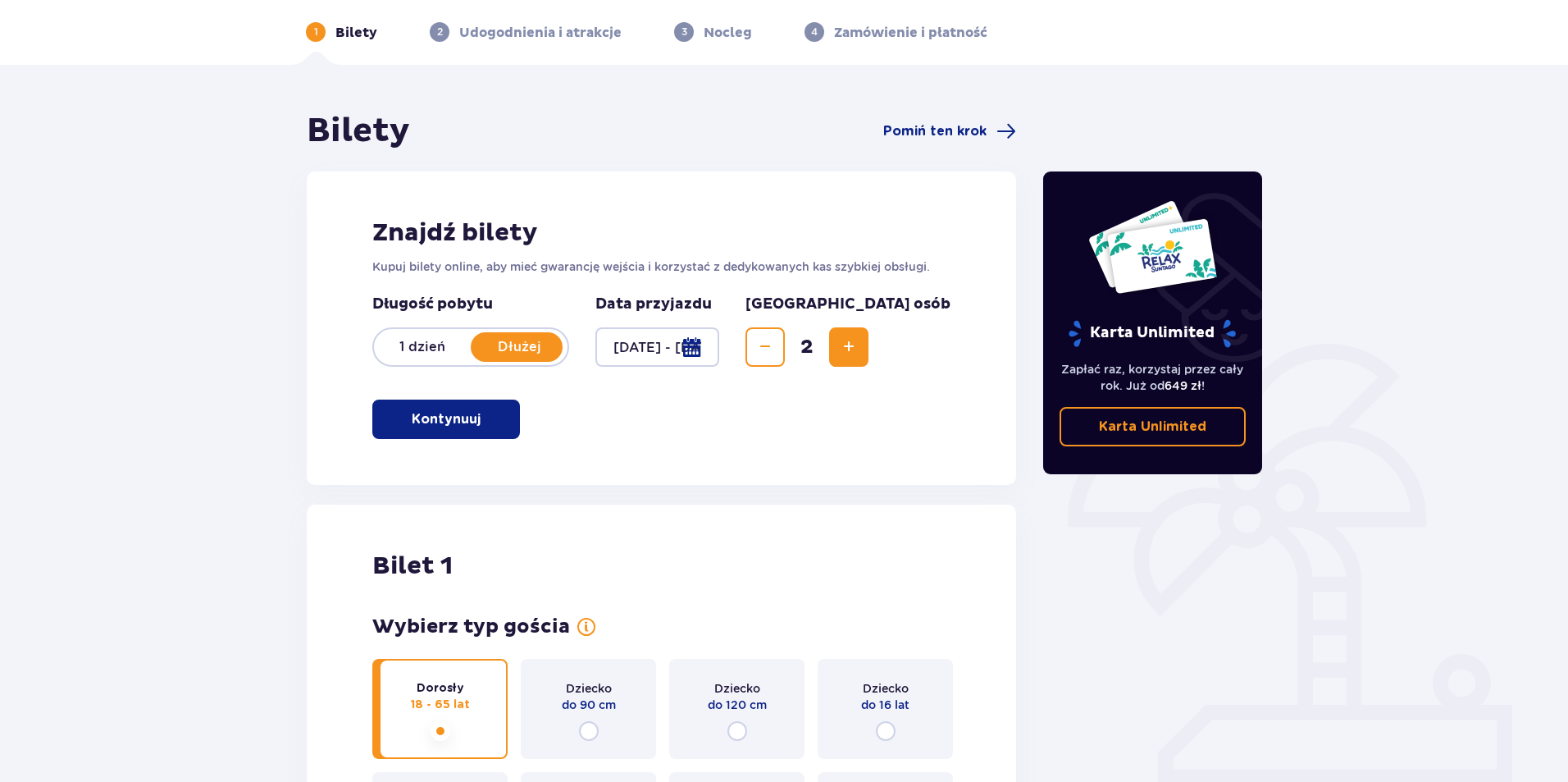
scroll to position [0, 0]
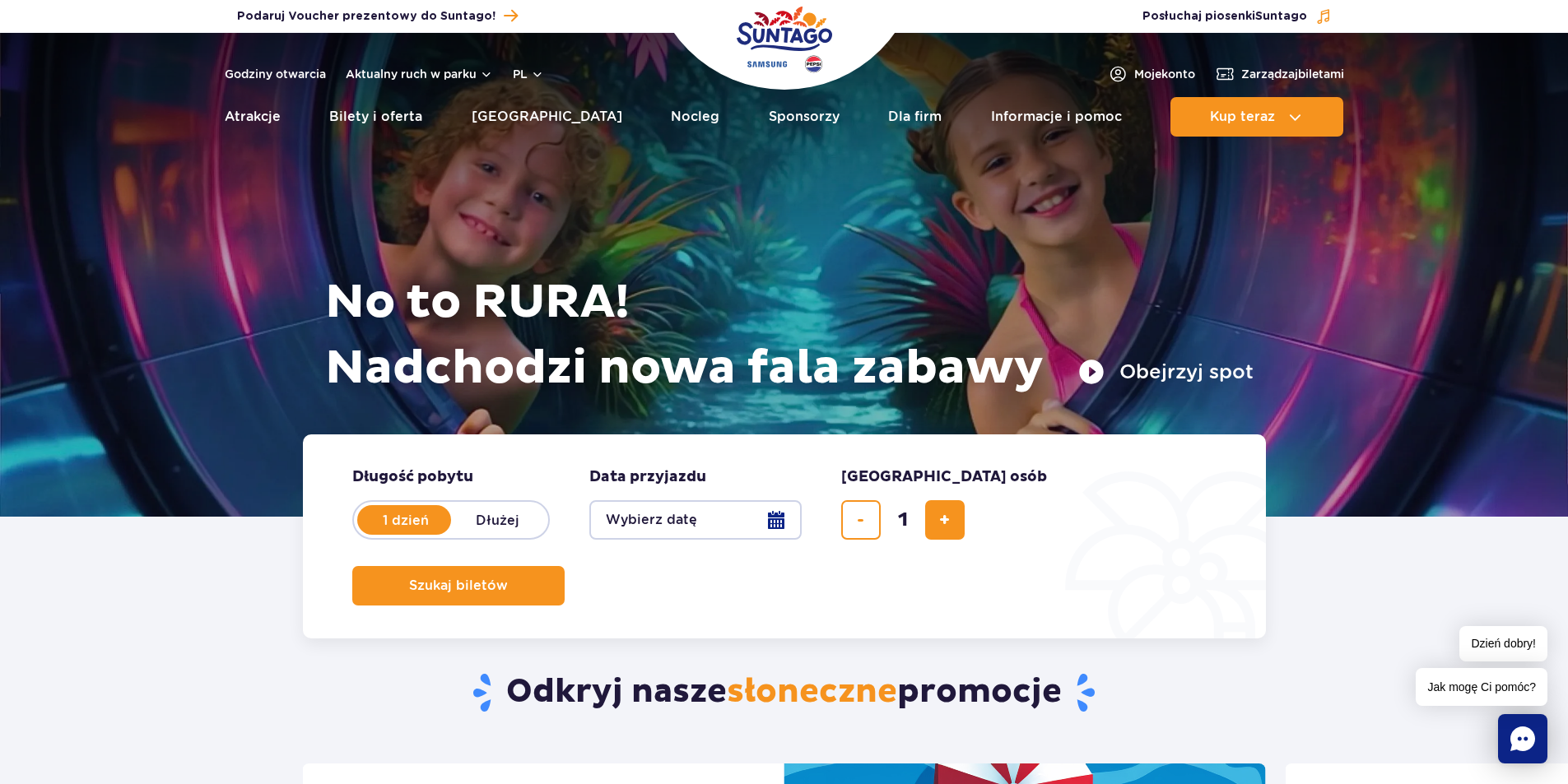
click at [494, 530] on label "Dłużej" at bounding box center [498, 519] width 94 height 34
click at [469, 534] on input "Dłużej" at bounding box center [460, 536] width 18 height 4
radio input "false"
radio input "true"
click at [770, 516] on button "Wybierz datę" at bounding box center [696, 520] width 213 height 40
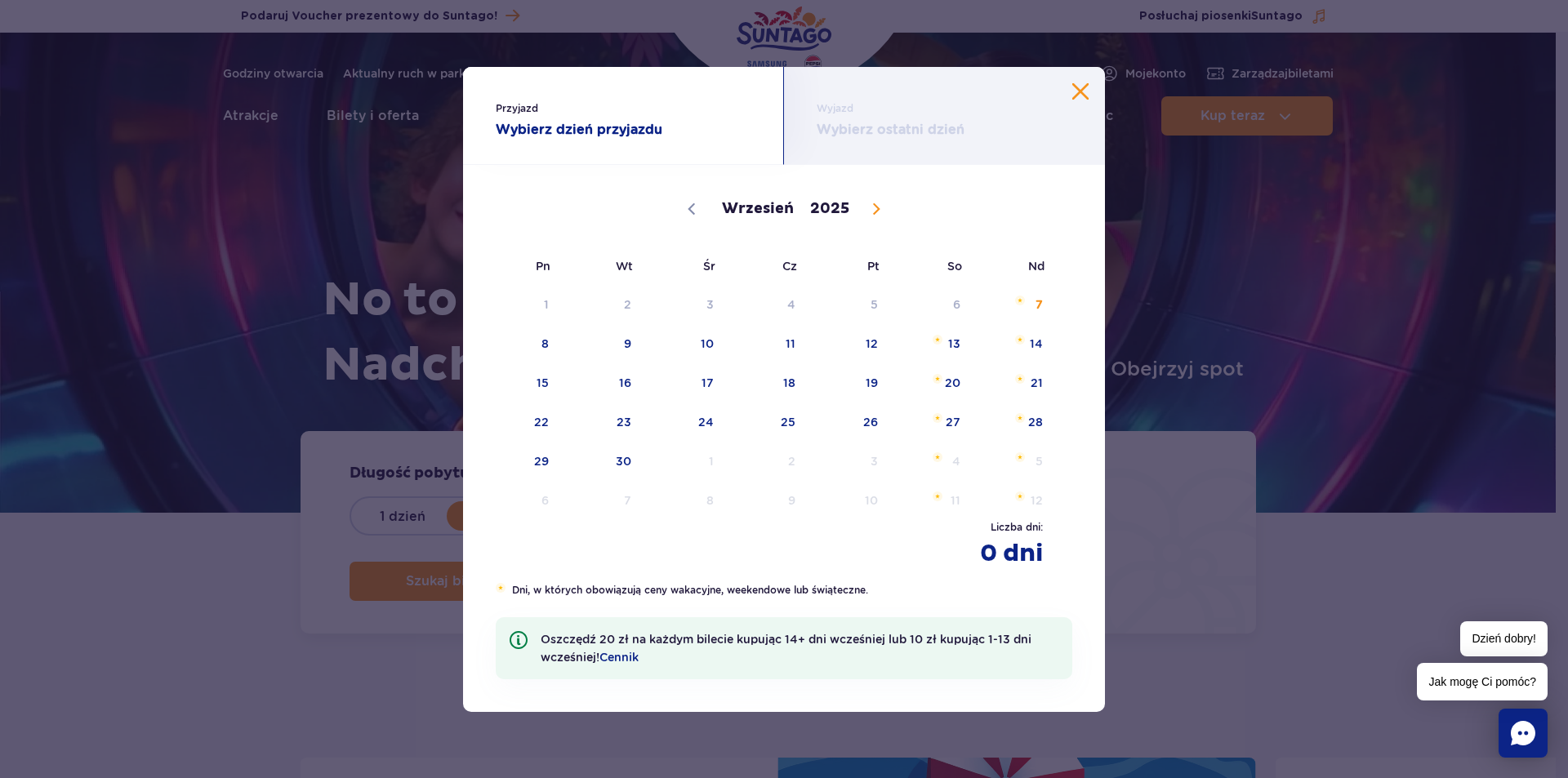
click at [876, 205] on icon at bounding box center [877, 209] width 6 height 11
drag, startPoint x: 876, startPoint y: 205, endPoint x: 865, endPoint y: 208, distance: 11.4
click at [873, 206] on icon at bounding box center [877, 209] width 11 height 11
select select "10"
click at [526, 334] on span "3" at bounding box center [521, 344] width 83 height 38
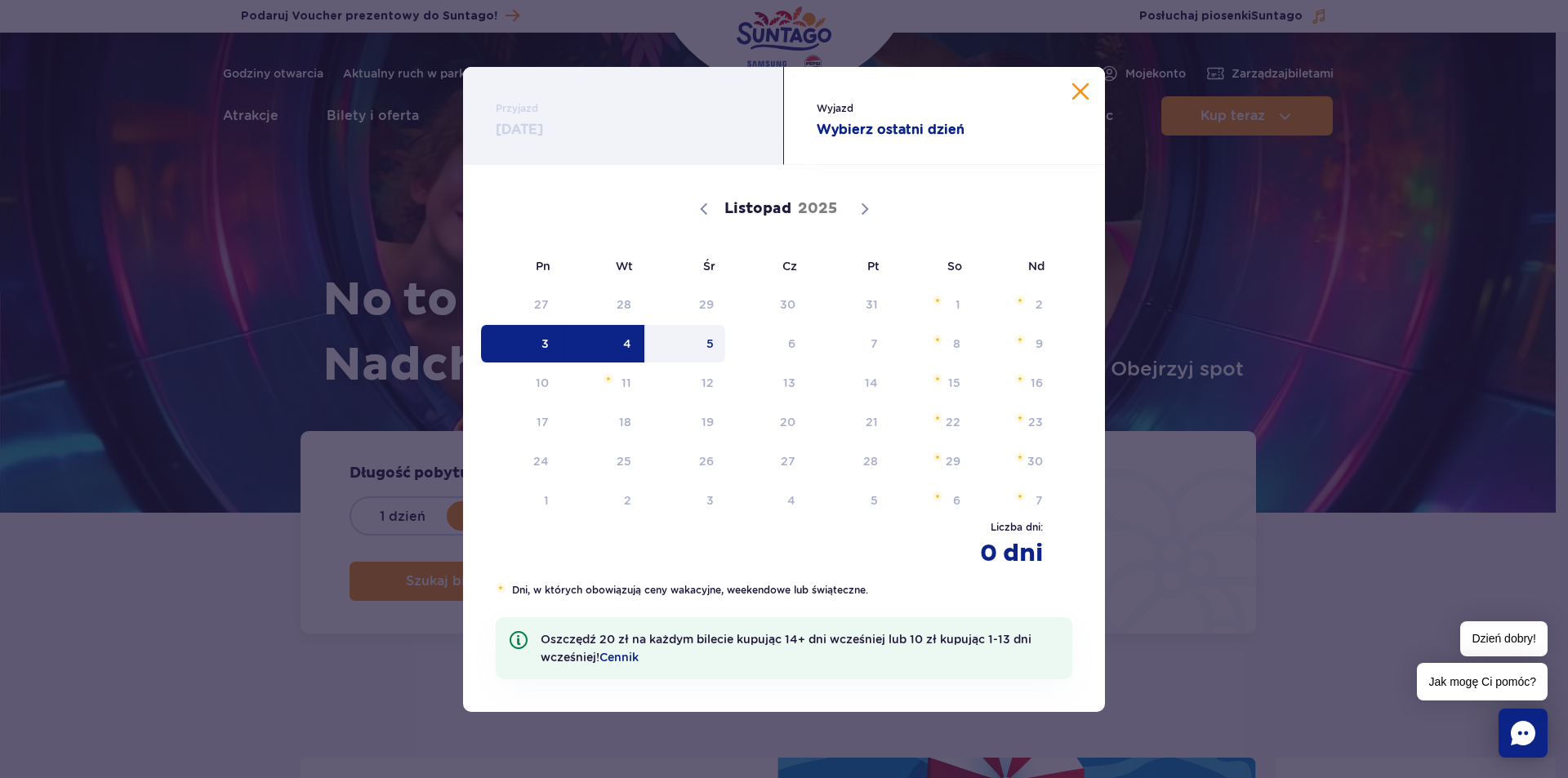
click at [706, 343] on span "5" at bounding box center [686, 344] width 83 height 38
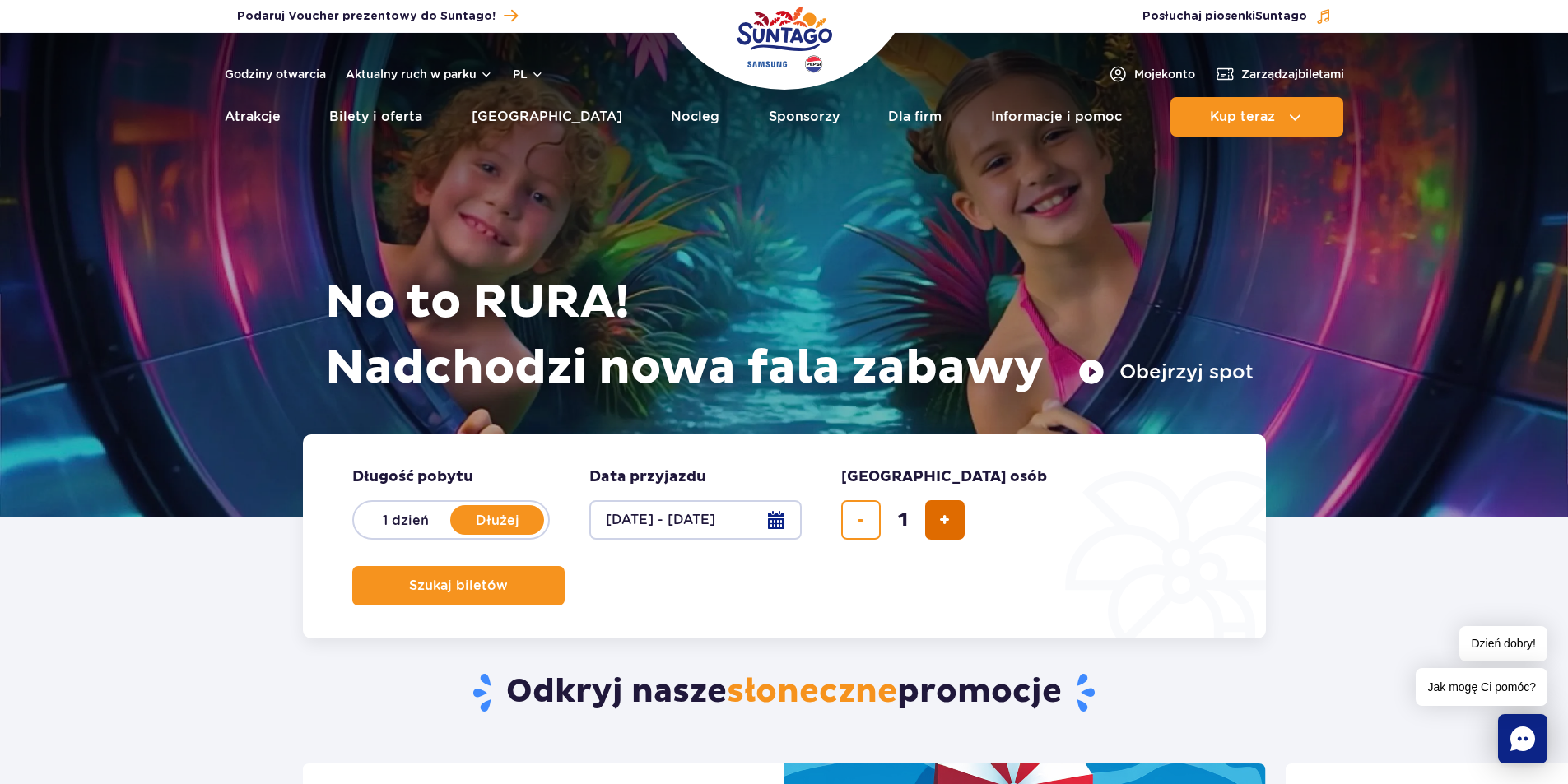
click at [942, 520] on span "dodaj bilet" at bounding box center [944, 520] width 11 height 0
type input "2"
click at [565, 566] on button "Szukaj biletów" at bounding box center [458, 585] width 213 height 40
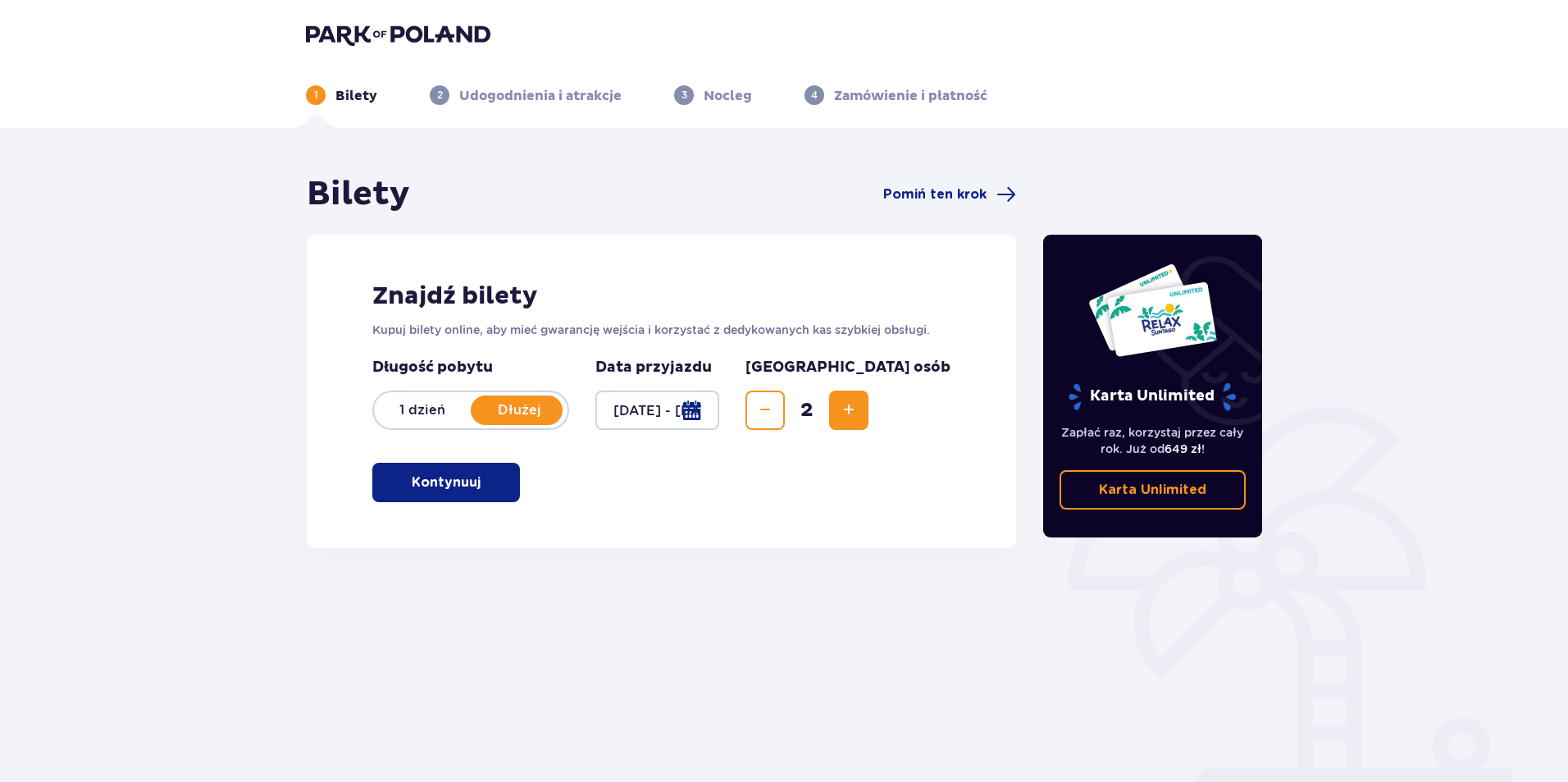
click at [440, 477] on p "Kontynuuj" at bounding box center [446, 483] width 69 height 18
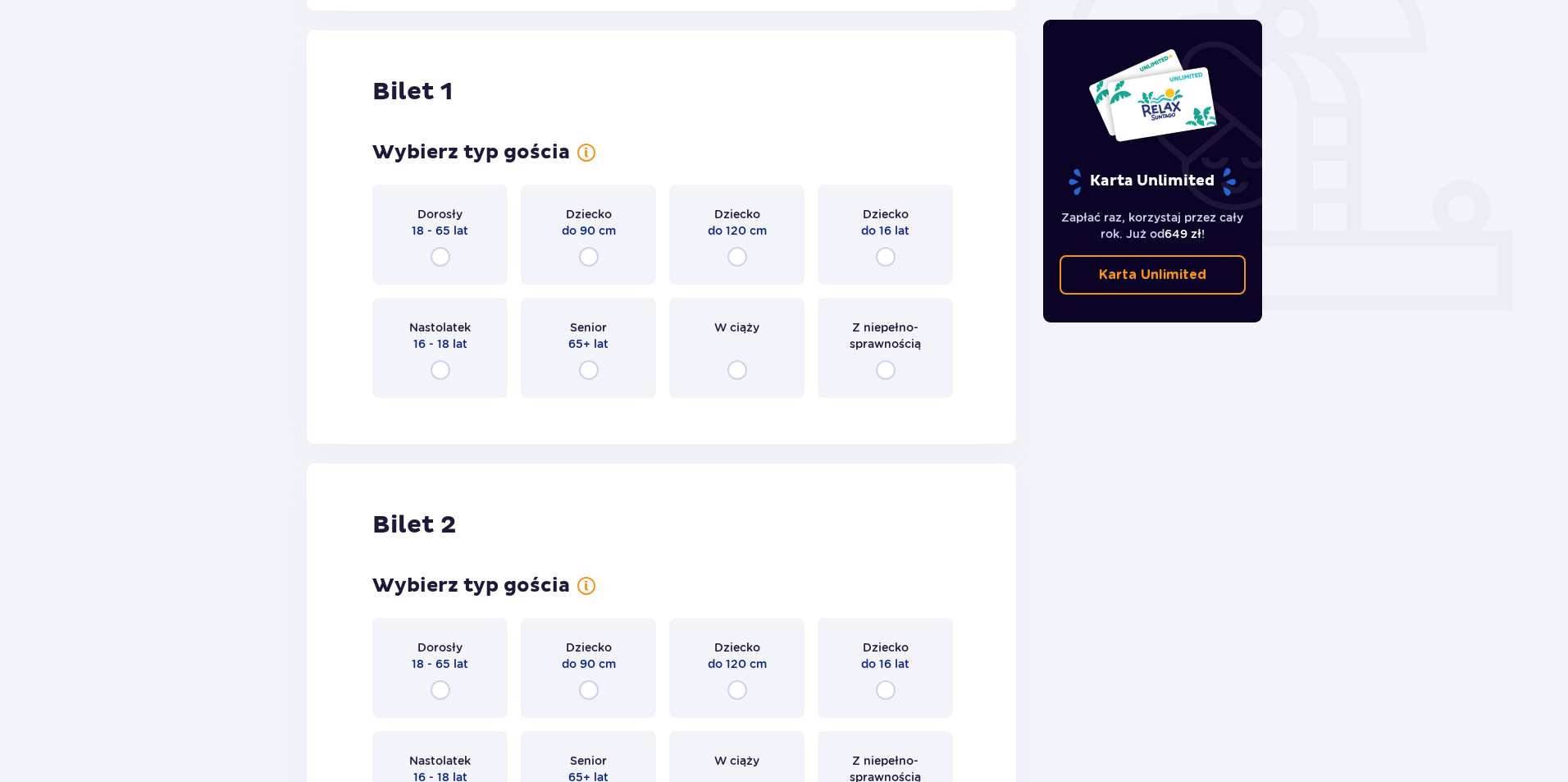
scroll to position [548, 0]
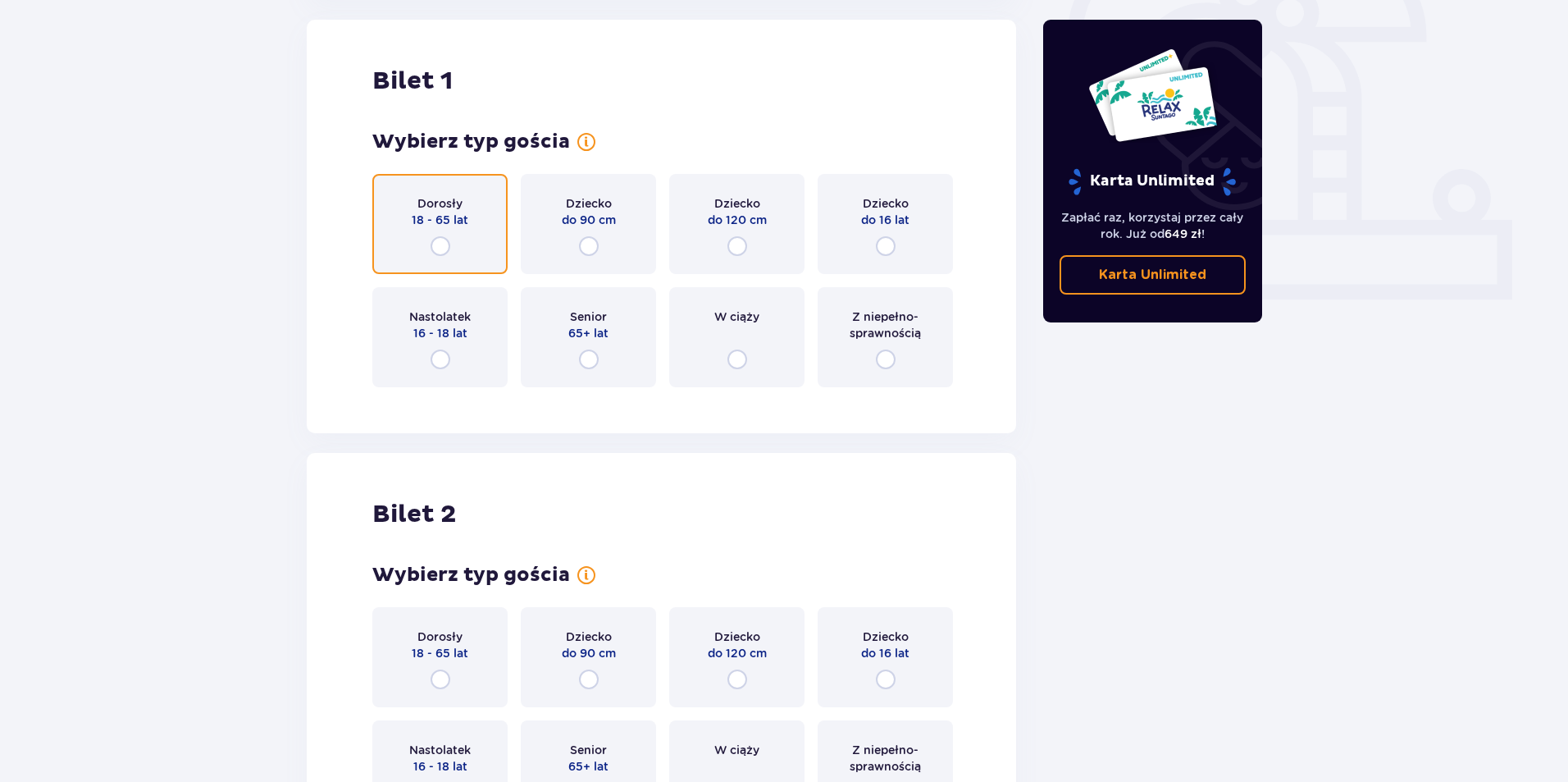
click at [439, 239] on input "radio" at bounding box center [440, 246] width 19 height 19
radio input "true"
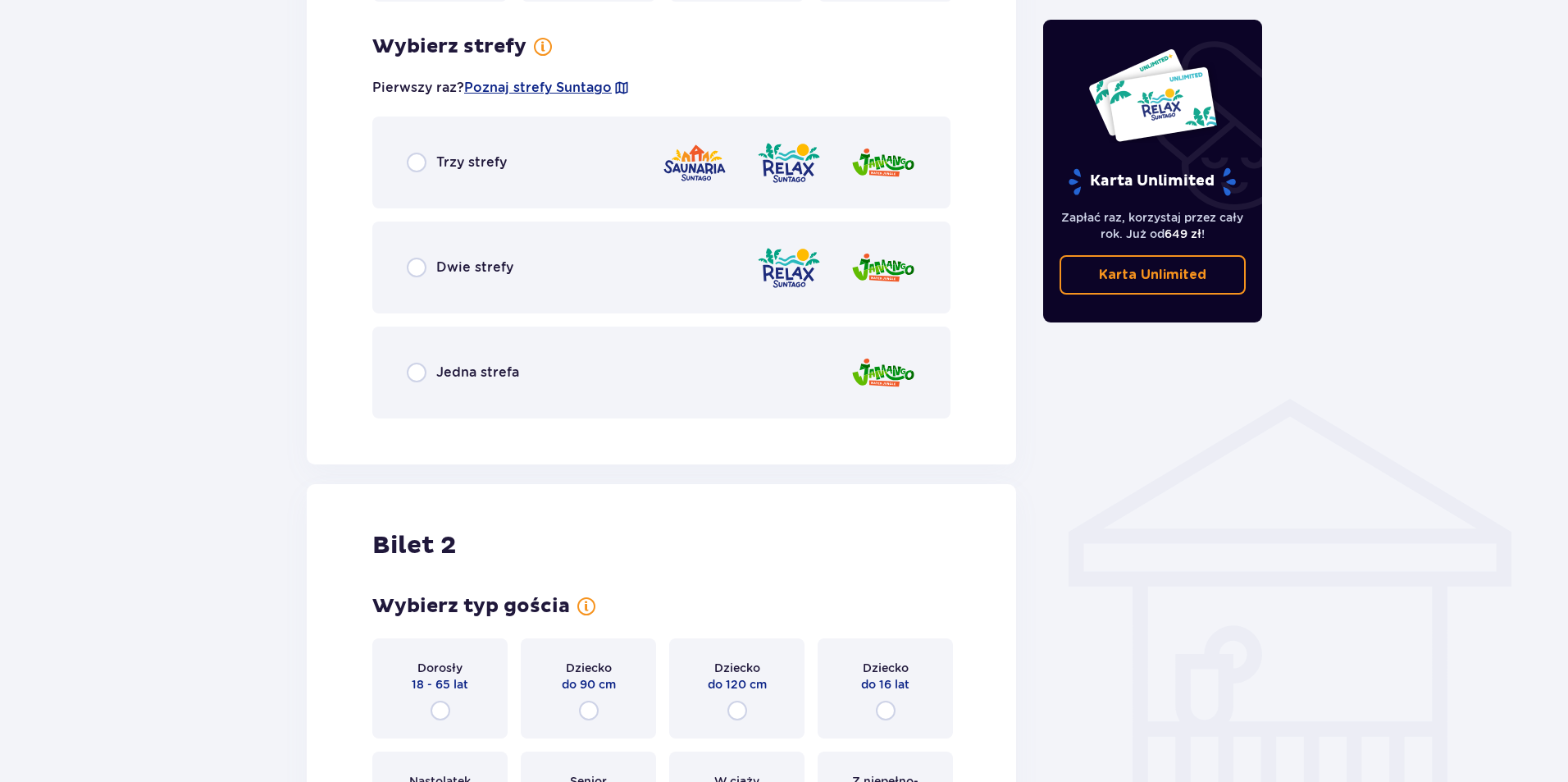
scroll to position [949, 0]
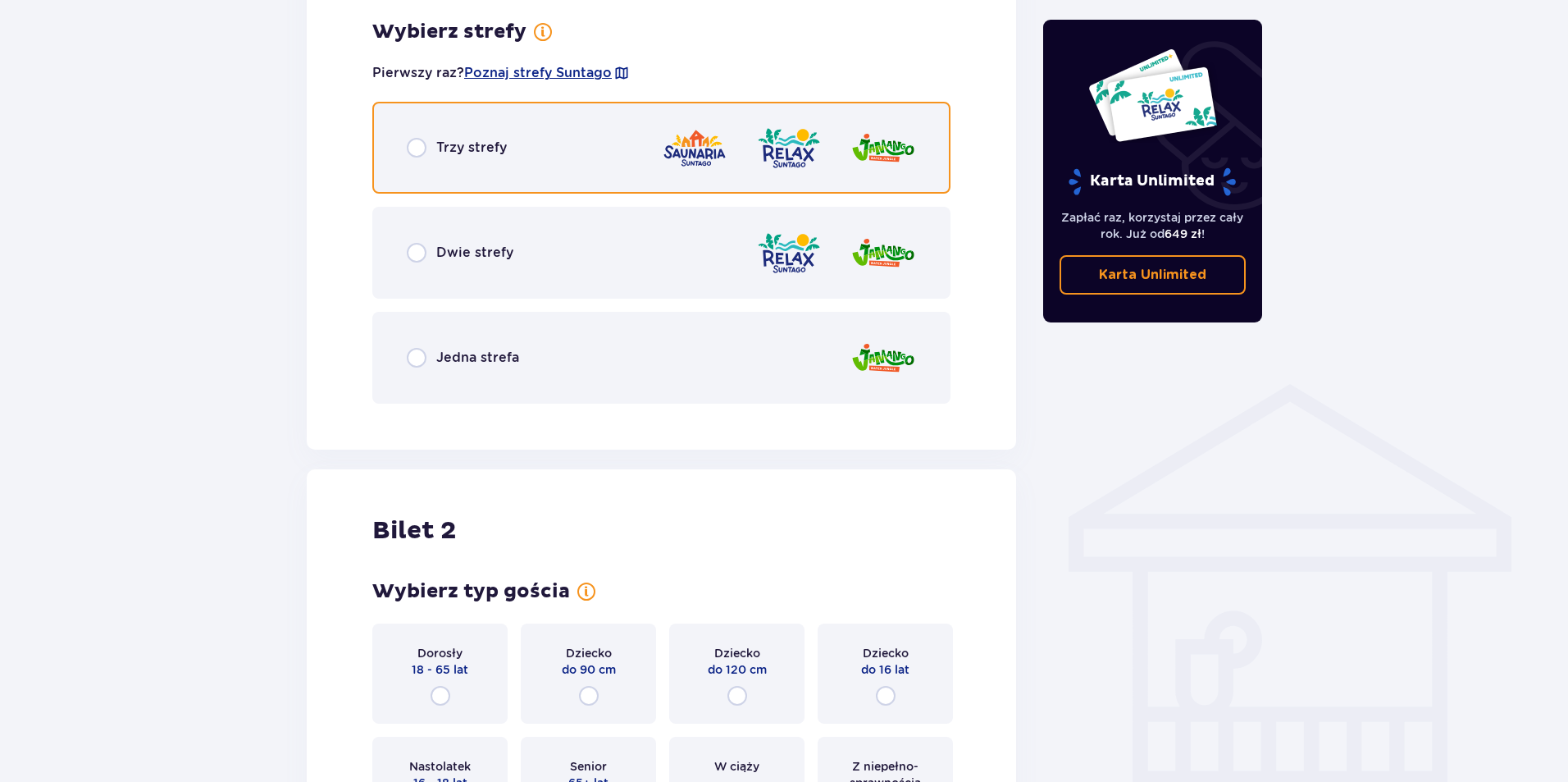
click at [418, 151] on input "radio" at bounding box center [416, 147] width 19 height 19
radio input "true"
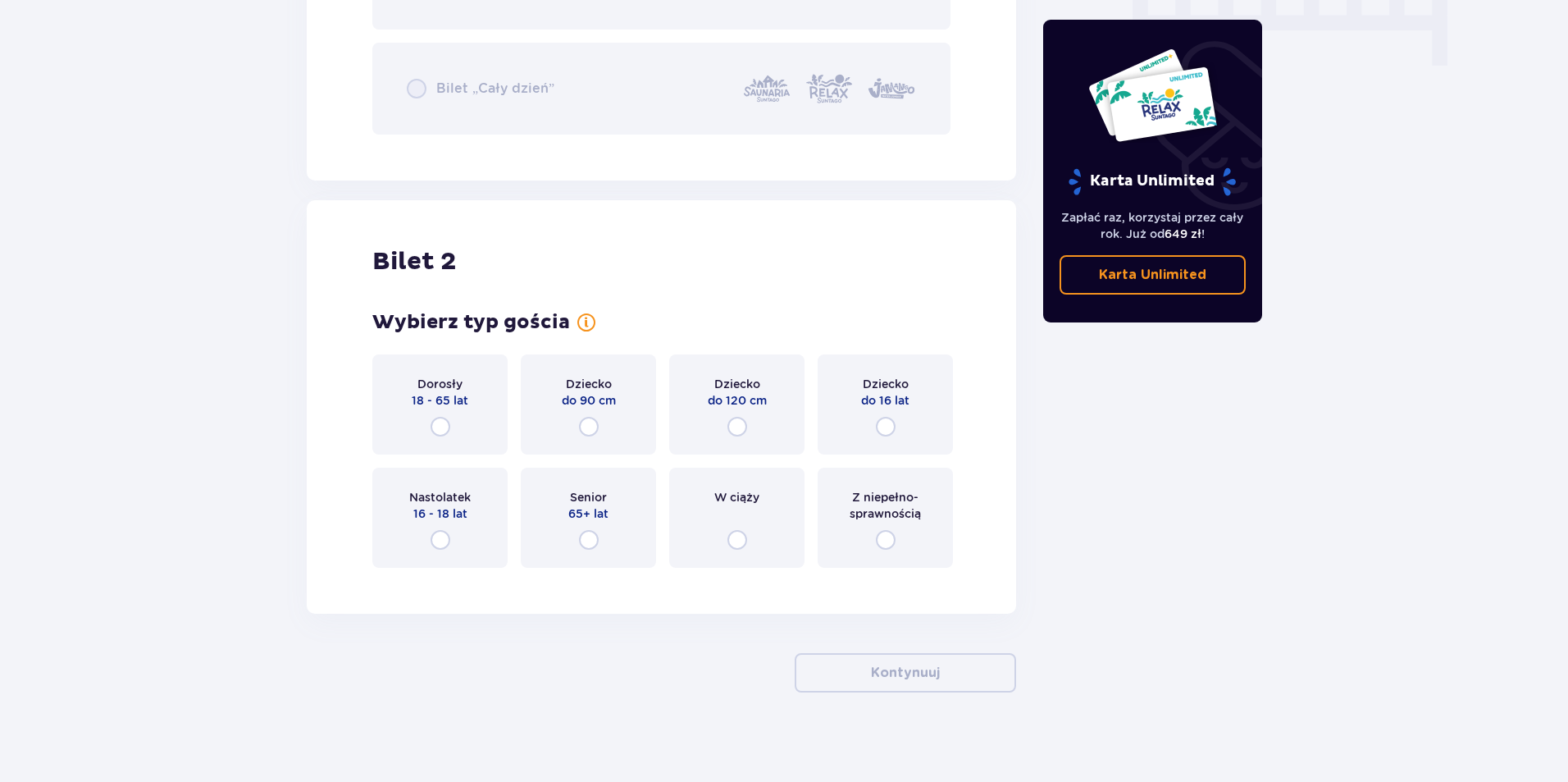
scroll to position [1713, 0]
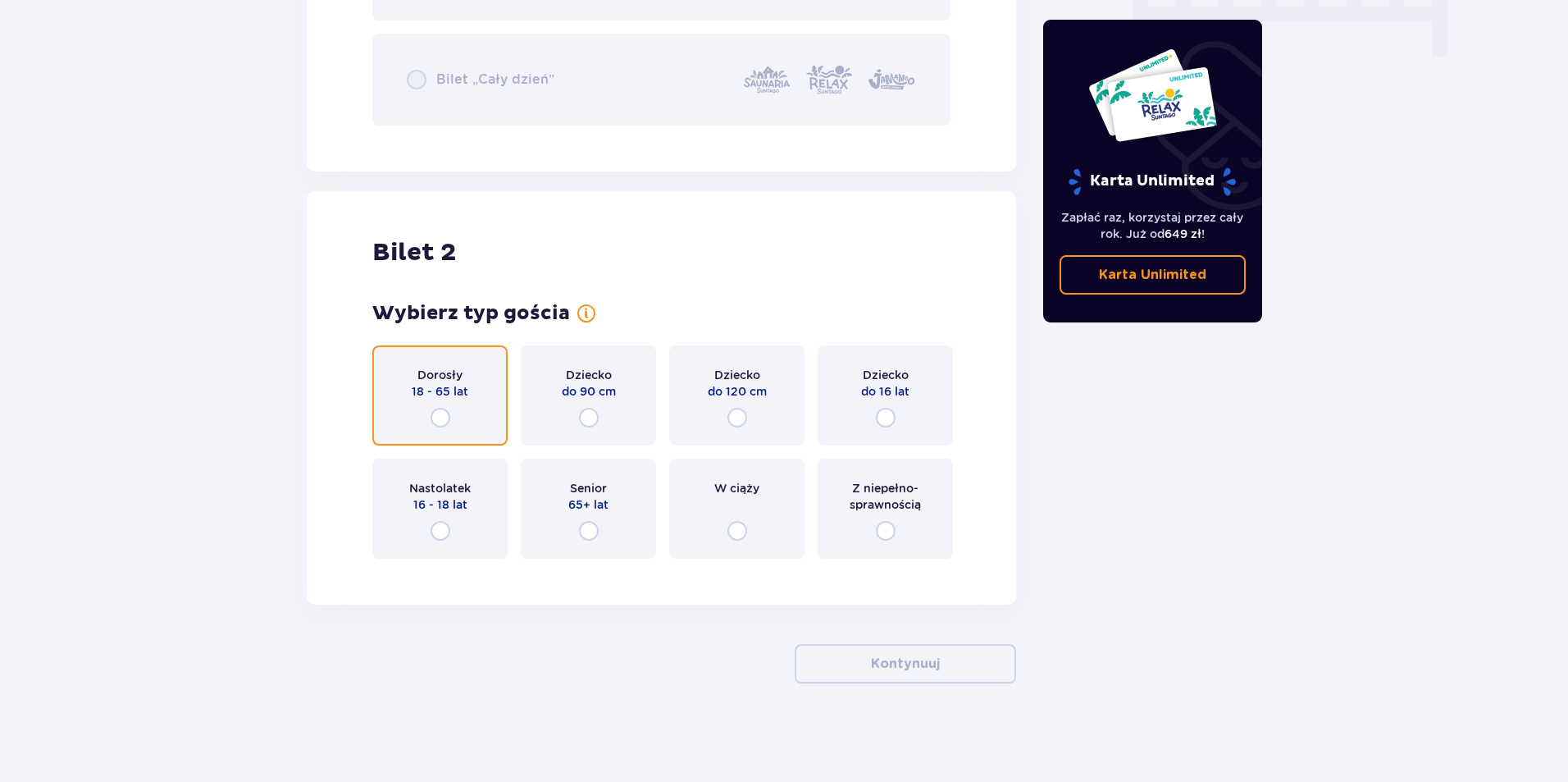
click at [437, 418] on input "radio" at bounding box center [440, 417] width 19 height 19
radio input "true"
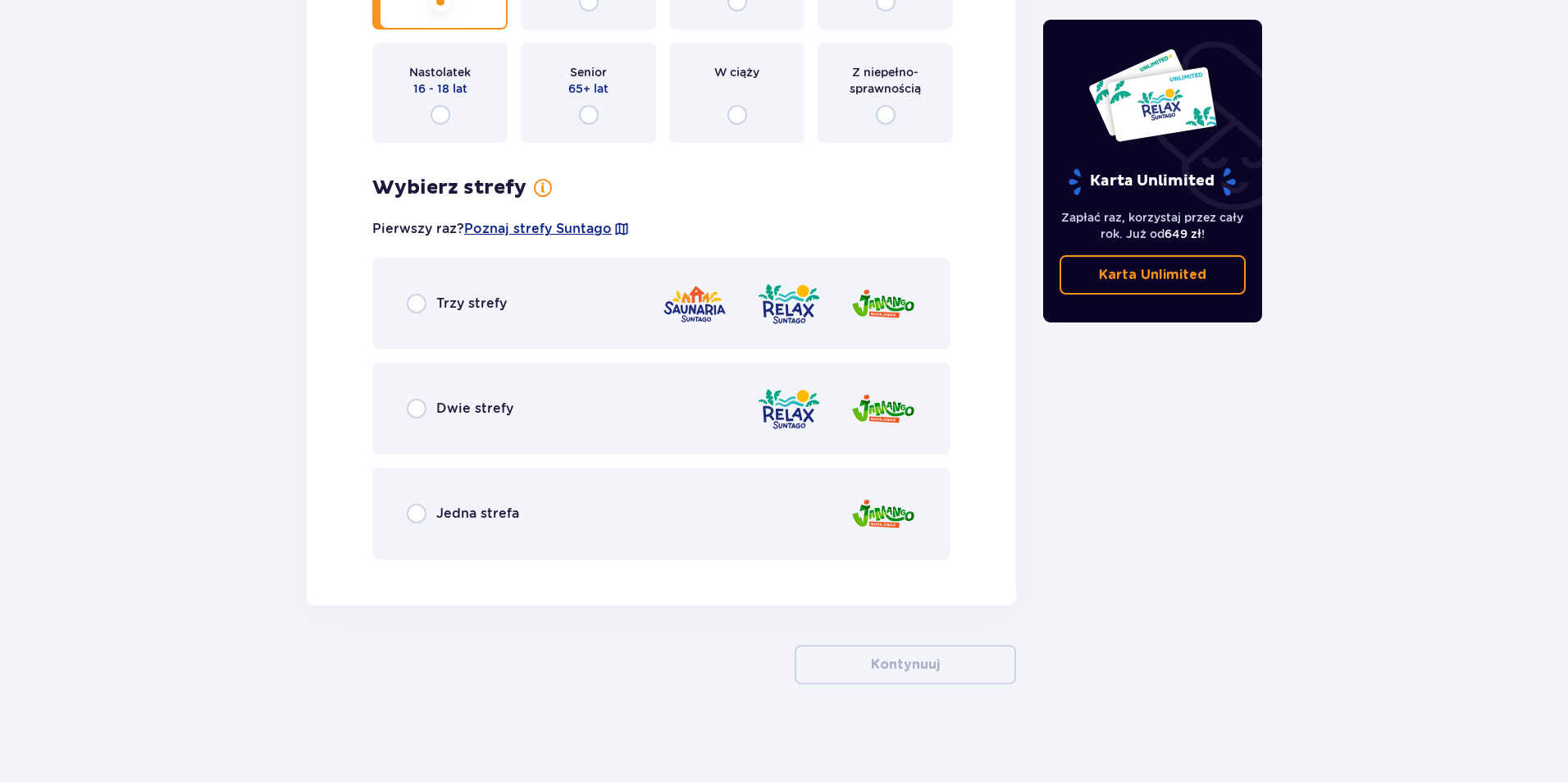
scroll to position [2130, 0]
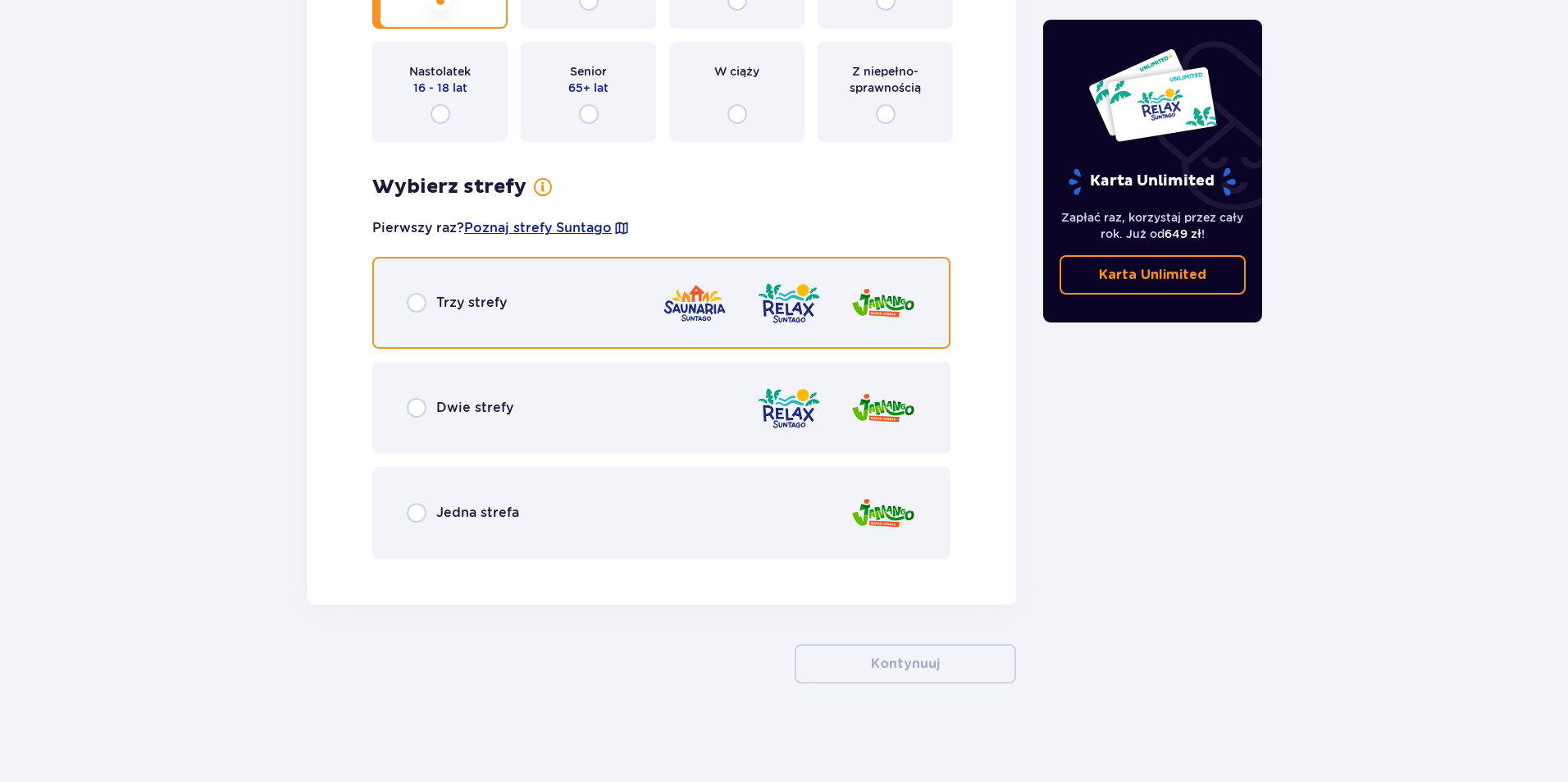
click at [419, 304] on input "radio" at bounding box center [416, 302] width 19 height 19
radio input "true"
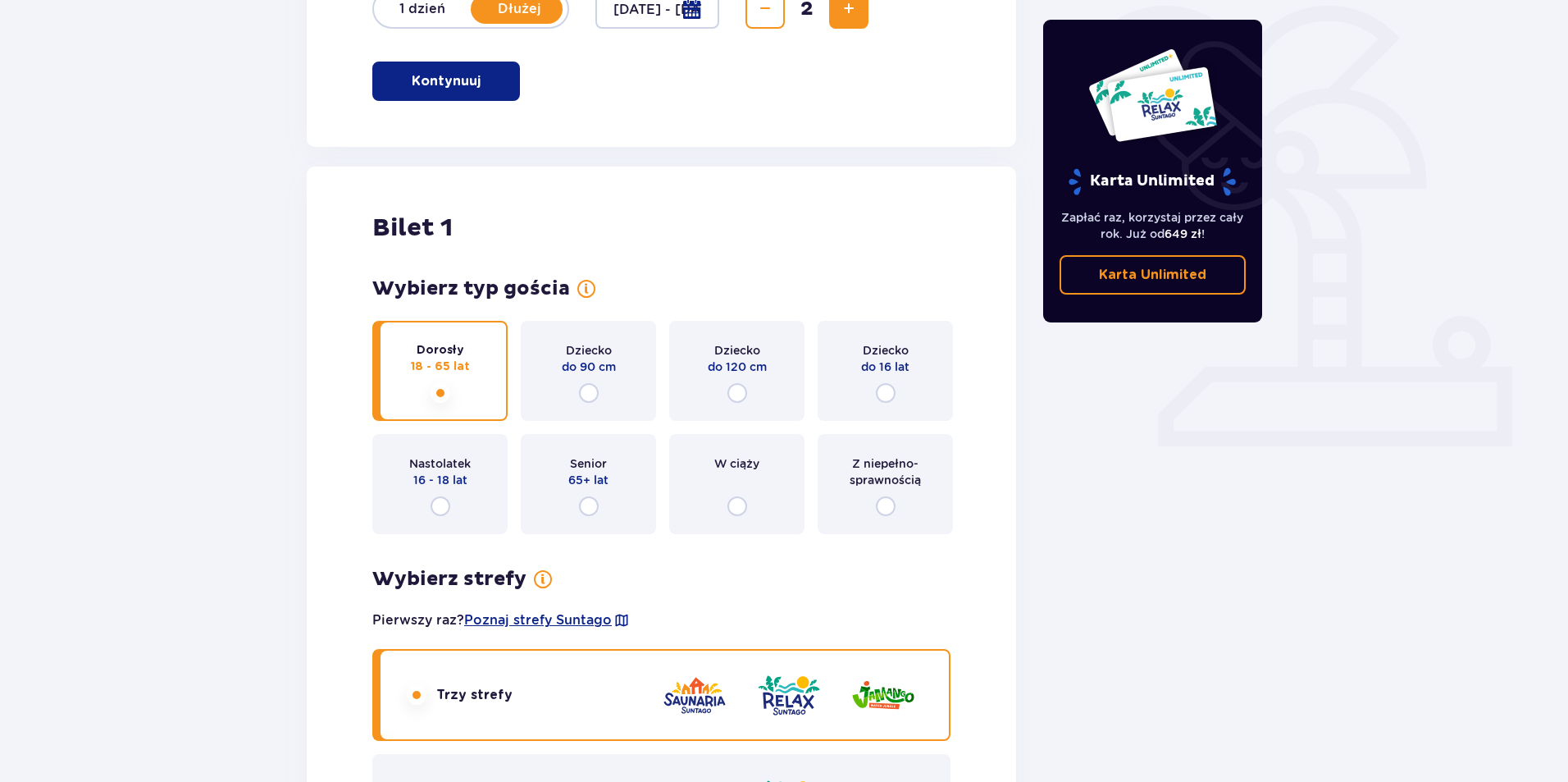
scroll to position [0, 0]
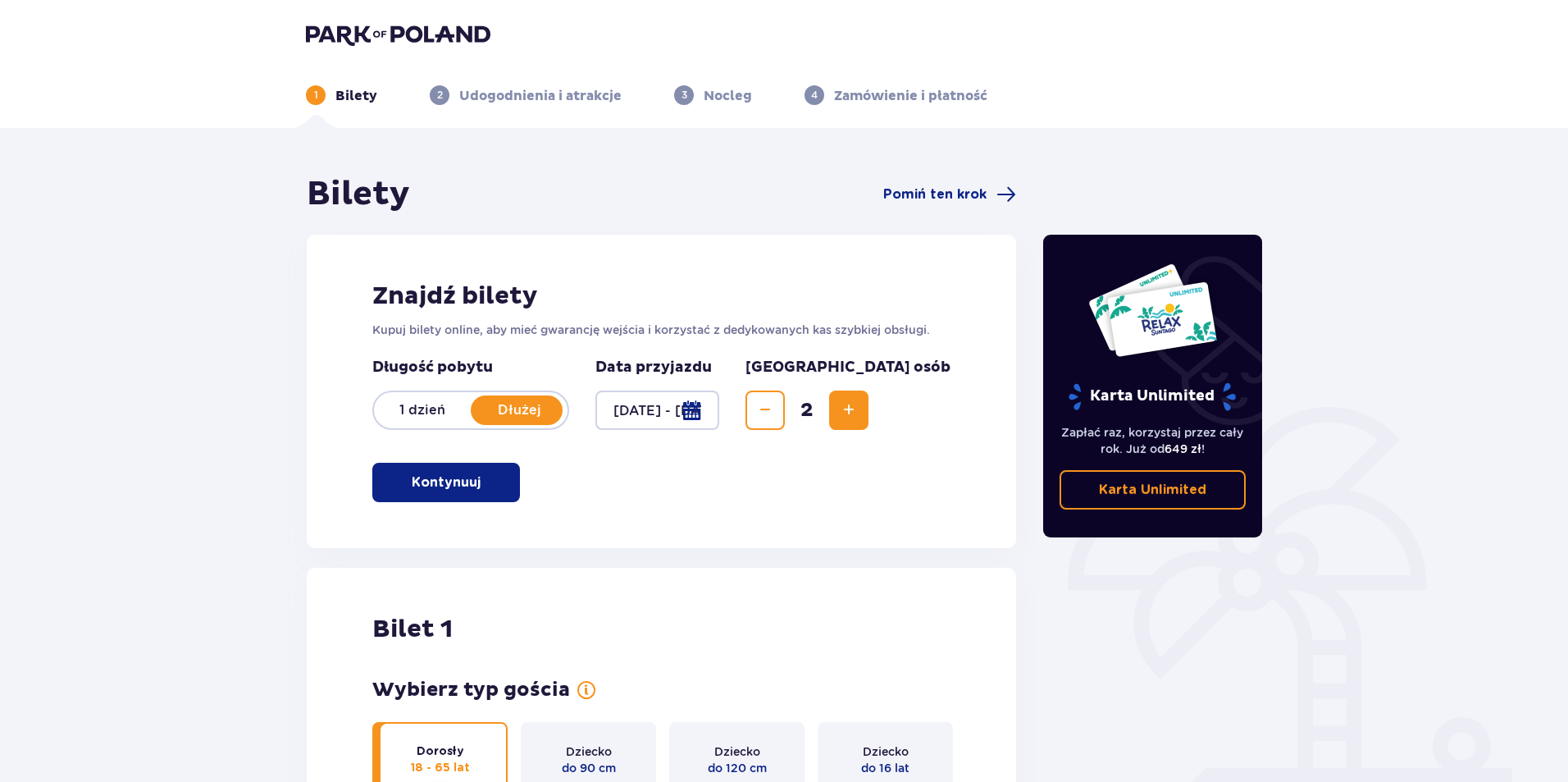
click at [500, 477] on button "Kontynuuj" at bounding box center [446, 482] width 147 height 40
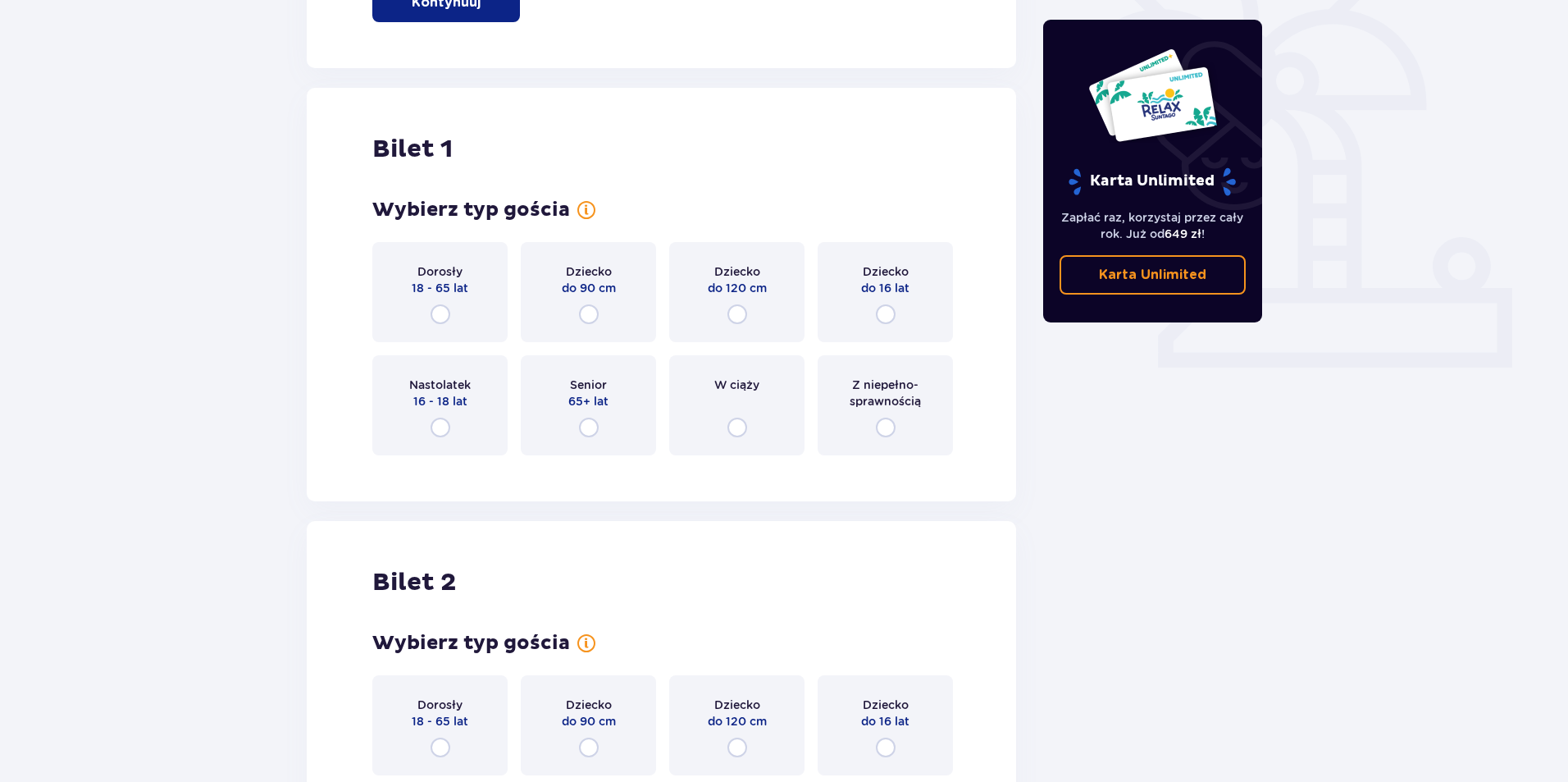
scroll to position [548, 0]
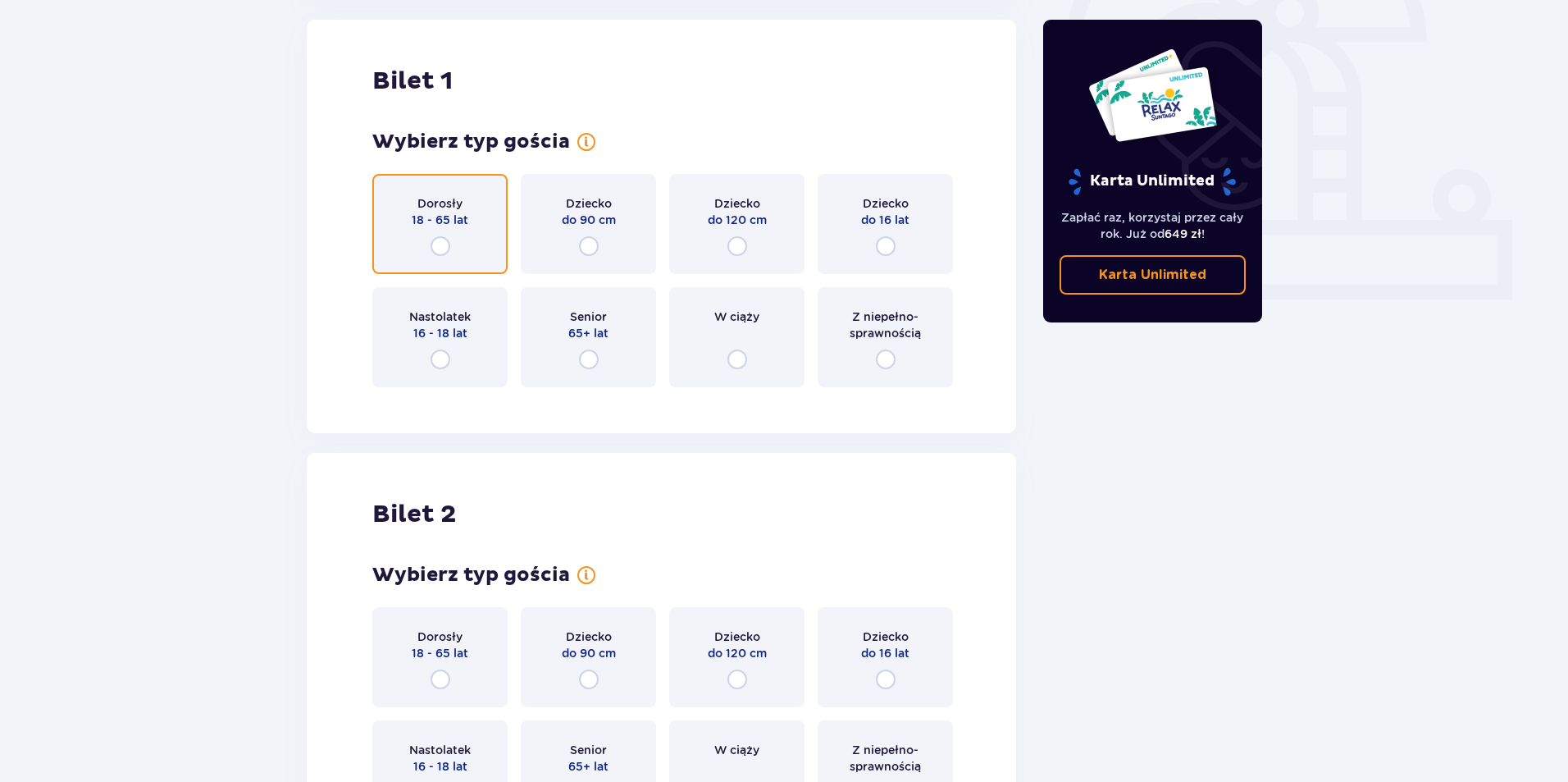
click at [438, 251] on input "radio" at bounding box center [440, 246] width 19 height 19
radio input "true"
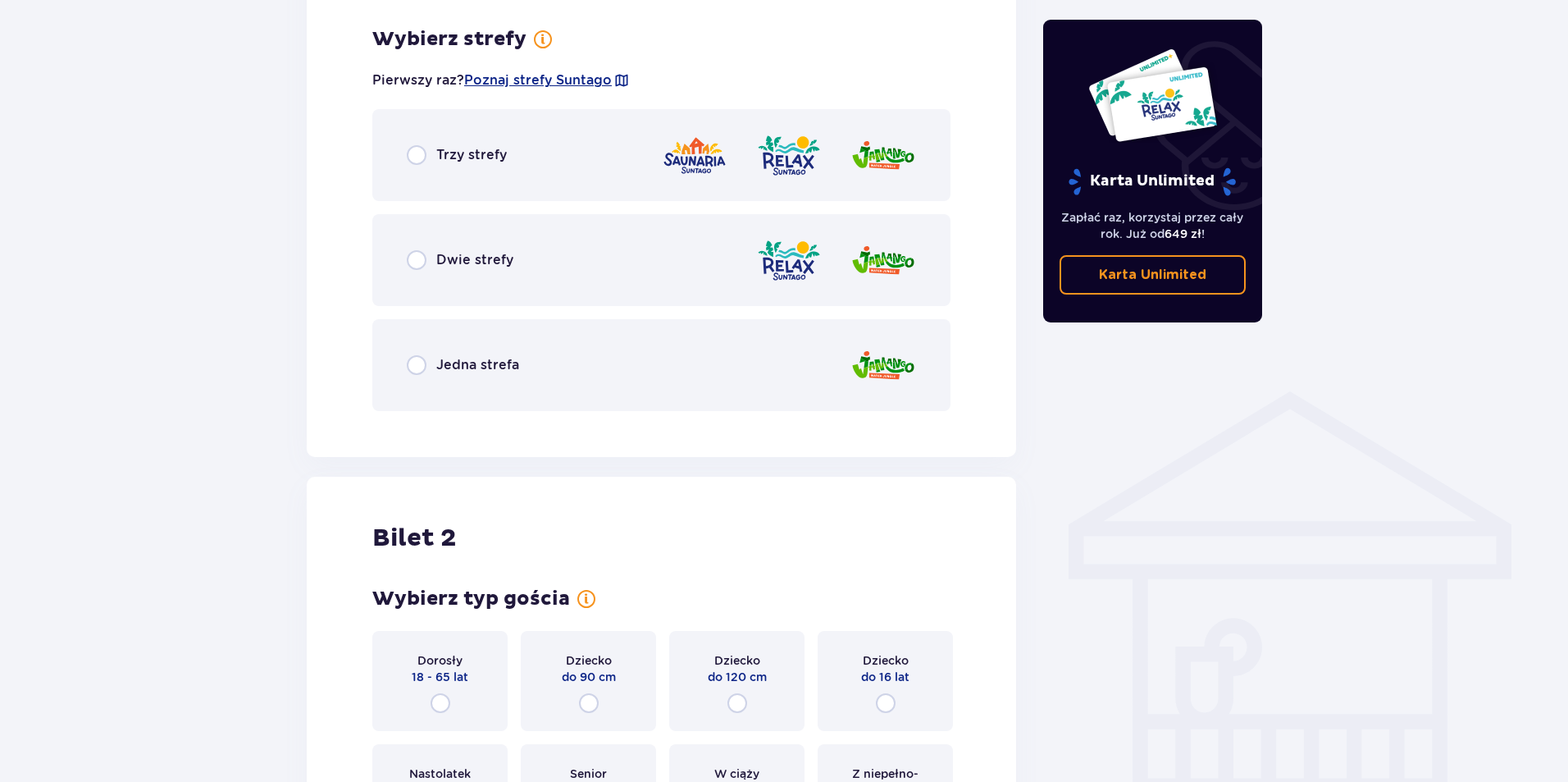
scroll to position [949, 0]
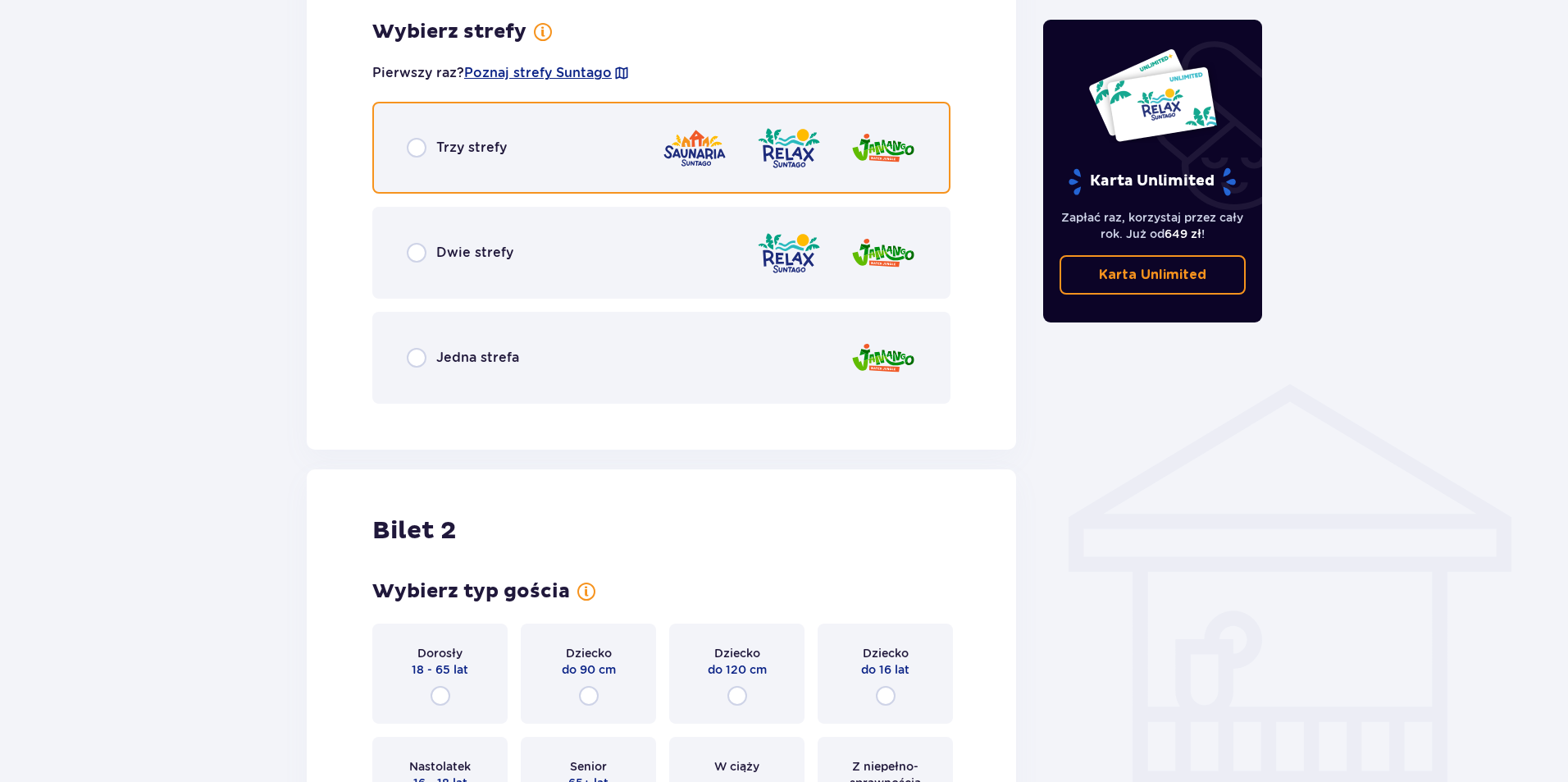
click at [410, 152] on input "radio" at bounding box center [416, 147] width 19 height 19
radio input "true"
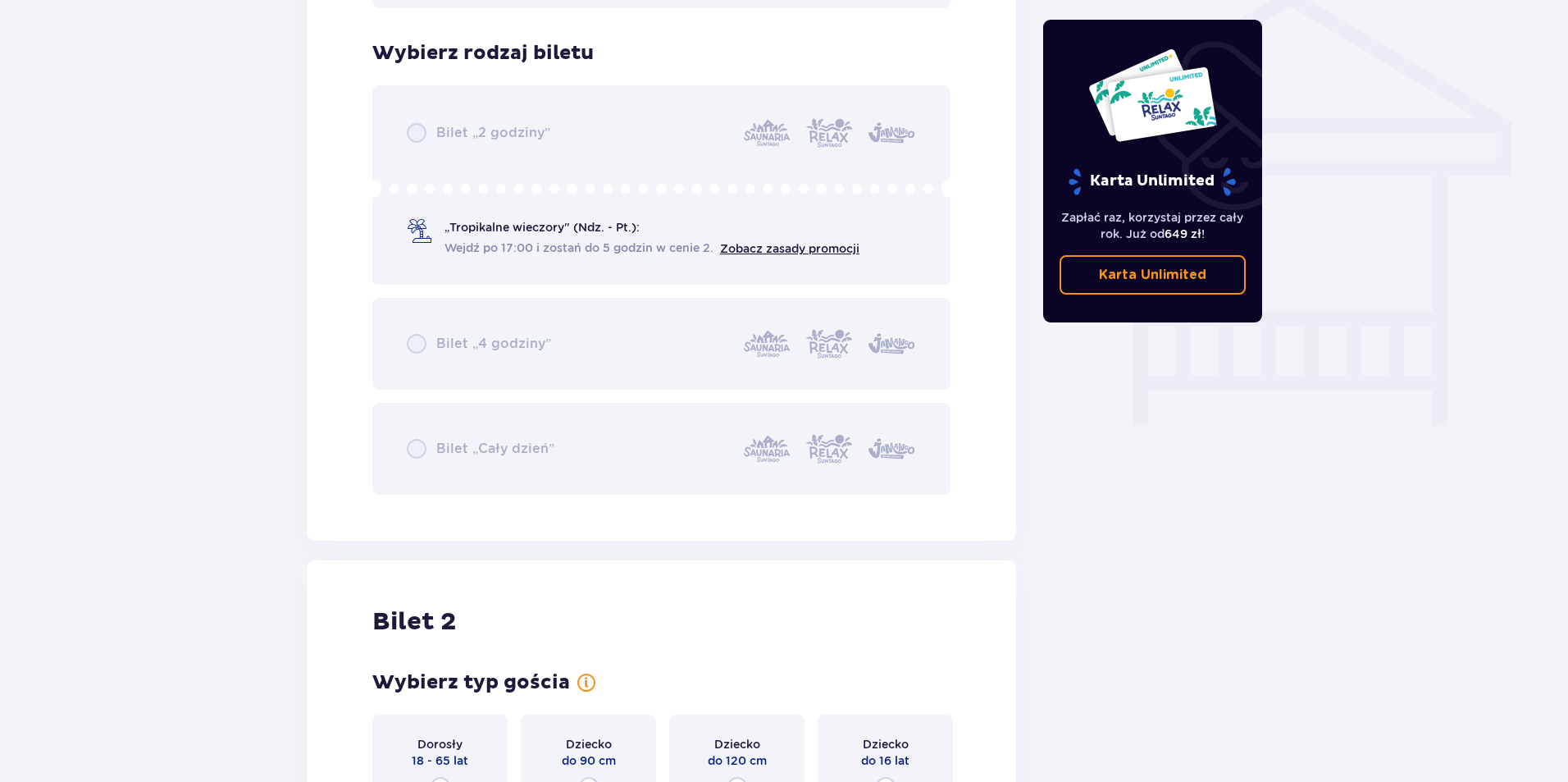
scroll to position [1365, 0]
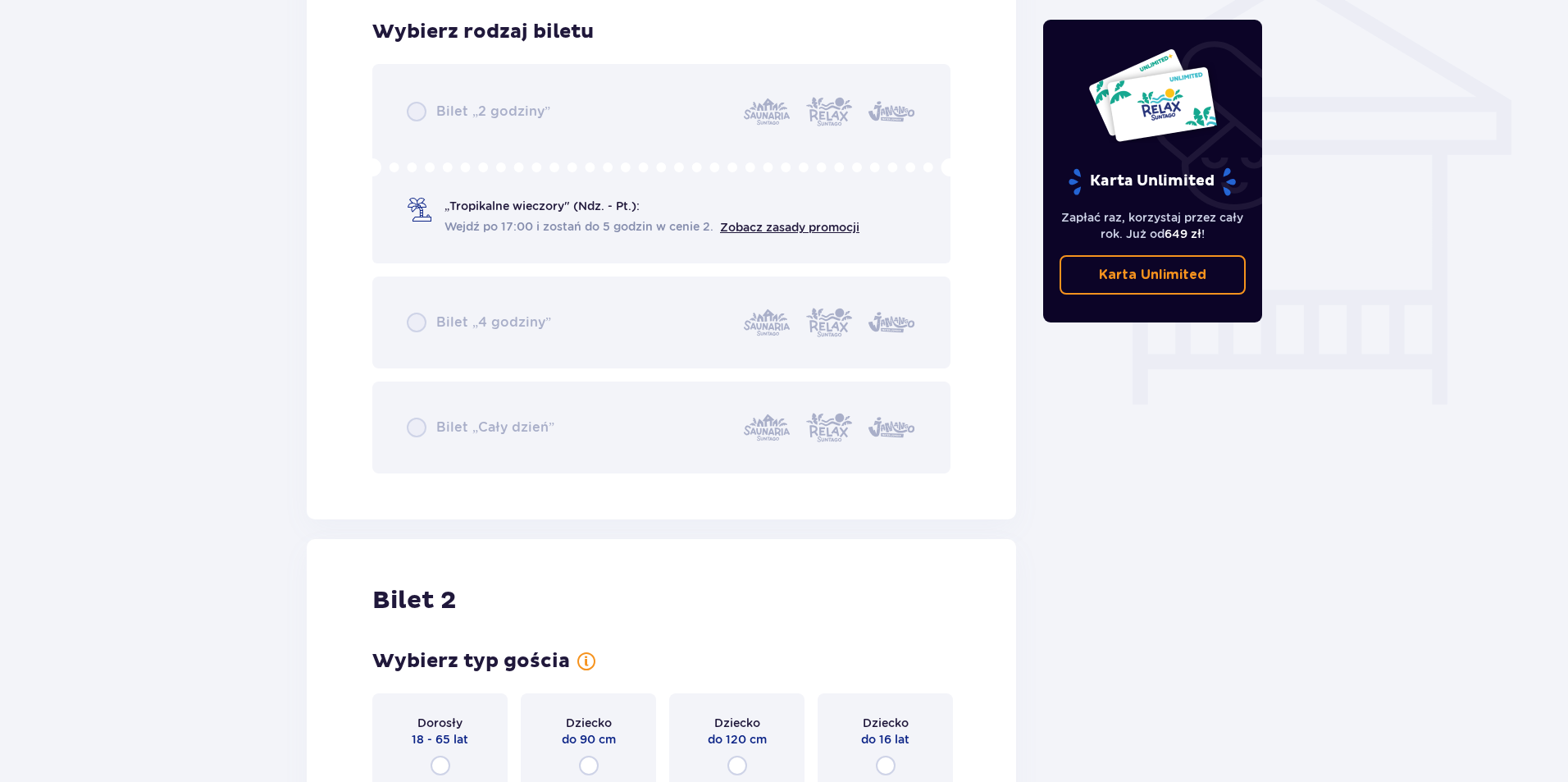
click at [405, 320] on div "Bilet „2 godziny” „Tropikalne wieczory" (Ndz. - Pt.): Wejdź po 17:00 i zostań d…" at bounding box center [661, 268] width 578 height 410
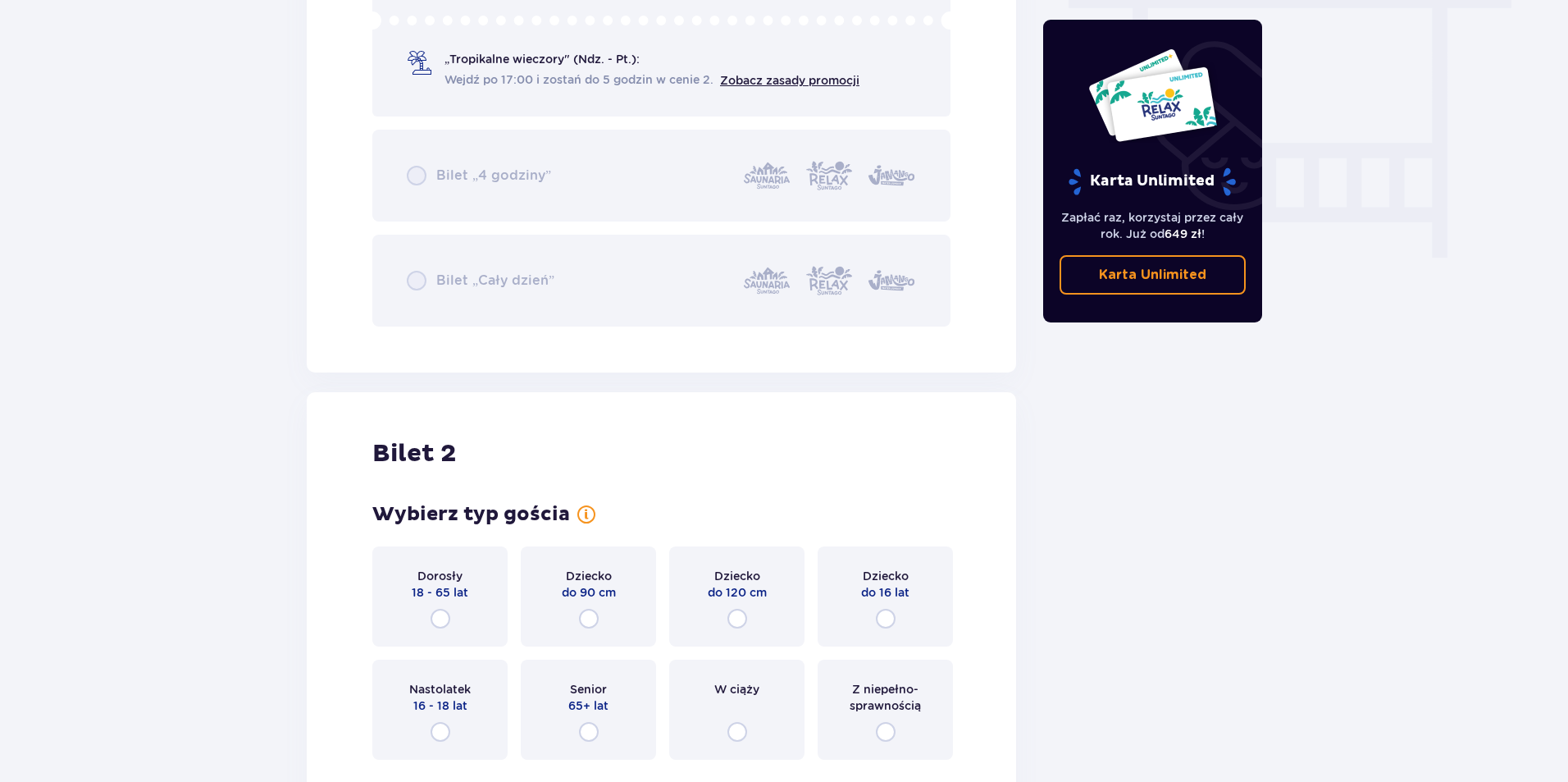
scroll to position [1694, 0]
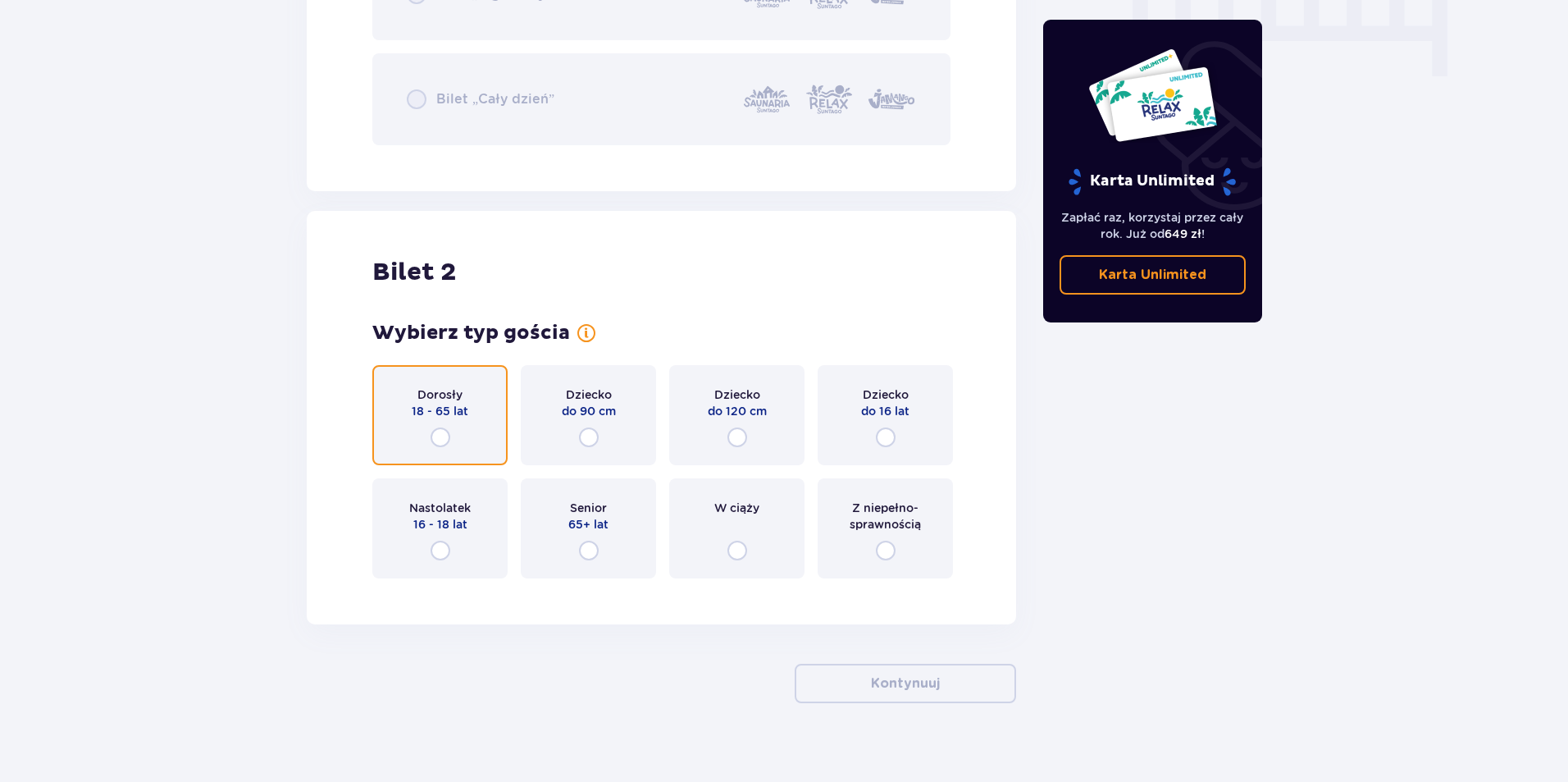
click at [434, 439] on input "radio" at bounding box center [440, 437] width 19 height 19
radio input "true"
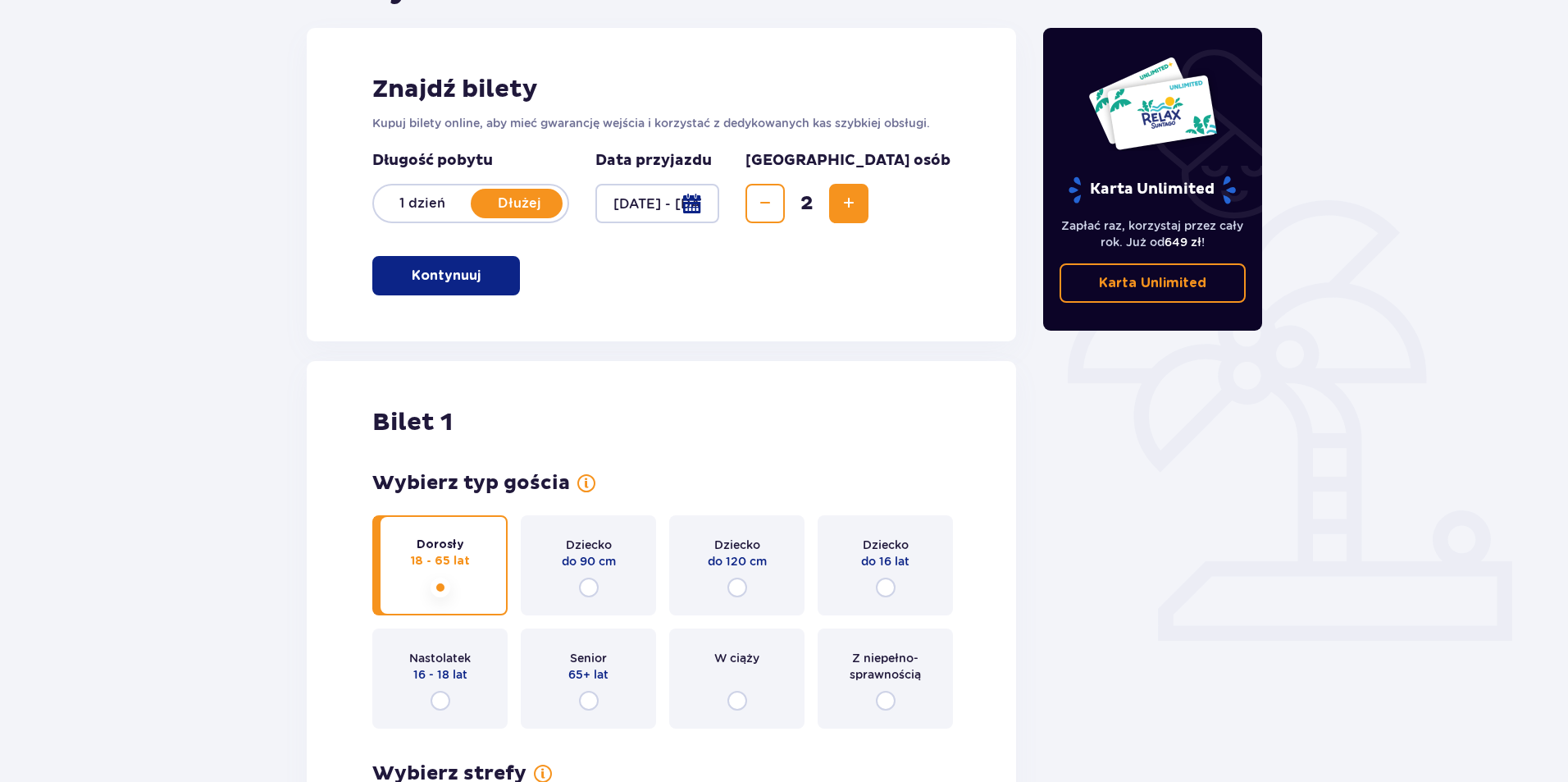
scroll to position [0, 0]
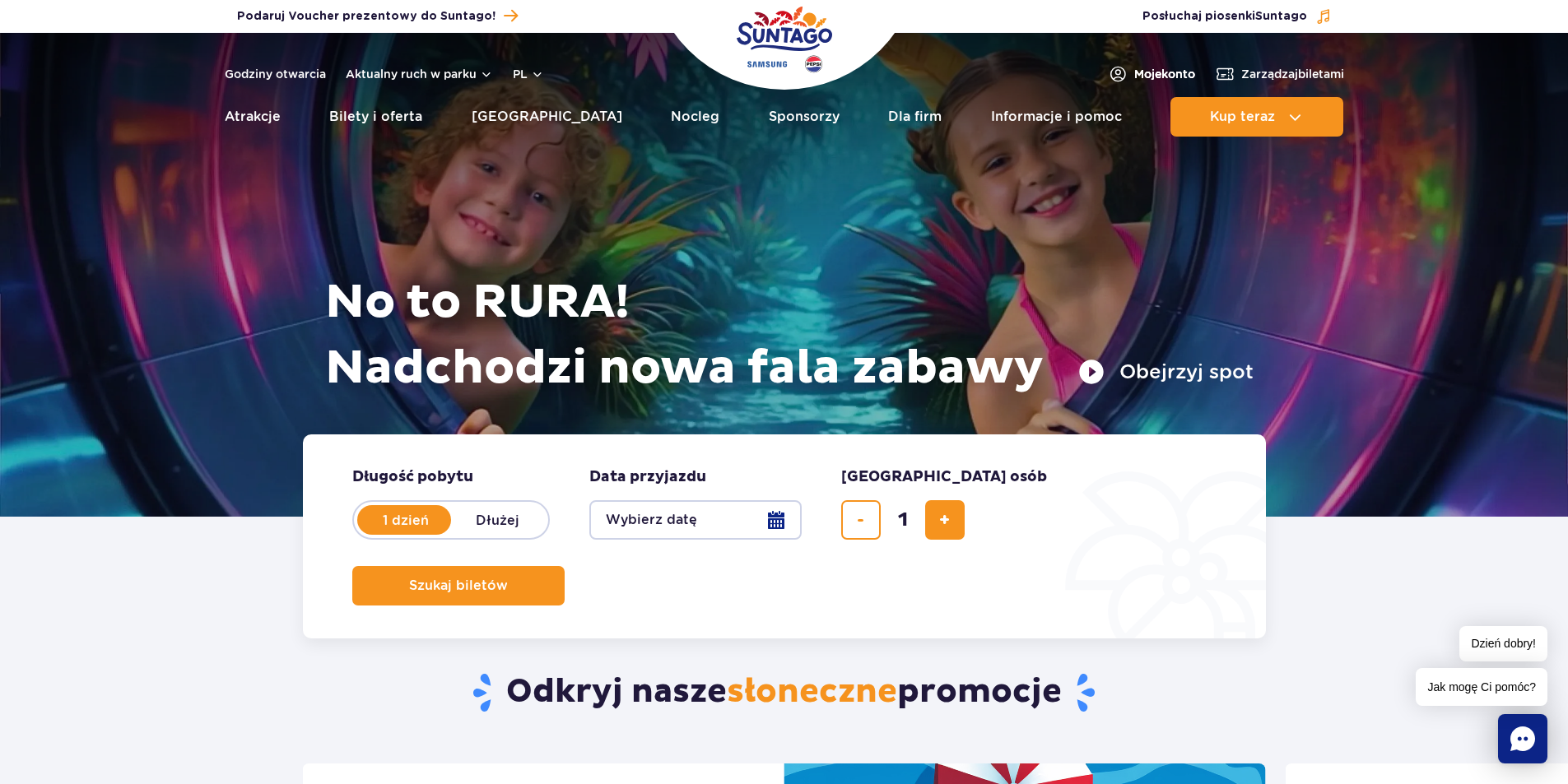
click at [1161, 70] on span "Moje konto" at bounding box center [1165, 74] width 61 height 17
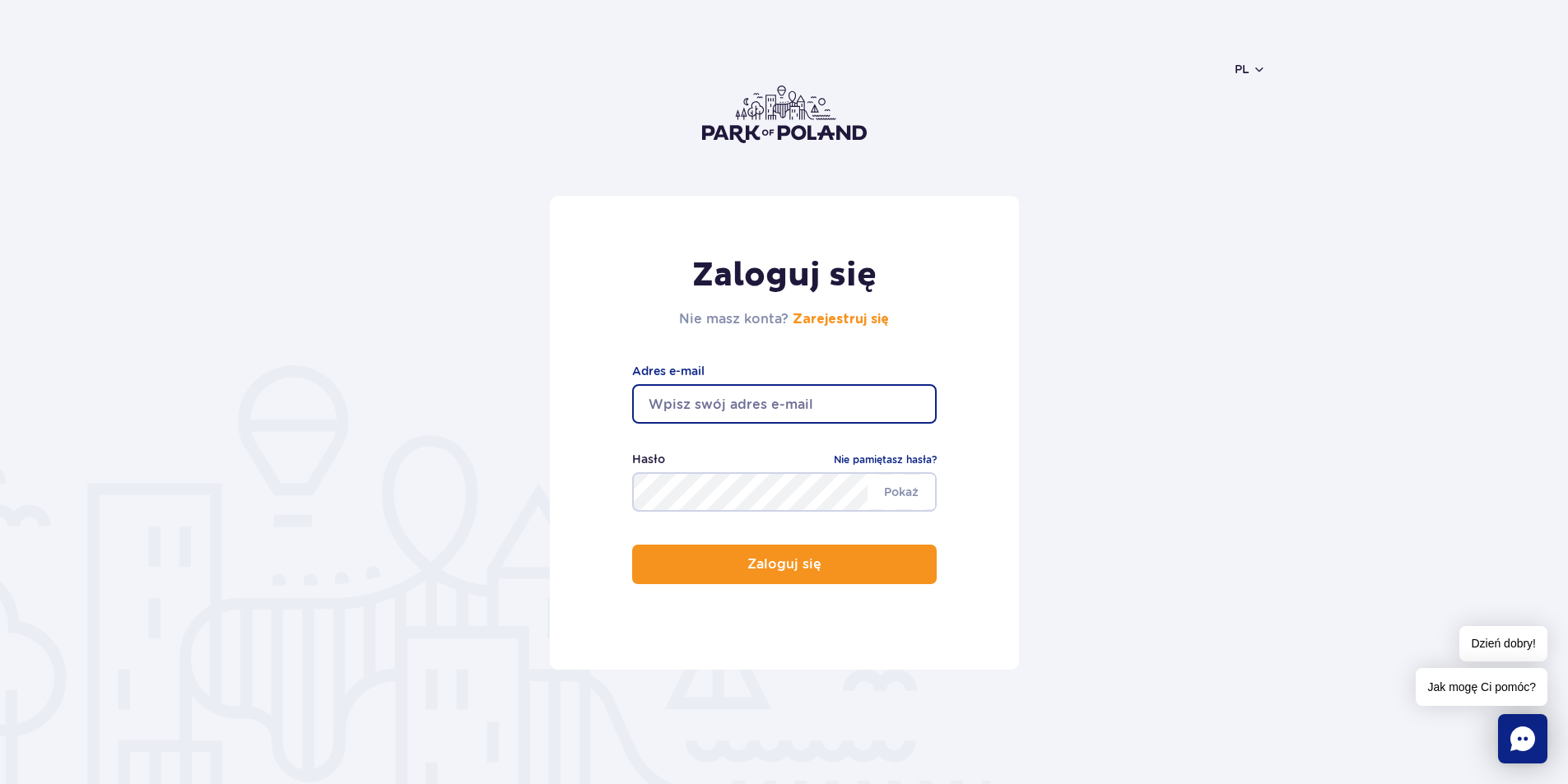
click at [744, 409] on input "email" at bounding box center [784, 404] width 305 height 40
type input "[EMAIL_ADDRESS][DOMAIN_NAME]"
click at [841, 320] on link "Zarejestruj się" at bounding box center [841, 320] width 96 height 13
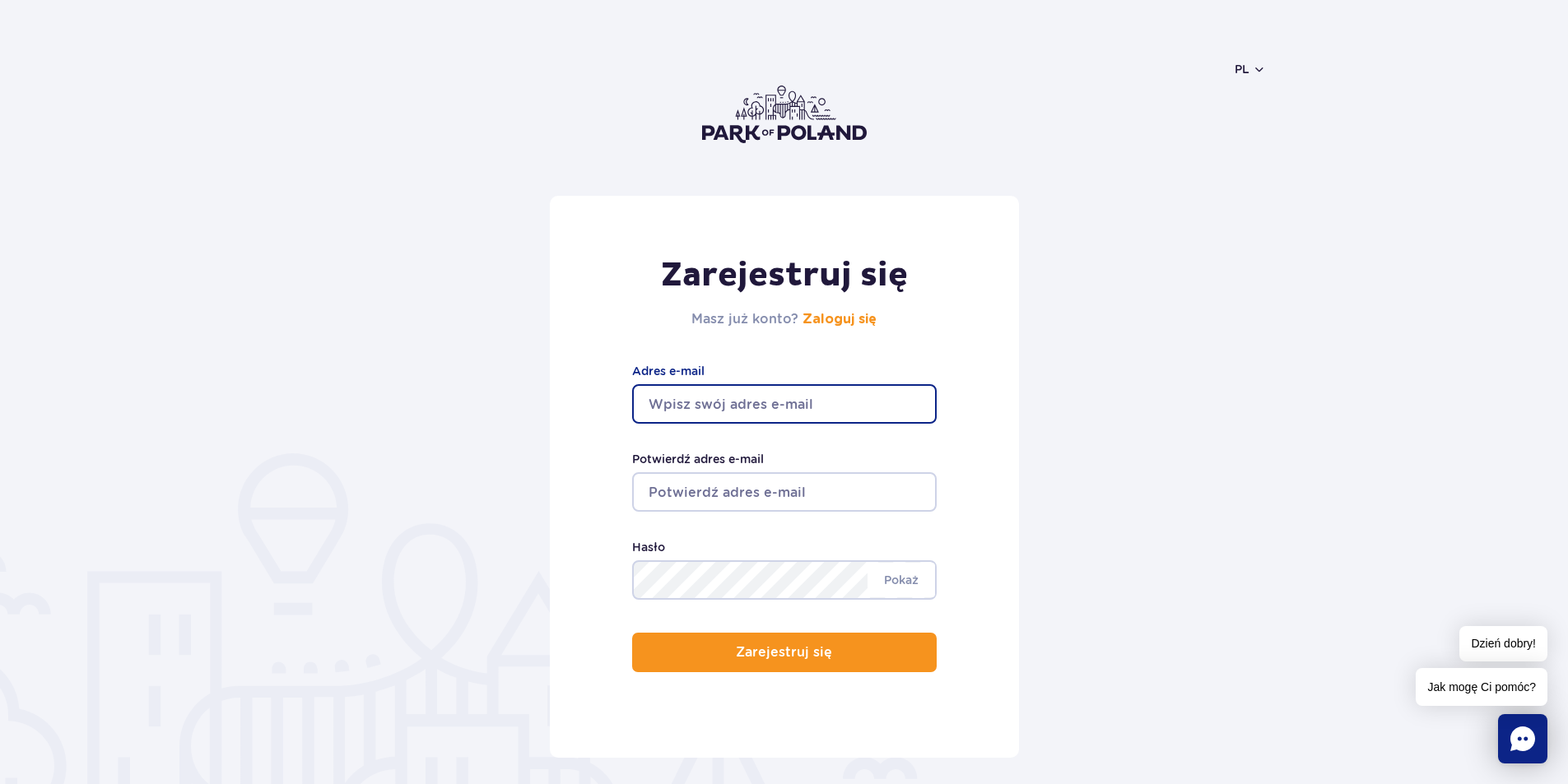
click at [766, 403] on input "Adres e-mail" at bounding box center [784, 404] width 305 height 40
type input "[EMAIL_ADDRESS][DOMAIN_NAME]"
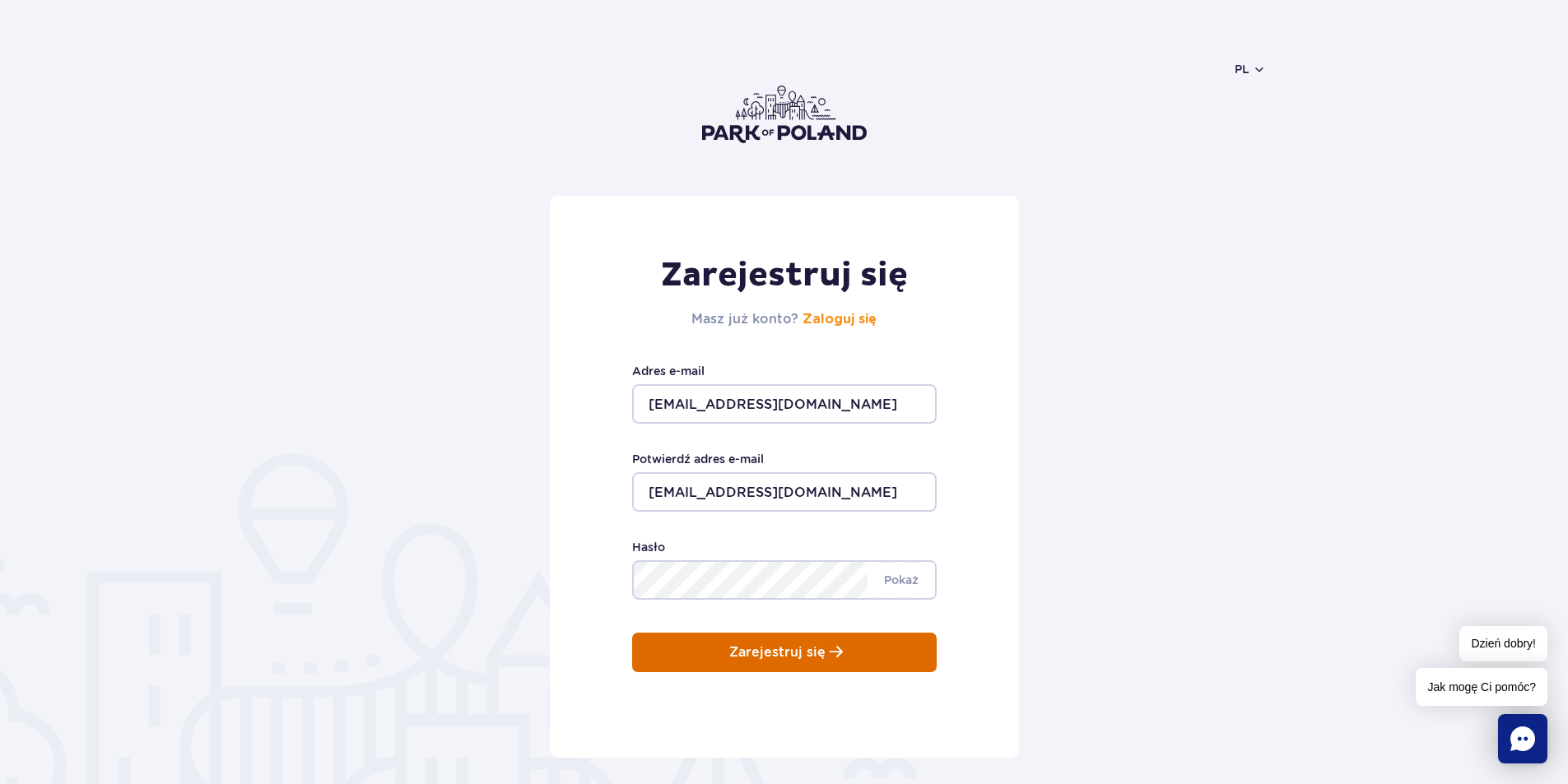
click at [768, 657] on p "Zarejestruj się" at bounding box center [777, 652] width 96 height 15
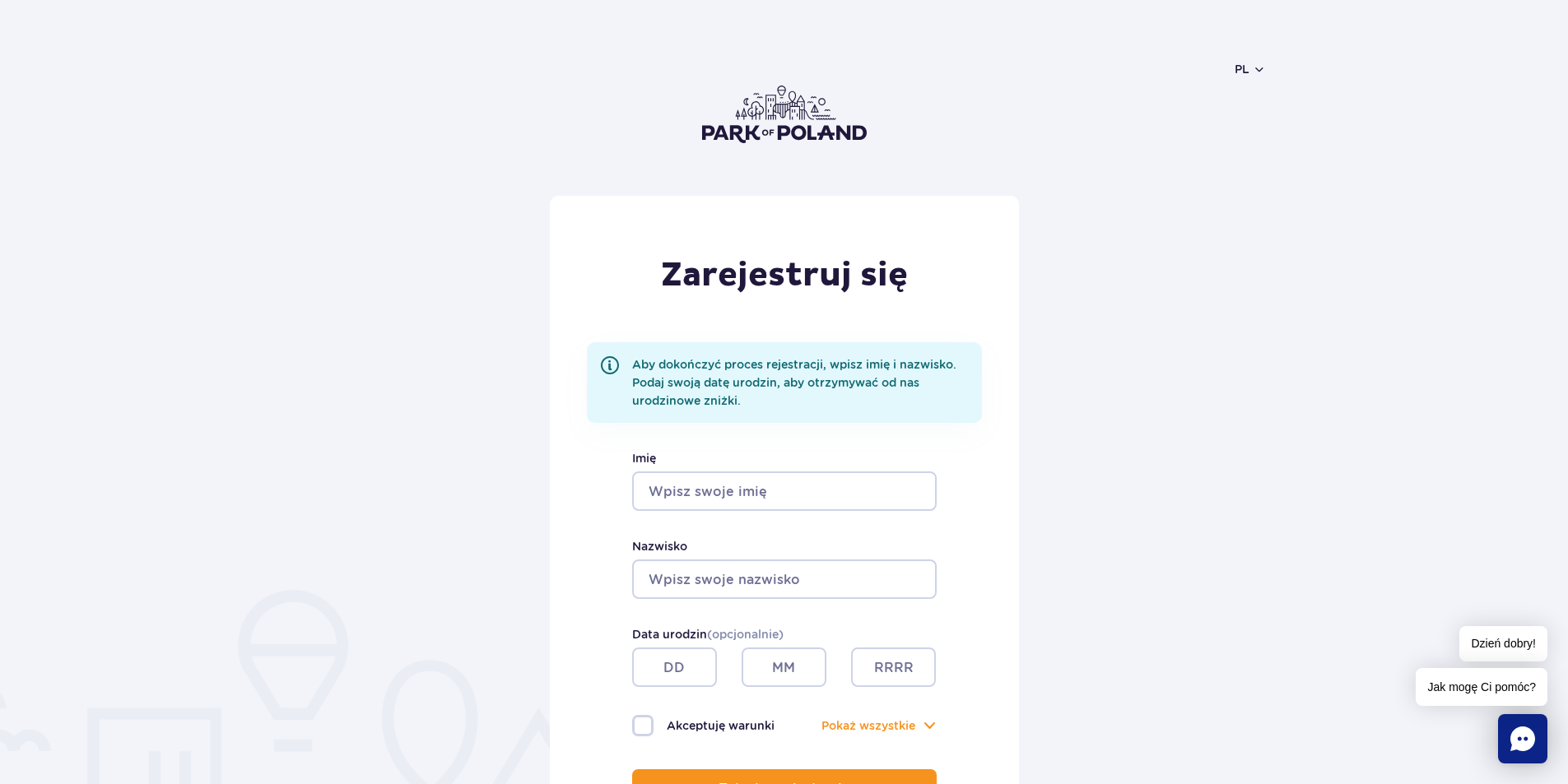
click at [734, 488] on input "Imię" at bounding box center [784, 490] width 305 height 40
type input "ROMAN"
type input "POGHOSYAN"
type input "R"
type input "SEVAK"
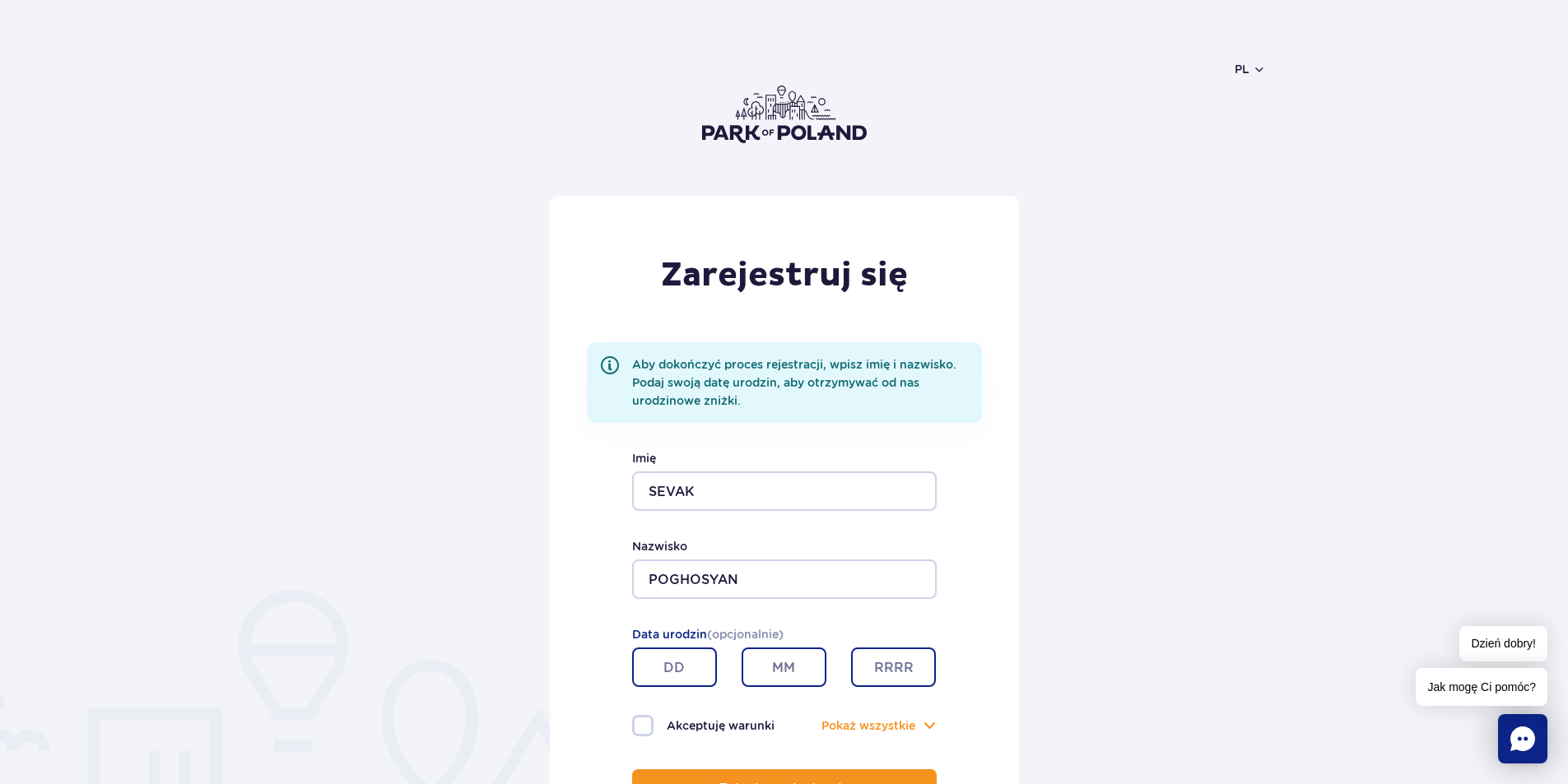
click at [693, 678] on input "text" at bounding box center [675, 667] width 85 height 40
click at [687, 669] on input "text" at bounding box center [675, 667] width 85 height 40
type input "14"
click at [790, 666] on input "text" at bounding box center [784, 667] width 85 height 40
type input "09"
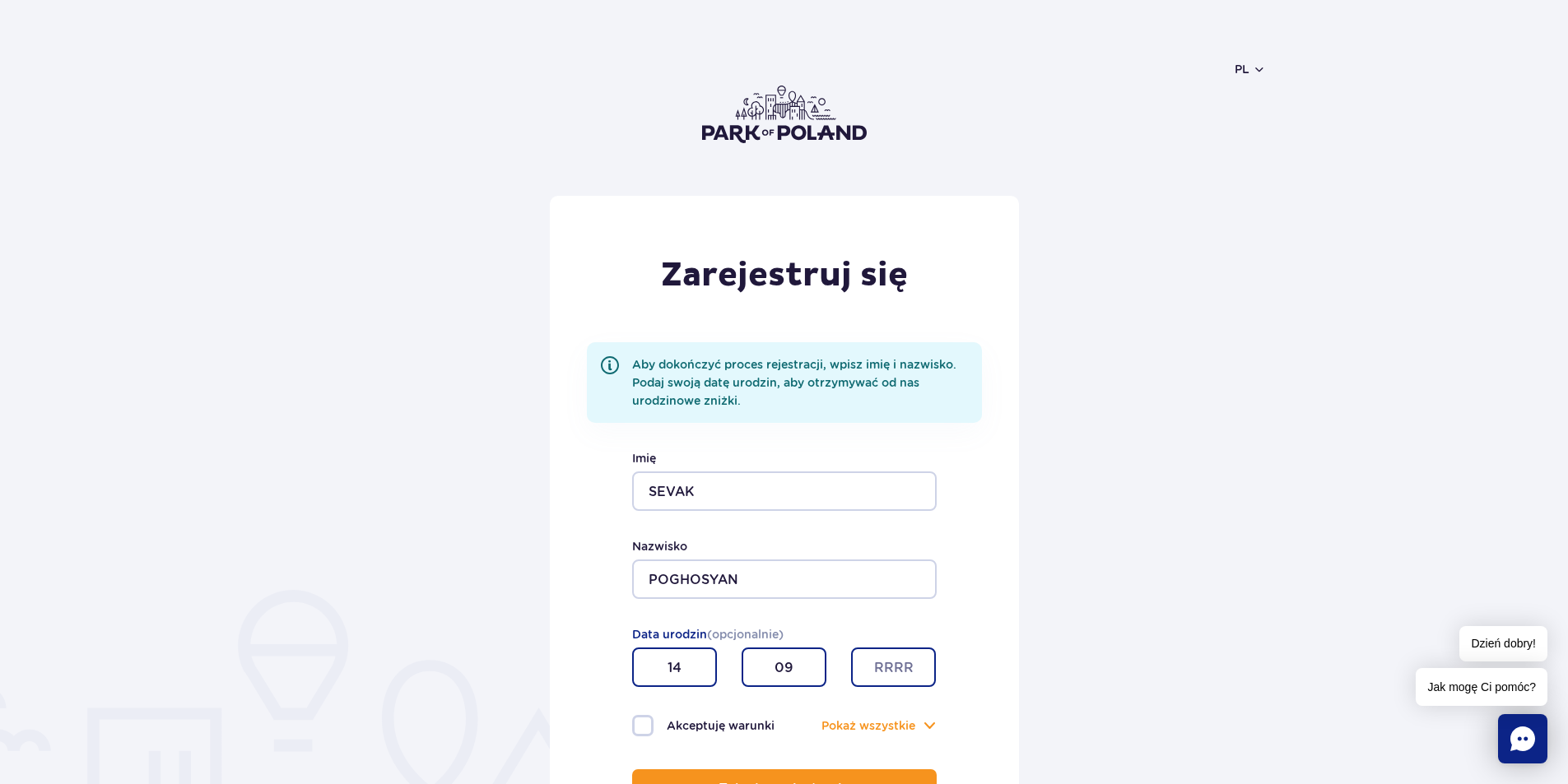
click at [898, 682] on input "text" at bounding box center [893, 667] width 85 height 40
type input "1974"
click at [638, 727] on label "Akceptuję warunki" at bounding box center [708, 725] width 152 height 21
click at [638, 718] on input "Akceptuję warunki" at bounding box center [641, 717] width 18 height 4
checkbox input "true"
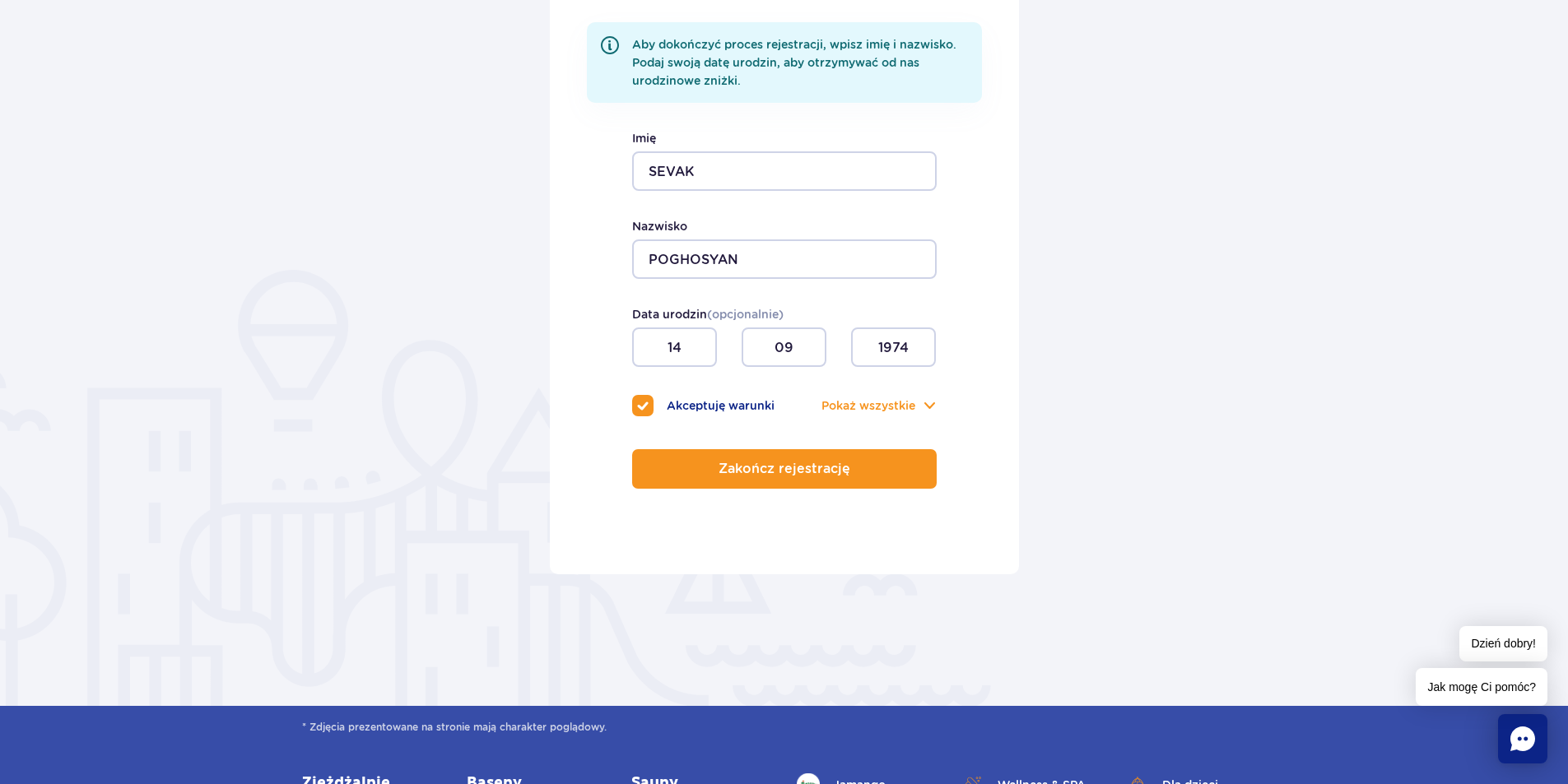
scroll to position [329, 0]
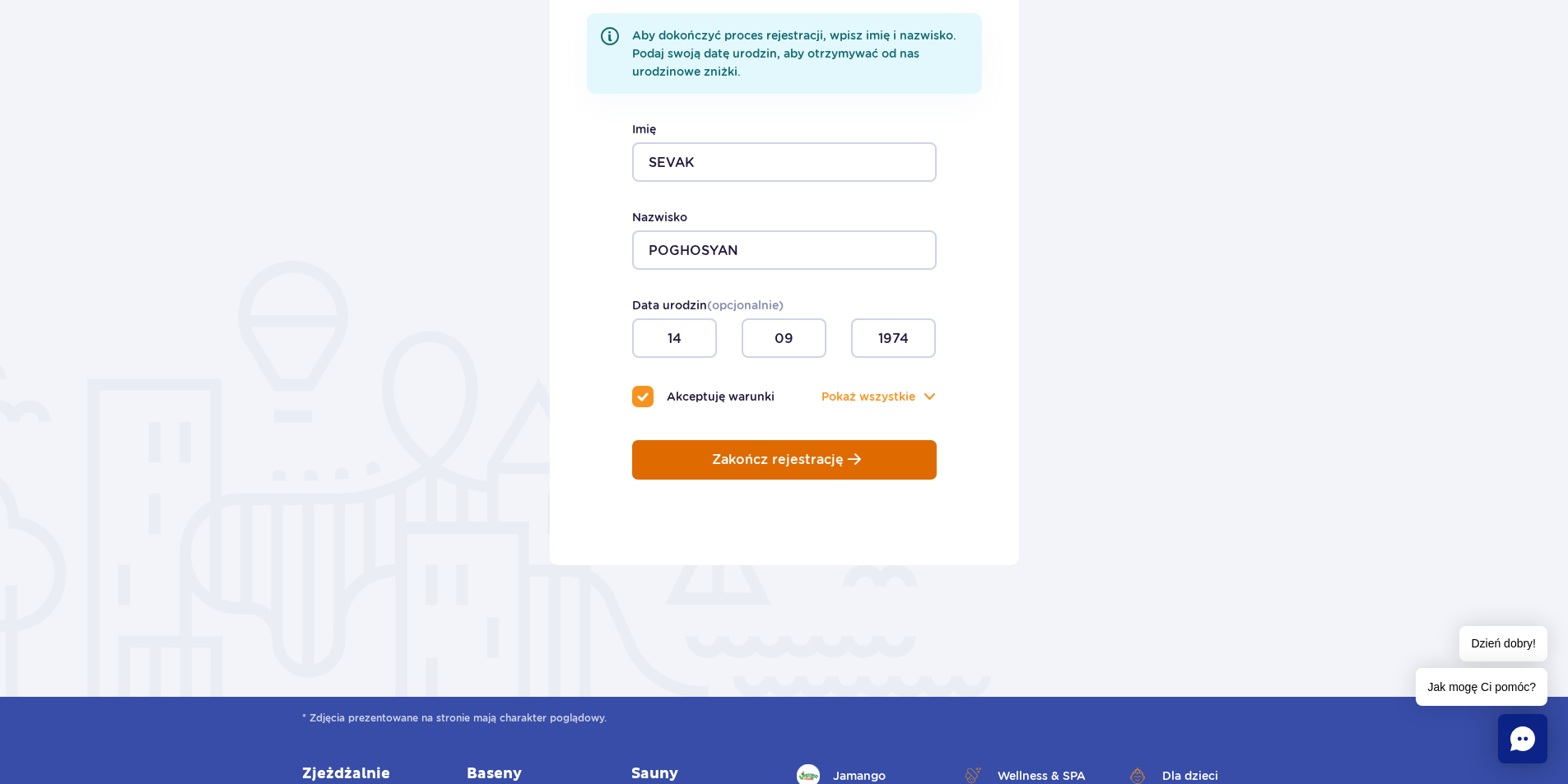
click at [761, 453] on p "Zakończ rejestrację" at bounding box center [778, 460] width 132 height 15
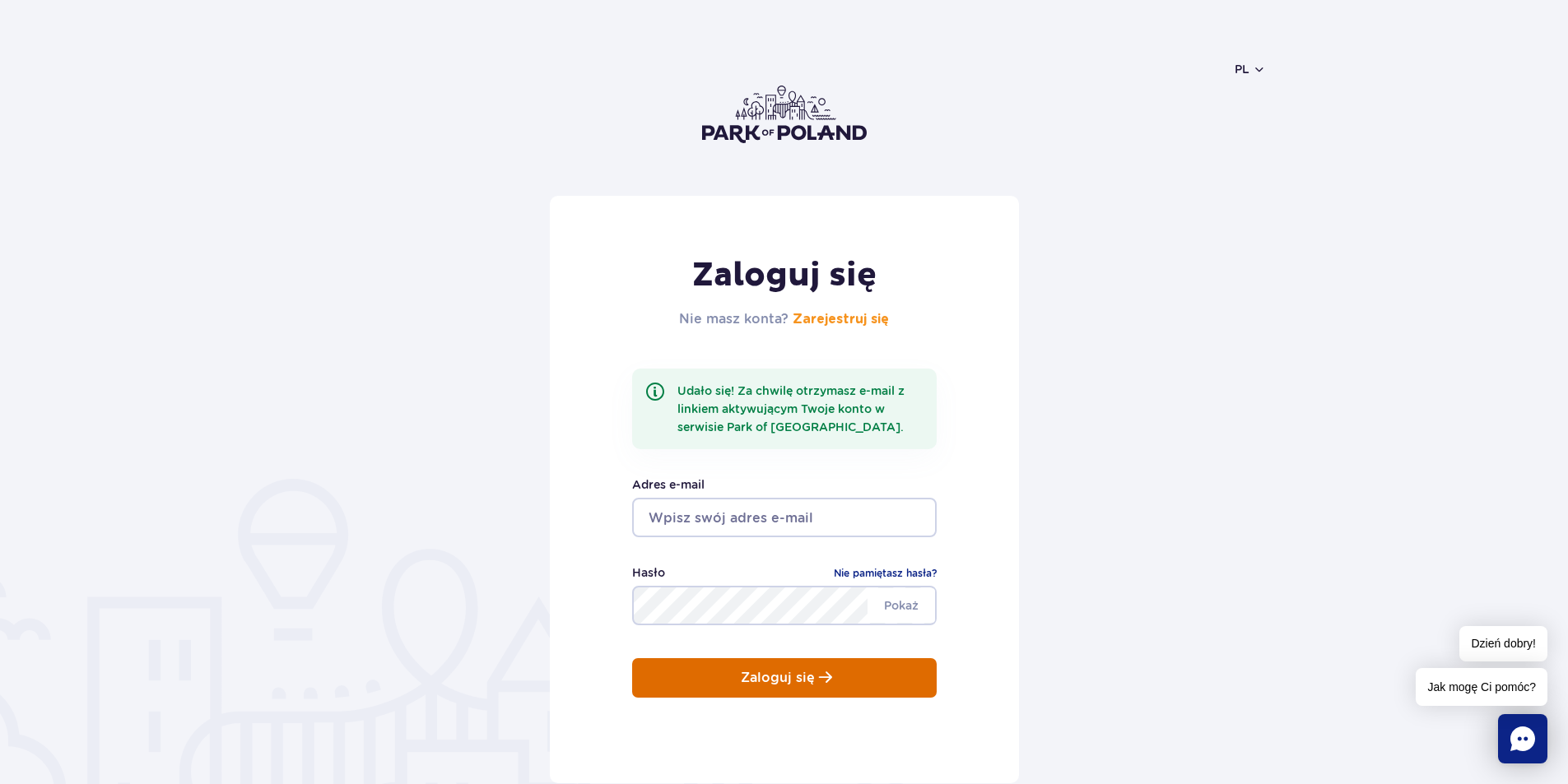
type input "pogo.sevak1@gmail.com"
click at [784, 675] on p "Zaloguj się" at bounding box center [778, 678] width 74 height 15
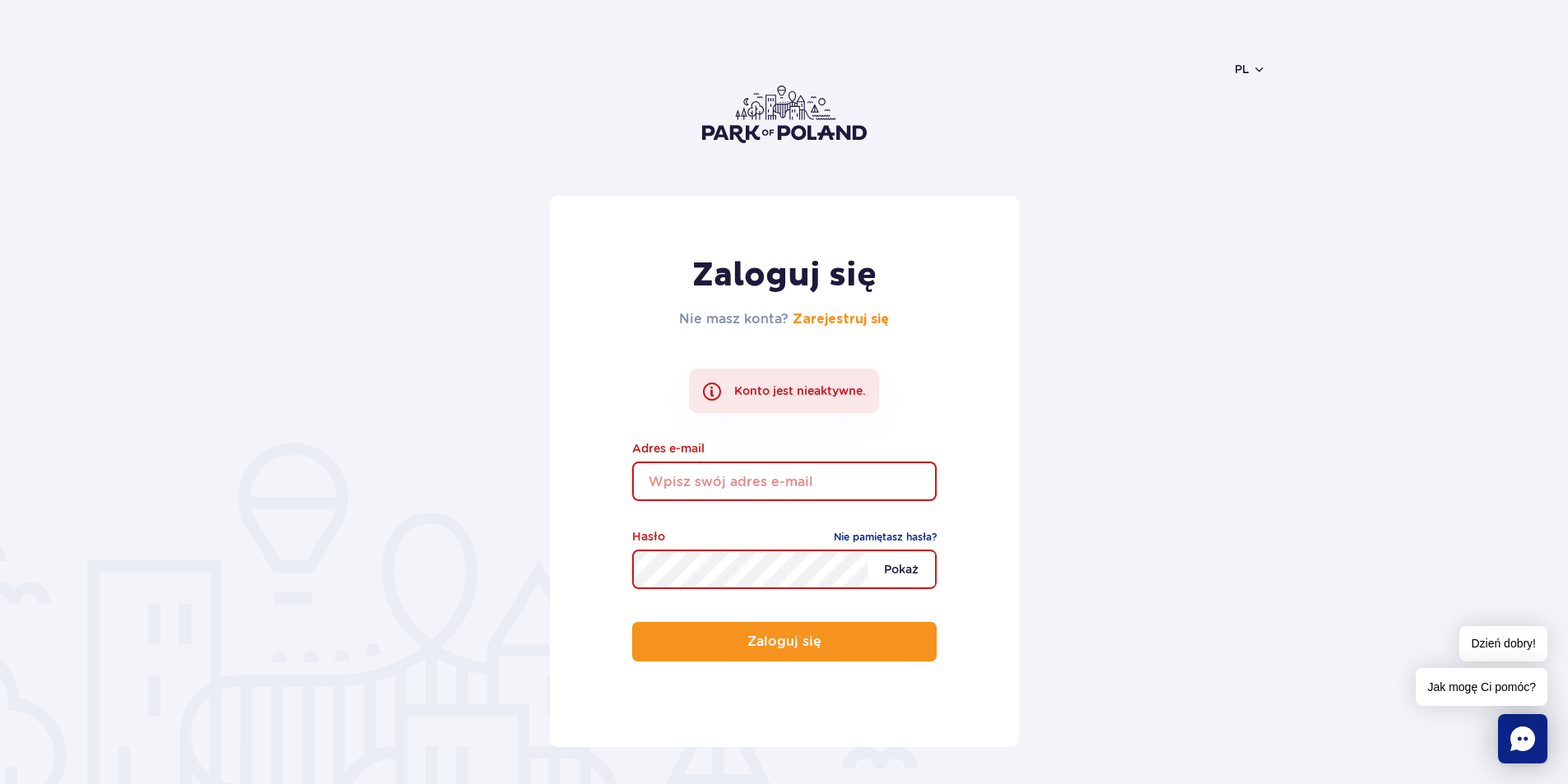
type input "[EMAIL_ADDRESS][DOMAIN_NAME]"
click at [906, 563] on span "Pokaż" at bounding box center [901, 569] width 67 height 34
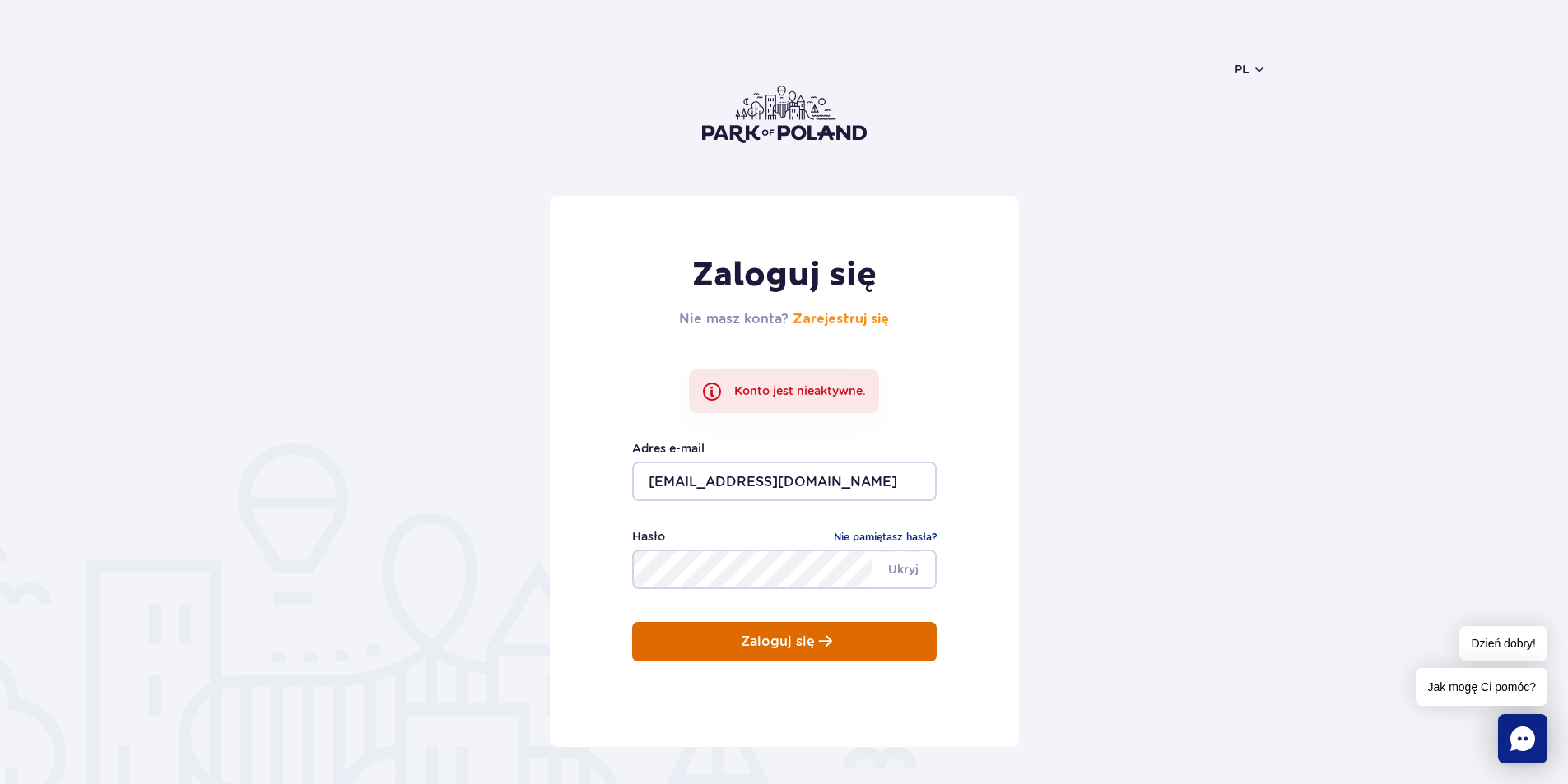
click at [752, 640] on p "Zaloguj się" at bounding box center [778, 642] width 74 height 15
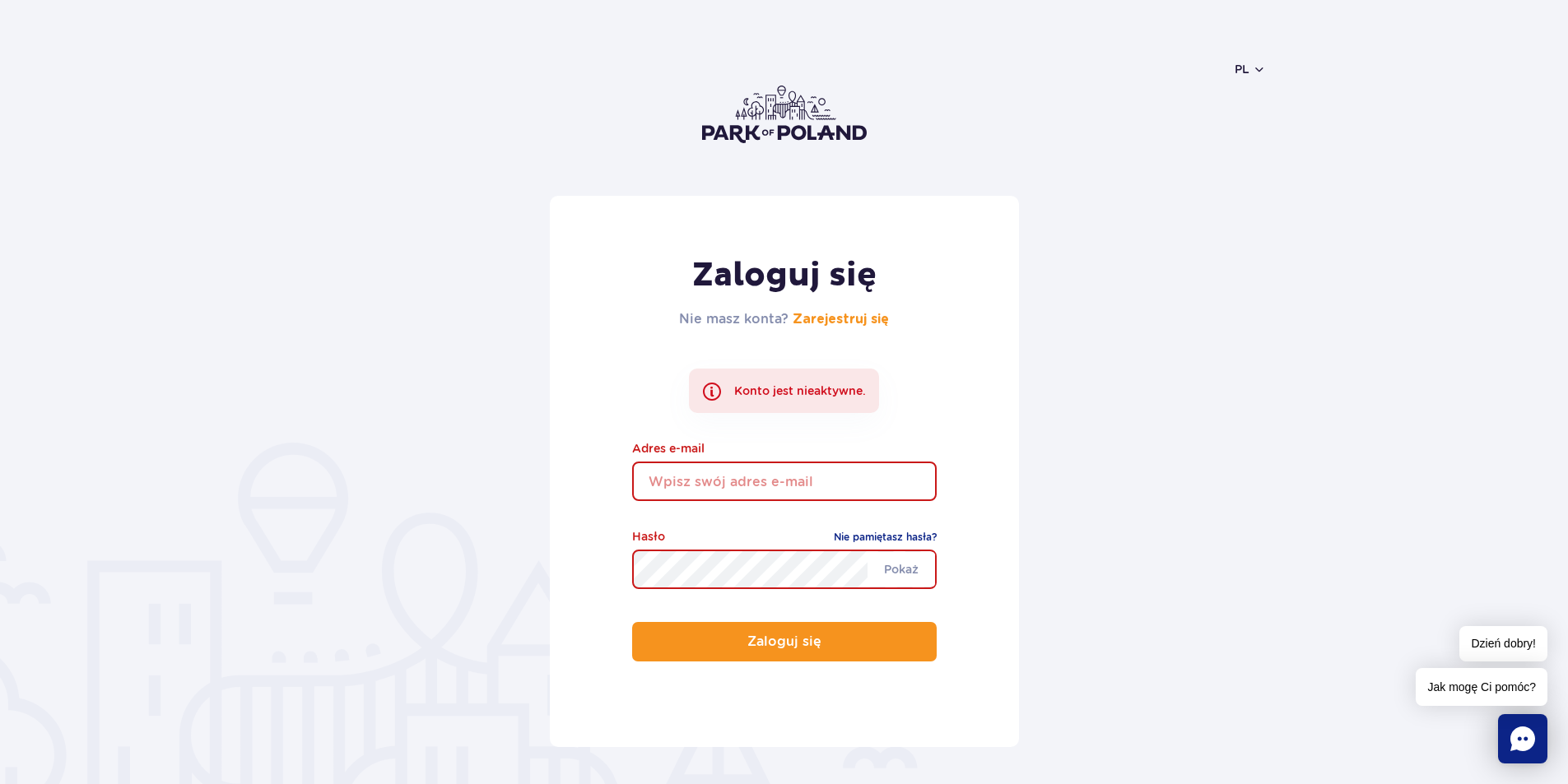
type input "[EMAIL_ADDRESS][DOMAIN_NAME]"
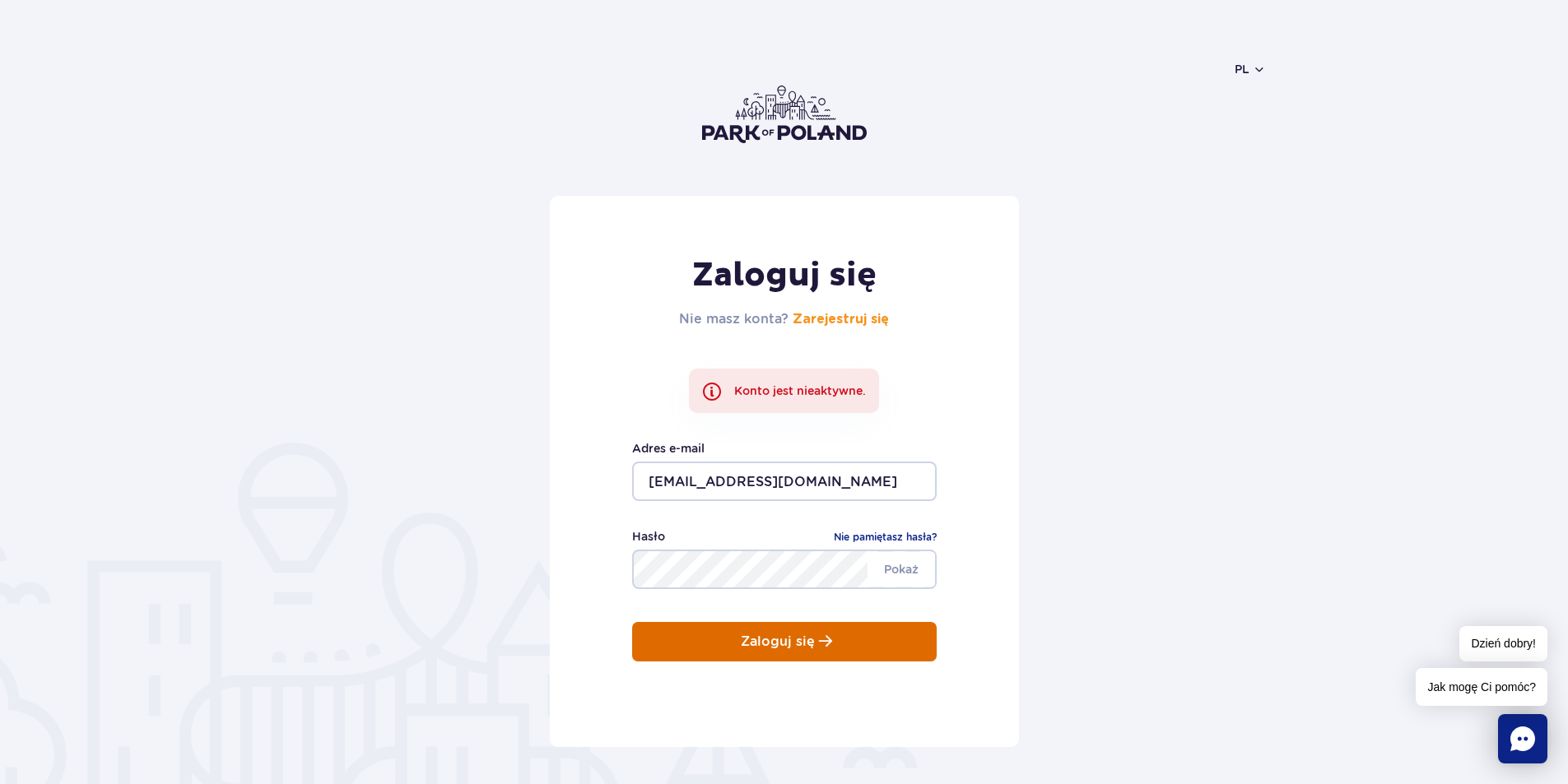
drag, startPoint x: 0, startPoint y: 0, endPoint x: 752, endPoint y: 642, distance: 988.8
click at [752, 641] on p "Zaloguj się" at bounding box center [778, 642] width 74 height 15
click at [752, 642] on p "Zaloguj się" at bounding box center [778, 642] width 74 height 15
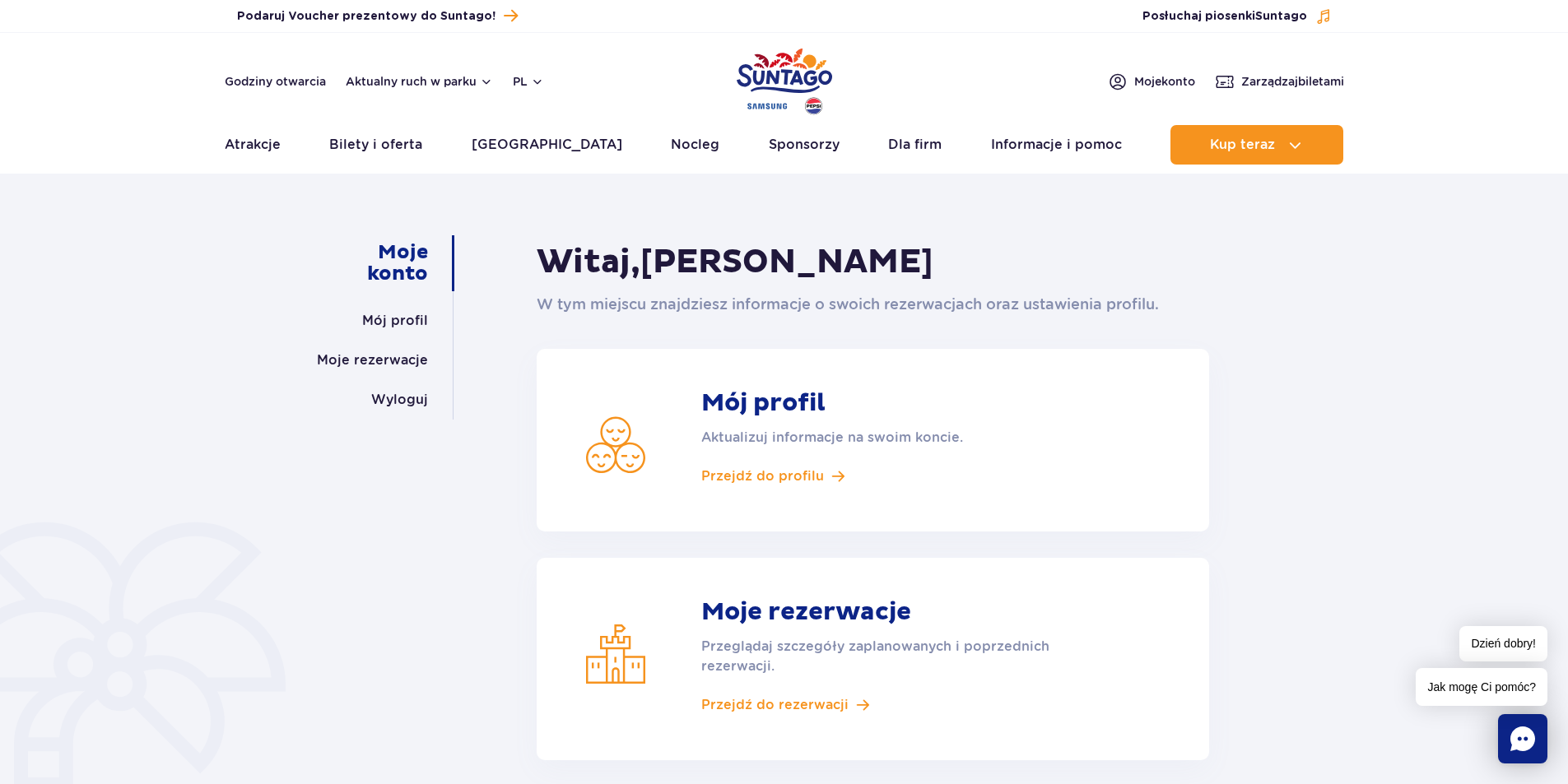
click at [1380, 398] on div "Moje konto Mój profil Moje rezerwacje Wyloguj [PERSON_NAME], [PERSON_NAME] W ty…" at bounding box center [784, 556] width 1568 height 742
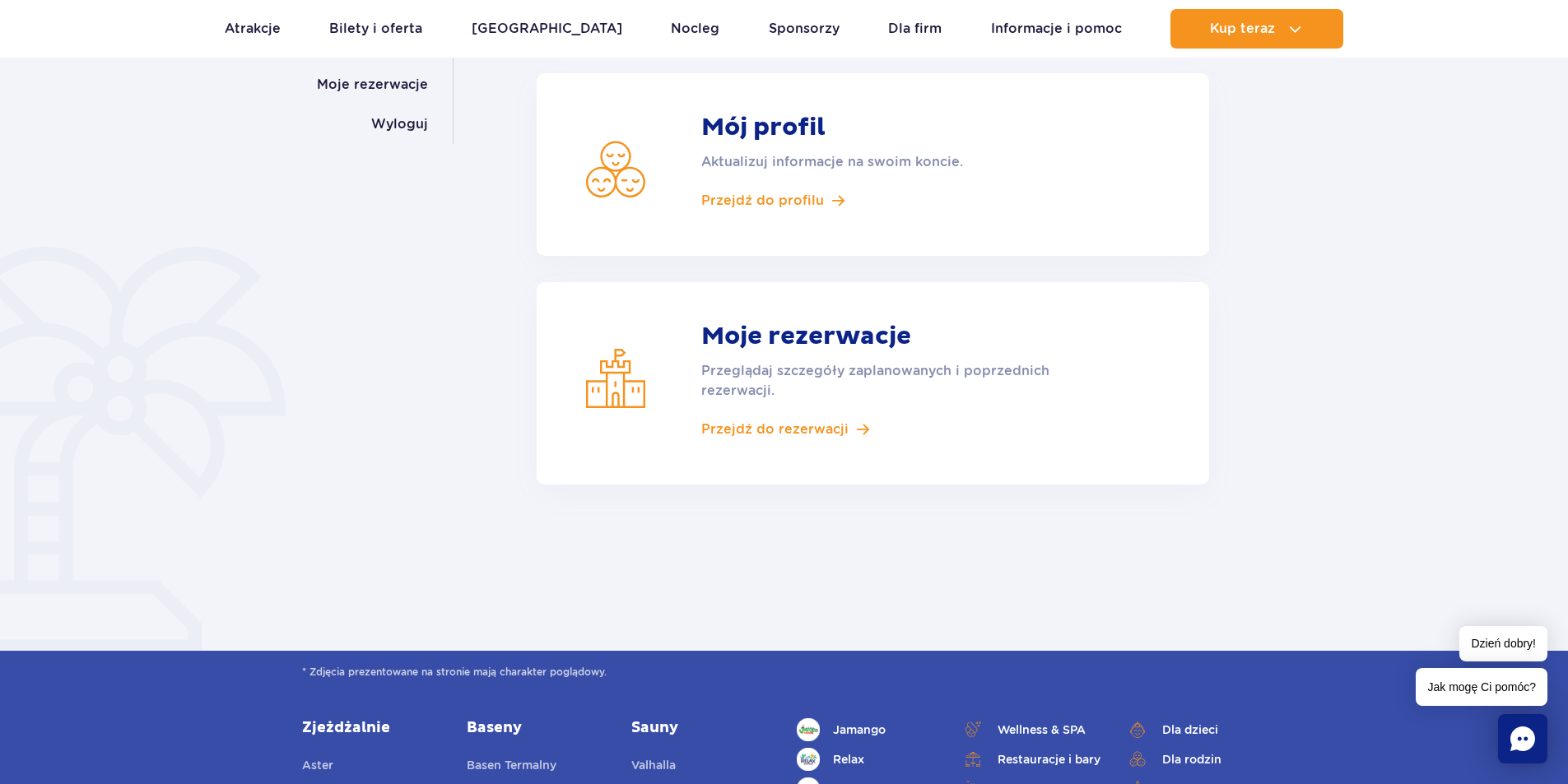
scroll to position [247, 0]
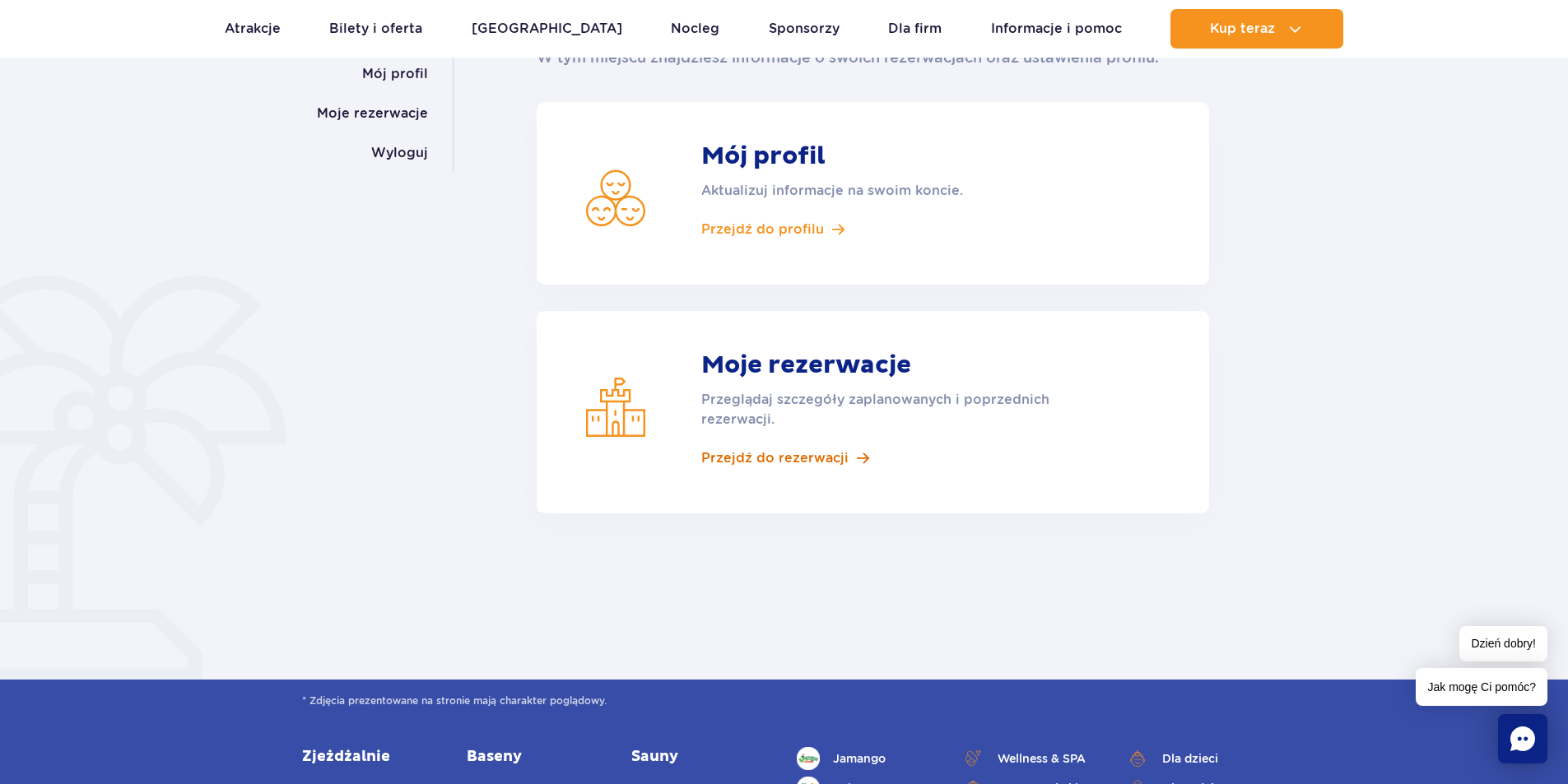
click at [802, 452] on span "Przejdź do rezerwacji" at bounding box center [774, 458] width 147 height 18
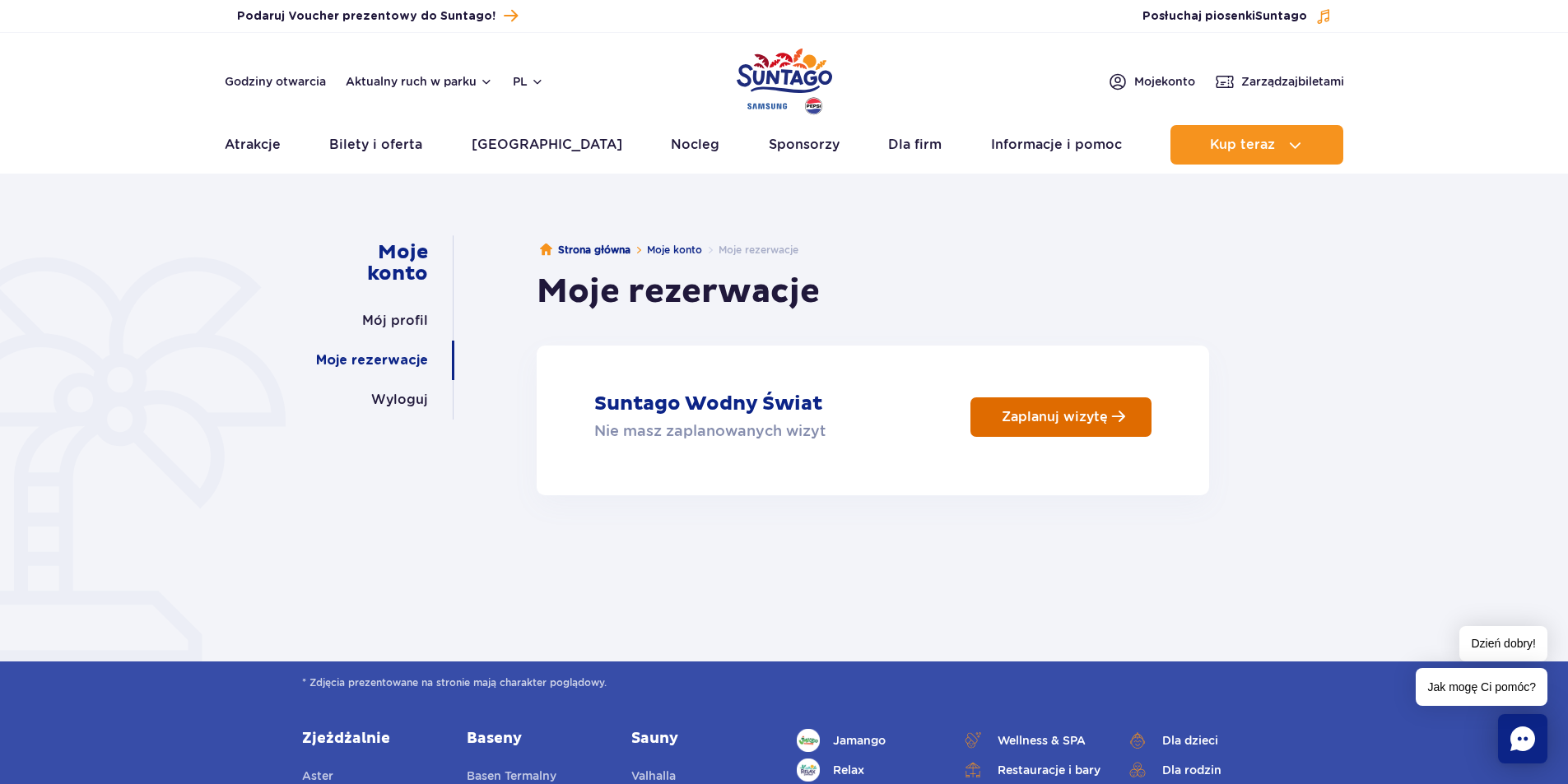
click at [1052, 424] on p "Zaplanuj wizytę" at bounding box center [1054, 416] width 106 height 16
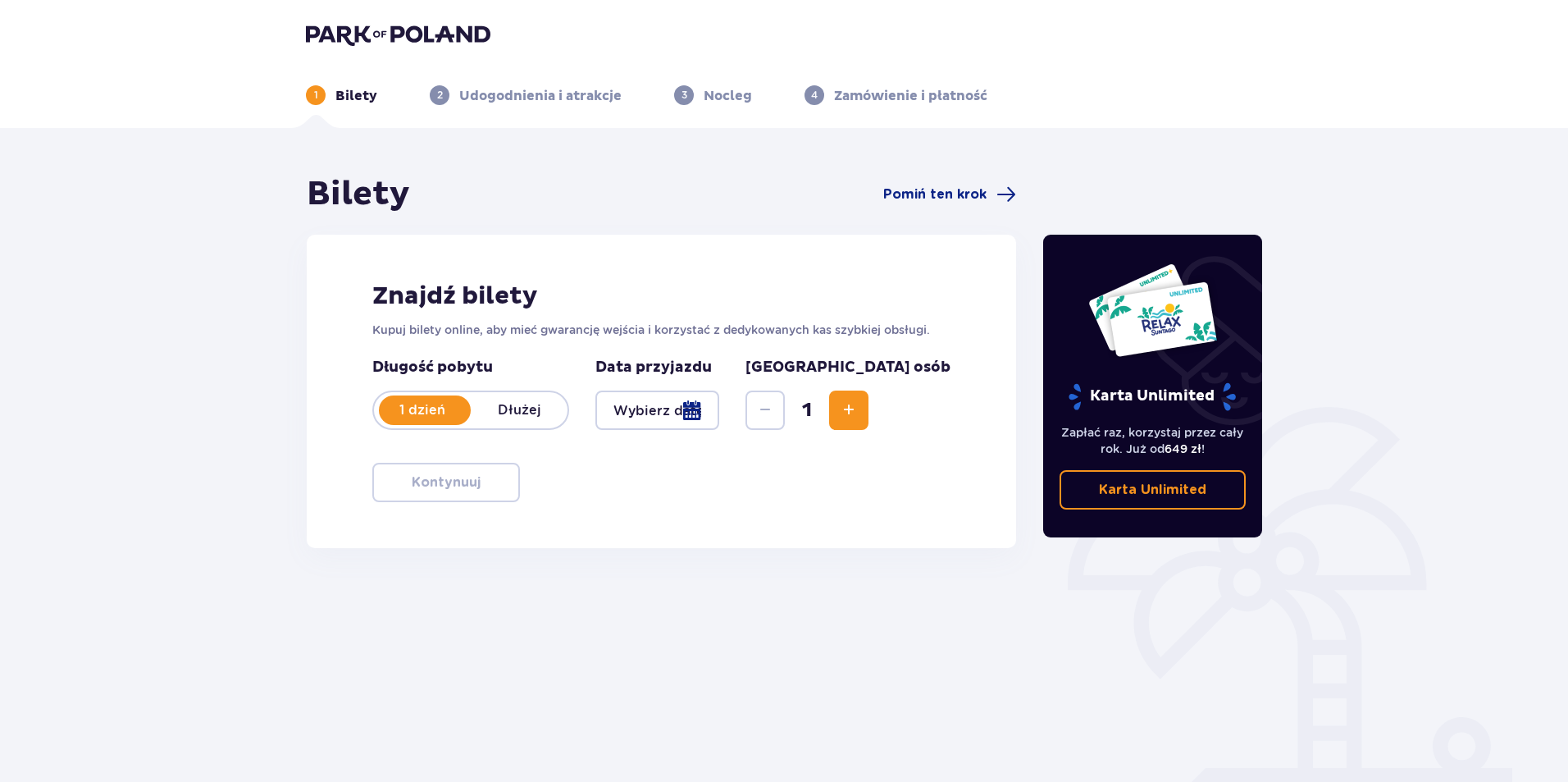
click at [512, 410] on p "Dłużej" at bounding box center [518, 411] width 97 height 18
click at [719, 413] on div at bounding box center [657, 410] width 124 height 40
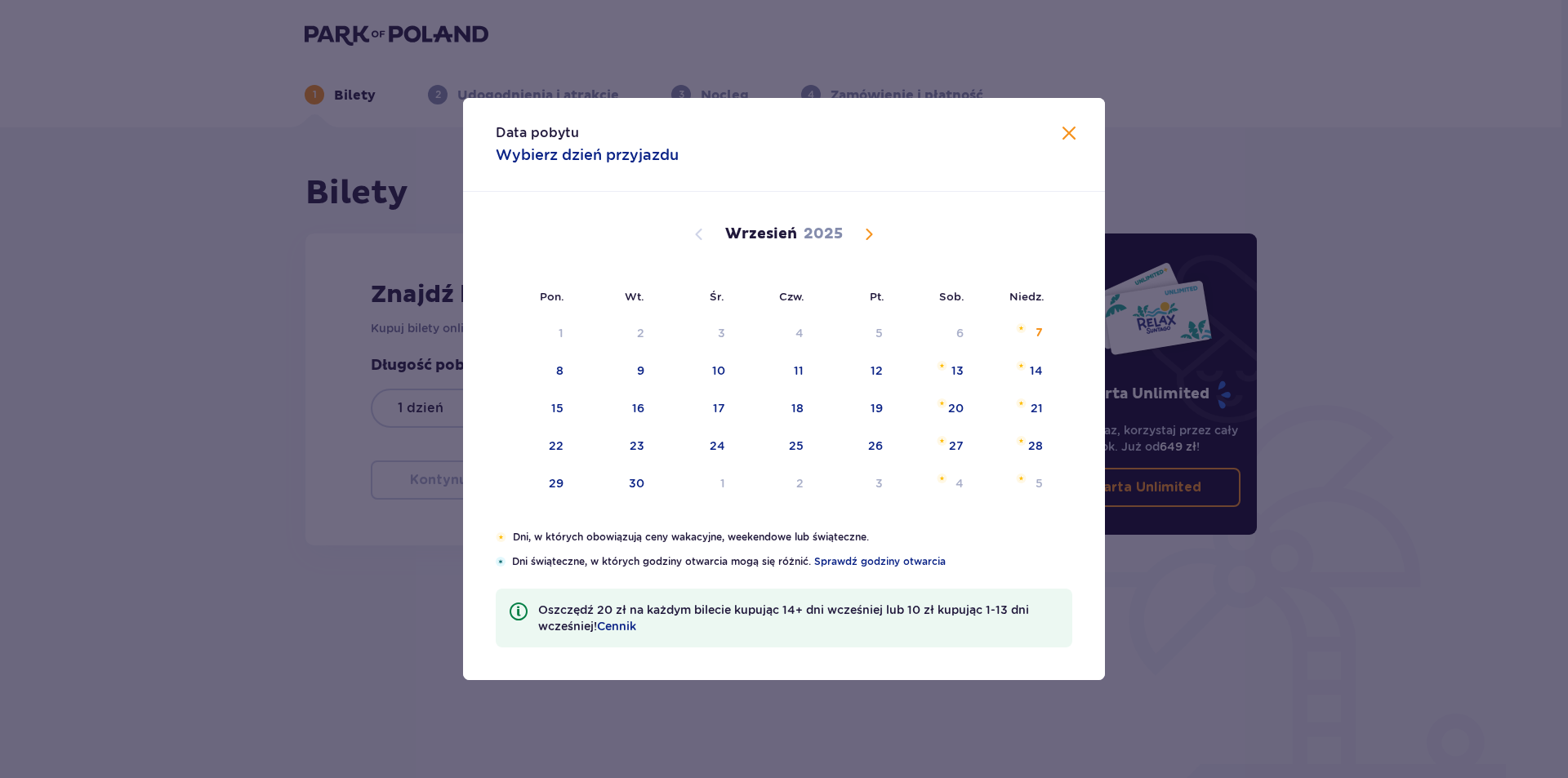
click at [871, 231] on span "Calendar" at bounding box center [868, 234] width 19 height 19
click at [872, 232] on span "Calendar" at bounding box center [868, 234] width 19 height 19
click at [861, 234] on span "Calendar" at bounding box center [868, 234] width 19 height 19
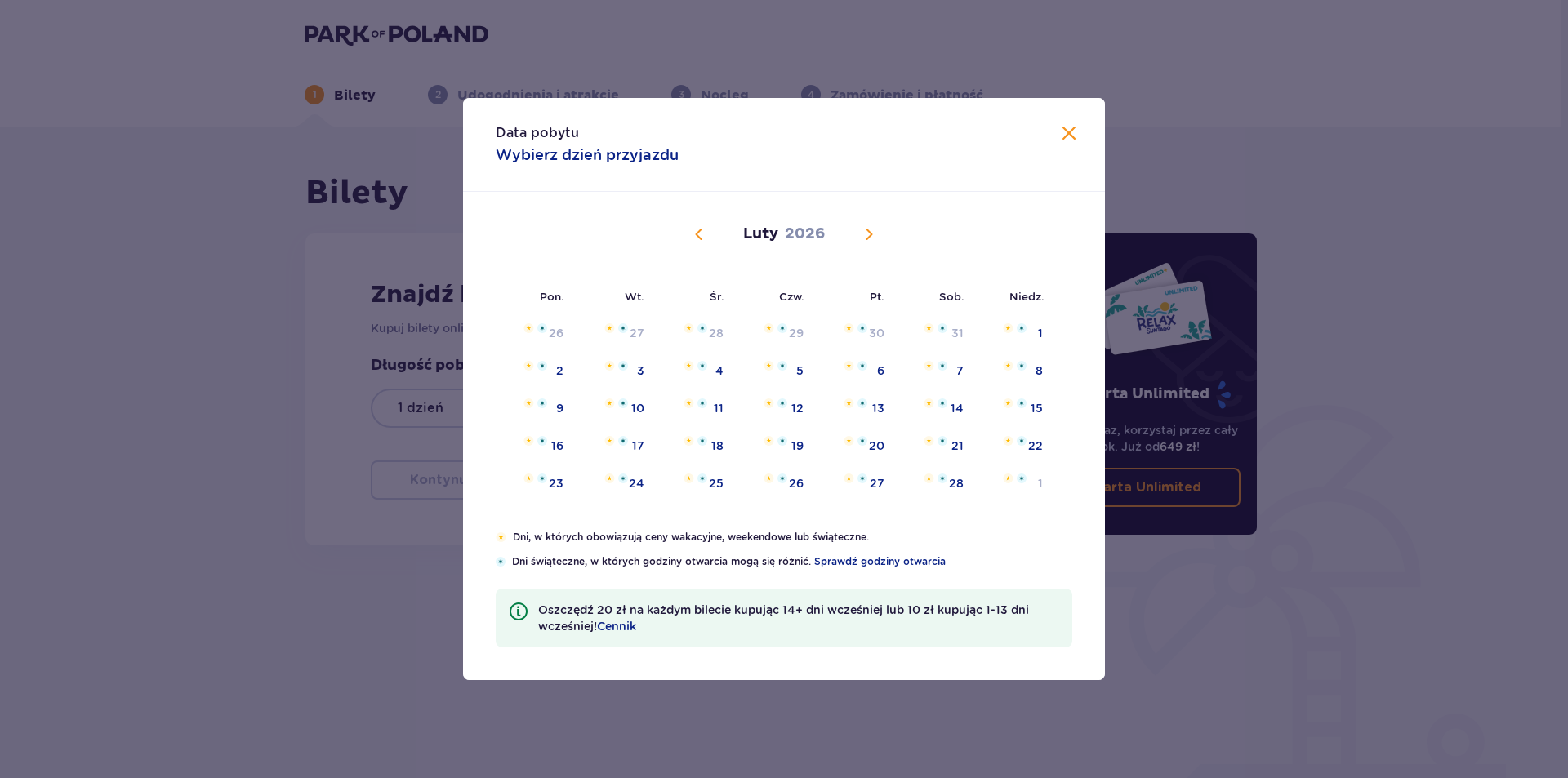
click at [704, 233] on span "Calendar" at bounding box center [699, 234] width 19 height 19
click at [696, 235] on span "Calendar" at bounding box center [699, 234] width 19 height 19
click at [871, 228] on span "Calendar" at bounding box center [868, 234] width 19 height 19
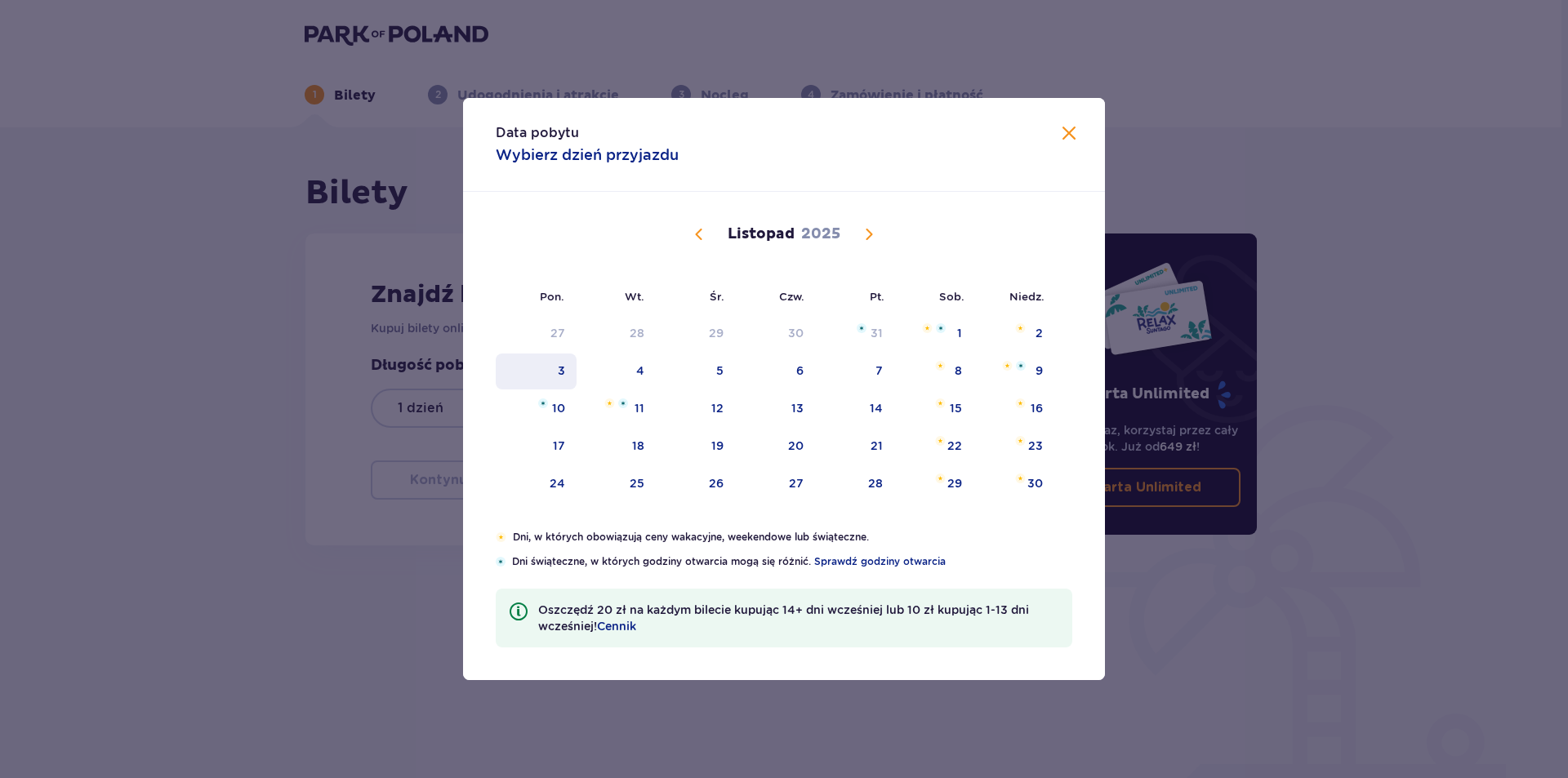
click at [561, 367] on div "3" at bounding box center [561, 371] width 7 height 16
click at [723, 369] on div "5" at bounding box center [720, 371] width 7 height 16
type input "[DATE] - [DATE]"
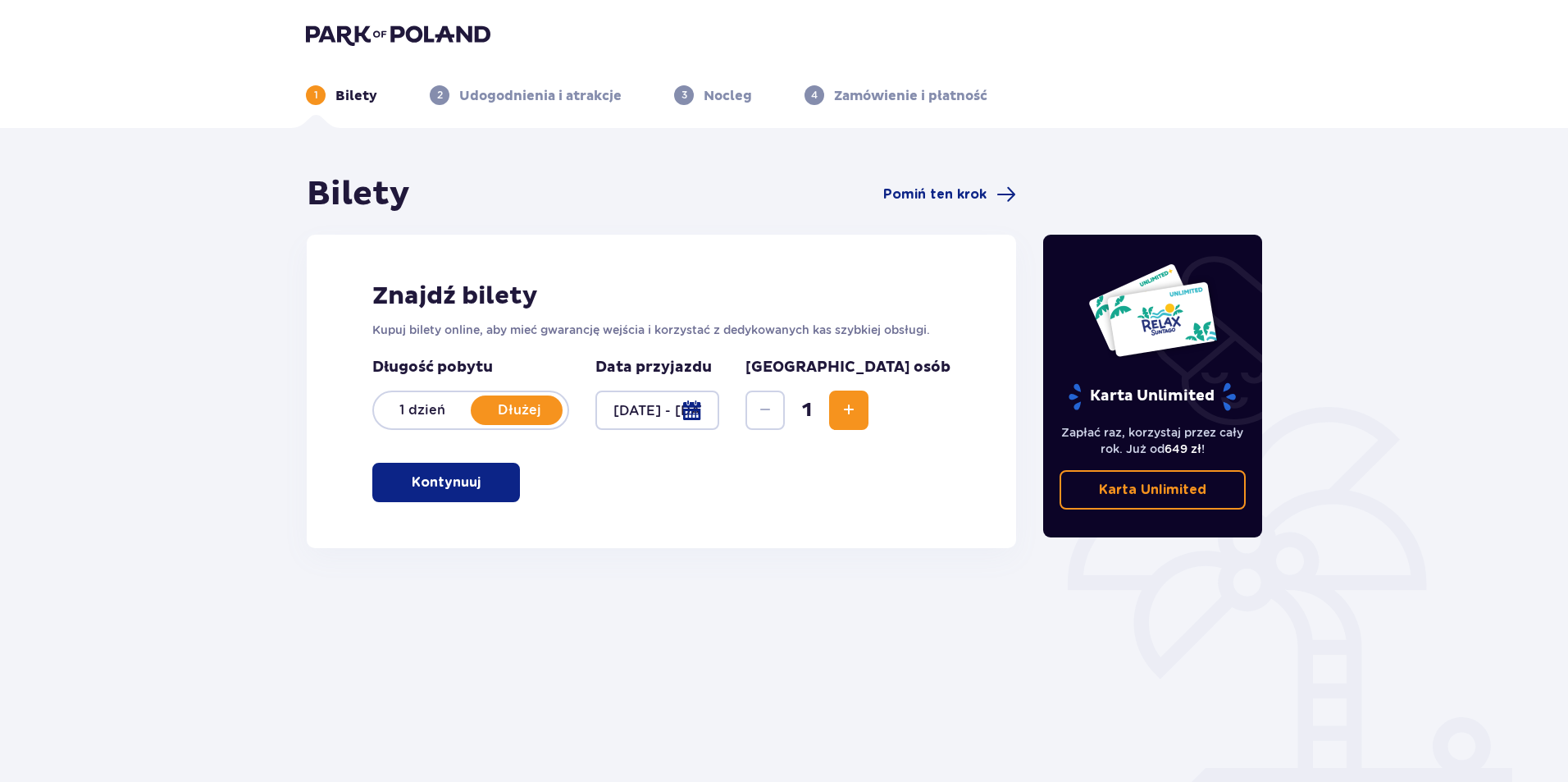
click at [859, 414] on span "Increase" at bounding box center [848, 410] width 19 height 19
click at [483, 486] on span "button" at bounding box center [483, 482] width 19 height 19
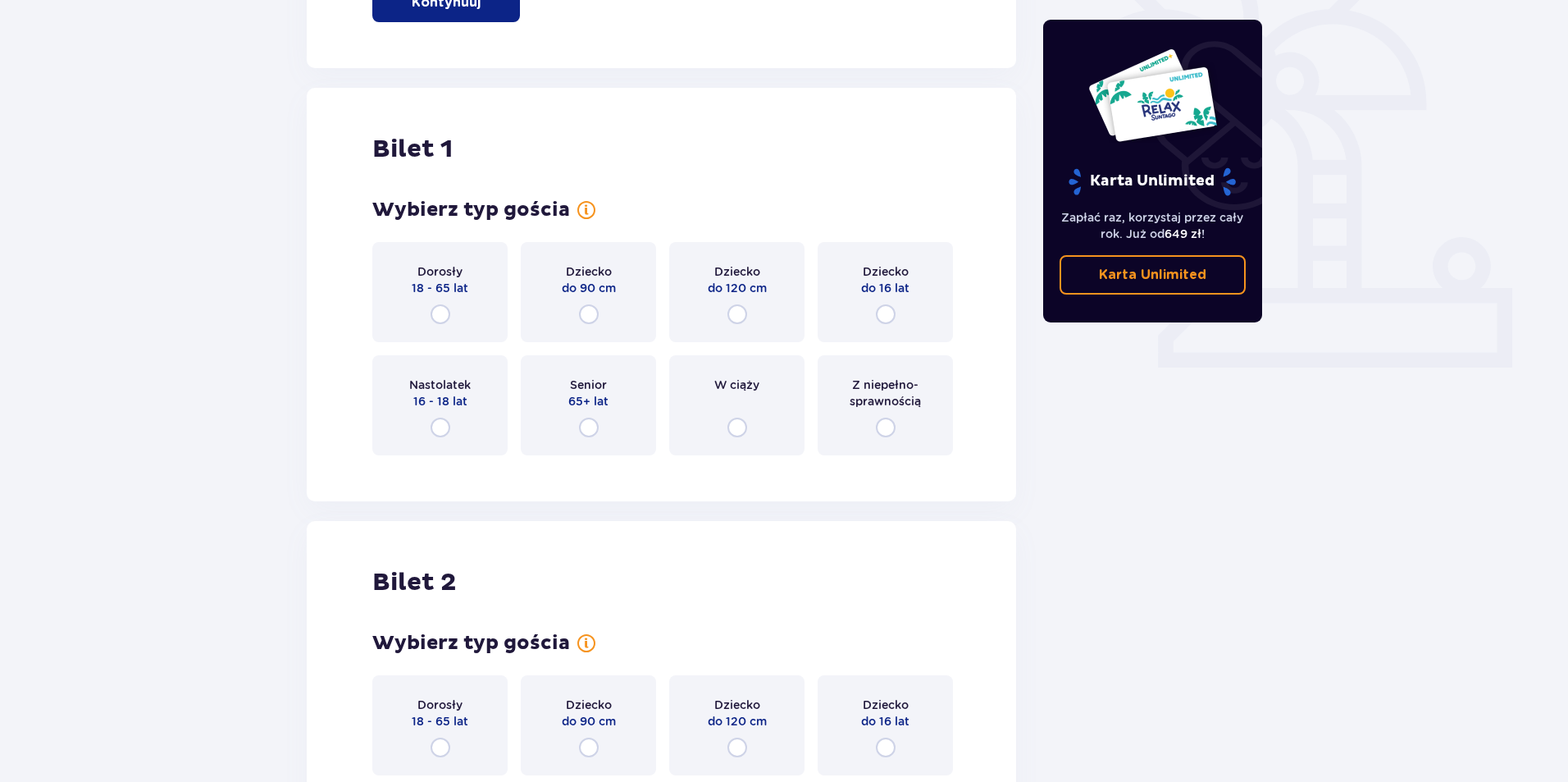
scroll to position [548, 0]
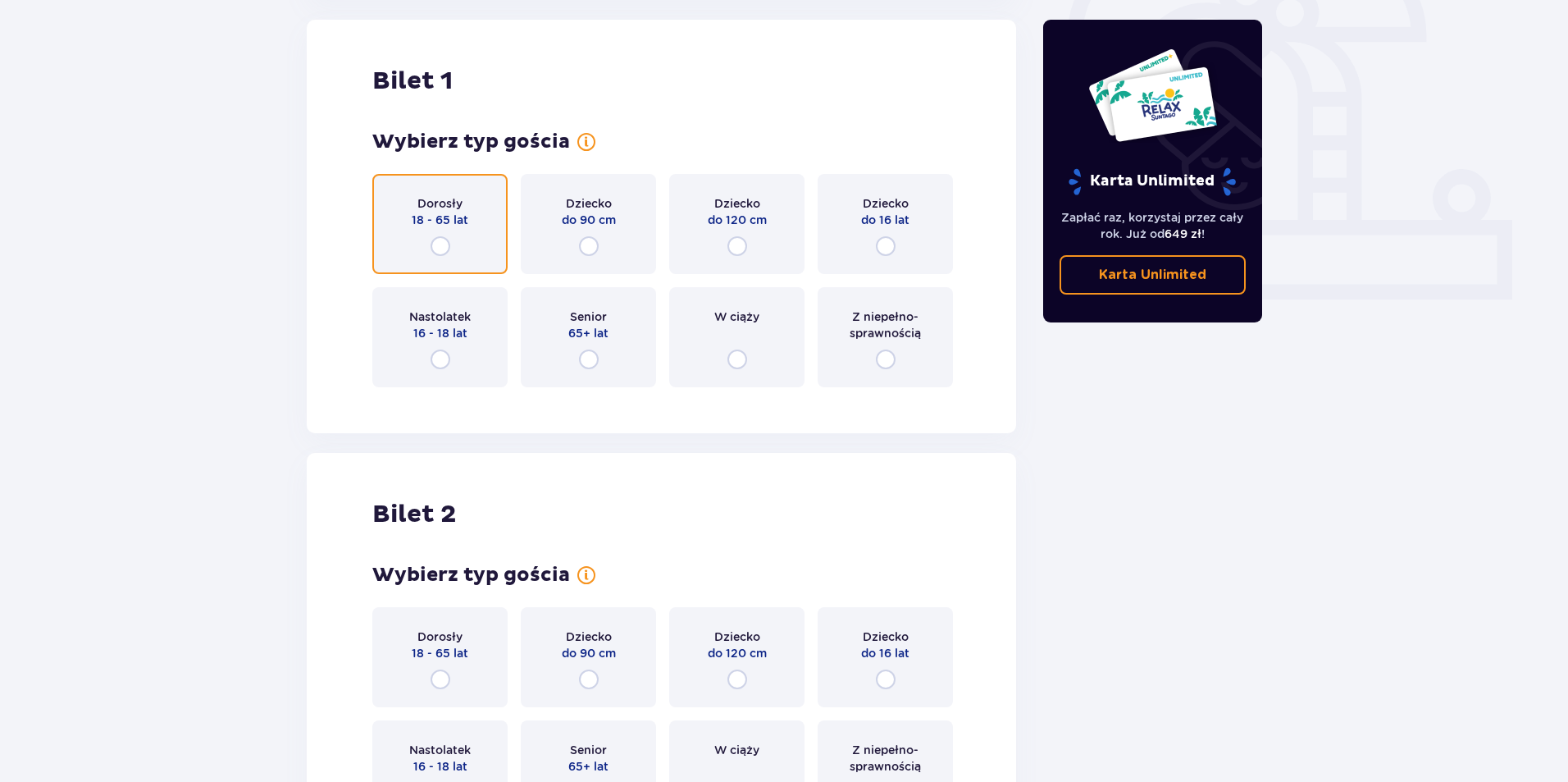
click at [444, 246] on input "radio" at bounding box center [440, 246] width 19 height 19
radio input "true"
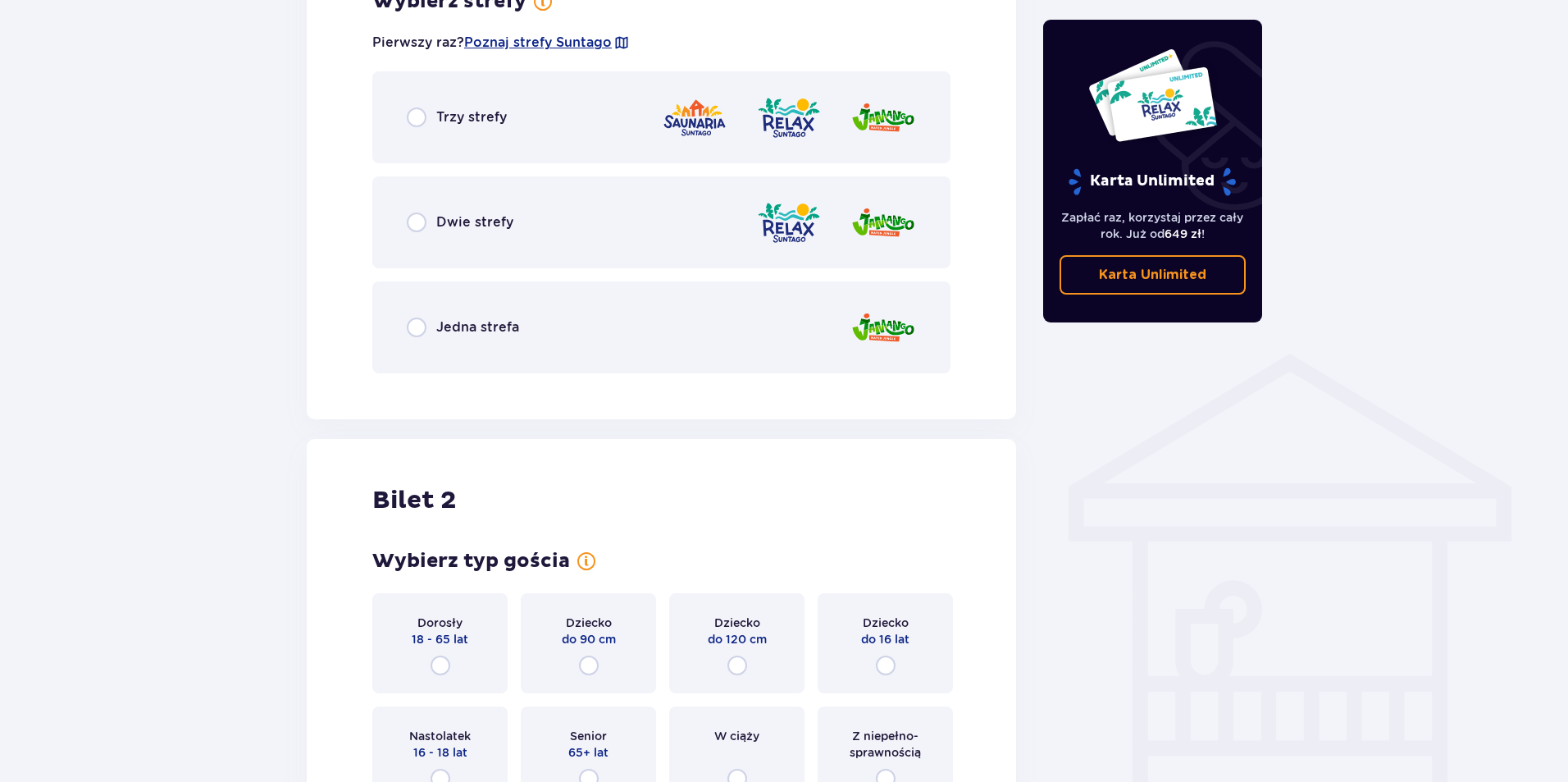
scroll to position [988, 0]
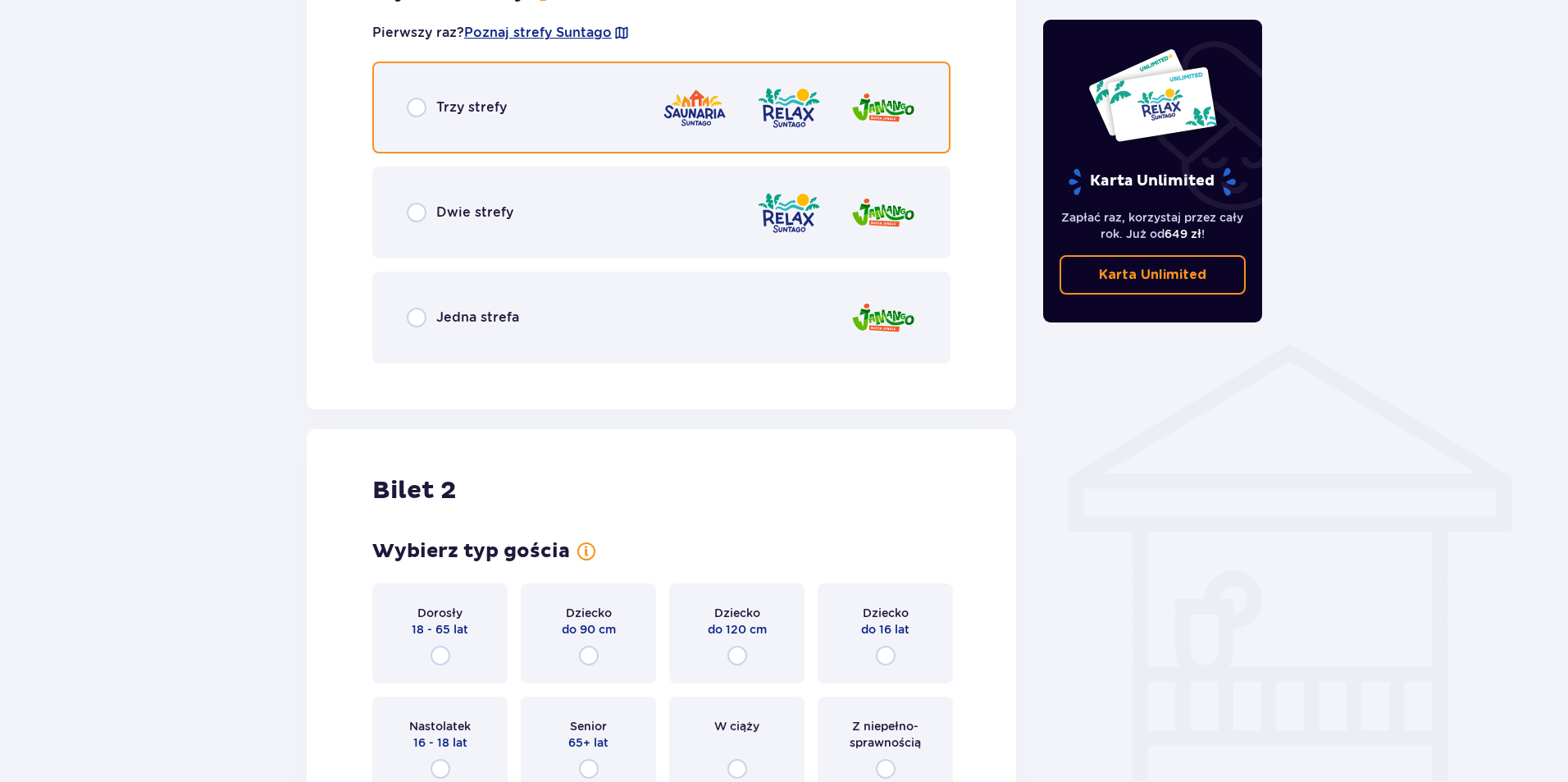
click at [412, 106] on input "radio" at bounding box center [416, 107] width 19 height 19
radio input "true"
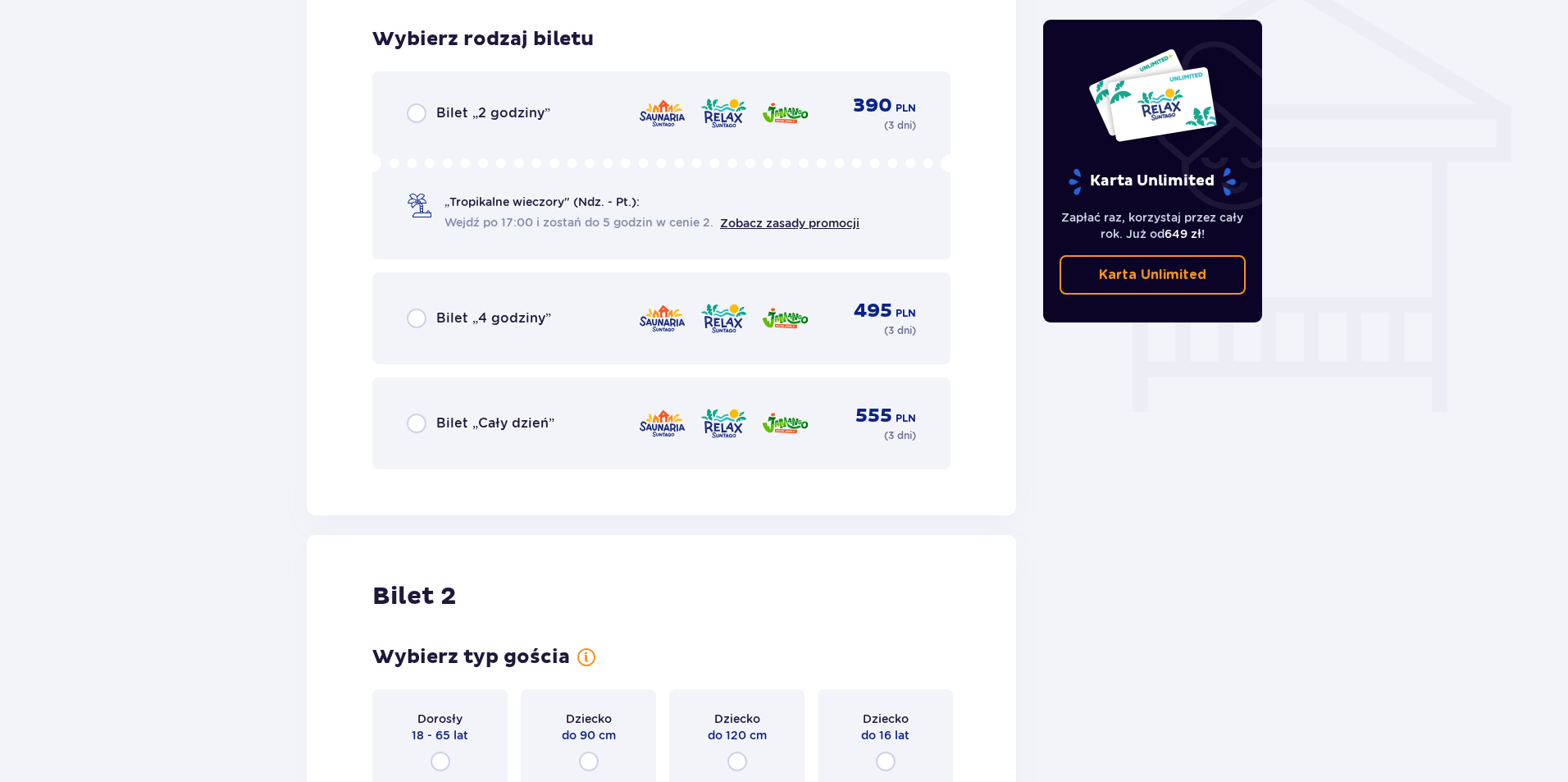
scroll to position [1365, 0]
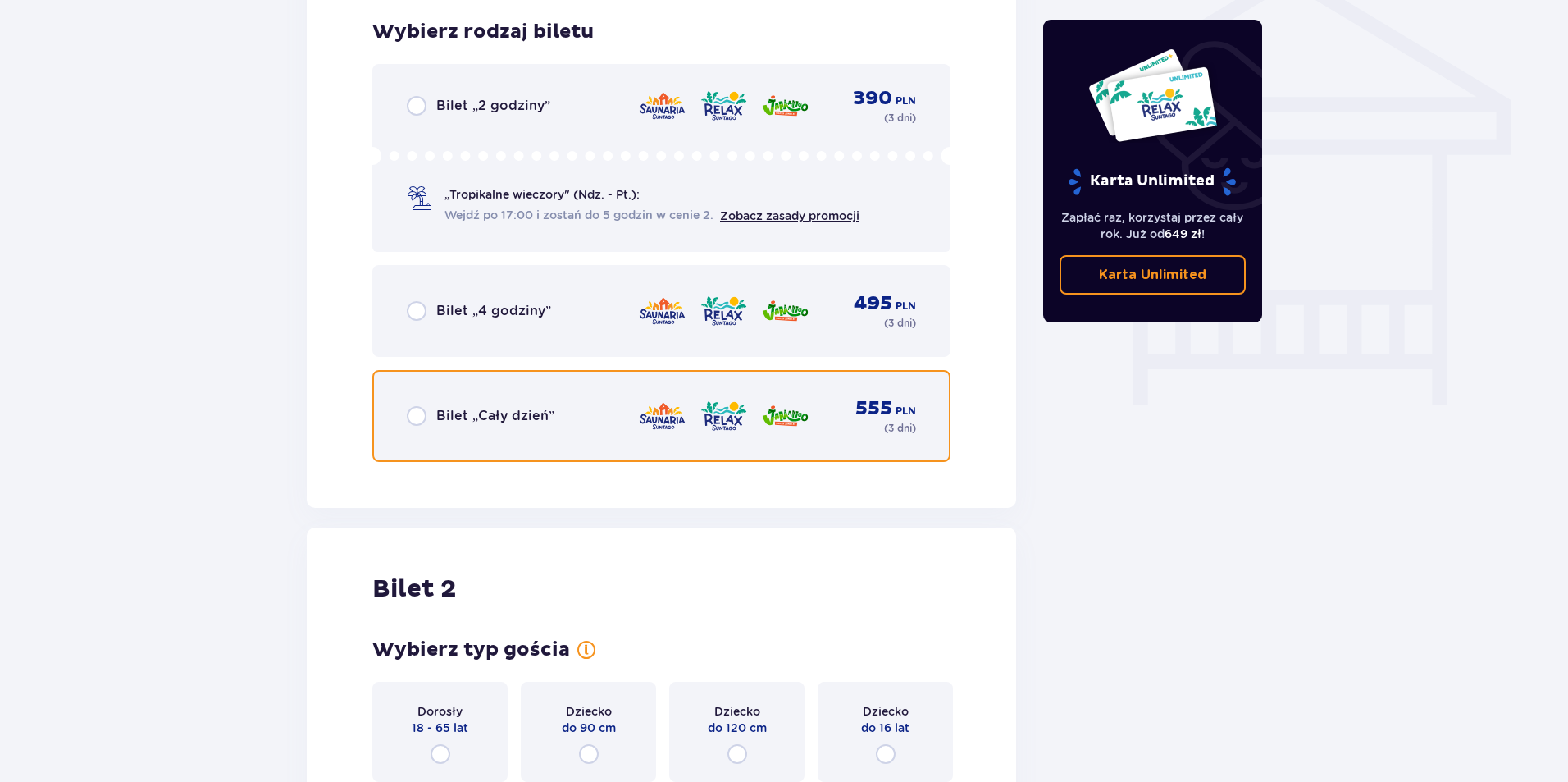
click at [417, 417] on input "radio" at bounding box center [416, 415] width 19 height 19
radio input "true"
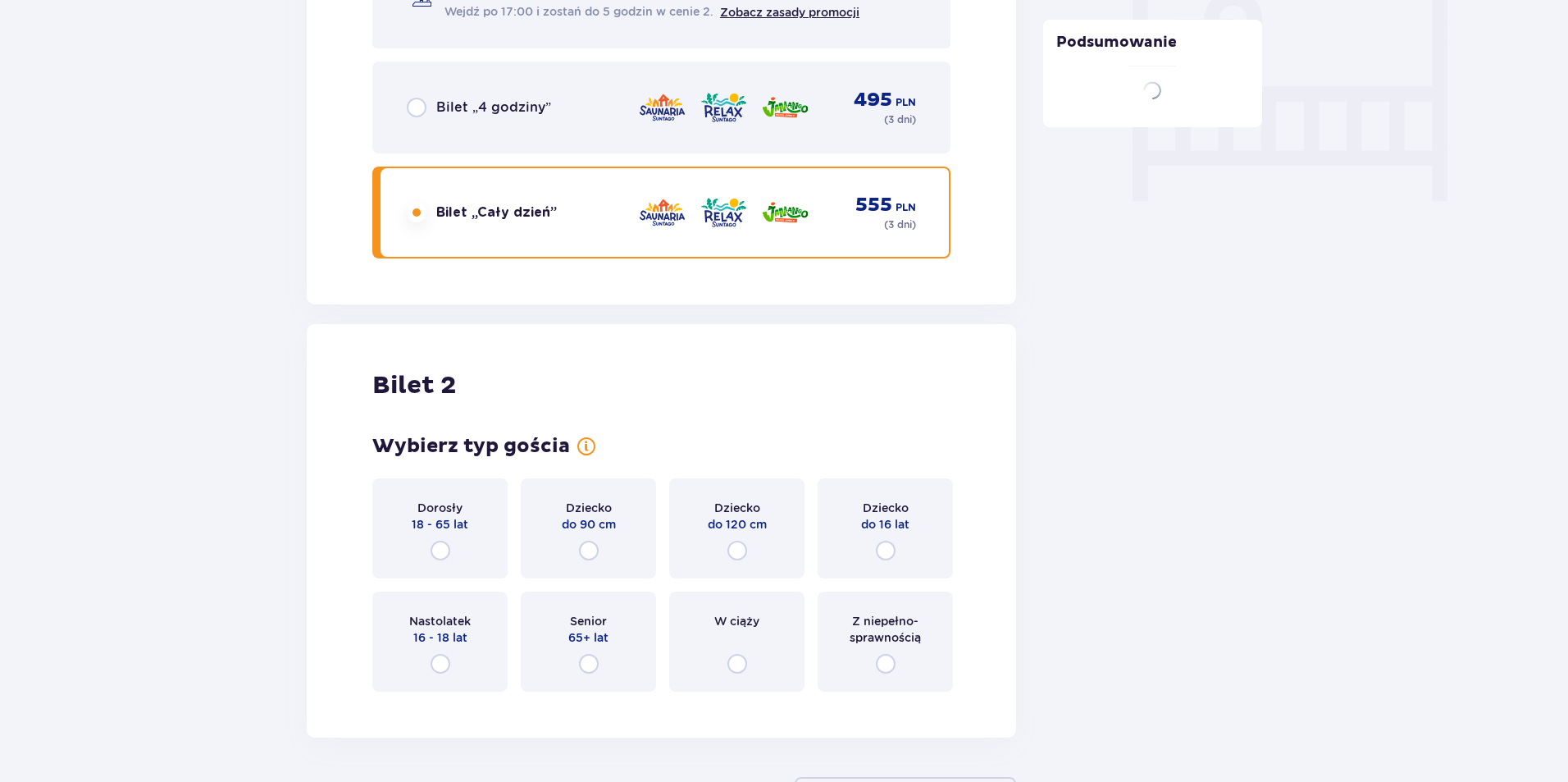
scroll to position [1702, 0]
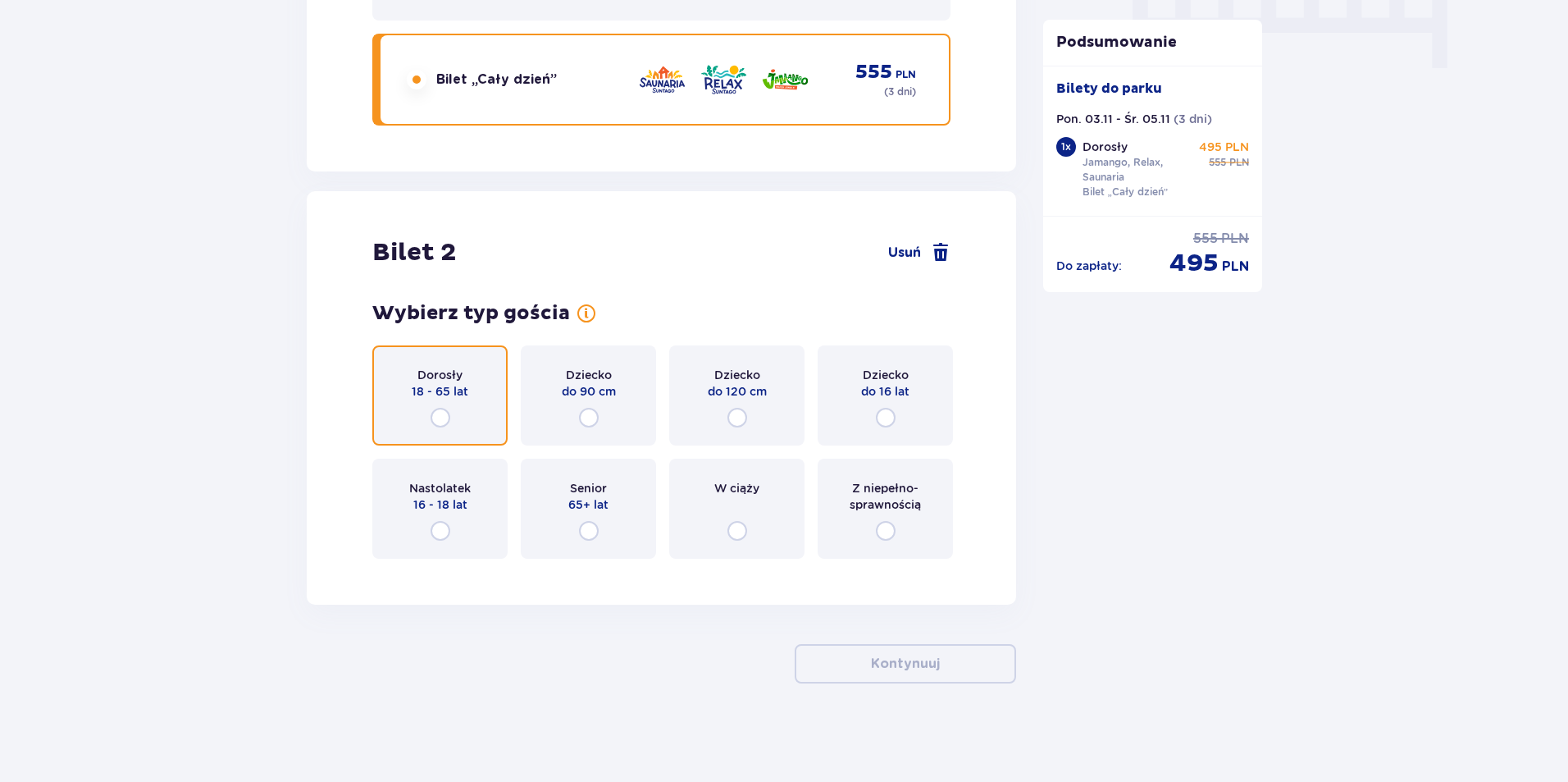
click at [440, 413] on input "radio" at bounding box center [440, 417] width 19 height 19
radio input "true"
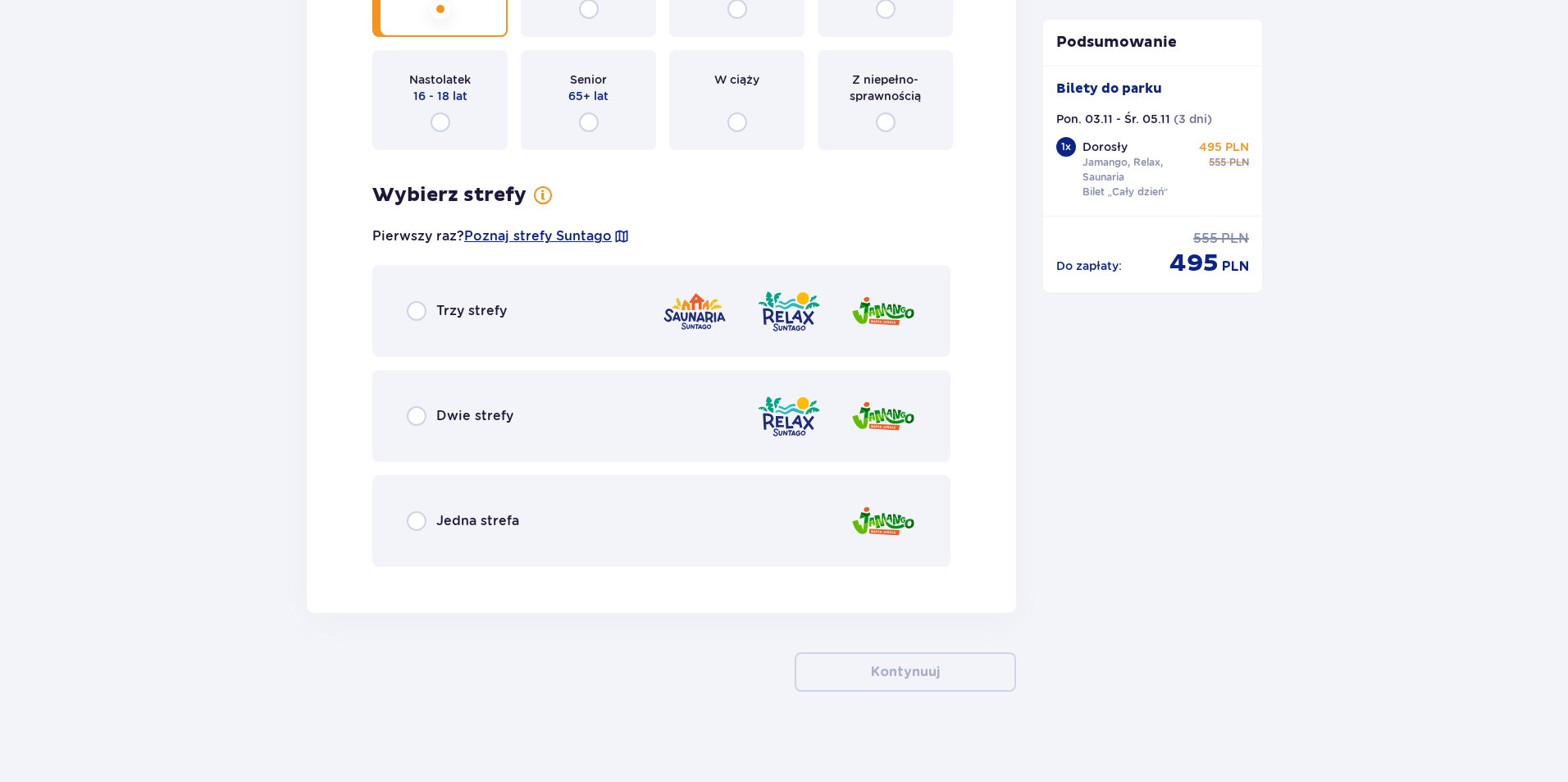
scroll to position [2118, 0]
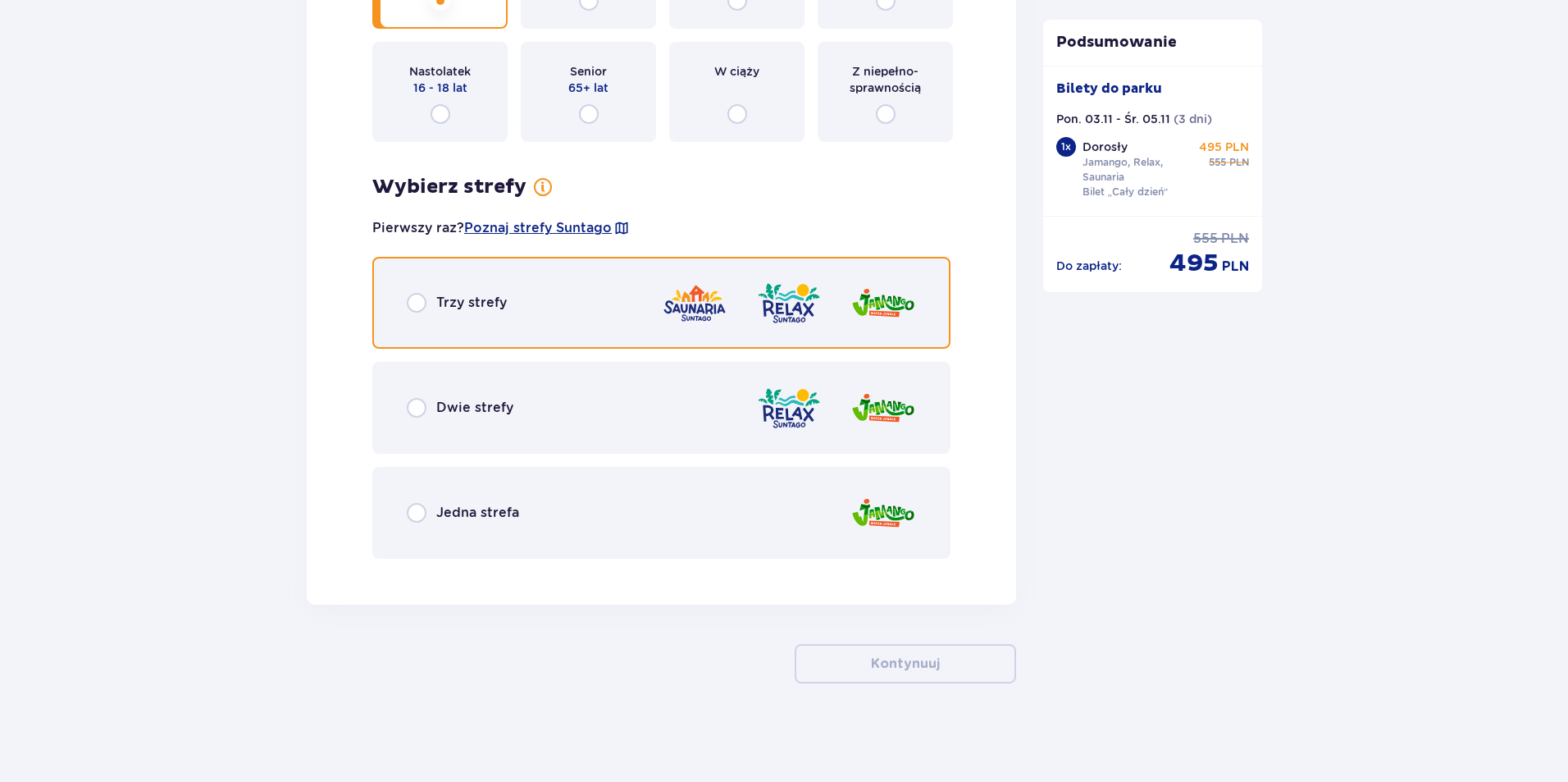
click at [419, 298] on input "radio" at bounding box center [416, 302] width 19 height 19
radio input "true"
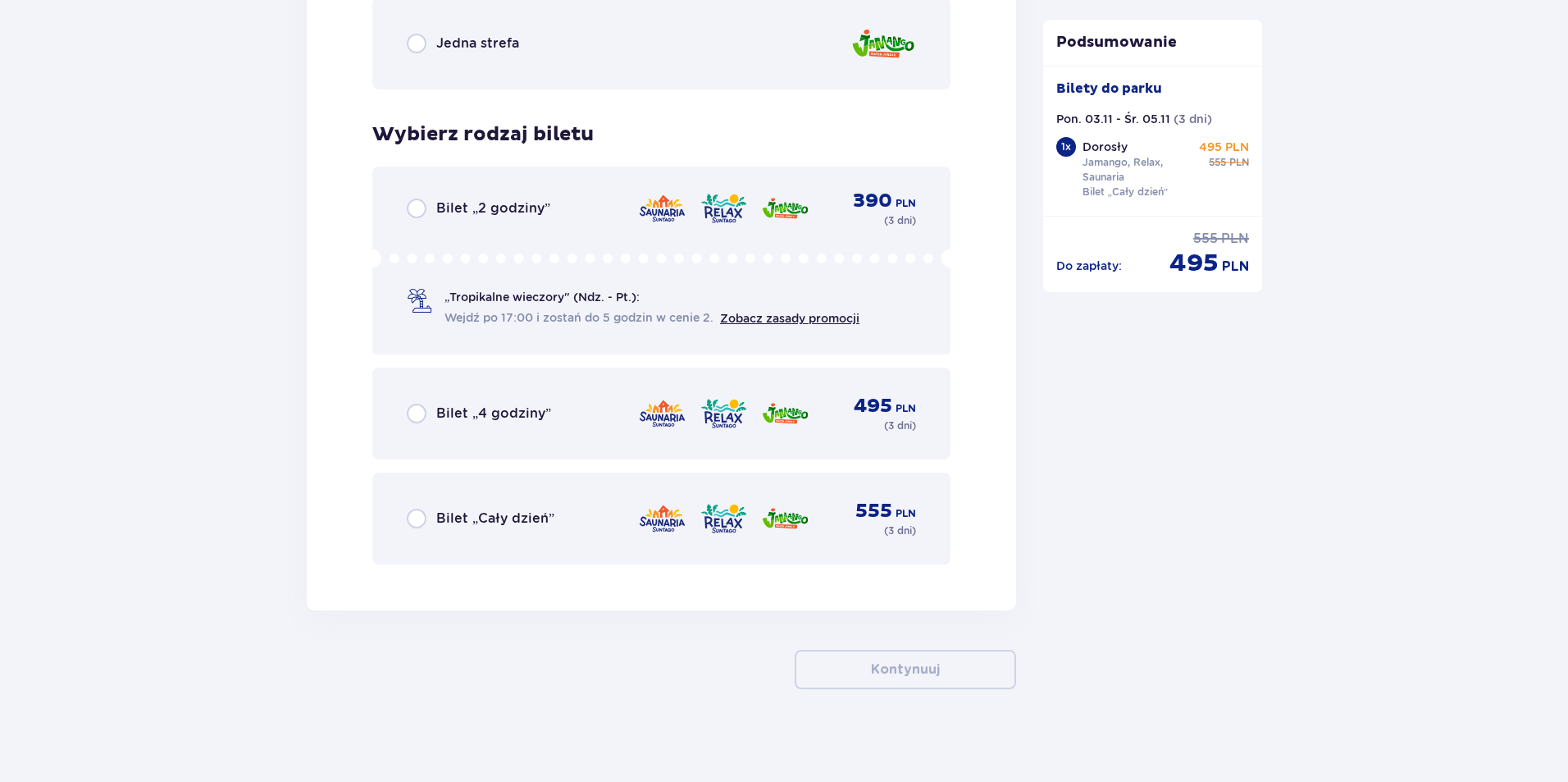
scroll to position [2594, 0]
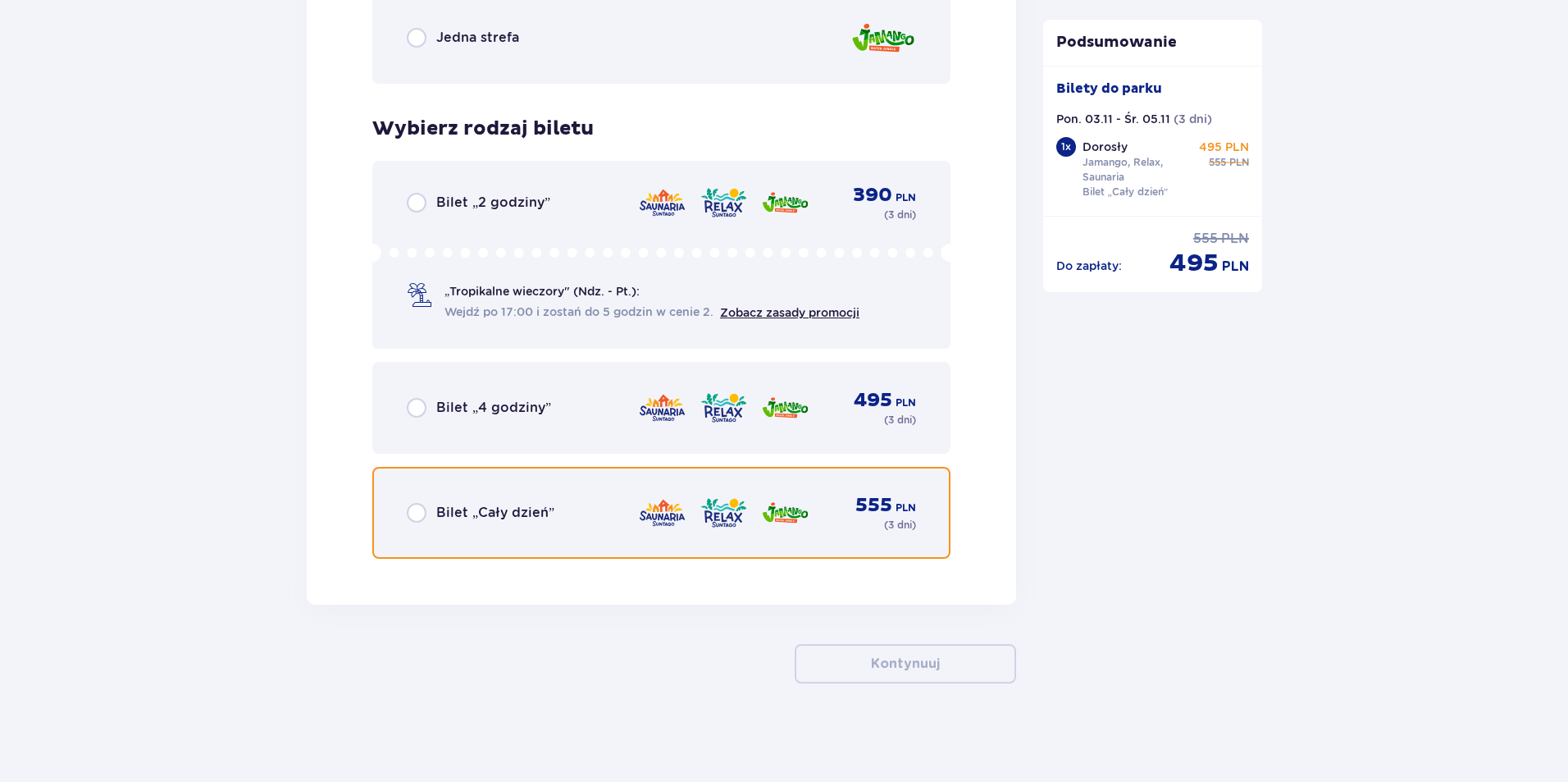
click at [411, 511] on input "radio" at bounding box center [416, 512] width 19 height 19
radio input "true"
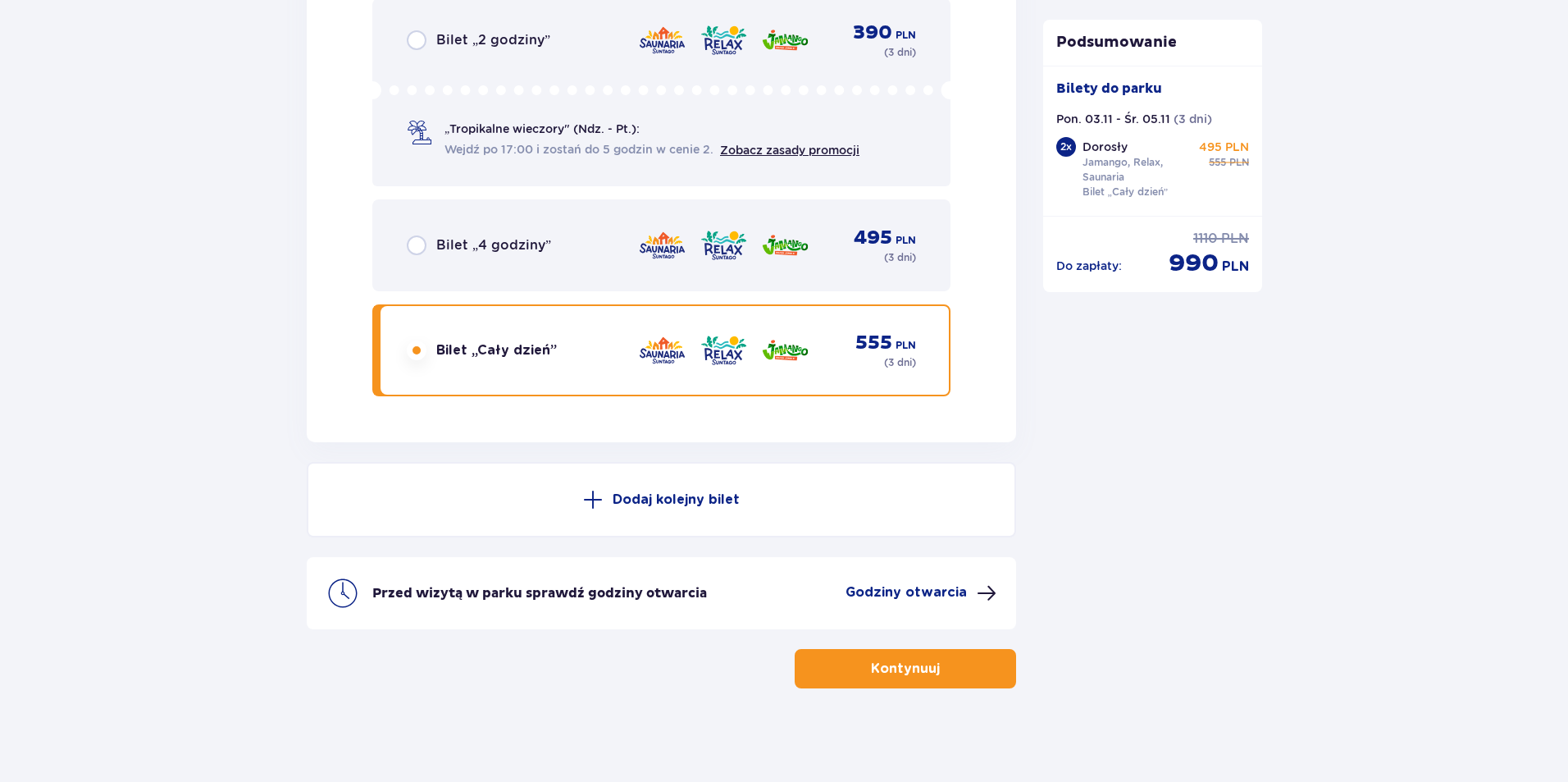
scroll to position [2761, 0]
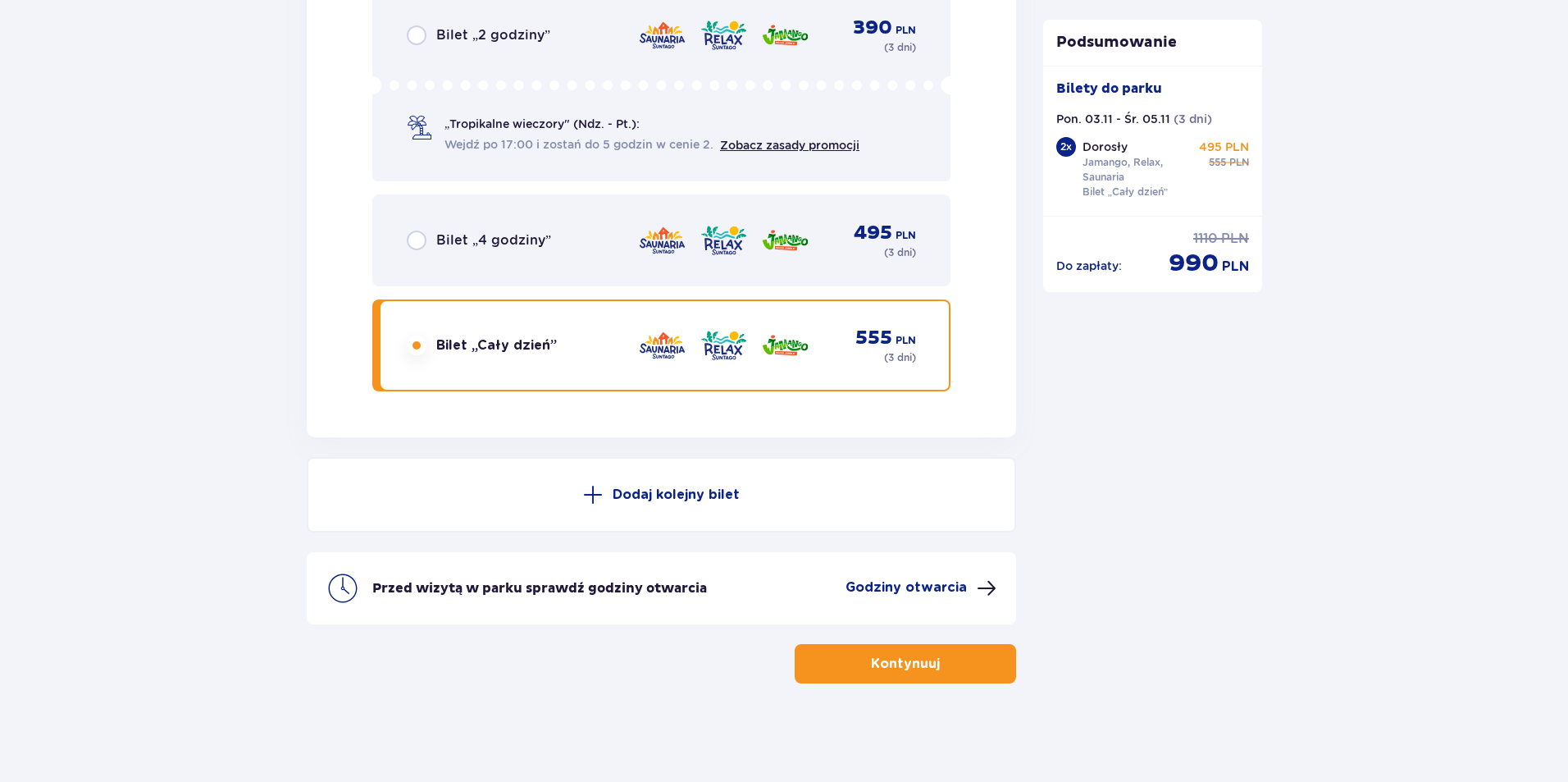
click at [906, 662] on p "Kontynuuj" at bounding box center [905, 664] width 69 height 18
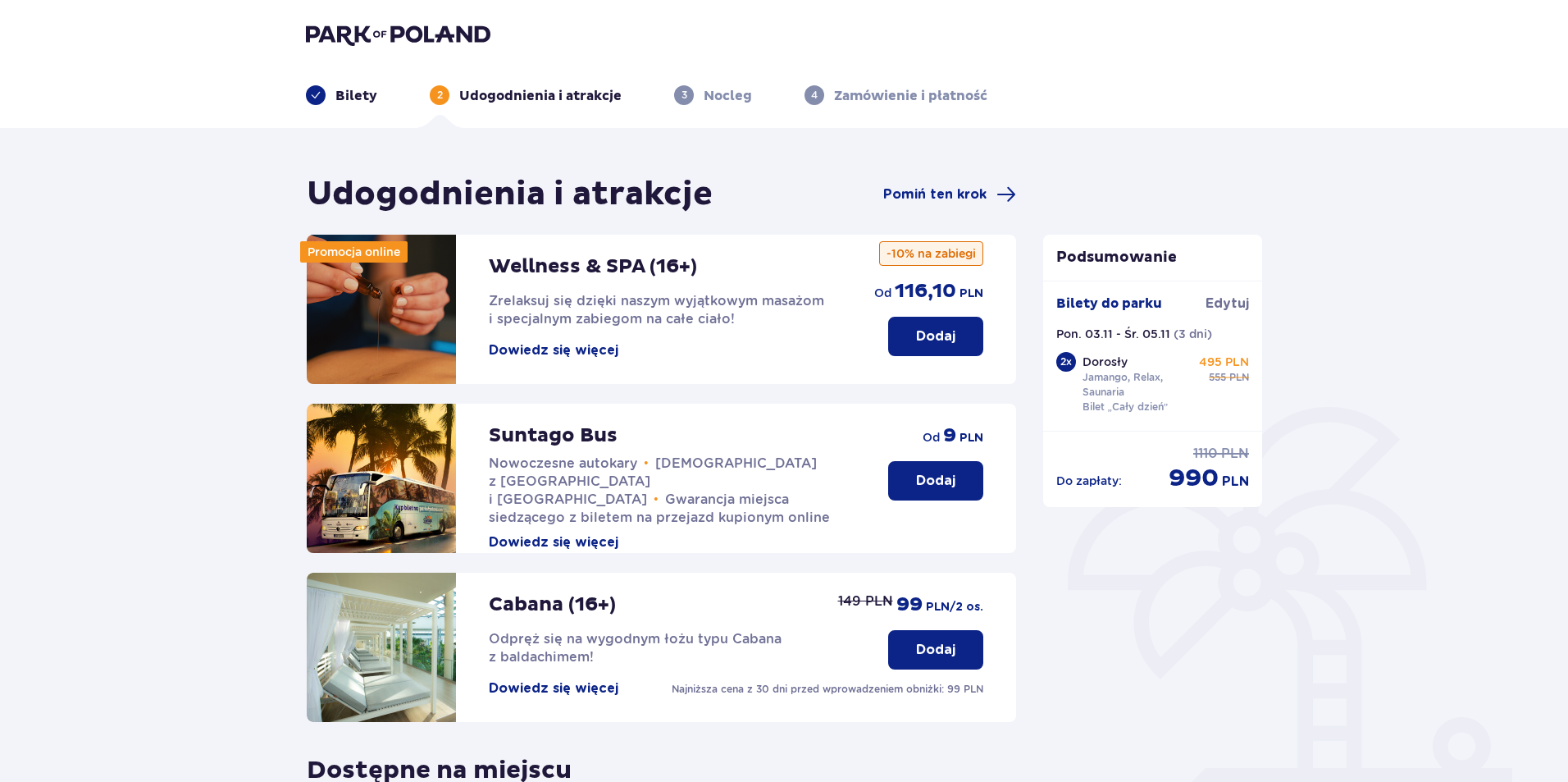
click at [938, 648] on p "Dodaj" at bounding box center [935, 650] width 40 height 18
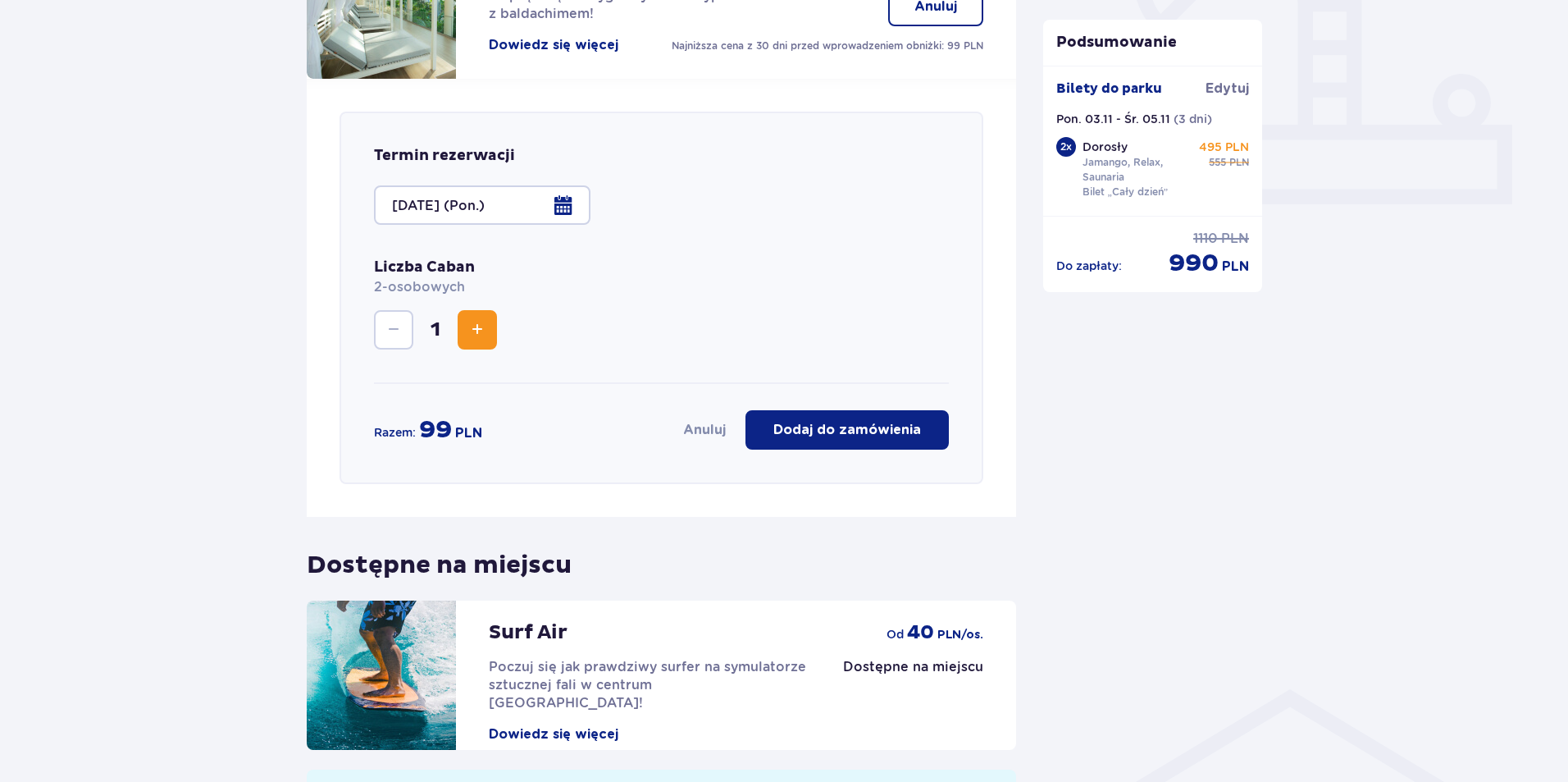
scroll to position [735, 0]
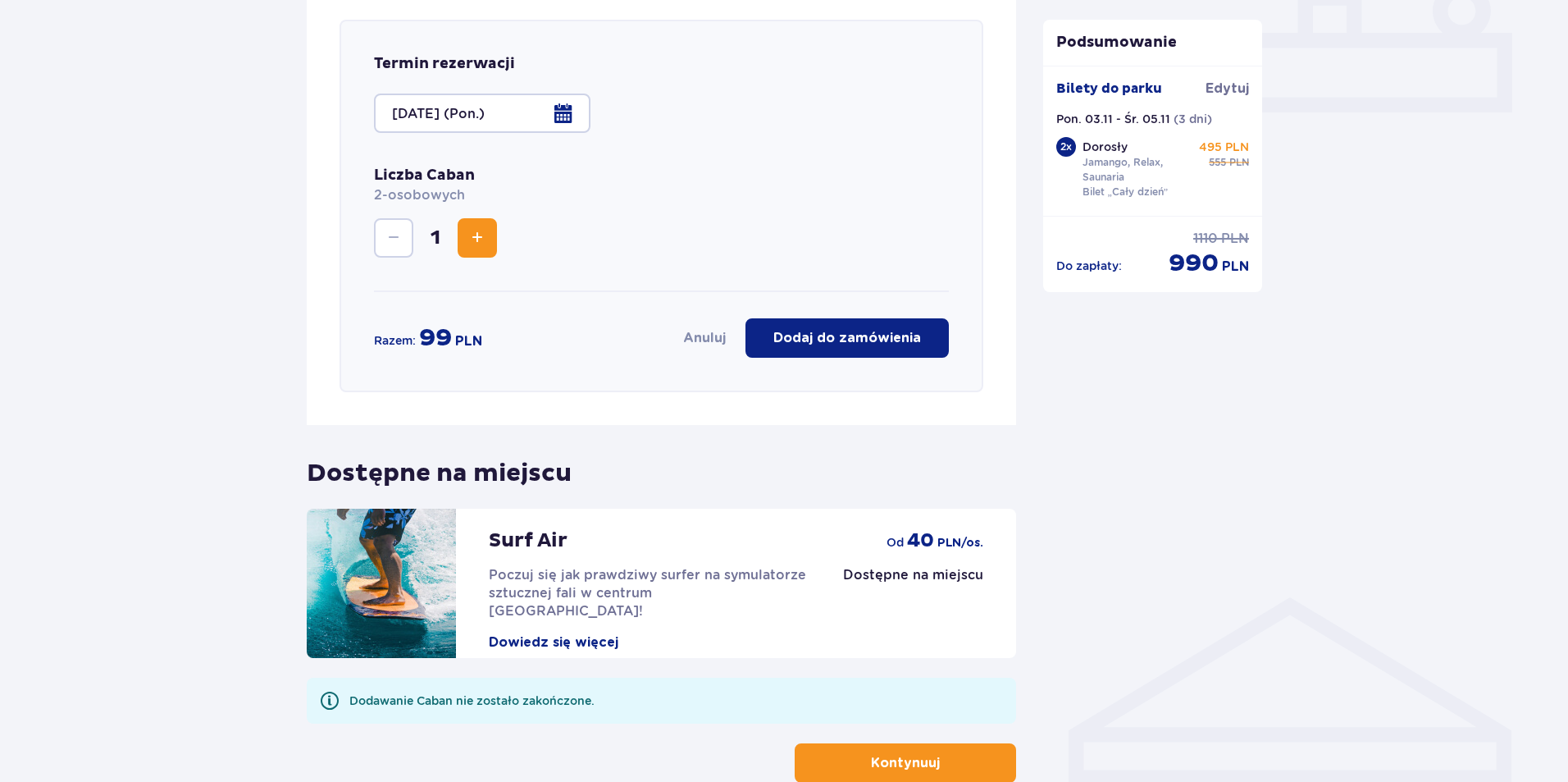
click at [846, 338] on p "Dodaj do zamówienia" at bounding box center [847, 338] width 147 height 18
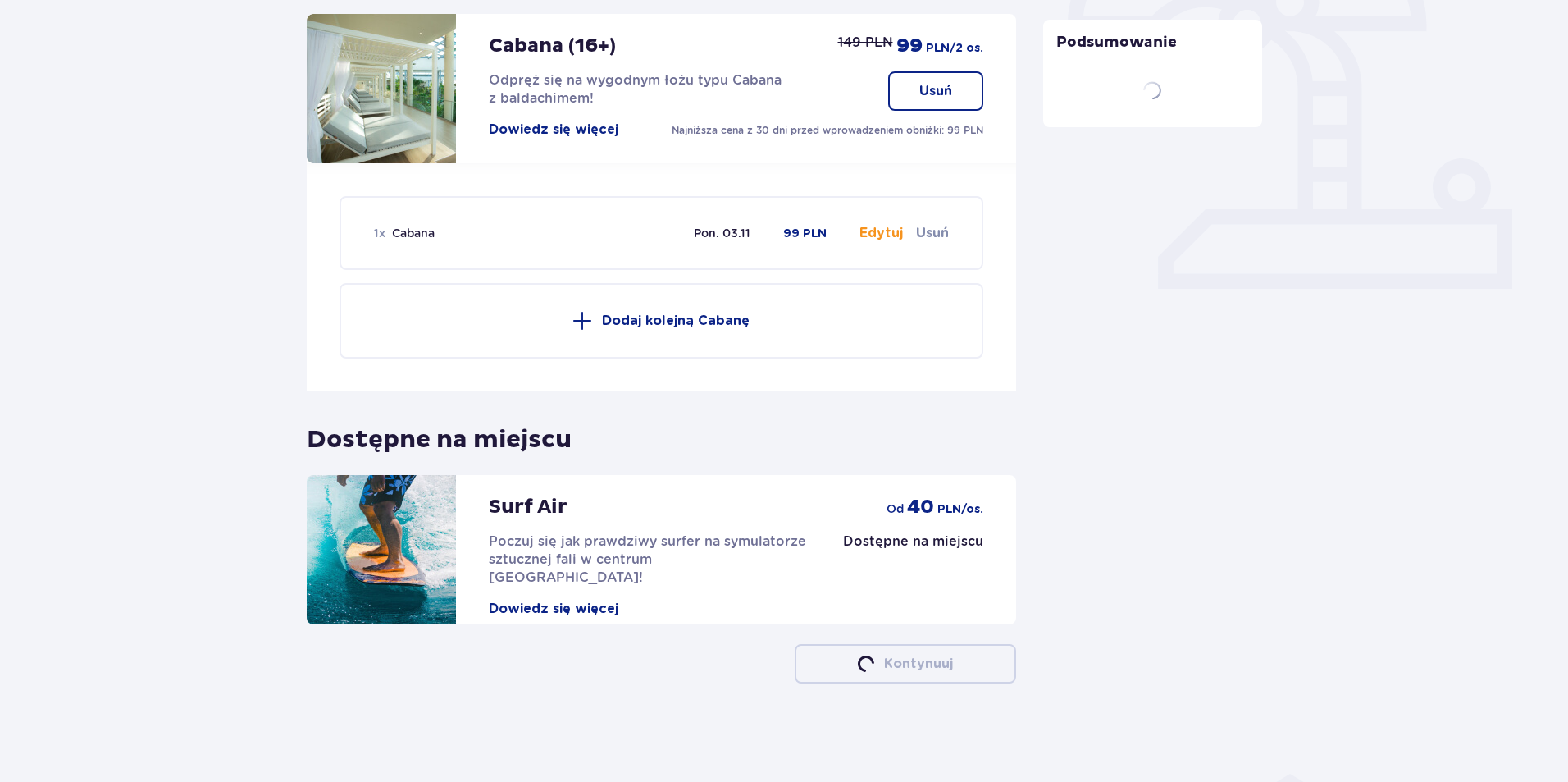
scroll to position [559, 0]
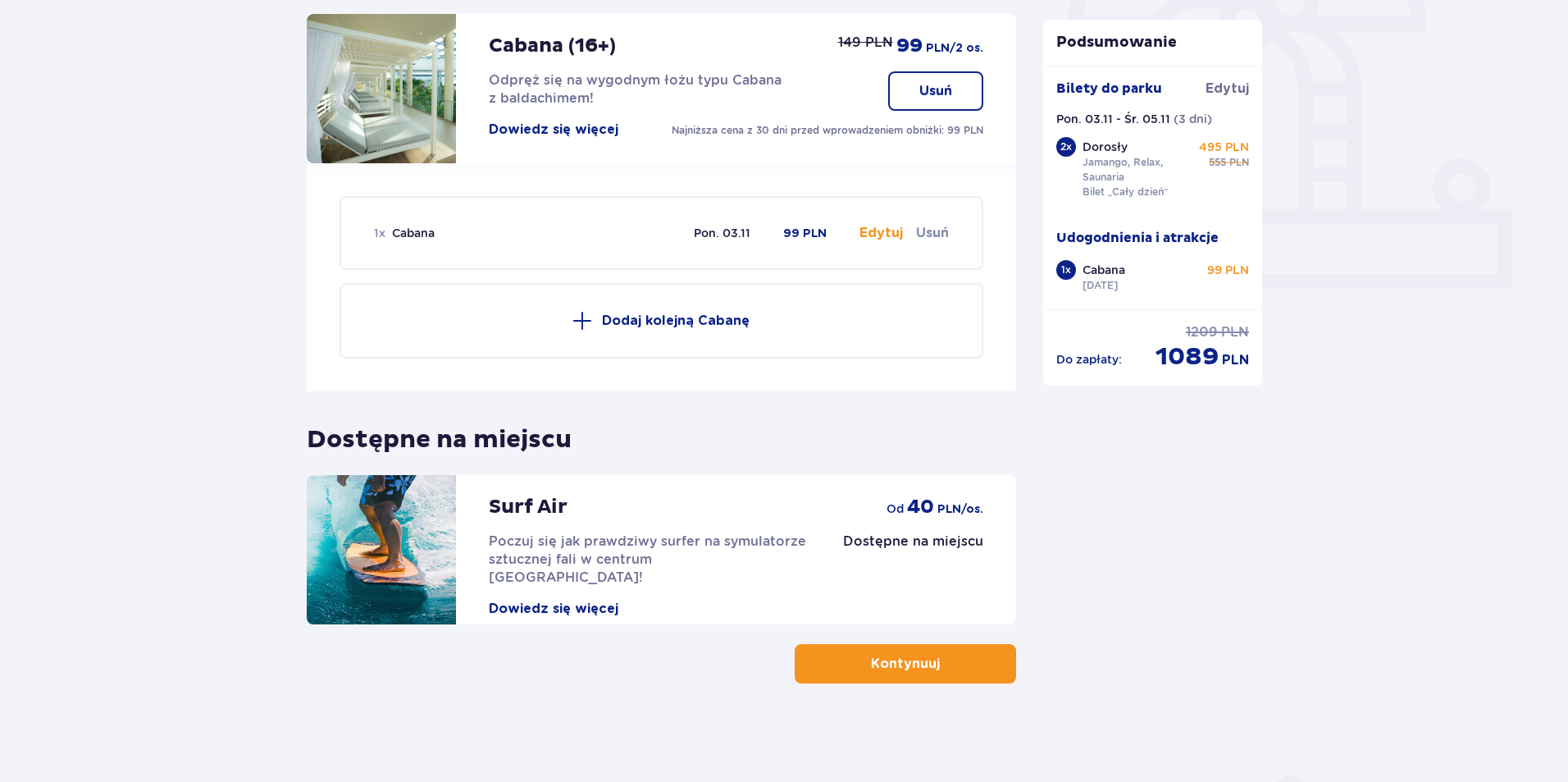
click at [894, 663] on p "Kontynuuj" at bounding box center [905, 664] width 69 height 18
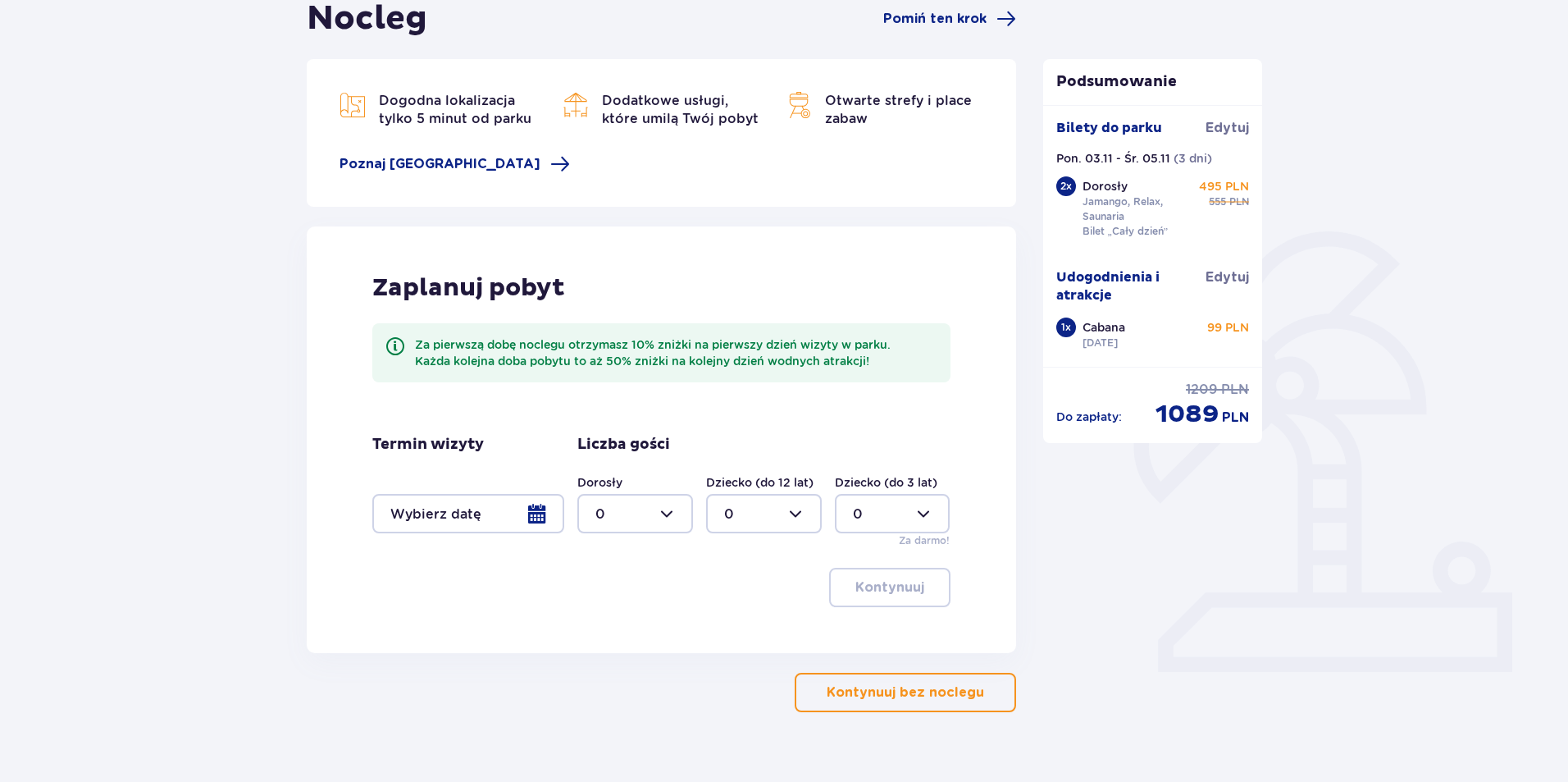
scroll to position [204, 0]
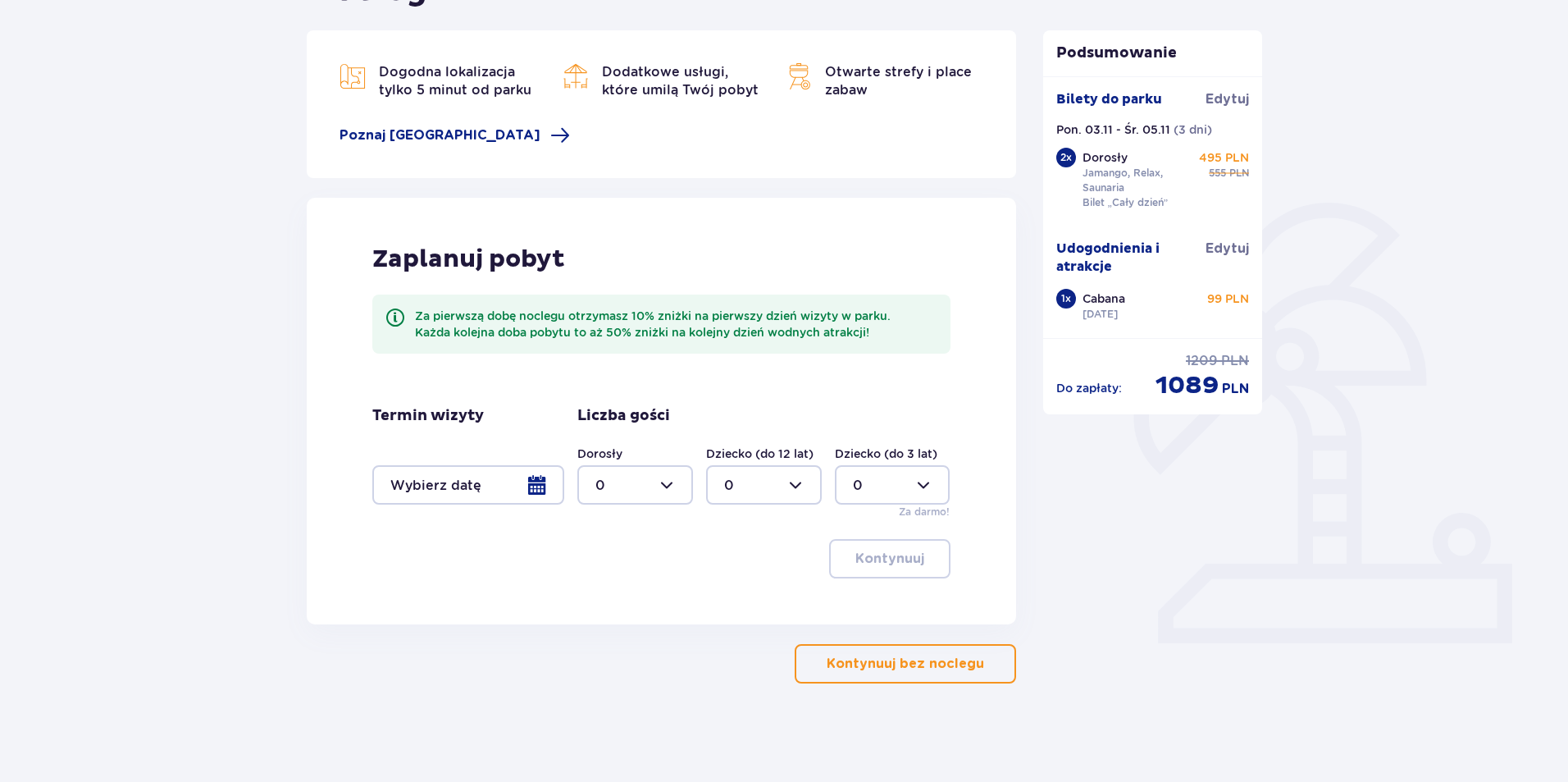
click at [536, 477] on div at bounding box center [468, 484] width 192 height 40
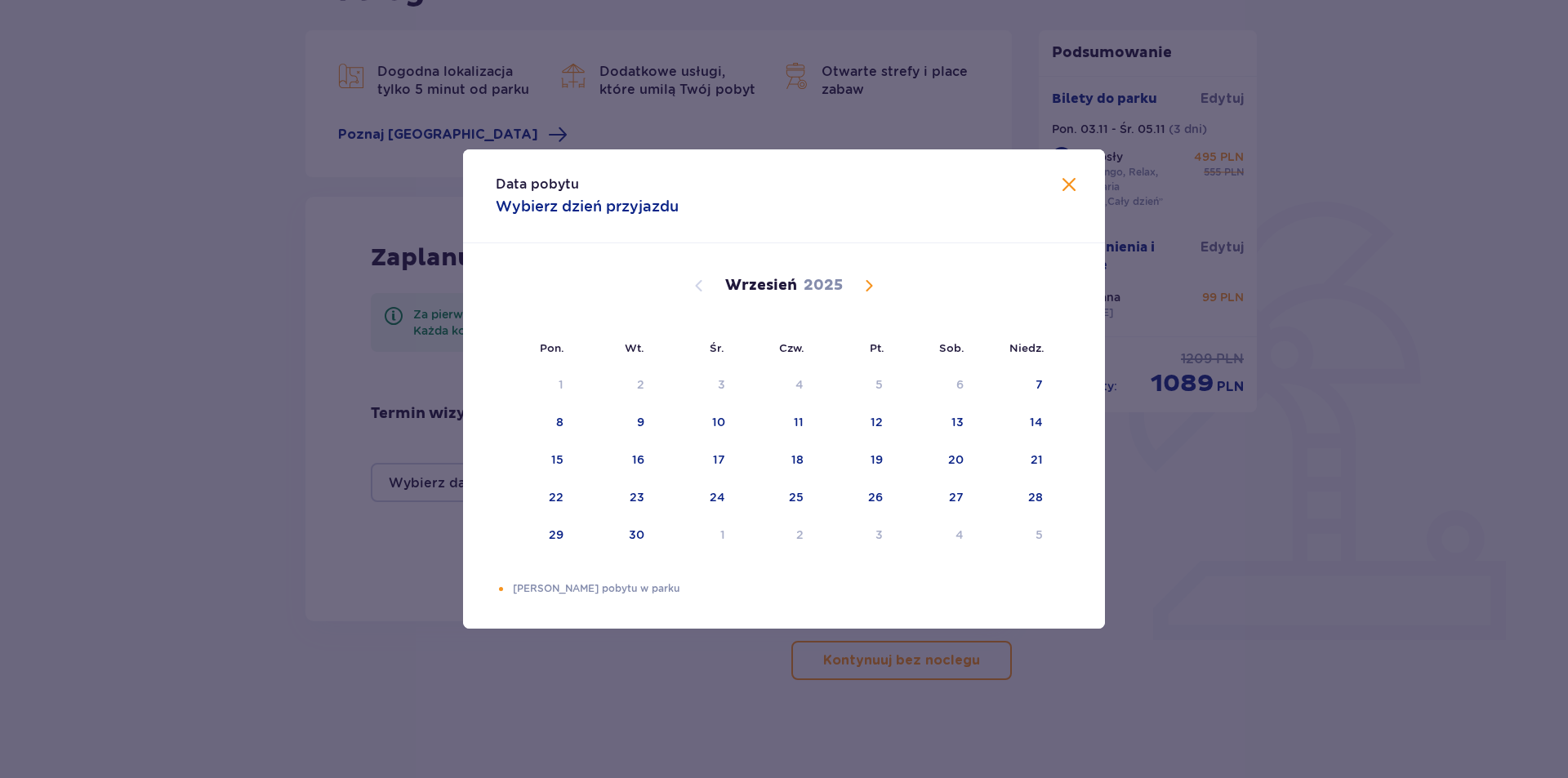
click at [867, 285] on span "Calendar" at bounding box center [868, 285] width 19 height 19
click at [542, 423] on div "Choose poniedziałek, 3 listopada 2025 as your check-in date. It’s available." at bounding box center [543, 422] width 11 height 11
click at [718, 422] on div "5" at bounding box center [720, 422] width 7 height 16
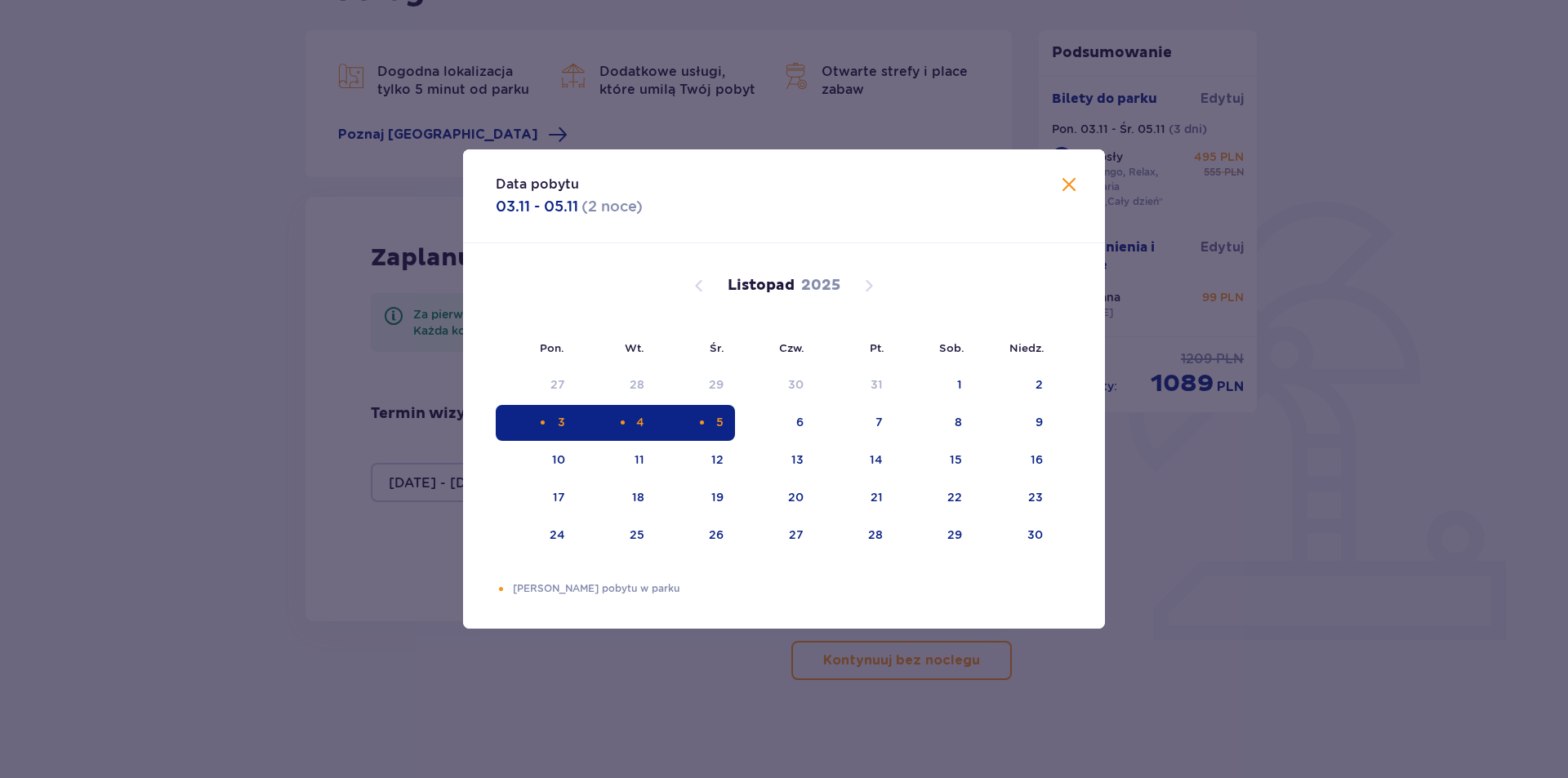
type input "[DATE] - [DATE]"
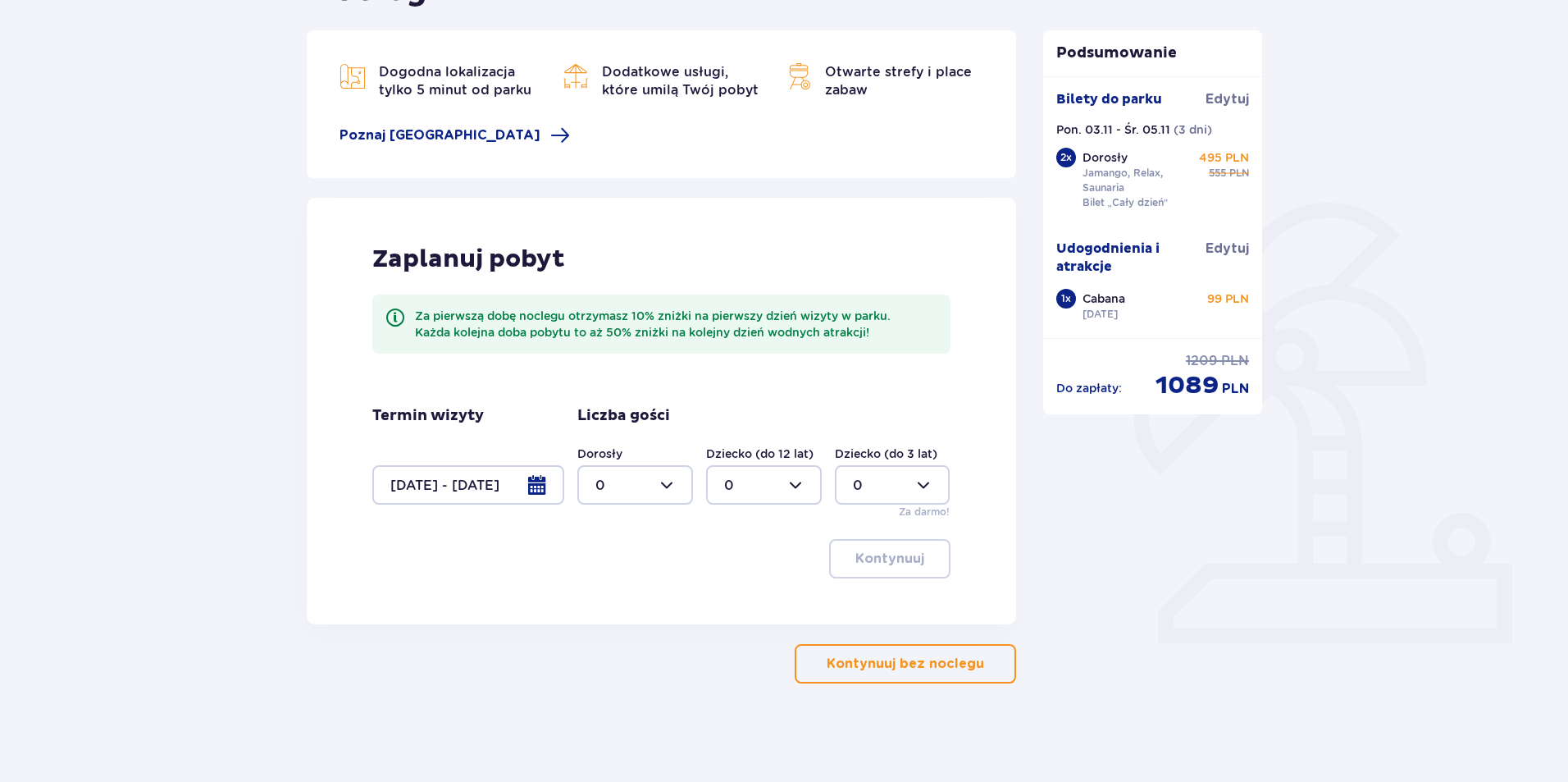
click at [674, 481] on div at bounding box center [635, 484] width 116 height 40
click at [617, 594] on span "2" at bounding box center [635, 603] width 112 height 34
type input "2"
click at [887, 560] on p "Kontynuuj" at bounding box center [889, 559] width 69 height 18
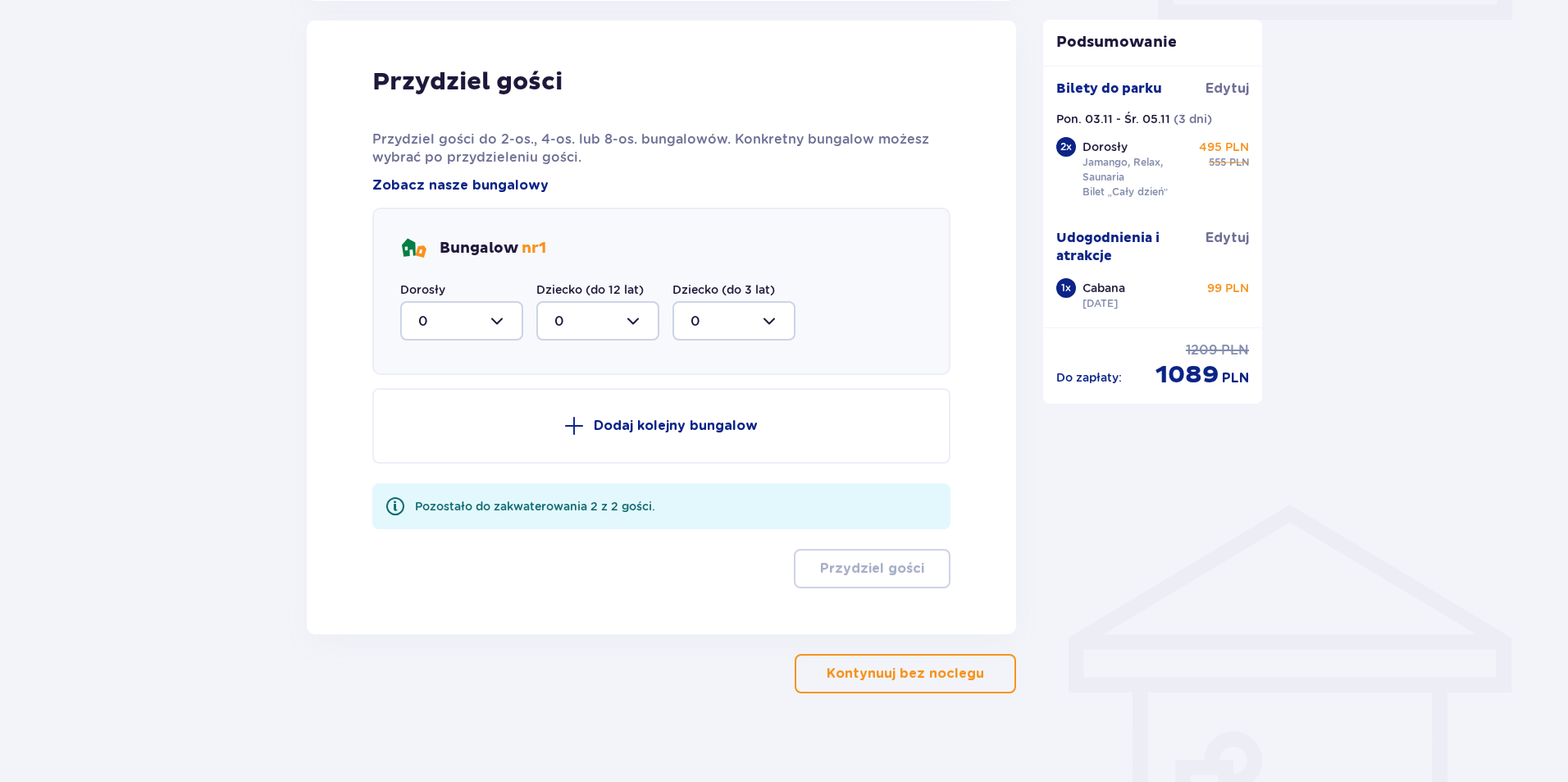
scroll to position [829, 0]
click at [497, 315] on div at bounding box center [462, 320] width 123 height 40
click at [434, 427] on span "2" at bounding box center [462, 438] width 120 height 34
type input "2"
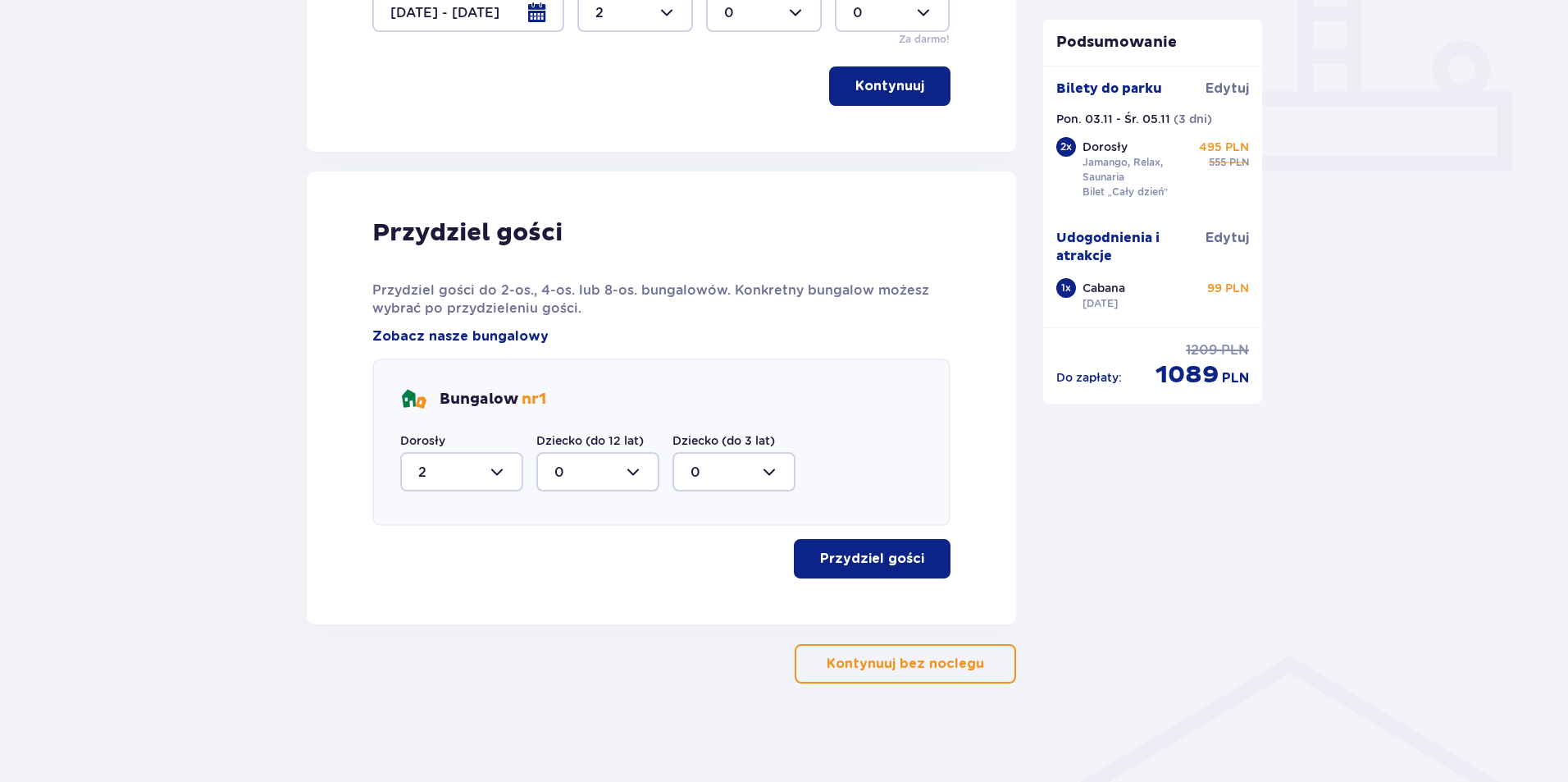
click at [856, 563] on p "Przydziel gości" at bounding box center [872, 559] width 104 height 18
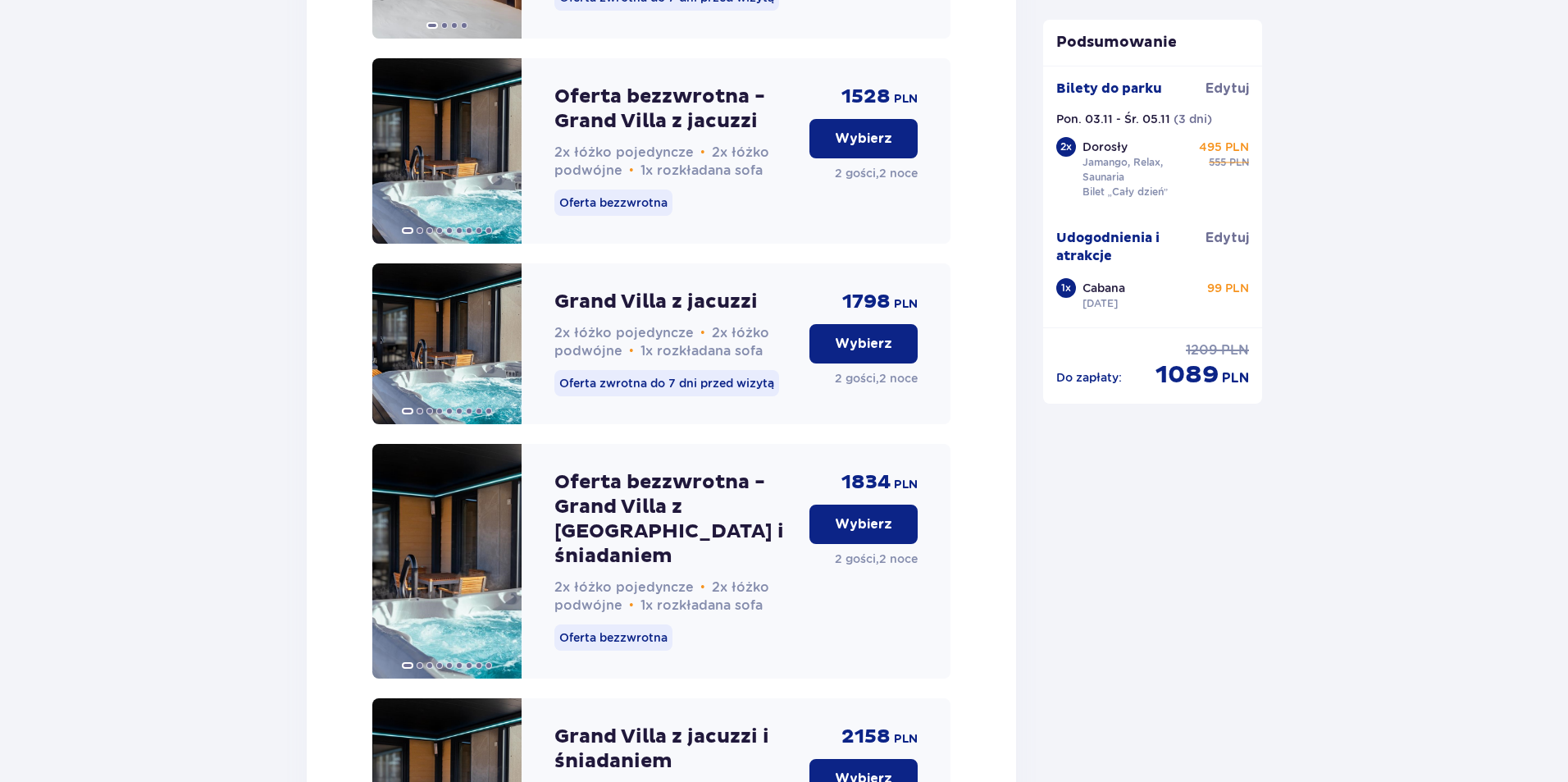
scroll to position [3928, 0]
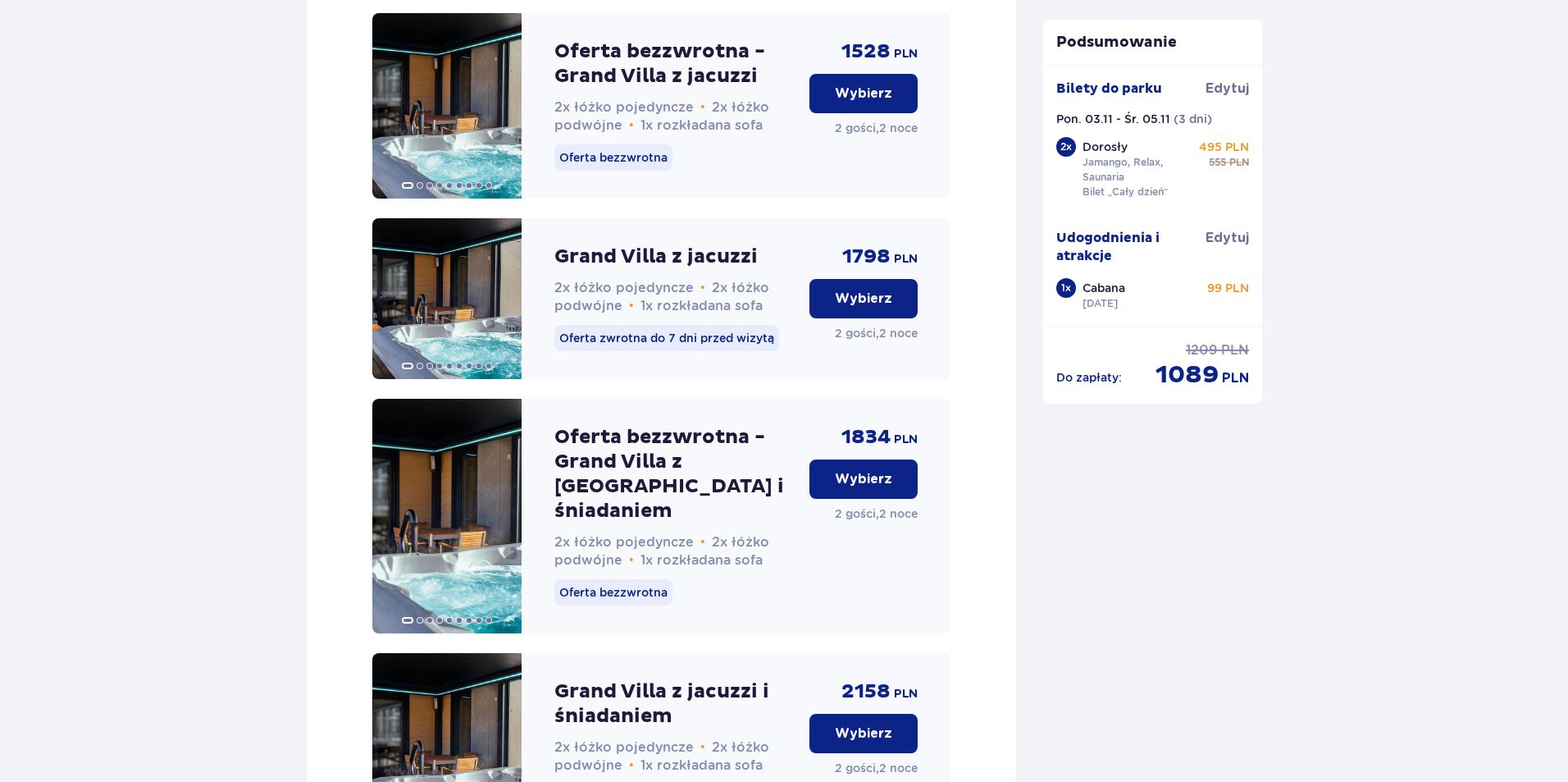
click at [868, 488] on p "Wybierz" at bounding box center [864, 479] width 57 height 18
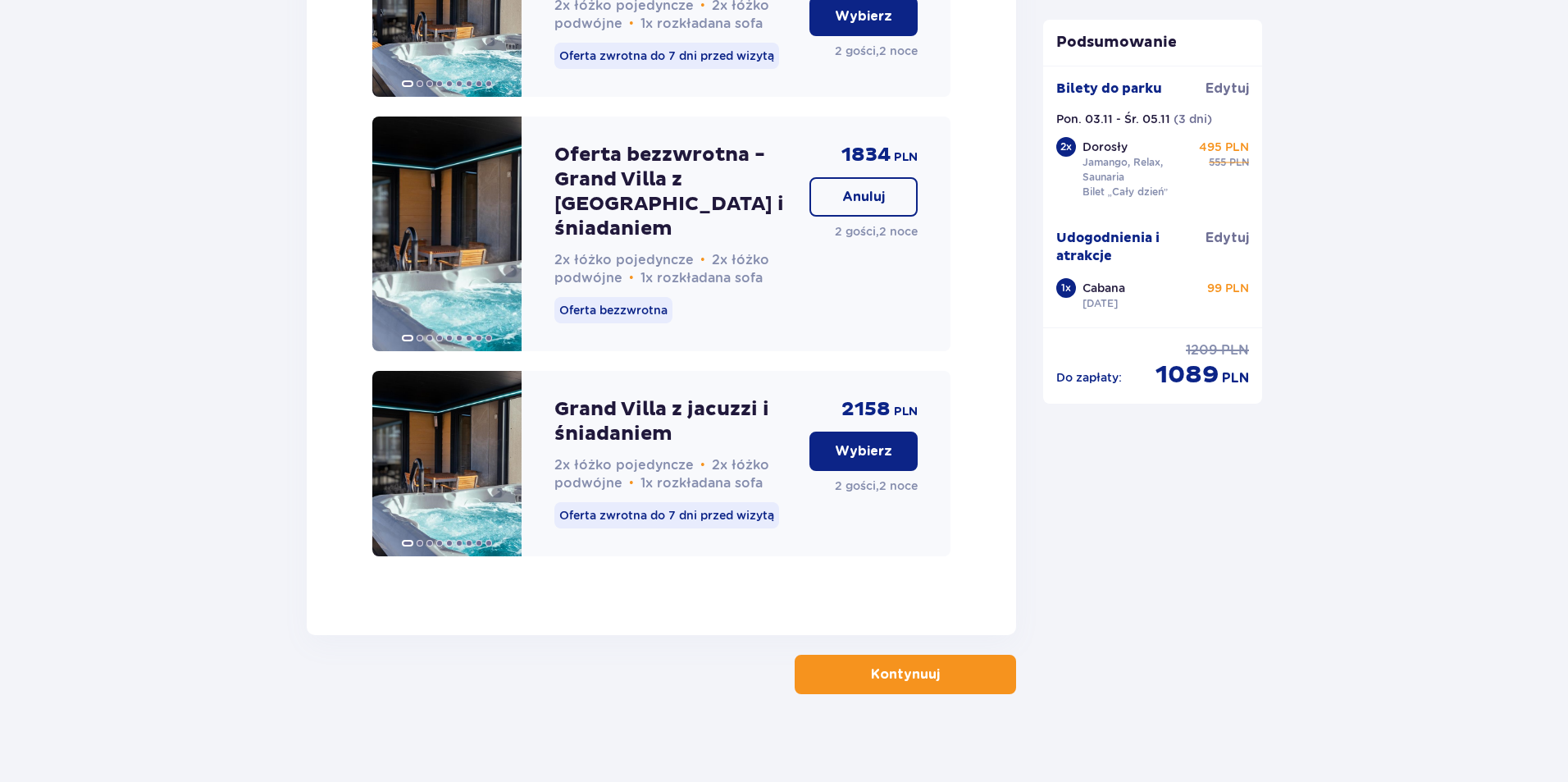
scroll to position [4212, 0]
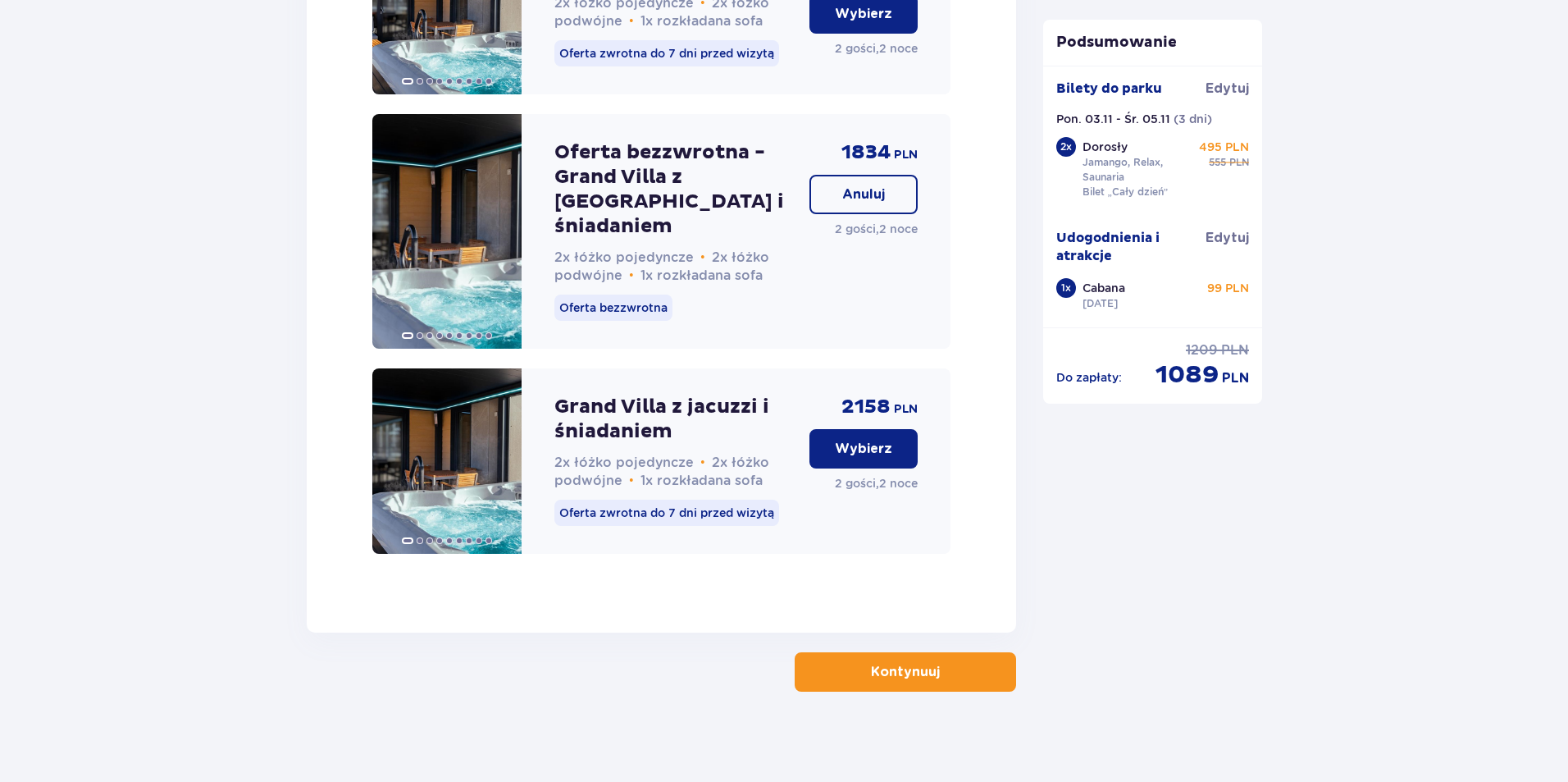
click at [876, 663] on p "Kontynuuj" at bounding box center [905, 672] width 69 height 18
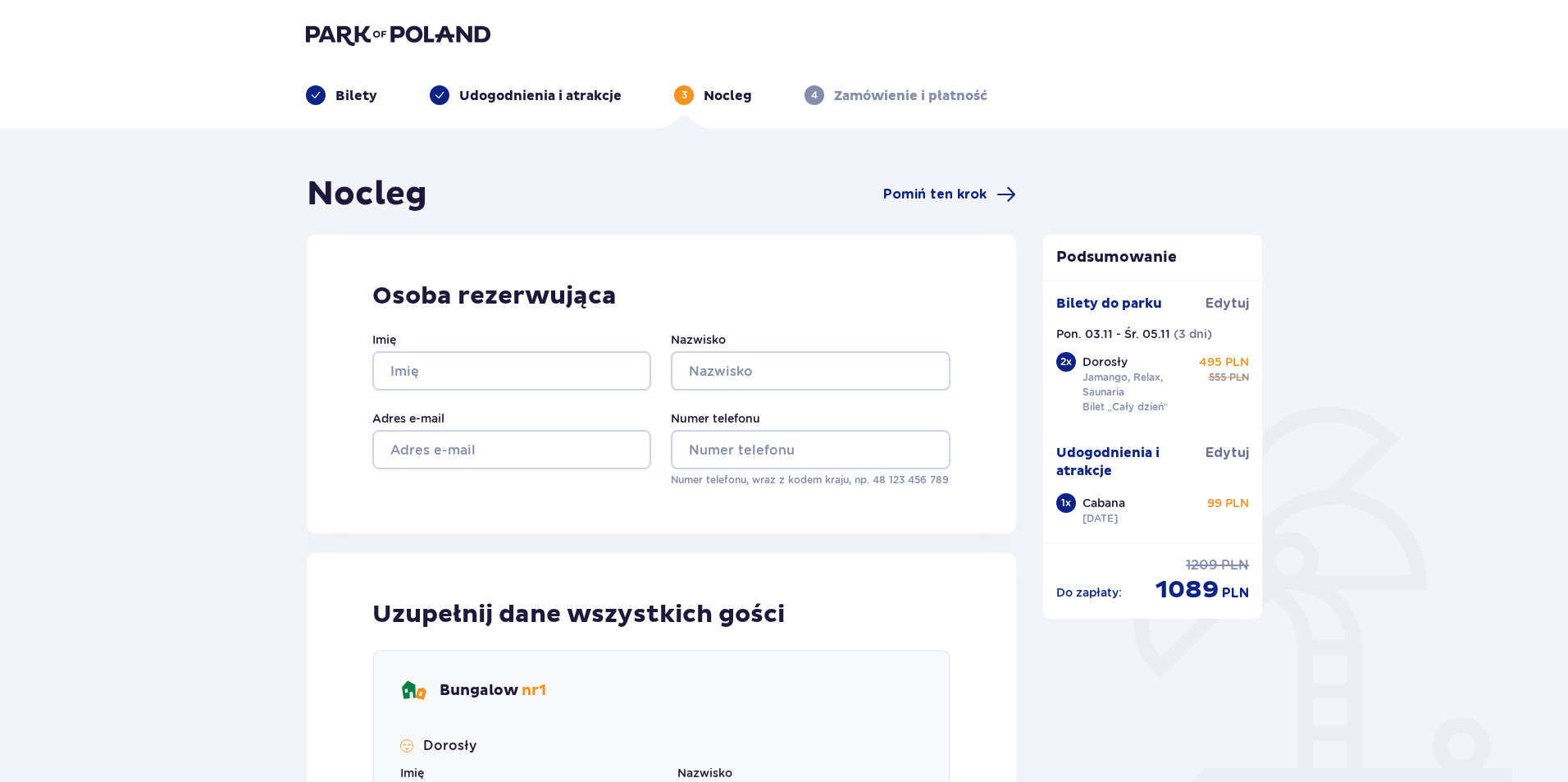
scroll to position [82, 0]
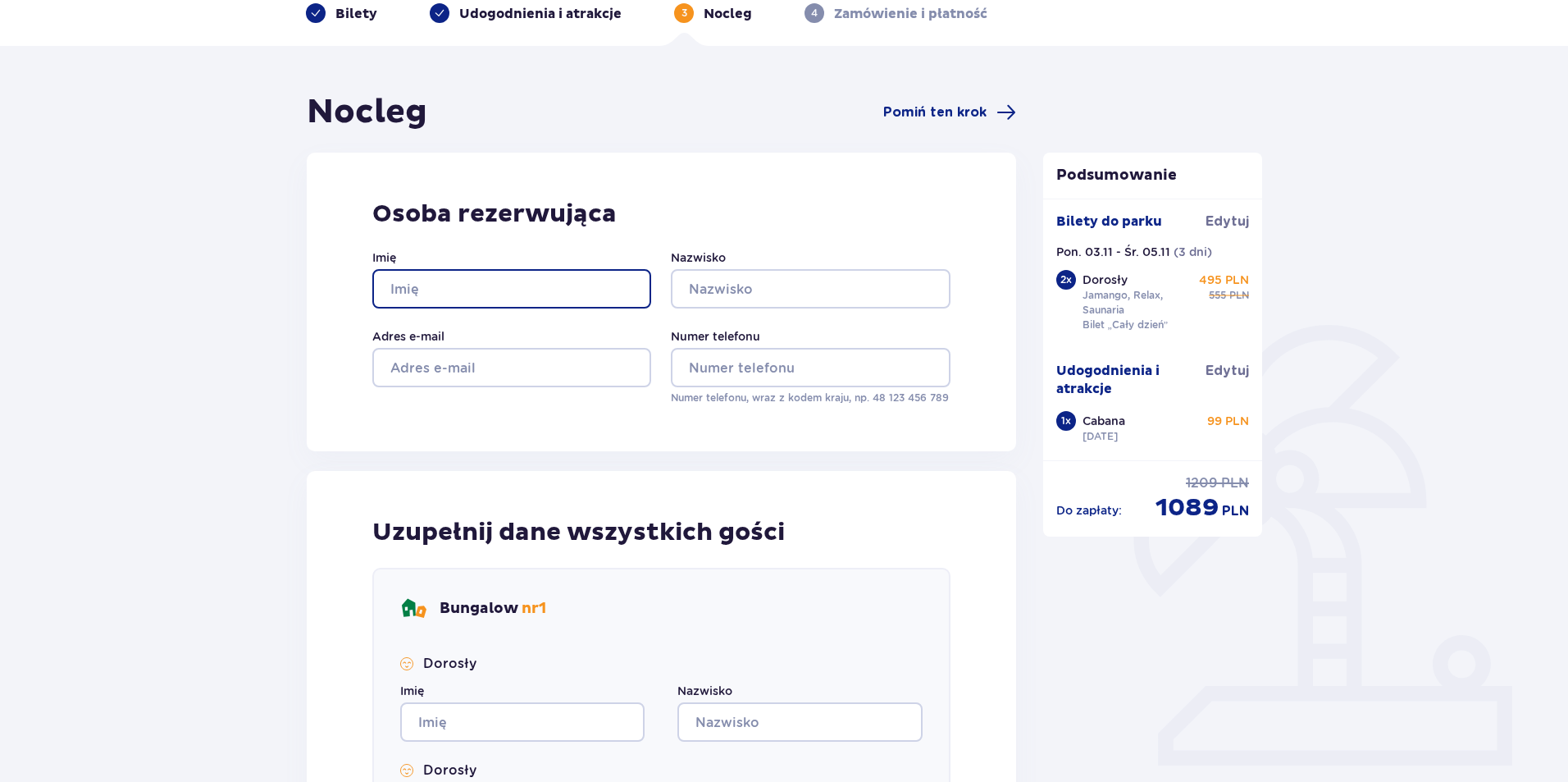
click at [494, 281] on input "Imię" at bounding box center [511, 288] width 279 height 40
type input "SEVAK"
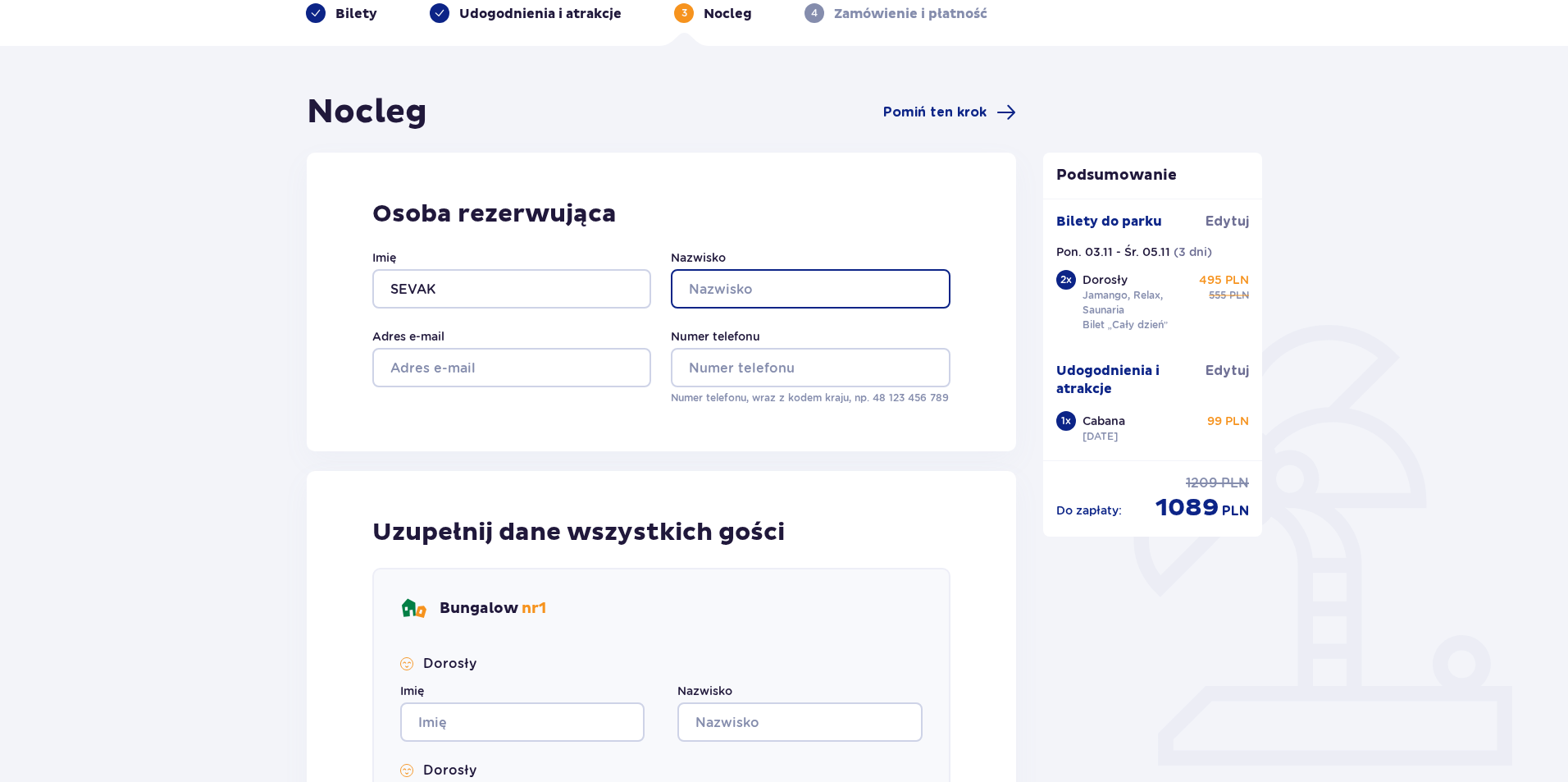
click at [752, 289] on input "Nazwisko" at bounding box center [810, 288] width 279 height 40
type input "POGHOSYAN"
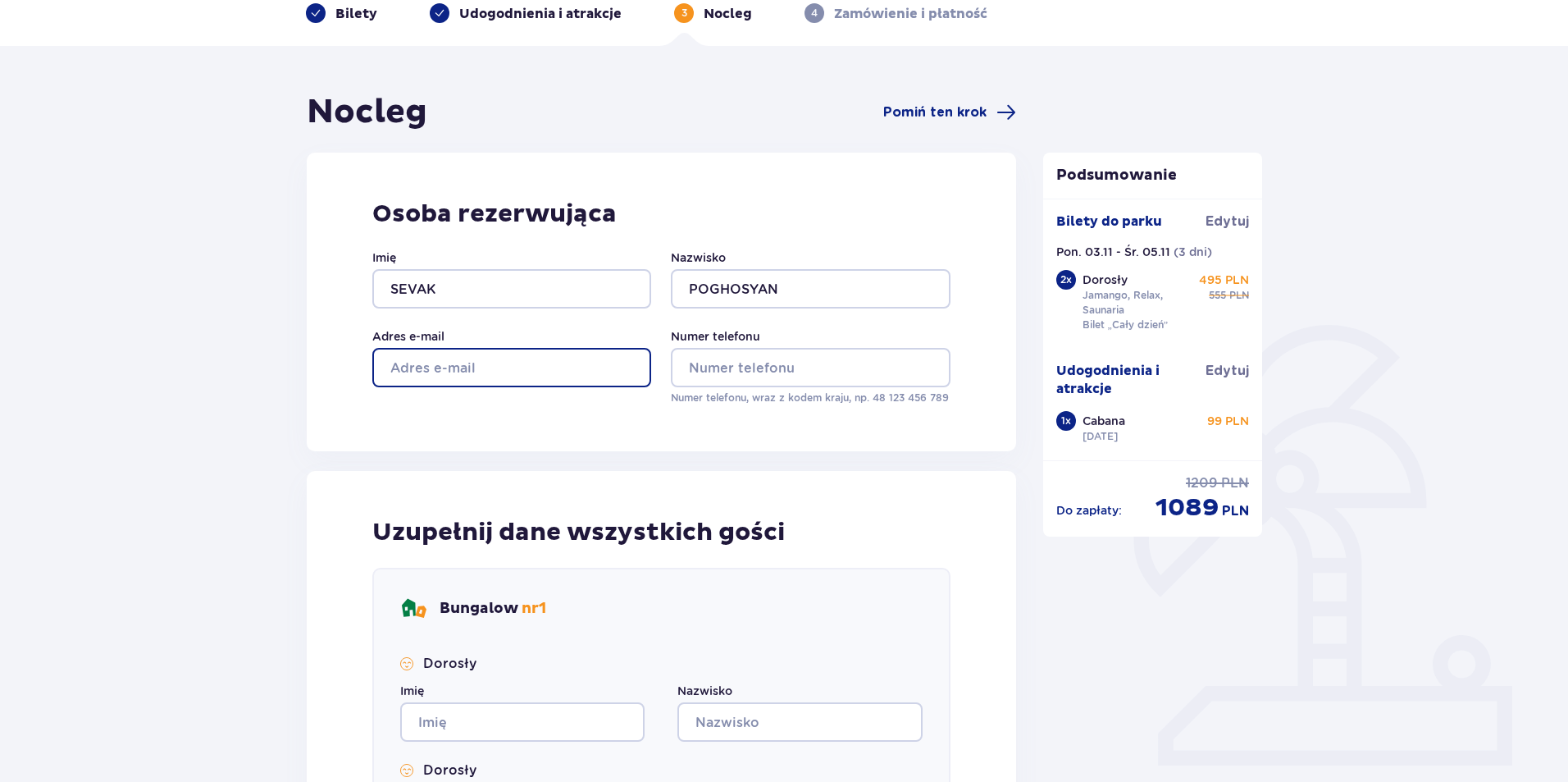
type input "[EMAIL_ADDRESS][DOMAIN_NAME]"
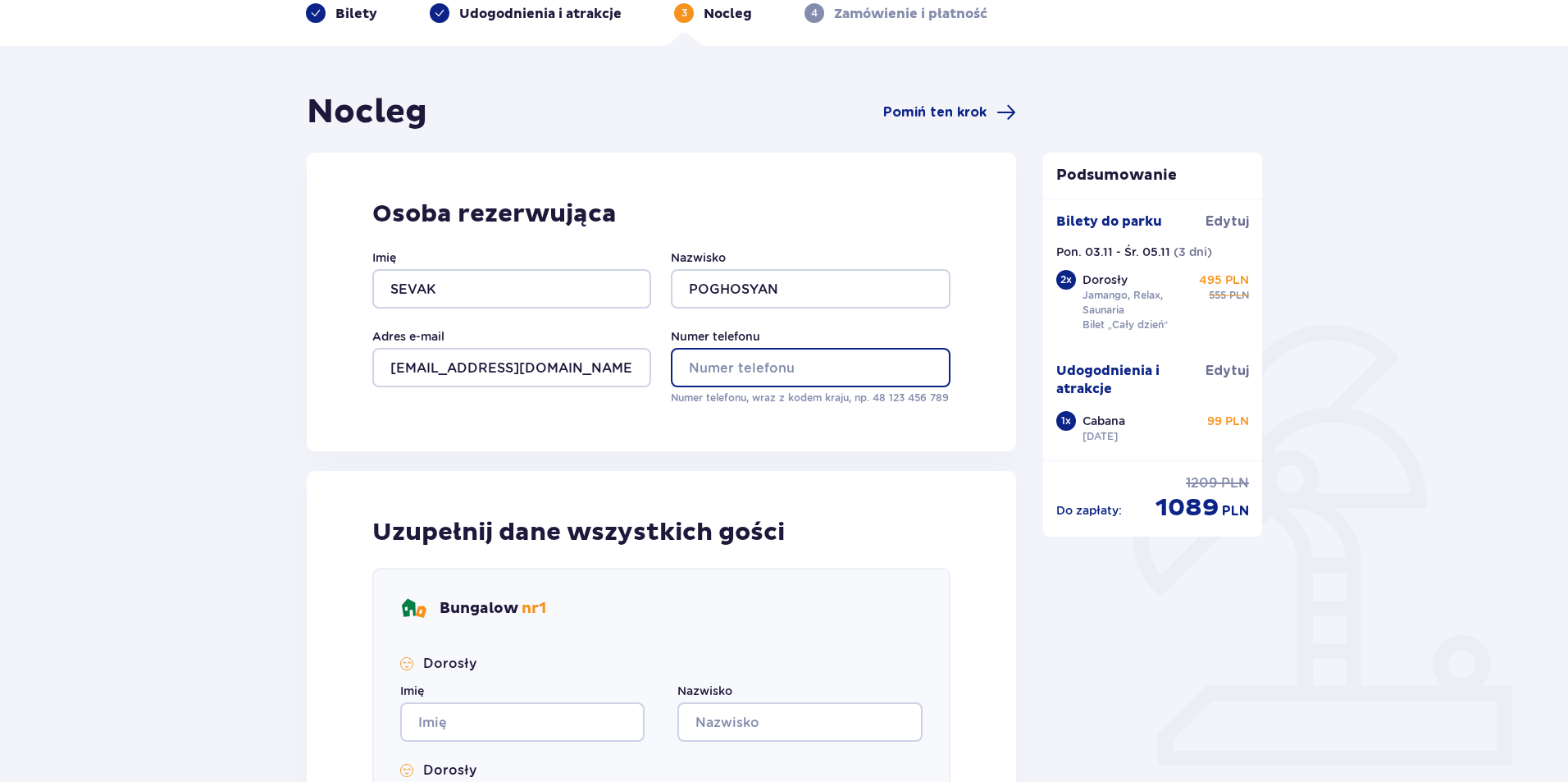
type input "600420004"
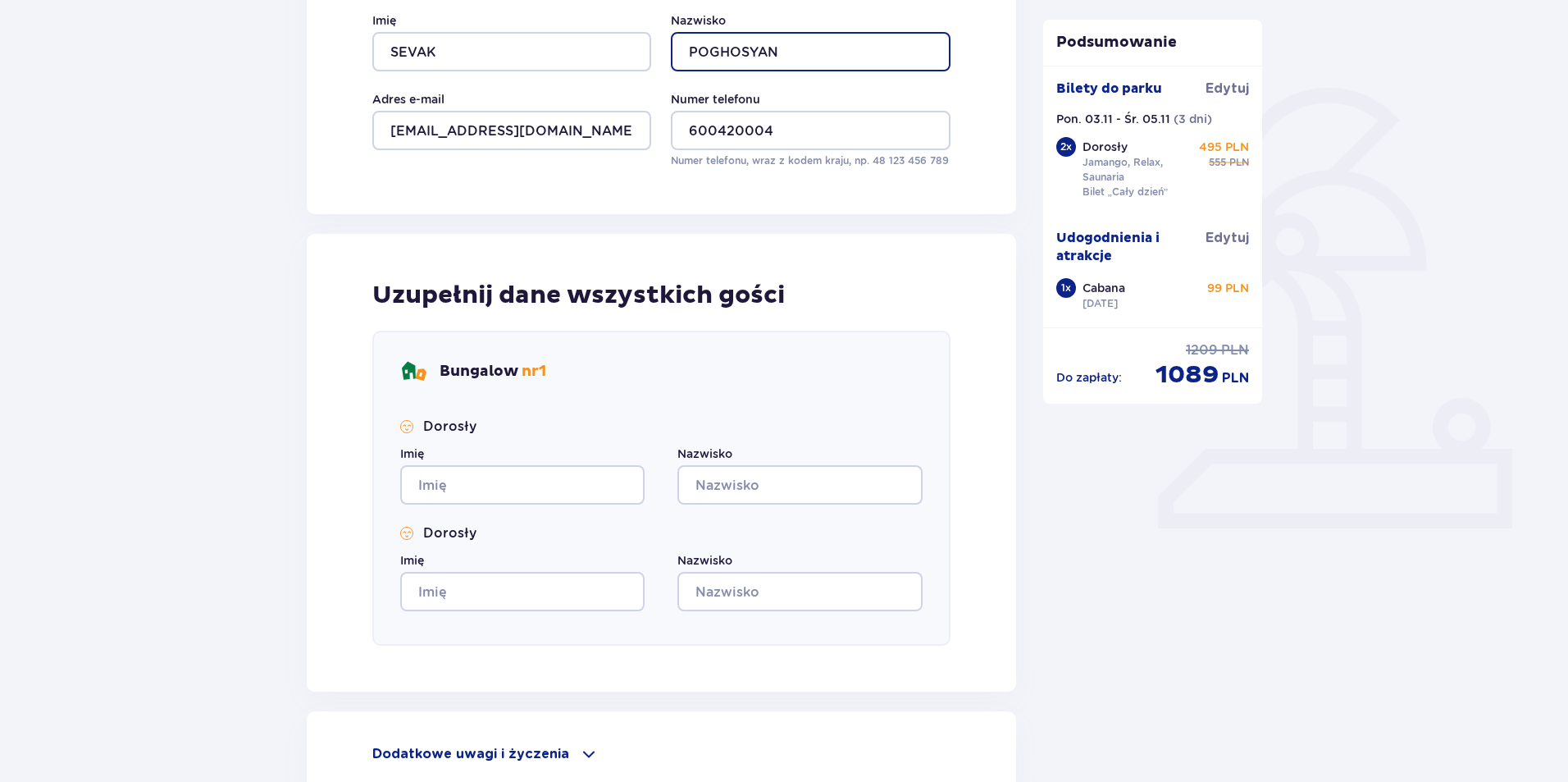
scroll to position [328, 0]
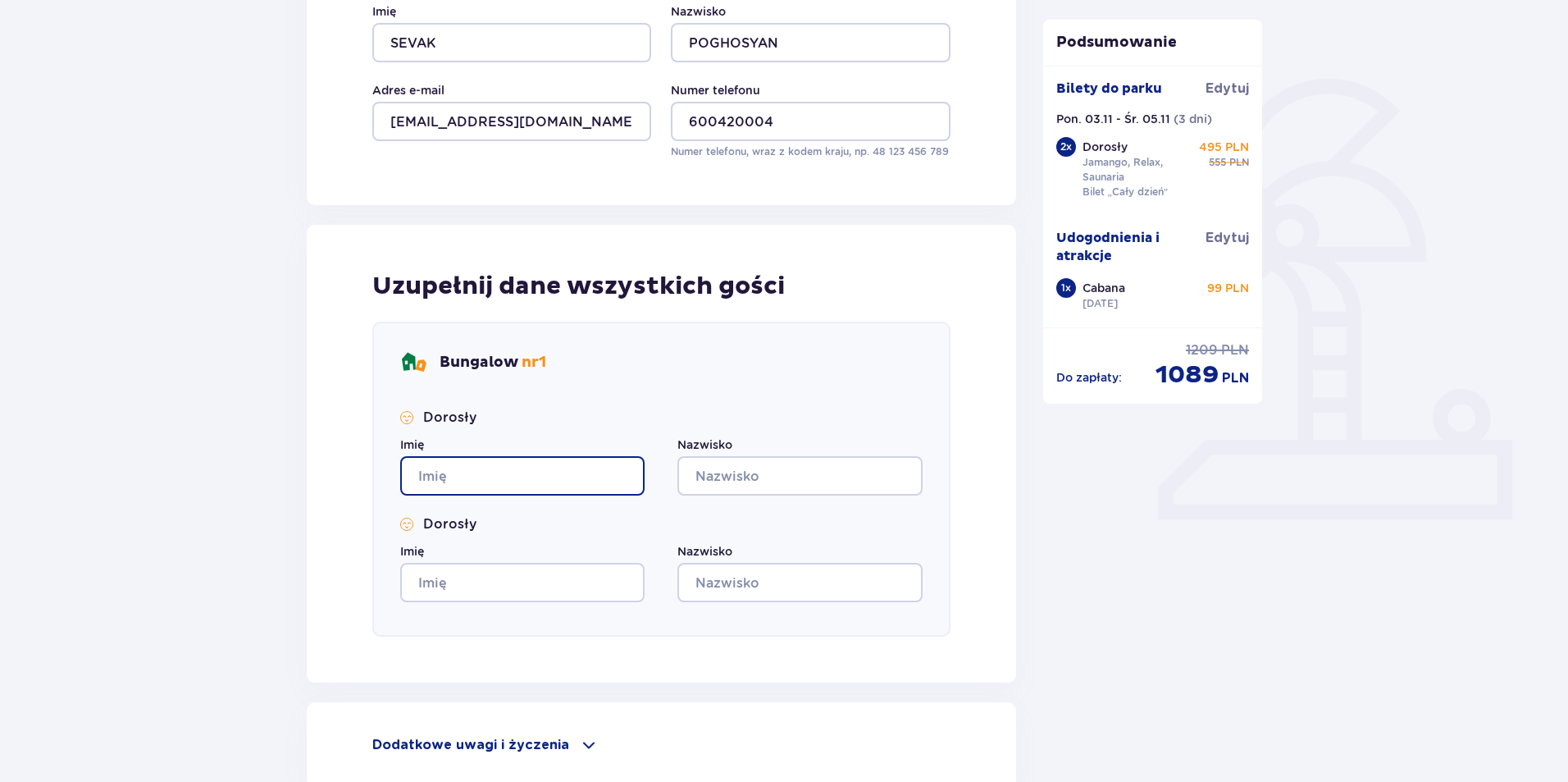
click at [504, 463] on input "Imię" at bounding box center [522, 475] width 244 height 40
type input "[PERSON_NAME]"
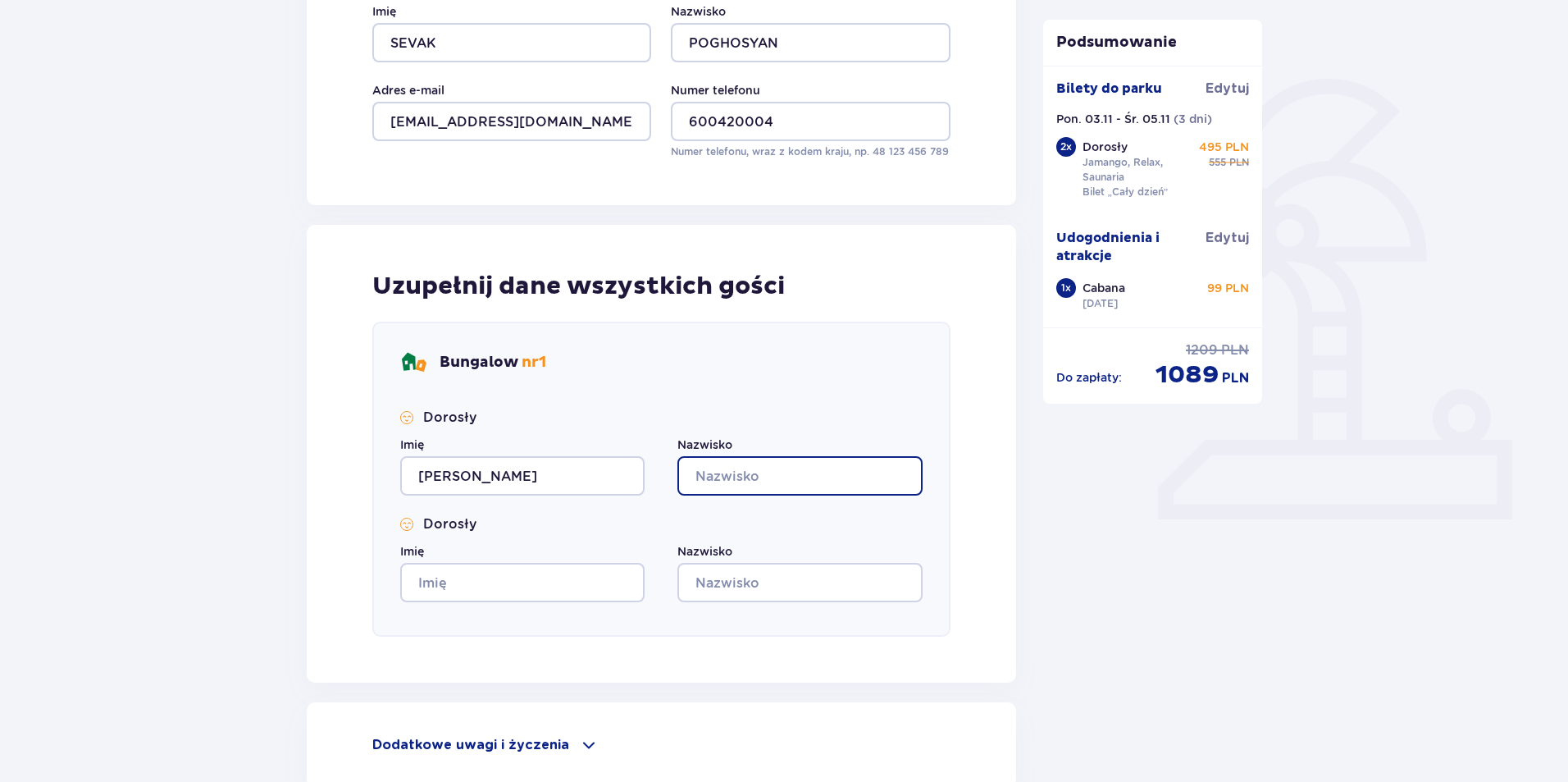
click at [749, 481] on input "Nazwisko" at bounding box center [799, 475] width 244 height 40
type input "POGHOSYAN"
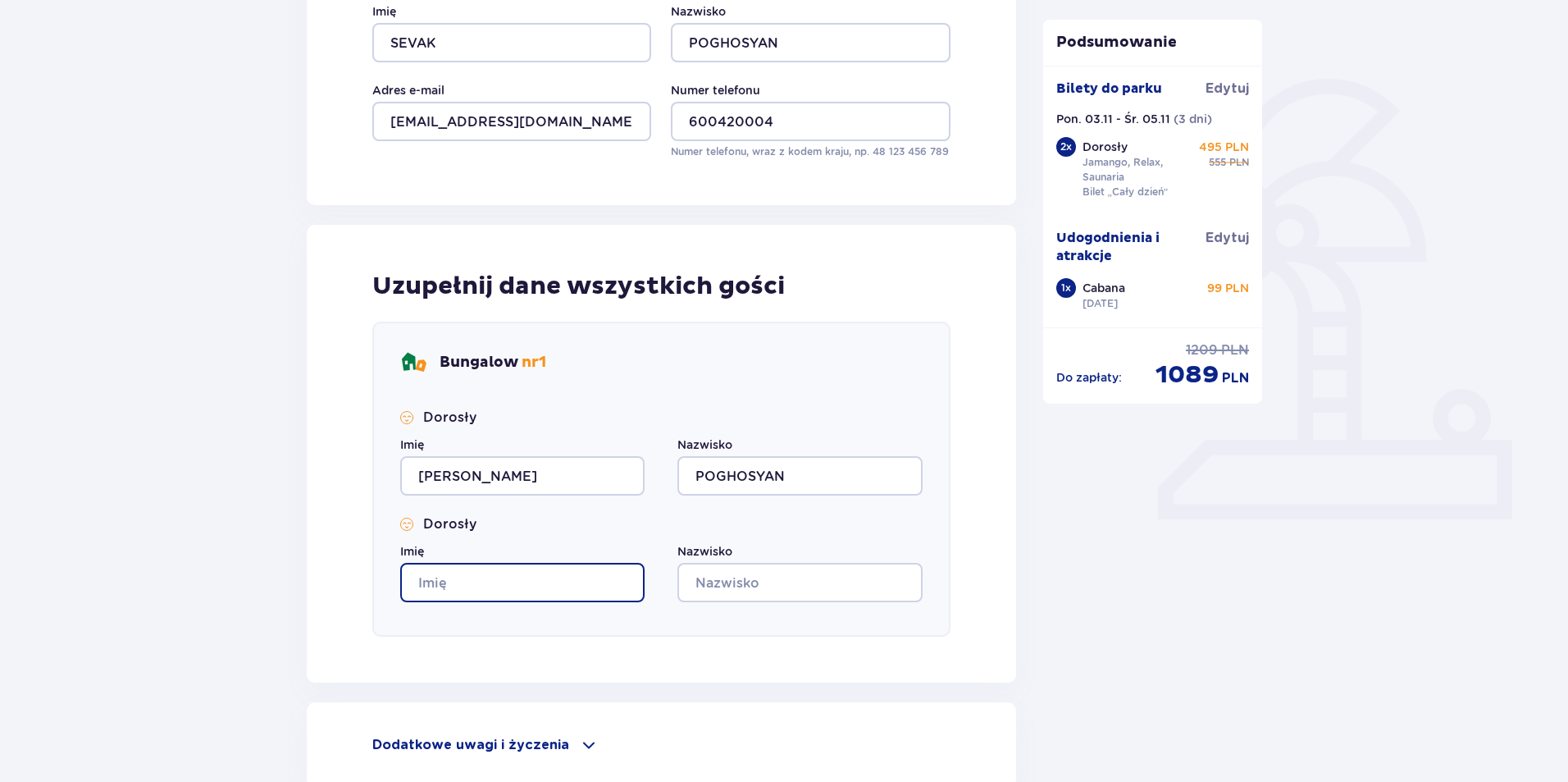
type input "ROMAN"
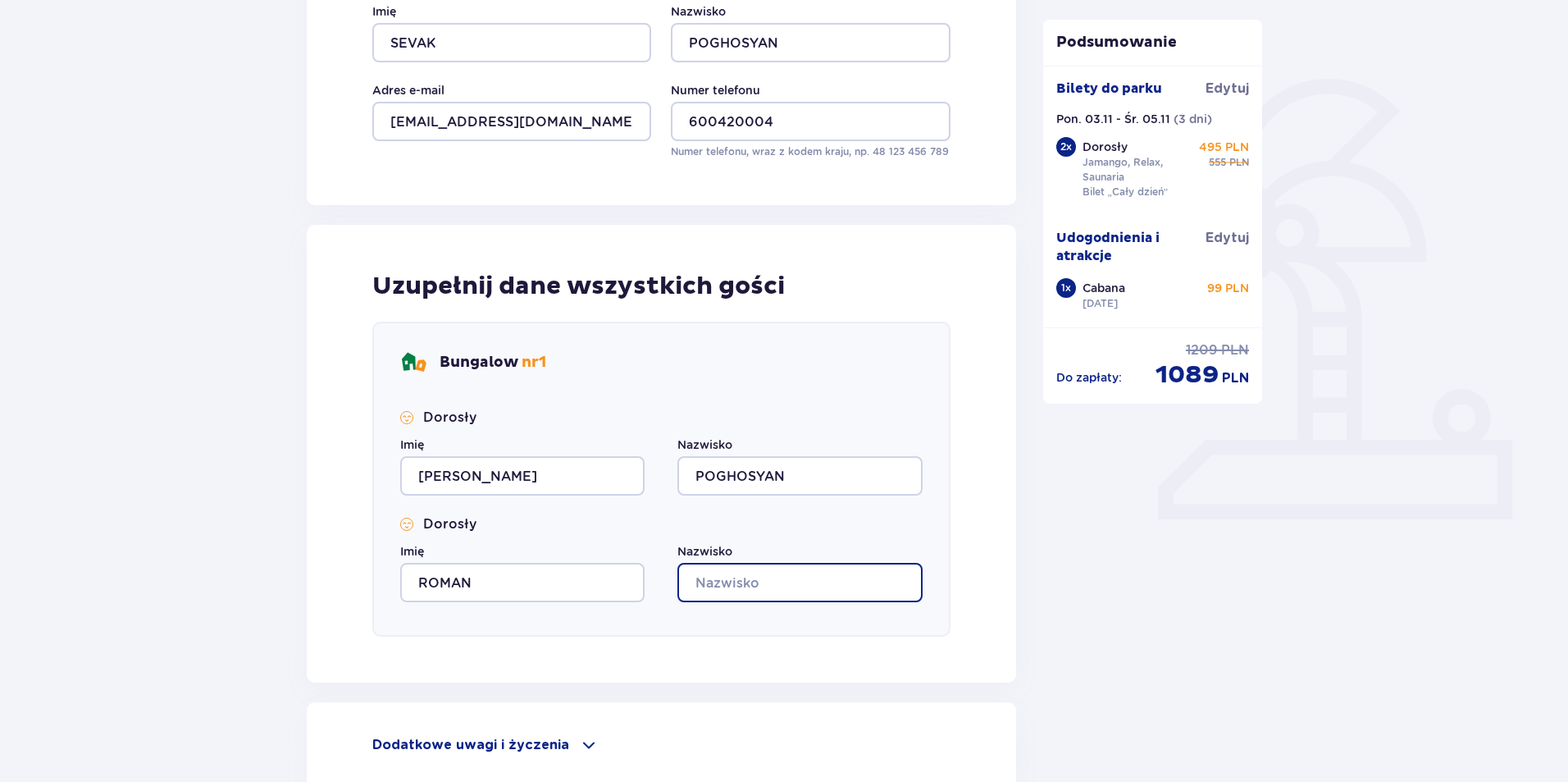
type input "POGHOSYAN"
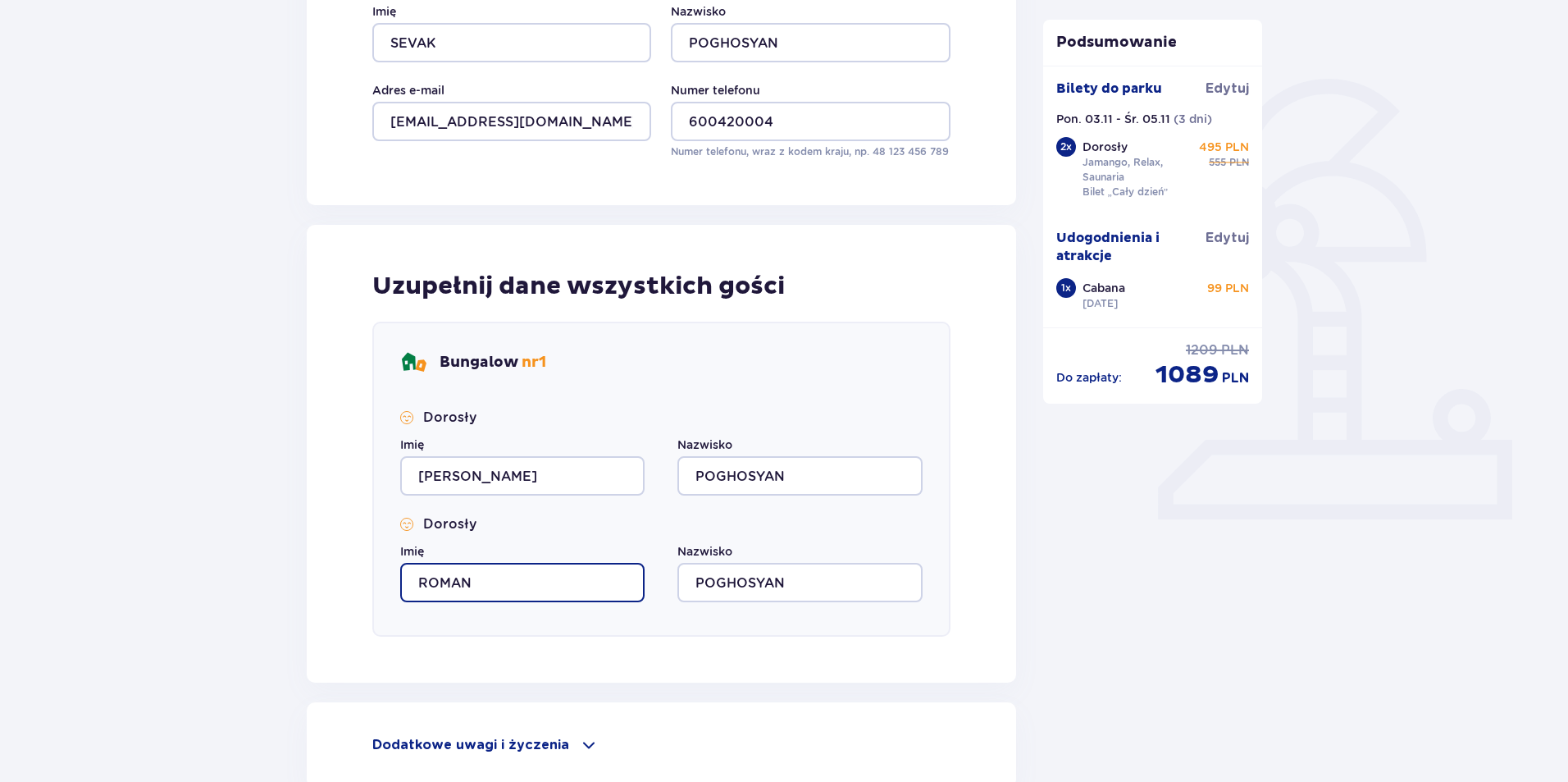
click at [494, 578] on input "ROMAN" at bounding box center [522, 582] width 244 height 40
type input "R"
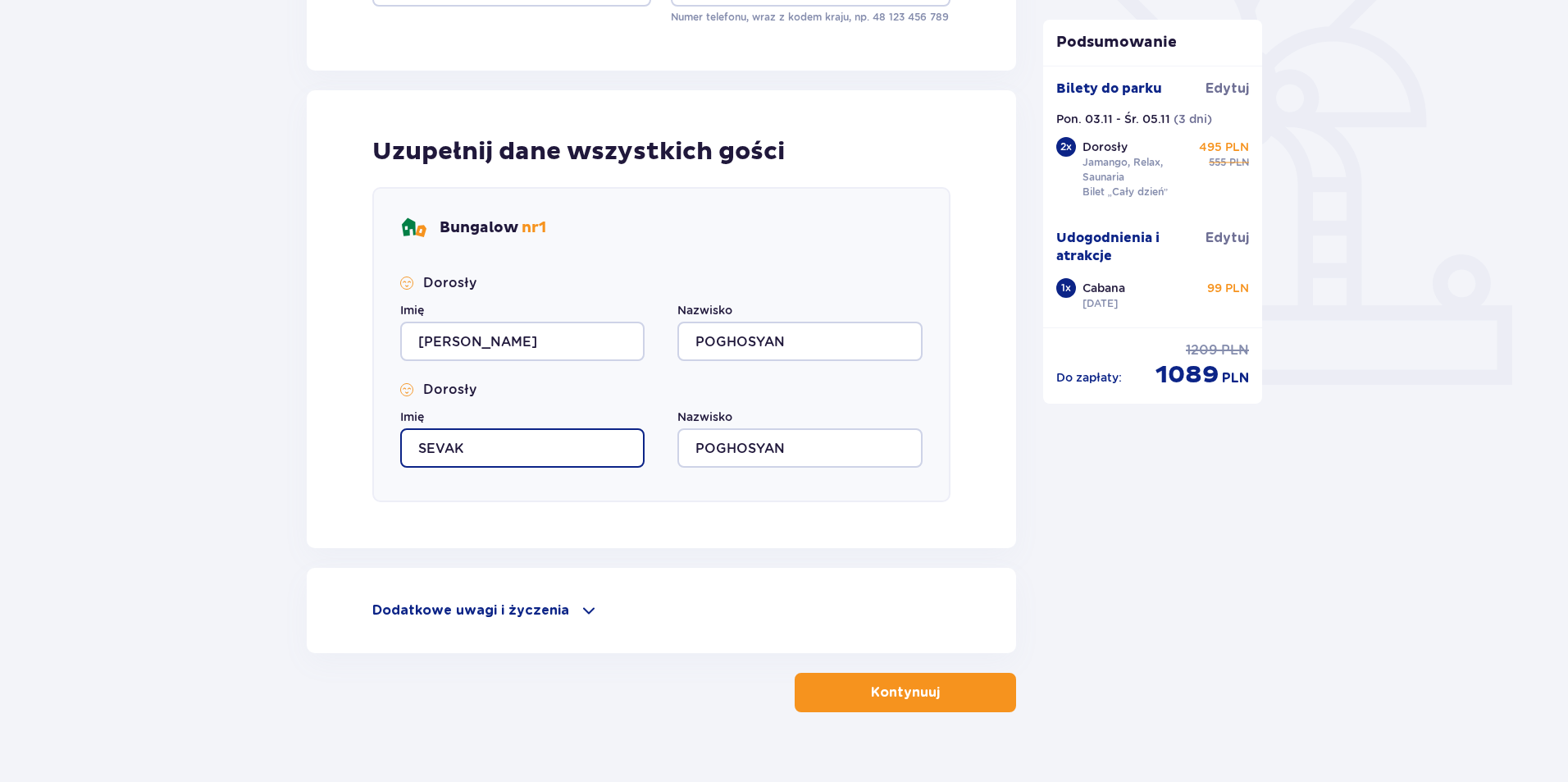
scroll to position [492, 0]
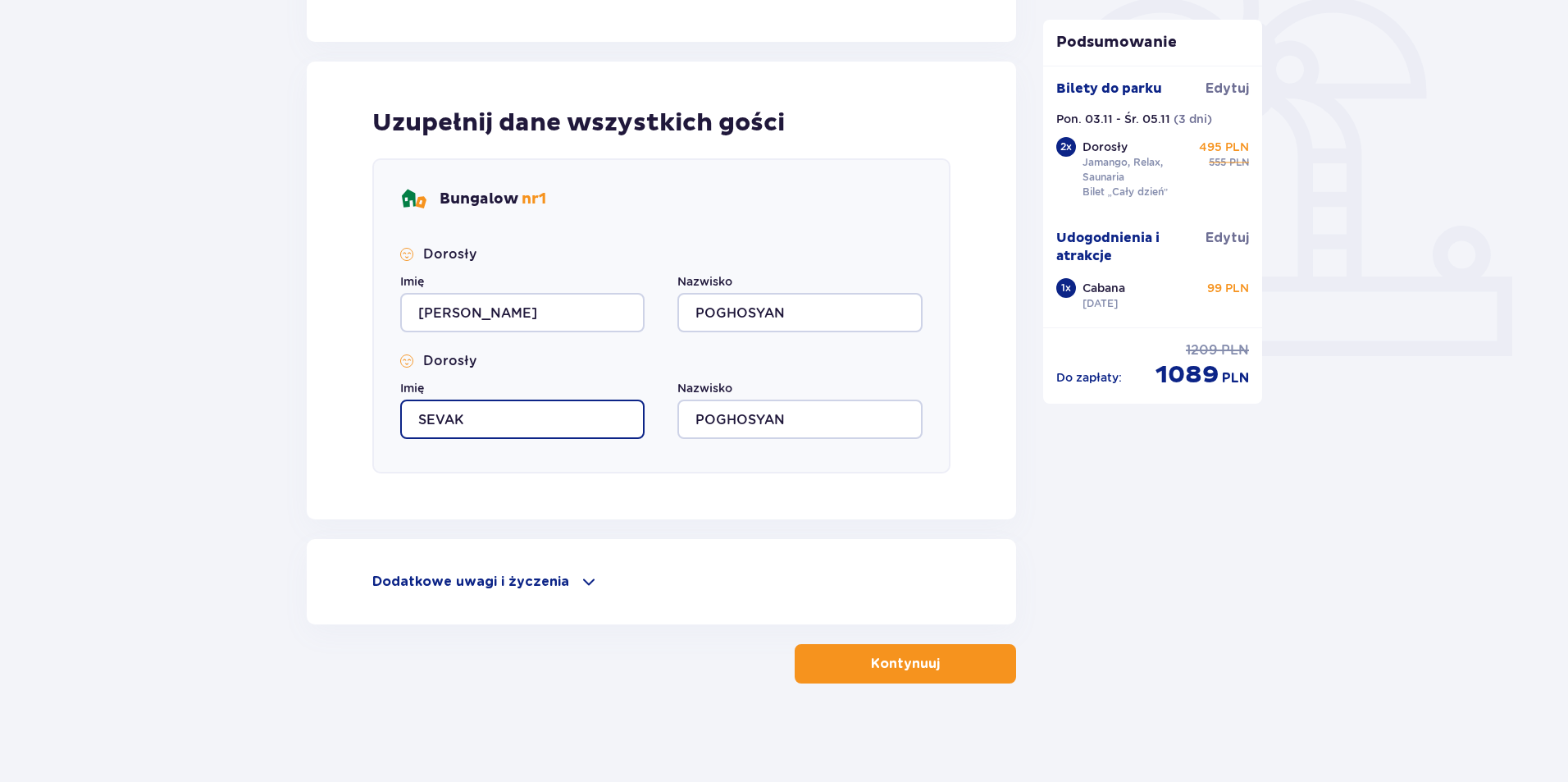
type input "SEVAK"
click at [887, 667] on p "Kontynuuj" at bounding box center [905, 664] width 69 height 18
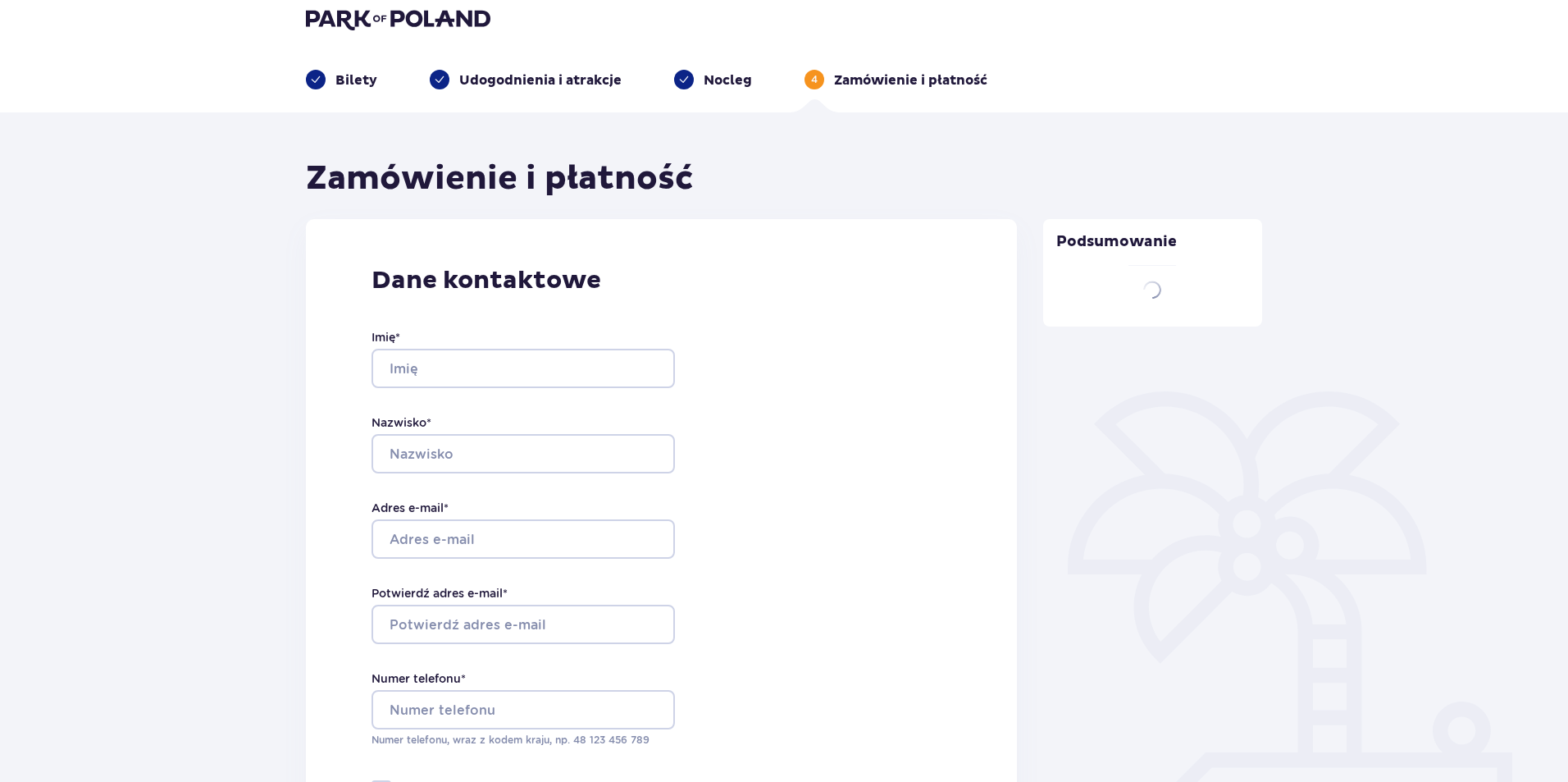
type input "SEVAK"
type input "POGHOSYAN"
type input "[EMAIL_ADDRESS][DOMAIN_NAME]"
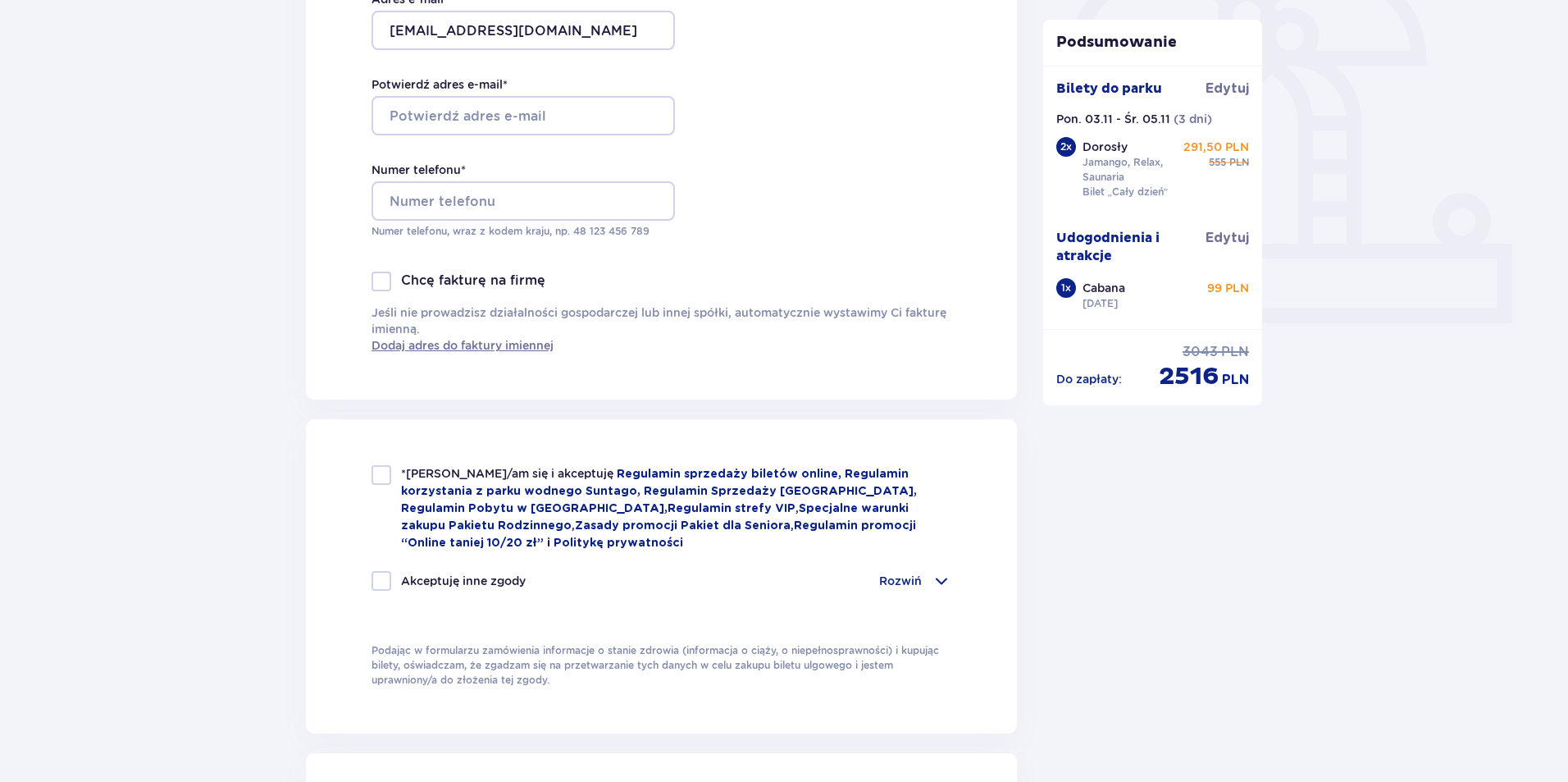
scroll to position [739, 0]
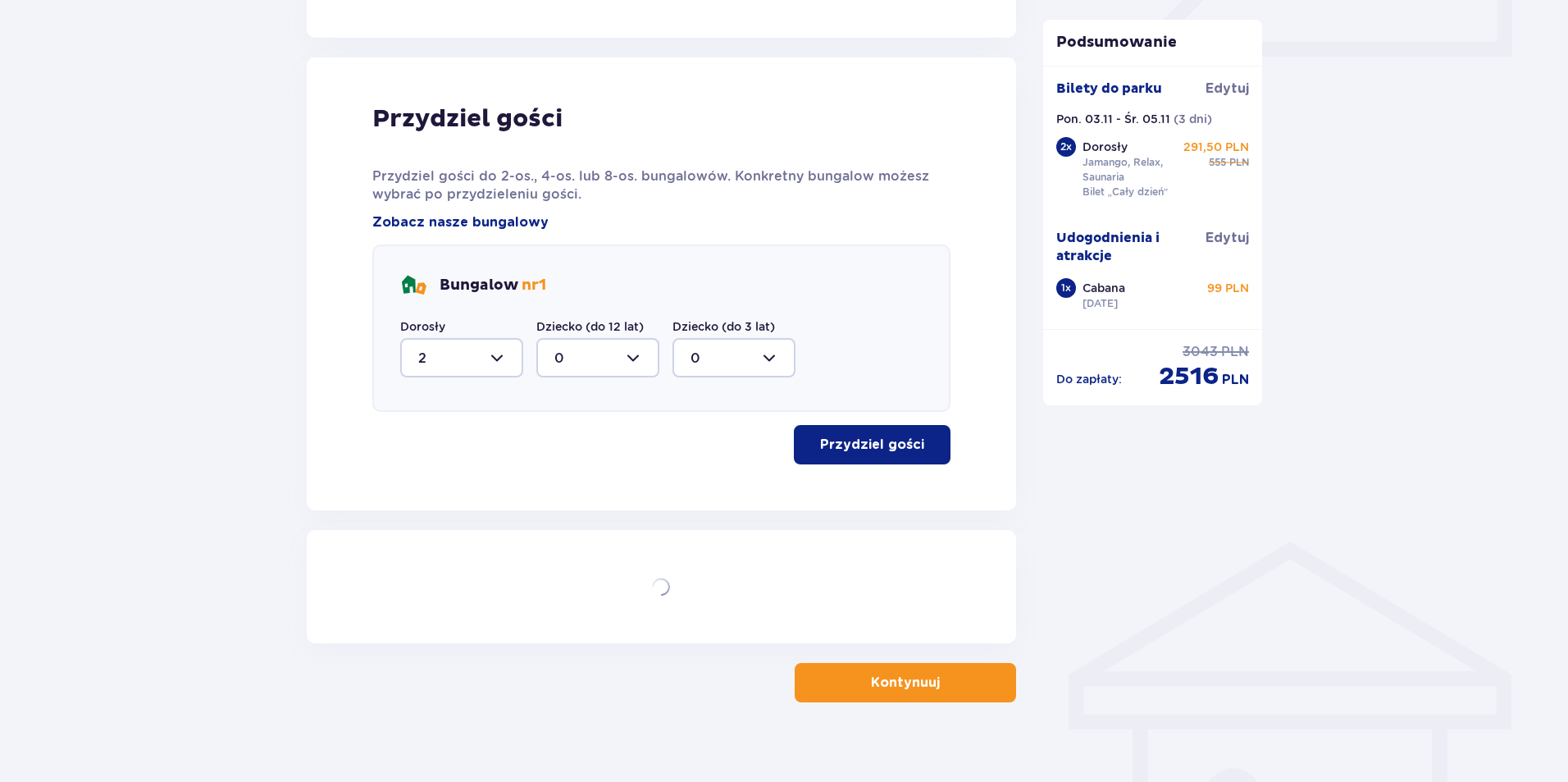
scroll to position [810, 0]
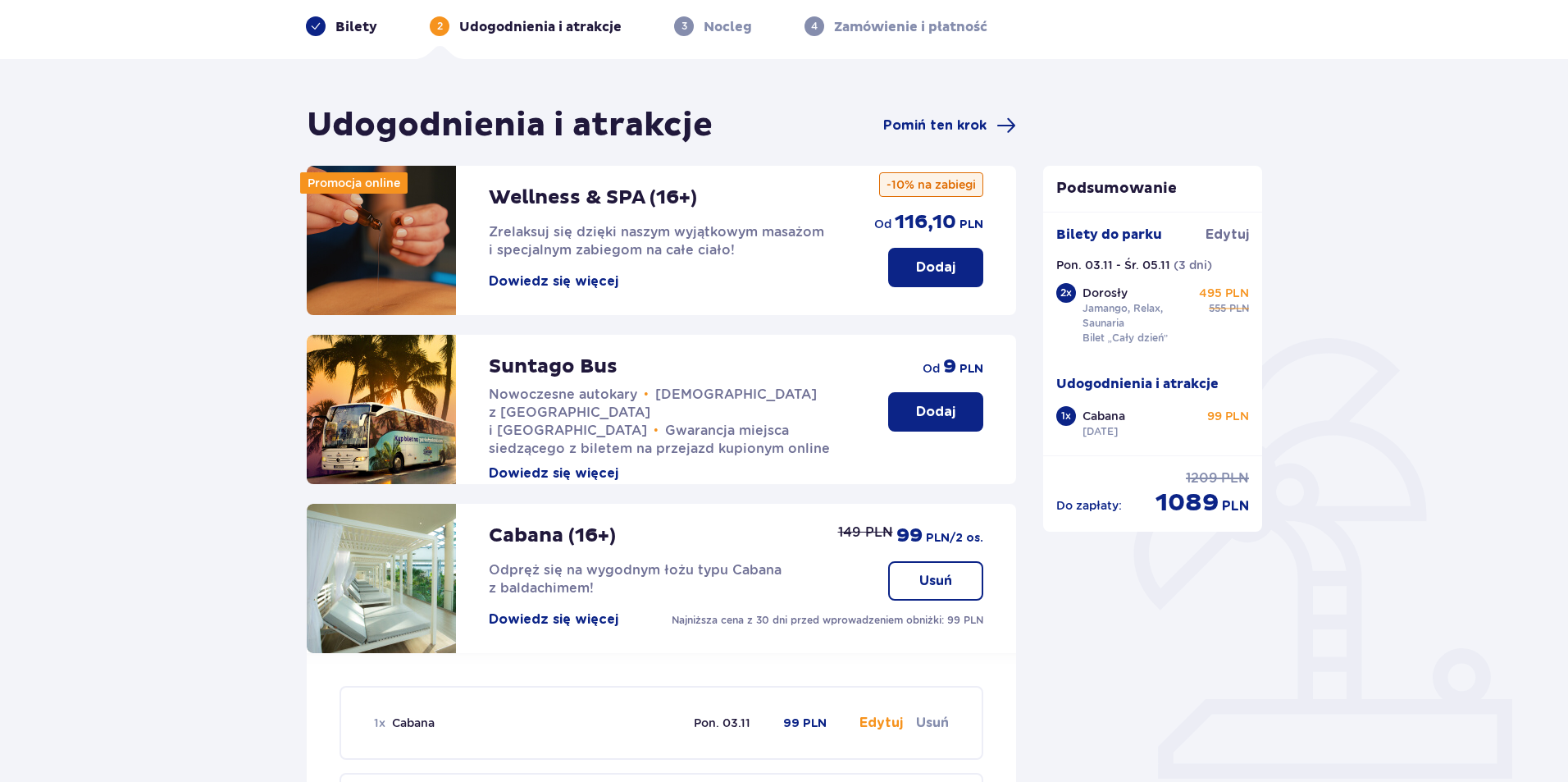
scroll to position [66, 0]
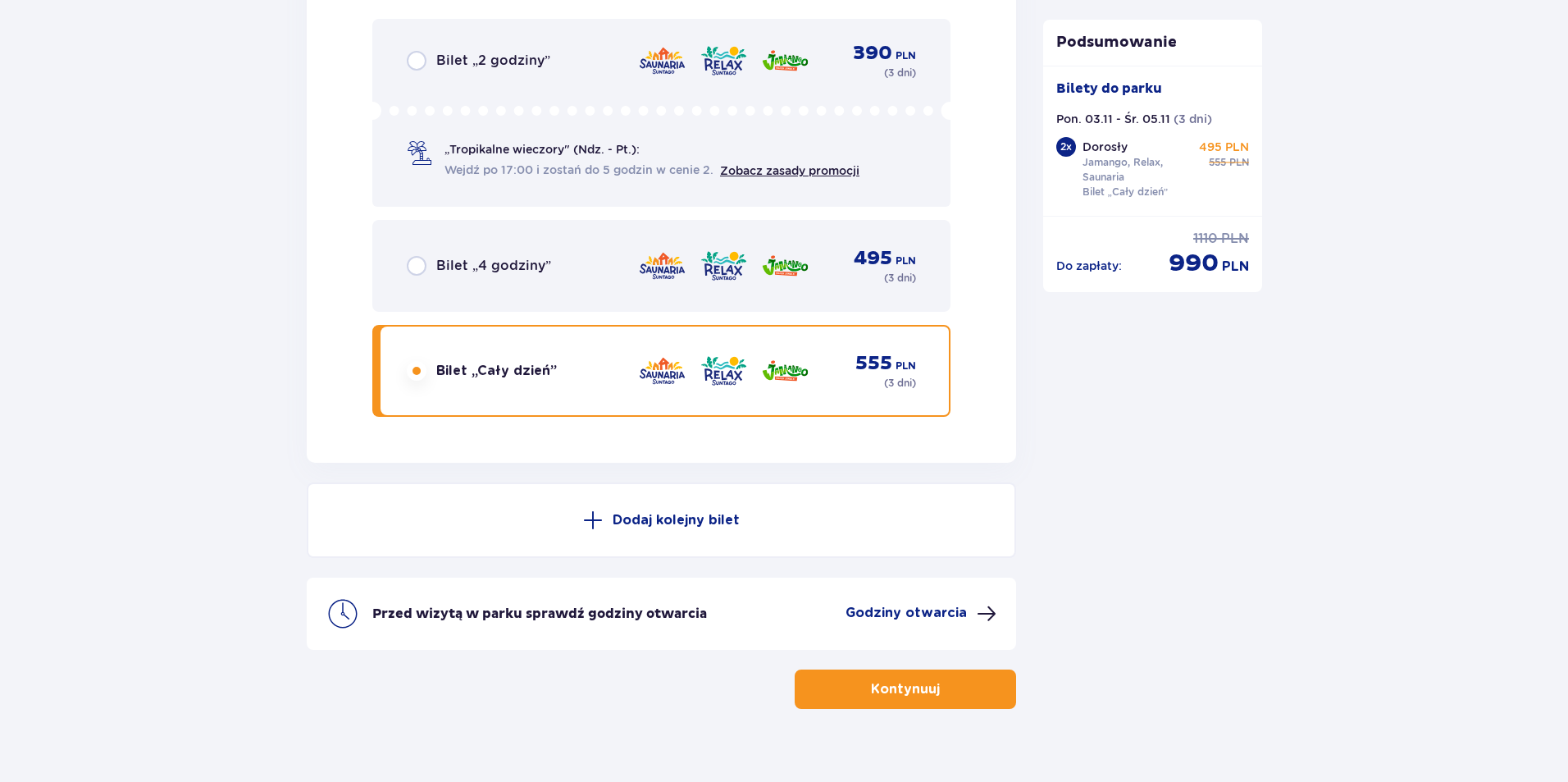
scroll to position [2761, 0]
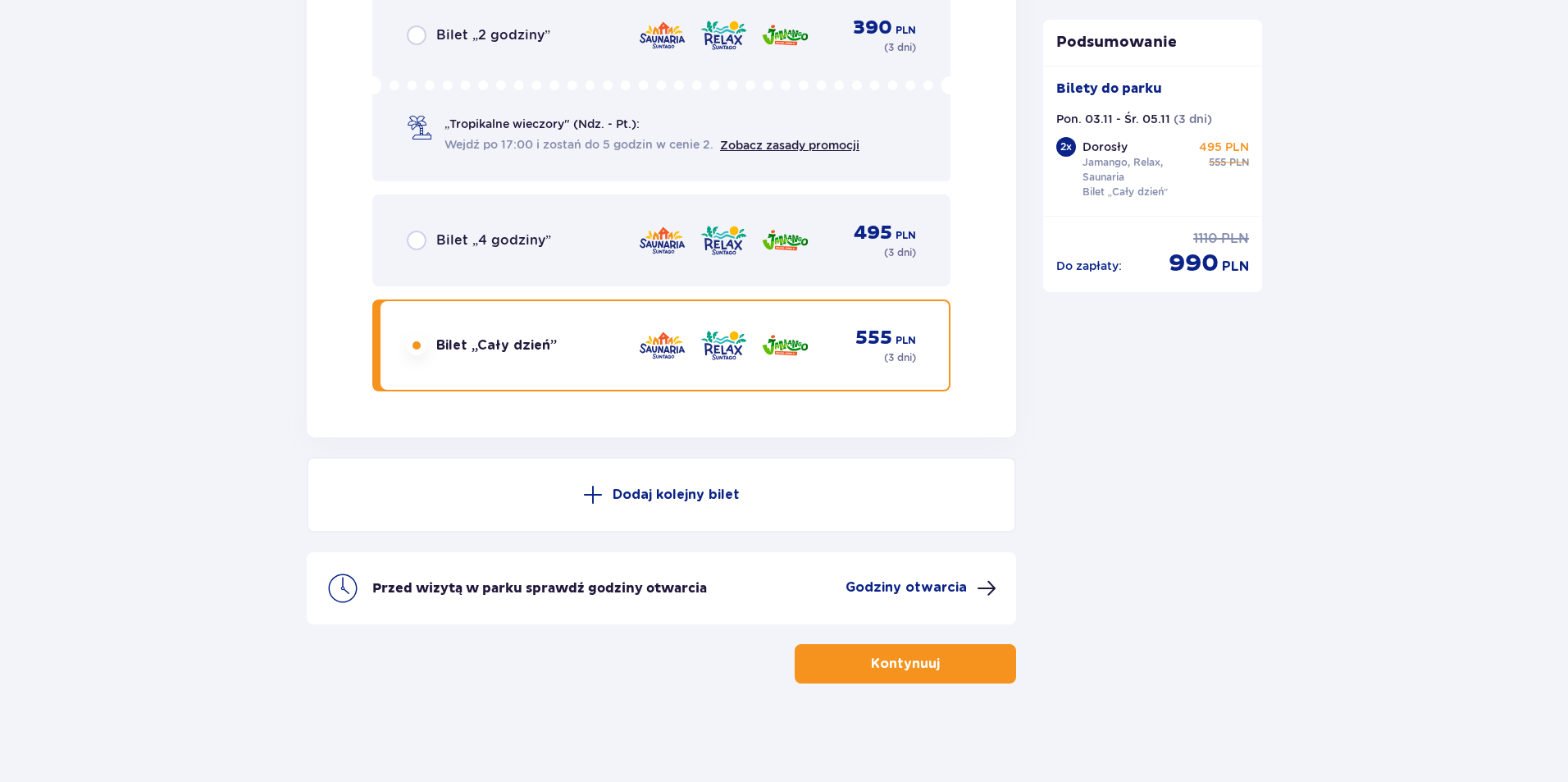
click at [898, 671] on p "Kontynuuj" at bounding box center [905, 664] width 69 height 18
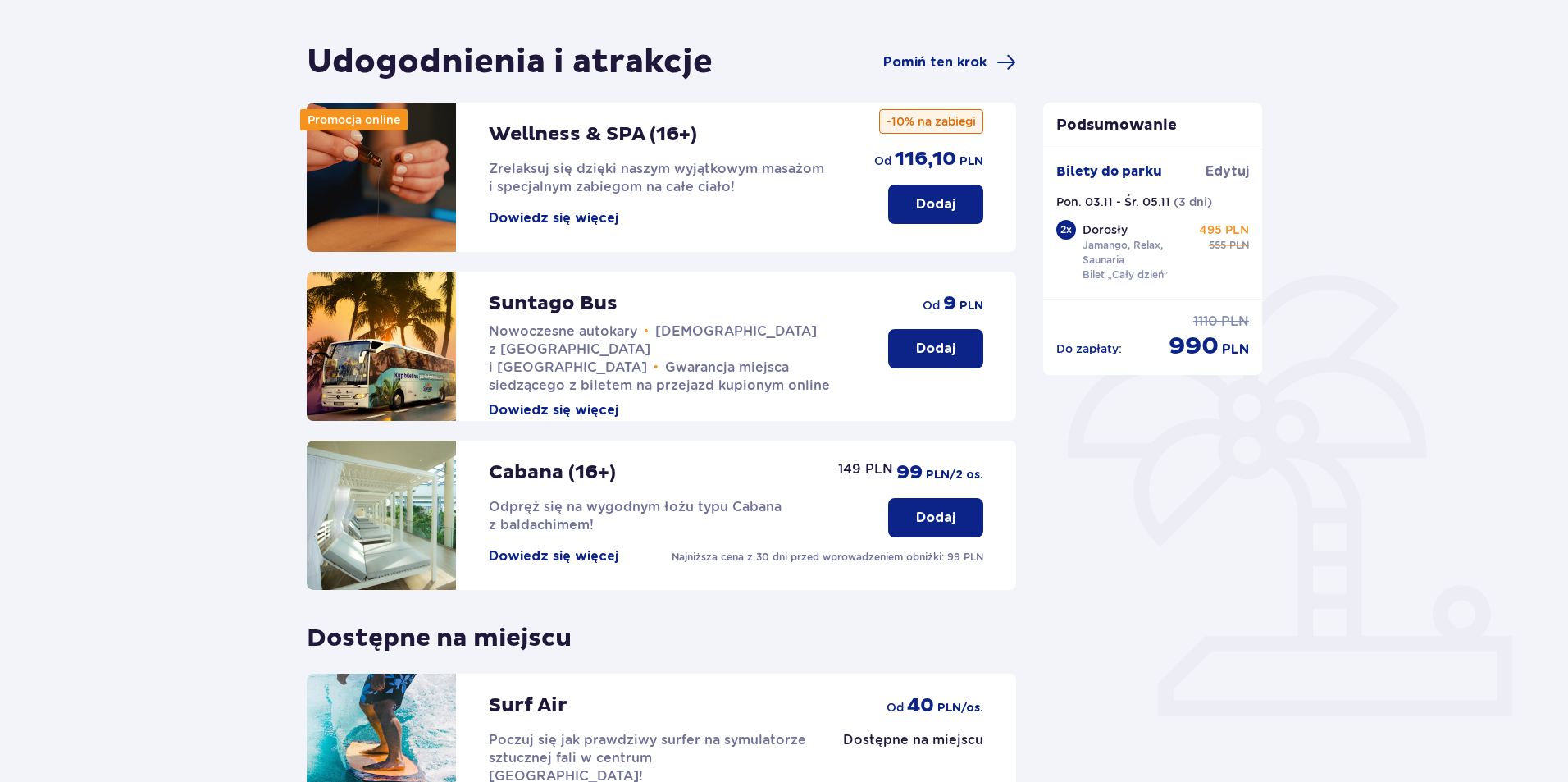
scroll to position [246, 0]
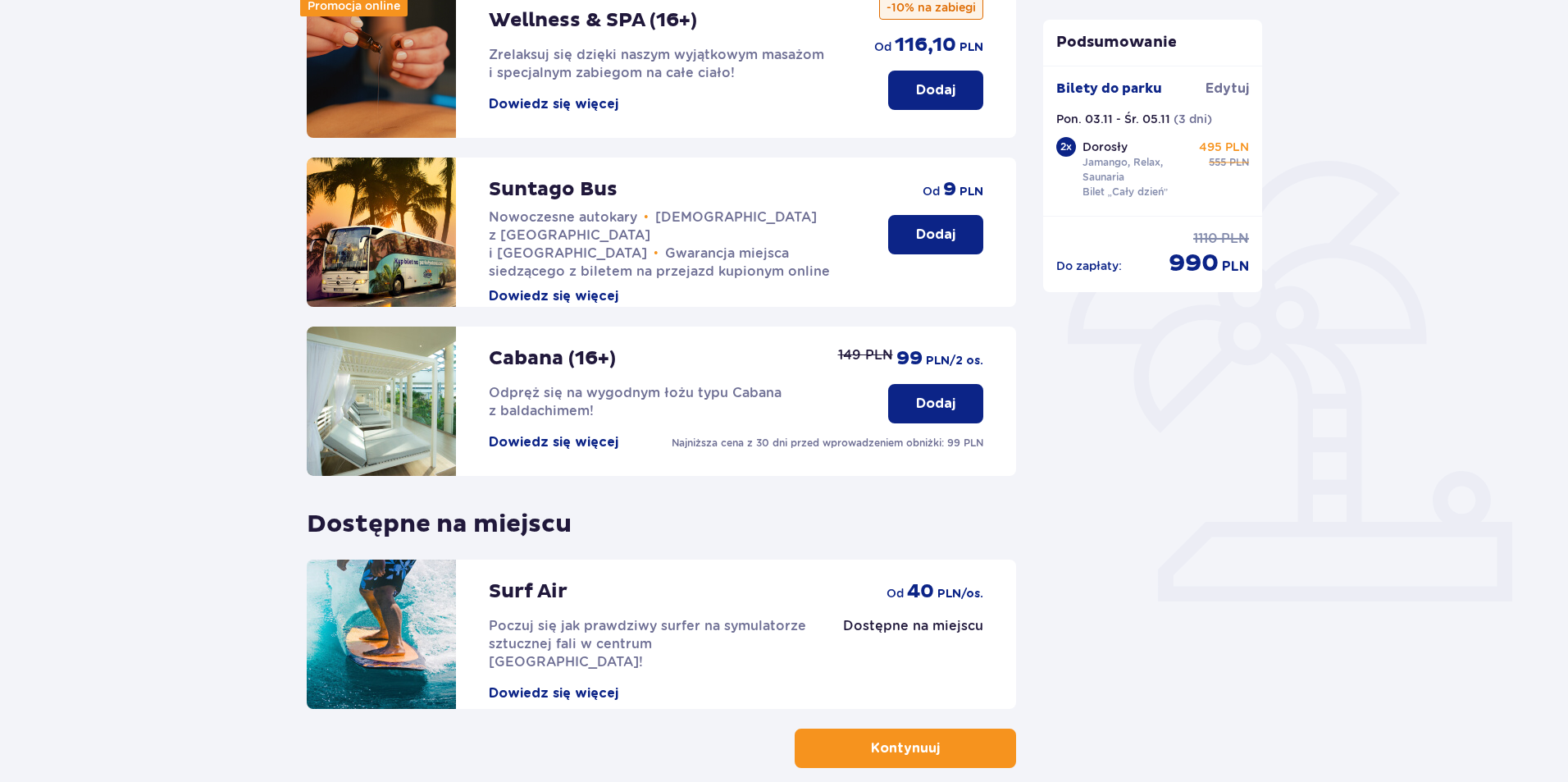
drag, startPoint x: 934, startPoint y: 402, endPoint x: 924, endPoint y: 423, distance: 23.3
click at [934, 405] on p "Dodaj" at bounding box center [935, 404] width 40 height 18
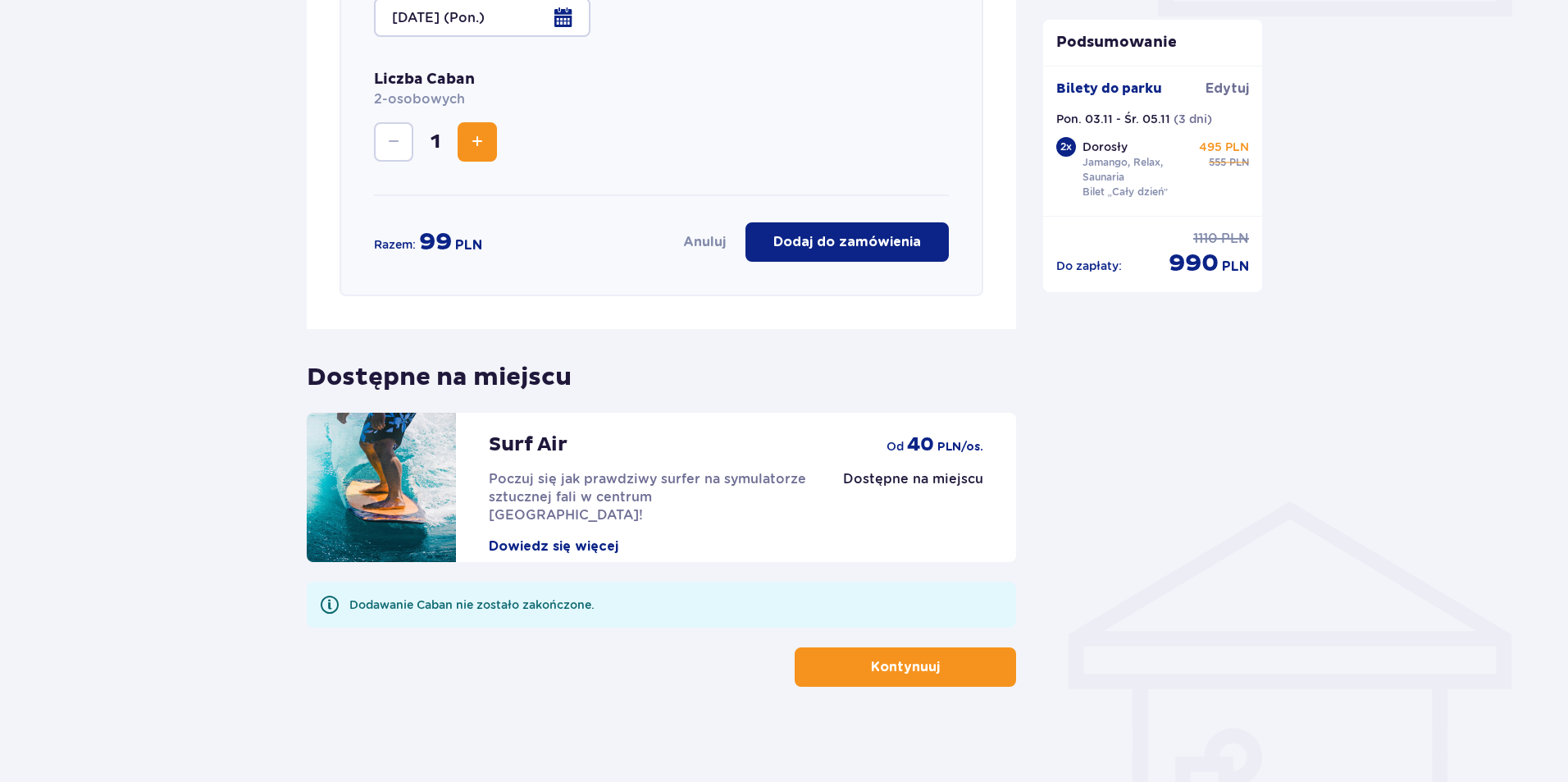
scroll to position [835, 0]
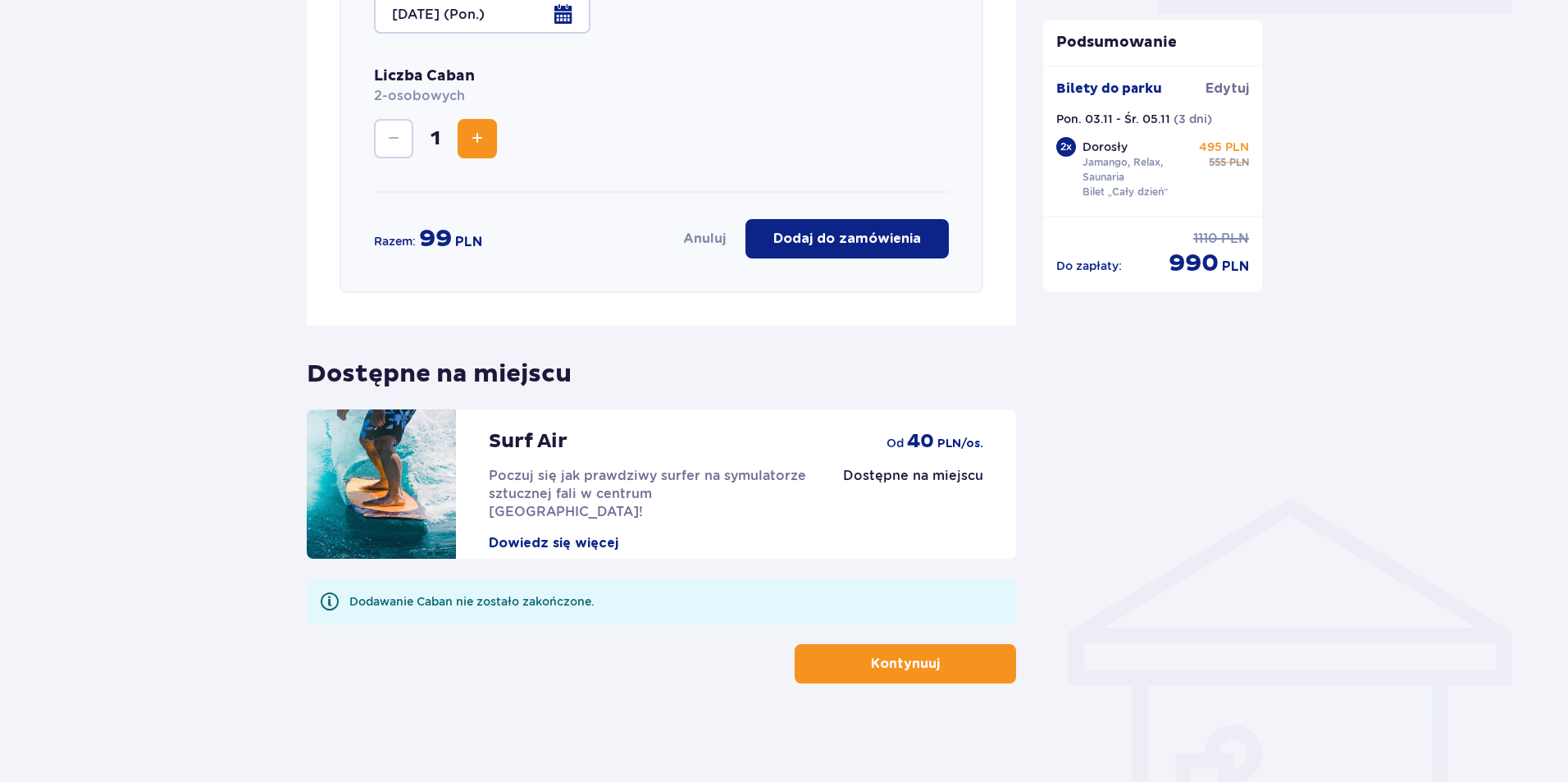
click at [882, 658] on p "Kontynuuj" at bounding box center [905, 664] width 69 height 18
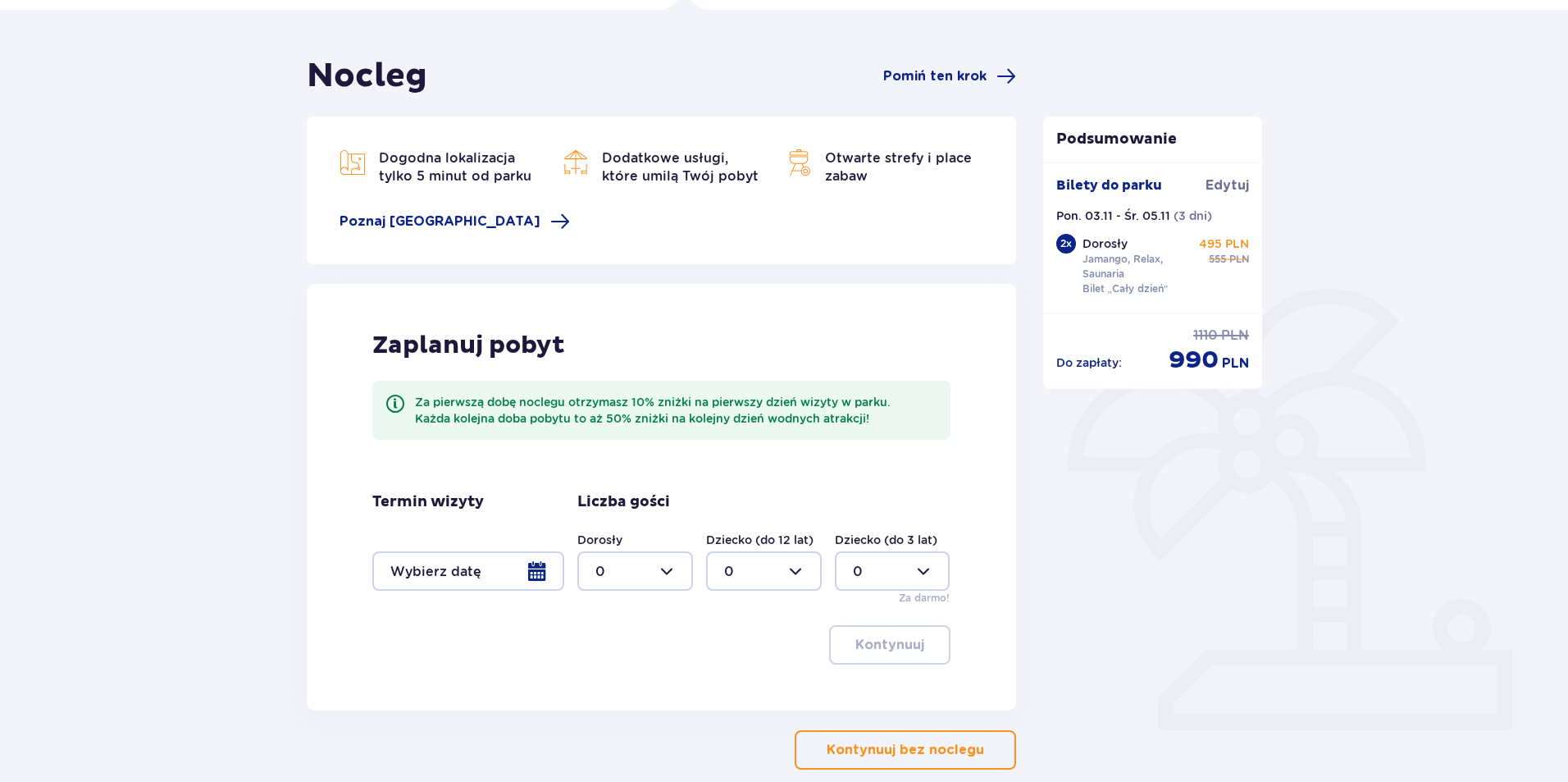
scroll to position [123, 0]
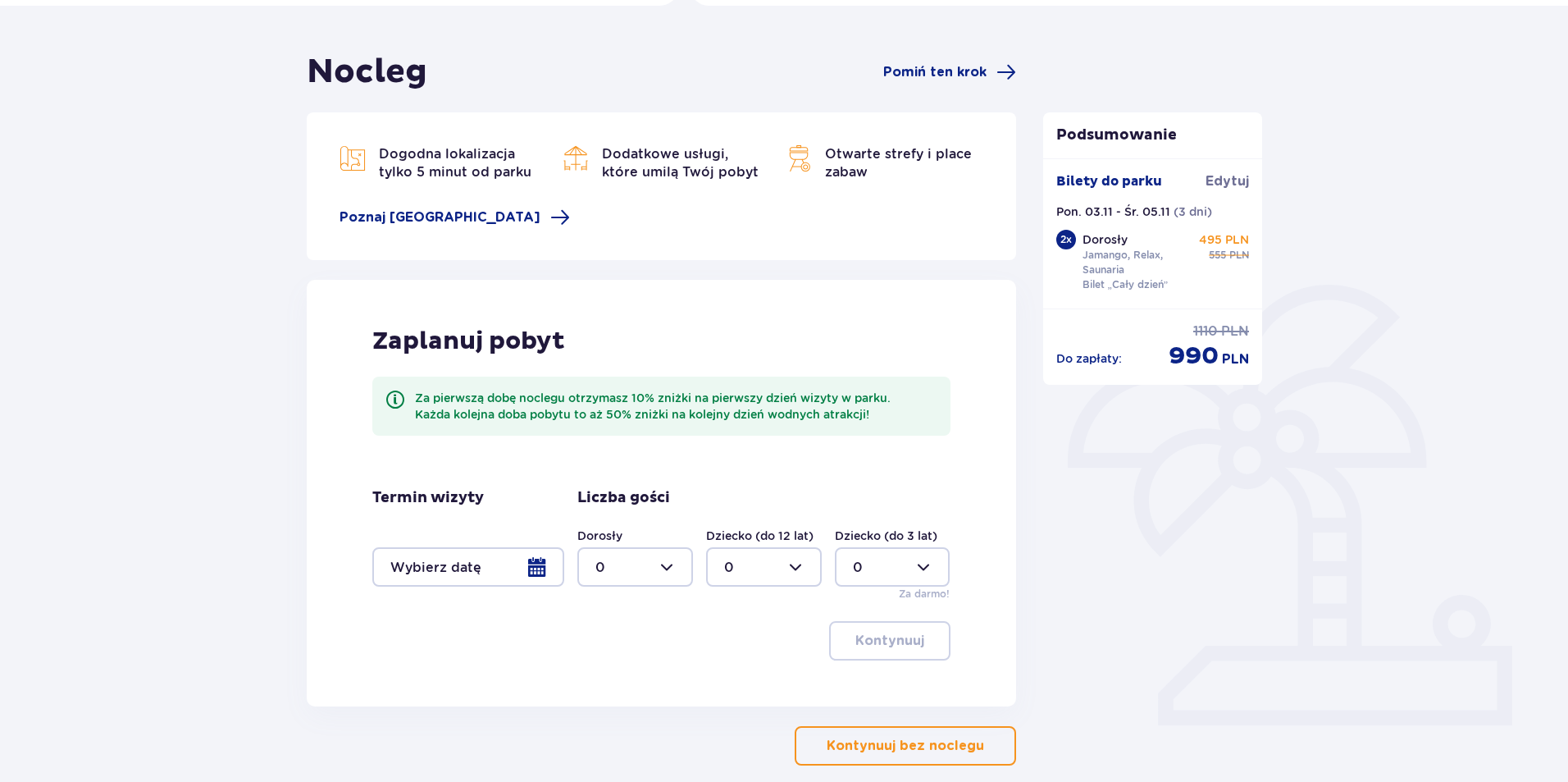
click at [673, 571] on div at bounding box center [635, 566] width 116 height 40
click at [612, 681] on div "2" at bounding box center [635, 686] width 79 height 18
type input "2"
click at [549, 567] on div at bounding box center [468, 566] width 192 height 40
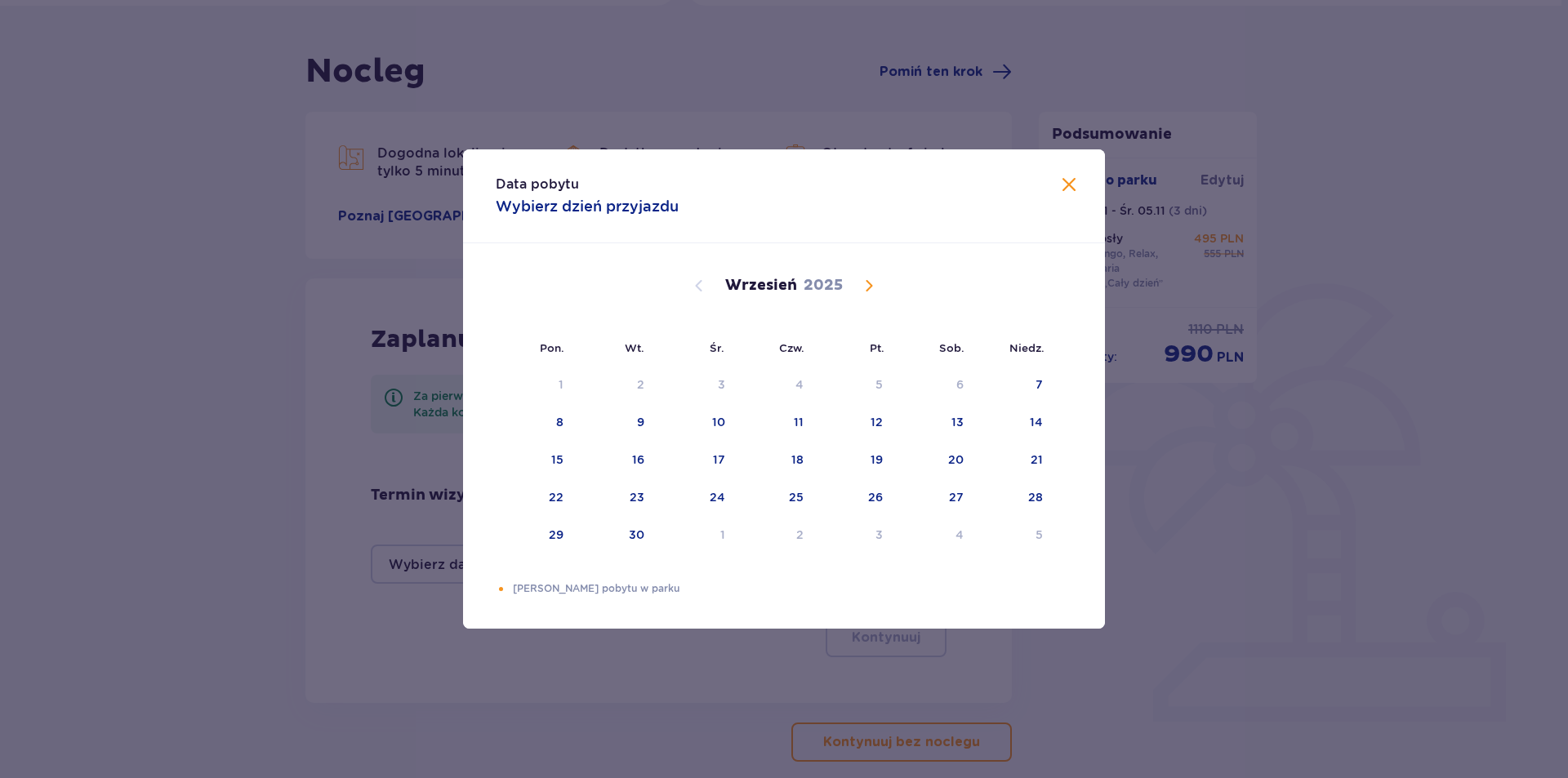
click at [868, 283] on span "Calendar" at bounding box center [868, 285] width 19 height 19
click at [554, 423] on div "3" at bounding box center [536, 422] width 81 height 36
click at [716, 418] on div "5" at bounding box center [720, 422] width 7 height 16
type input "[DATE] - [DATE]"
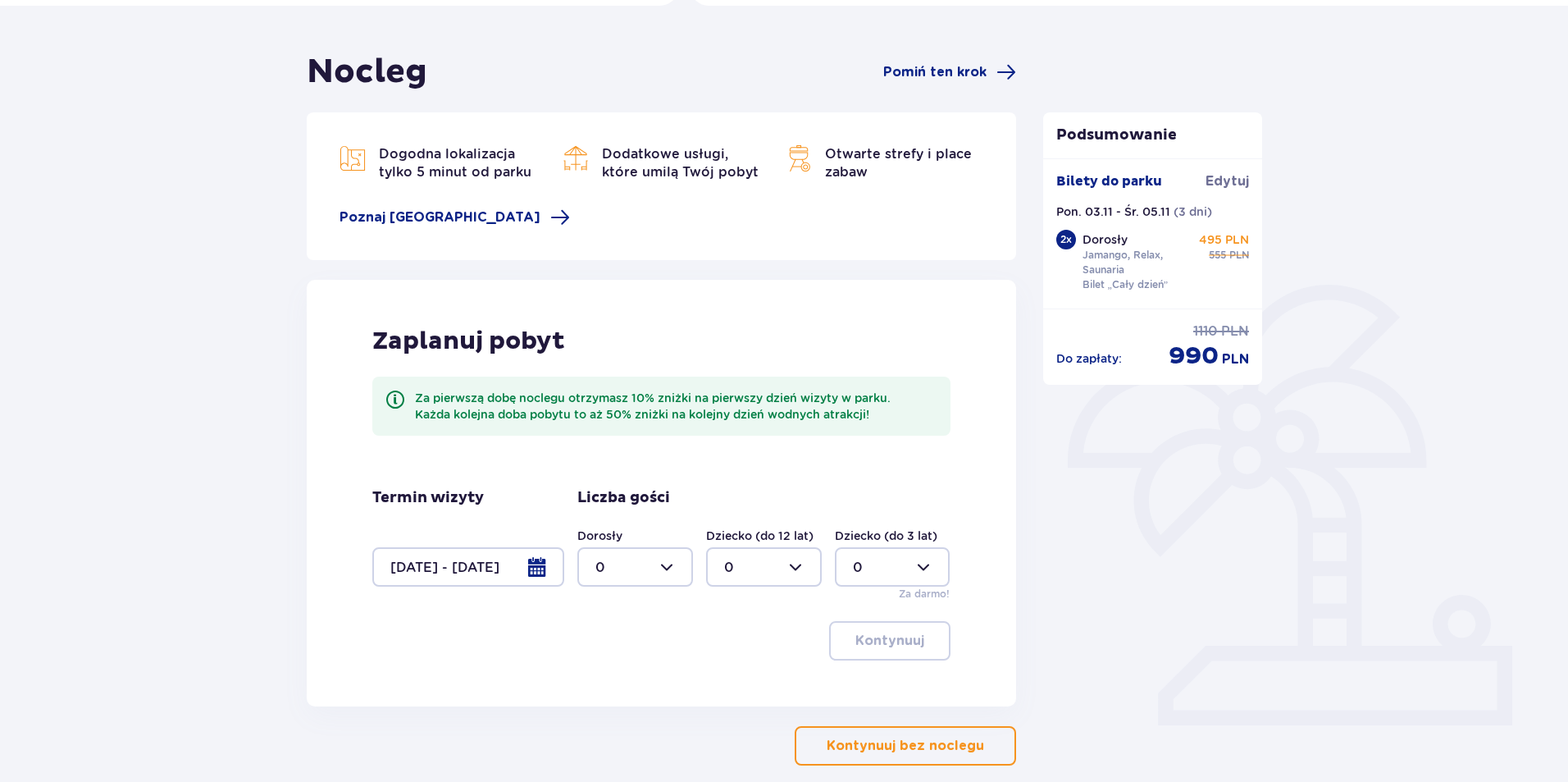
scroll to position [204, 0]
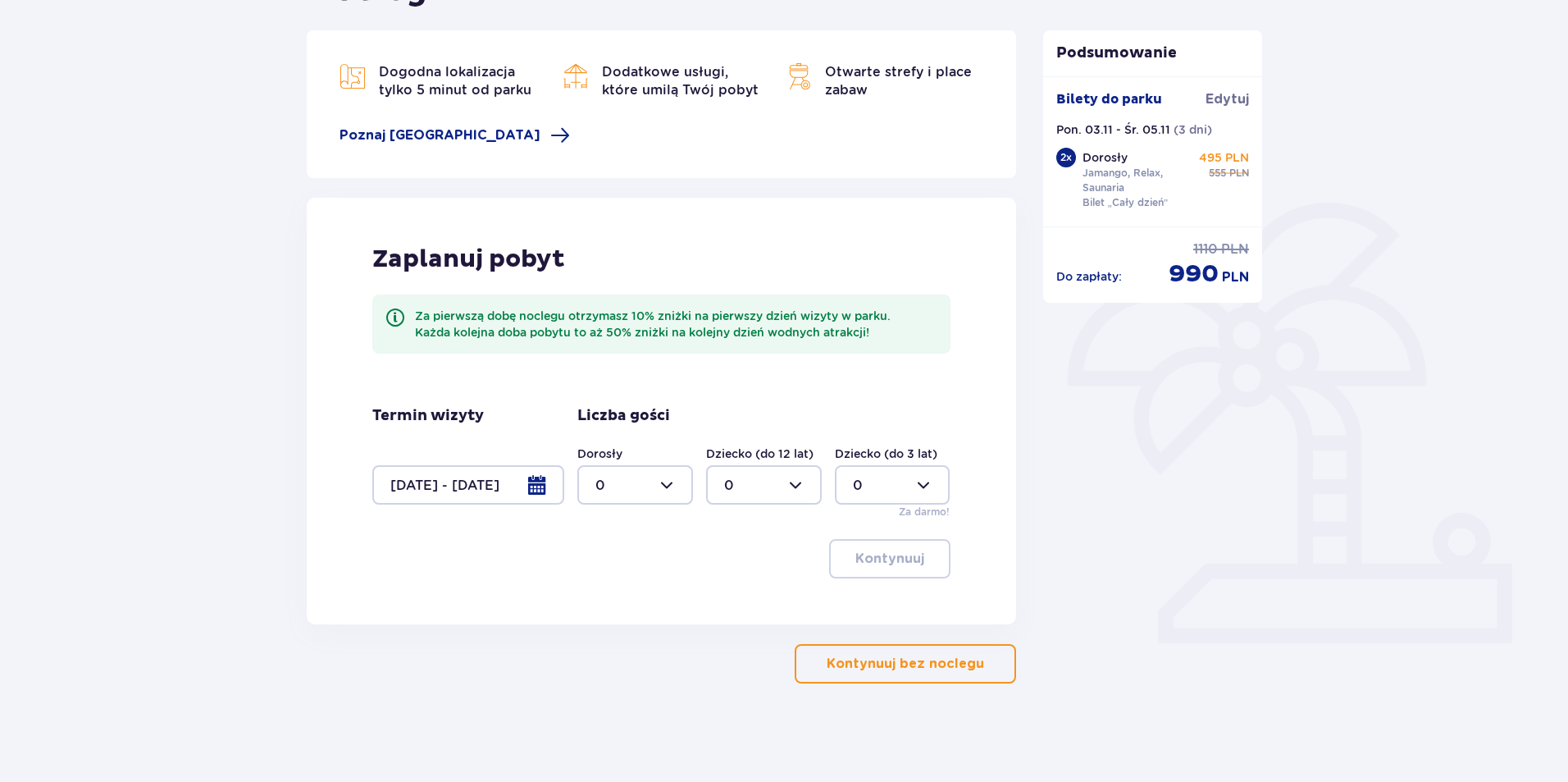
click at [667, 480] on div at bounding box center [635, 484] width 116 height 40
click at [601, 600] on p "2" at bounding box center [599, 604] width 8 height 18
type input "2"
click at [877, 559] on p "Kontynuuj" at bounding box center [889, 559] width 69 height 18
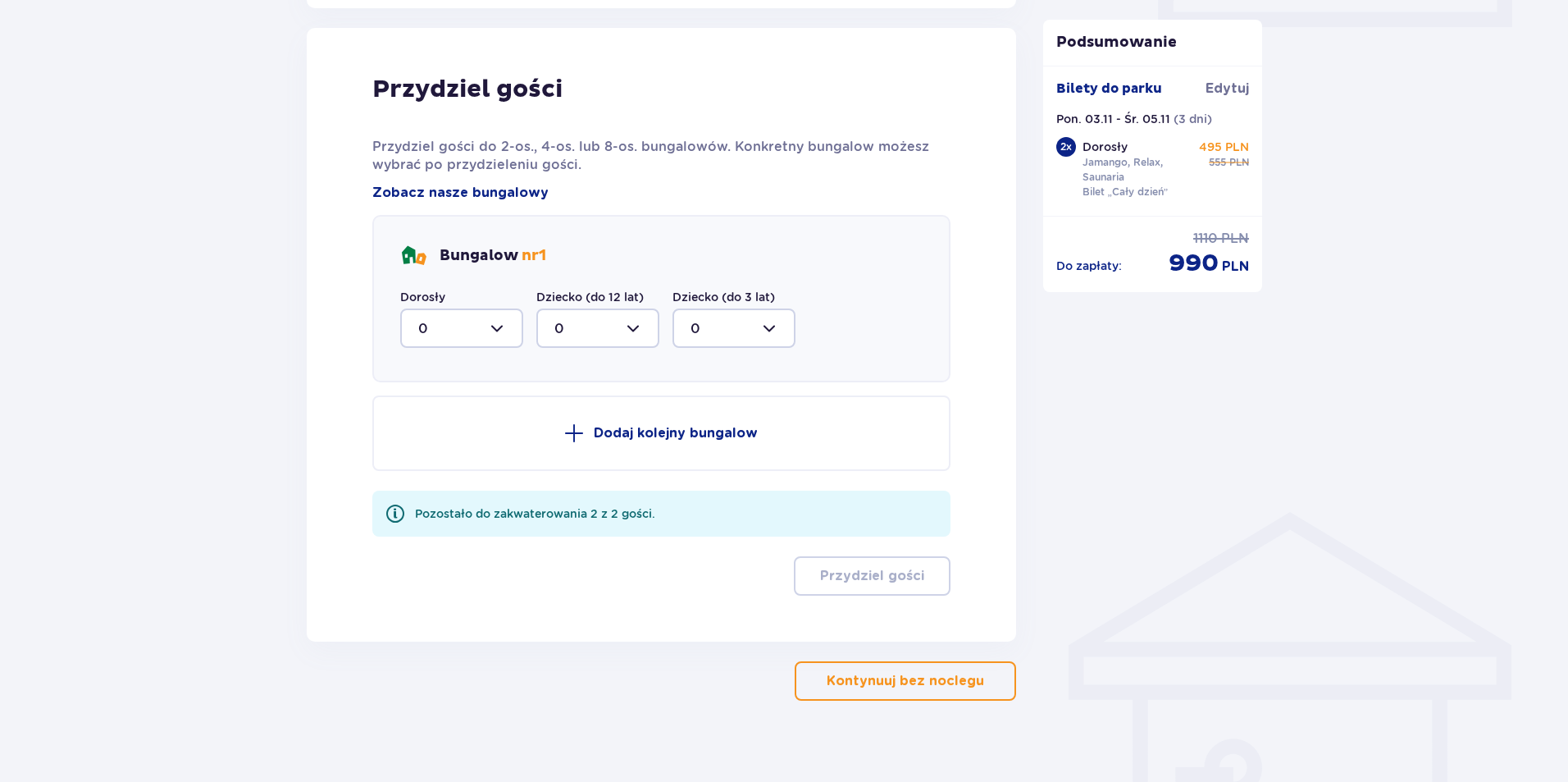
scroll to position [829, 0]
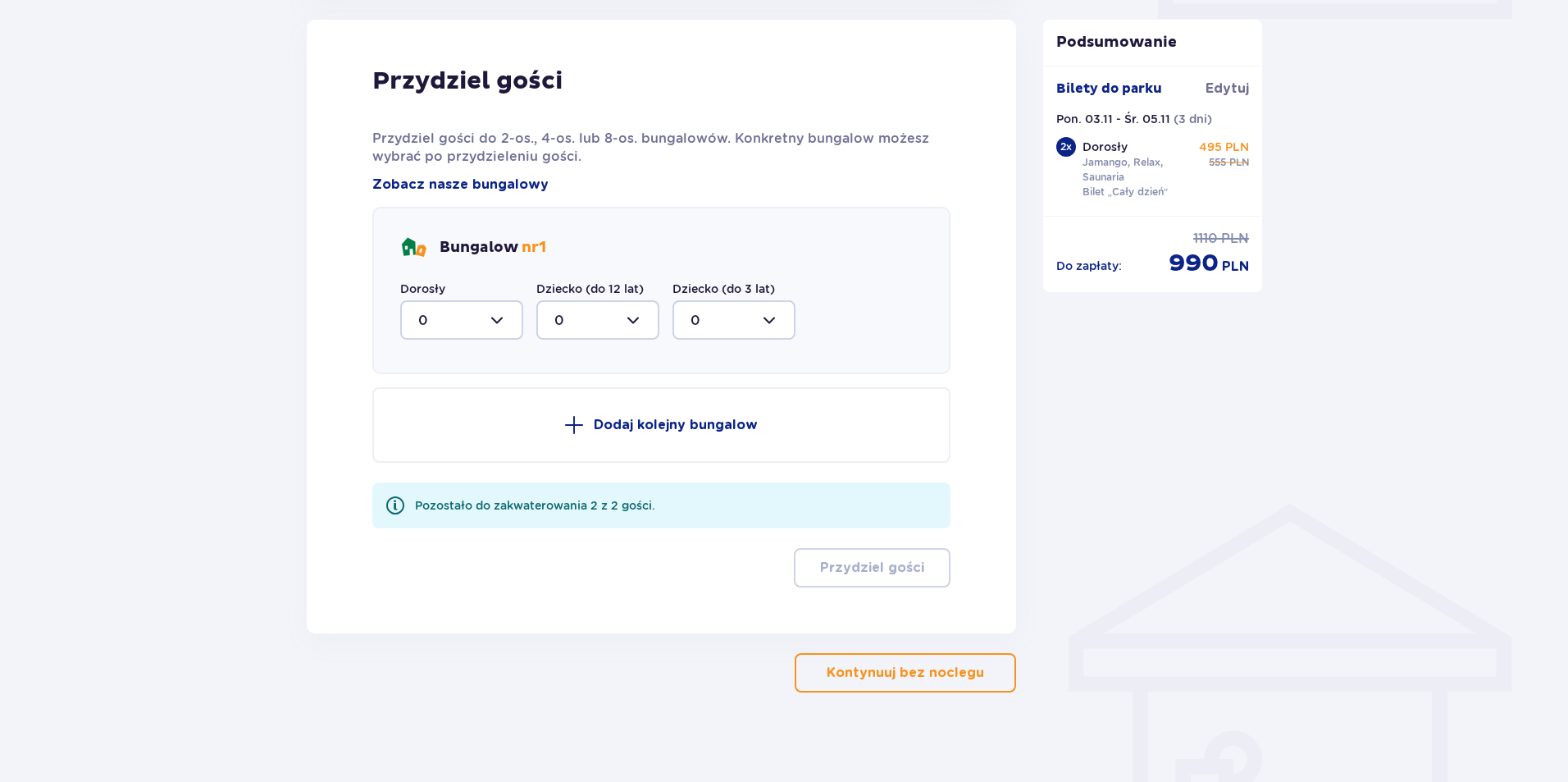
click at [493, 317] on div at bounding box center [462, 320] width 123 height 40
click at [459, 393] on span "1" at bounding box center [462, 403] width 120 height 34
click at [506, 318] on div at bounding box center [462, 320] width 123 height 40
click at [461, 443] on div "2" at bounding box center [461, 439] width 87 height 18
type input "2"
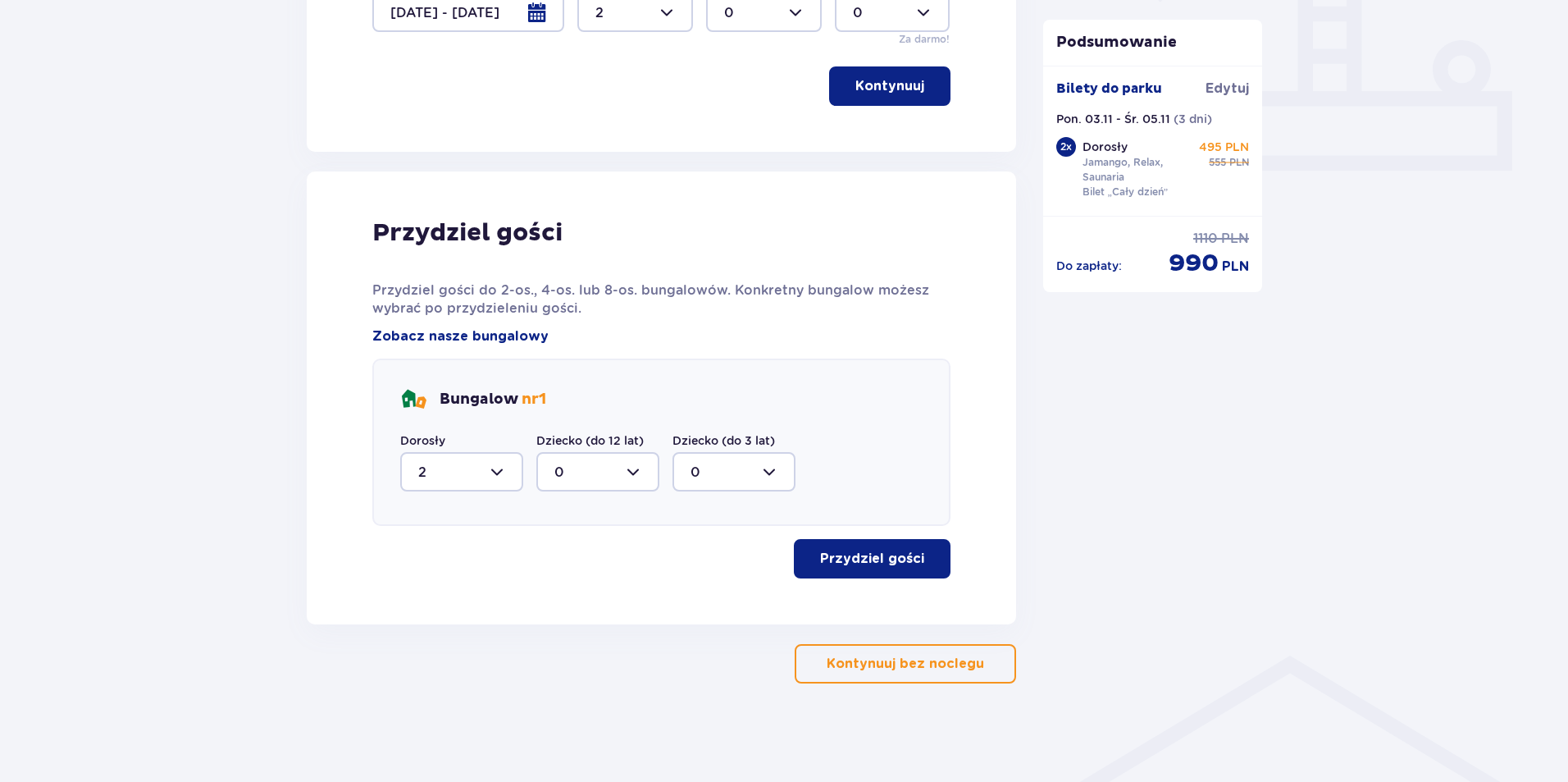
scroll to position [677, 0]
click at [822, 558] on p "Przydziel gości" at bounding box center [872, 559] width 104 height 18
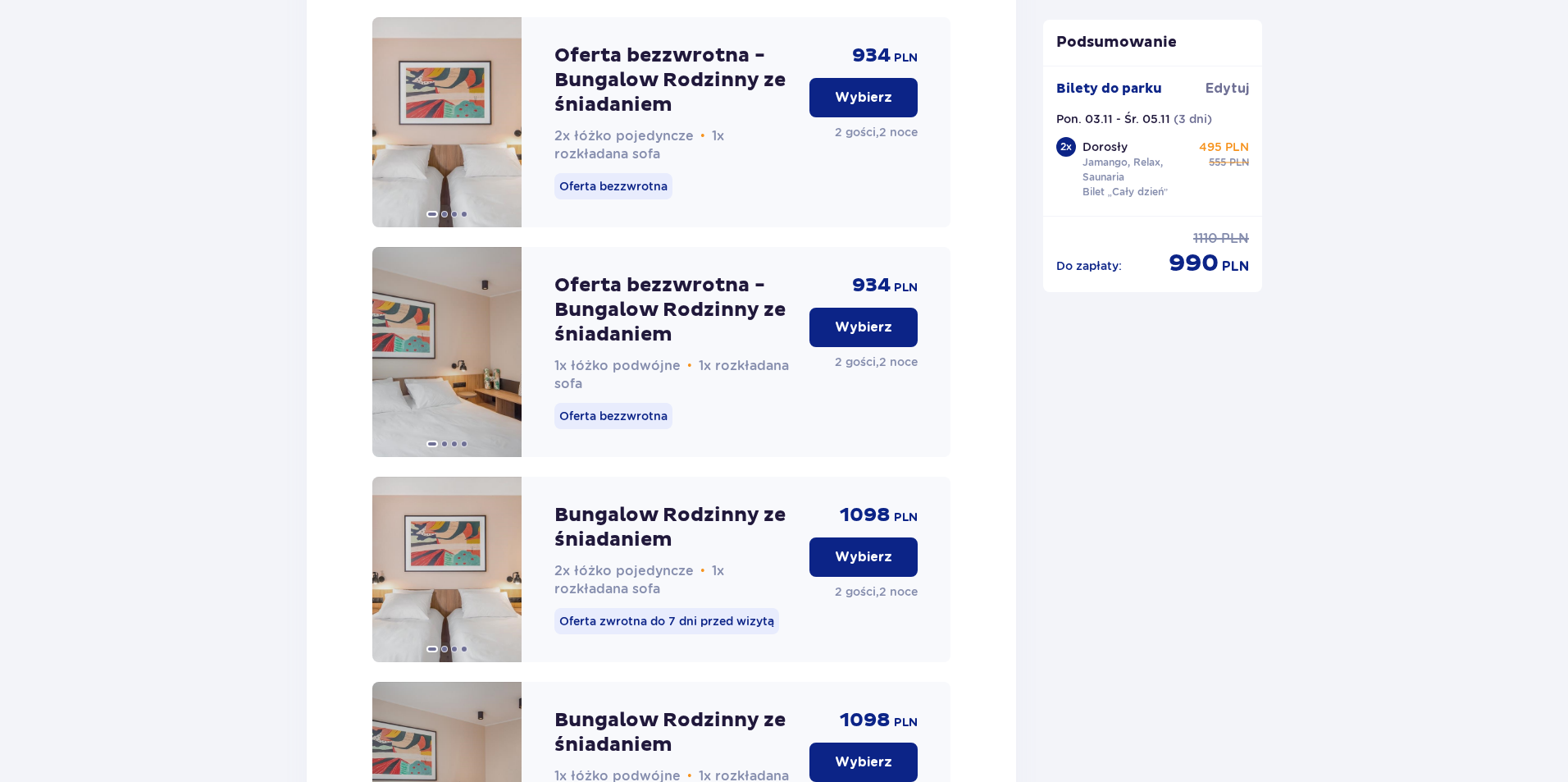
scroll to position [3025, 0]
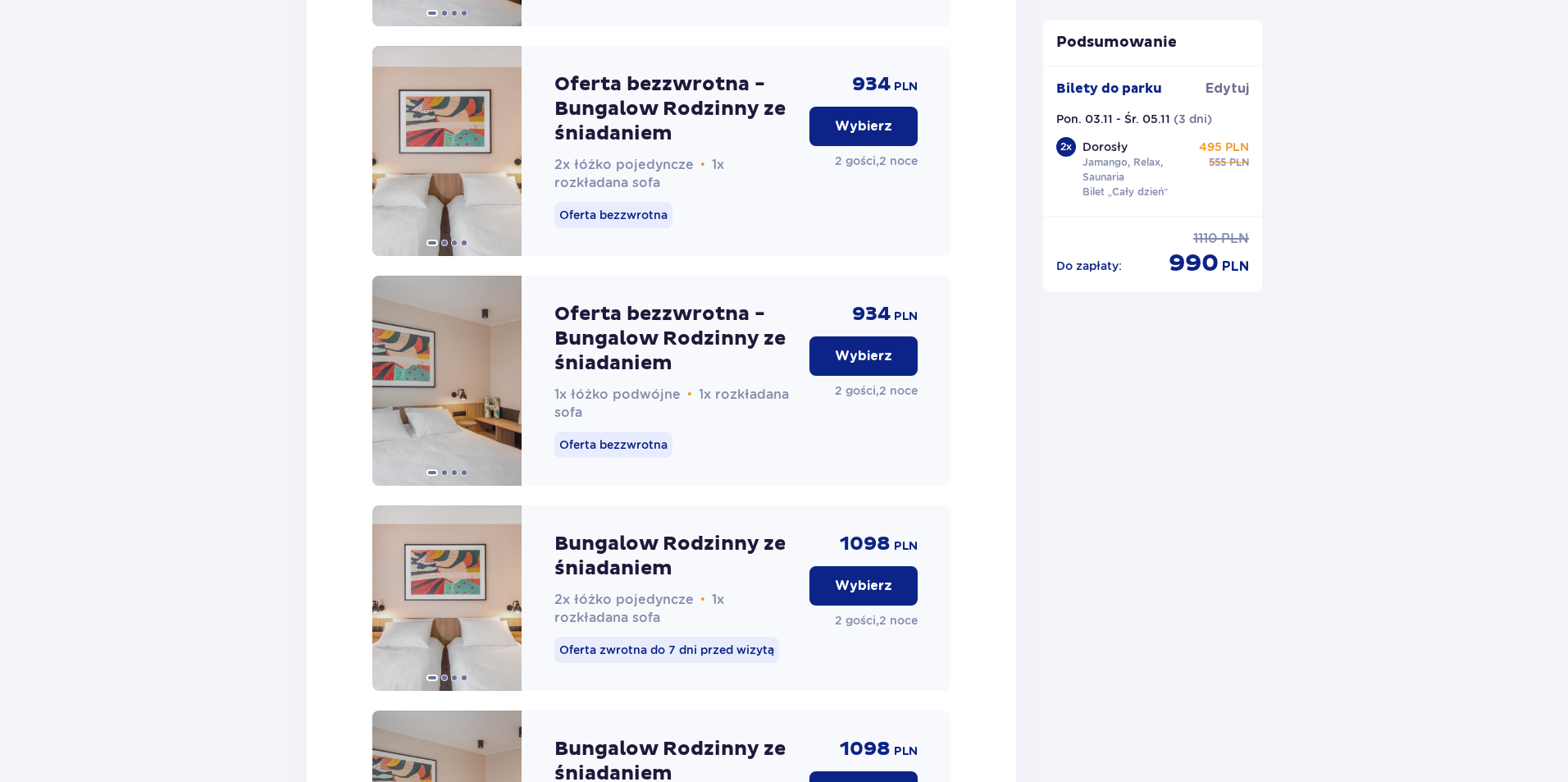
click at [882, 365] on p "Wybierz" at bounding box center [864, 356] width 57 height 18
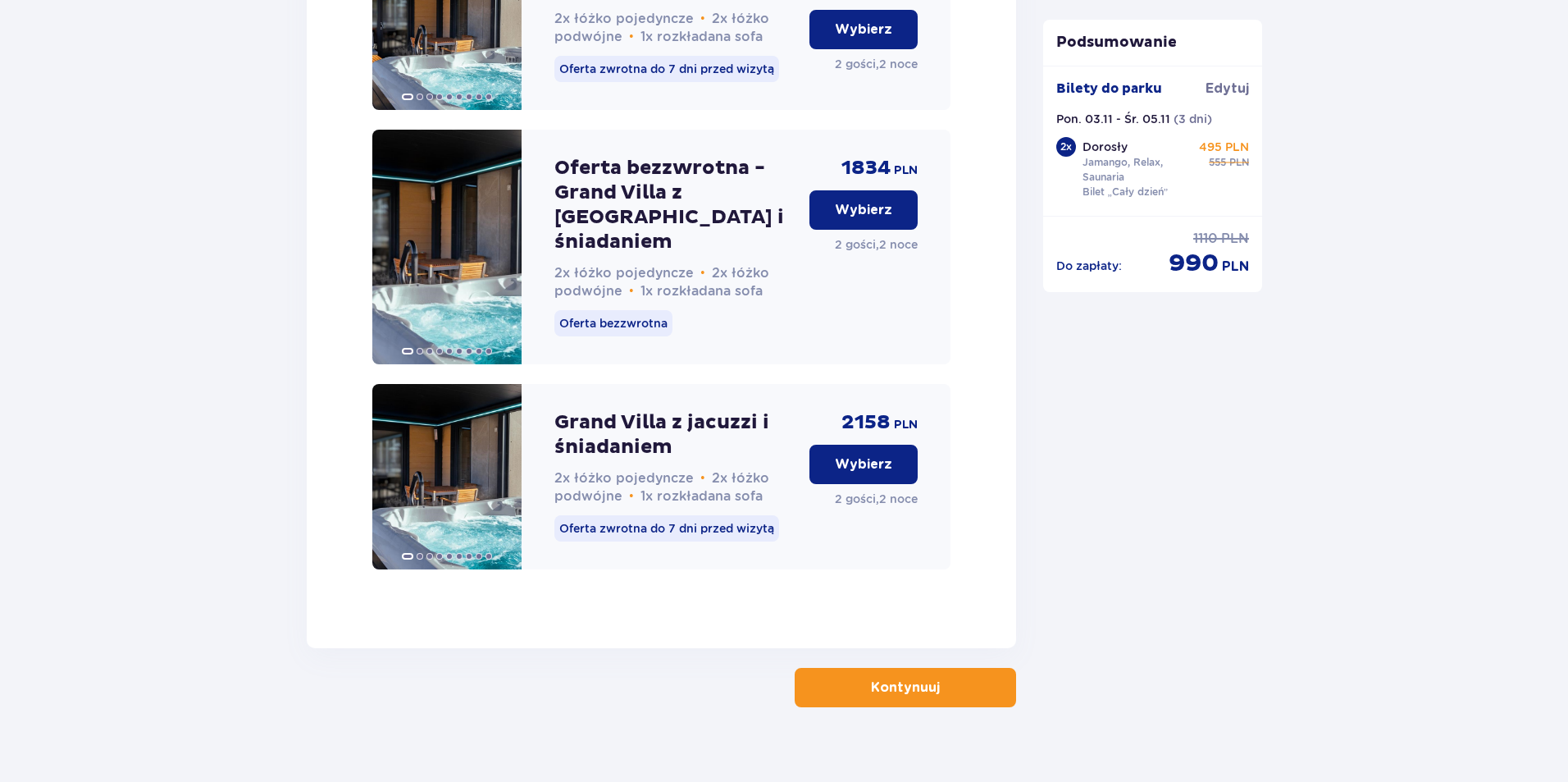
scroll to position [4212, 0]
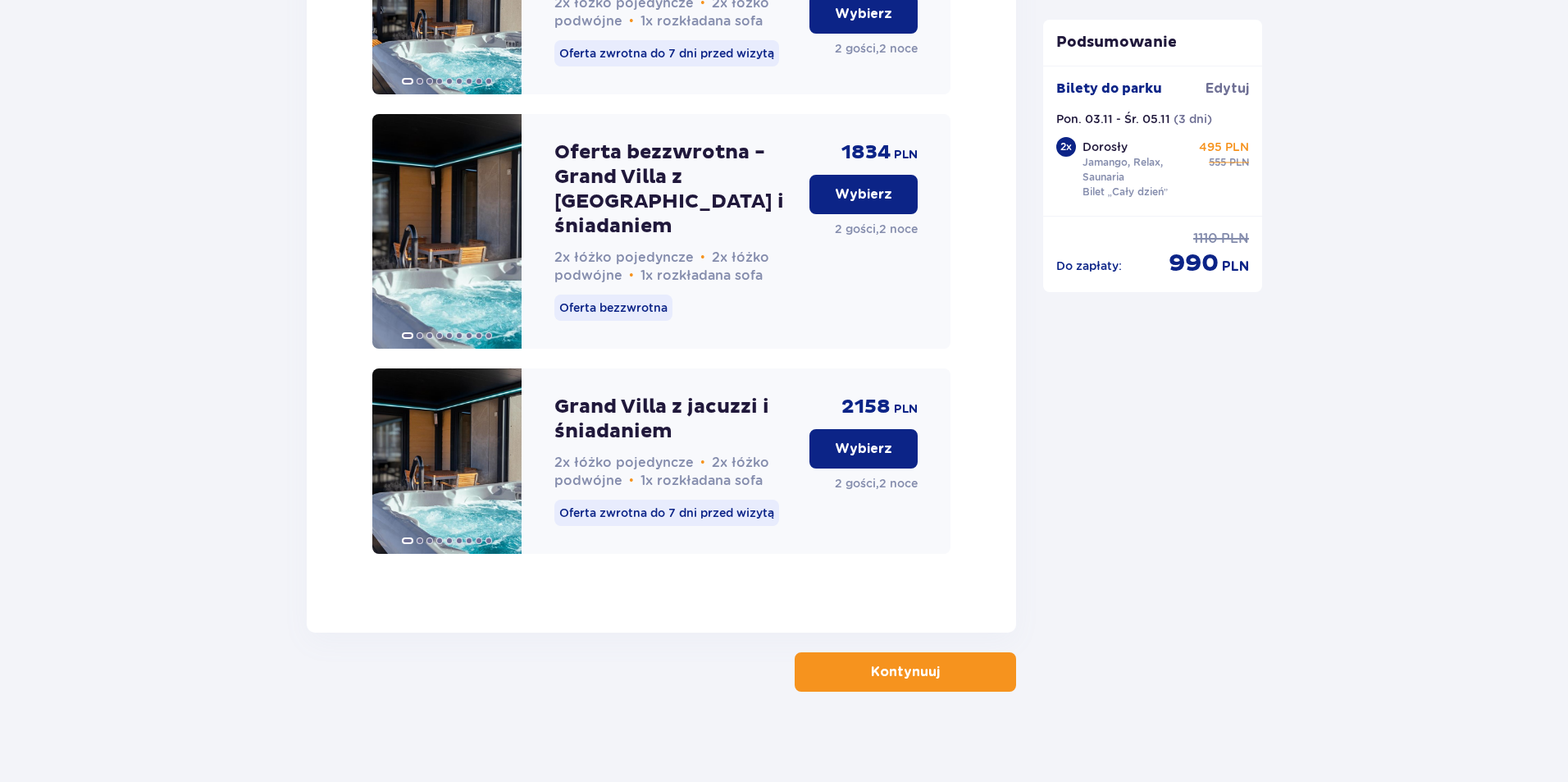
click at [908, 673] on button "Kontynuuj" at bounding box center [905, 671] width 222 height 40
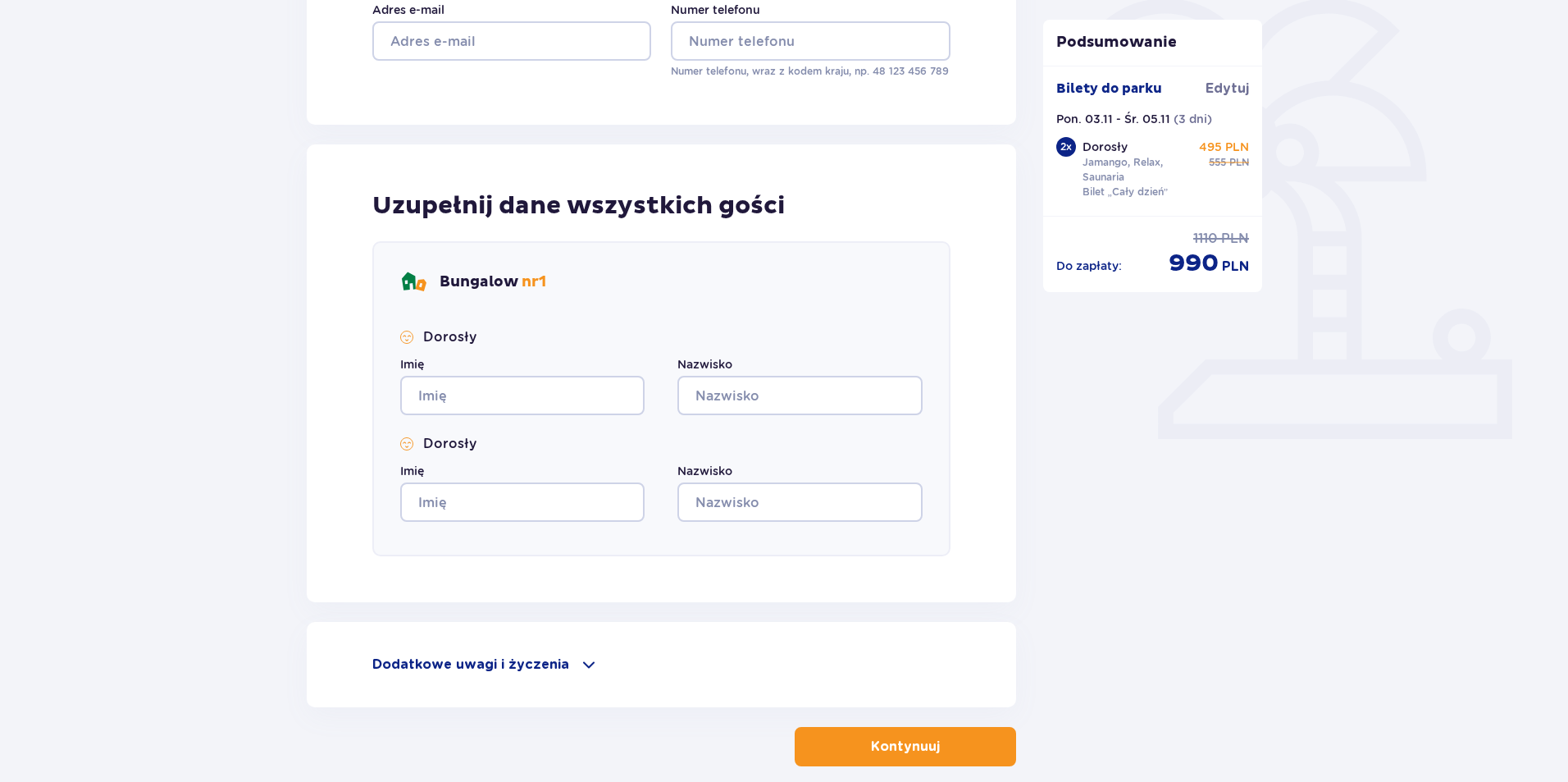
scroll to position [410, 0]
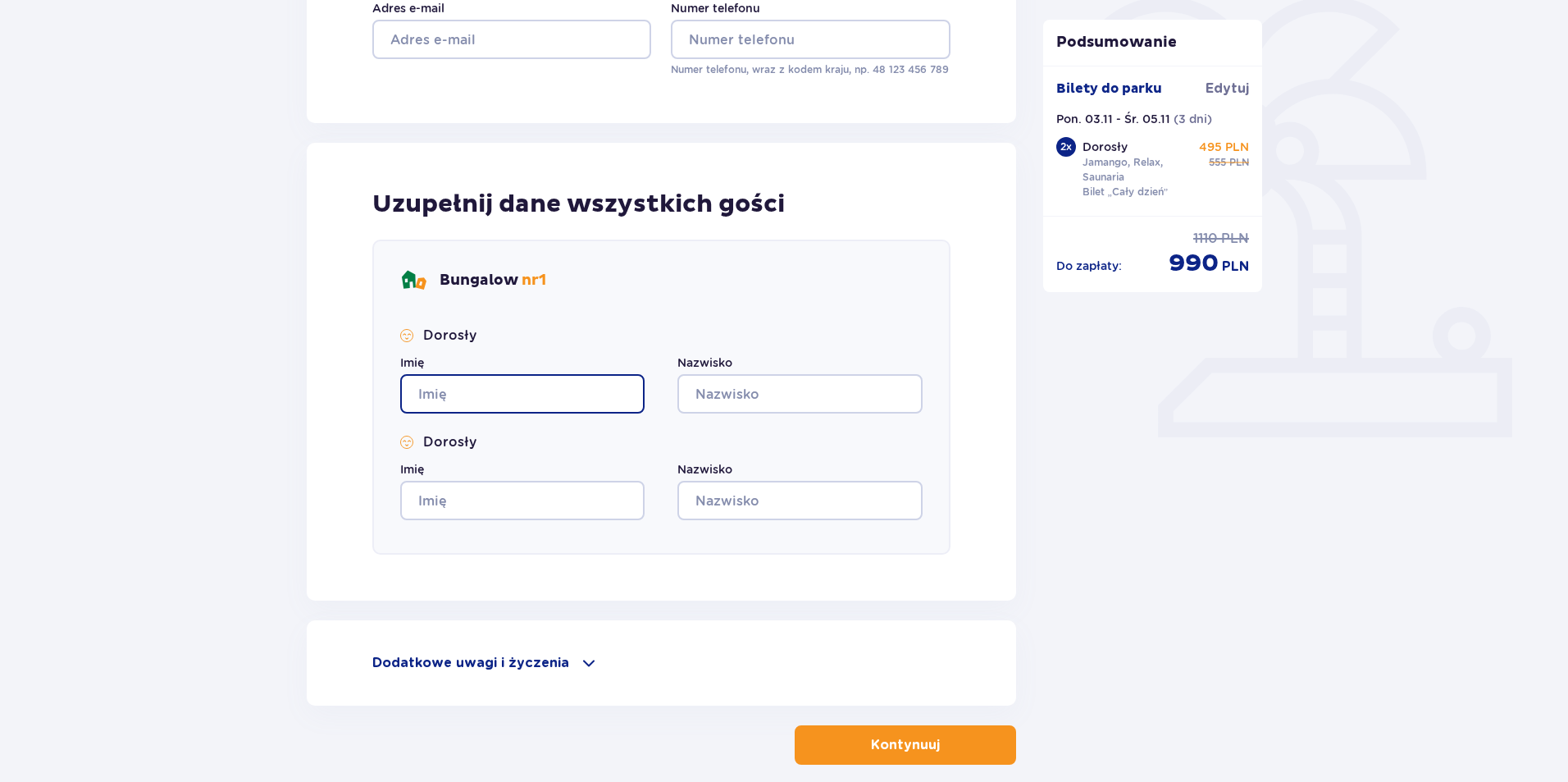
click at [506, 385] on input "Imię" at bounding box center [522, 393] width 244 height 40
type input "ROMAN"
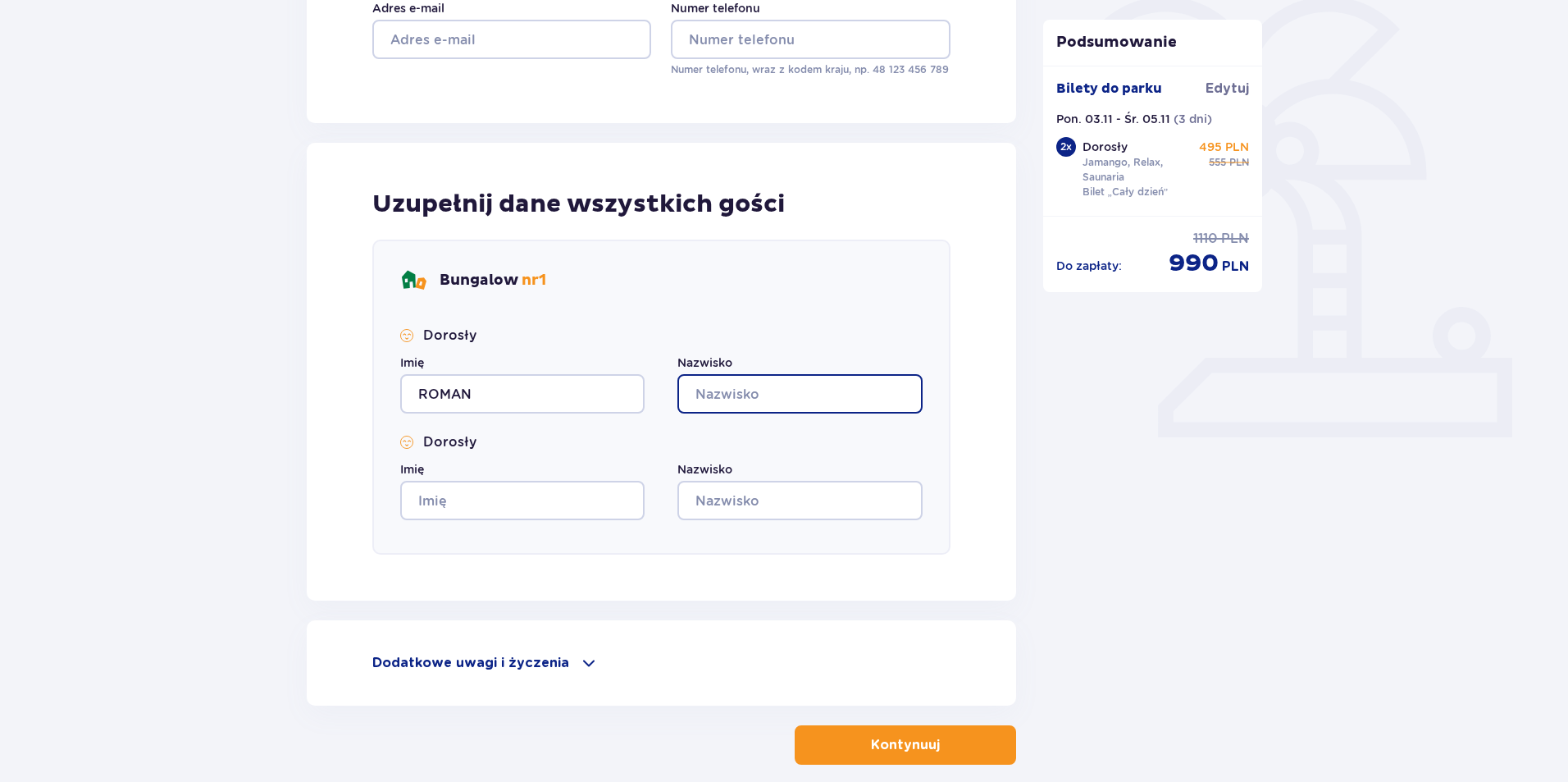
type input "POGHOSYAN"
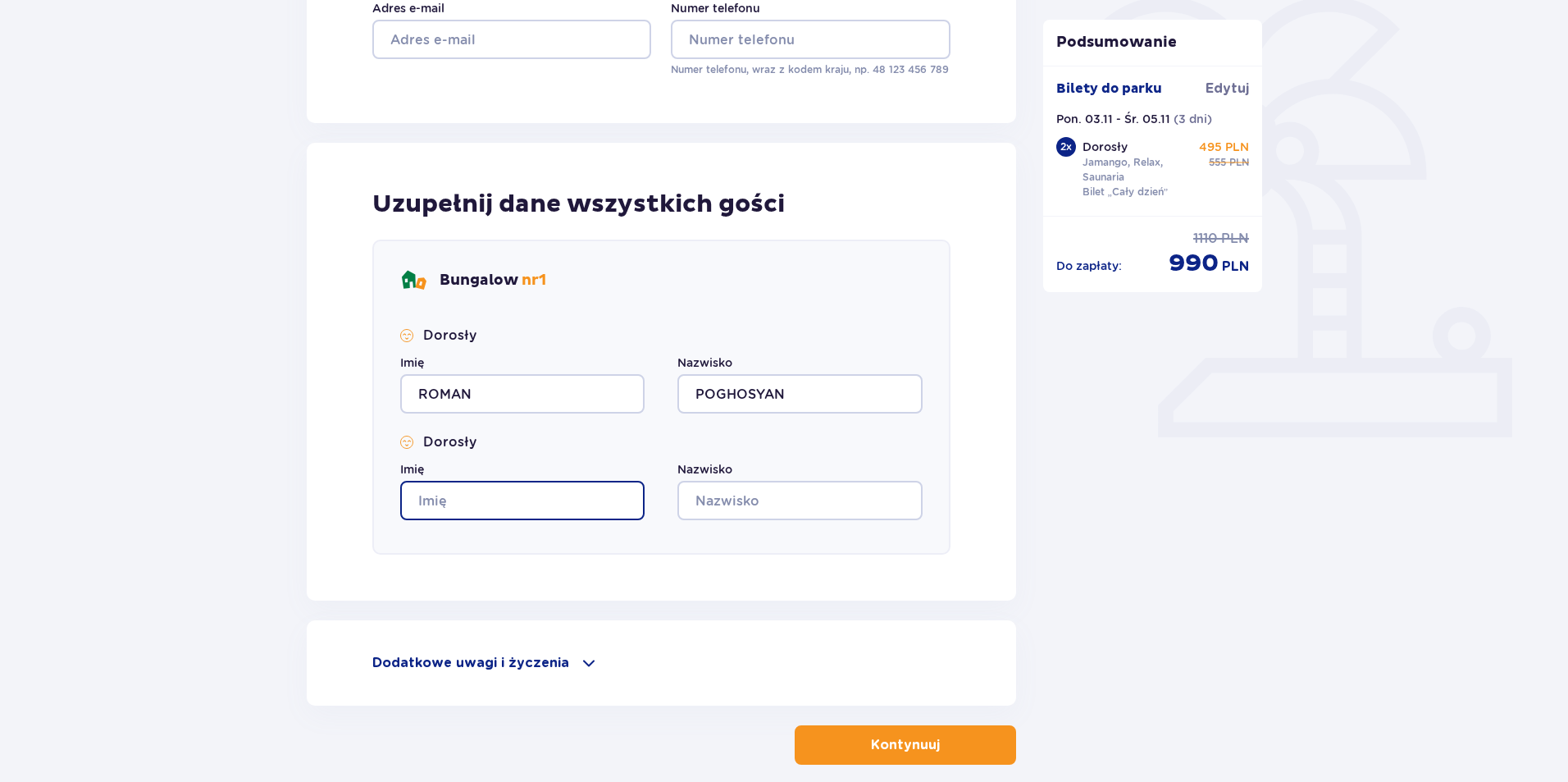
type input "ROMAN"
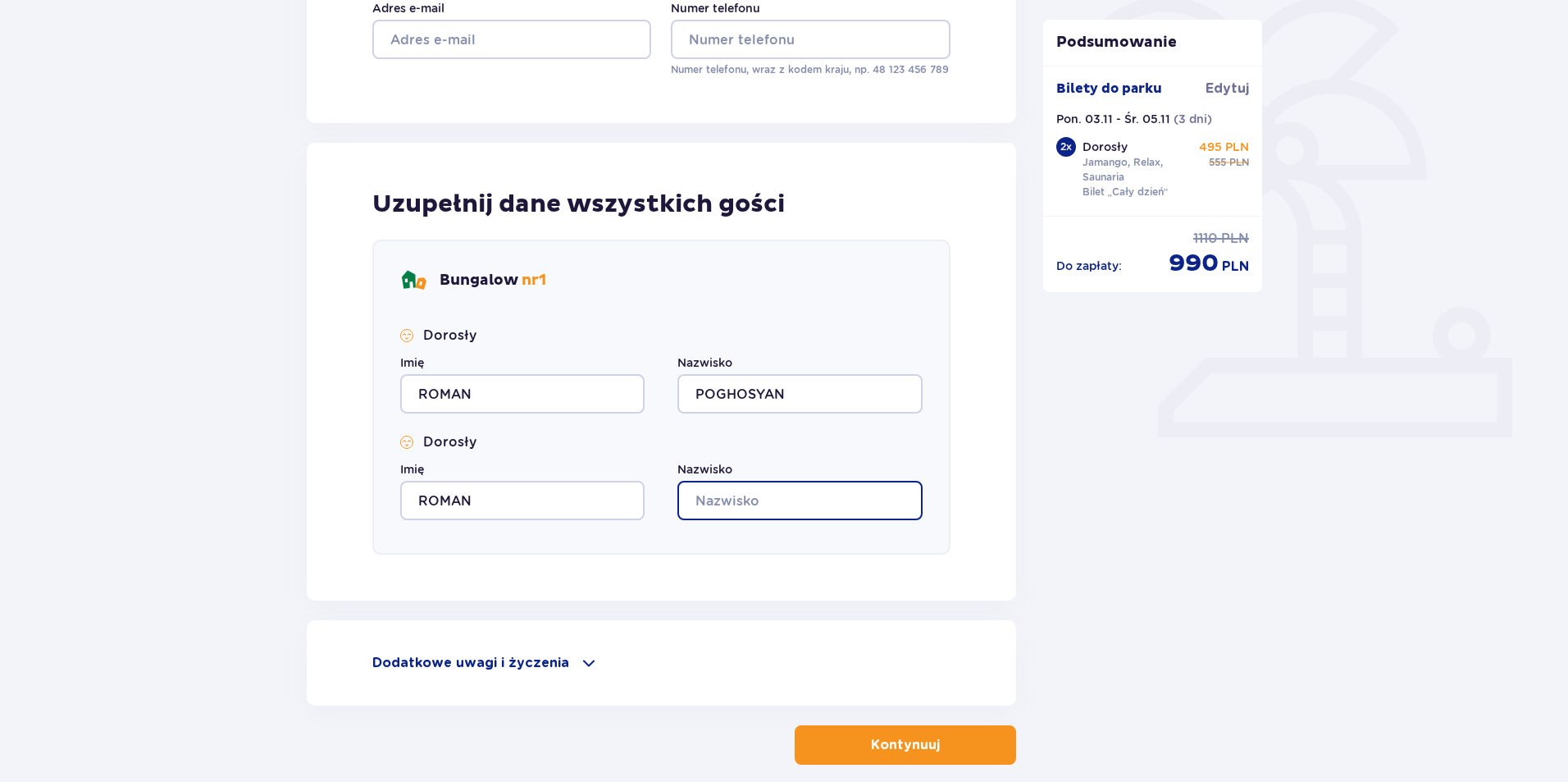
type input "POGHOSYAN"
click at [895, 741] on p "Kontynuuj" at bounding box center [905, 745] width 69 height 18
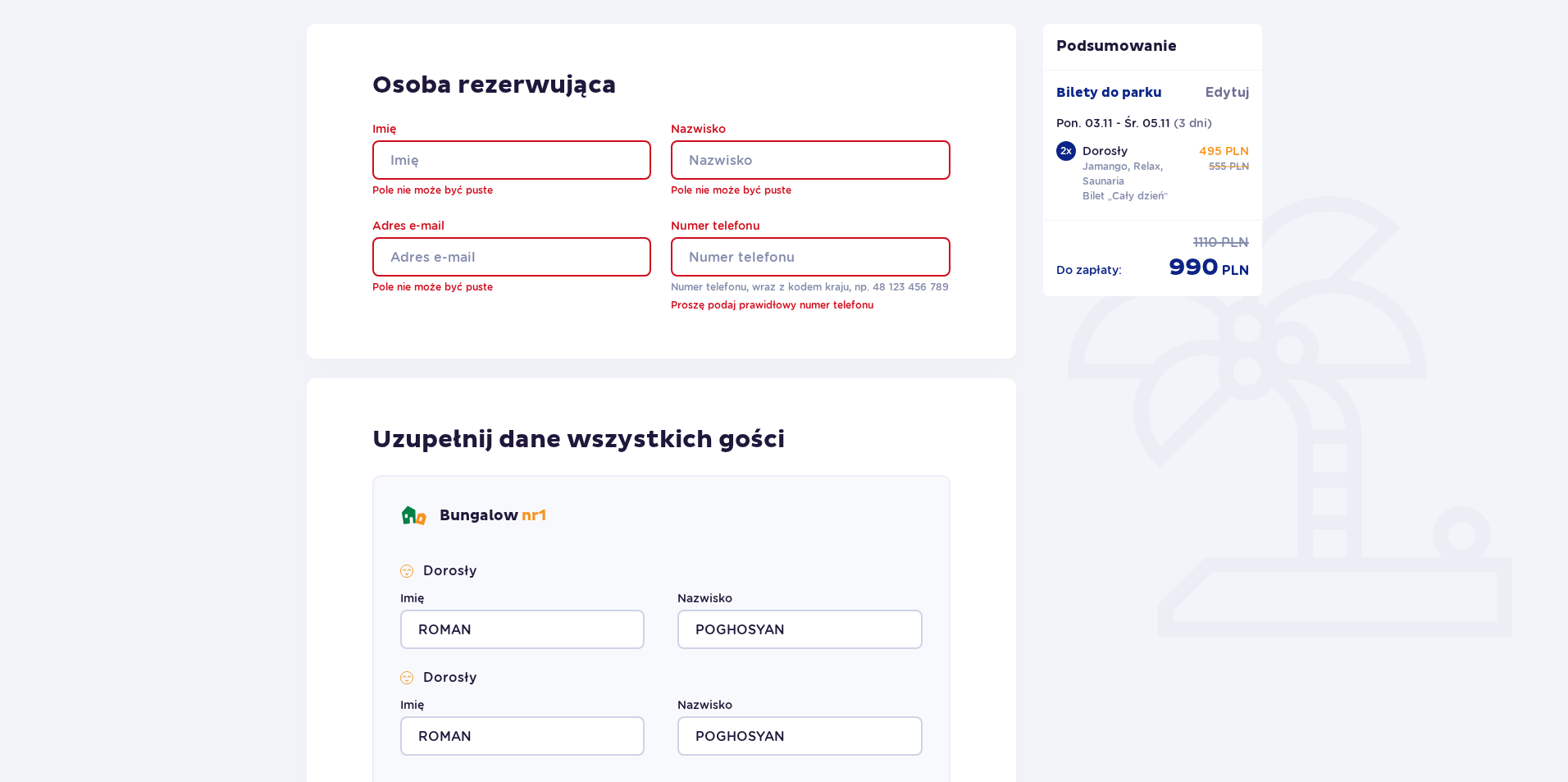
scroll to position [0, 0]
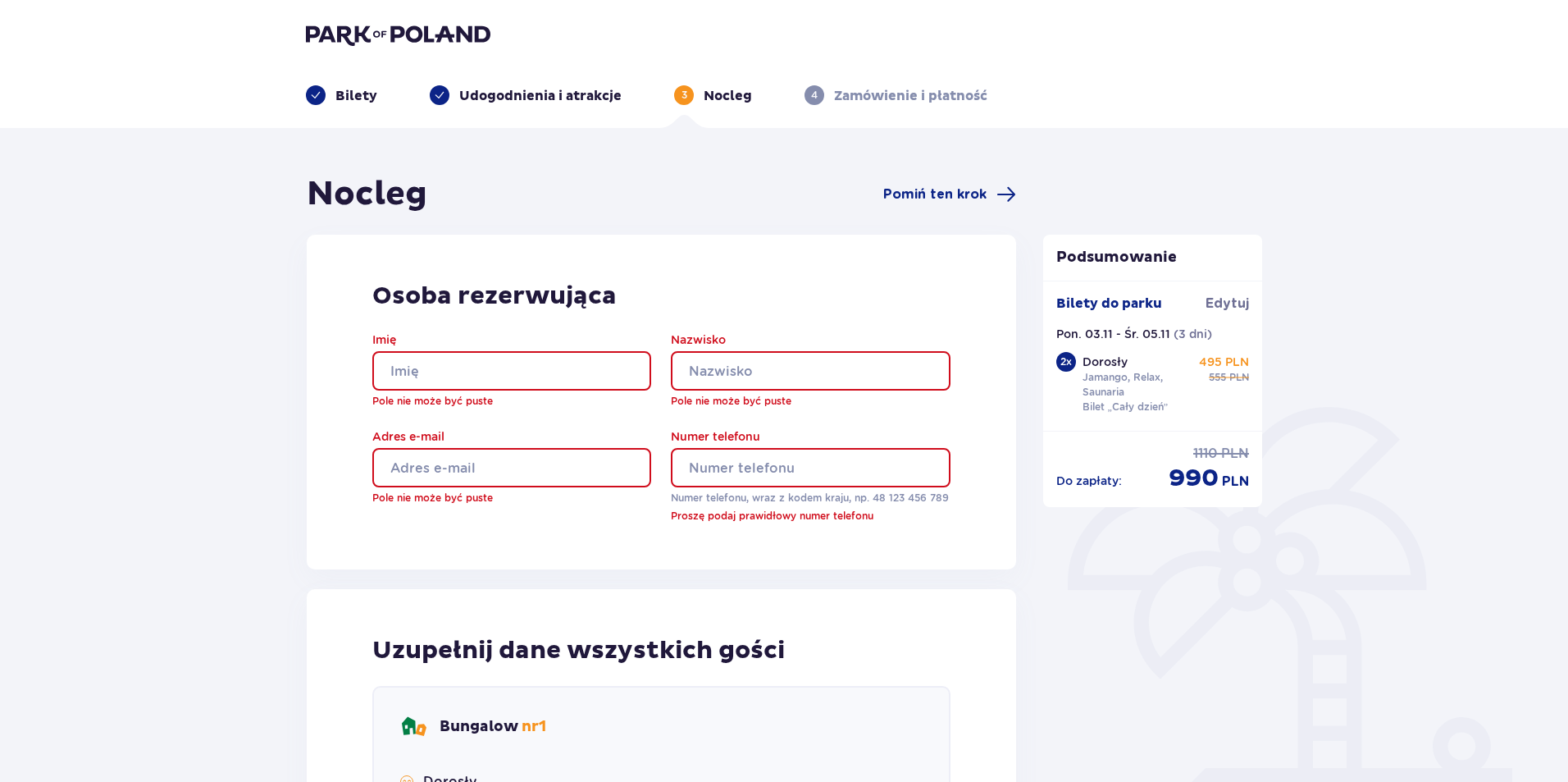
click at [514, 361] on input "Imię" at bounding box center [511, 370] width 279 height 40
type input "ROMAN"
type input "POGHOSYAN"
type input "[EMAIL_ADDRESS][DOMAIN_NAME]"
type input "600420004"
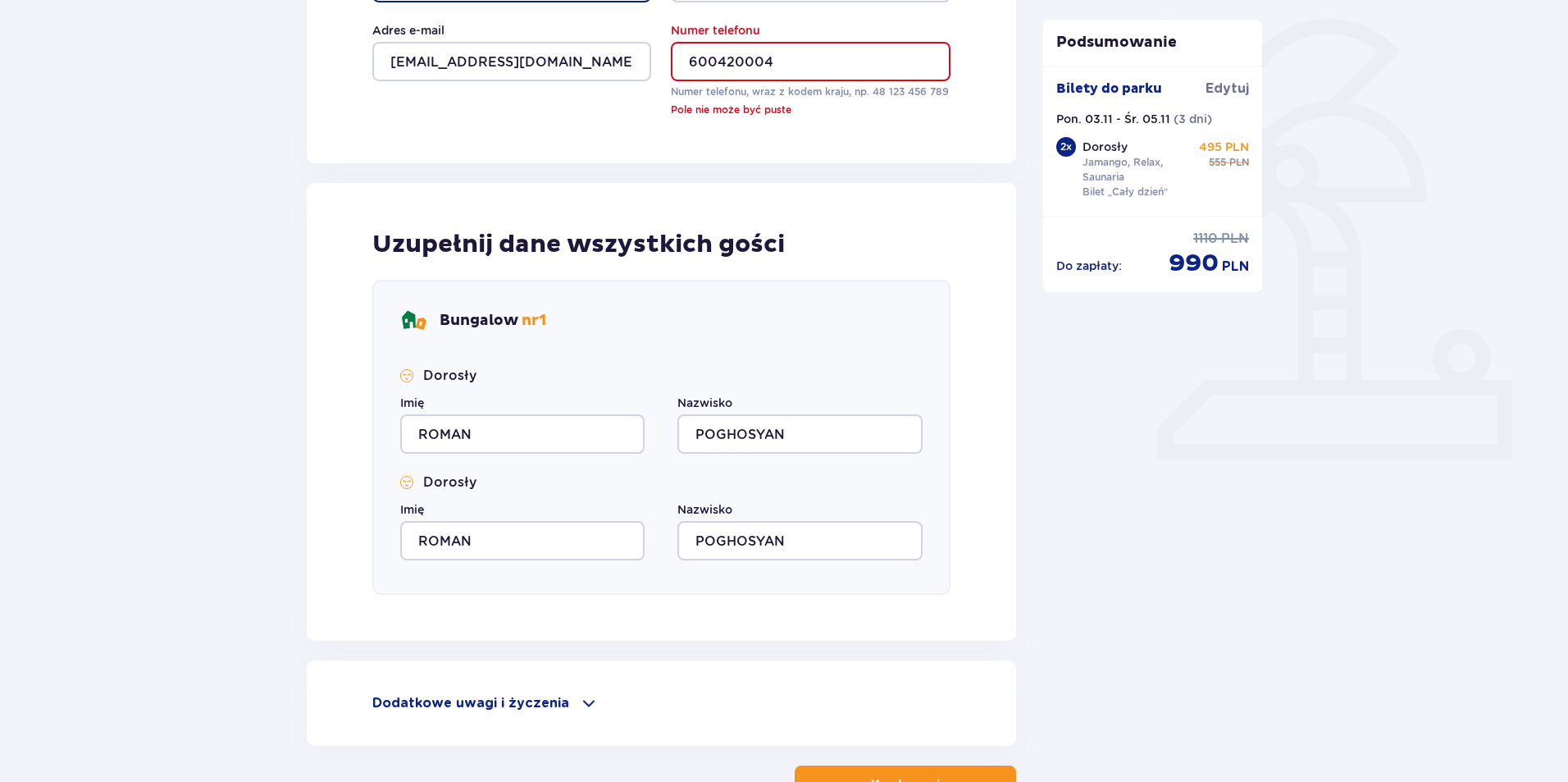
scroll to position [410, 0]
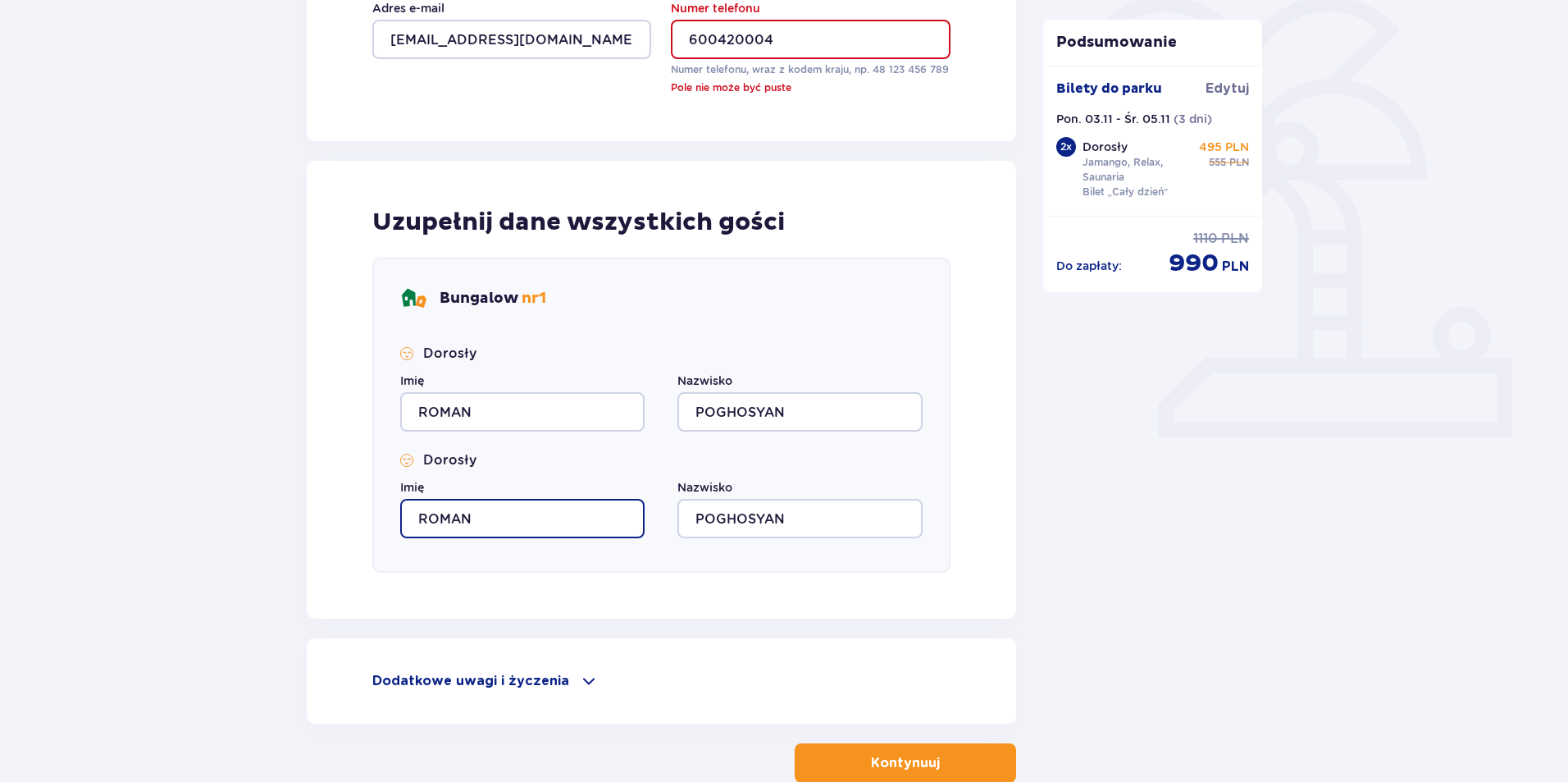
click at [482, 514] on input "ROMAN" at bounding box center [522, 519] width 244 height 40
type input "[PERSON_NAME]"
click at [877, 768] on p "Kontynuuj" at bounding box center [905, 764] width 69 height 18
